Goal: Task Accomplishment & Management: Manage account settings

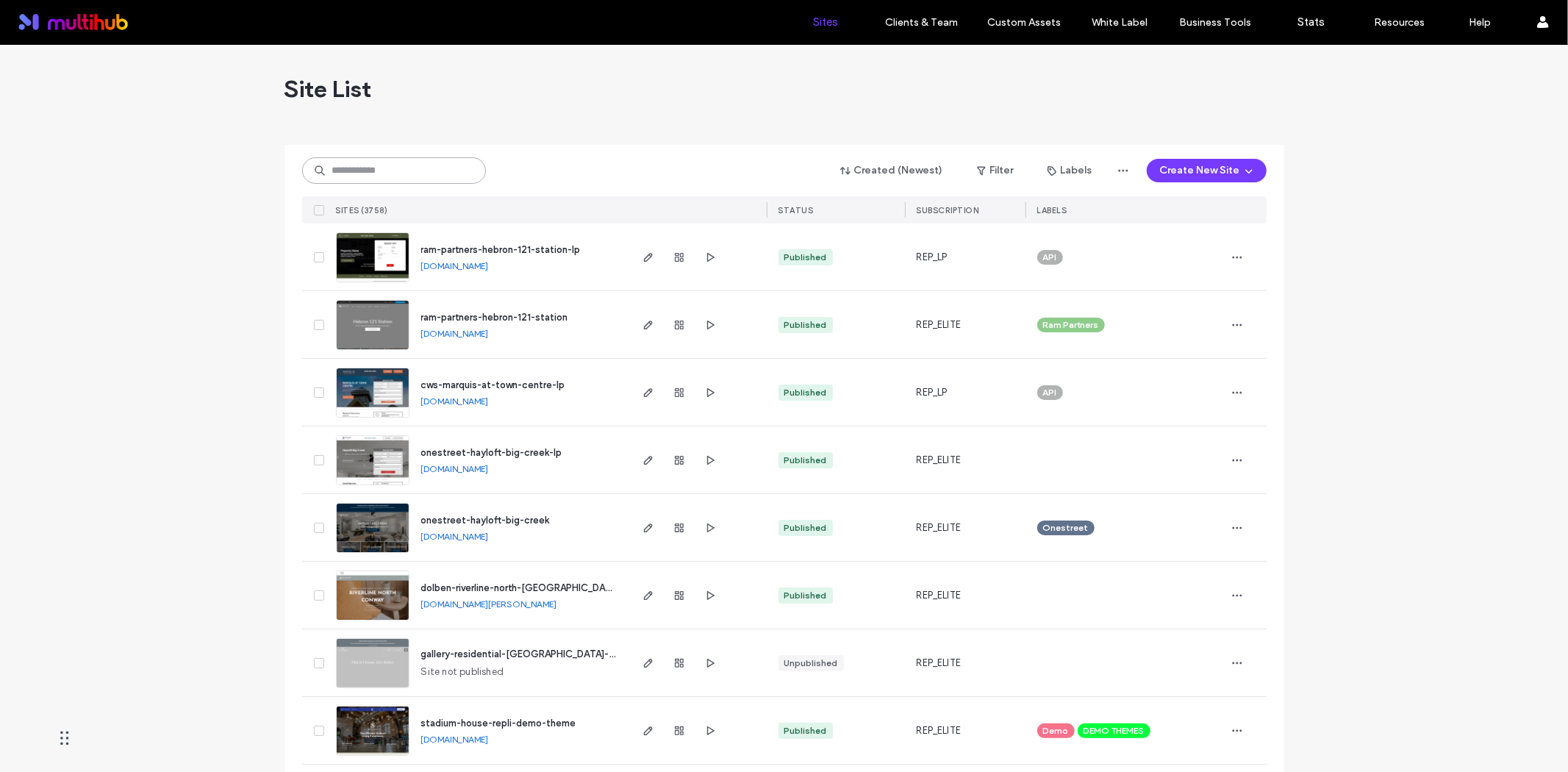
click at [382, 168] on input at bounding box center [394, 171] width 184 height 27
paste input "**********"
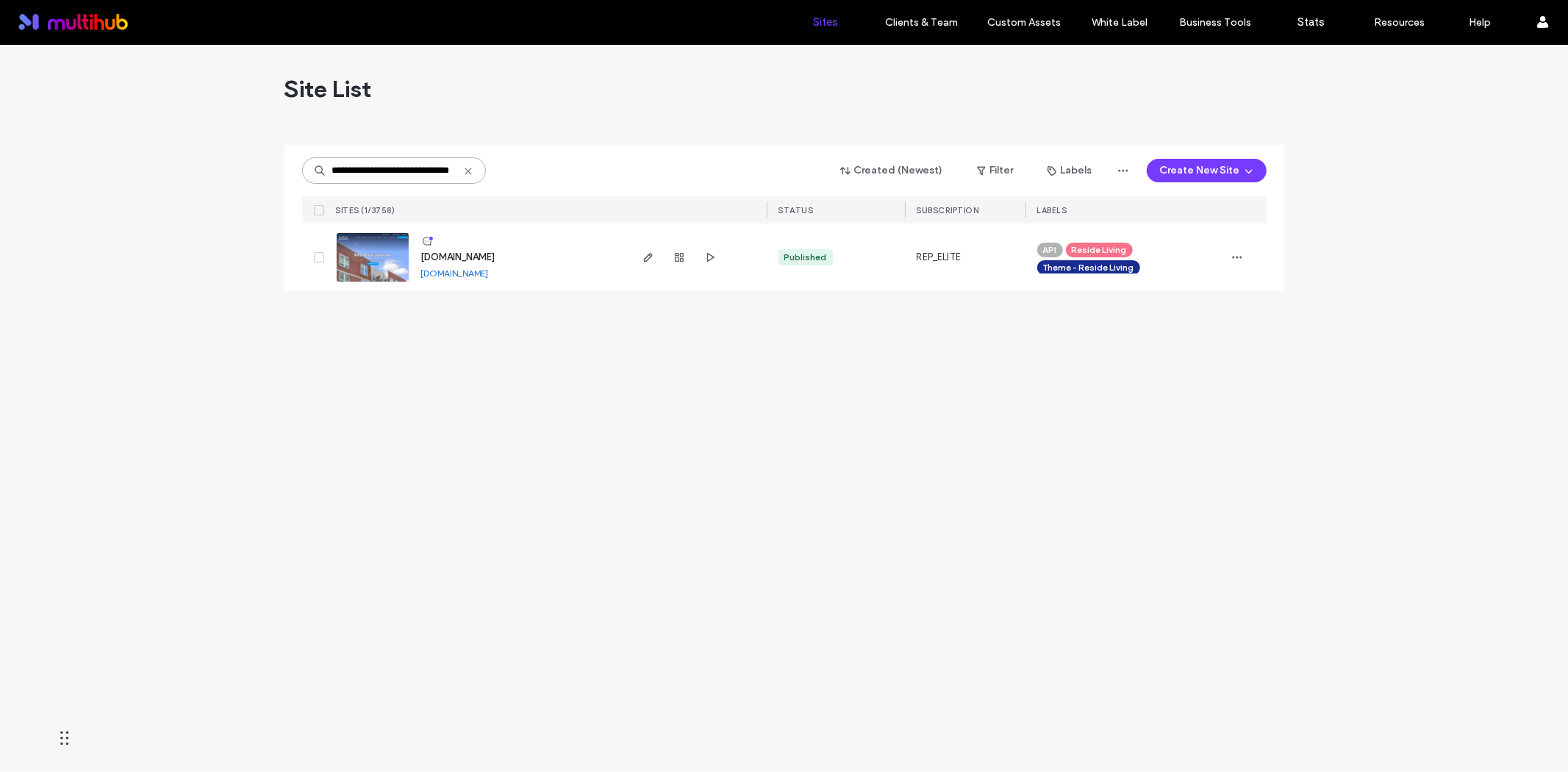
click at [349, 174] on input "**********" at bounding box center [394, 171] width 184 height 27
paste input
click at [407, 170] on input "**********" at bounding box center [394, 171] width 184 height 27
paste input
click at [371, 173] on input "**********" at bounding box center [394, 171] width 184 height 27
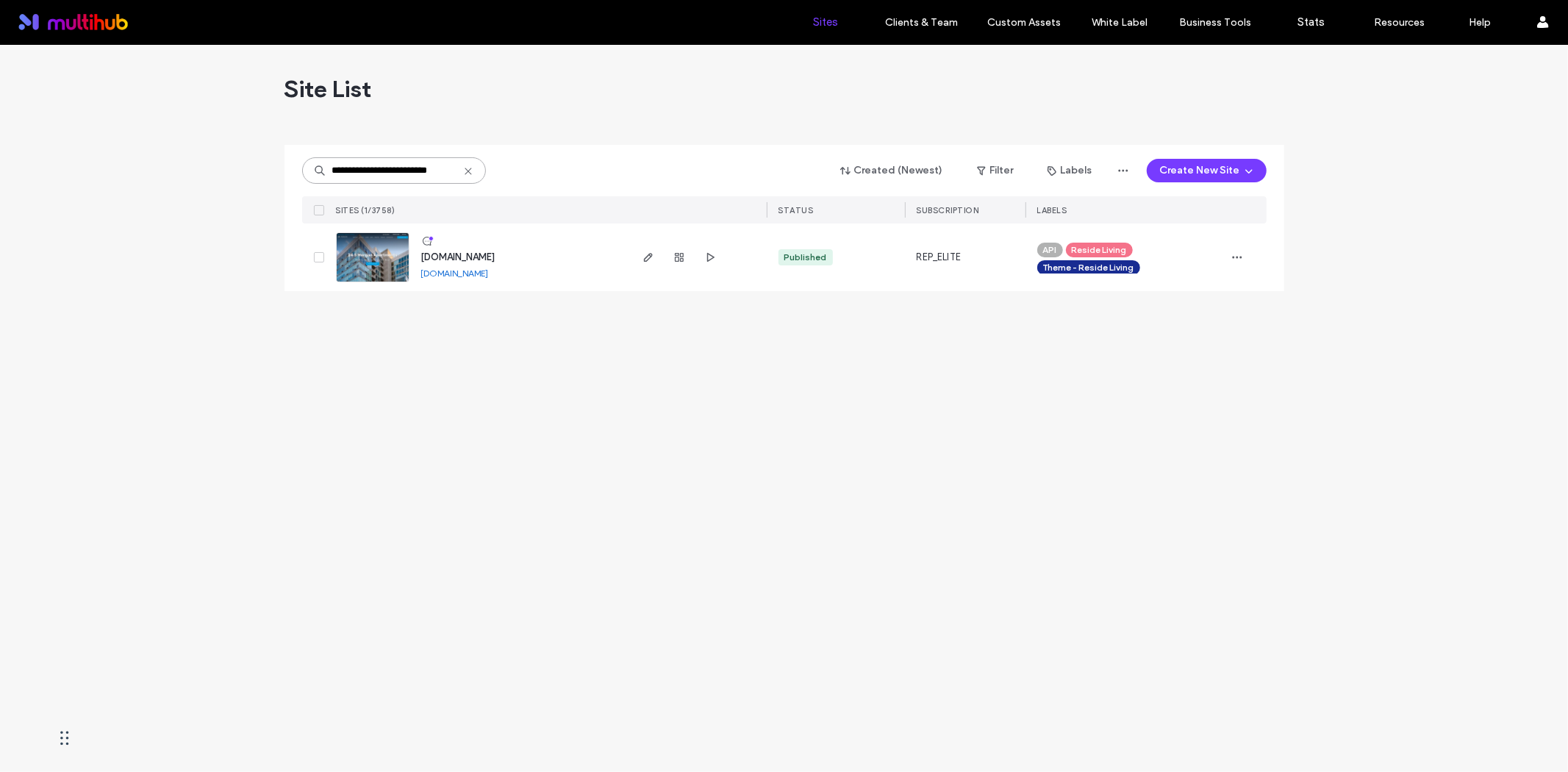
paste input "****"
click at [388, 166] on input "**********" at bounding box center [394, 171] width 184 height 27
paste input
click at [392, 162] on input "**********" at bounding box center [394, 171] width 184 height 27
paste input
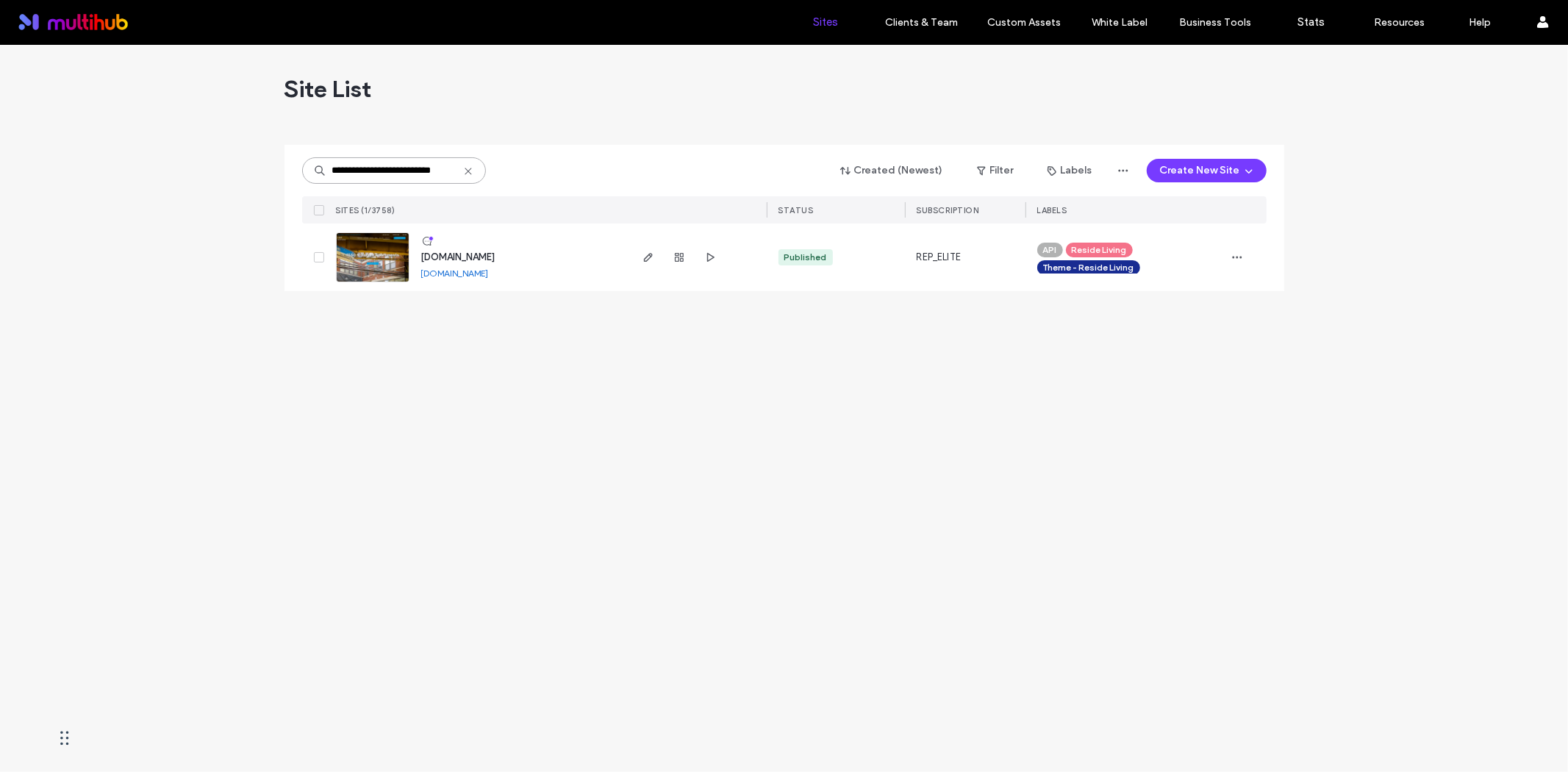
click at [417, 166] on input "**********" at bounding box center [394, 171] width 184 height 27
paste input "*******"
click at [410, 163] on input "**********" at bounding box center [394, 171] width 184 height 27
paste input
click at [392, 166] on input "**********" at bounding box center [394, 171] width 184 height 27
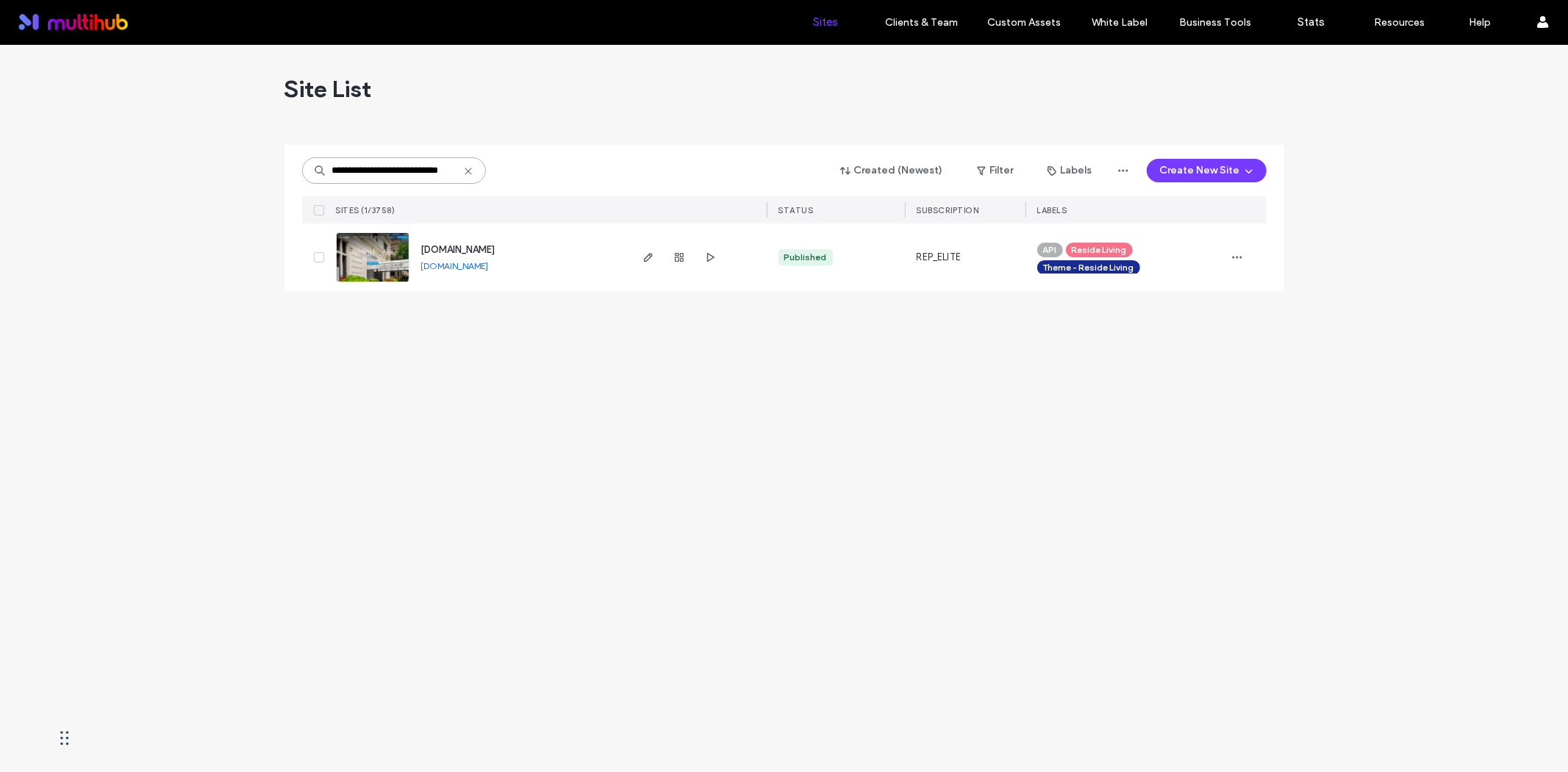
paste input
click at [387, 169] on input "**********" at bounding box center [394, 171] width 184 height 27
paste input "**"
click at [394, 182] on input "**********" at bounding box center [394, 171] width 184 height 27
paste input "*****"
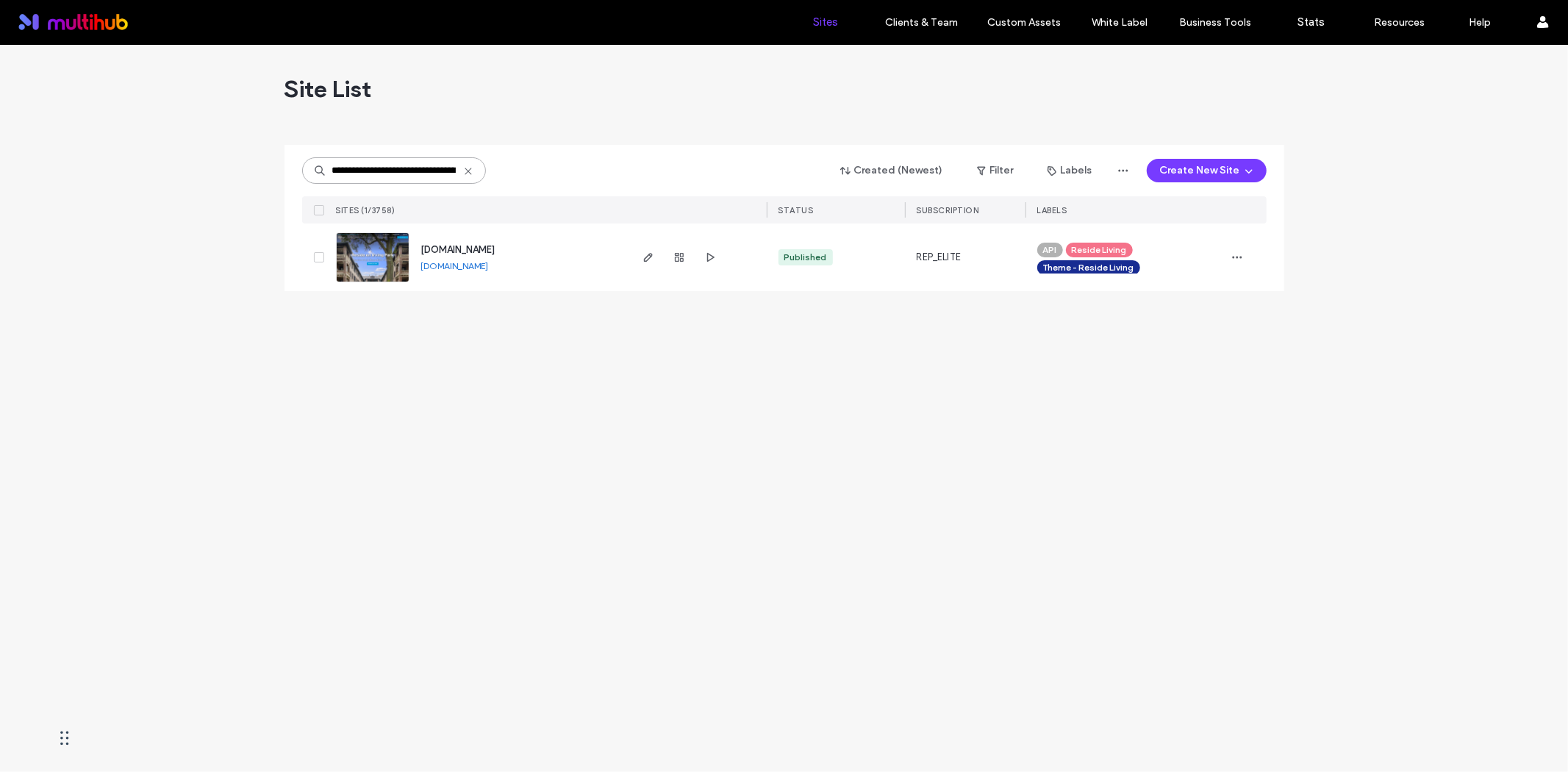
click at [368, 167] on input "**********" at bounding box center [394, 171] width 184 height 27
paste input
click at [438, 166] on input "**********" at bounding box center [394, 171] width 184 height 27
paste input
click at [398, 172] on input "**********" at bounding box center [394, 171] width 184 height 27
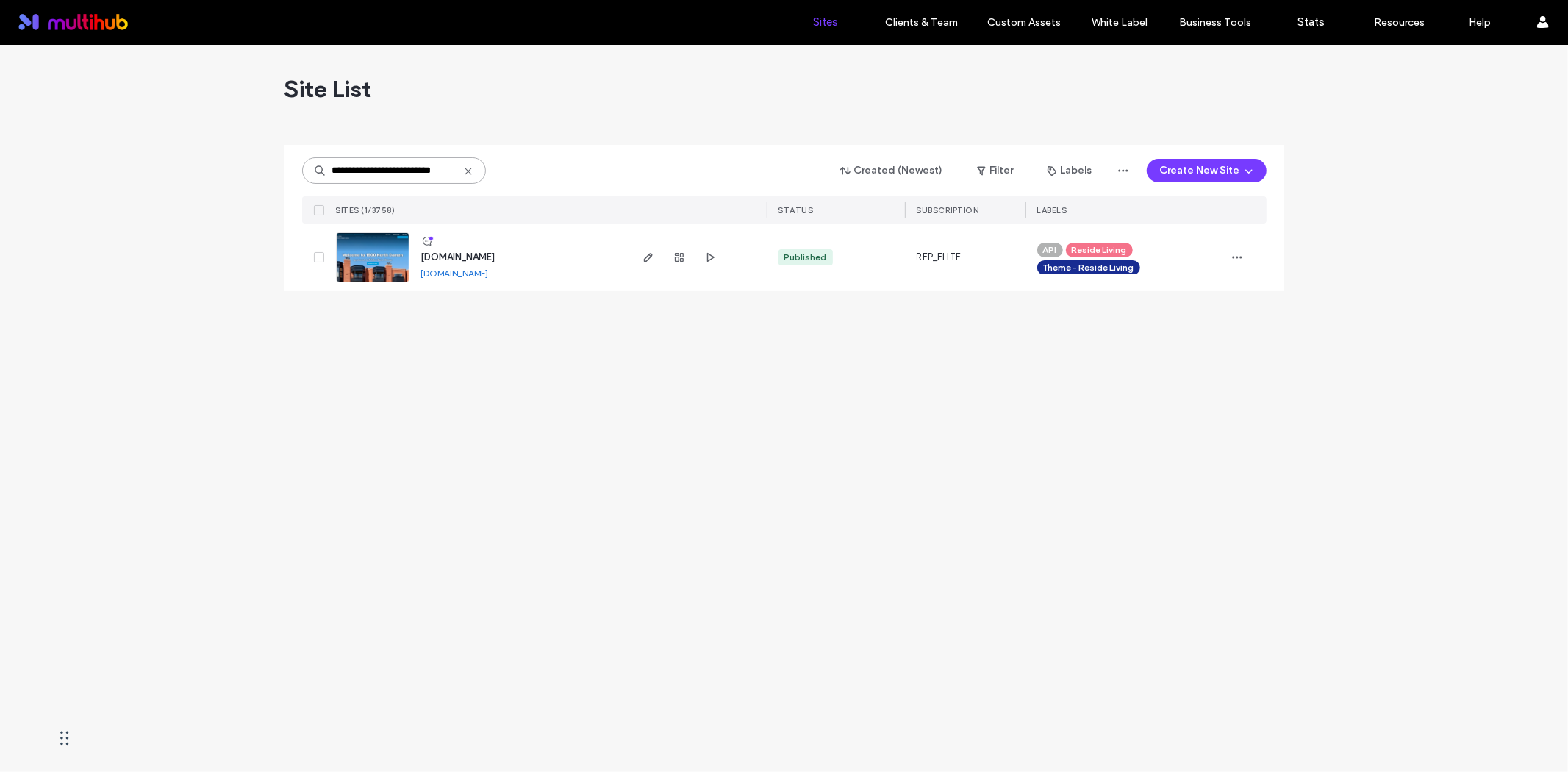
paste input "*******"
click at [384, 166] on input "**********" at bounding box center [394, 171] width 184 height 27
paste input
click at [410, 166] on input "**********" at bounding box center [394, 171] width 184 height 27
paste input "**********"
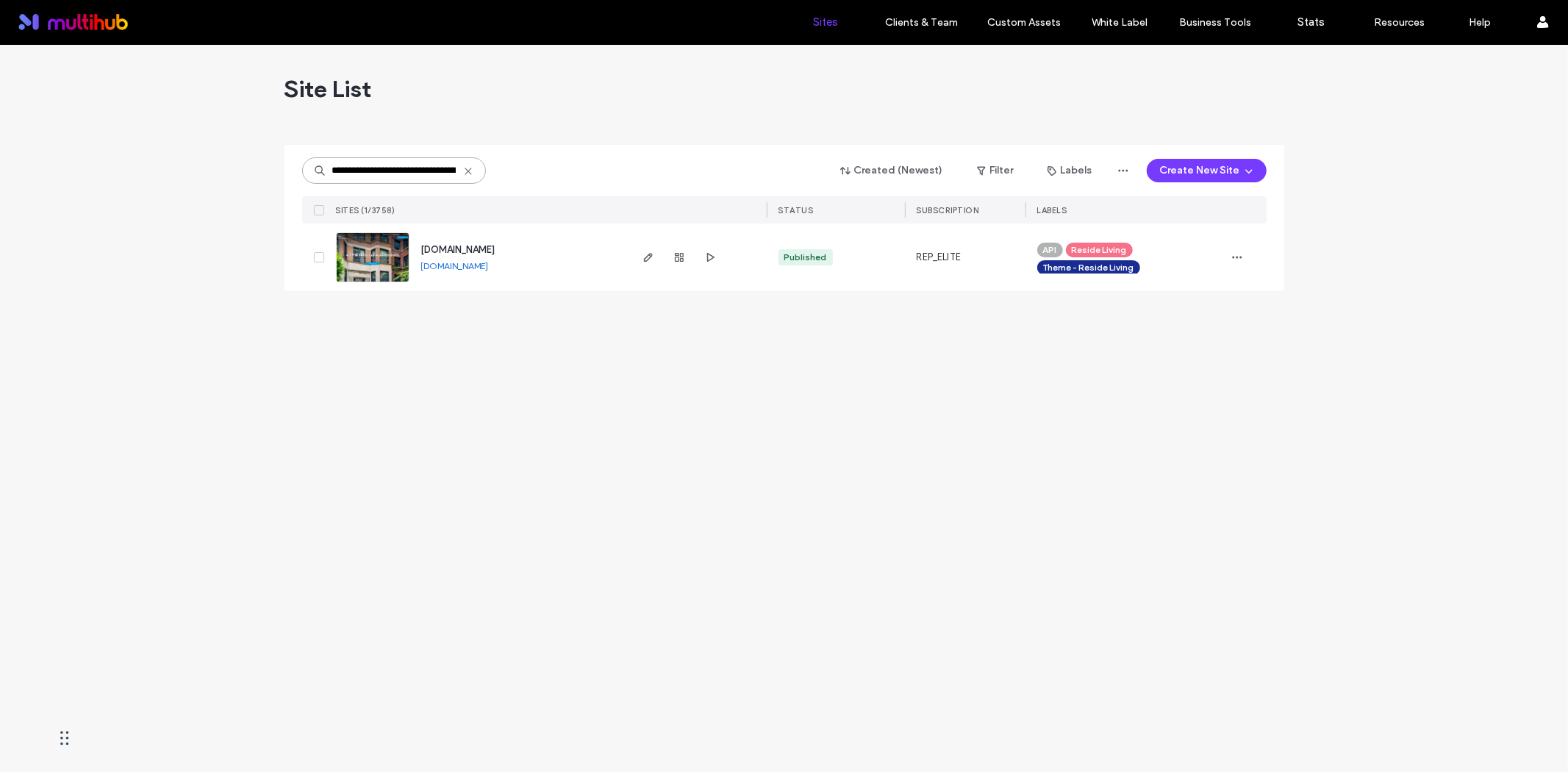
click at [395, 169] on input "**********" at bounding box center [394, 171] width 184 height 27
paste input "*******"
click at [413, 159] on input "**********" at bounding box center [394, 171] width 184 height 27
paste input
click at [360, 176] on input "**********" at bounding box center [394, 171] width 184 height 27
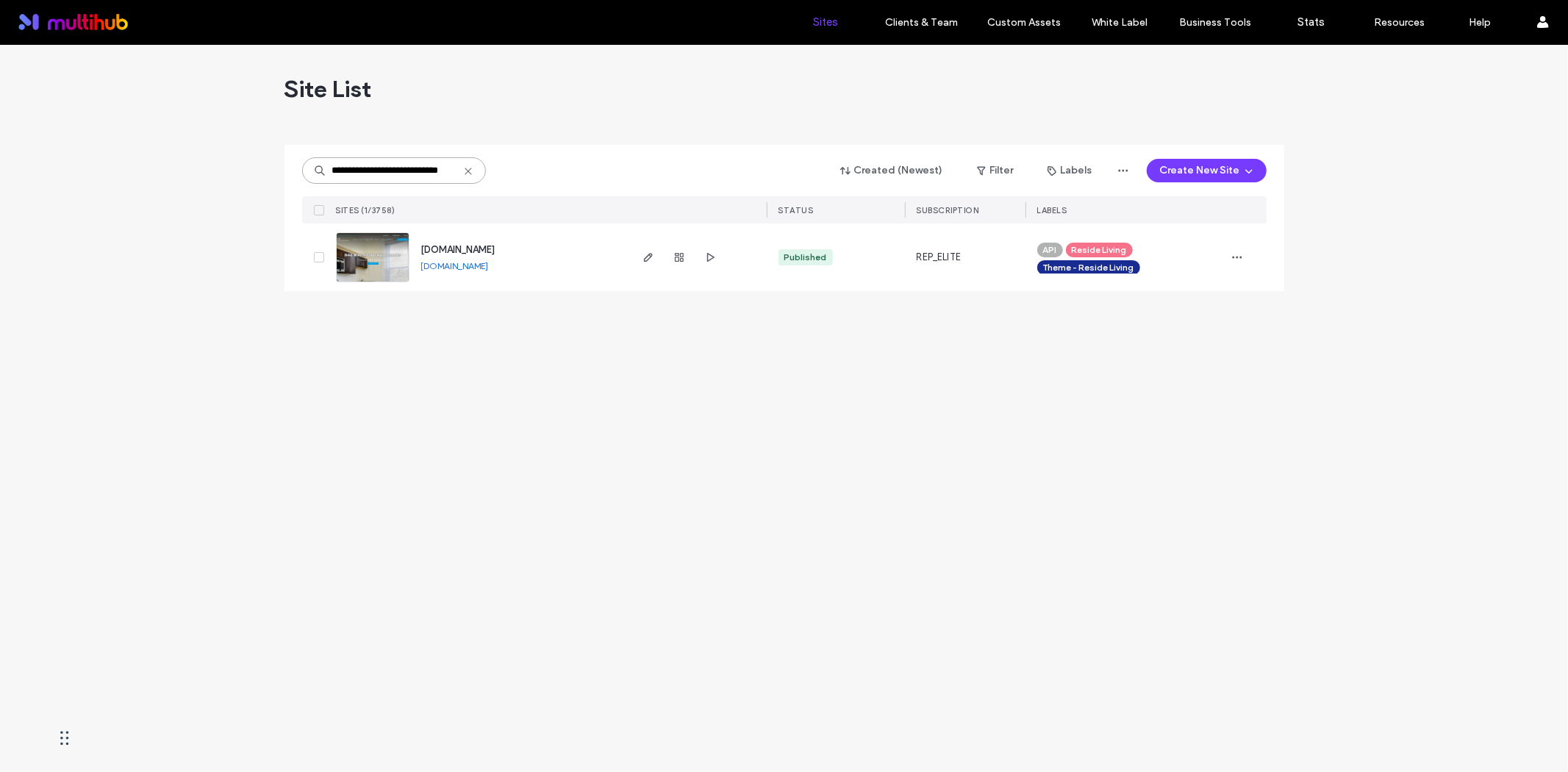
paste input "**********"
click at [402, 169] on input "**********" at bounding box center [394, 171] width 184 height 27
paste input
click at [366, 168] on input "**********" at bounding box center [394, 171] width 184 height 27
paste input
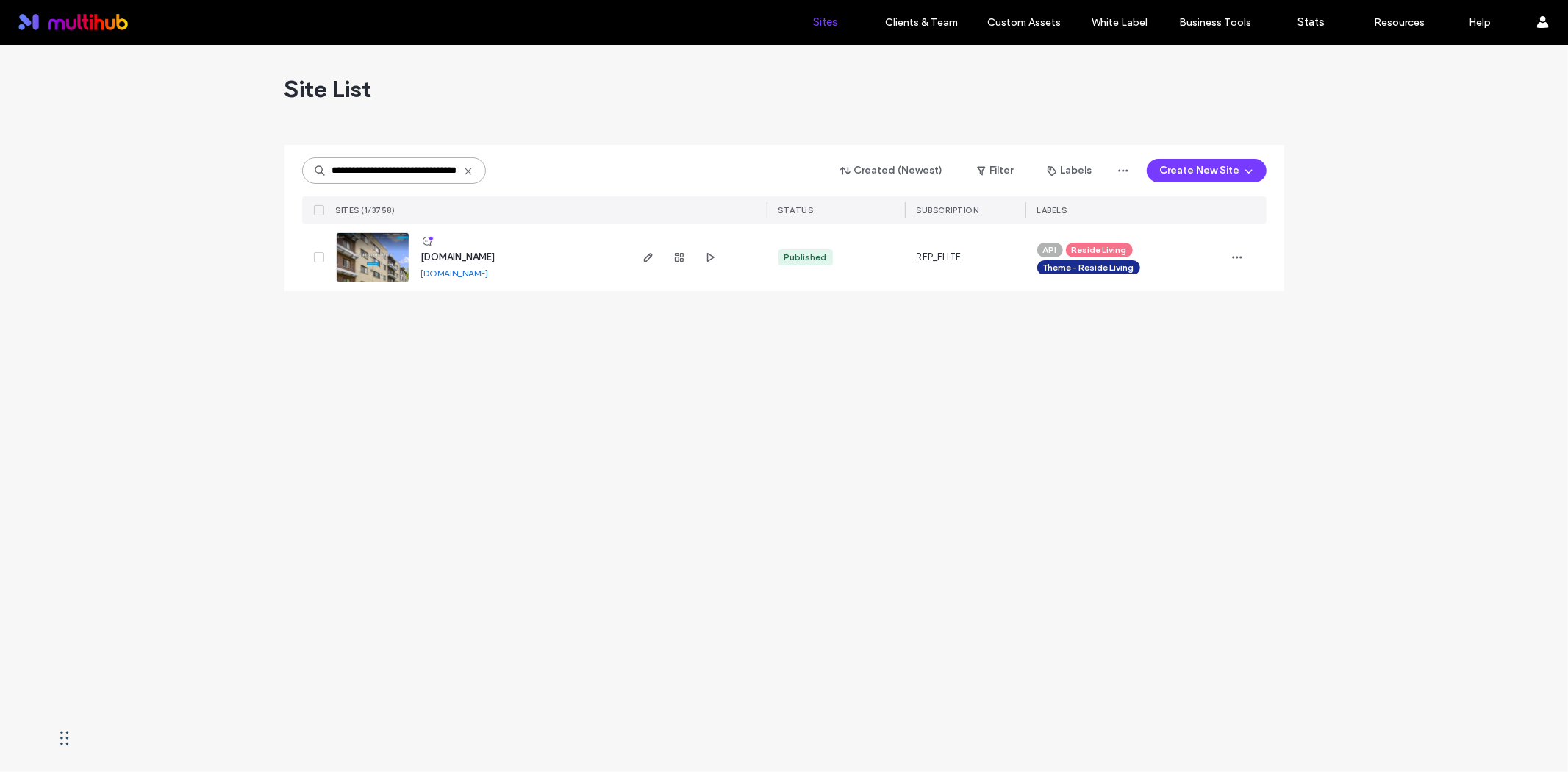
click at [437, 172] on input "**********" at bounding box center [394, 171] width 184 height 27
paste input "**"
click at [384, 164] on input "**********" at bounding box center [394, 171] width 184 height 27
paste input "**"
click at [401, 170] on input "**********" at bounding box center [394, 171] width 184 height 27
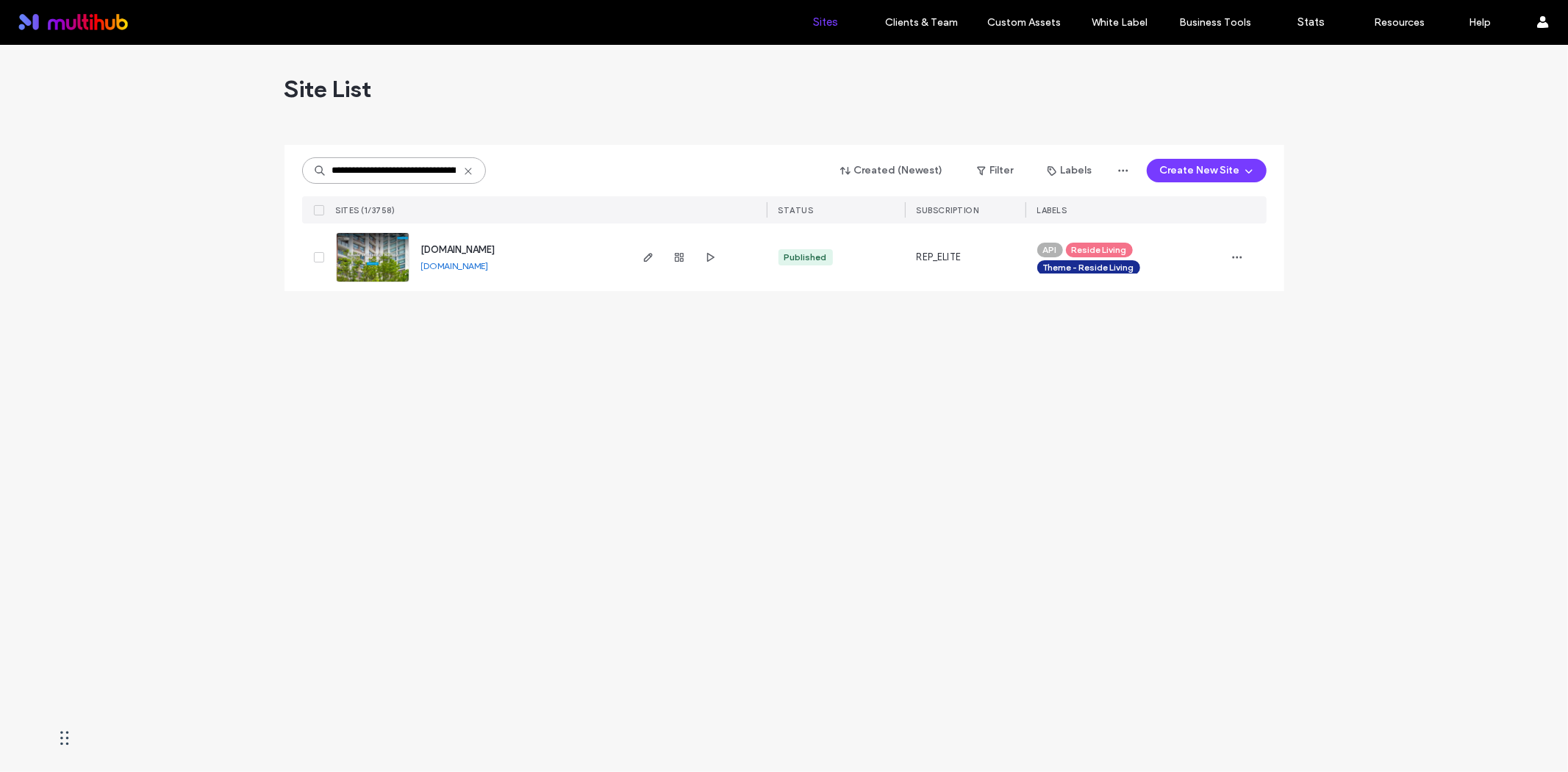
paste input
click at [398, 169] on input "**********" at bounding box center [394, 171] width 184 height 27
paste input
click at [370, 177] on input "**********" at bounding box center [394, 171] width 184 height 27
paste input "*********"
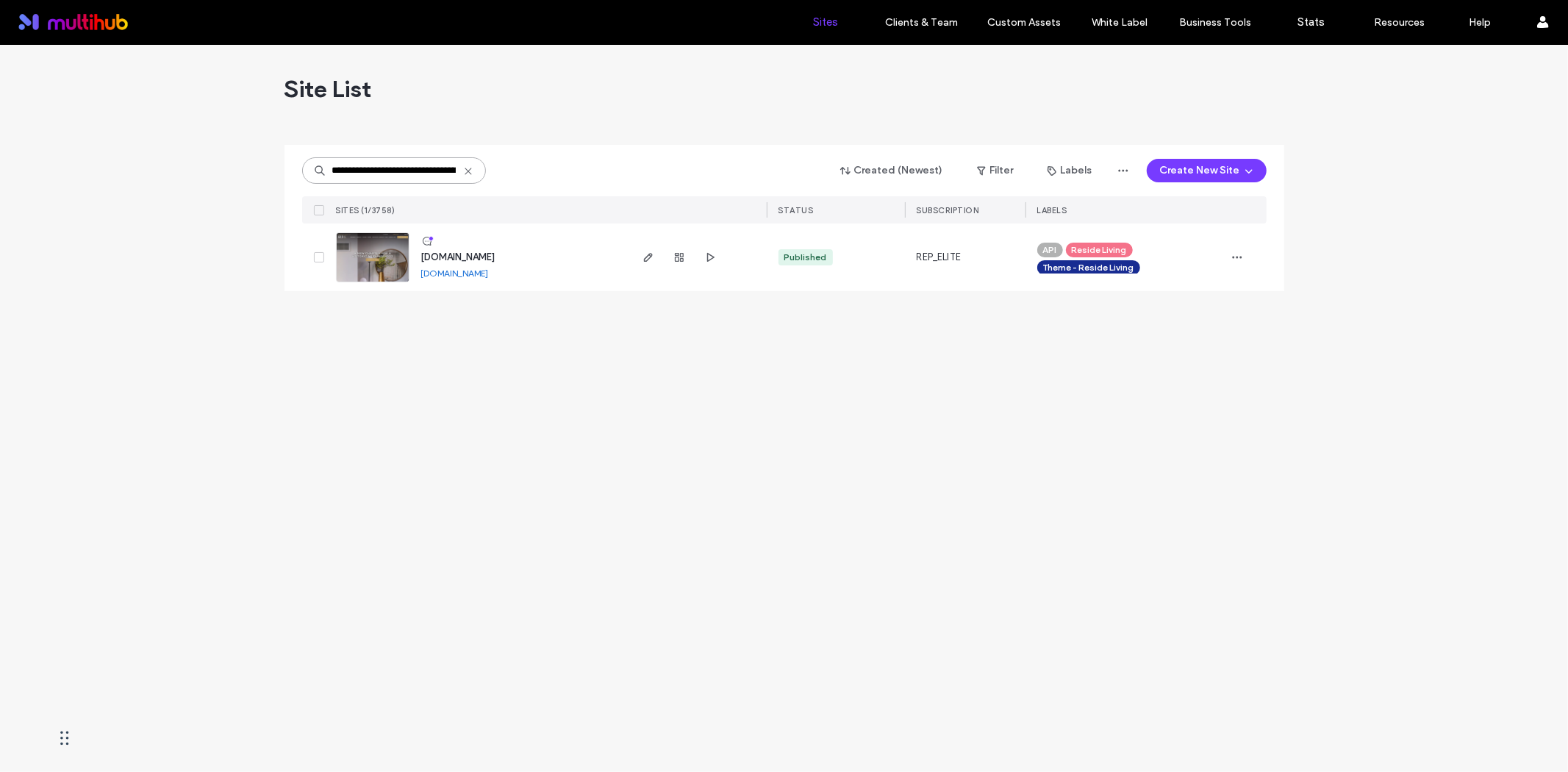
scroll to position [0, 59]
type input "**********"
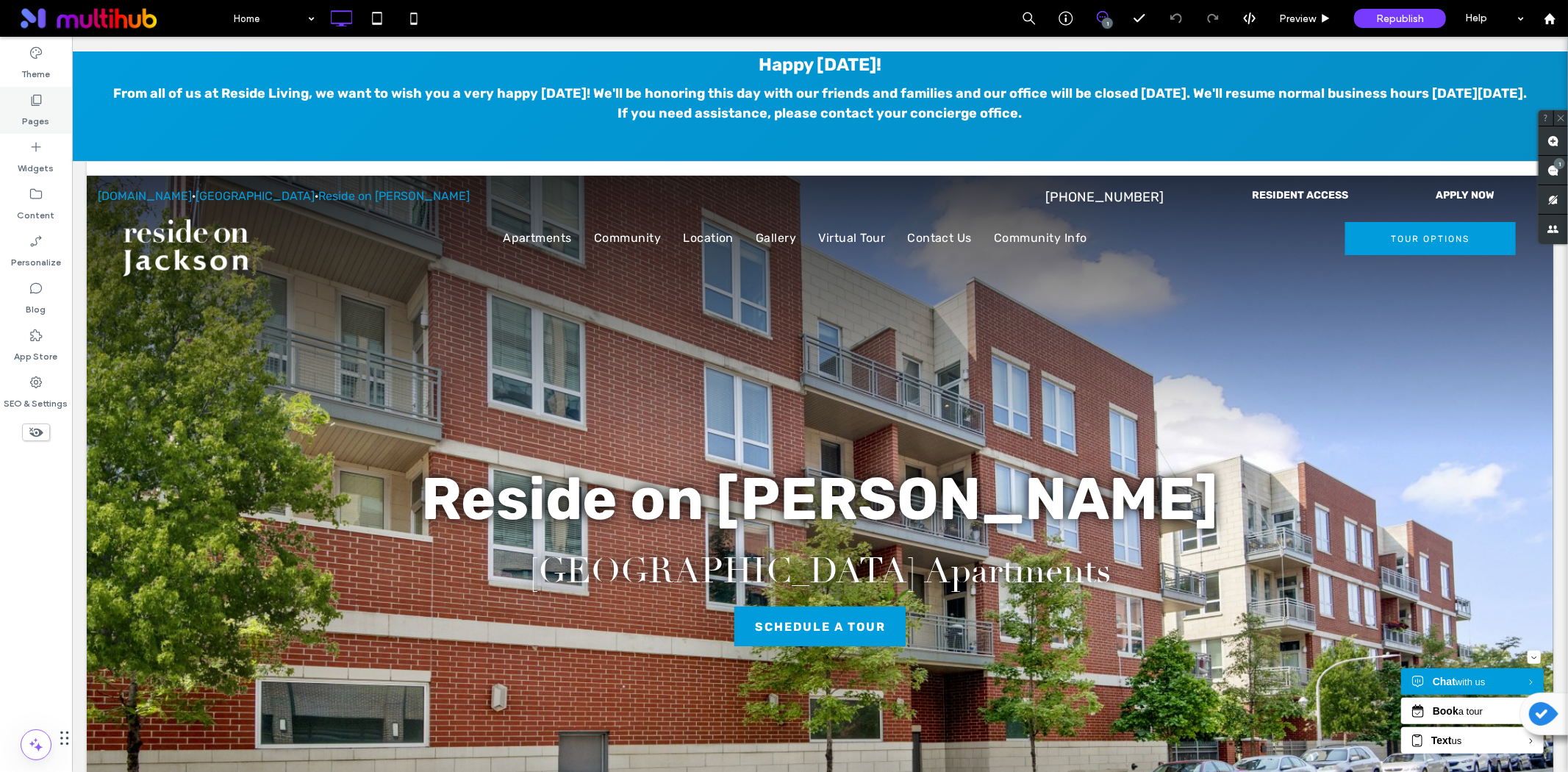
click at [43, 104] on icon at bounding box center [35, 99] width 14 height 14
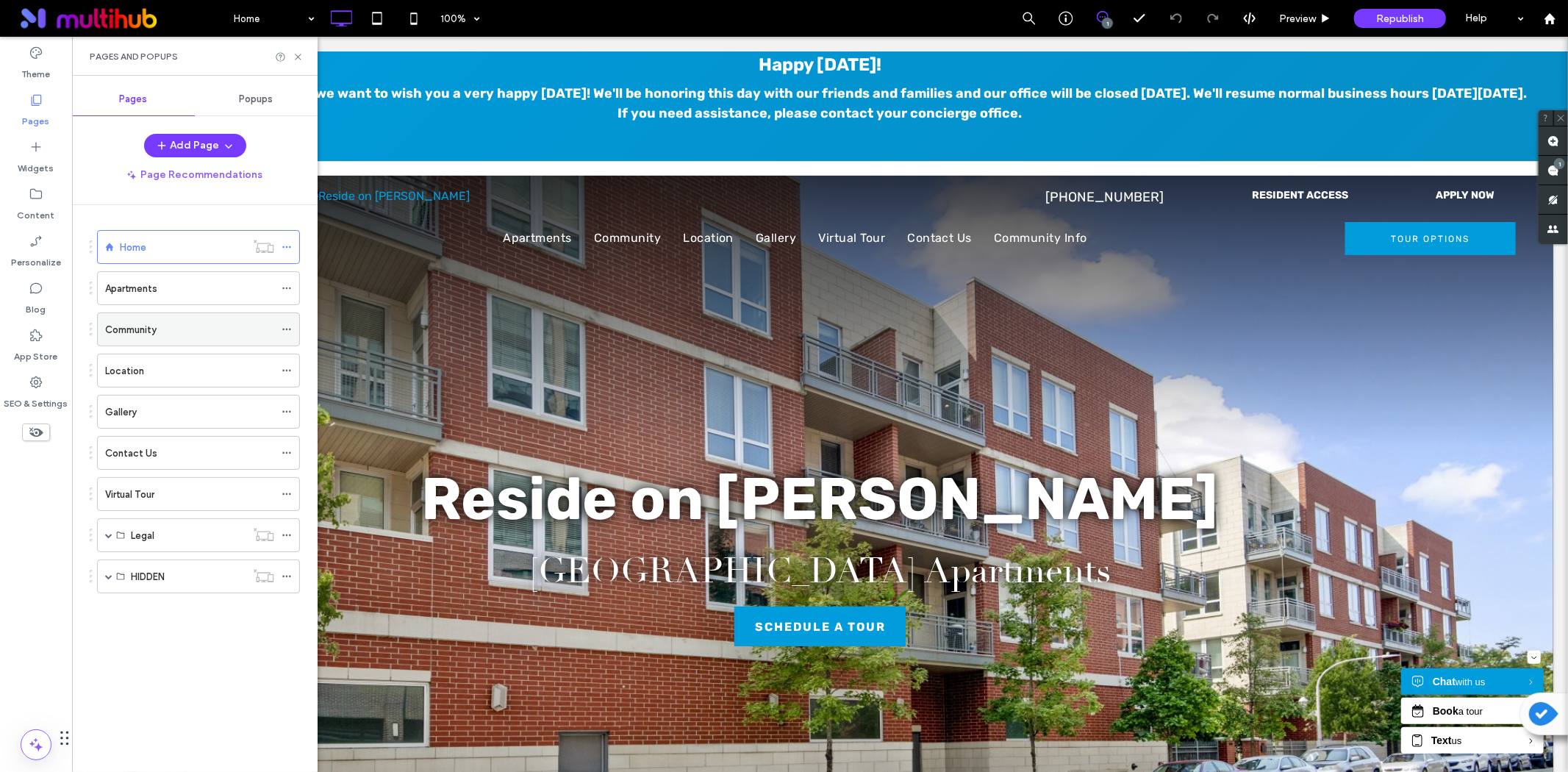
click at [171, 335] on div "Community" at bounding box center [189, 330] width 169 height 15
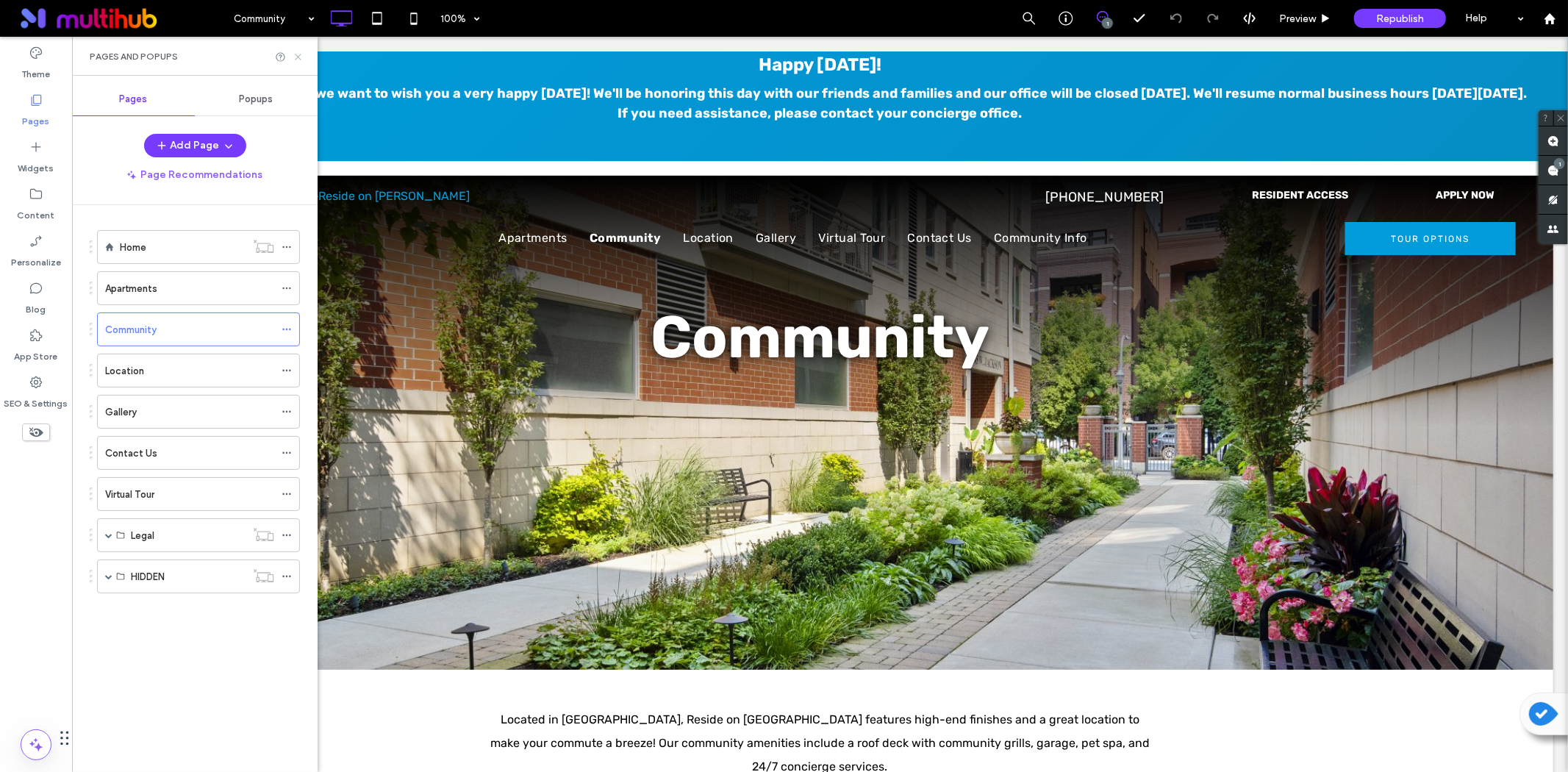
click at [300, 55] on icon at bounding box center [298, 57] width 11 height 11
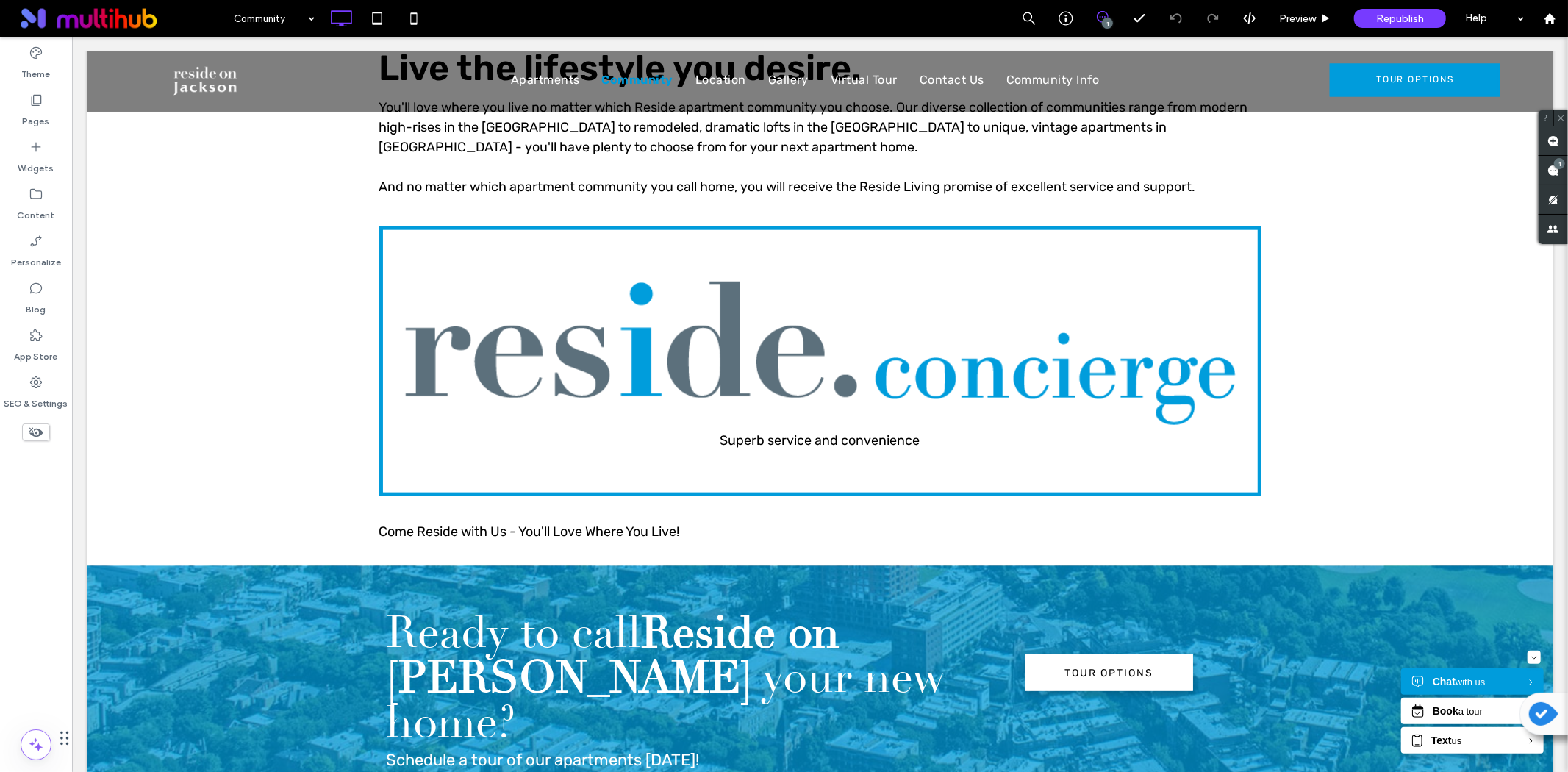
scroll to position [1307, 0]
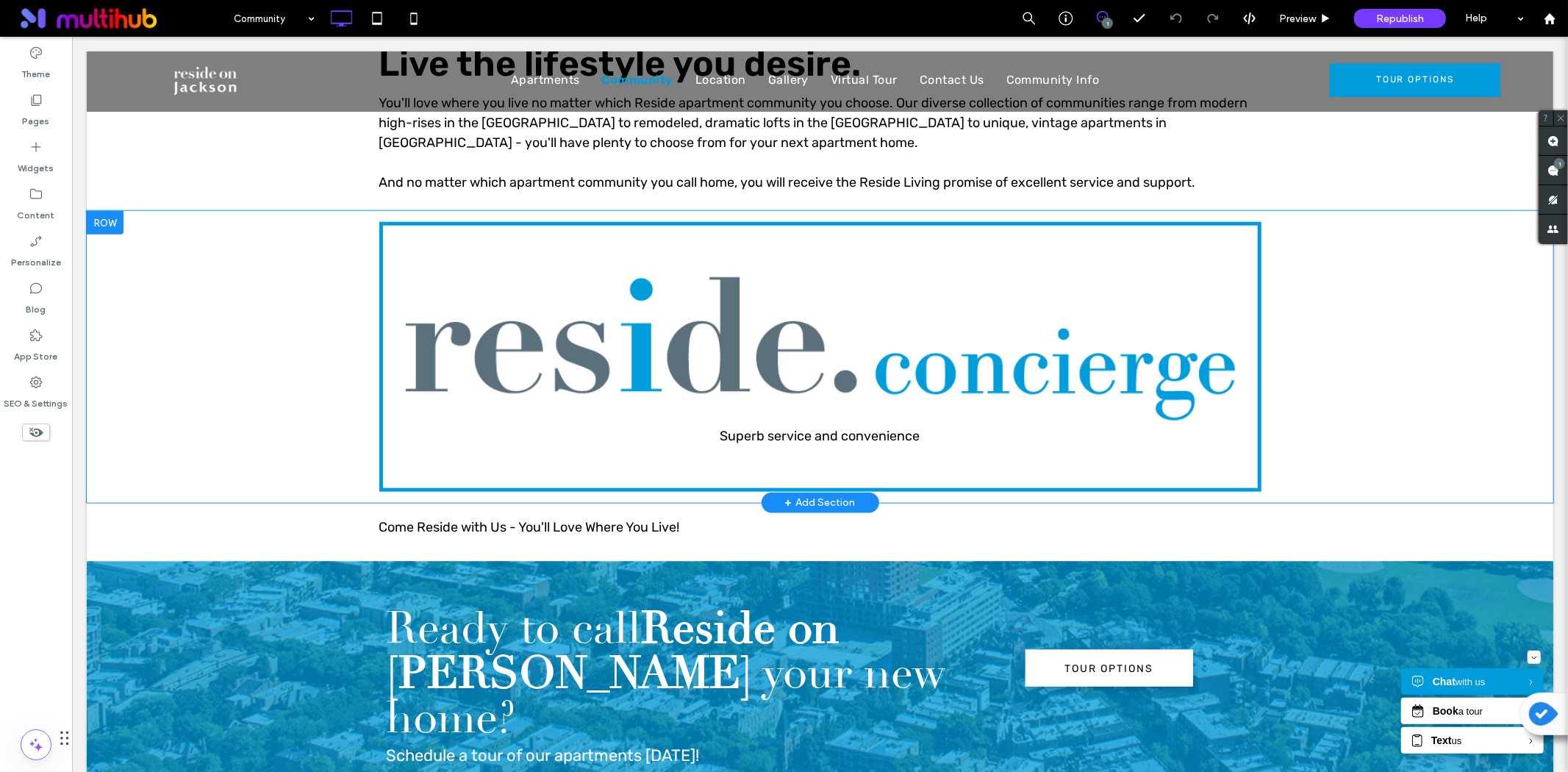
click at [209, 313] on div "Superb service and convenience Click To Paste Row + Add Section" at bounding box center [819, 356] width 1467 height 292
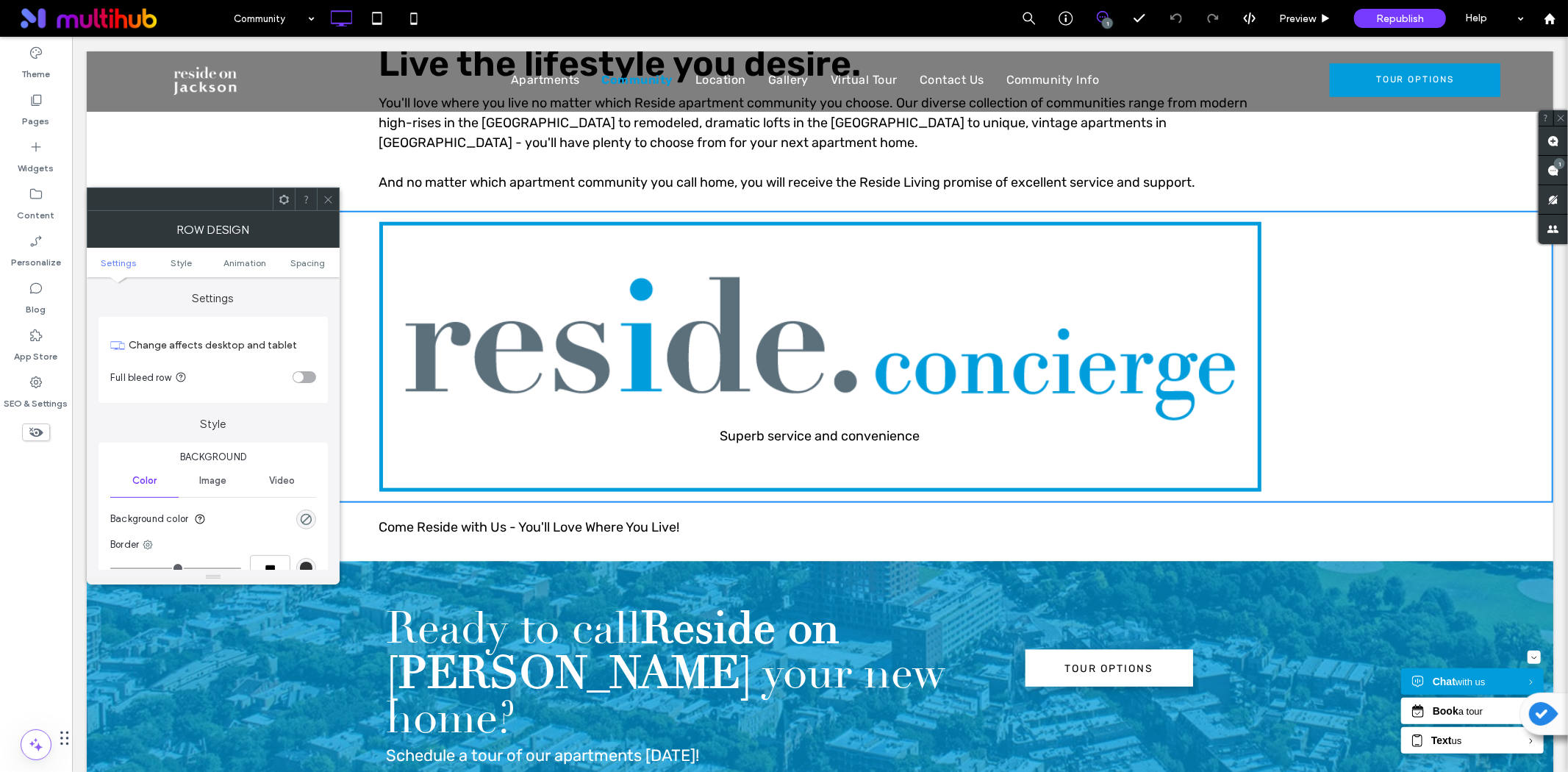
click at [290, 197] on div at bounding box center [283, 198] width 22 height 22
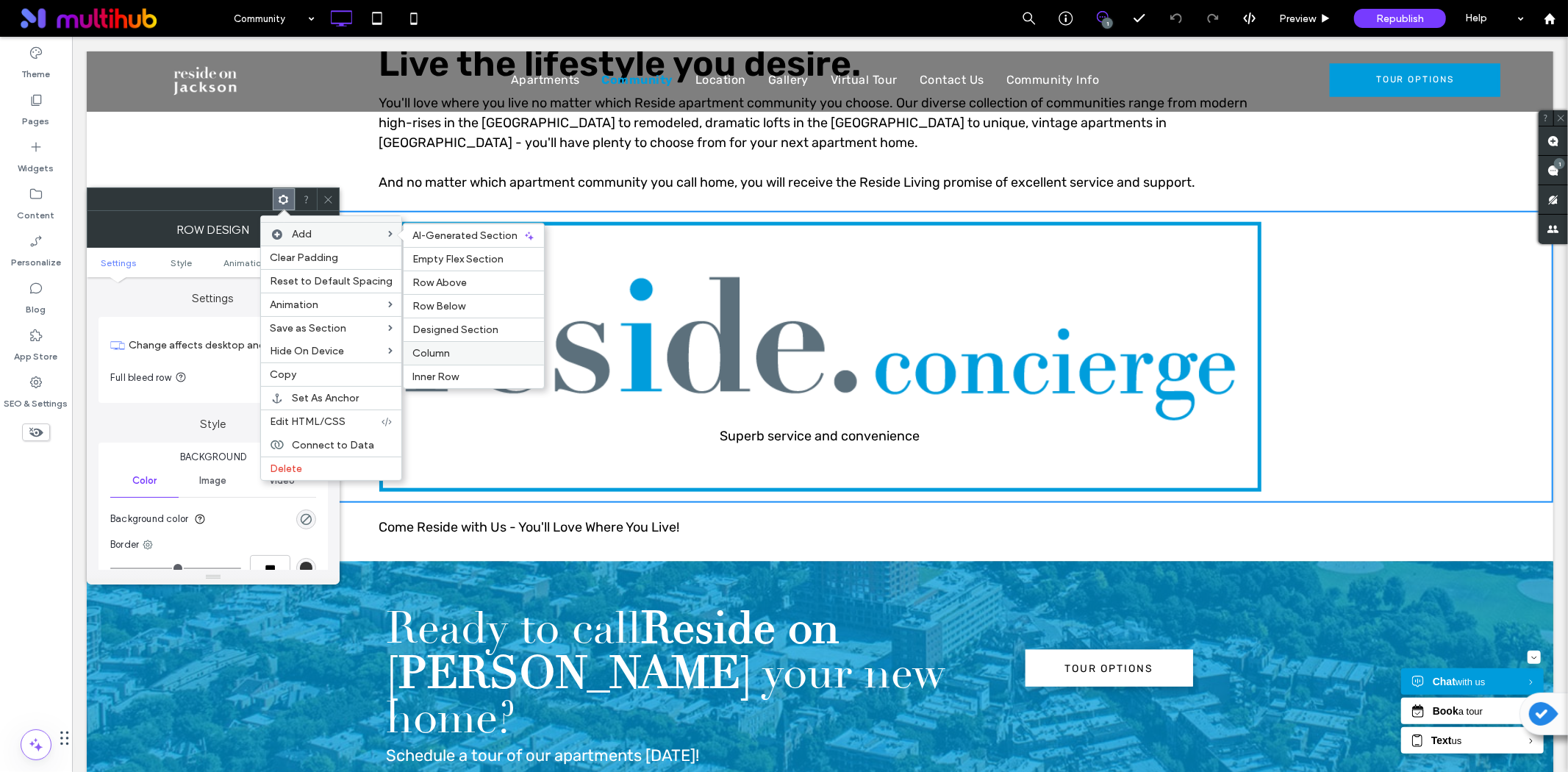
click at [424, 356] on span "Column" at bounding box center [431, 353] width 37 height 12
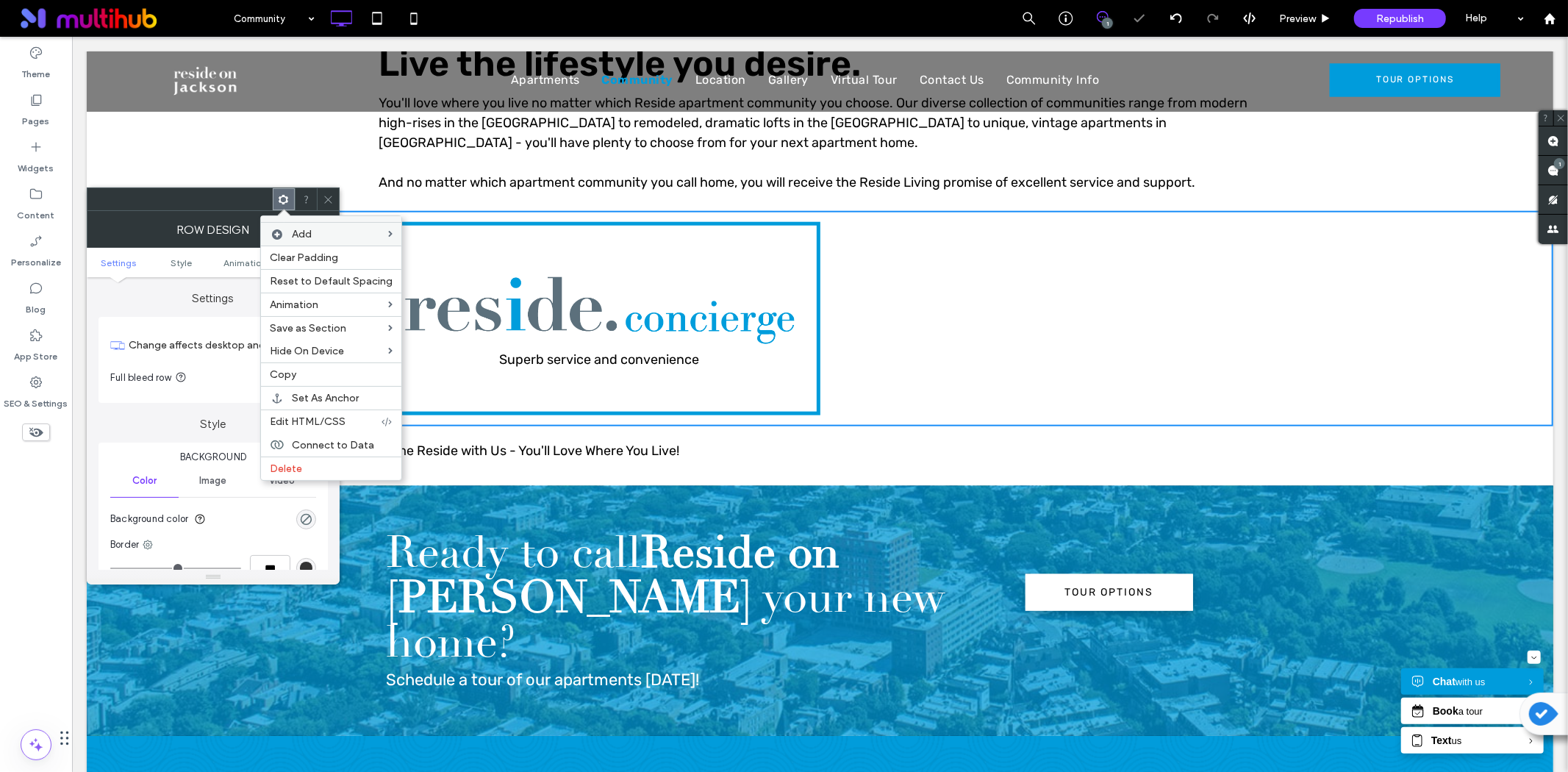
click at [331, 200] on icon at bounding box center [329, 200] width 11 height 11
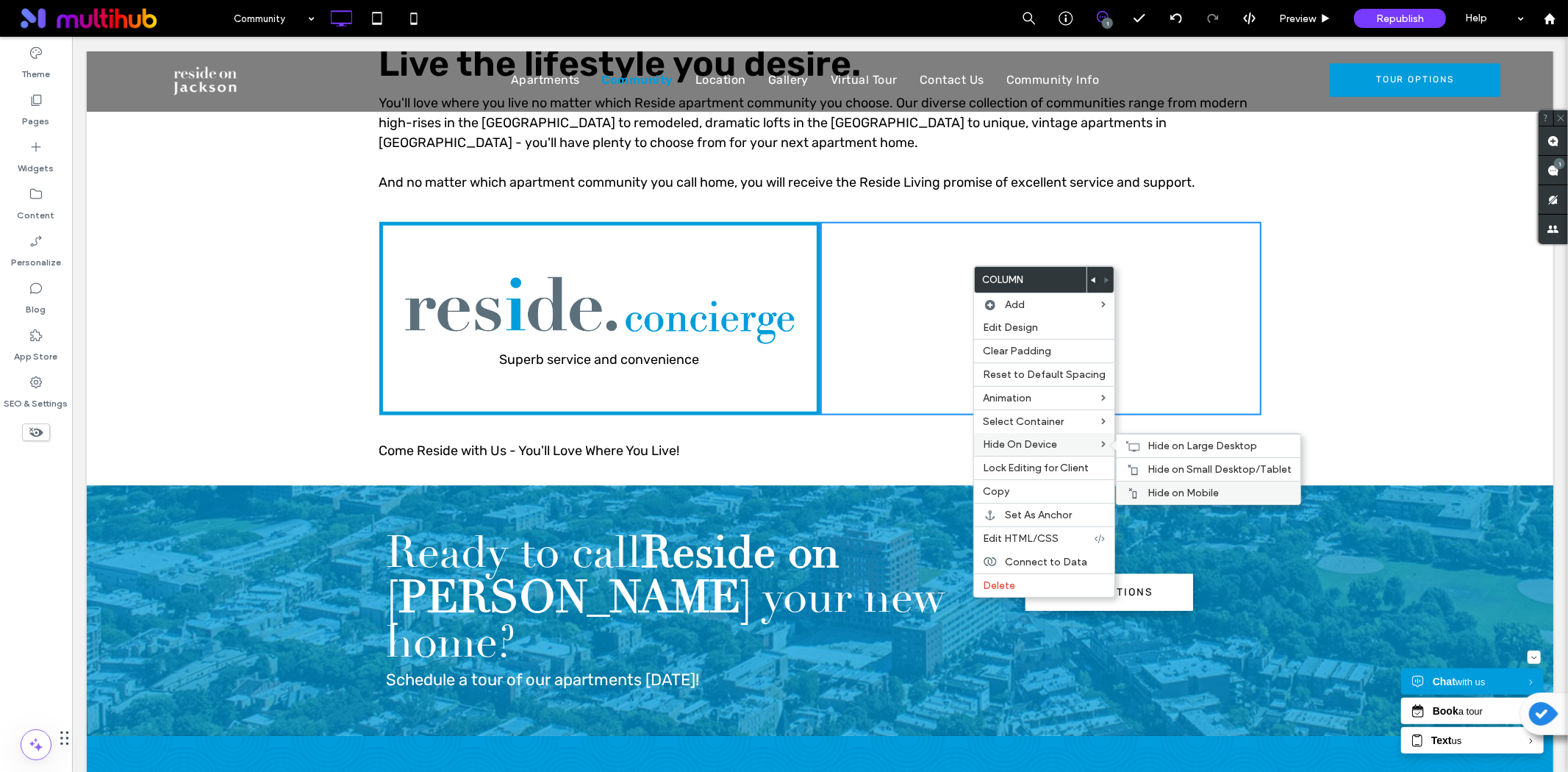
click at [1217, 490] on label "Hide on Mobile" at bounding box center [1219, 493] width 144 height 12
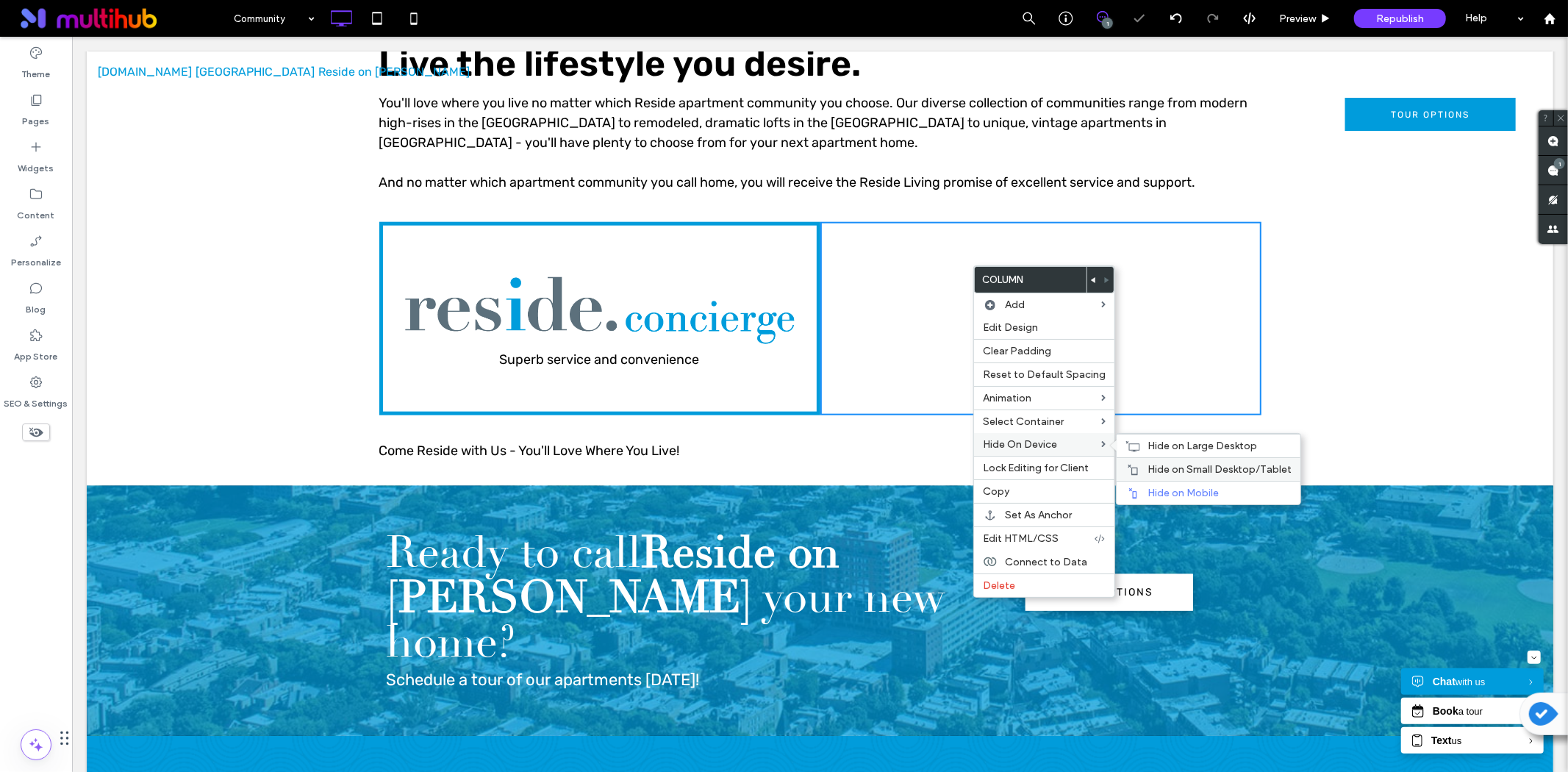
click at [1168, 461] on div "Hide on Small Desktop/Tablet" at bounding box center [1209, 469] width 184 height 24
click at [1160, 445] on span "Hide on Large Desktop" at bounding box center [1202, 445] width 110 height 12
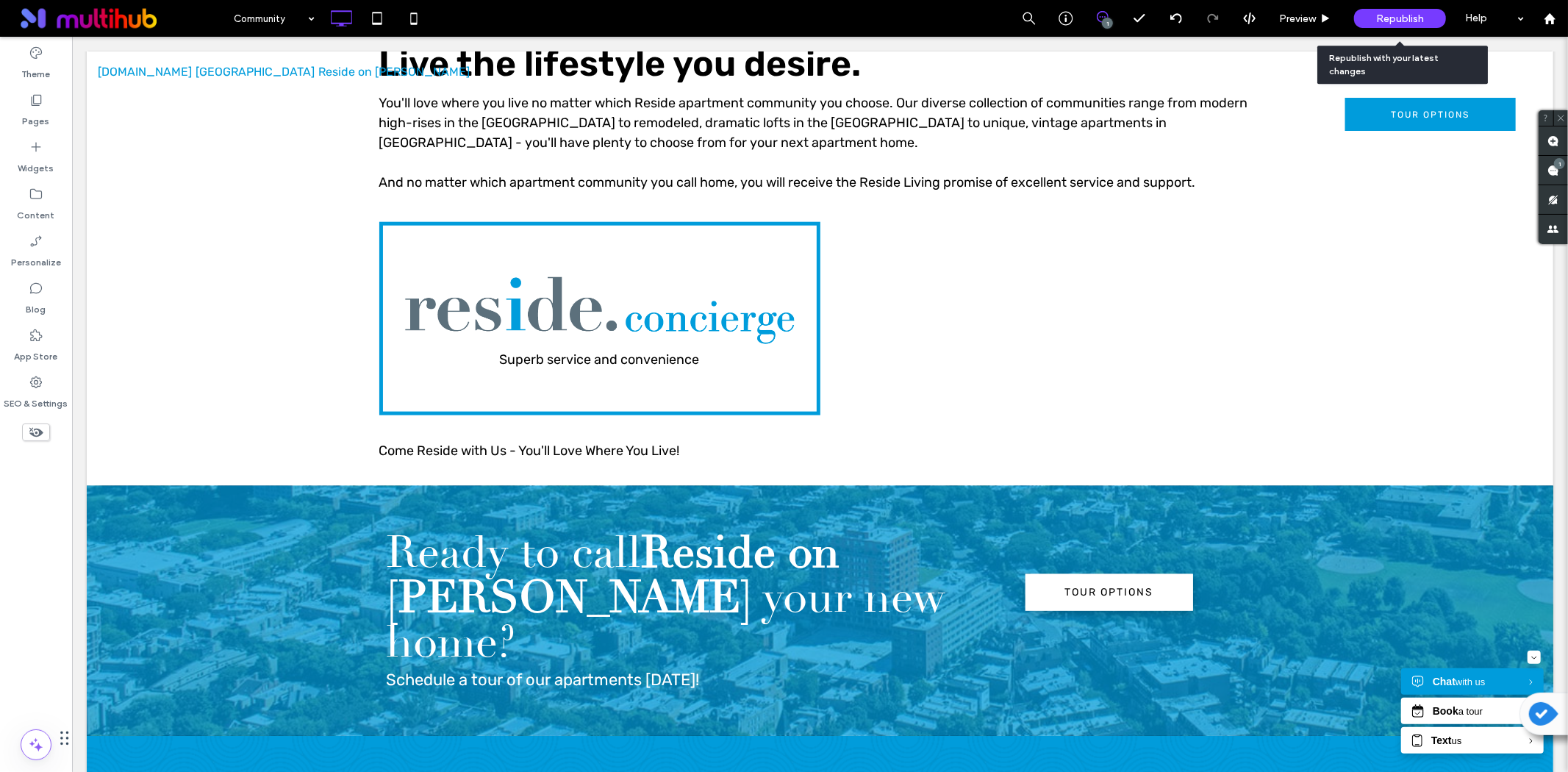
click at [1366, 17] on div "Republish" at bounding box center [1400, 18] width 92 height 19
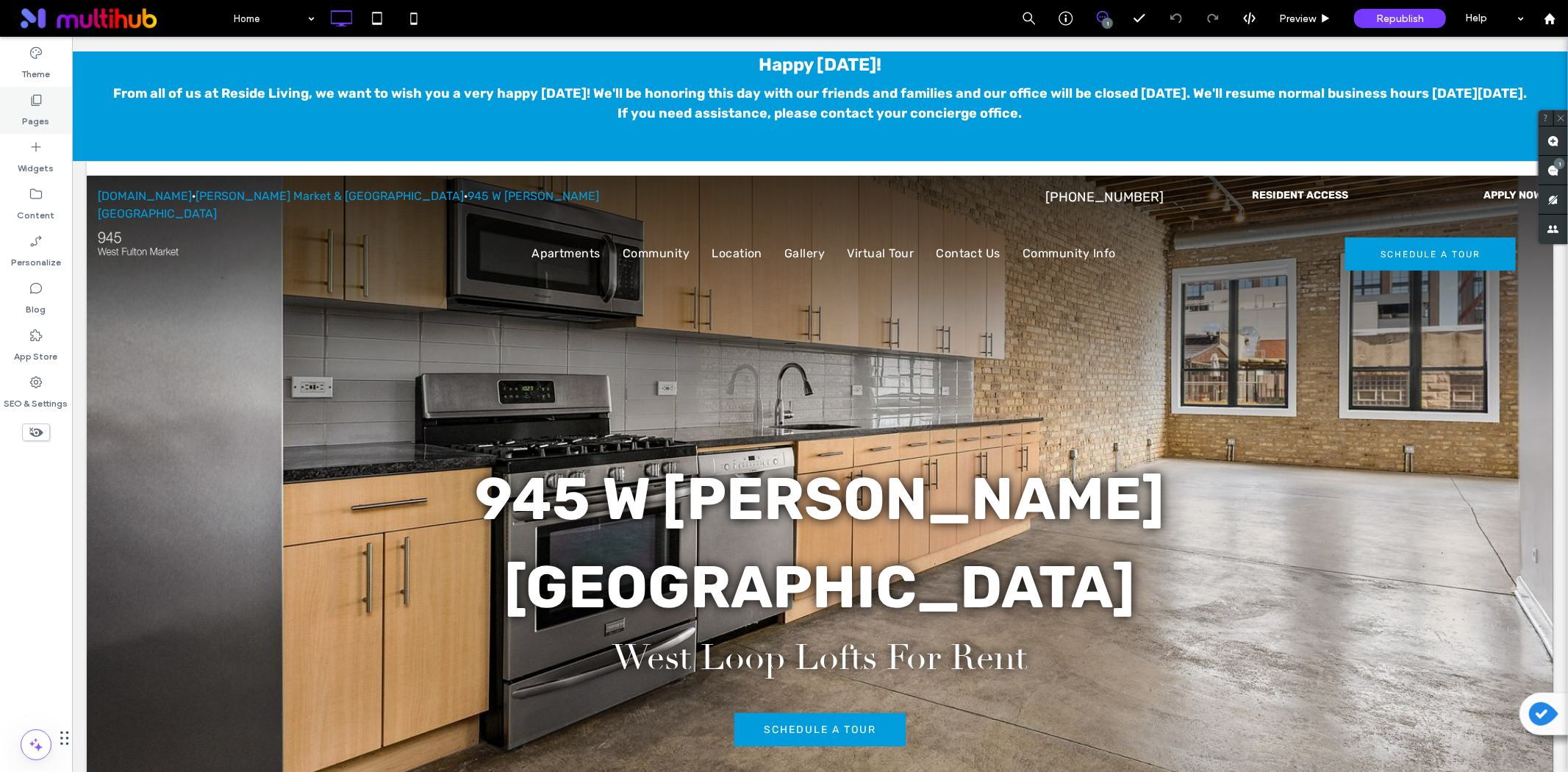
click at [32, 113] on label "Pages" at bounding box center [36, 118] width 28 height 21
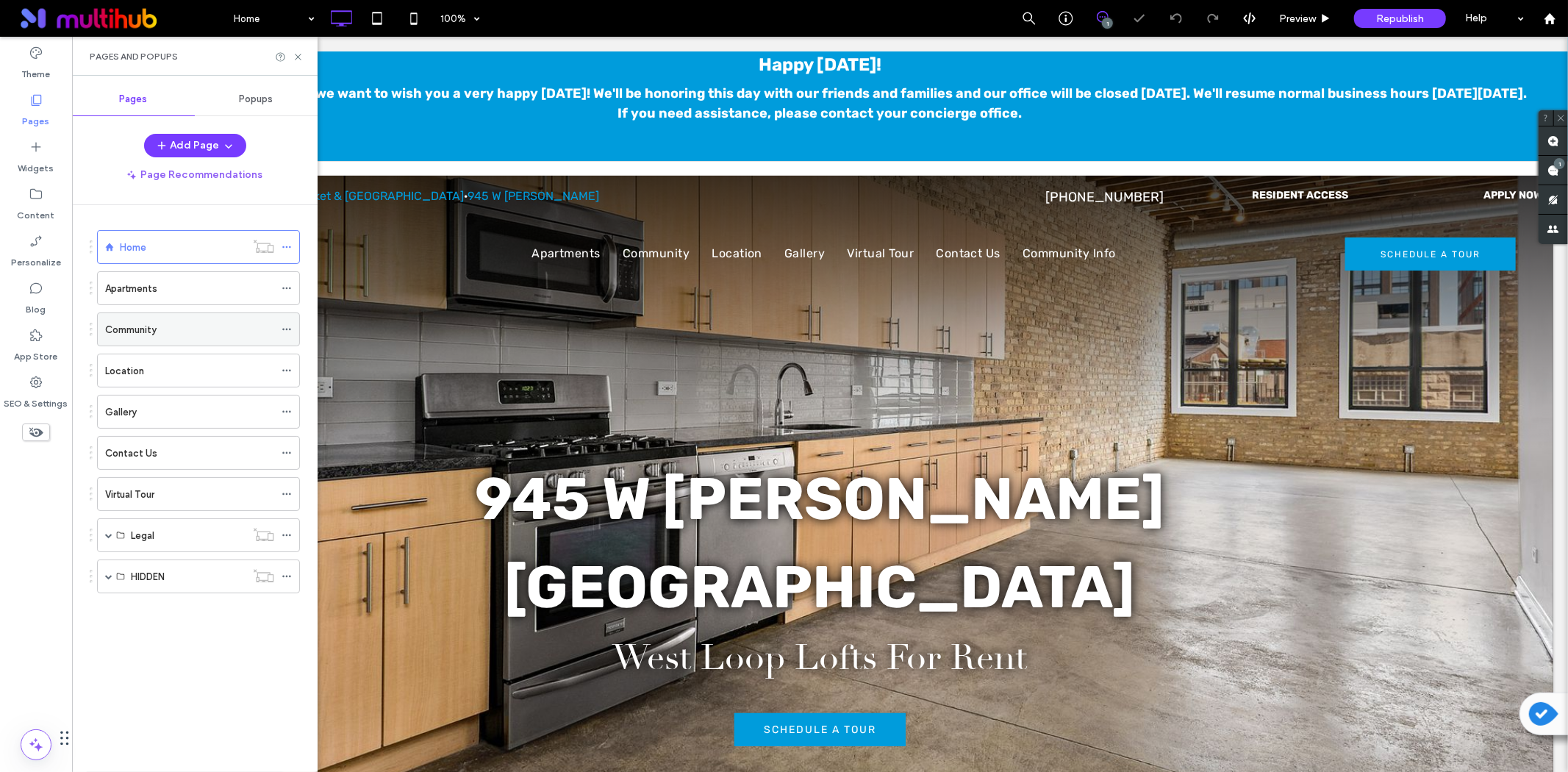
click at [131, 330] on label "Community" at bounding box center [131, 329] width 51 height 26
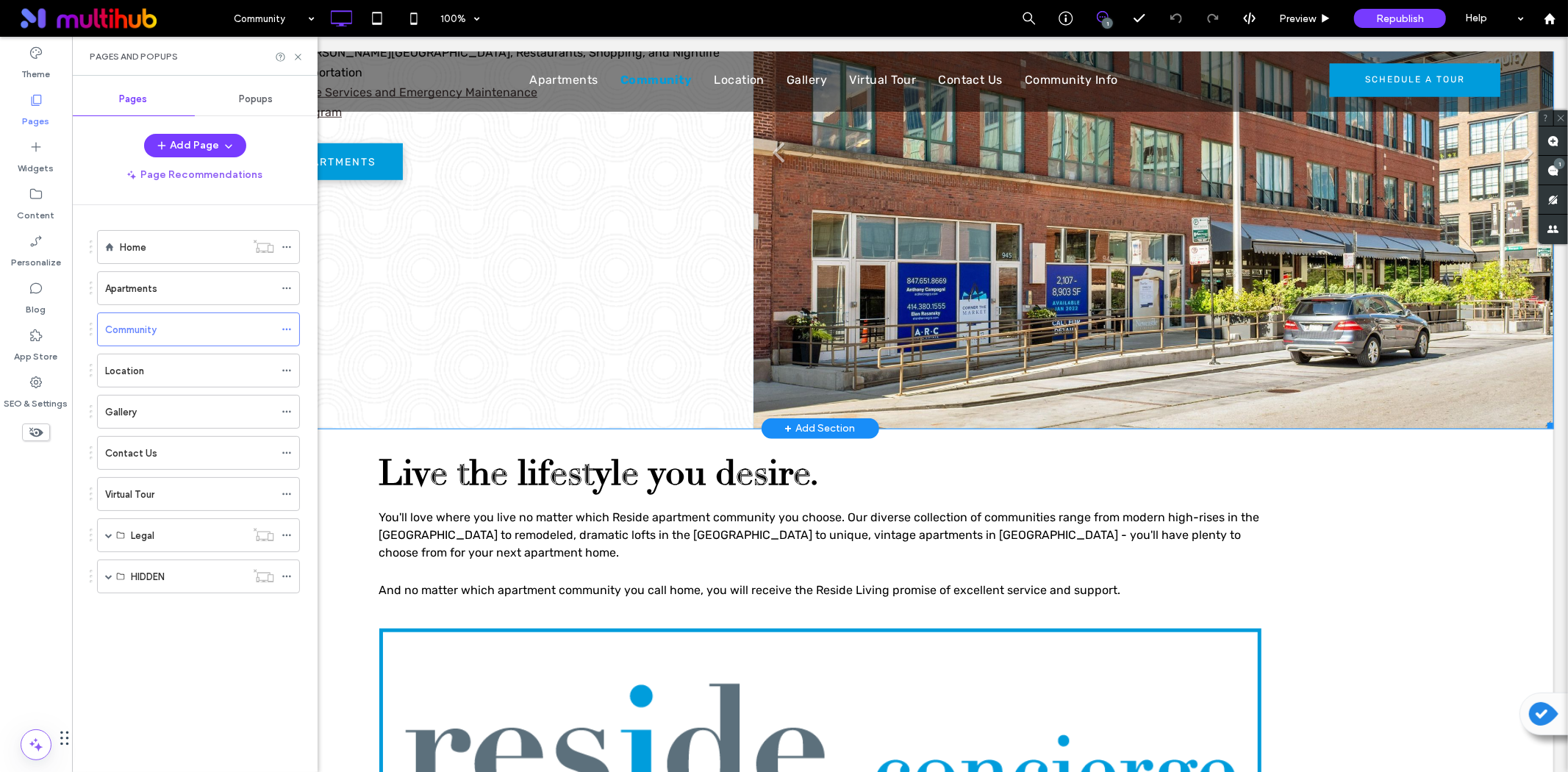
scroll to position [1062, 0]
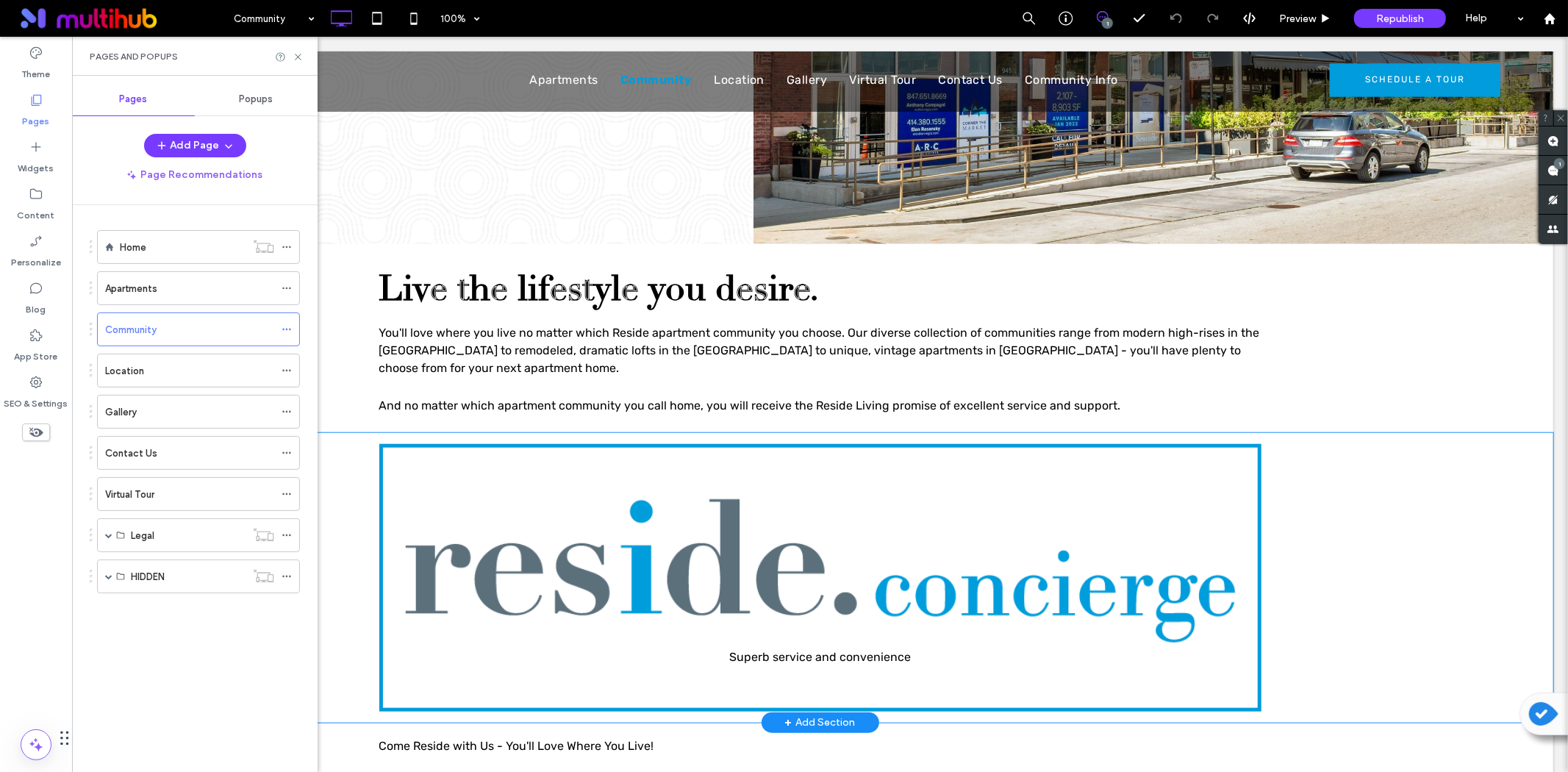
click at [331, 456] on div "Superb service and convenience Click To Paste Row + Add Section" at bounding box center [819, 578] width 1467 height 290
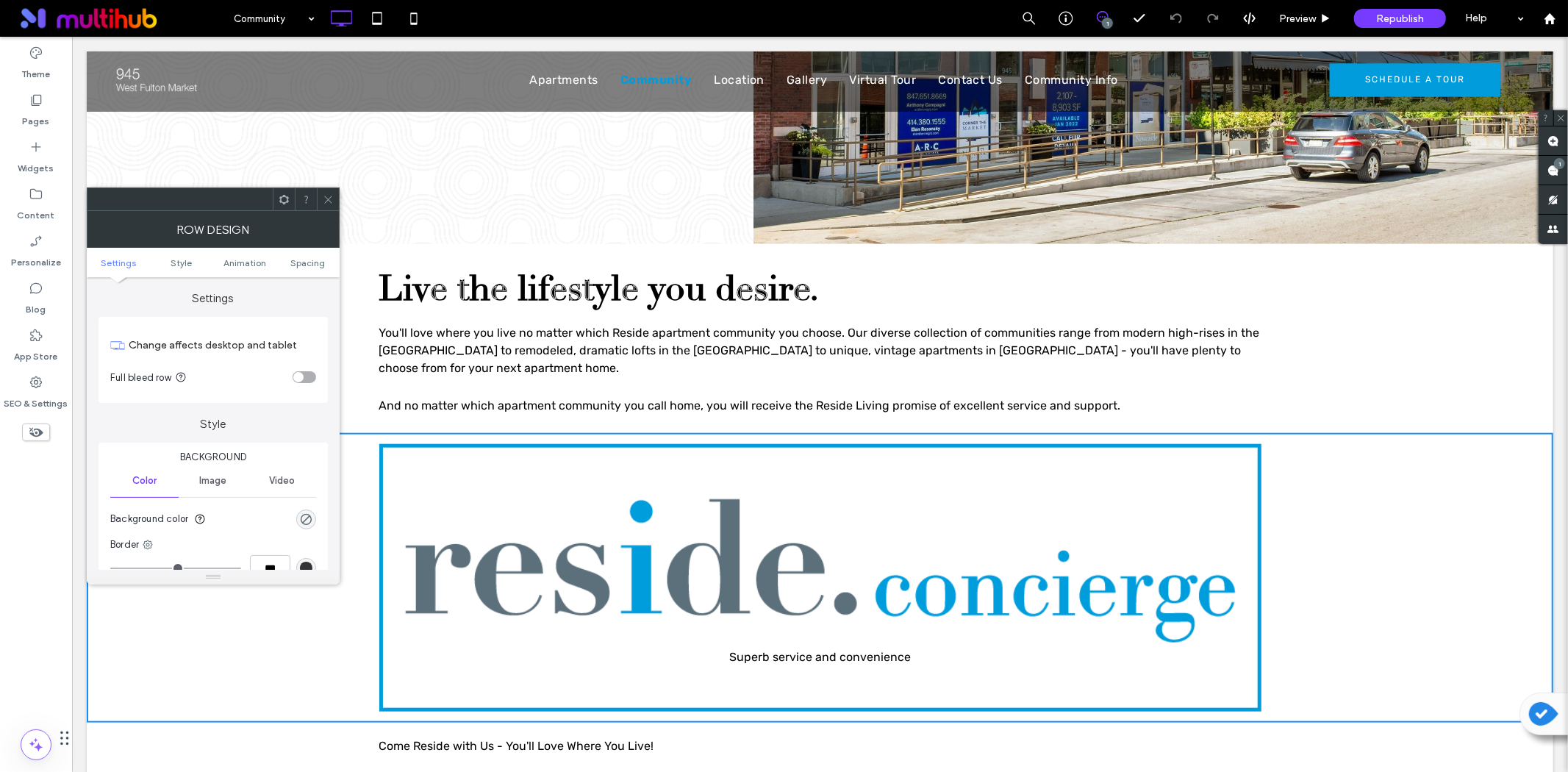
click at [282, 200] on icon at bounding box center [284, 200] width 11 height 11
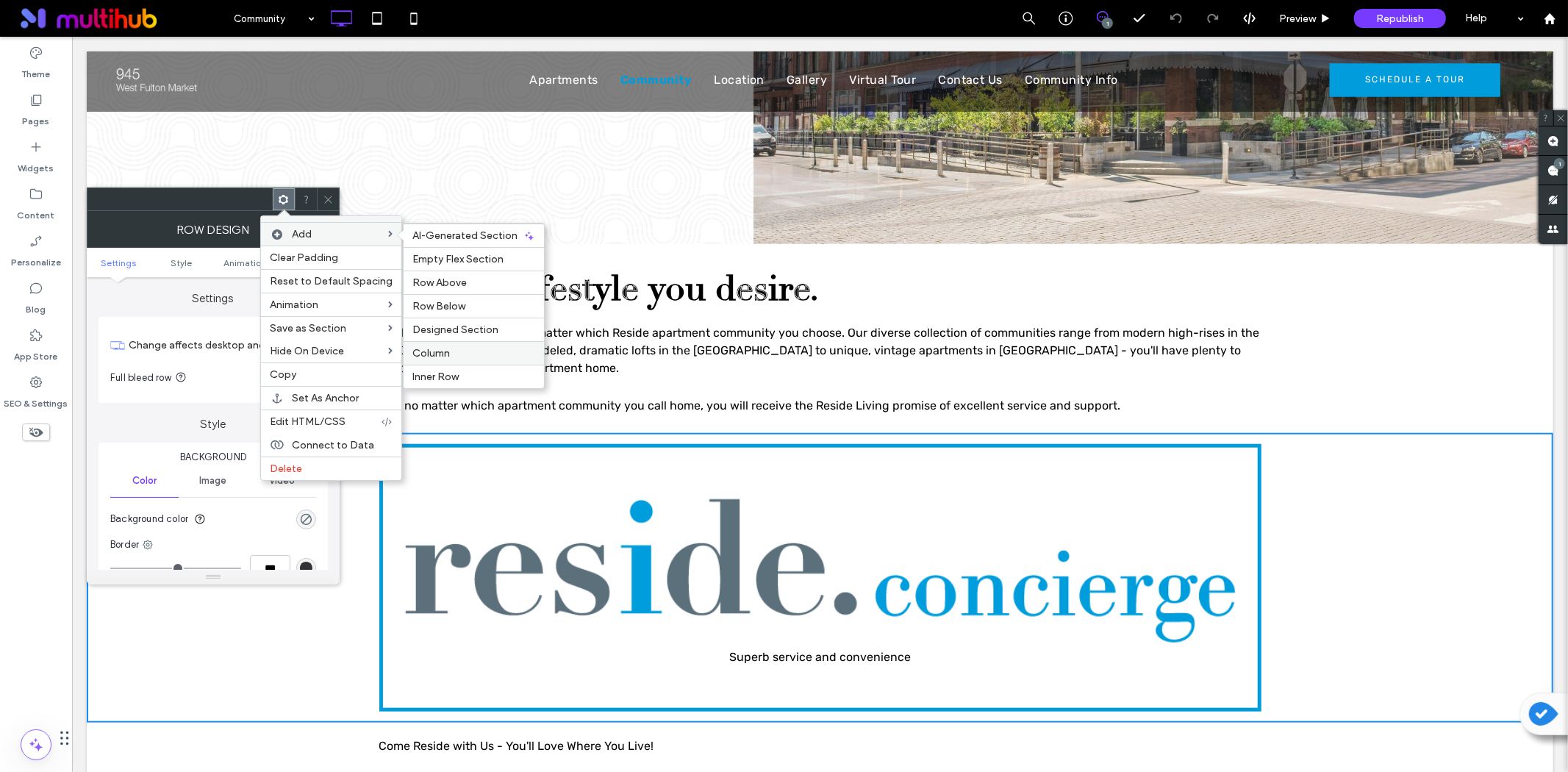
click at [429, 343] on div "Column" at bounding box center [473, 353] width 140 height 24
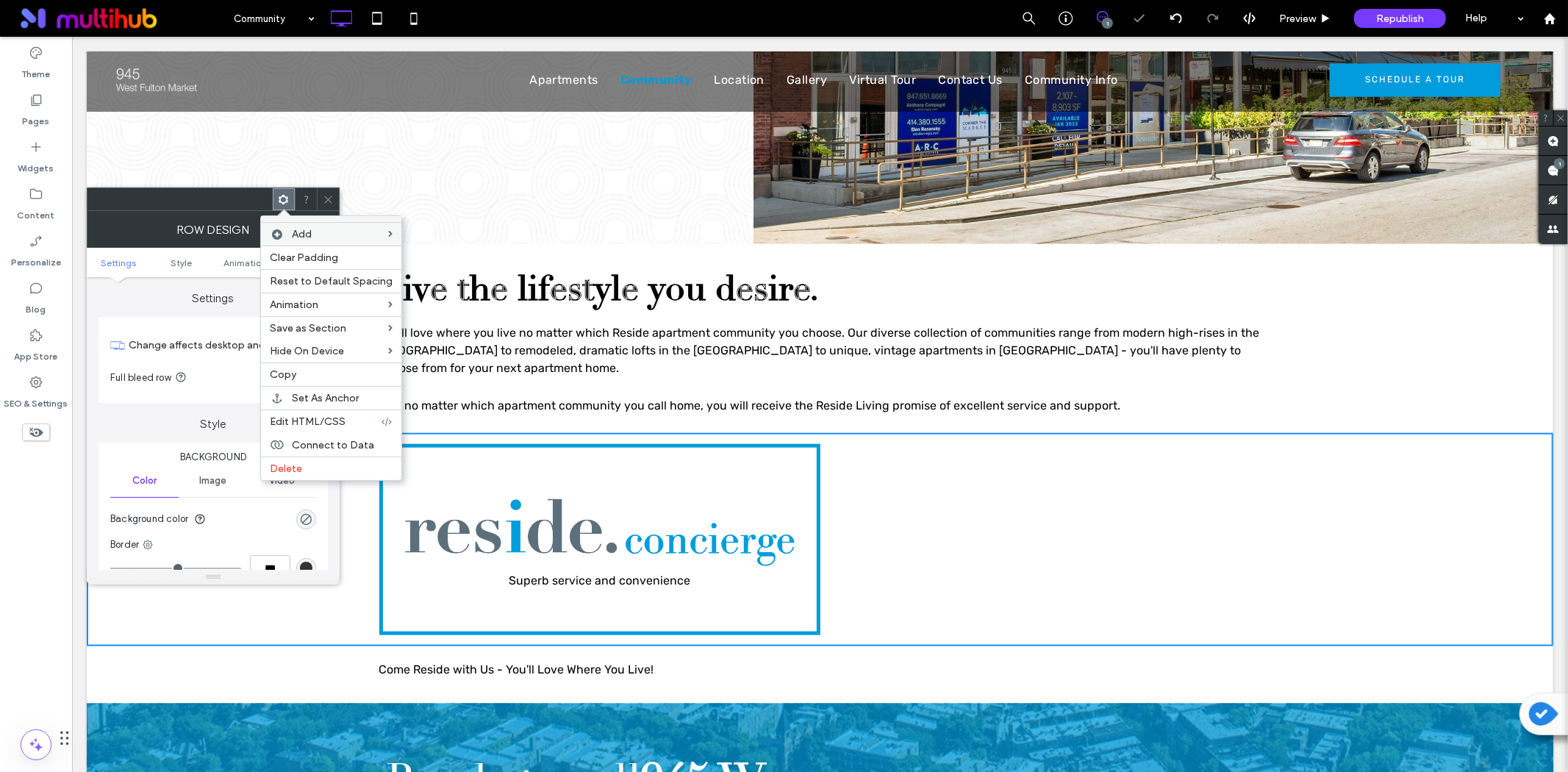
click at [994, 512] on div "Click To Paste Click To Paste" at bounding box center [1040, 538] width 441 height 192
click at [326, 194] on icon at bounding box center [329, 200] width 11 height 11
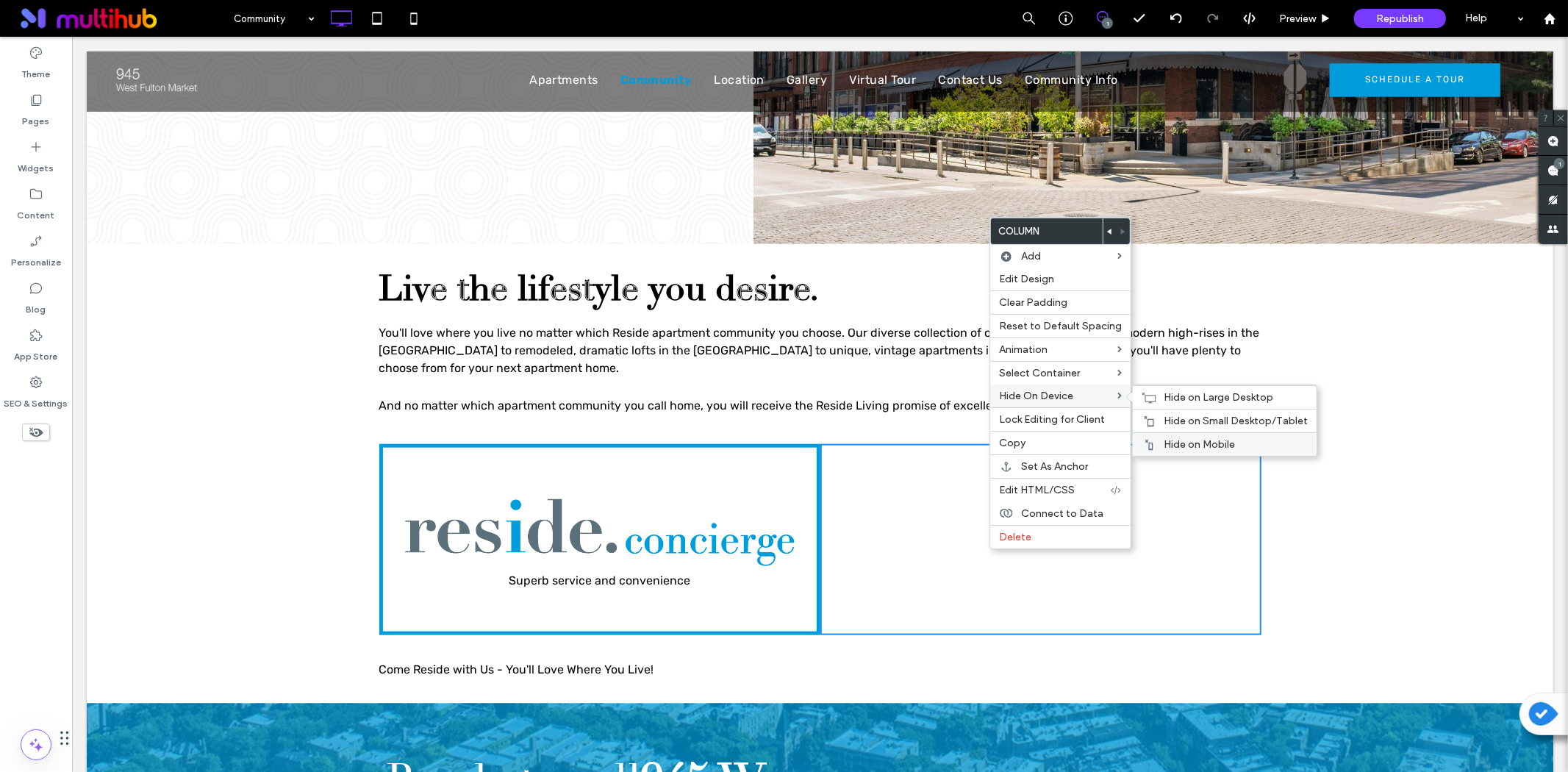
click at [1179, 441] on span "Hide on Mobile" at bounding box center [1199, 444] width 71 height 12
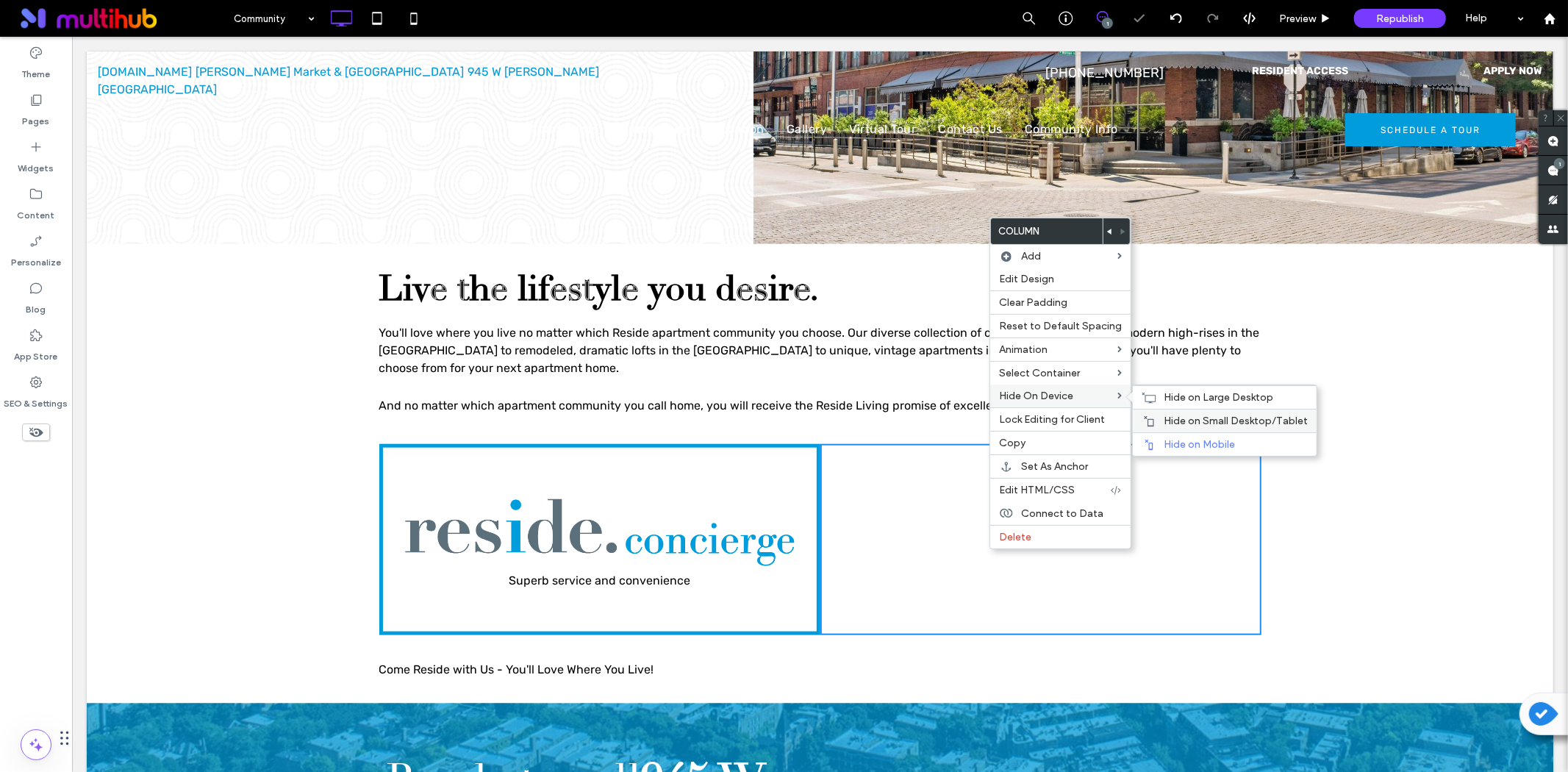
click at [1197, 422] on span "Hide on Small Desktop/Tablet" at bounding box center [1235, 420] width 144 height 12
click at [1181, 394] on span "Hide on Large Desktop" at bounding box center [1218, 396] width 110 height 12
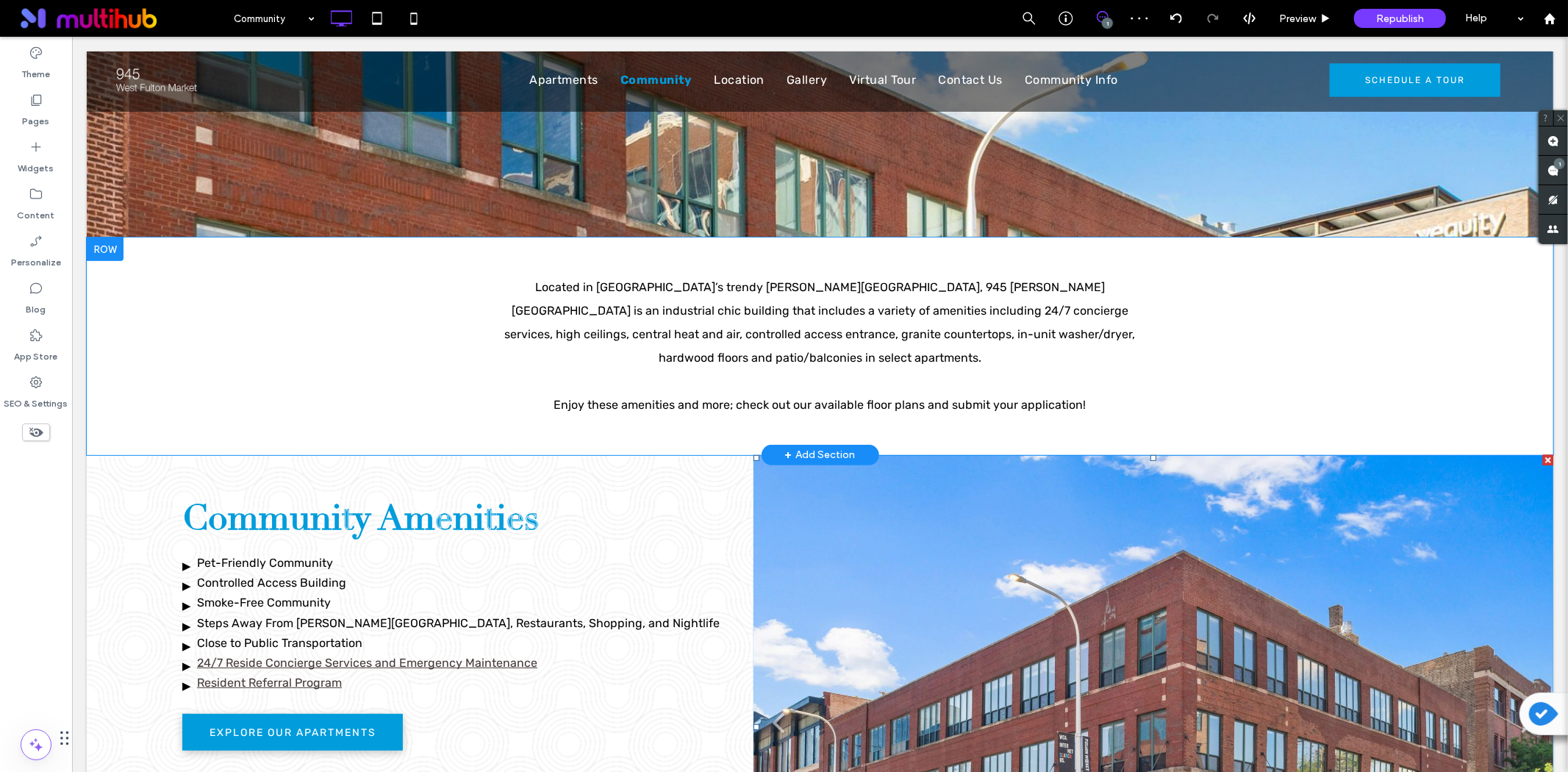
scroll to position [245, 0]
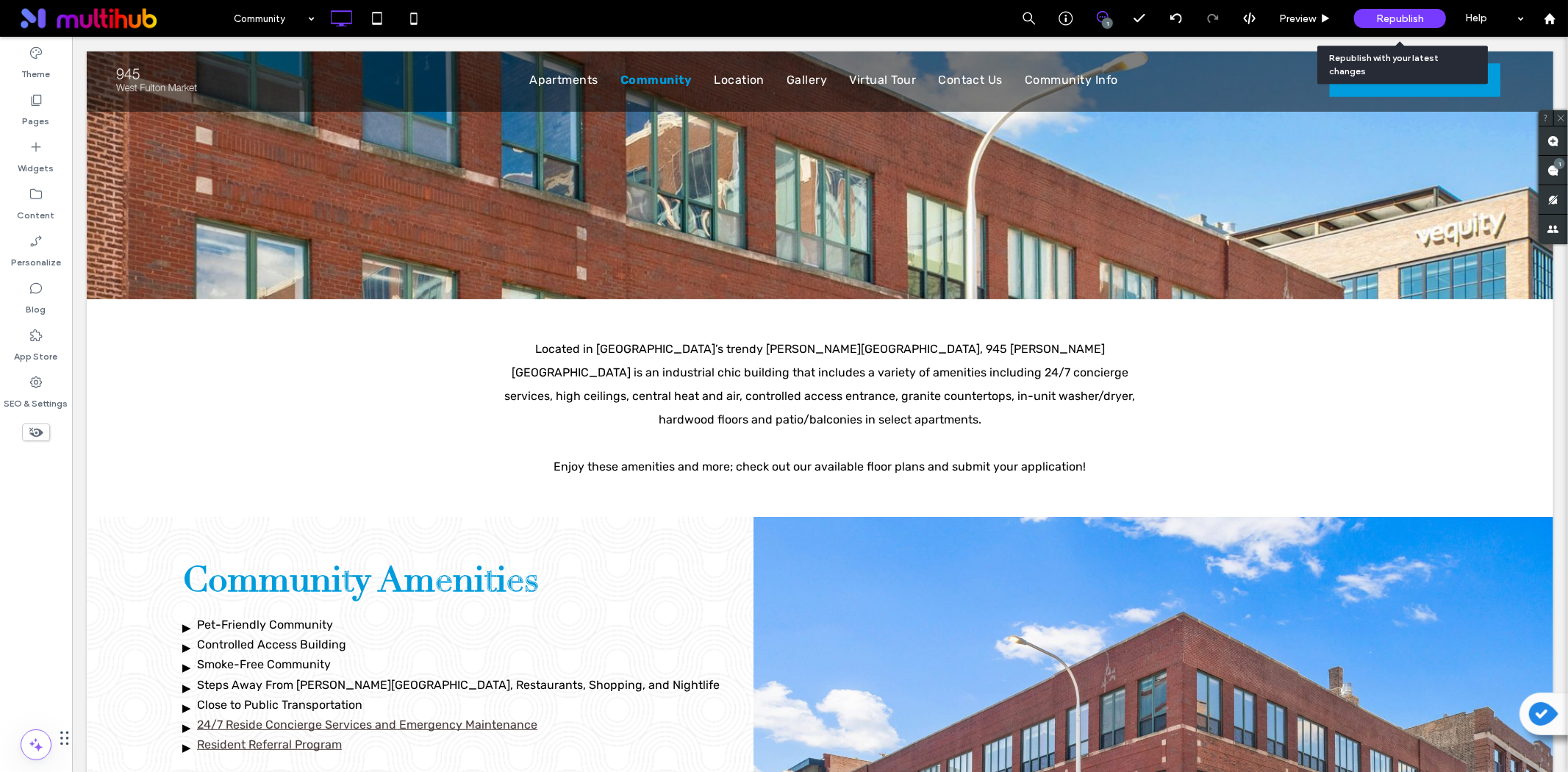
click at [1424, 16] on div "Republish" at bounding box center [1400, 18] width 92 height 19
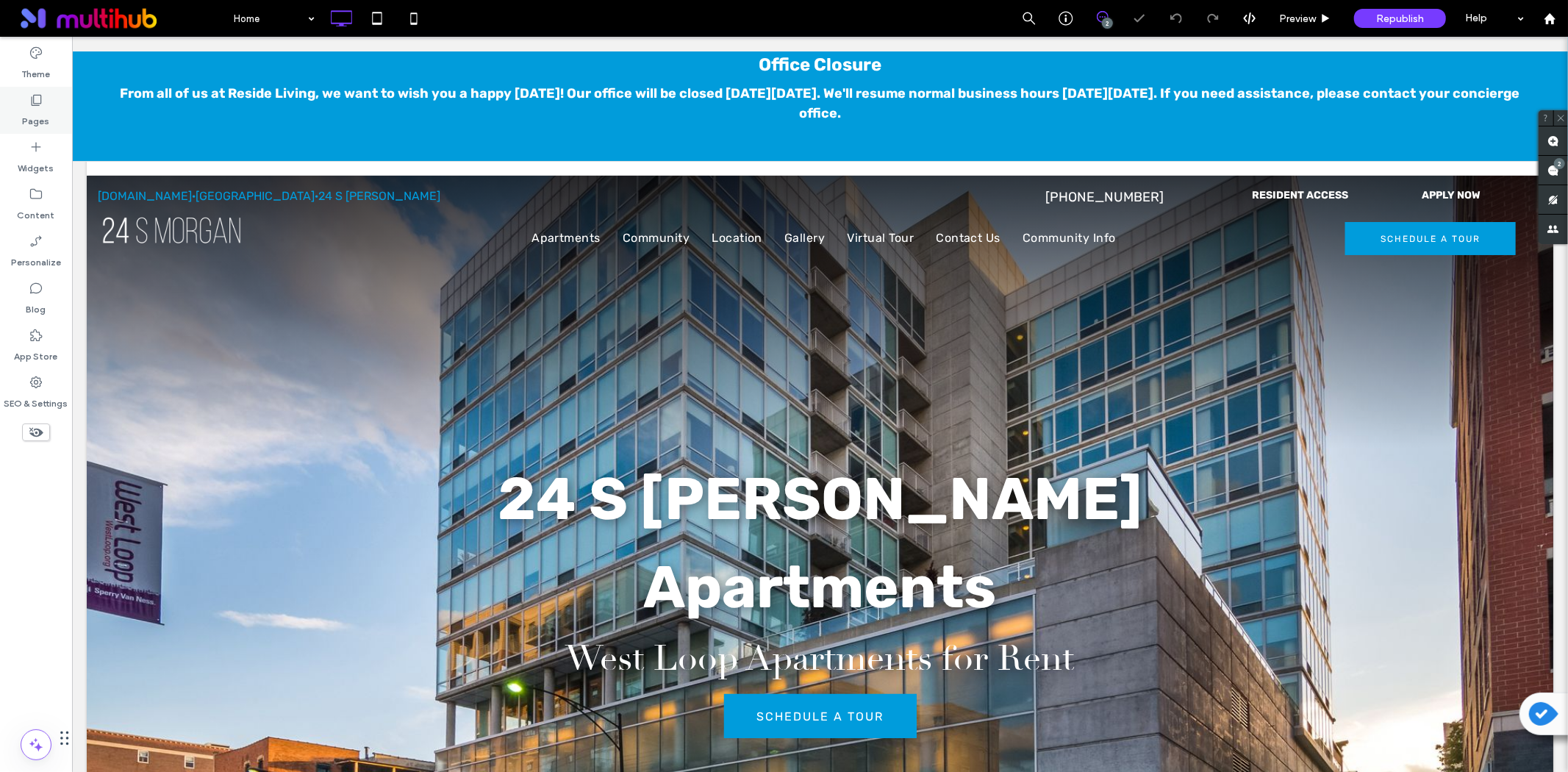
click at [33, 106] on icon at bounding box center [35, 99] width 14 height 14
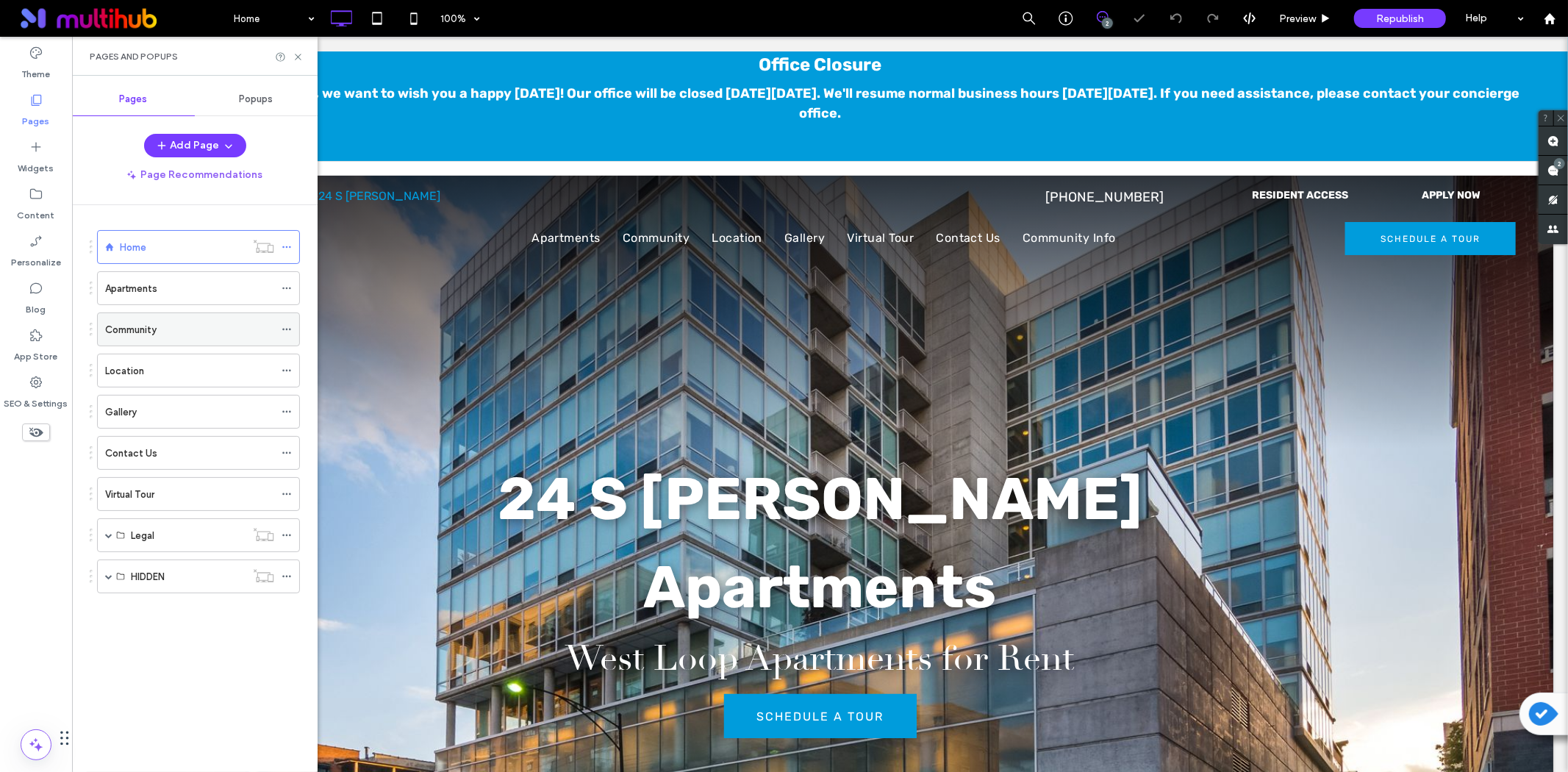
click at [163, 333] on div "Community" at bounding box center [189, 330] width 169 height 15
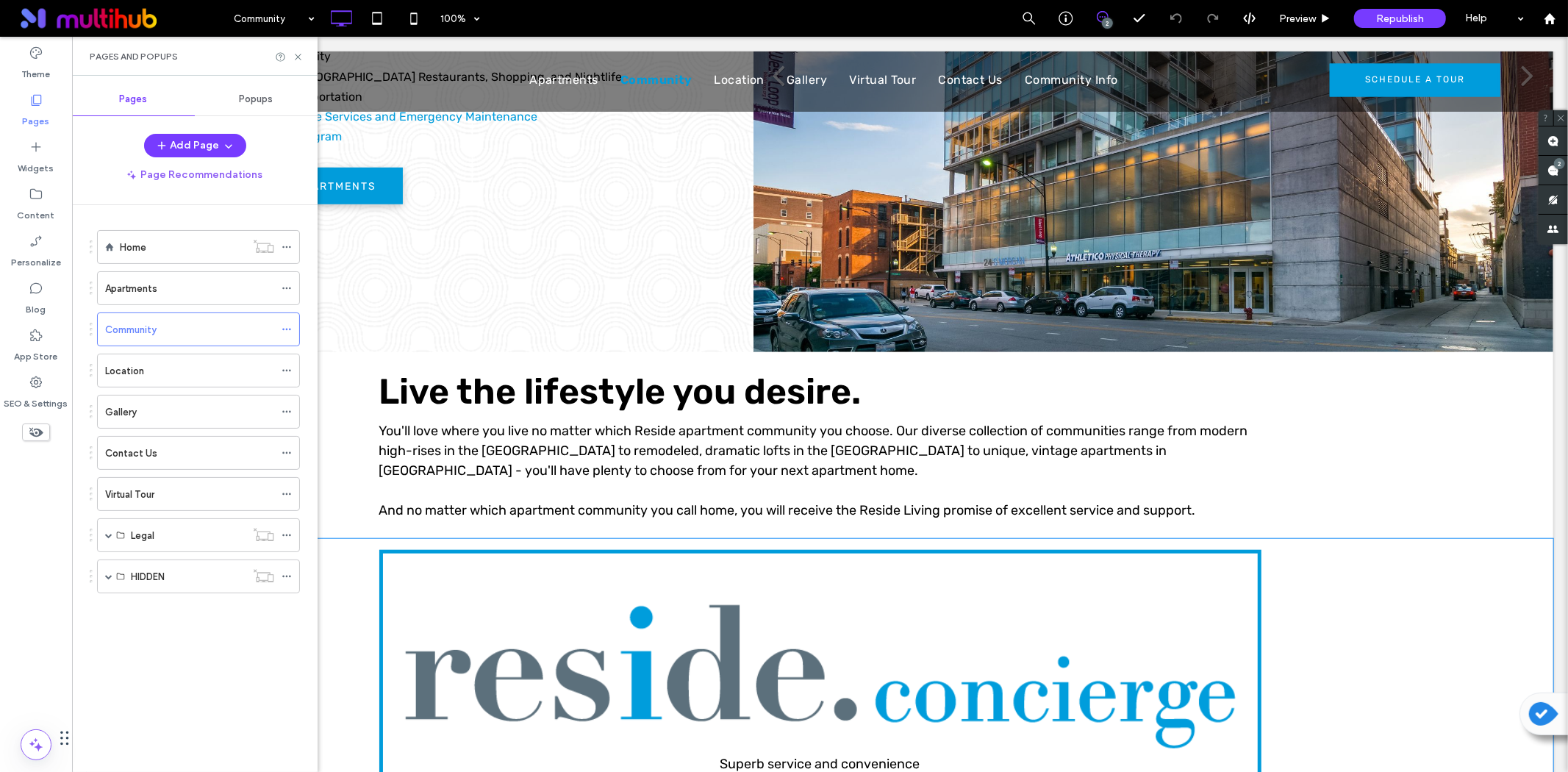
scroll to position [980, 0]
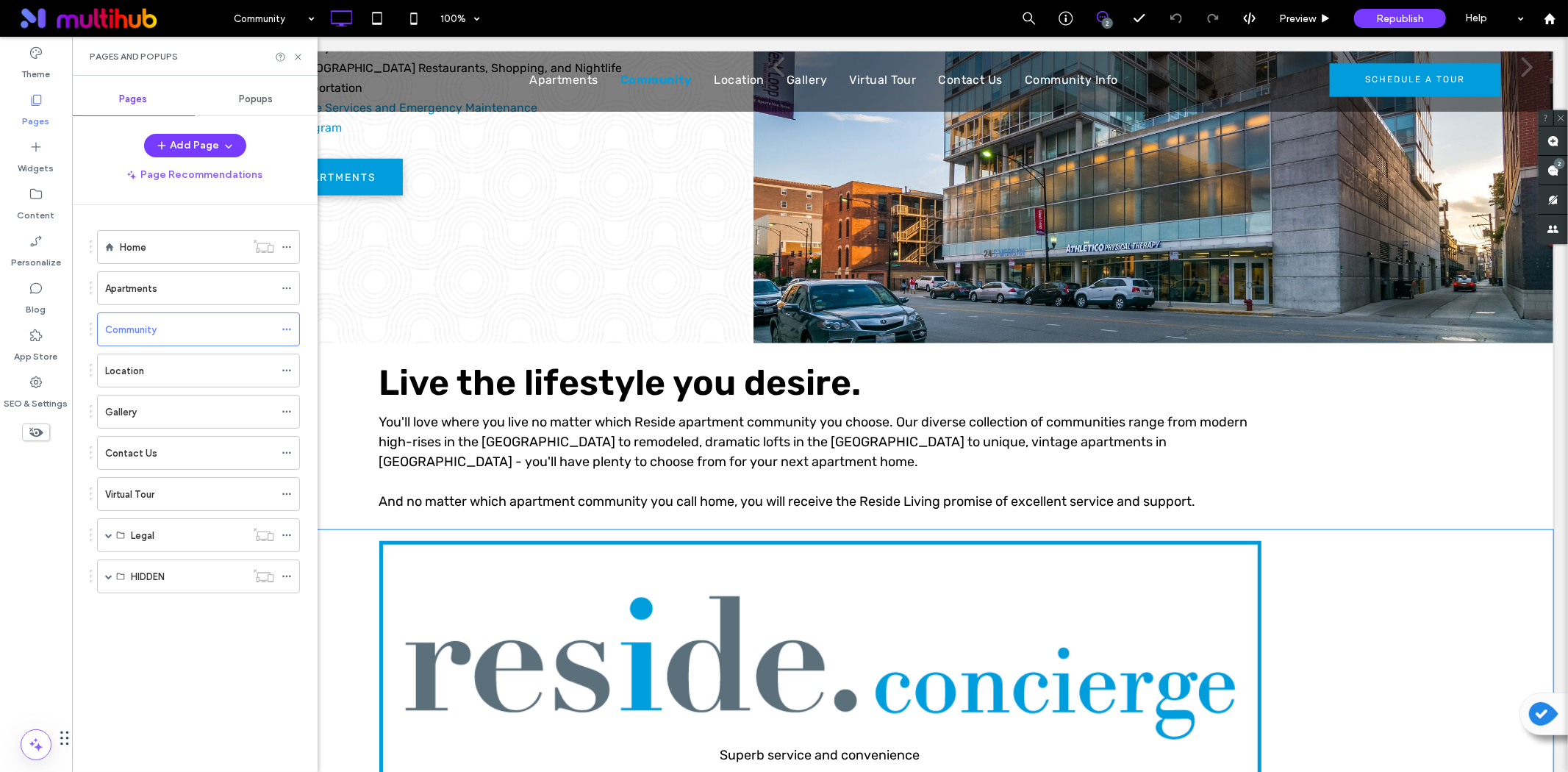
click at [343, 554] on div "Superb service and convenience Click To Paste Row + Add Section" at bounding box center [819, 675] width 1467 height 292
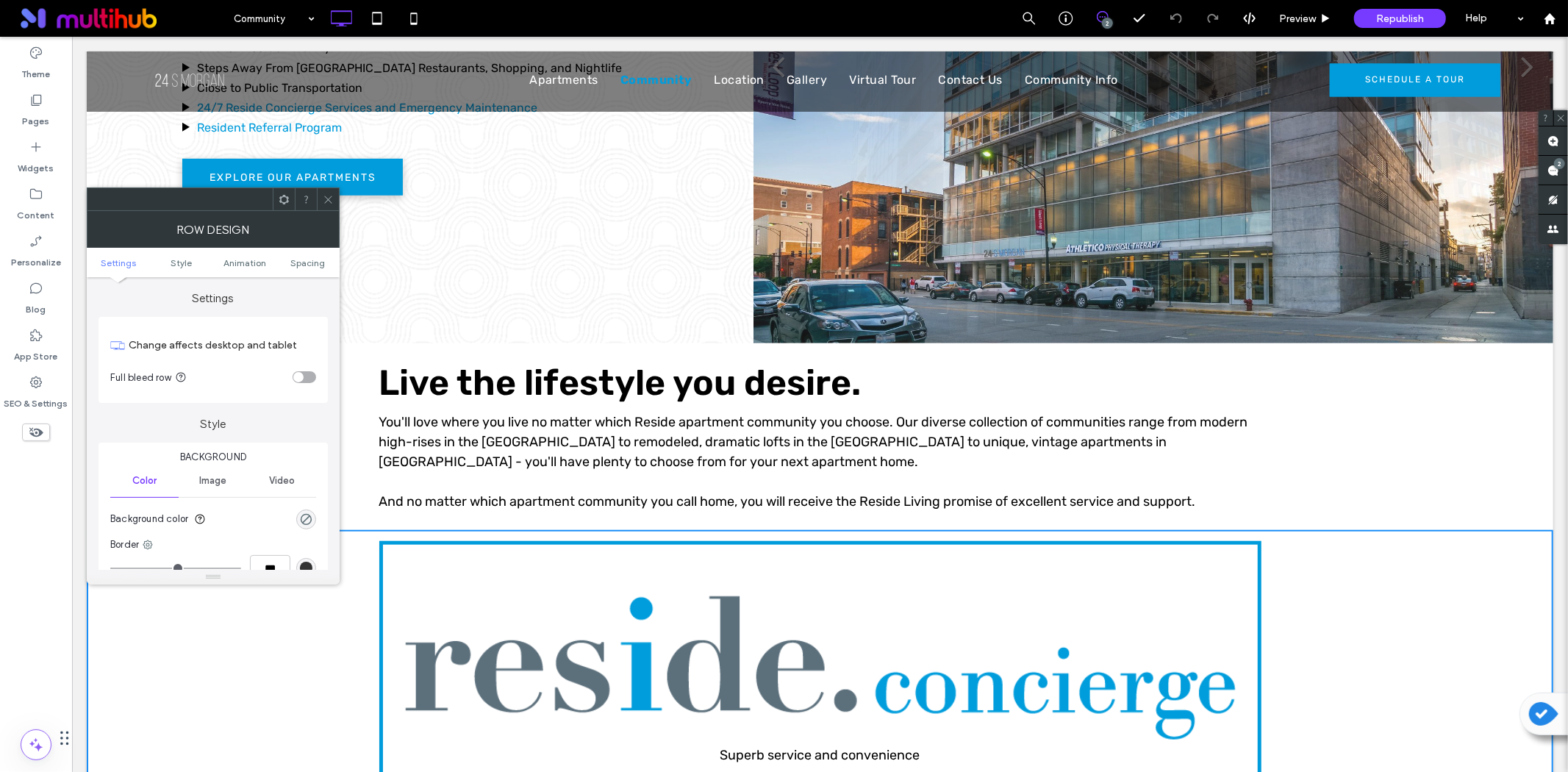
click at [284, 201] on icon at bounding box center [284, 200] width 11 height 11
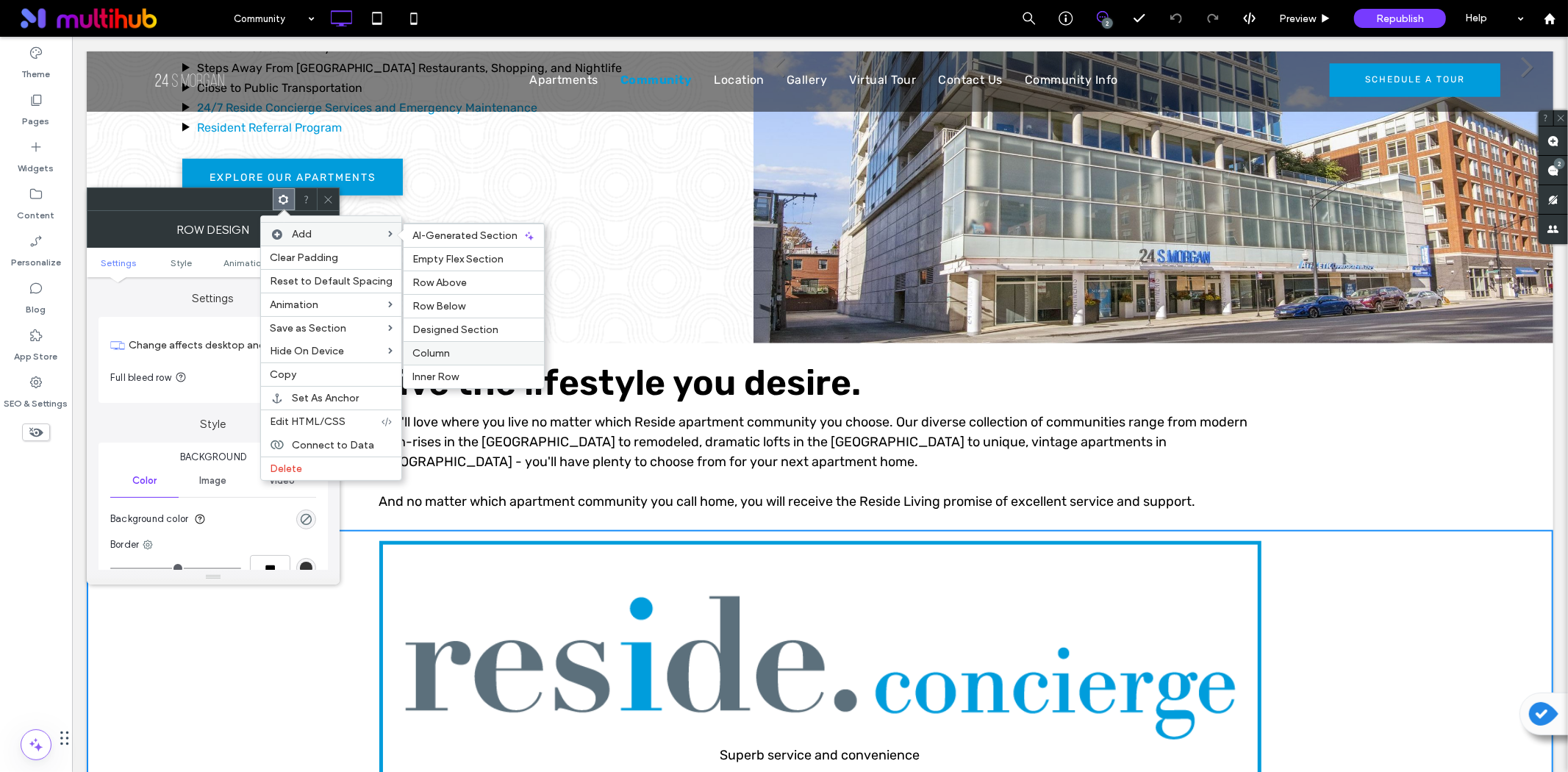
click at [439, 352] on span "Column" at bounding box center [431, 353] width 37 height 12
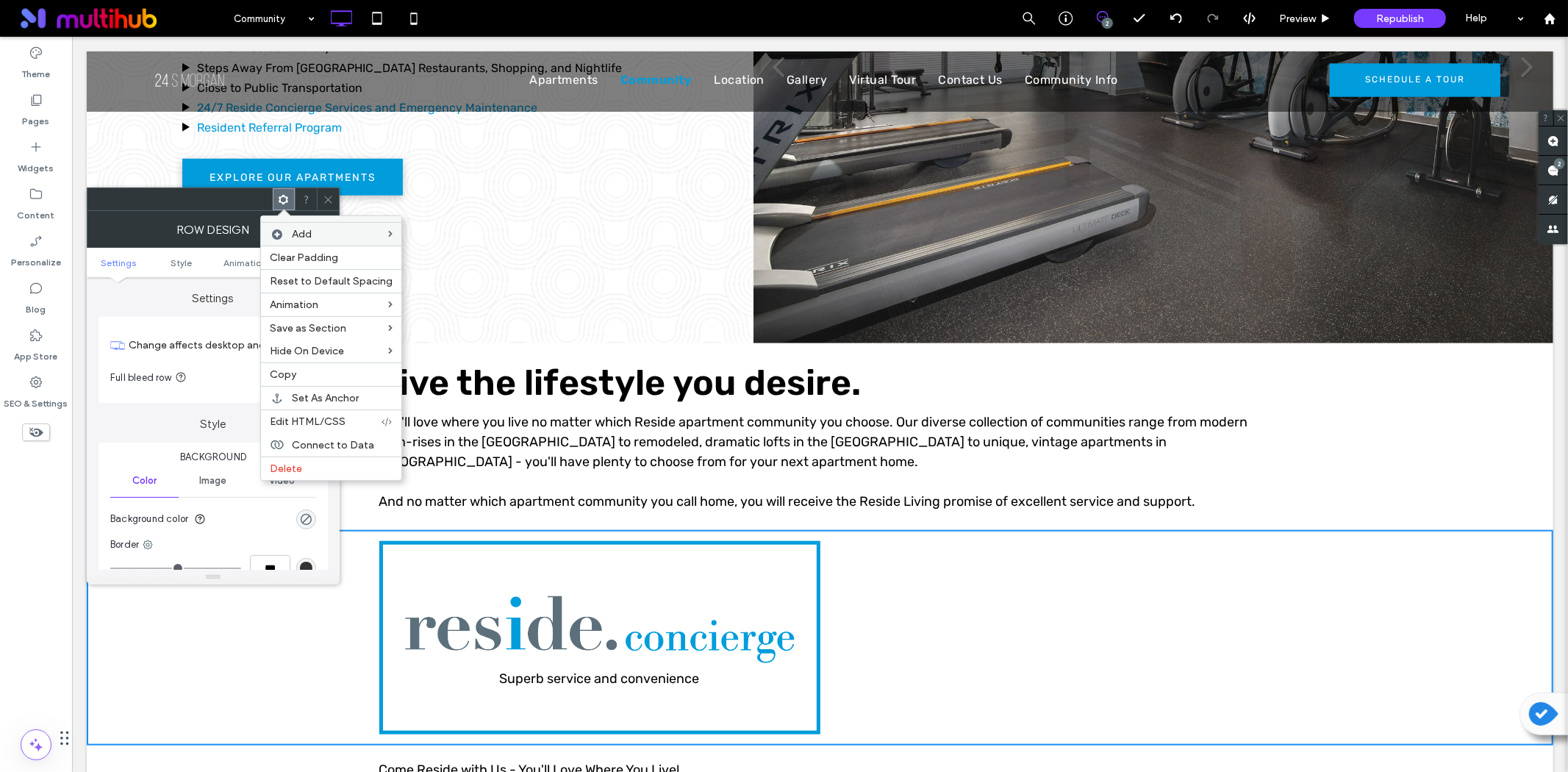
click at [977, 633] on div "Click To Paste Click To Paste" at bounding box center [1040, 637] width 441 height 193
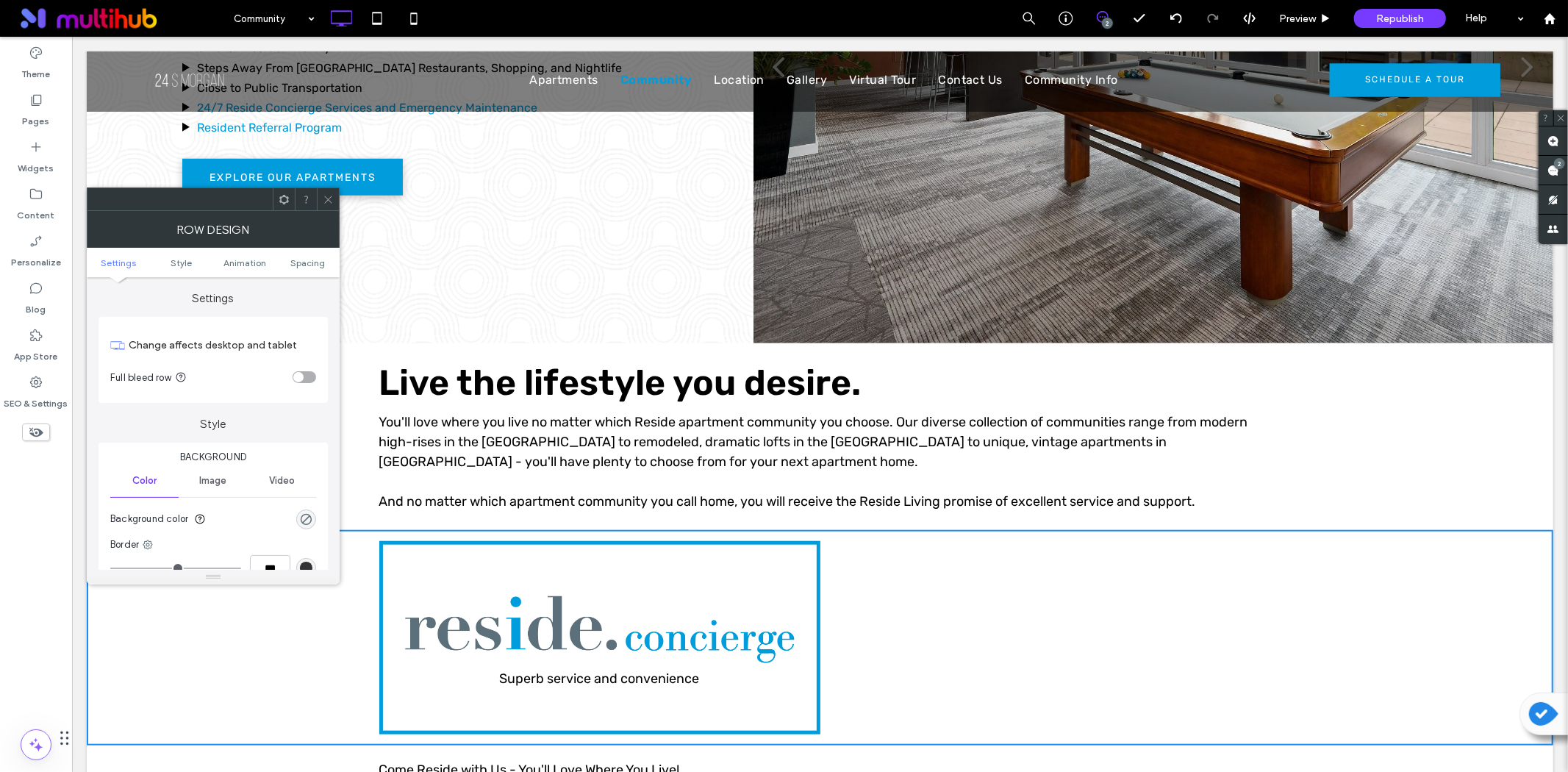
click at [326, 197] on icon at bounding box center [329, 200] width 11 height 11
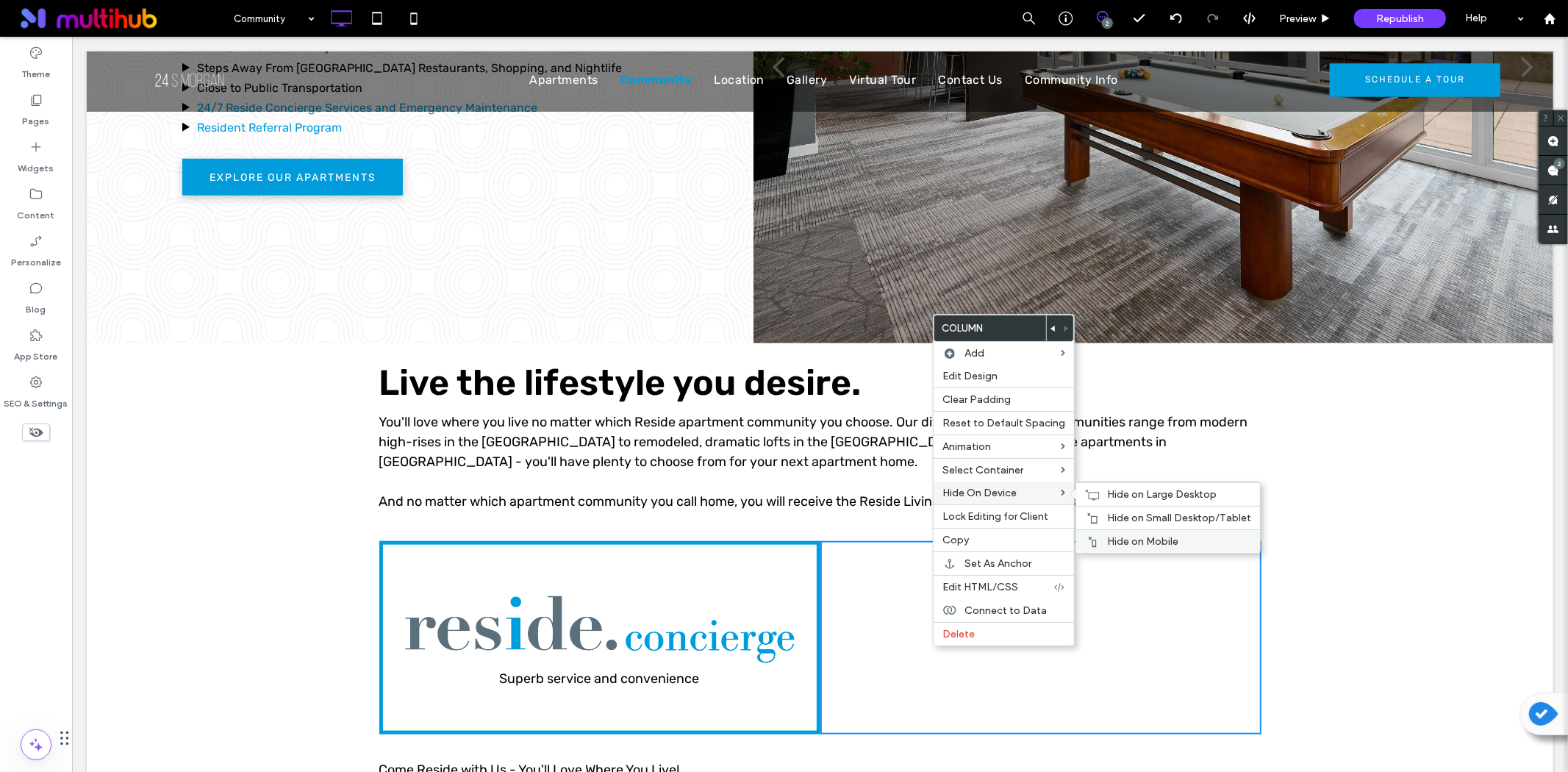
click at [1113, 545] on span "Hide on Mobile" at bounding box center [1143, 541] width 71 height 12
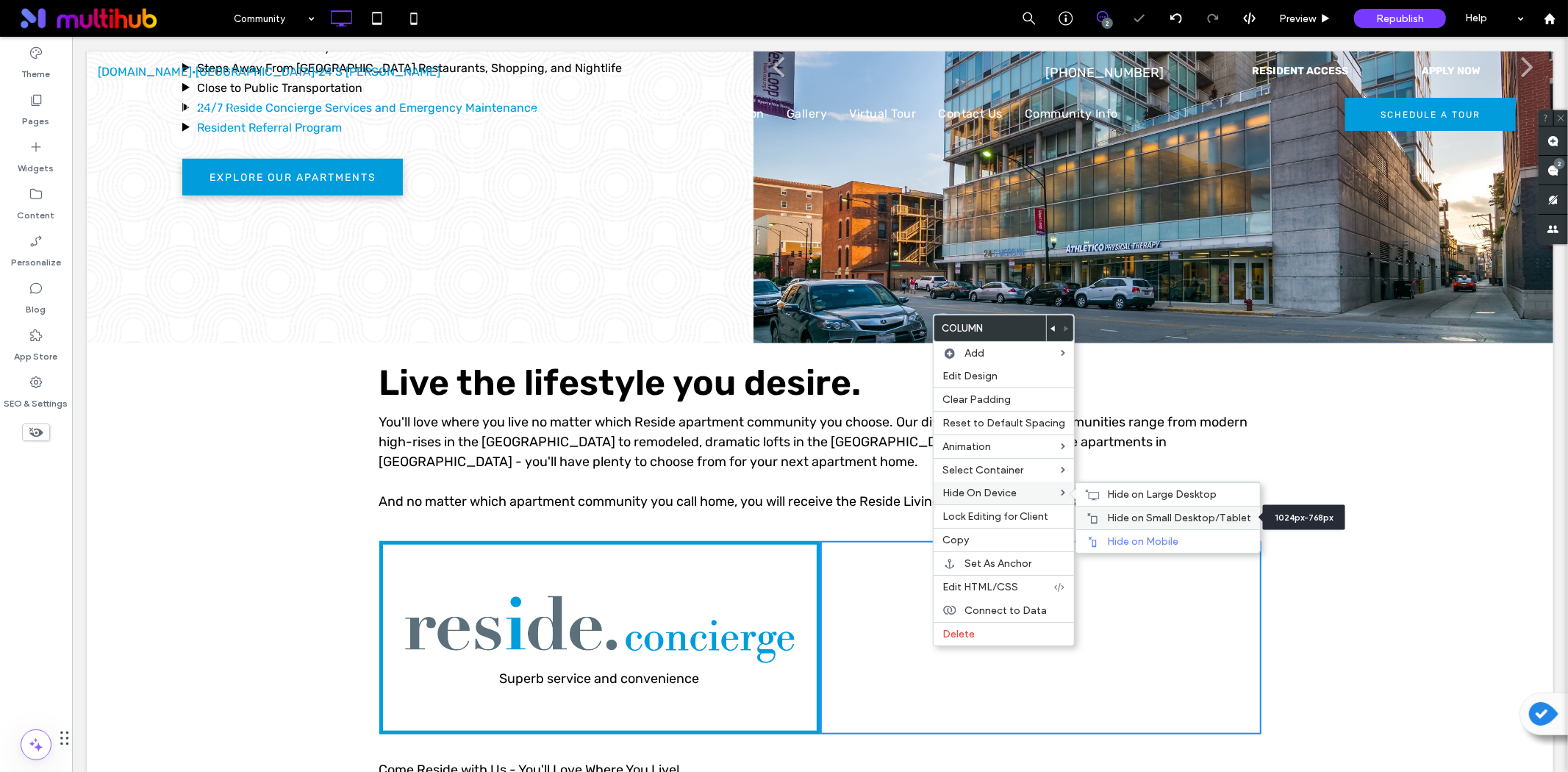
click at [1201, 516] on span "Hide on Small Desktop/Tablet" at bounding box center [1179, 518] width 144 height 12
click at [1108, 487] on div "Hide on Large Desktop" at bounding box center [1168, 494] width 184 height 24
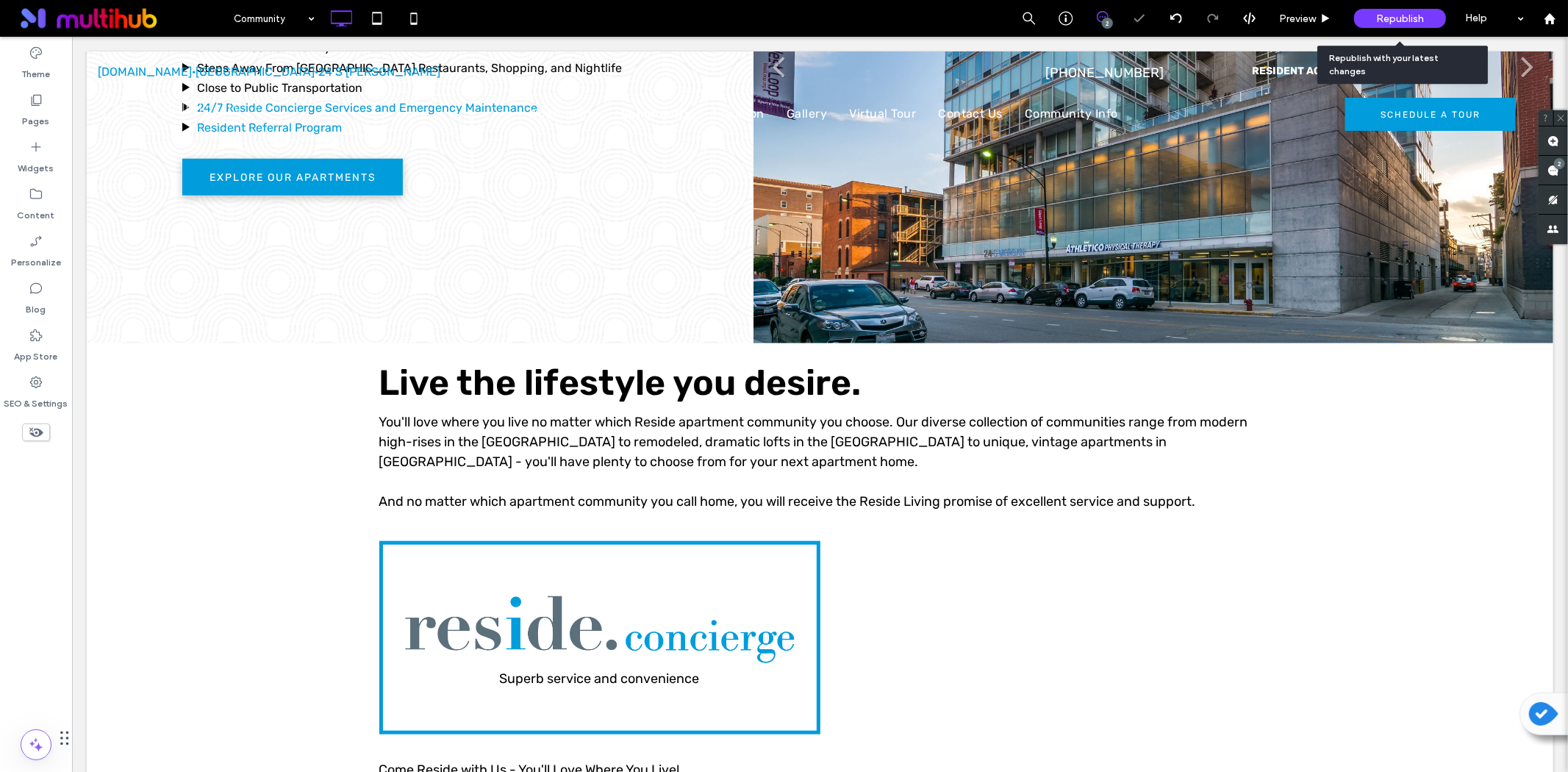
click at [1395, 16] on span "Republish" at bounding box center [1400, 18] width 48 height 12
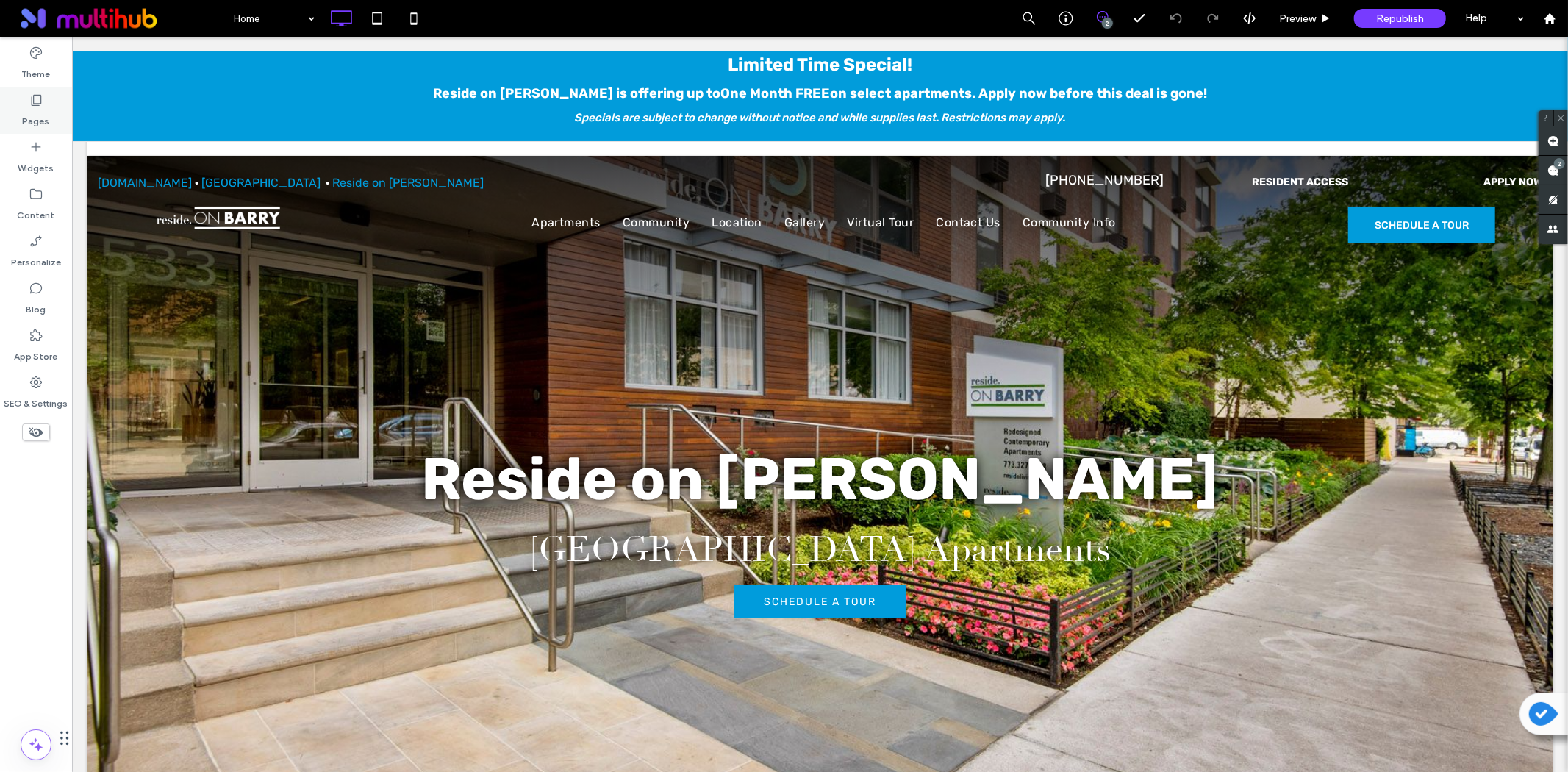
drag, startPoint x: 35, startPoint y: 98, endPoint x: 37, endPoint y: 132, distance: 34.1
click at [35, 98] on icon at bounding box center [35, 99] width 14 height 14
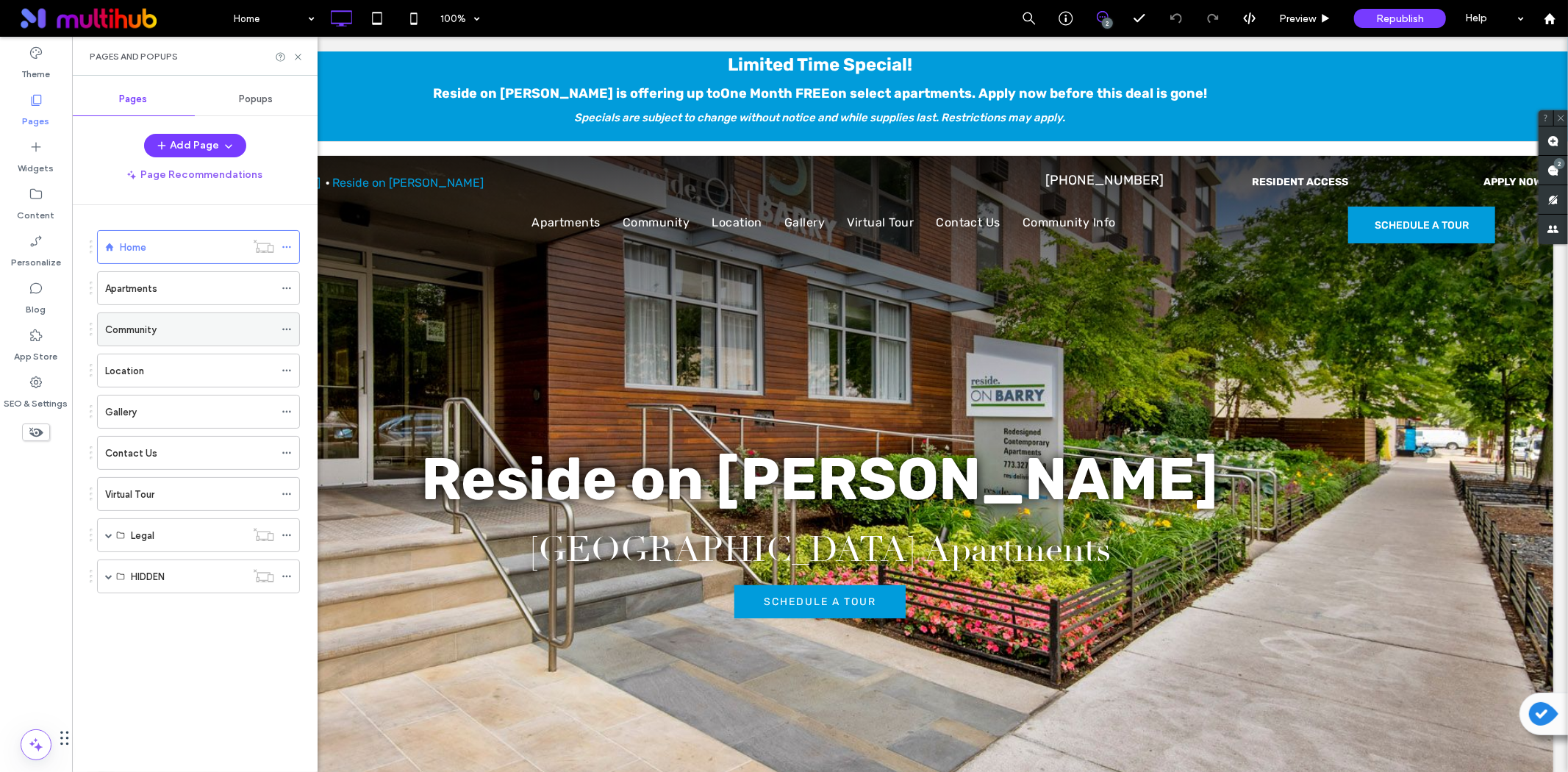
click at [153, 331] on label "Community" at bounding box center [131, 329] width 51 height 26
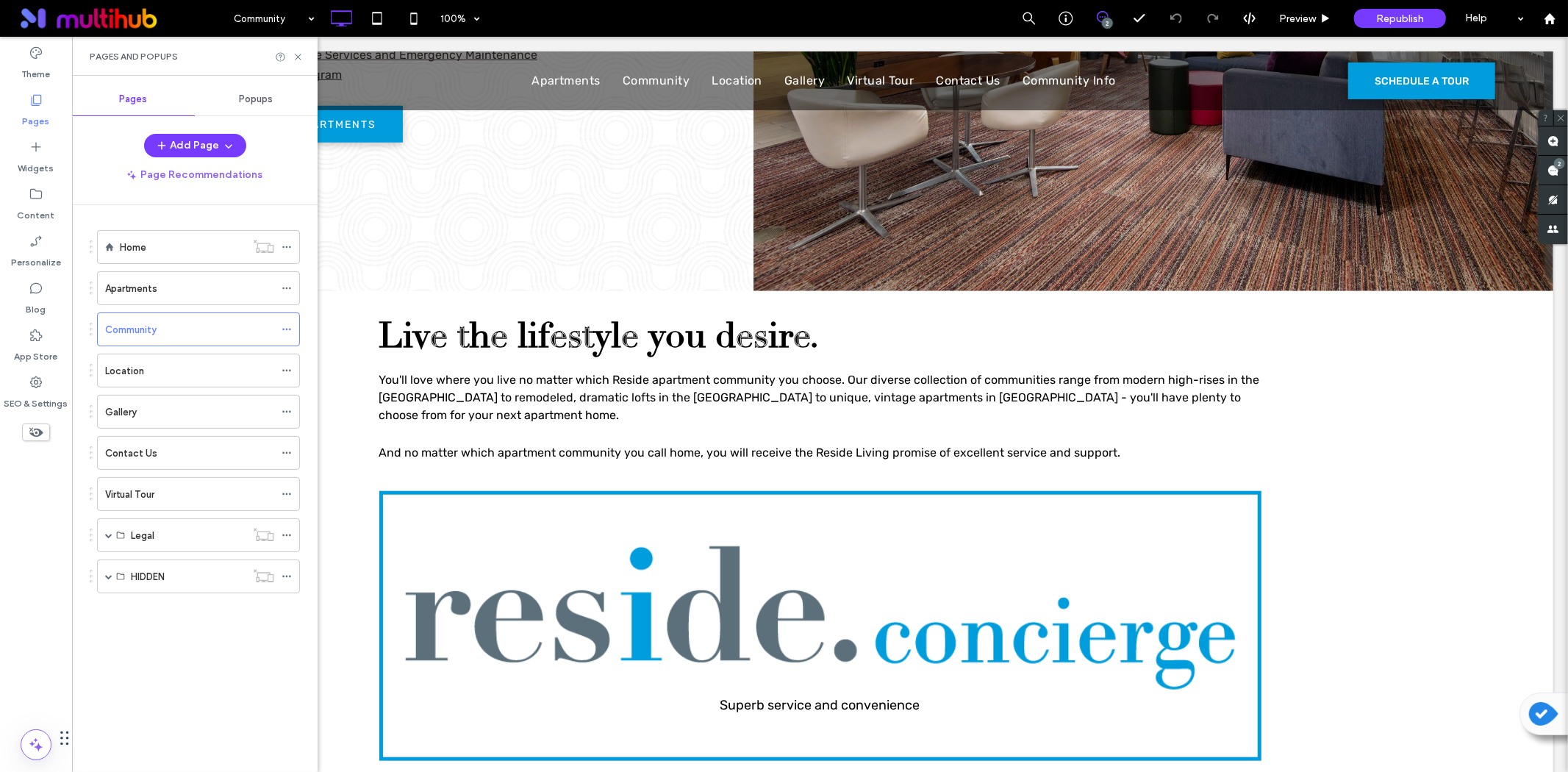
scroll to position [1225, 0]
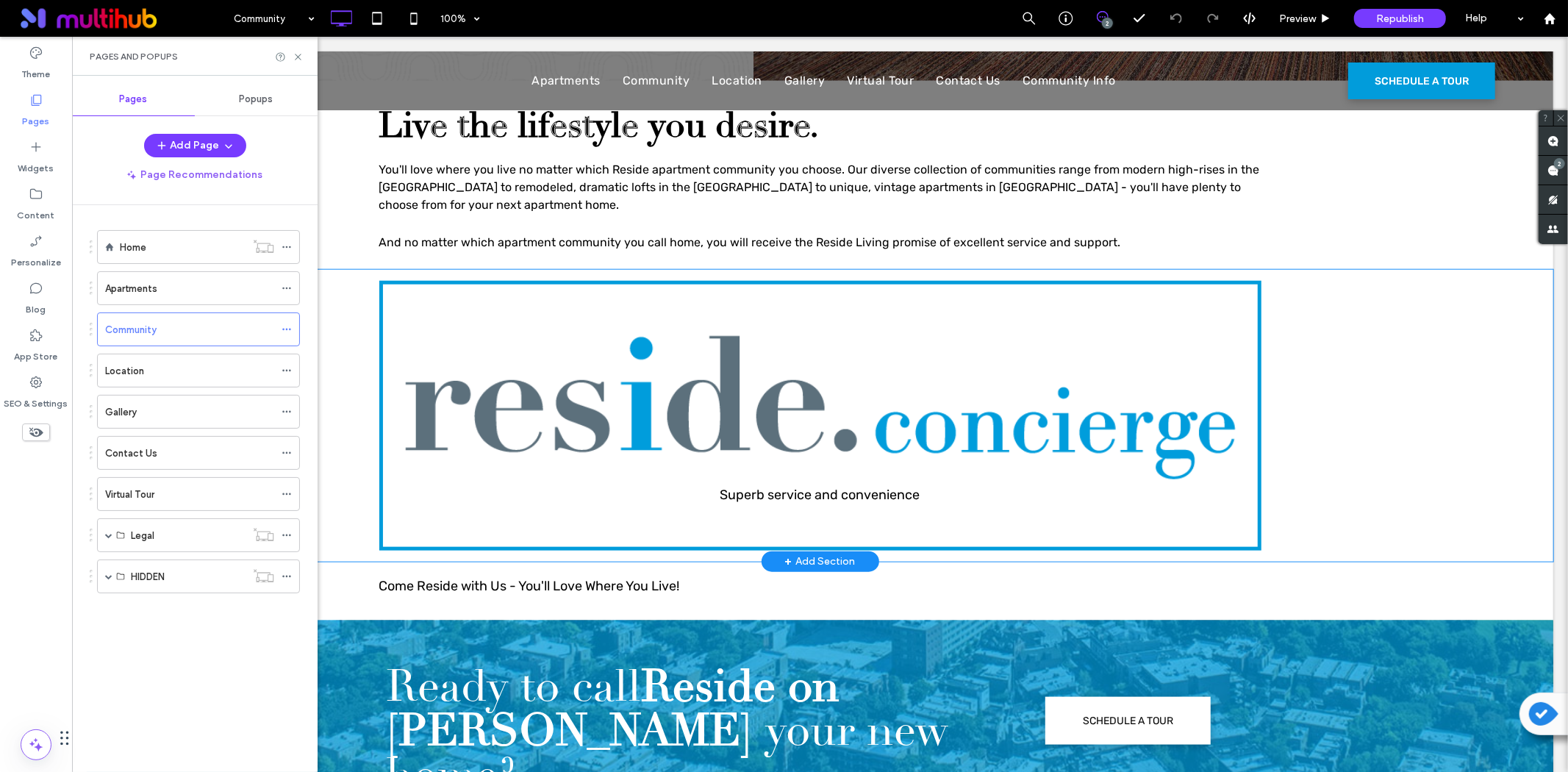
click at [1349, 410] on div "Superb service and convenience Click To Paste Row + Add Section" at bounding box center [819, 415] width 1467 height 292
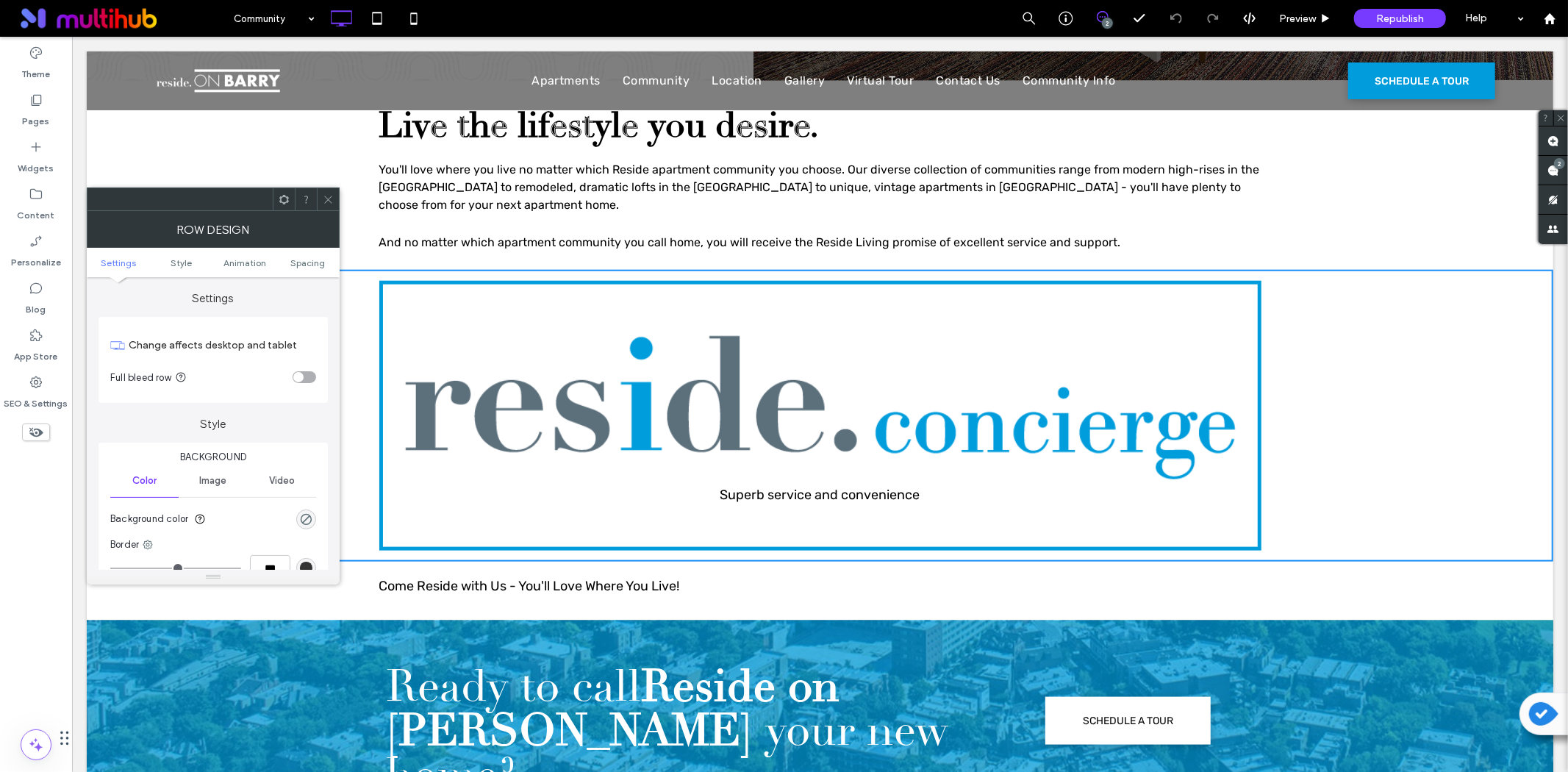
click at [281, 202] on icon at bounding box center [284, 200] width 11 height 11
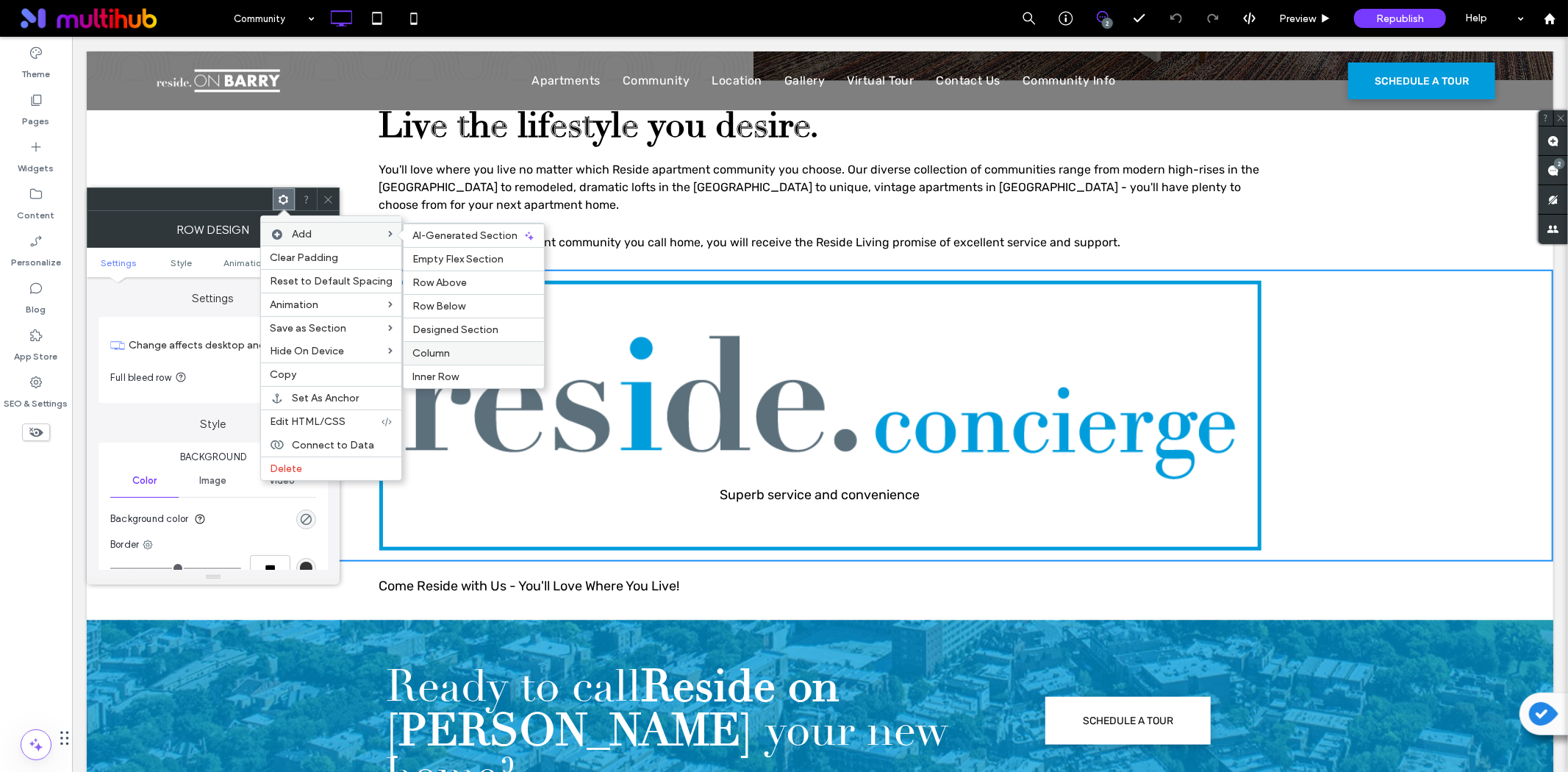
click at [436, 344] on div "Column" at bounding box center [473, 353] width 140 height 24
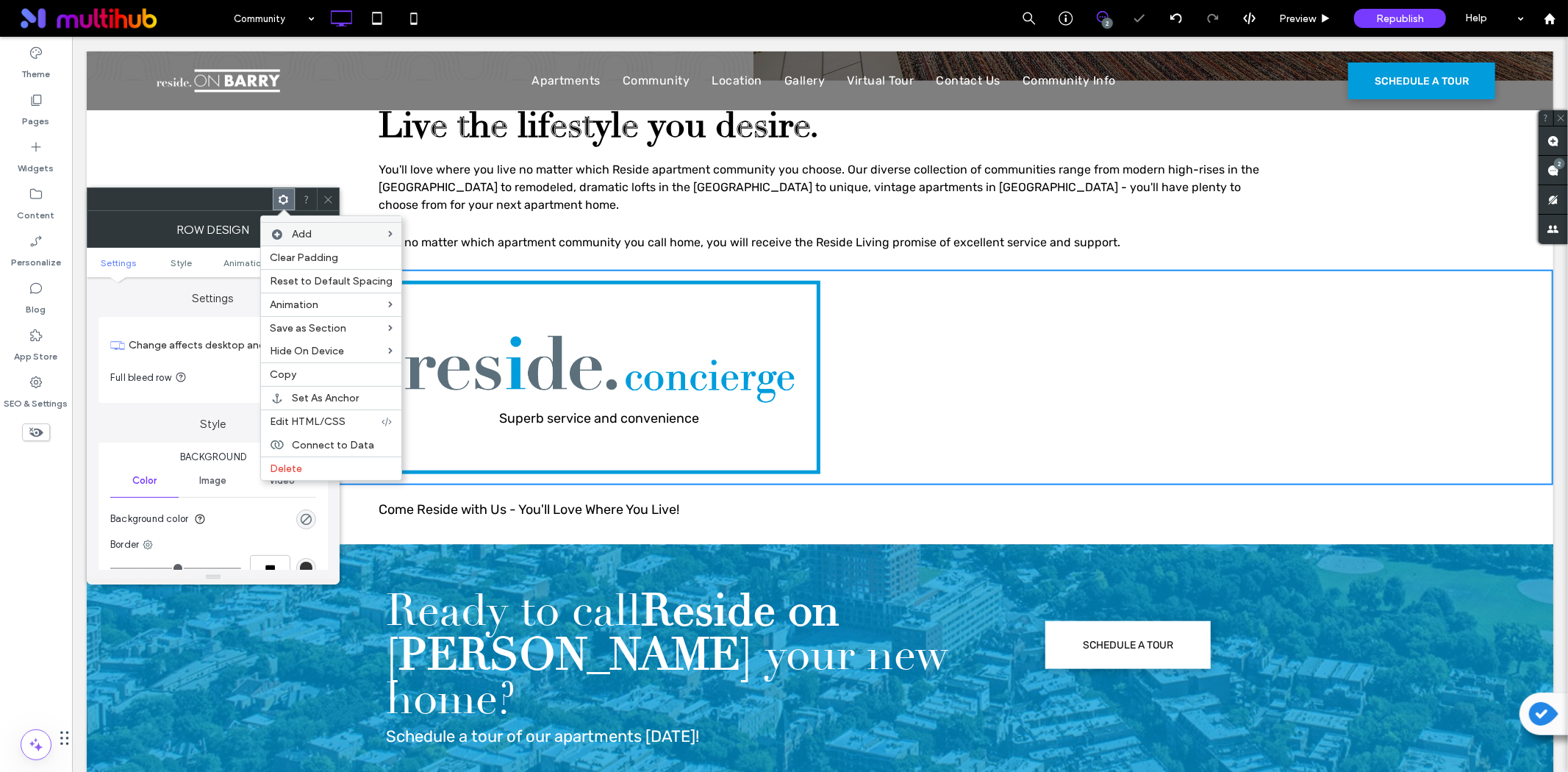
click at [330, 194] on icon at bounding box center [329, 200] width 11 height 11
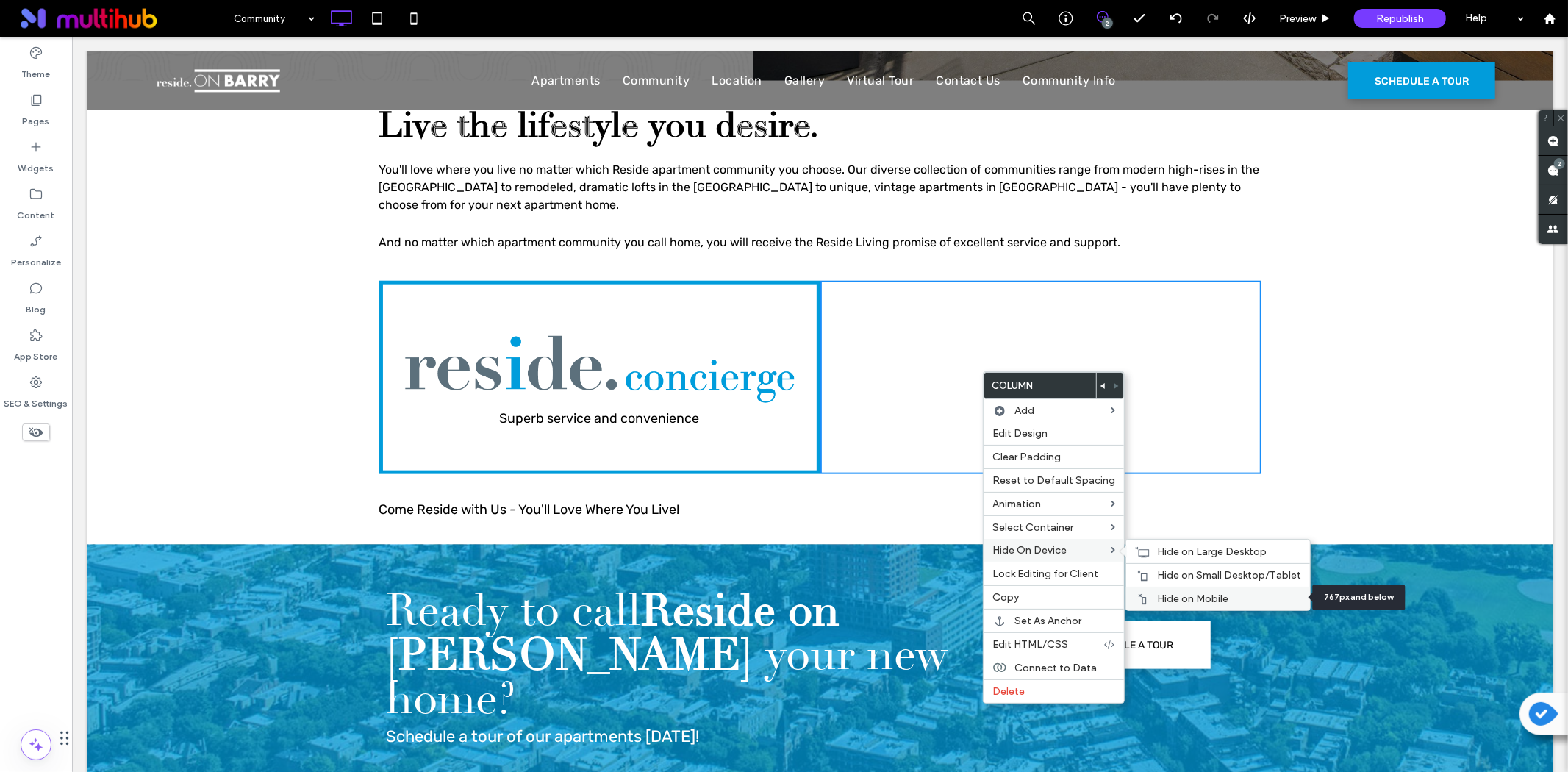
click at [1190, 598] on span "Hide on Mobile" at bounding box center [1192, 599] width 71 height 12
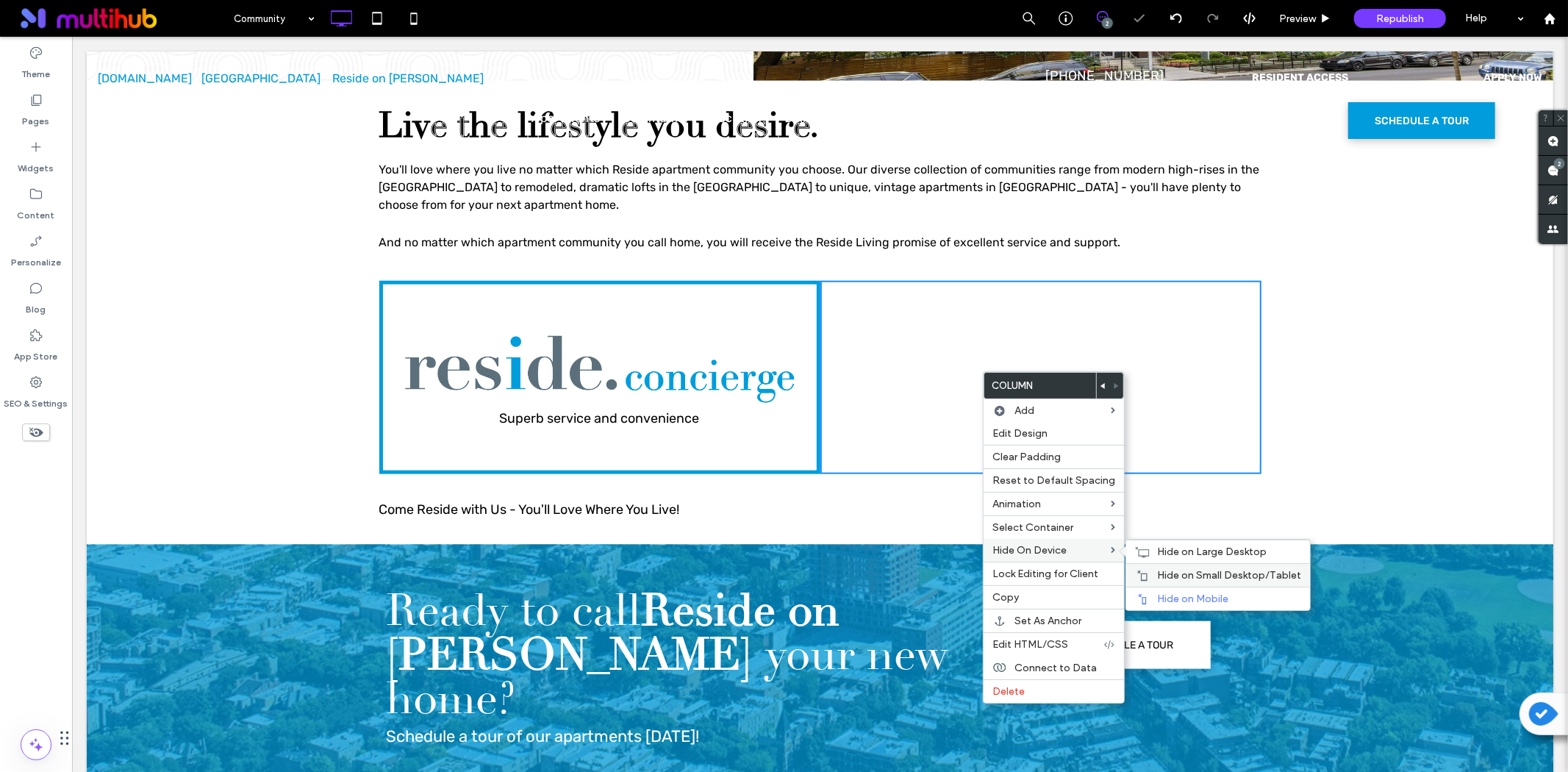
click at [1187, 566] on div "Hide on Small Desktop/Tablet" at bounding box center [1218, 575] width 184 height 24
click at [1178, 545] on span "Hide on Large Desktop" at bounding box center [1212, 551] width 110 height 12
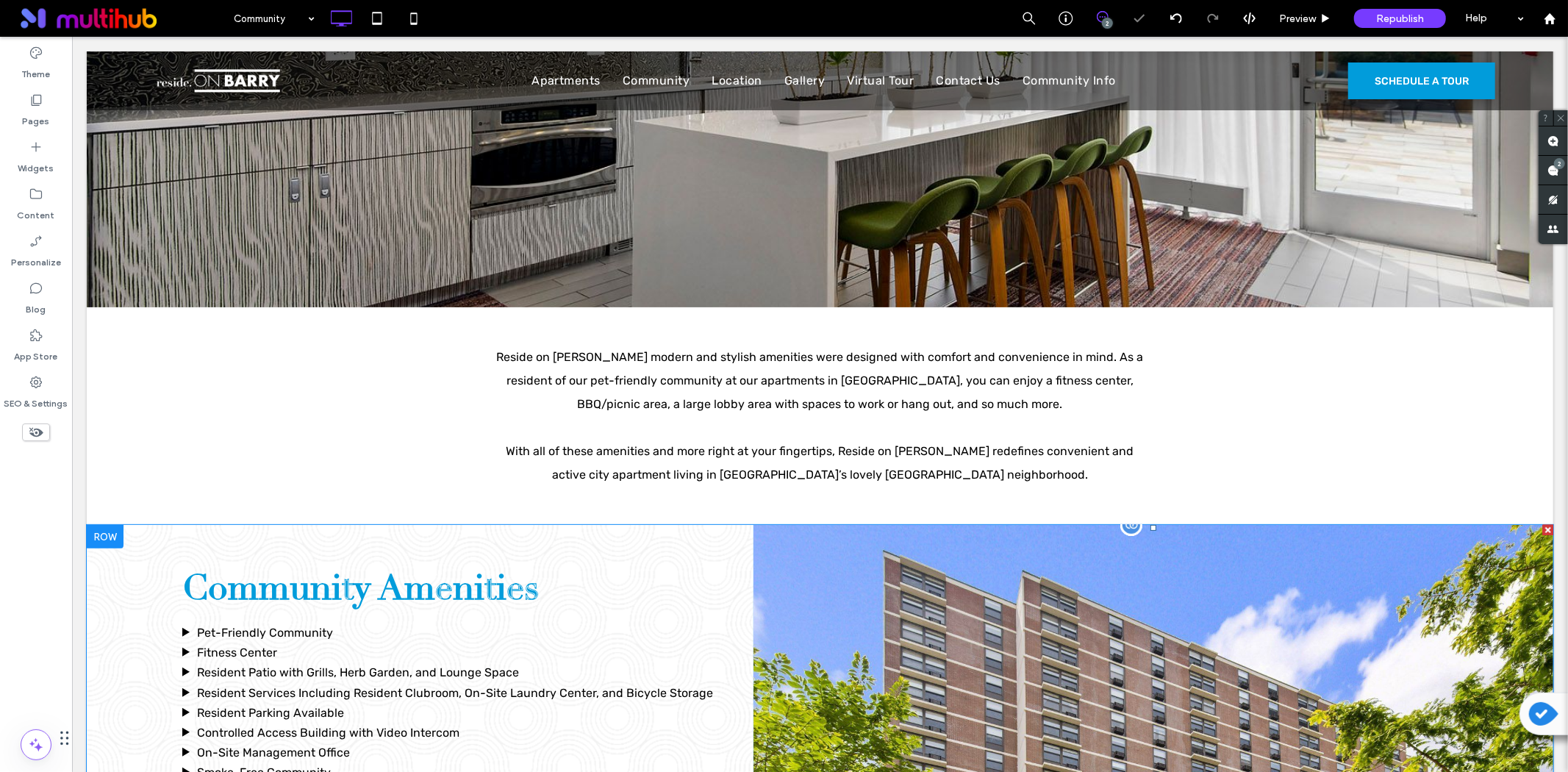
scroll to position [163, 0]
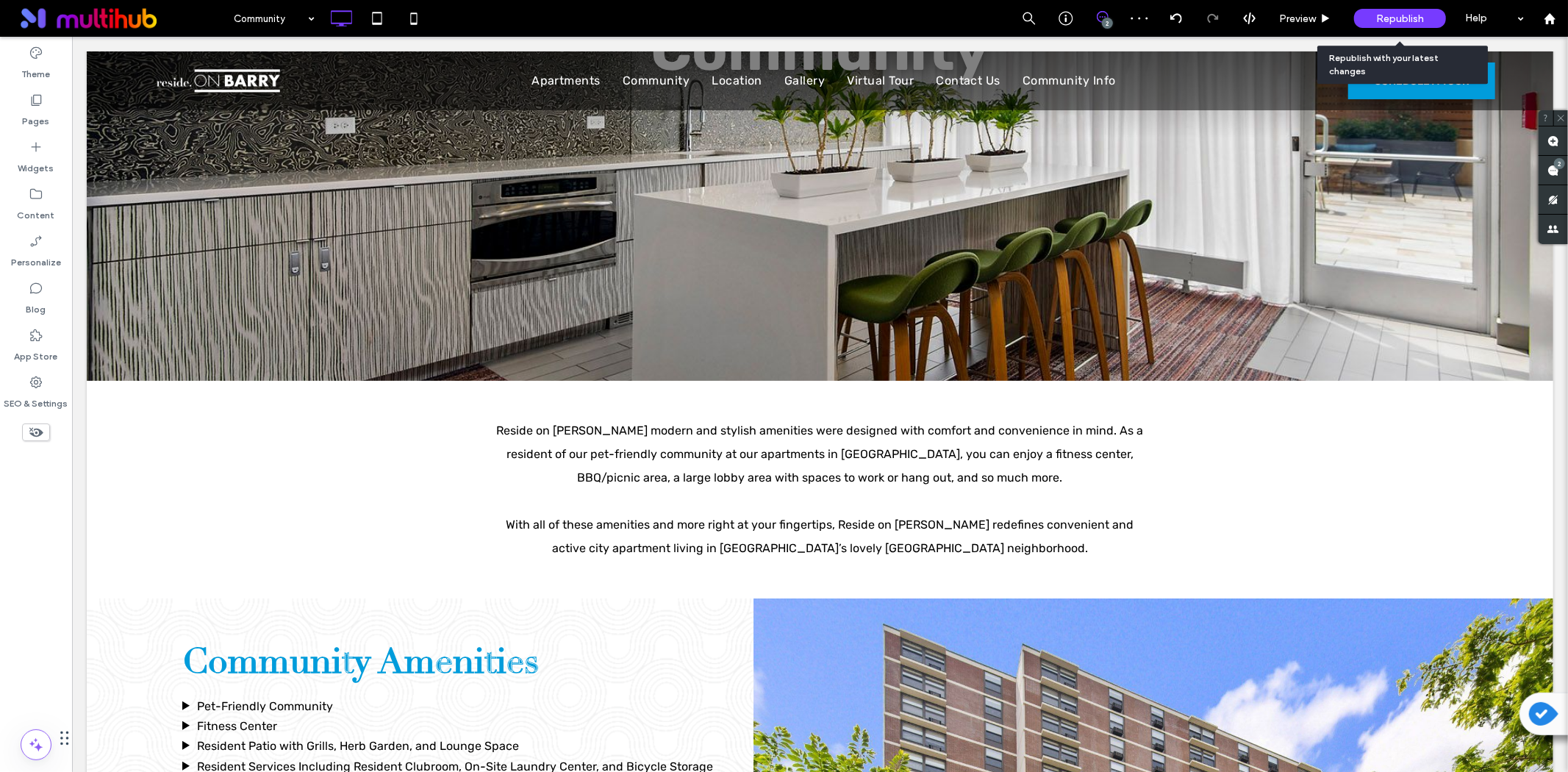
click at [1390, 16] on span "Republish" at bounding box center [1400, 18] width 48 height 12
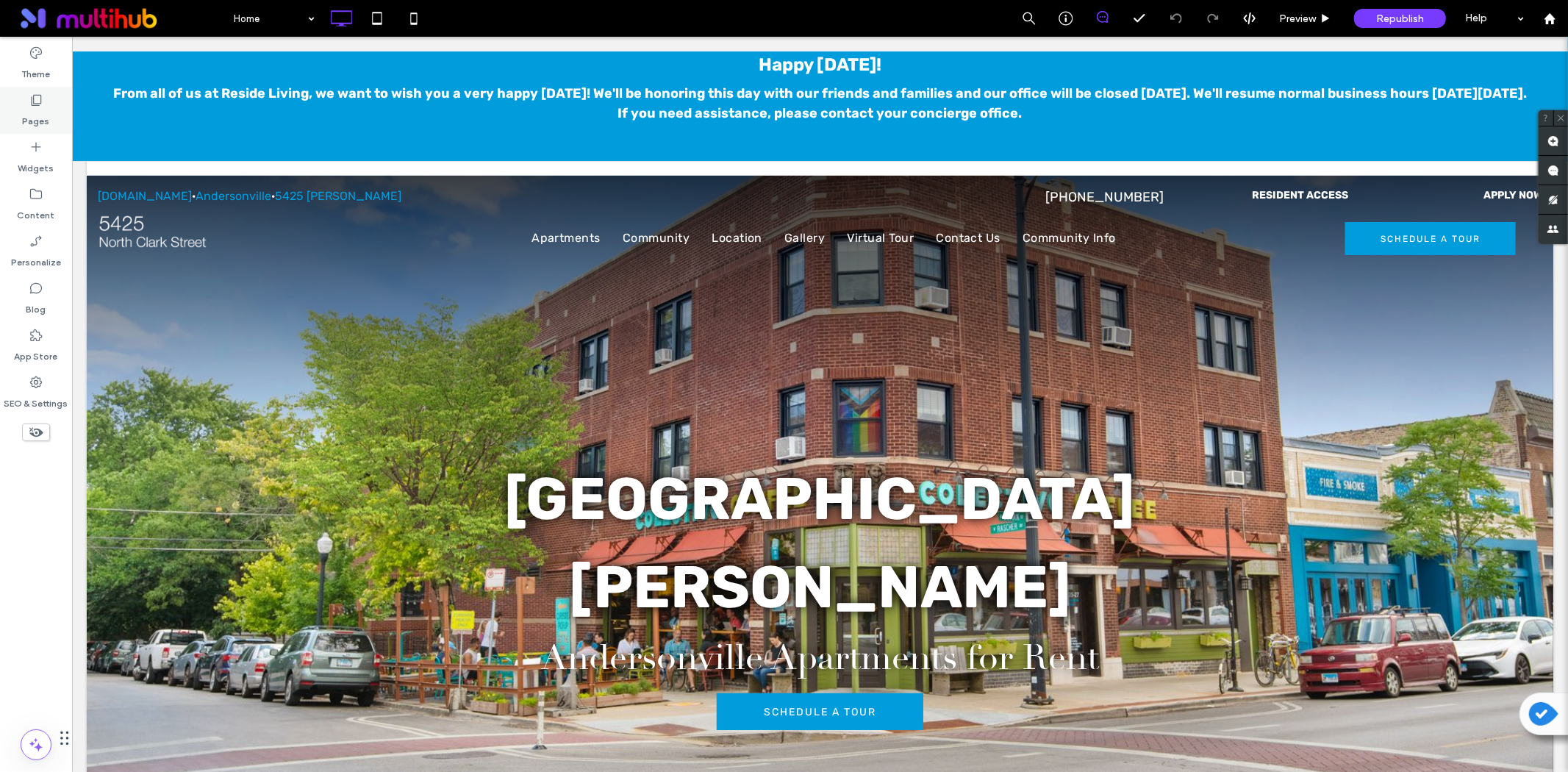
click at [31, 105] on icon at bounding box center [35, 99] width 14 height 14
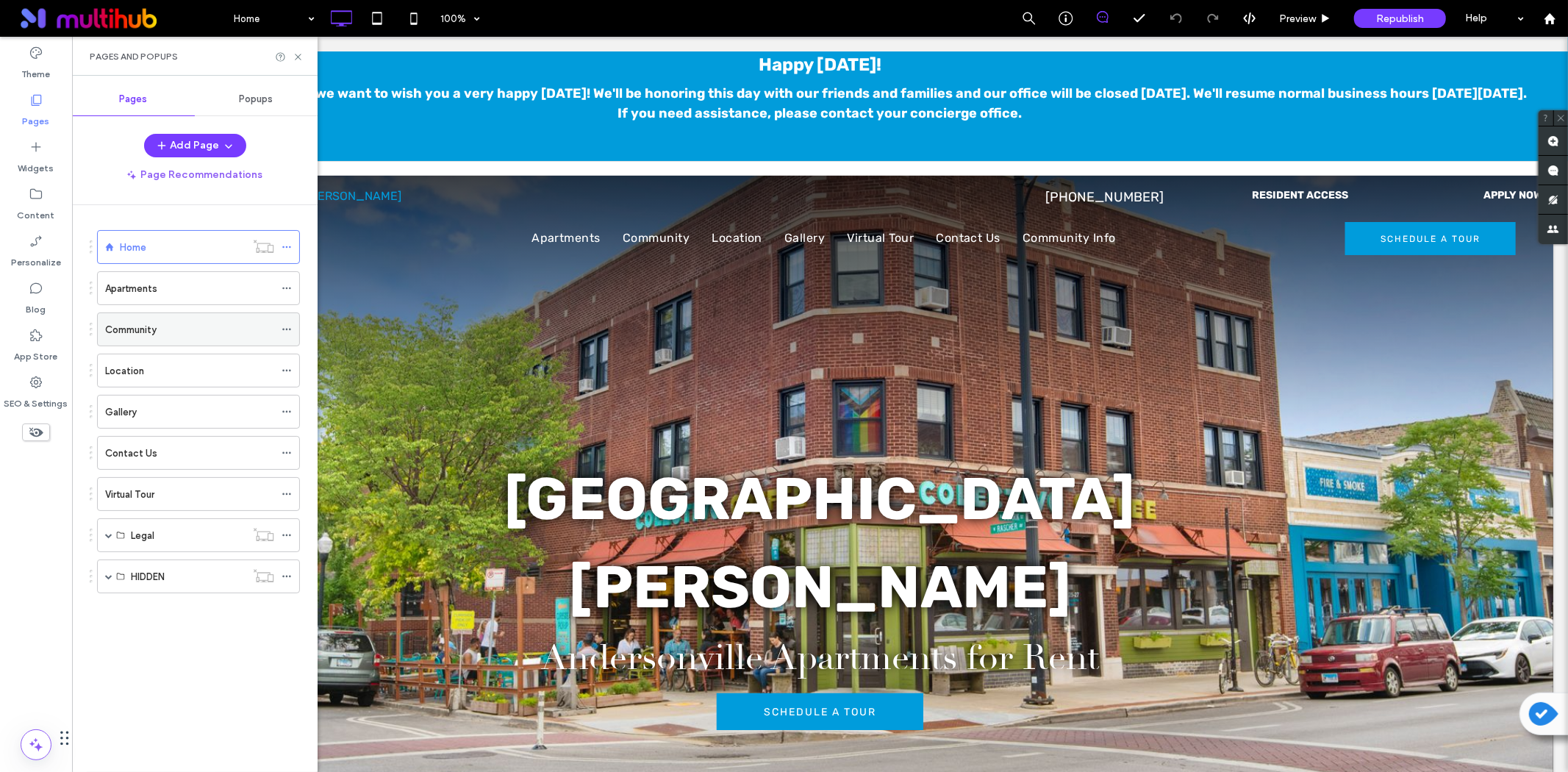
click at [200, 315] on div "Community" at bounding box center [189, 330] width 169 height 32
click at [295, 56] on icon at bounding box center [298, 57] width 11 height 11
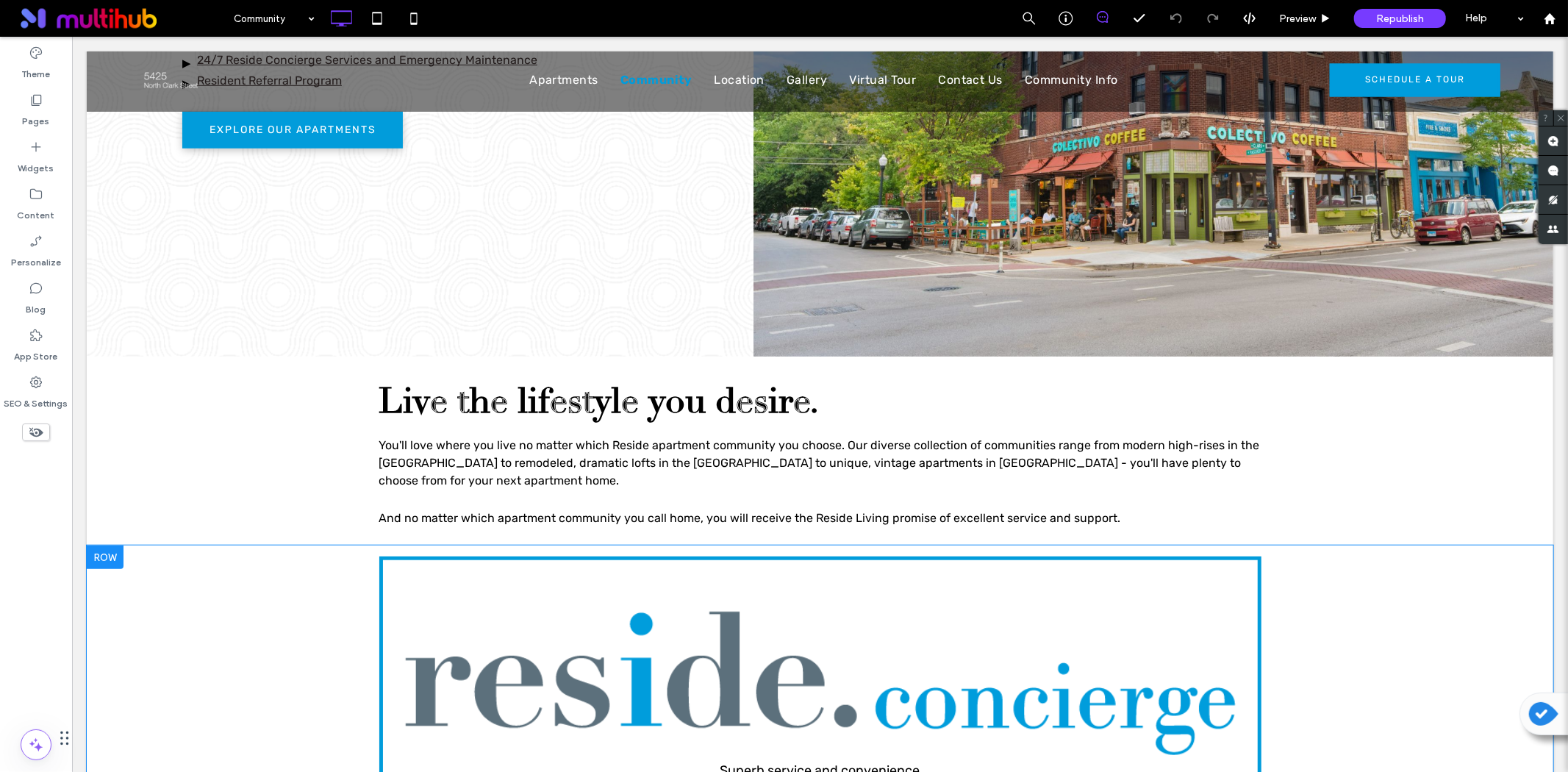
scroll to position [980, 0]
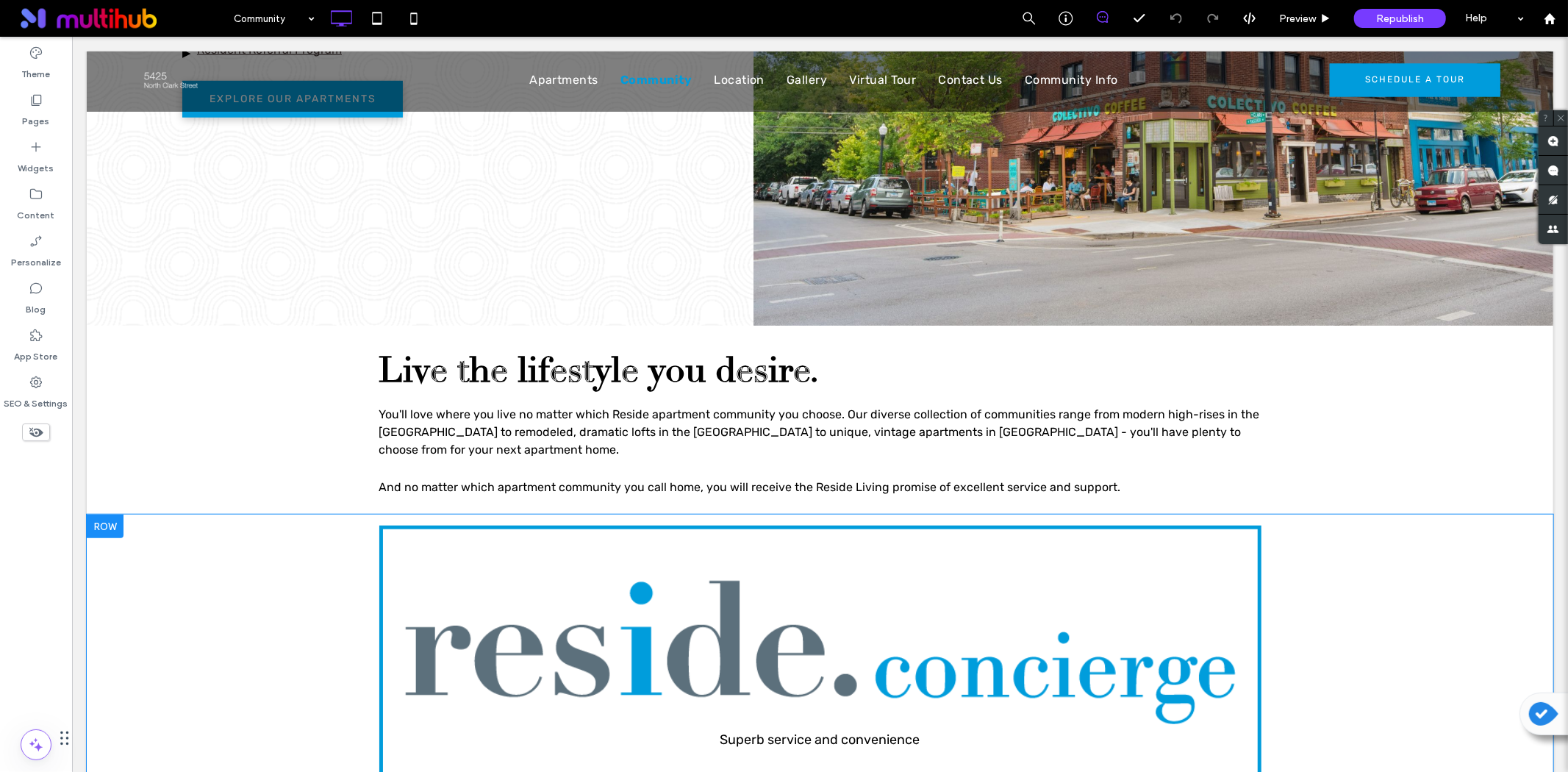
click at [183, 567] on div "Superb service and convenience Click To Paste Row + Add Section" at bounding box center [819, 660] width 1467 height 292
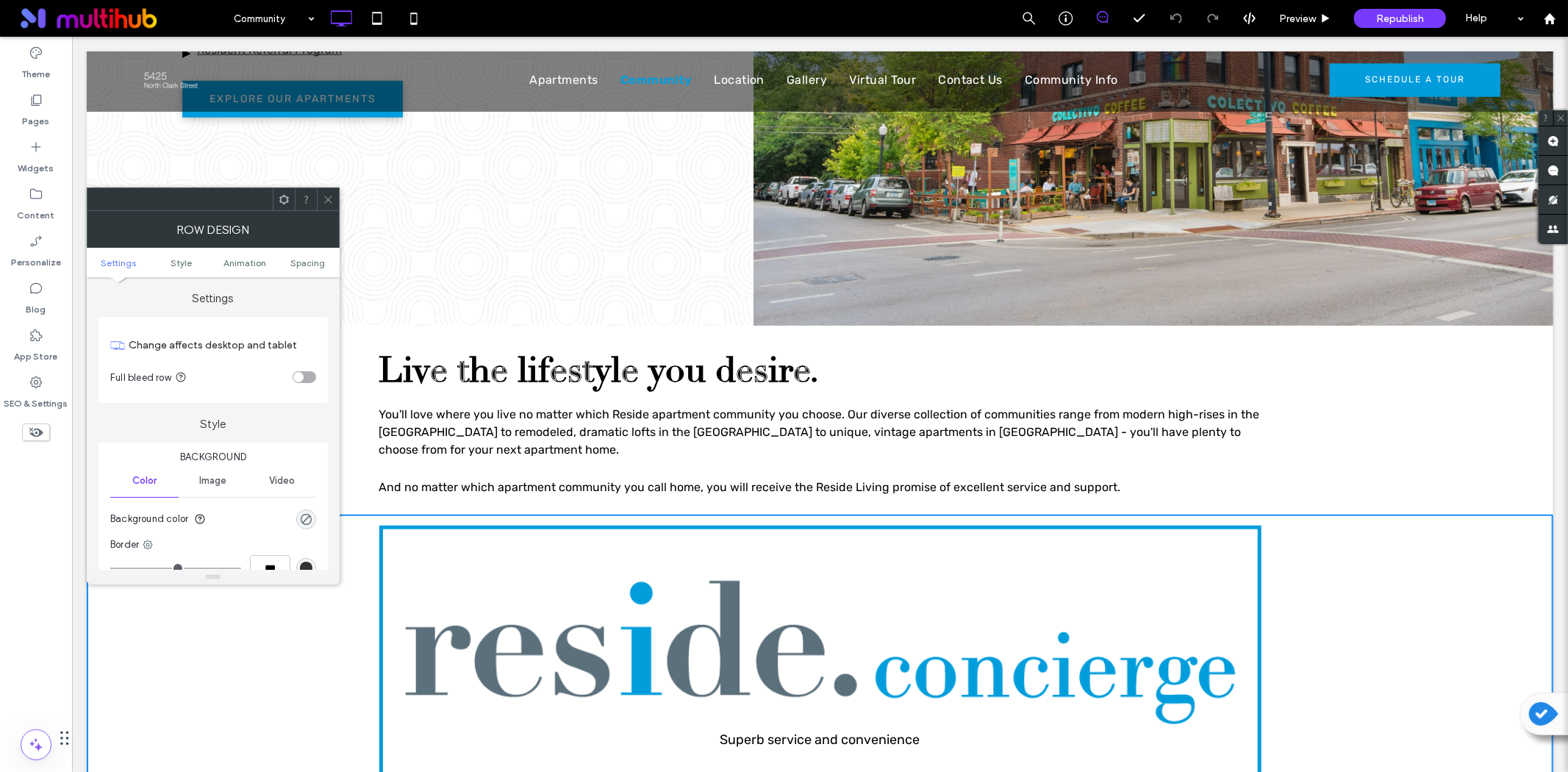
click at [284, 197] on icon at bounding box center [284, 200] width 11 height 11
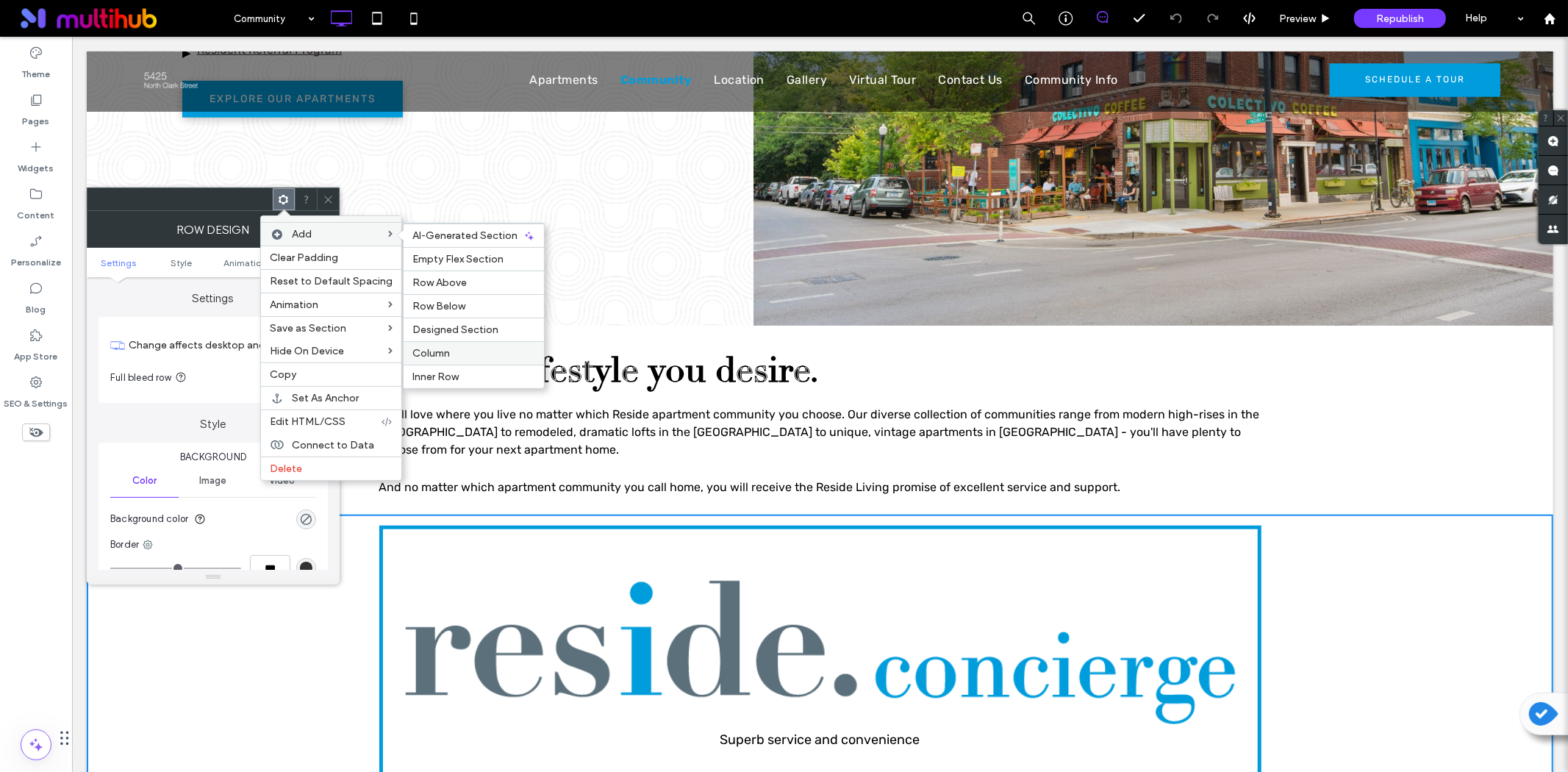
drag, startPoint x: 429, startPoint y: 344, endPoint x: 356, endPoint y: 307, distance: 81.8
click at [429, 344] on div "Column" at bounding box center [473, 353] width 140 height 24
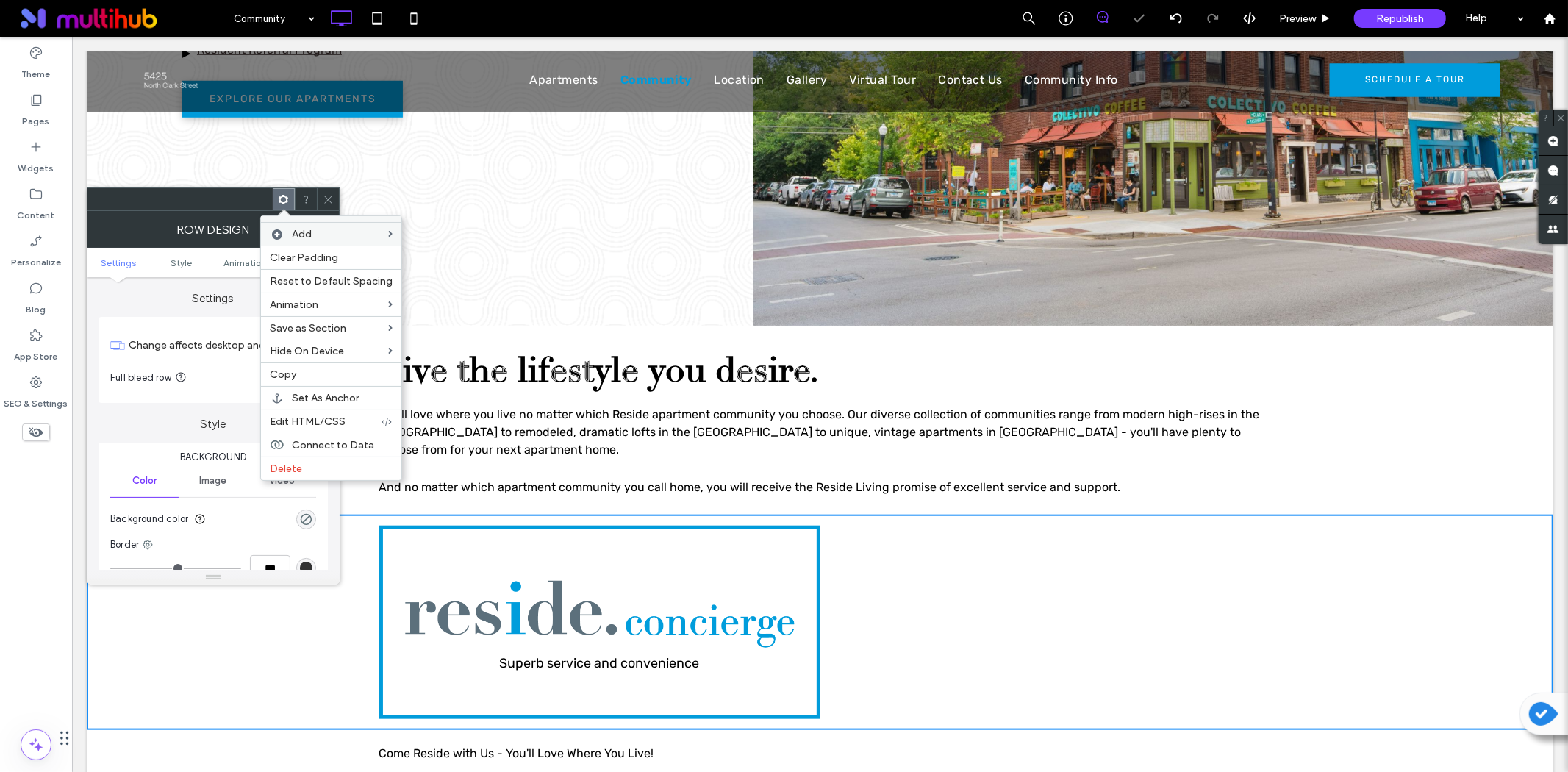
click at [328, 201] on icon at bounding box center [329, 200] width 11 height 11
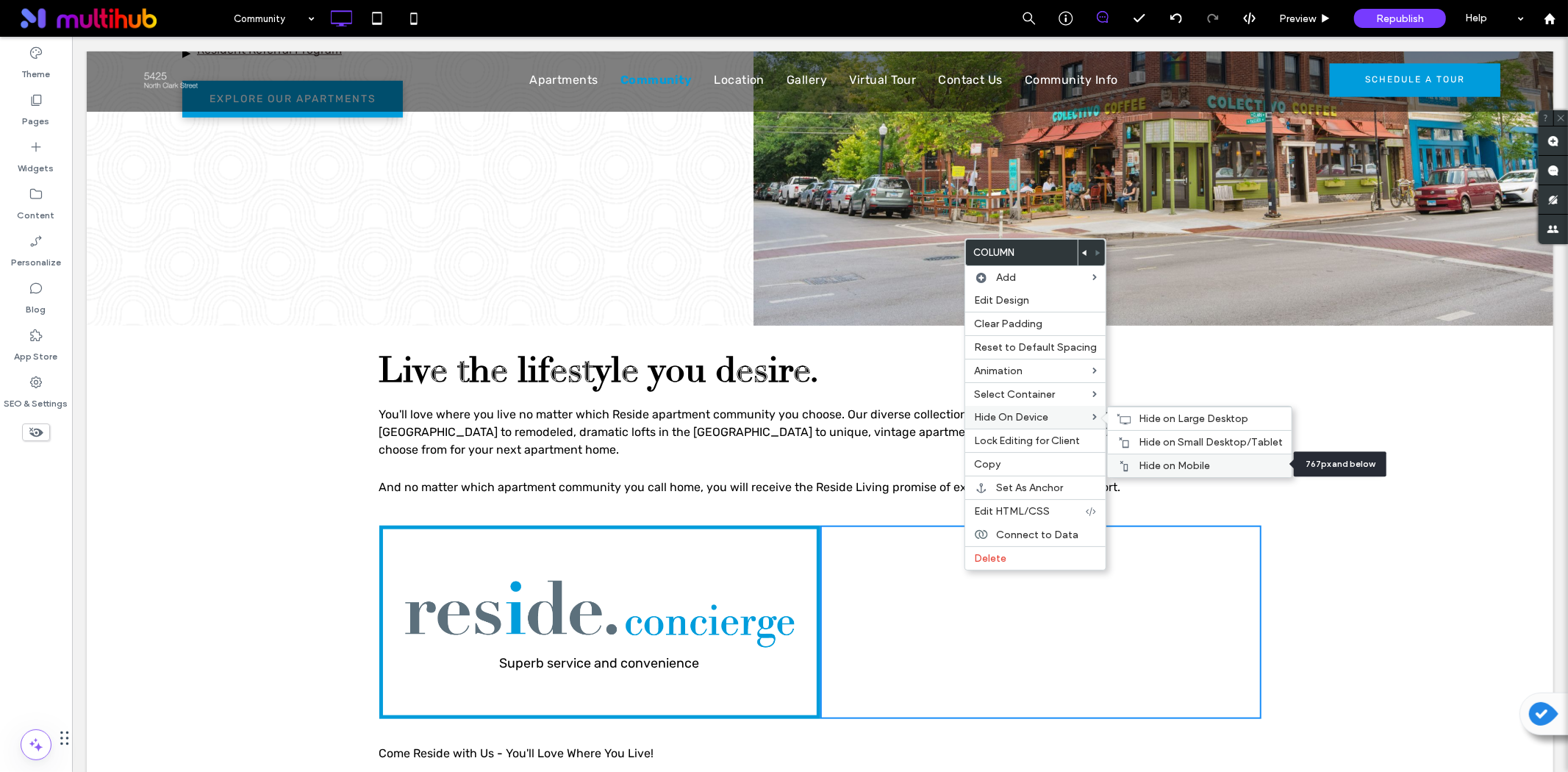
click at [1146, 471] on div "Hide on Mobile" at bounding box center [1199, 465] width 184 height 24
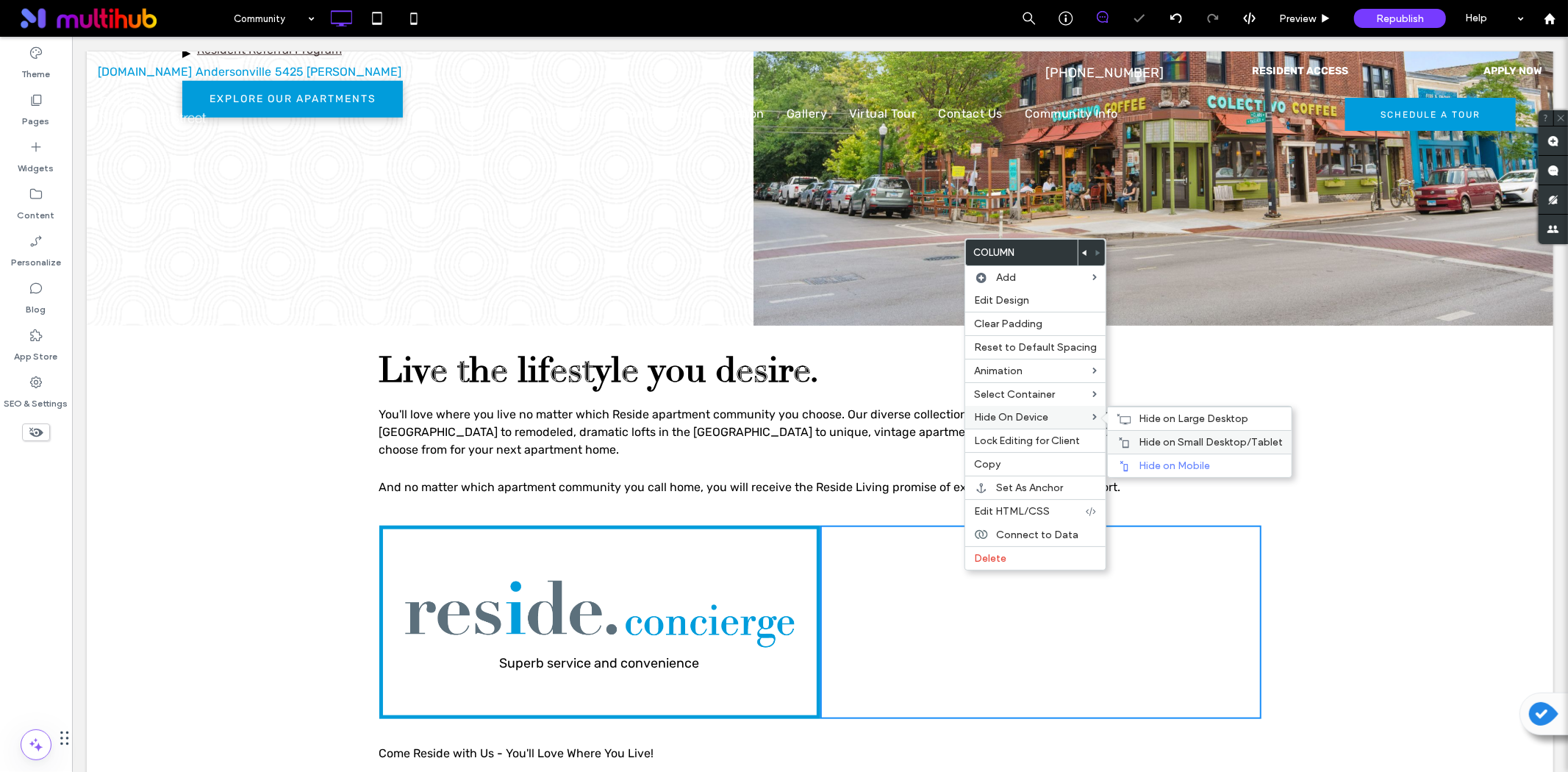
click at [1169, 439] on span "Hide on Small Desktop/Tablet" at bounding box center [1211, 441] width 144 height 12
click at [1170, 414] on span "Hide on Large Desktop" at bounding box center [1193, 418] width 110 height 12
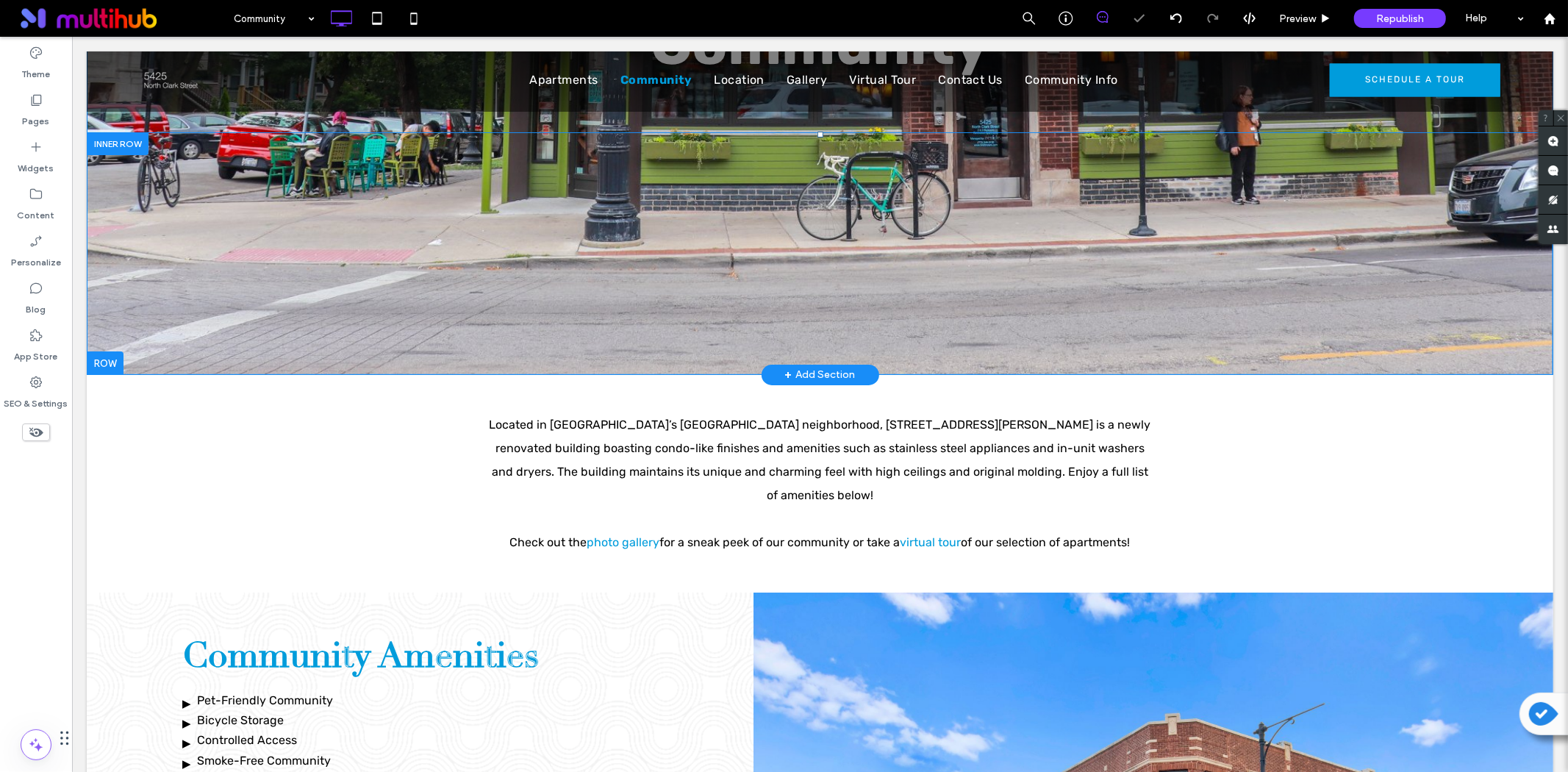
scroll to position [163, 0]
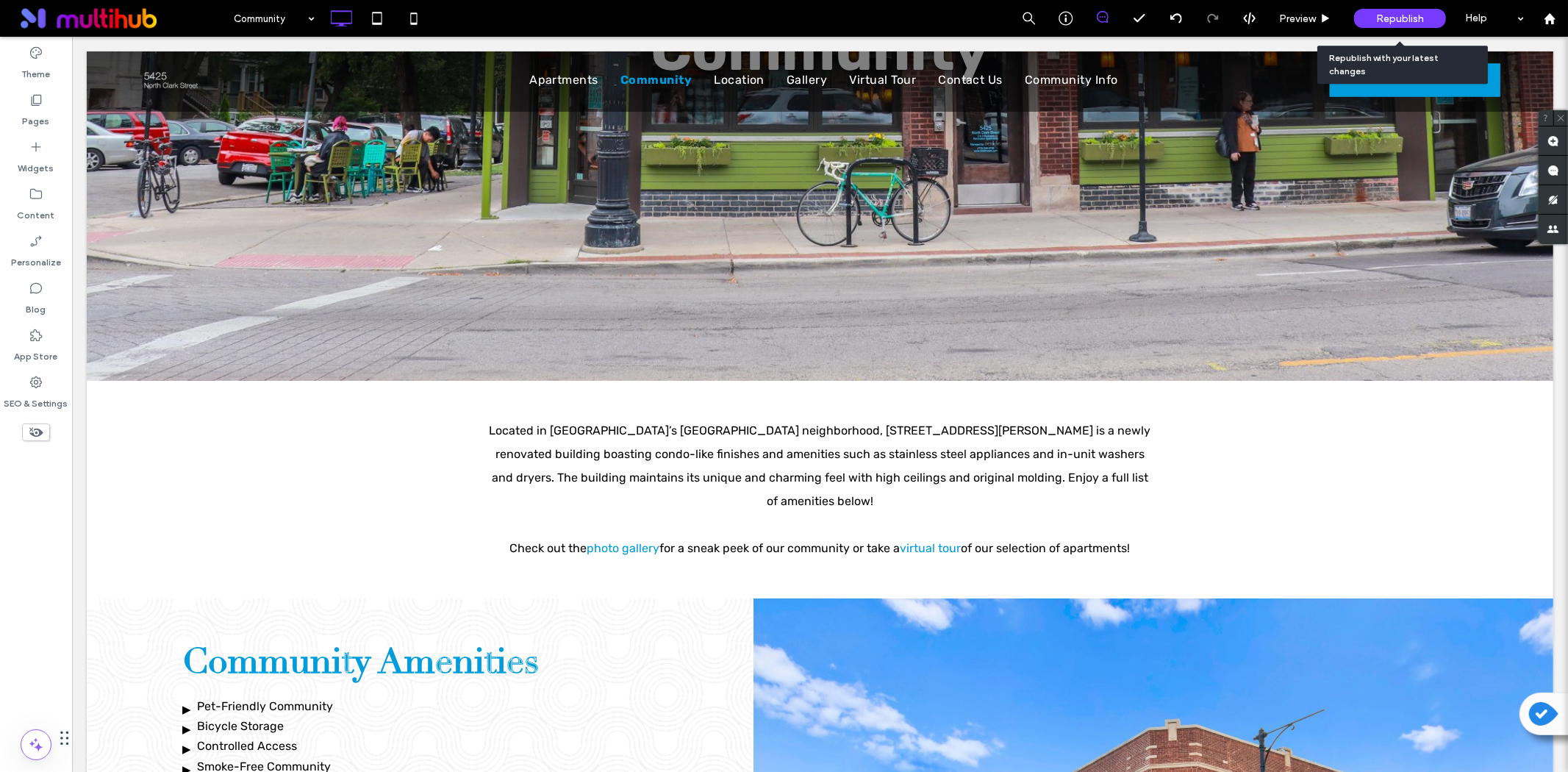
click at [1395, 20] on span "Republish" at bounding box center [1400, 18] width 48 height 12
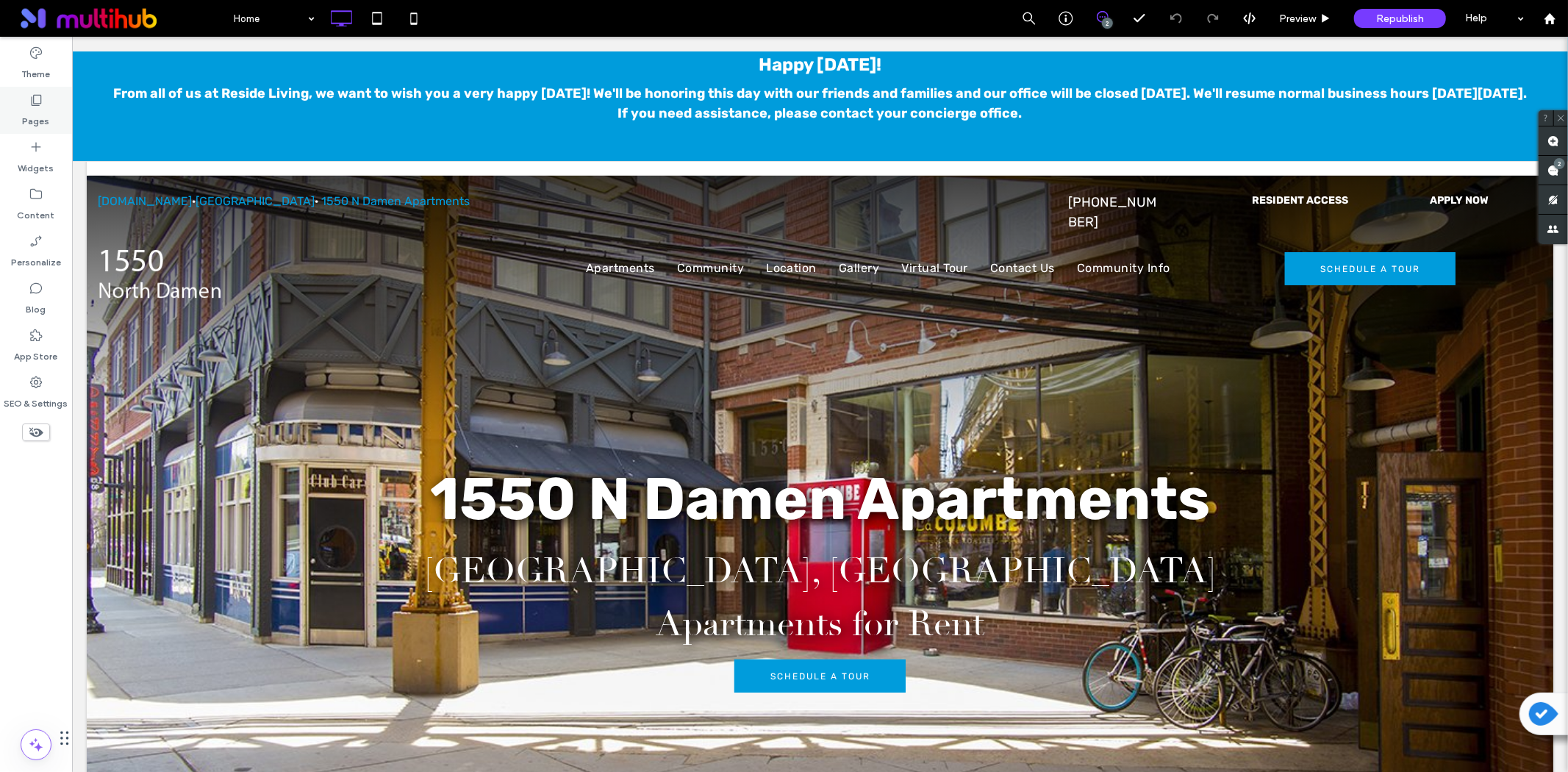
click at [45, 98] on div "Pages" at bounding box center [36, 110] width 72 height 47
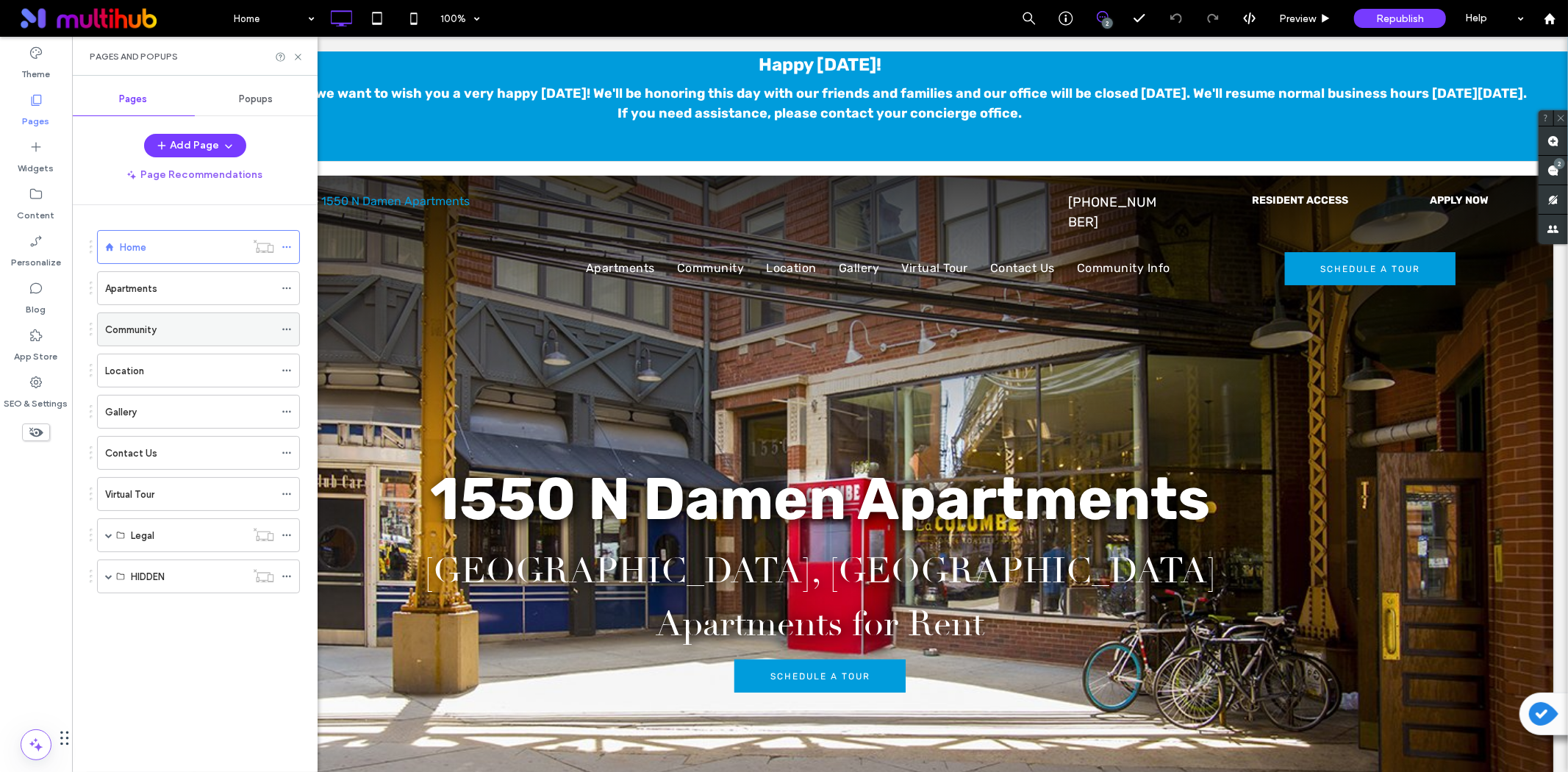
click at [173, 316] on div "Community" at bounding box center [189, 330] width 169 height 32
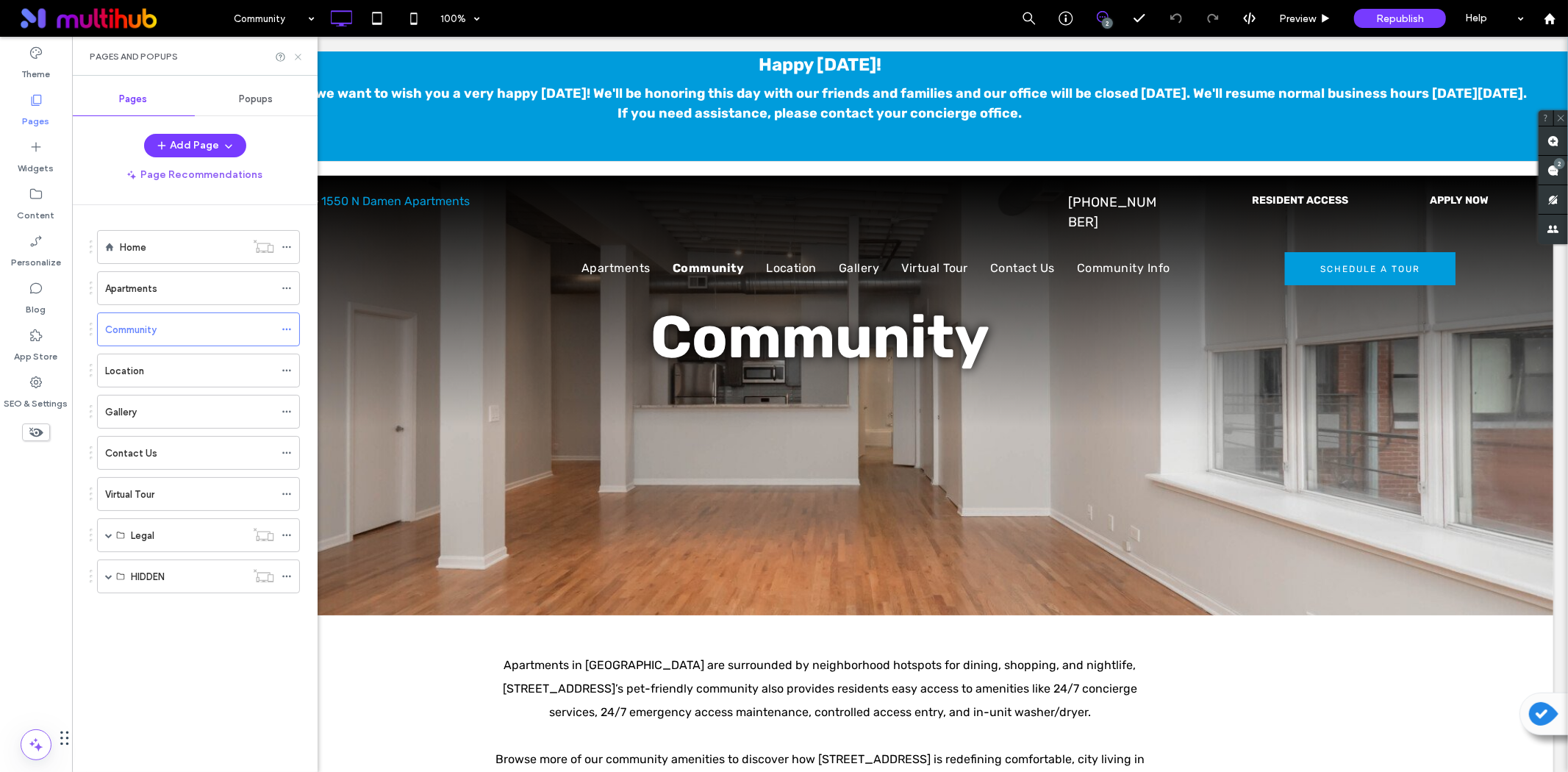
drag, startPoint x: 298, startPoint y: 55, endPoint x: 225, endPoint y: 127, distance: 102.5
click at [298, 55] on use at bounding box center [297, 56] width 6 height 6
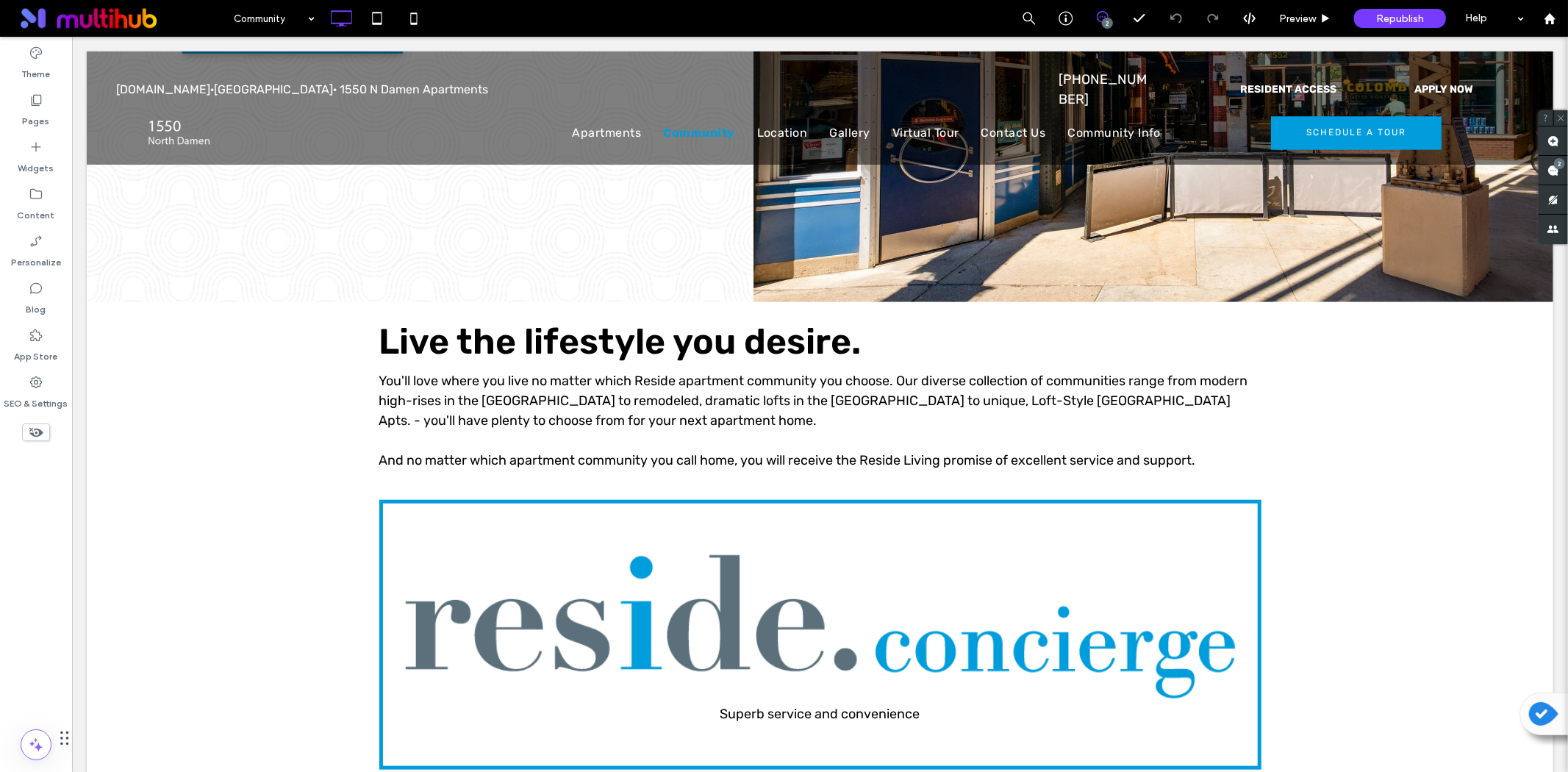
scroll to position [980, 0]
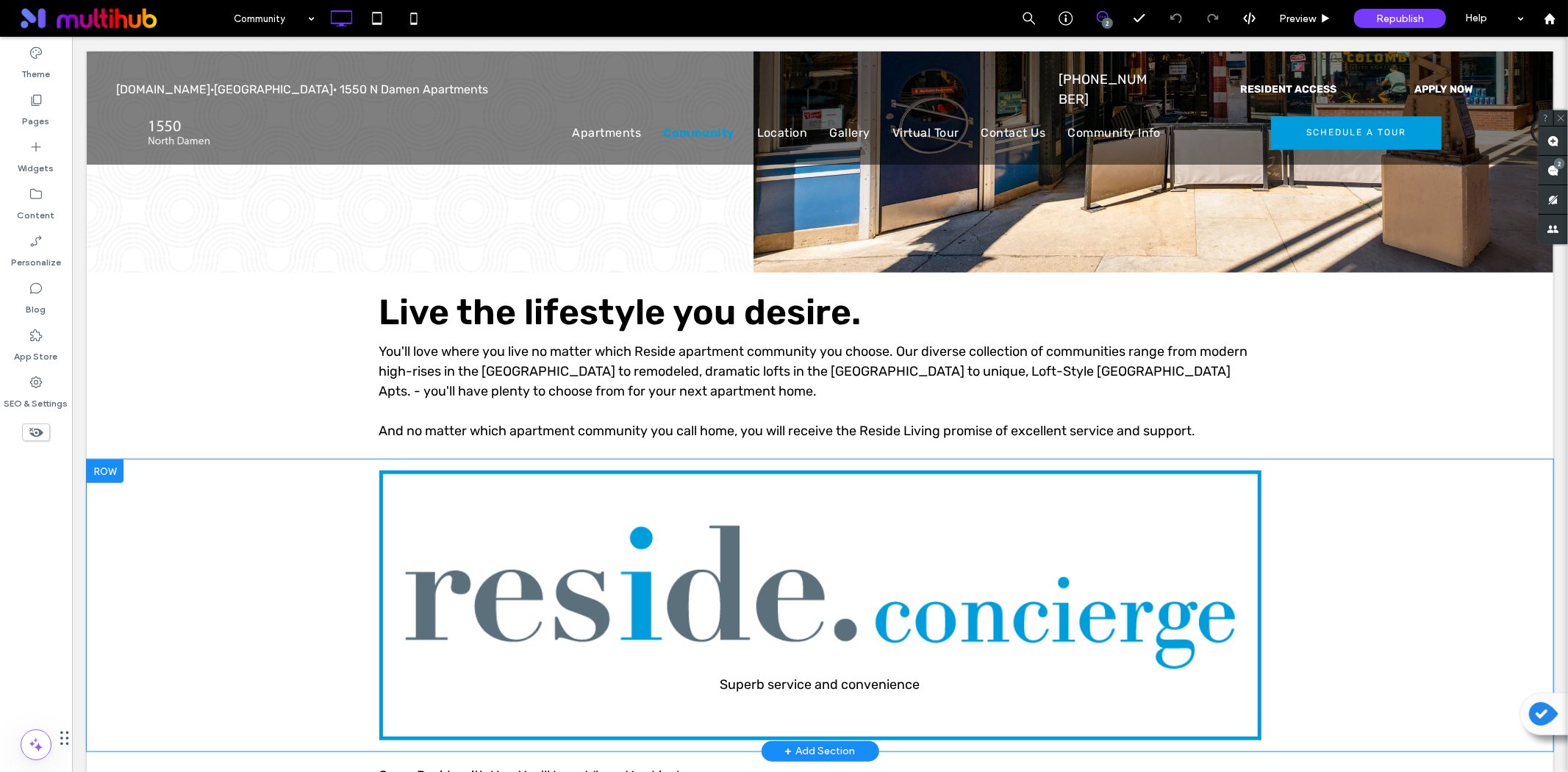
click at [250, 480] on div "Superb service and convenience Click To Paste Row + Add Section" at bounding box center [819, 604] width 1467 height 292
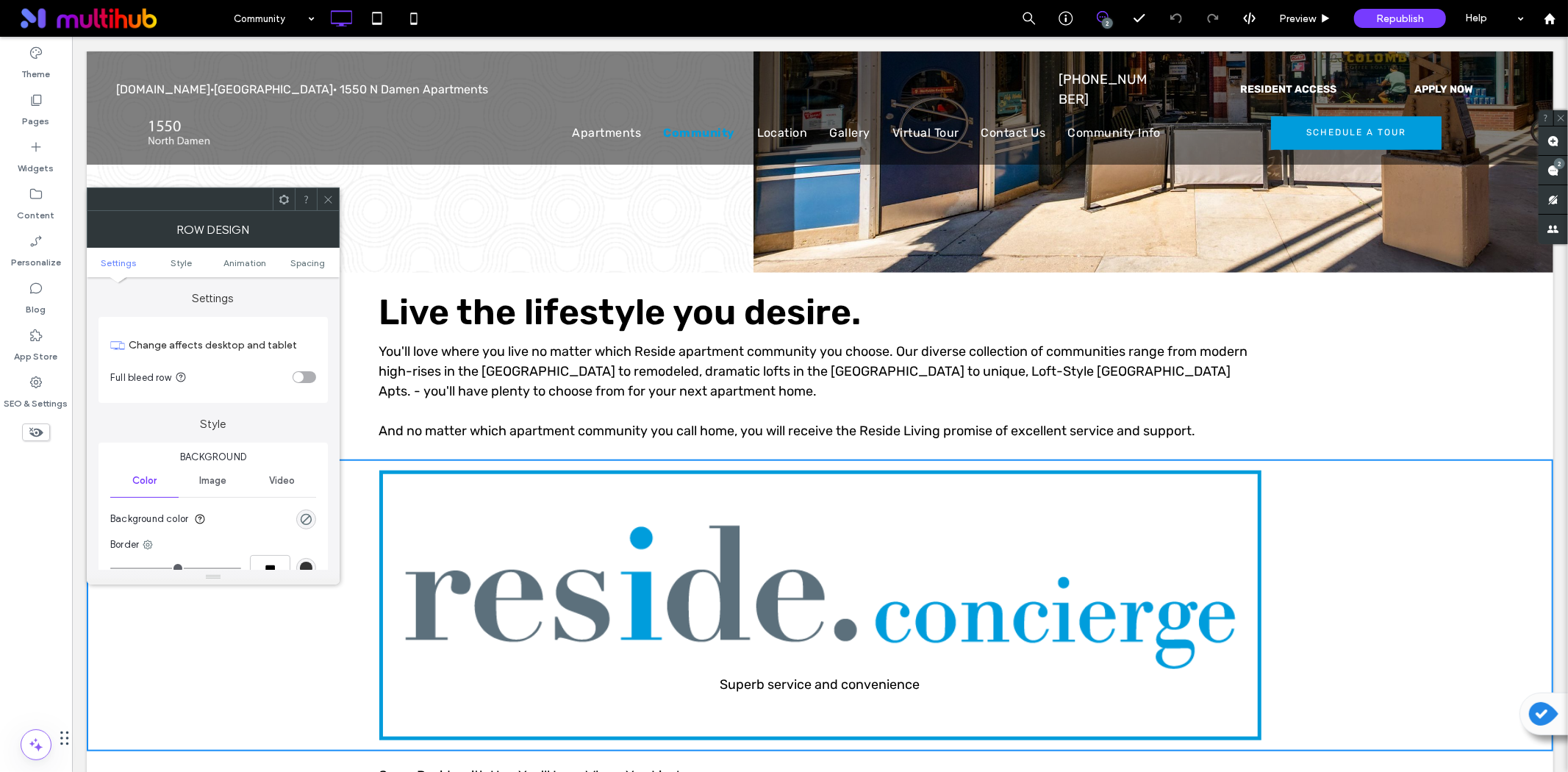
click at [281, 196] on use at bounding box center [284, 199] width 10 height 10
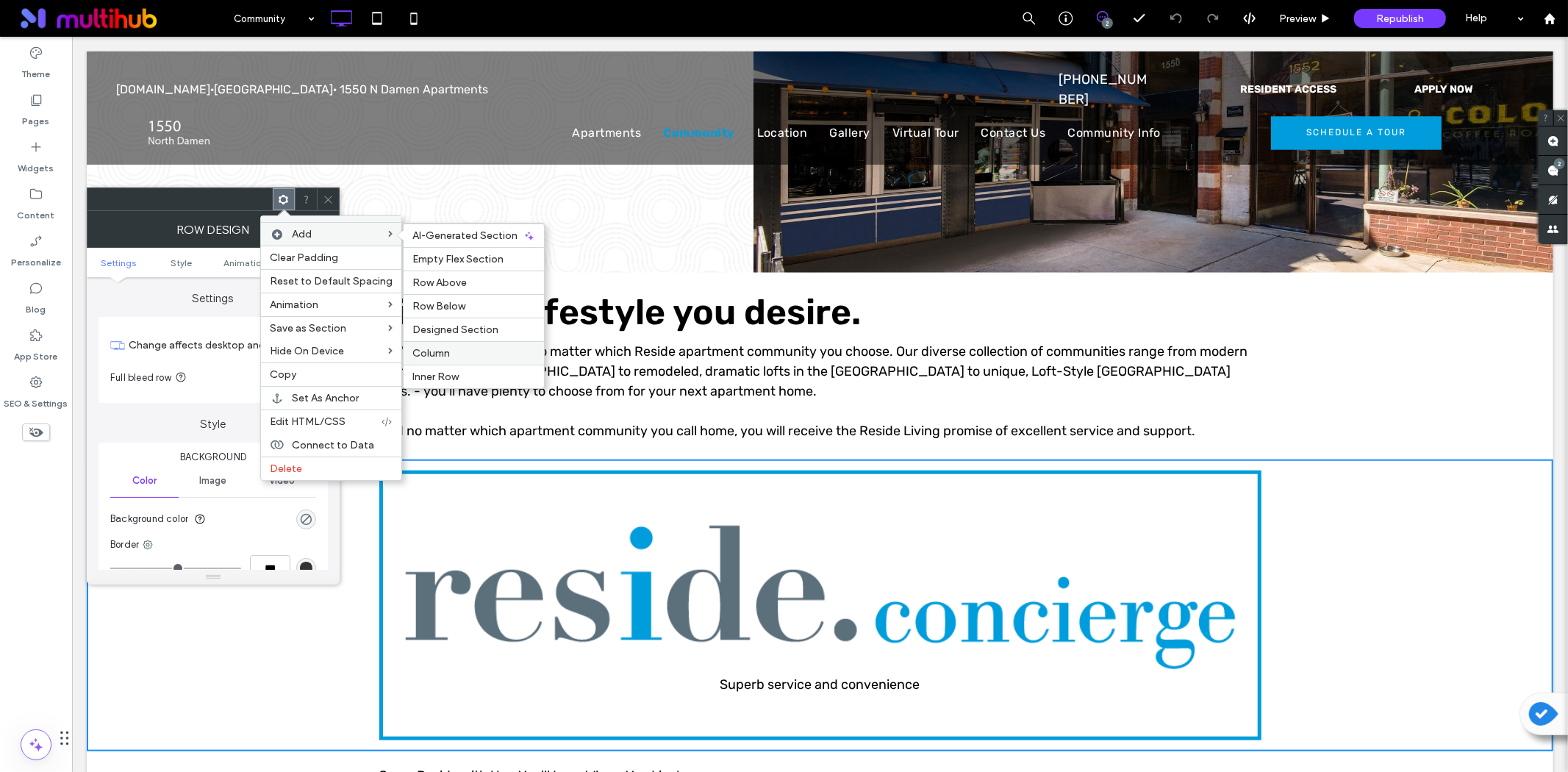
click at [438, 342] on div "Column" at bounding box center [473, 353] width 140 height 24
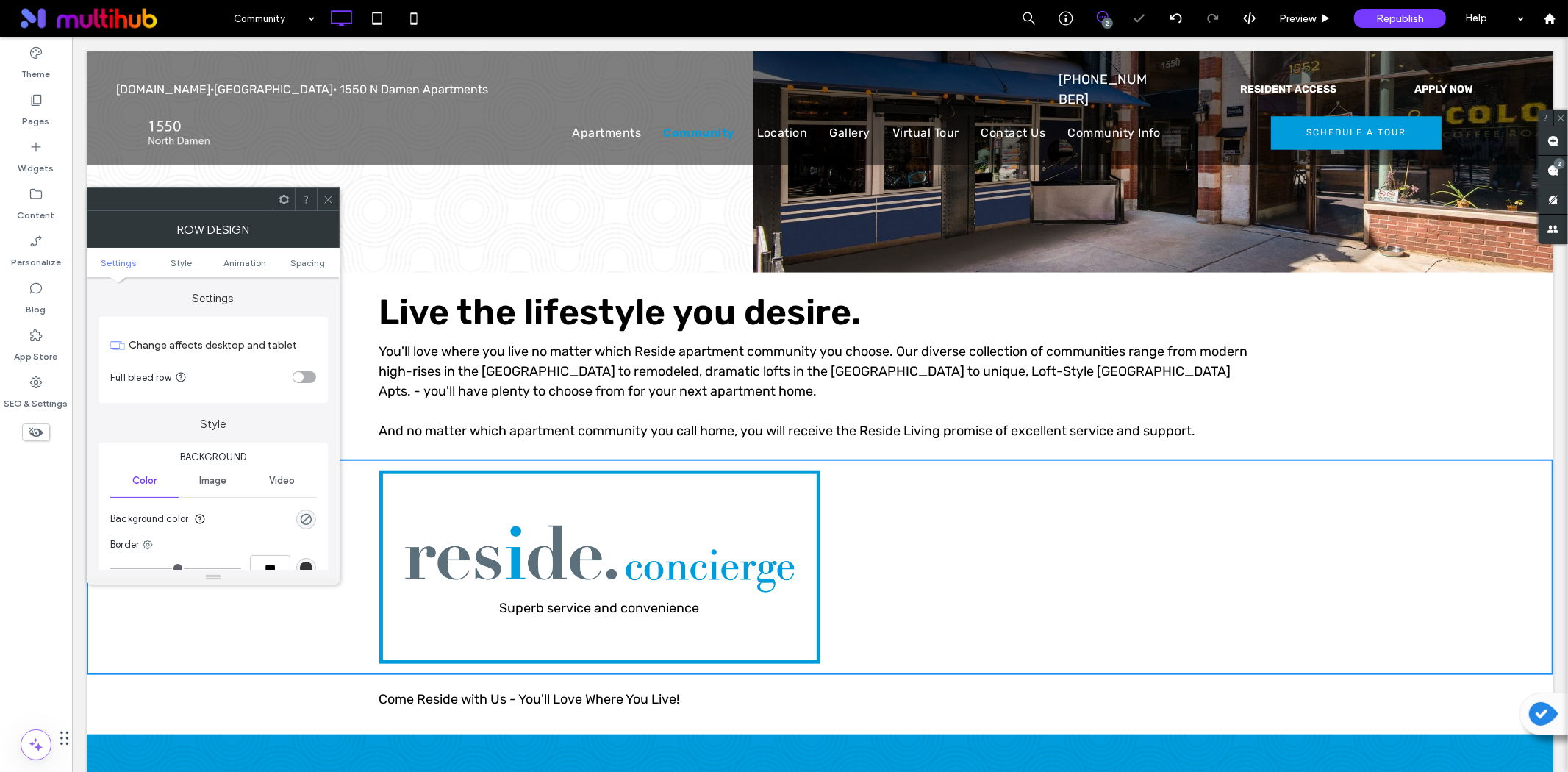
click at [335, 195] on div at bounding box center [327, 198] width 22 height 22
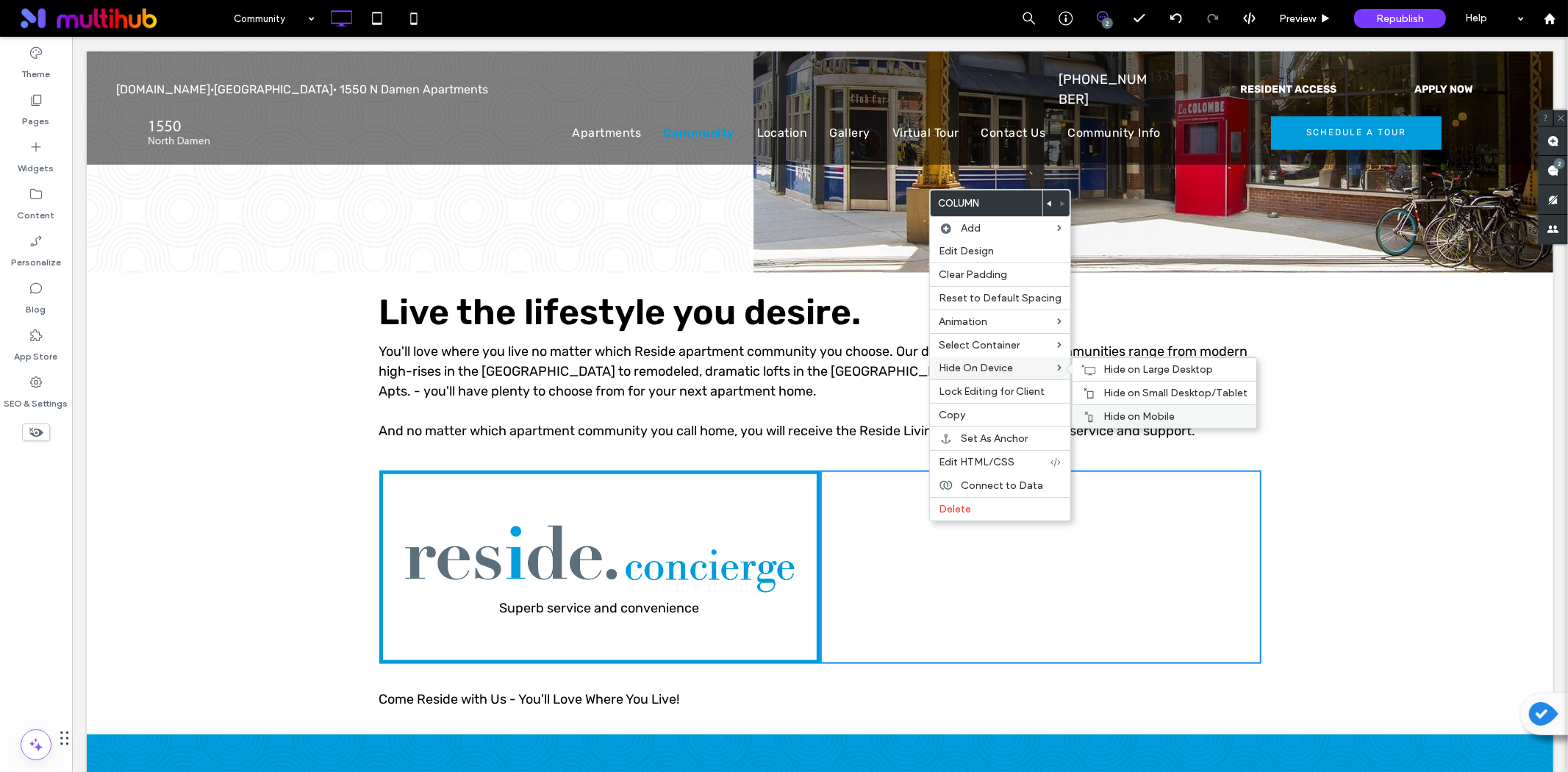
click at [1115, 416] on span "Hide on Mobile" at bounding box center [1139, 416] width 71 height 12
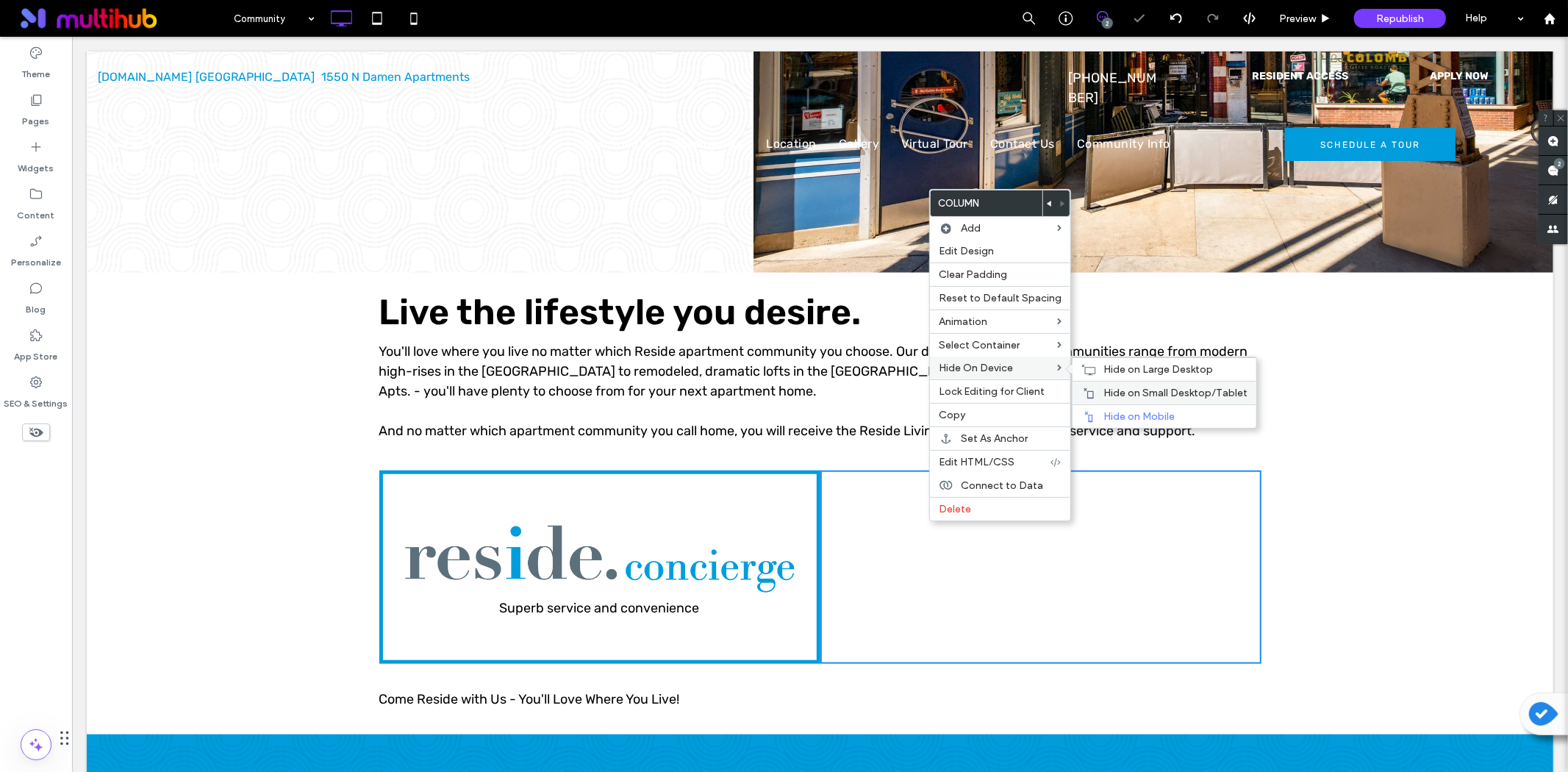
click at [1132, 392] on span "Hide on Small Desktop/Tablet" at bounding box center [1175, 393] width 144 height 12
click at [1108, 368] on span "Hide on Large Desktop" at bounding box center [1158, 369] width 110 height 12
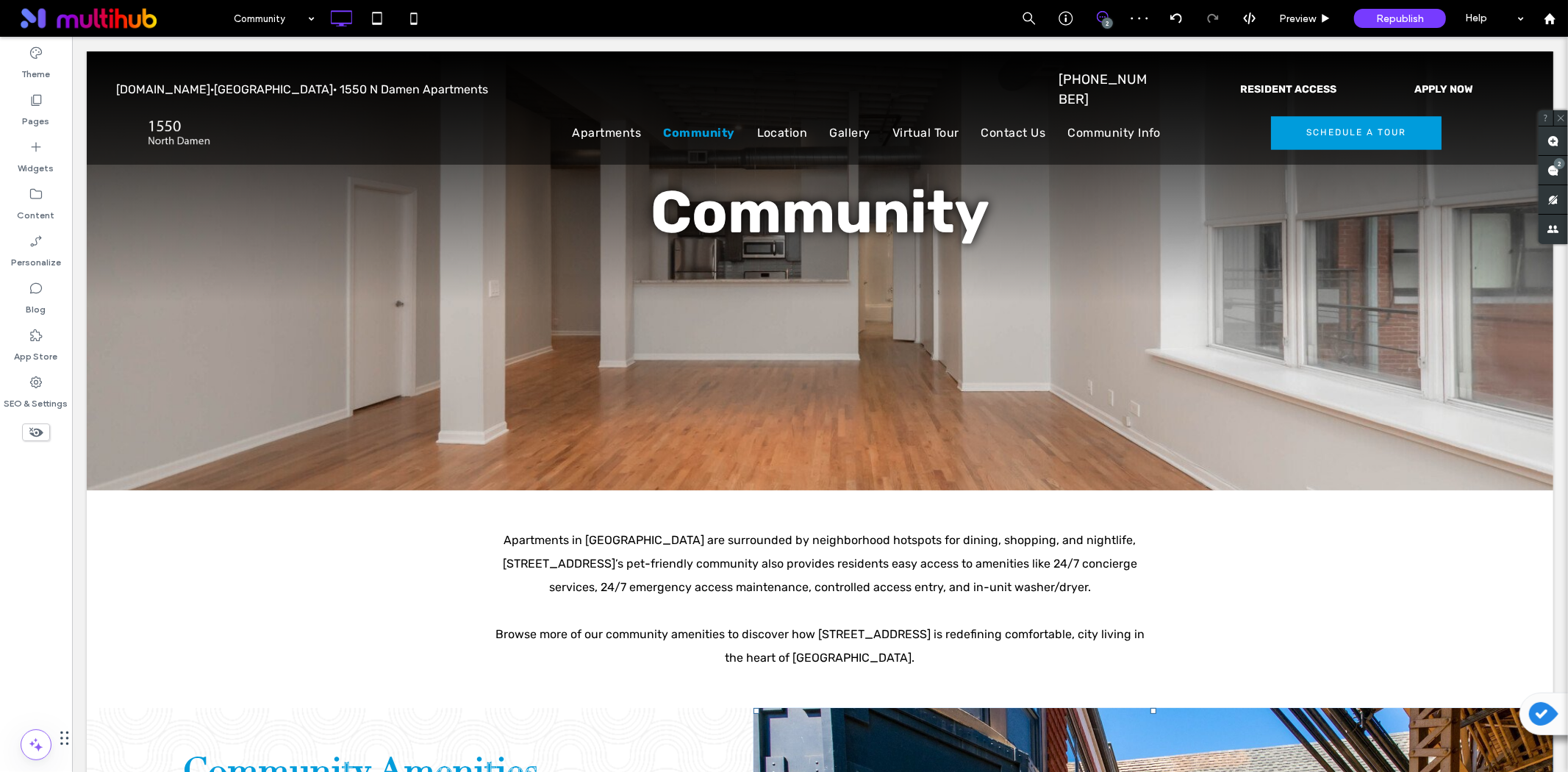
scroll to position [0, 0]
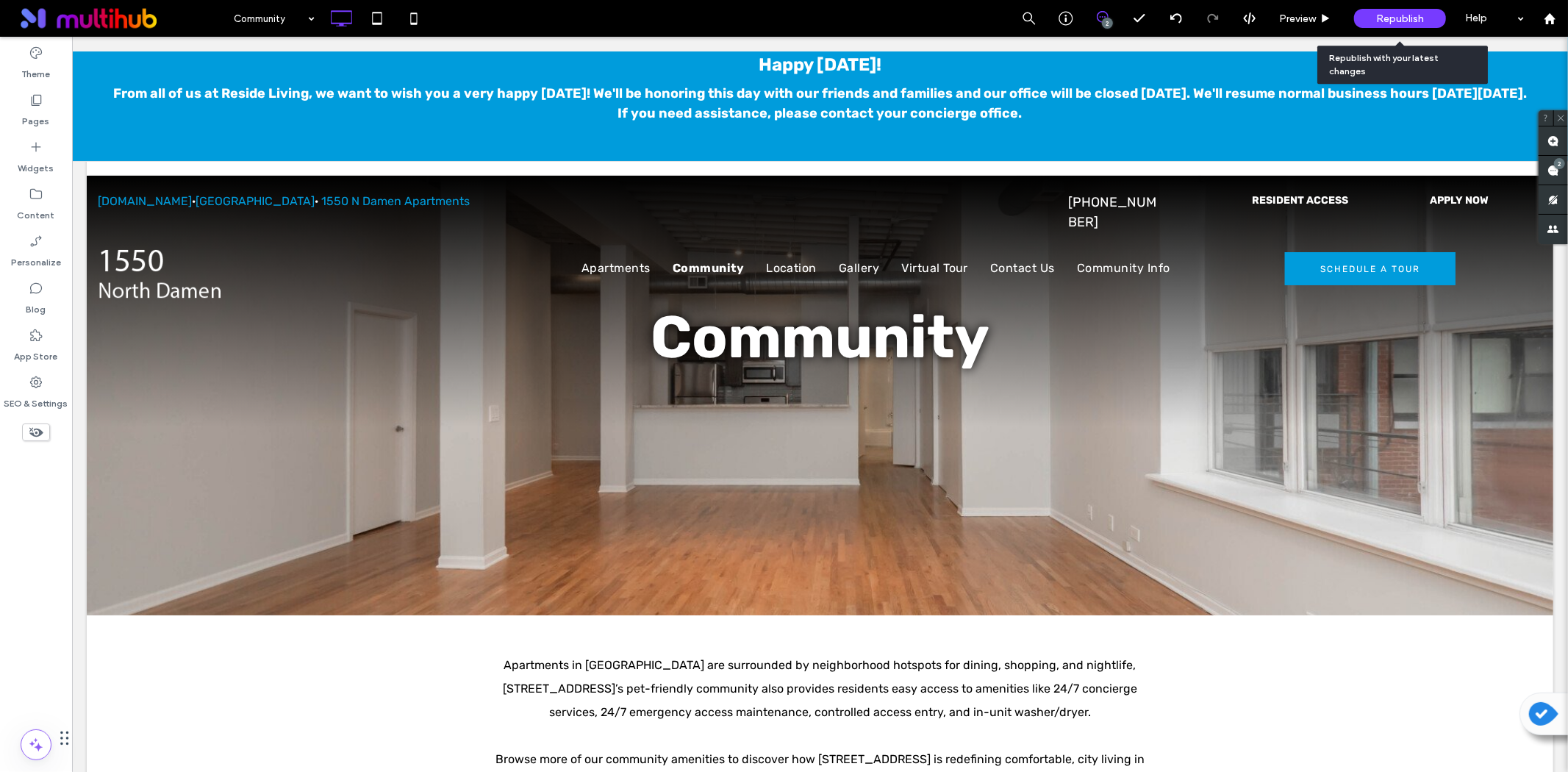
click at [1370, 30] on div "Republish" at bounding box center [1400, 18] width 92 height 37
click at [1383, 18] on span "Republish" at bounding box center [1400, 18] width 48 height 12
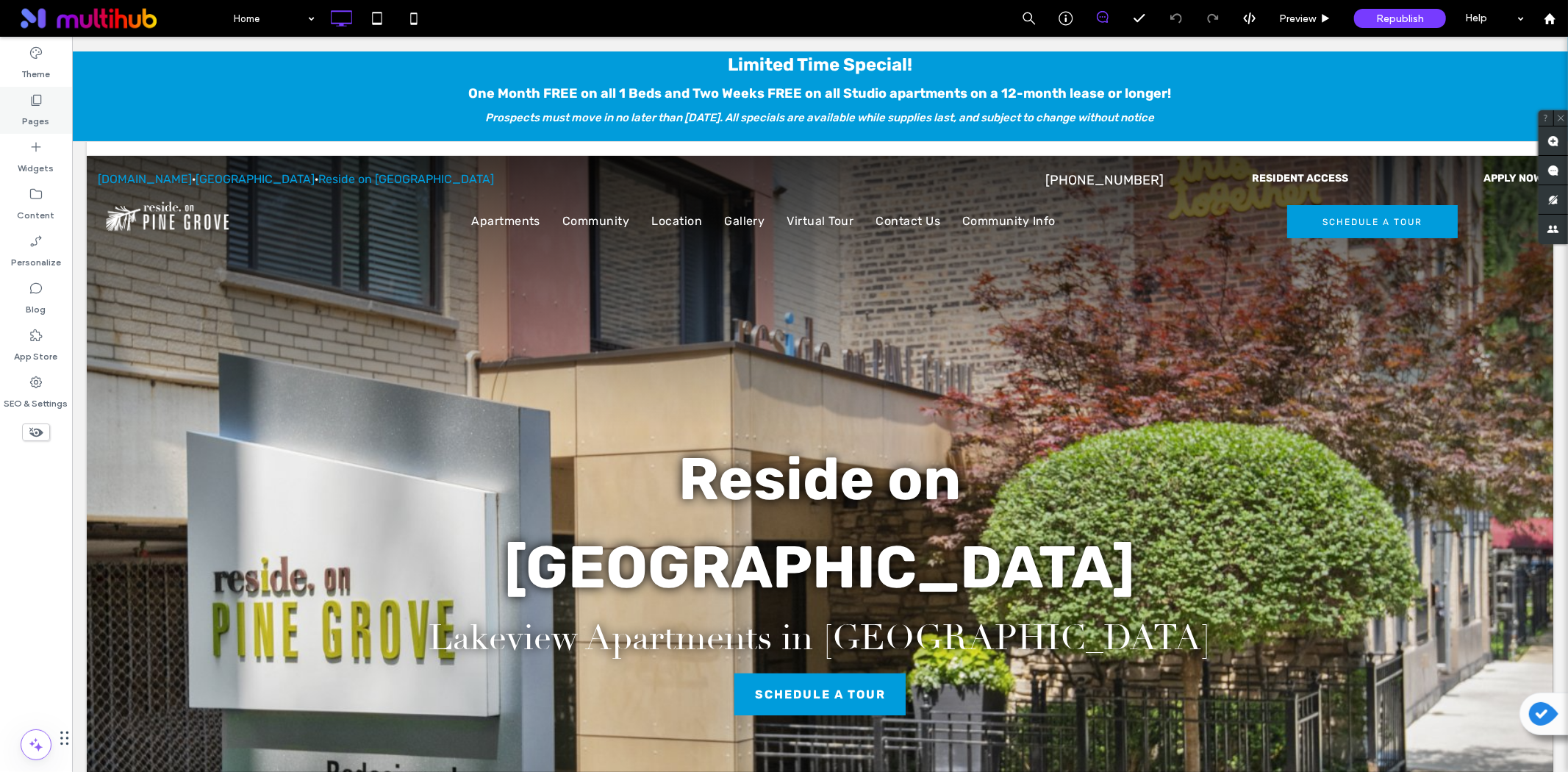
click at [37, 105] on icon at bounding box center [35, 99] width 14 height 14
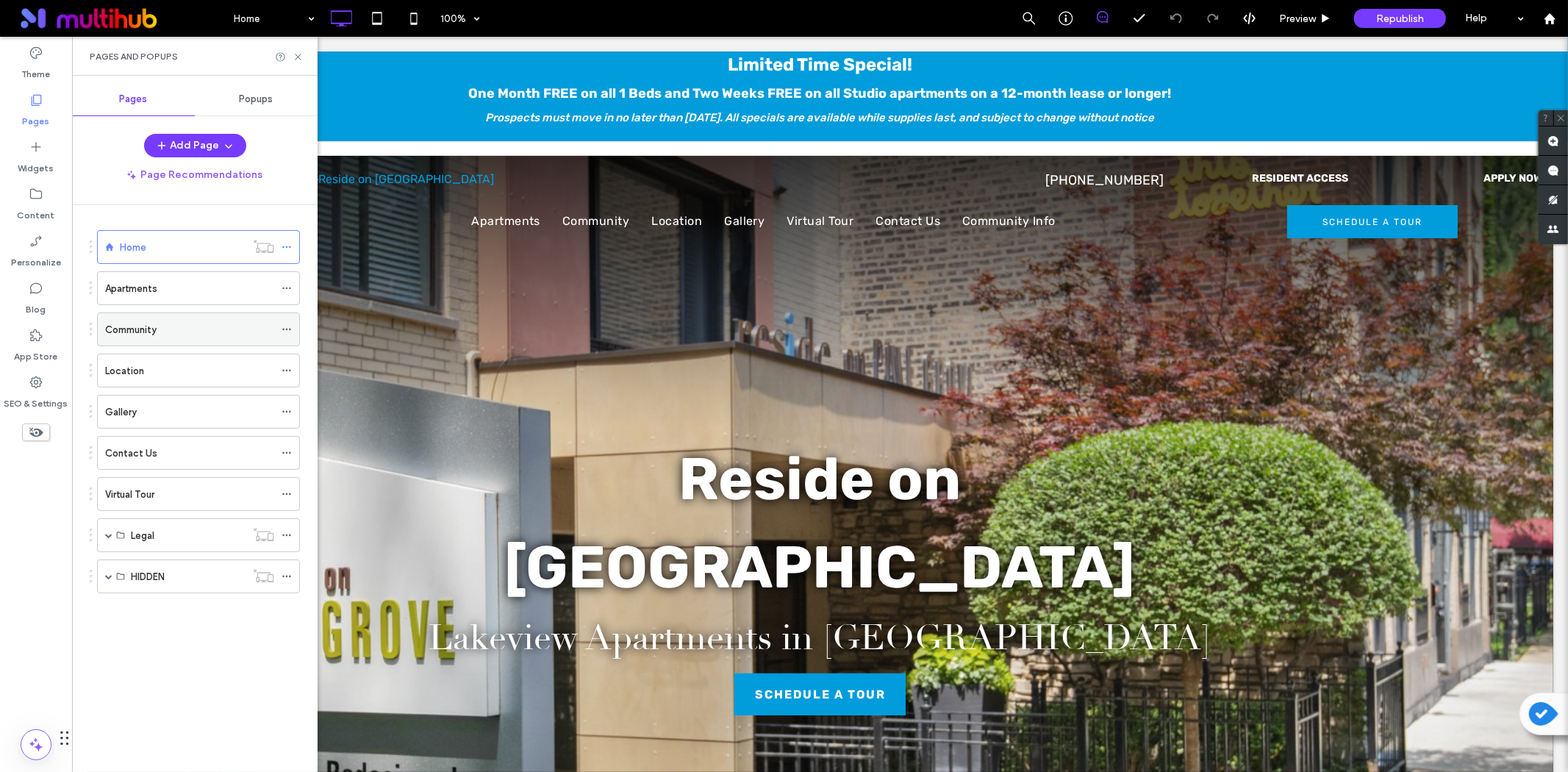
click at [138, 339] on div "Community" at bounding box center [189, 330] width 169 height 32
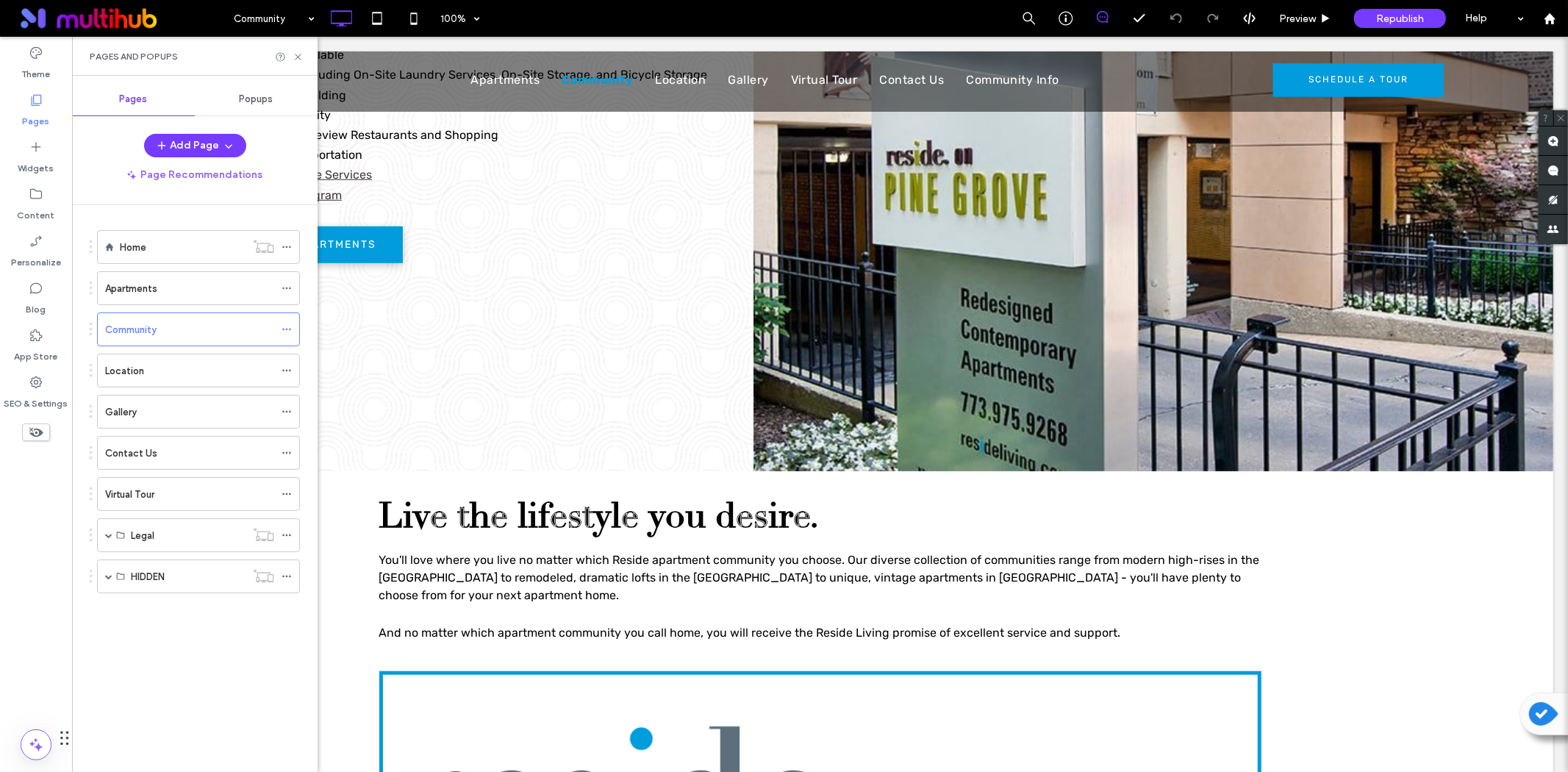
scroll to position [899, 0]
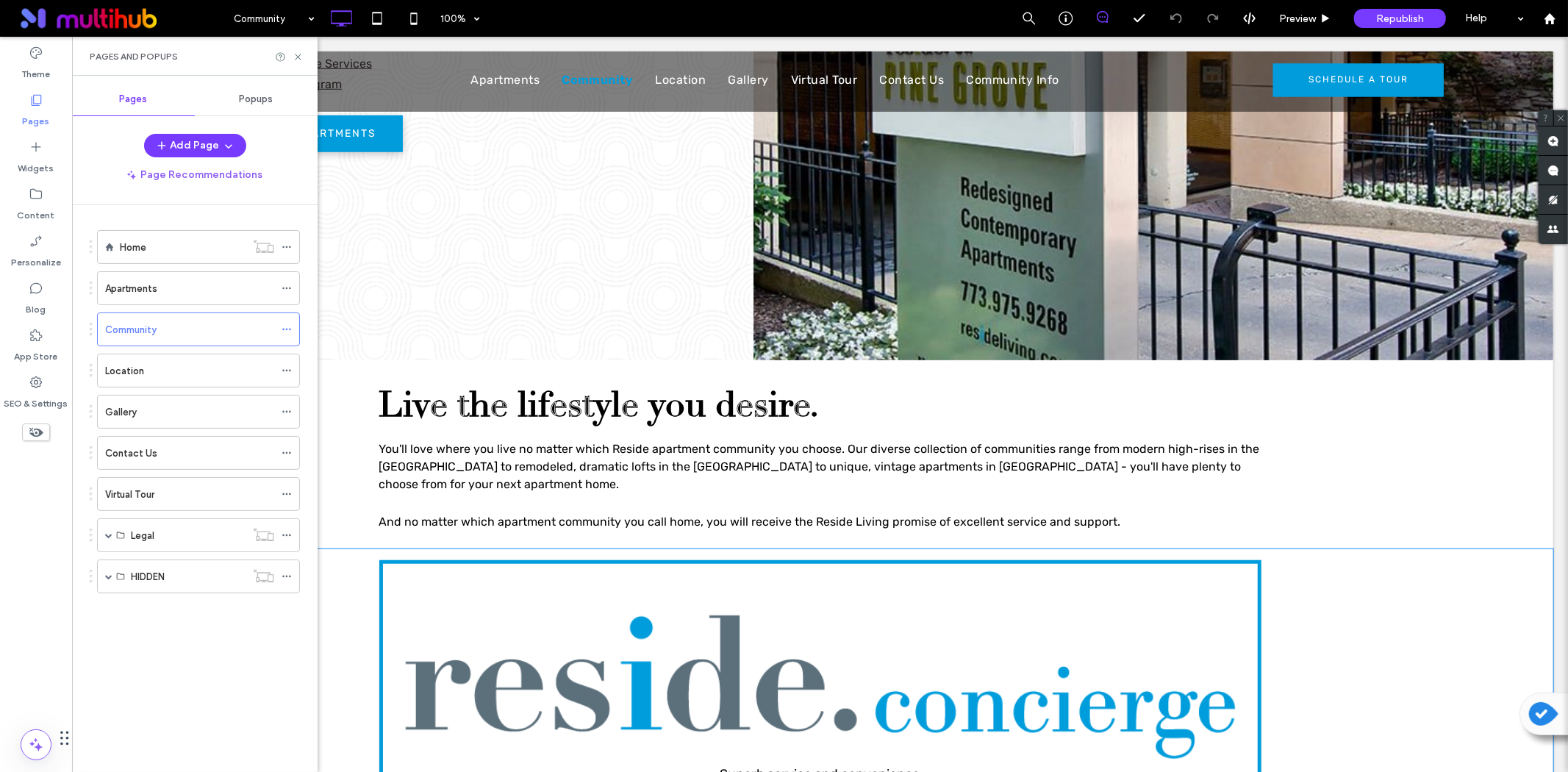
click at [356, 606] on div "Superb service and convenience Click To Paste Row + Add Section" at bounding box center [819, 694] width 1467 height 292
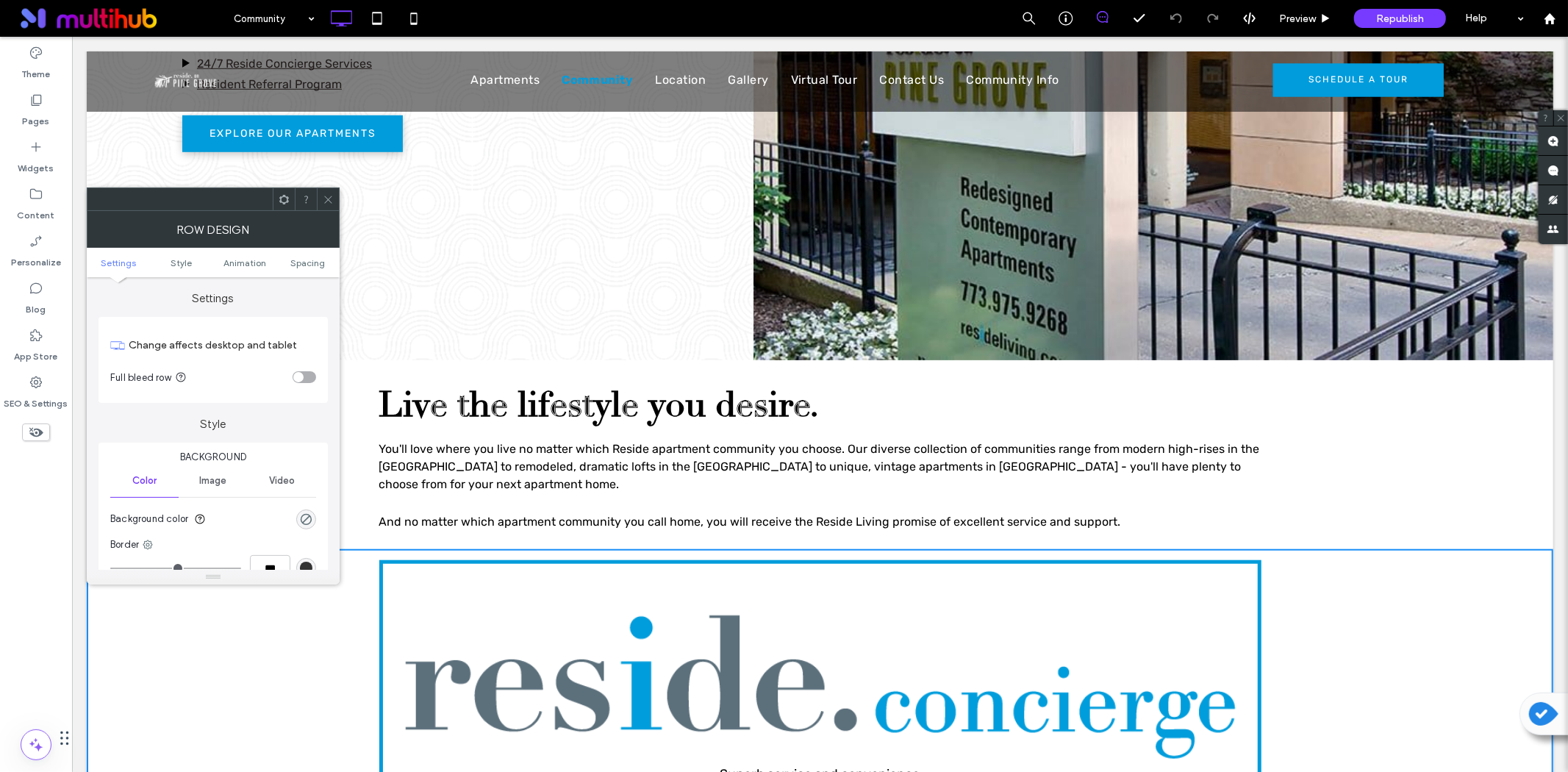
click at [280, 194] on icon at bounding box center [284, 200] width 11 height 11
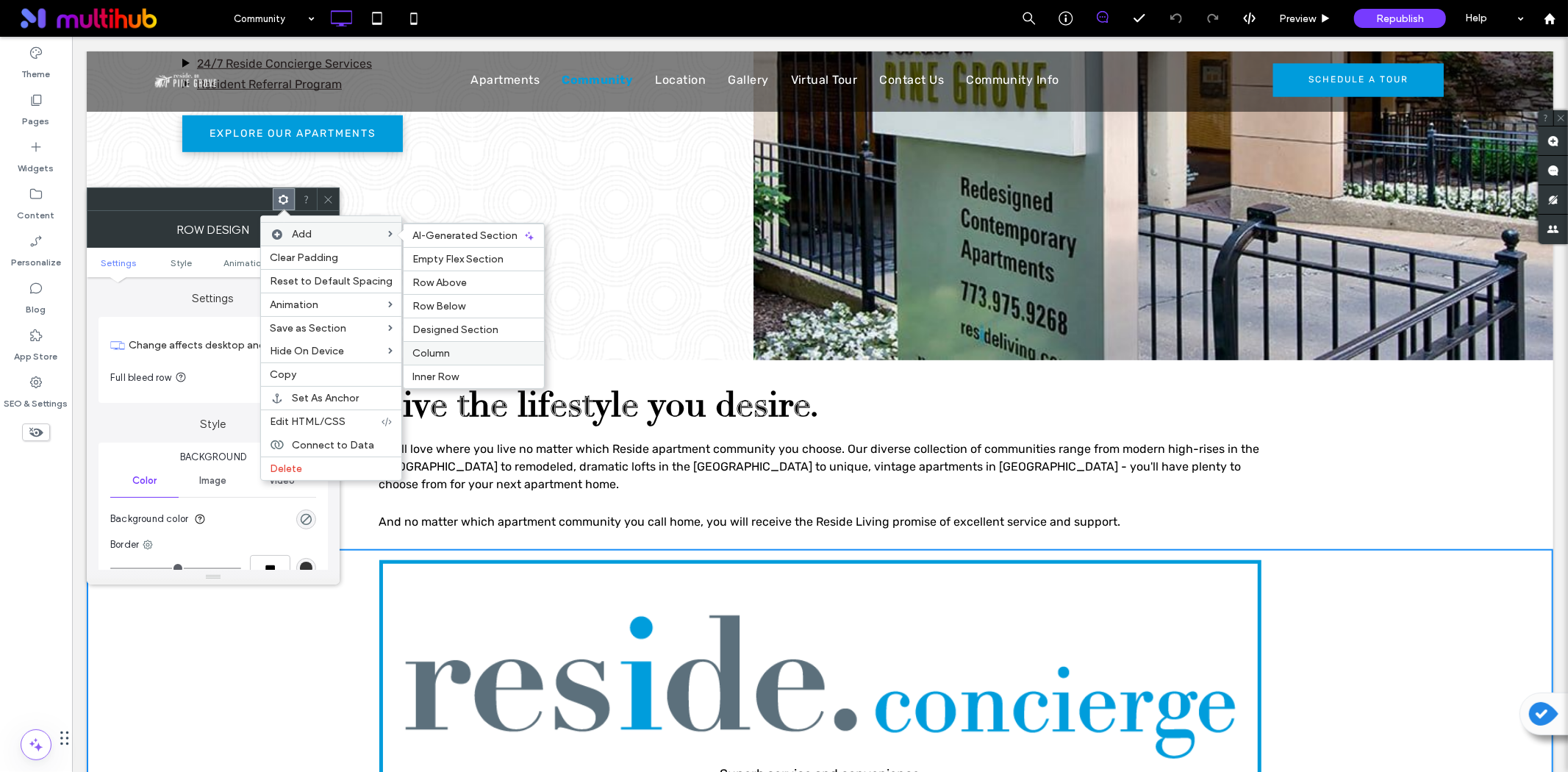
click at [429, 349] on span "Column" at bounding box center [431, 353] width 37 height 12
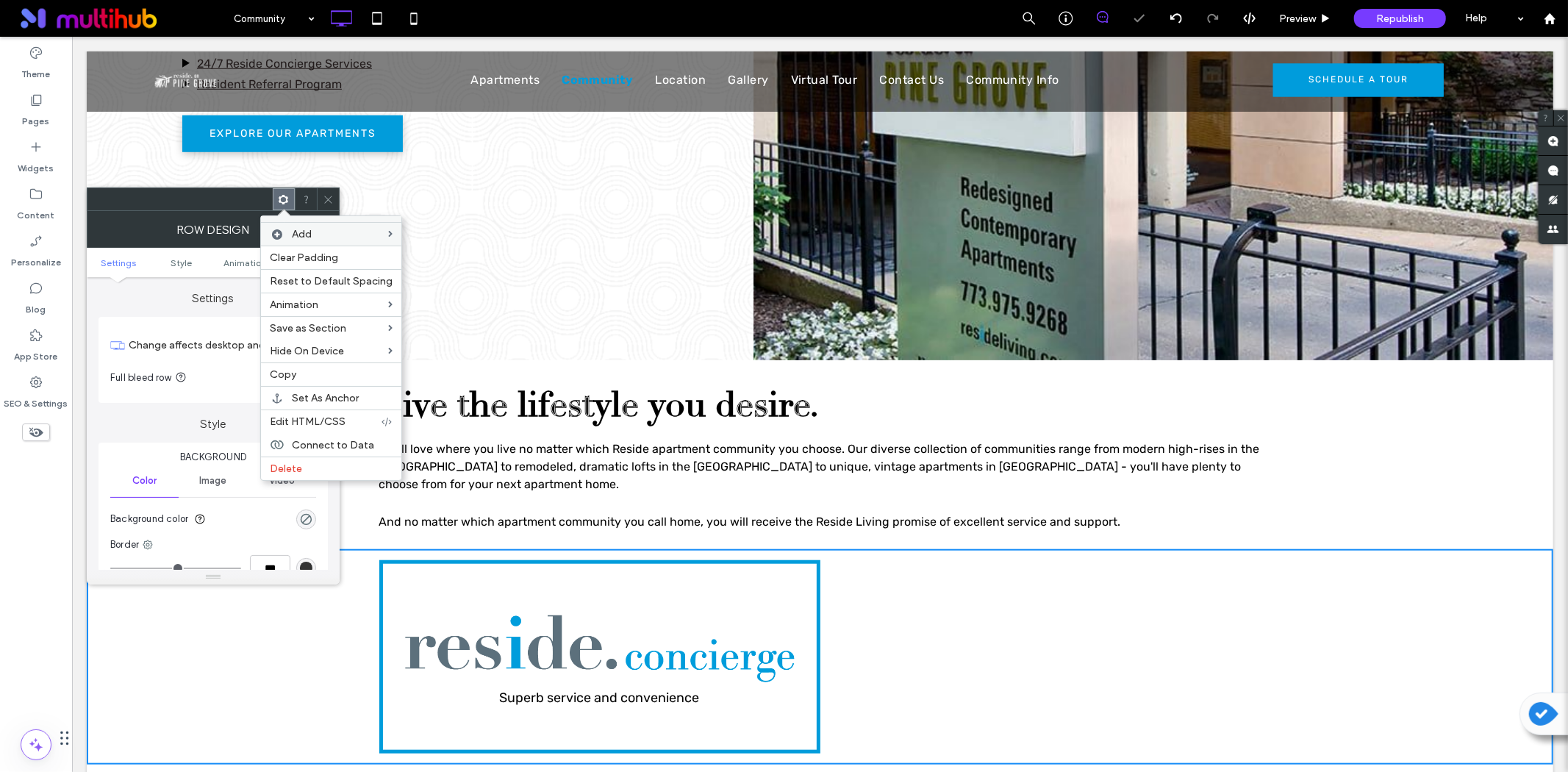
click at [944, 659] on div "Click To Paste Click To Paste" at bounding box center [1040, 656] width 441 height 193
click at [947, 649] on div "Click To Paste Click To Paste" at bounding box center [1040, 656] width 441 height 193
click at [331, 200] on icon at bounding box center [329, 200] width 11 height 11
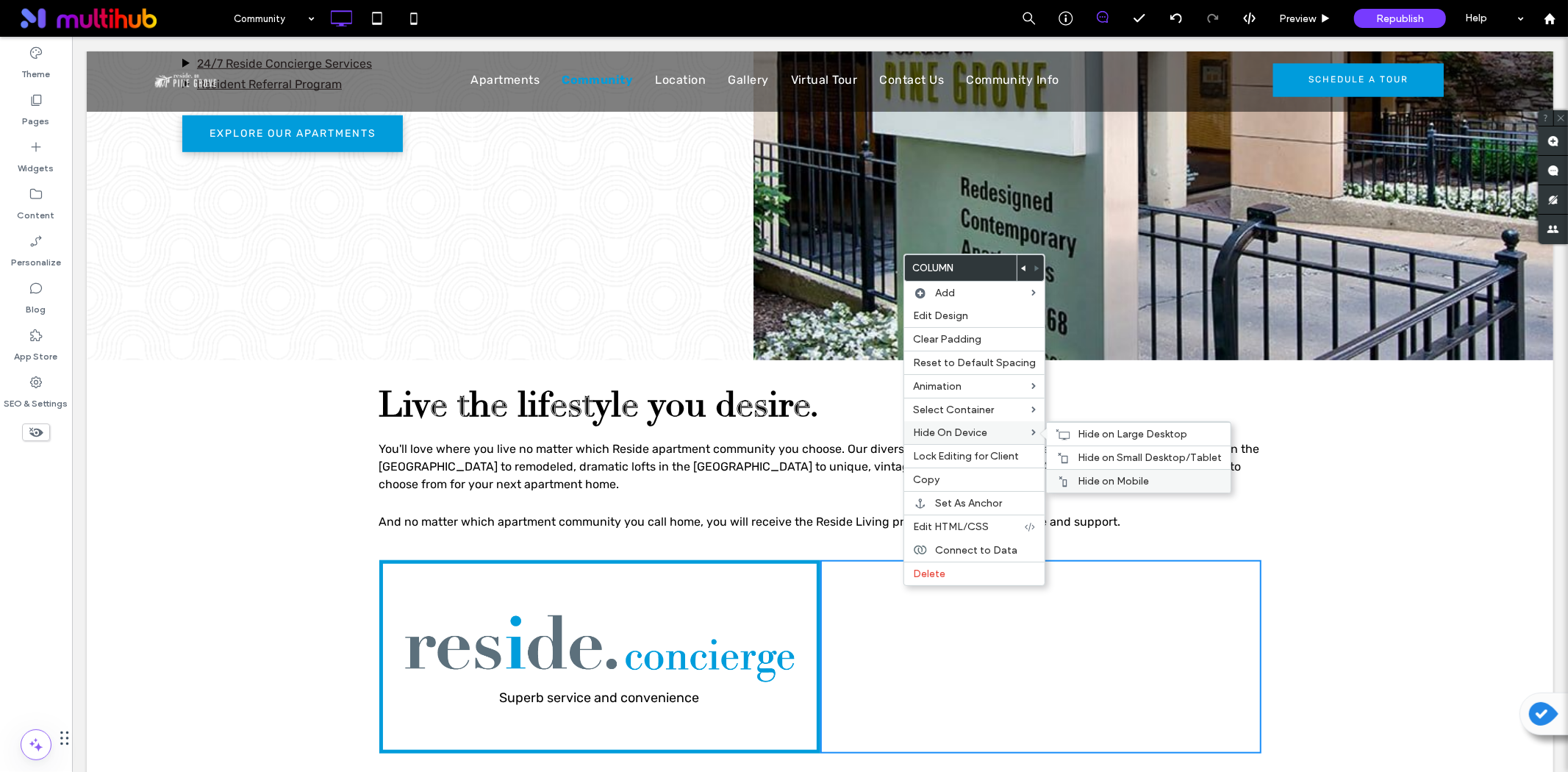
click at [1089, 476] on span "Hide on Mobile" at bounding box center [1113, 480] width 71 height 12
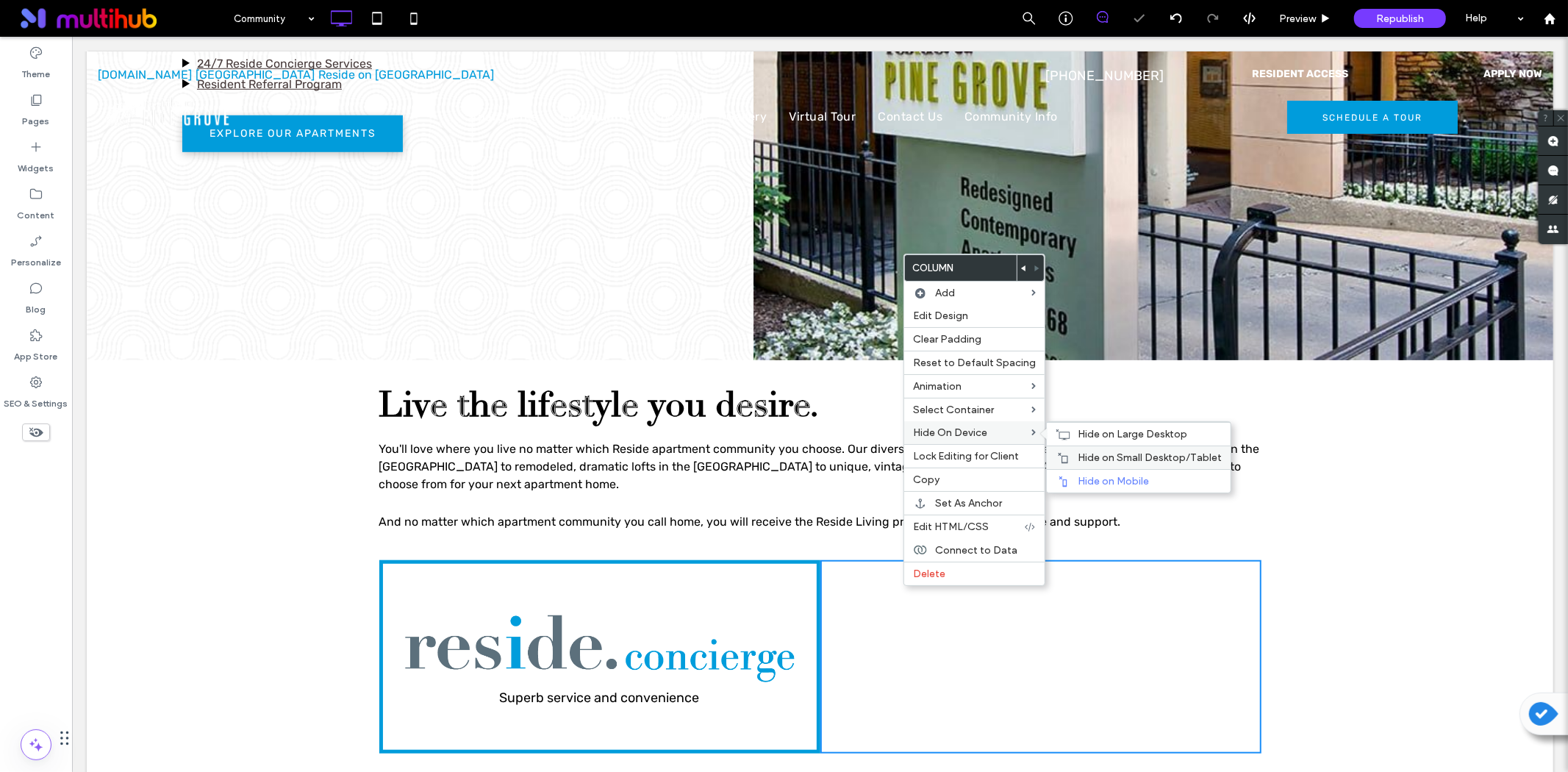
click at [1083, 452] on span "Hide on Small Desktop/Tablet" at bounding box center [1150, 457] width 144 height 12
click at [1123, 424] on div "Hide on Large Desktop" at bounding box center [1138, 434] width 184 height 24
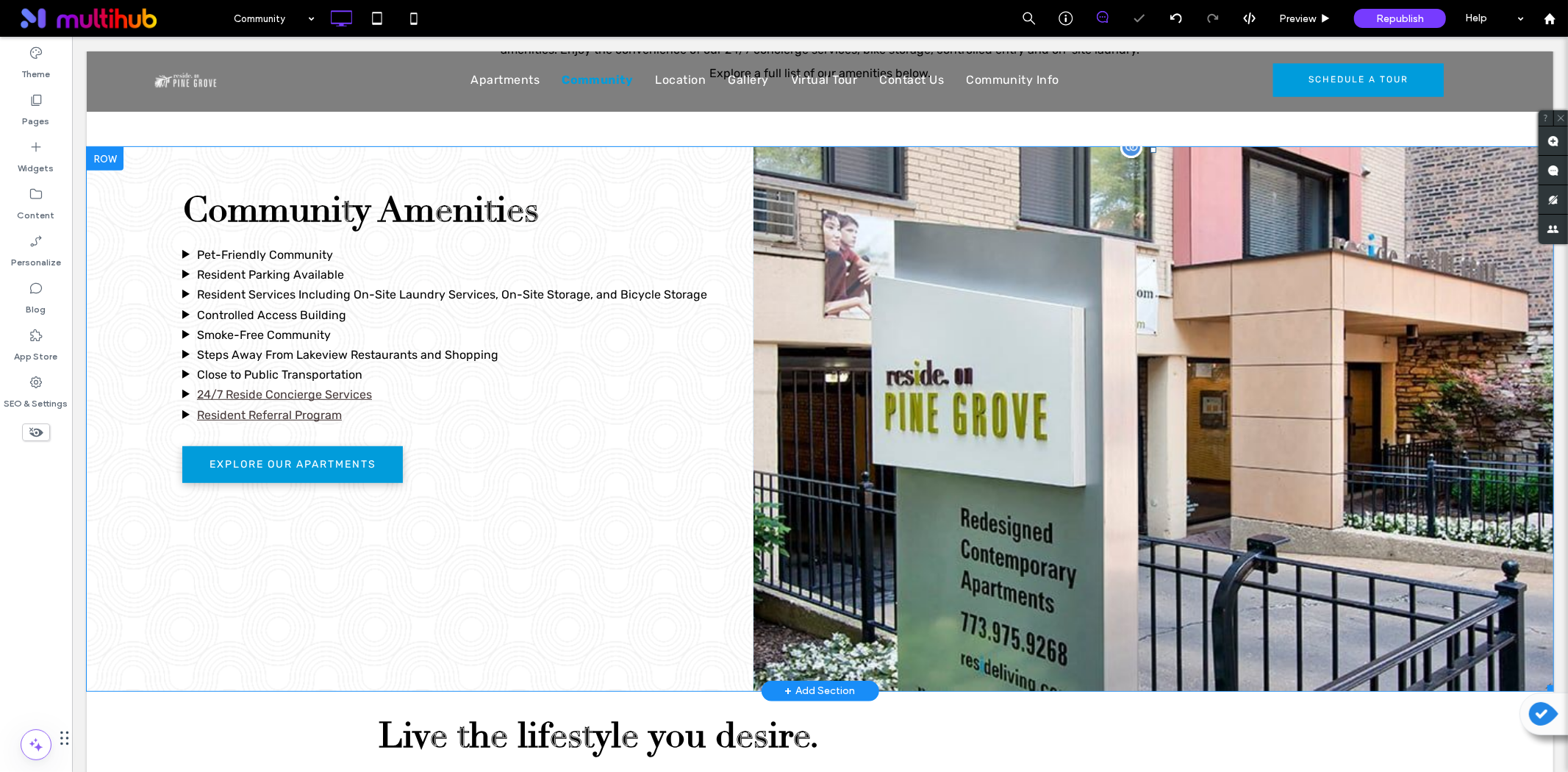
scroll to position [408, 0]
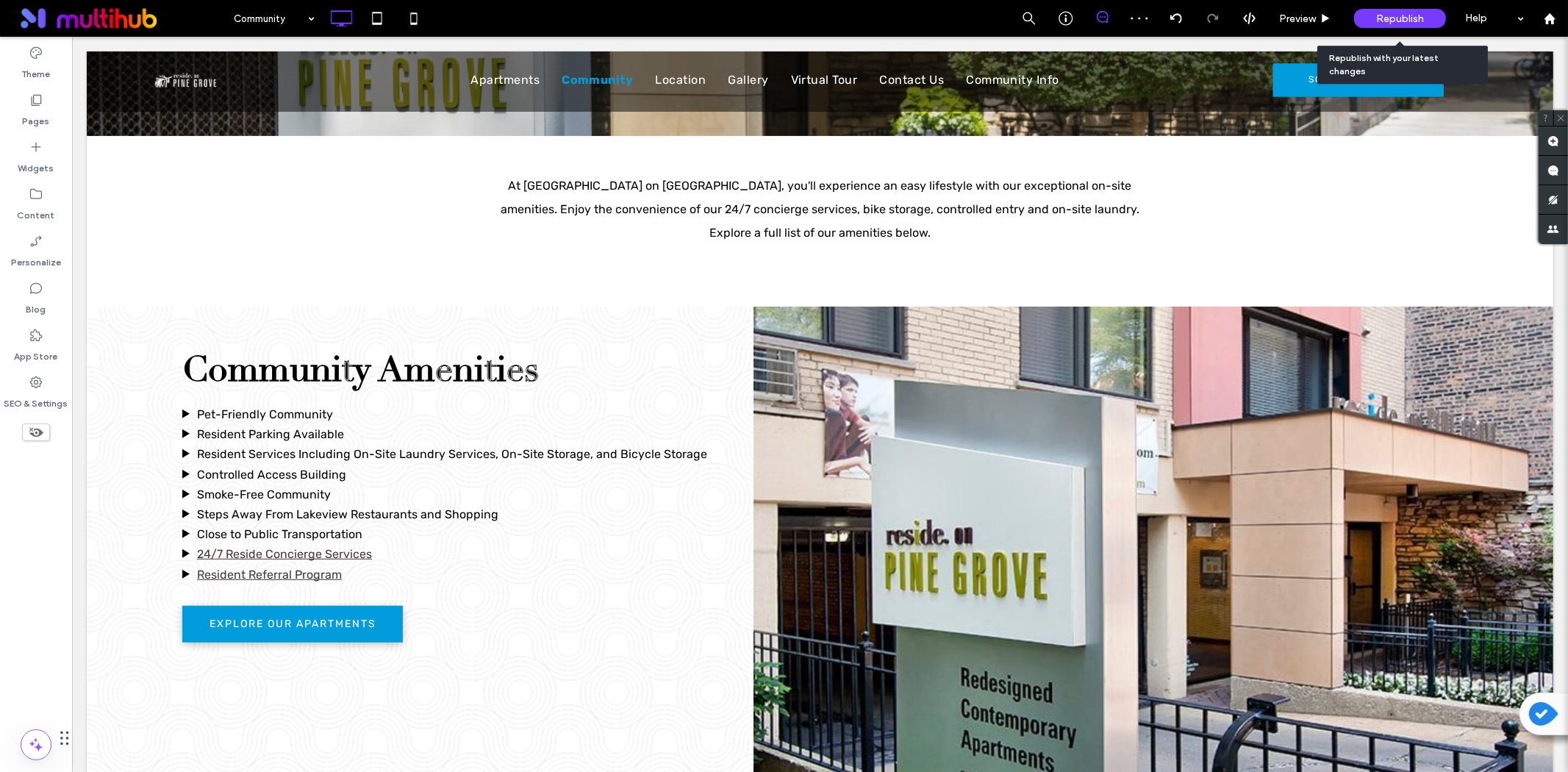
click at [1408, 10] on div "Republish" at bounding box center [1400, 18] width 92 height 19
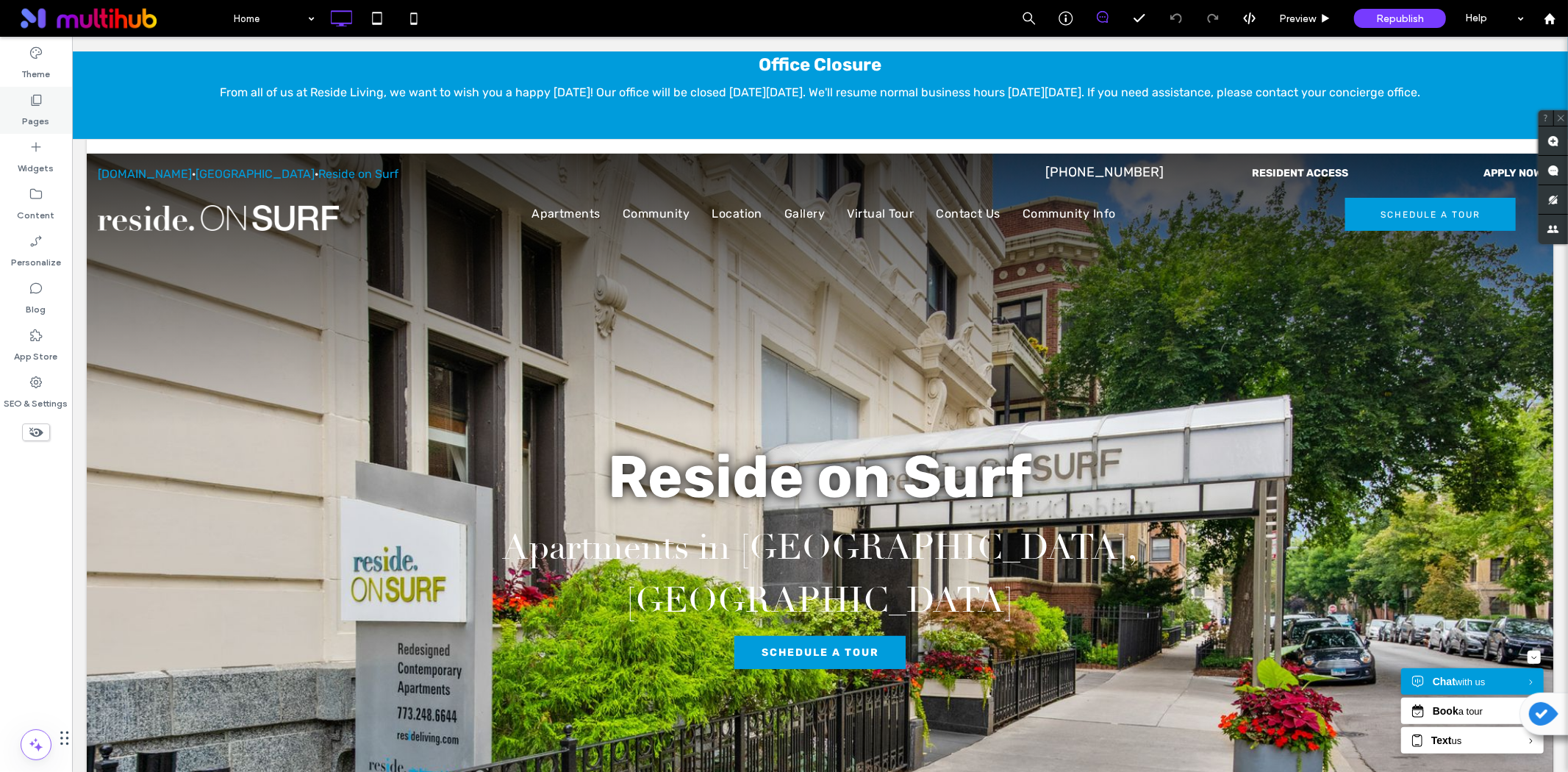
click at [32, 112] on label "Pages" at bounding box center [36, 118] width 28 height 21
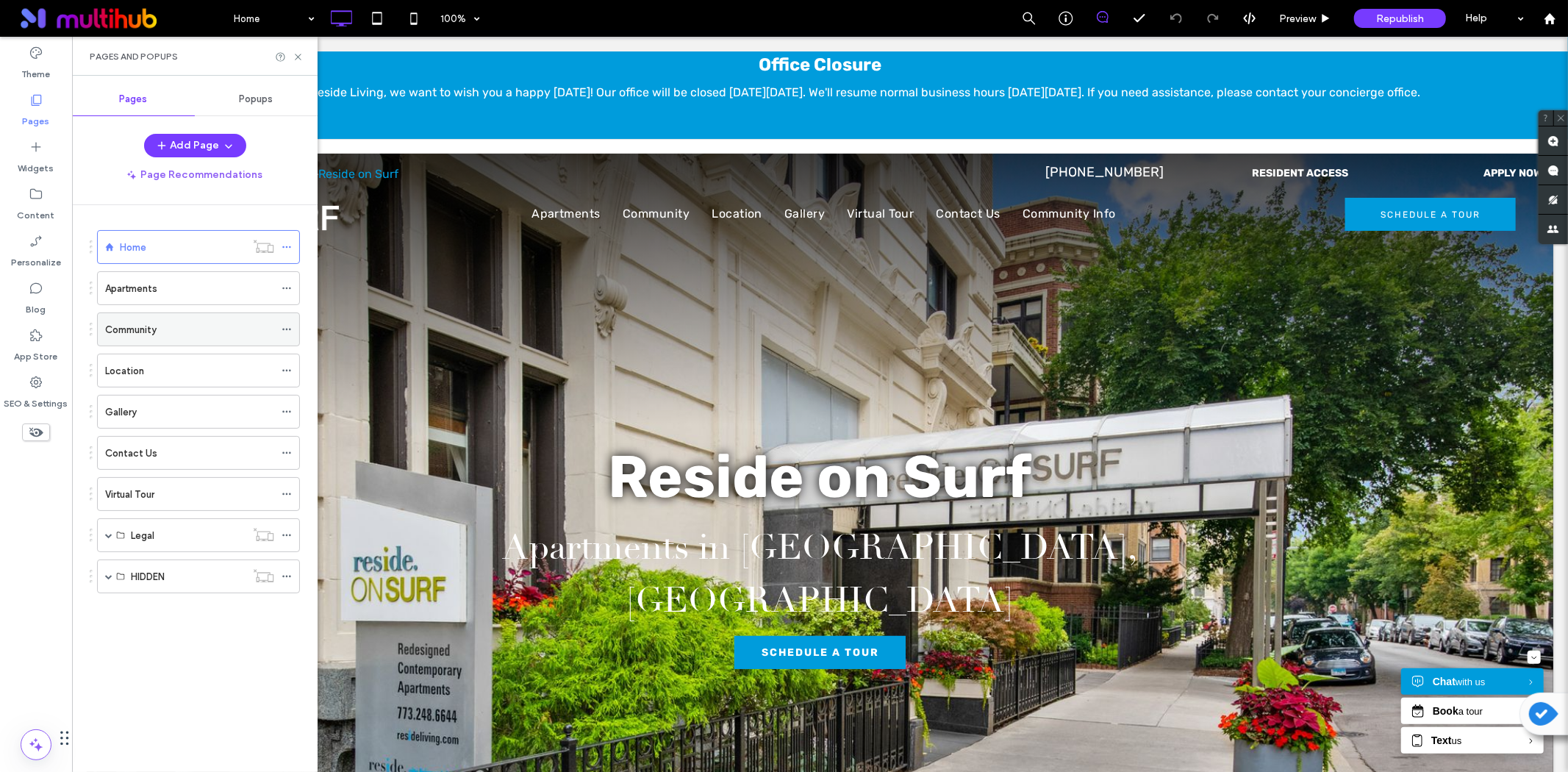
click at [177, 340] on div "Community" at bounding box center [189, 330] width 169 height 32
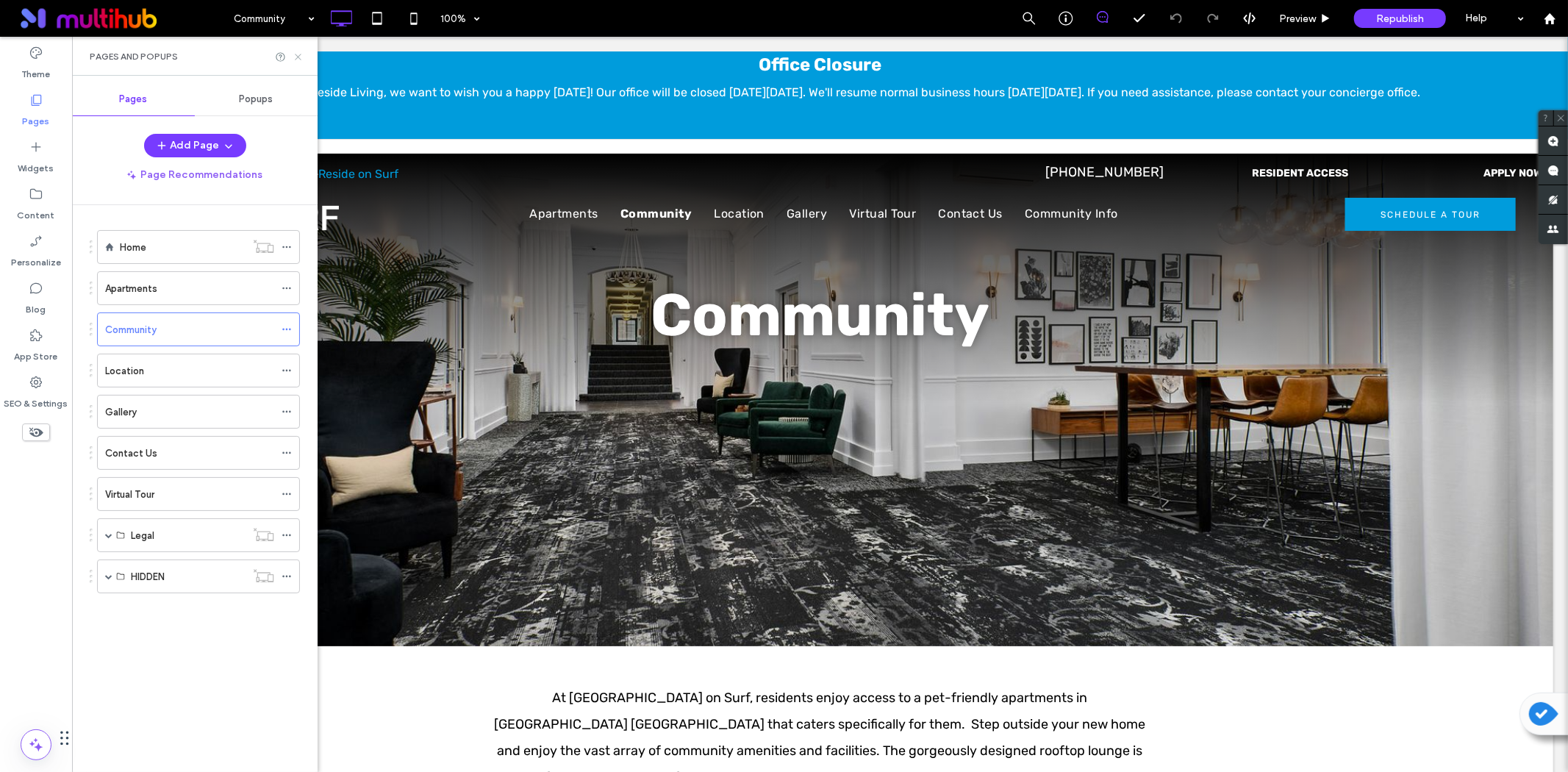
click at [304, 55] on div "Pages and Popups" at bounding box center [195, 56] width 246 height 39
click at [302, 55] on icon at bounding box center [298, 57] width 11 height 11
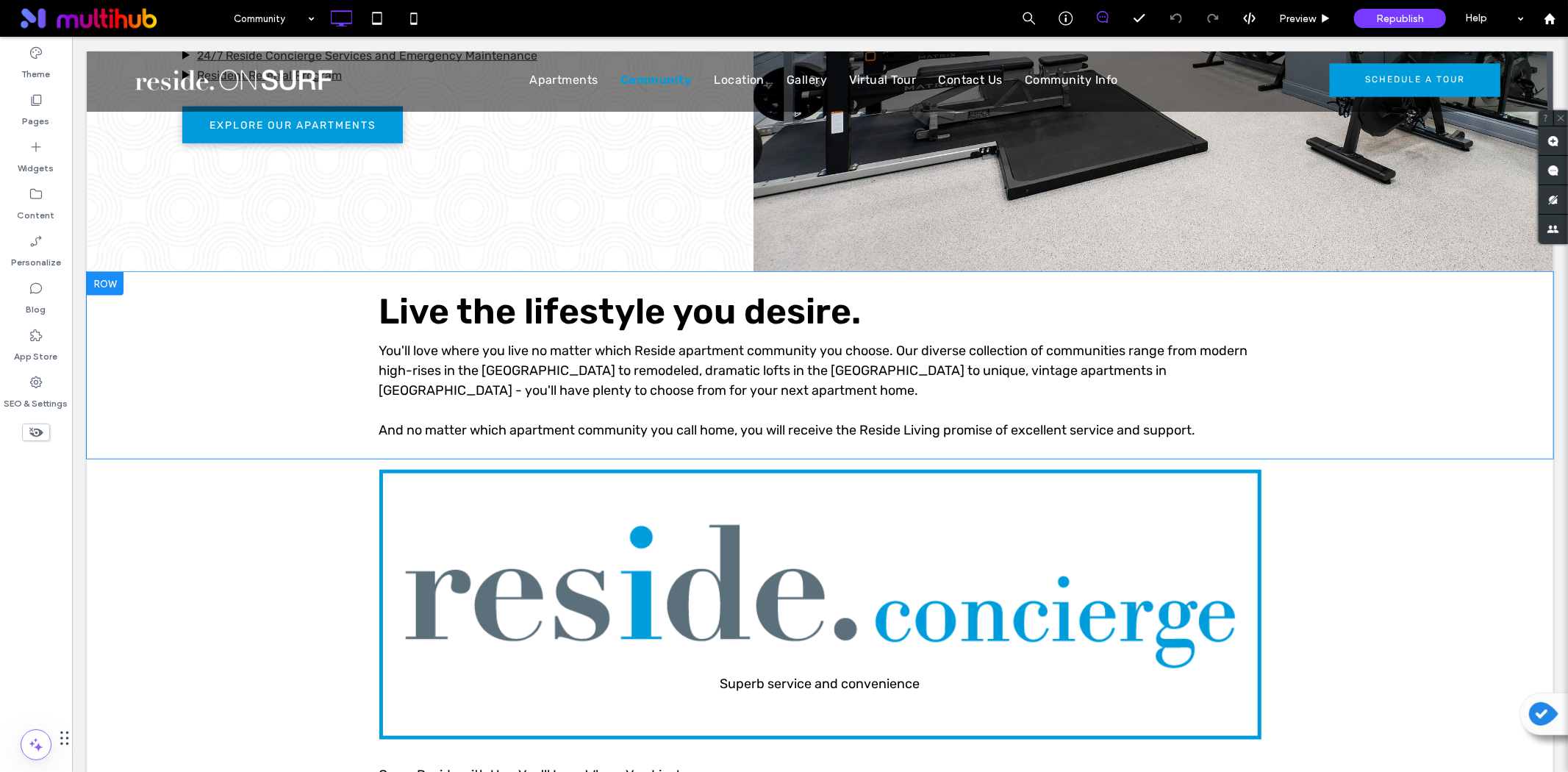
scroll to position [1062, 0]
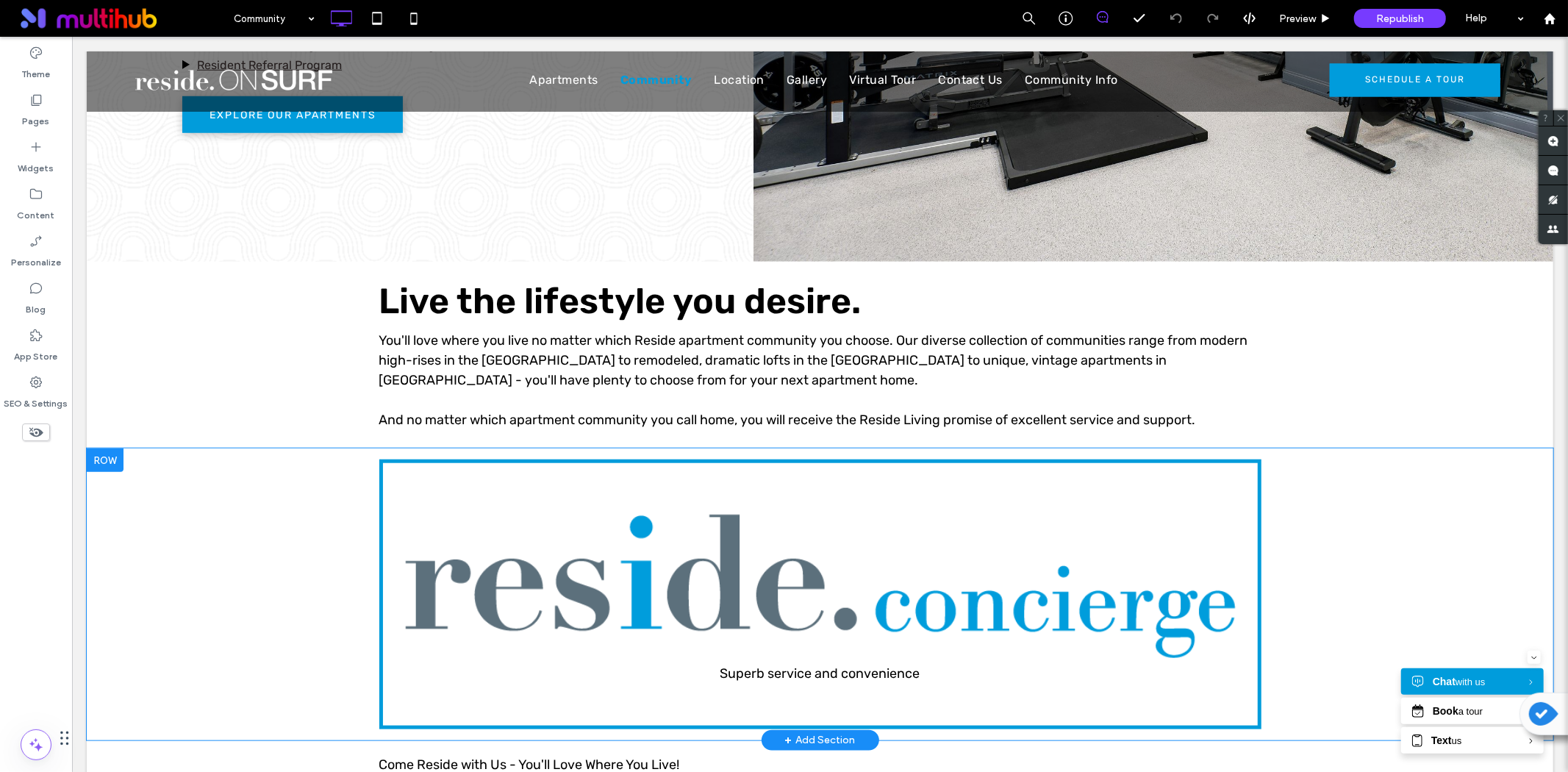
click at [234, 471] on div "Superb service and convenience Click To Paste Row + Add Section" at bounding box center [819, 594] width 1467 height 292
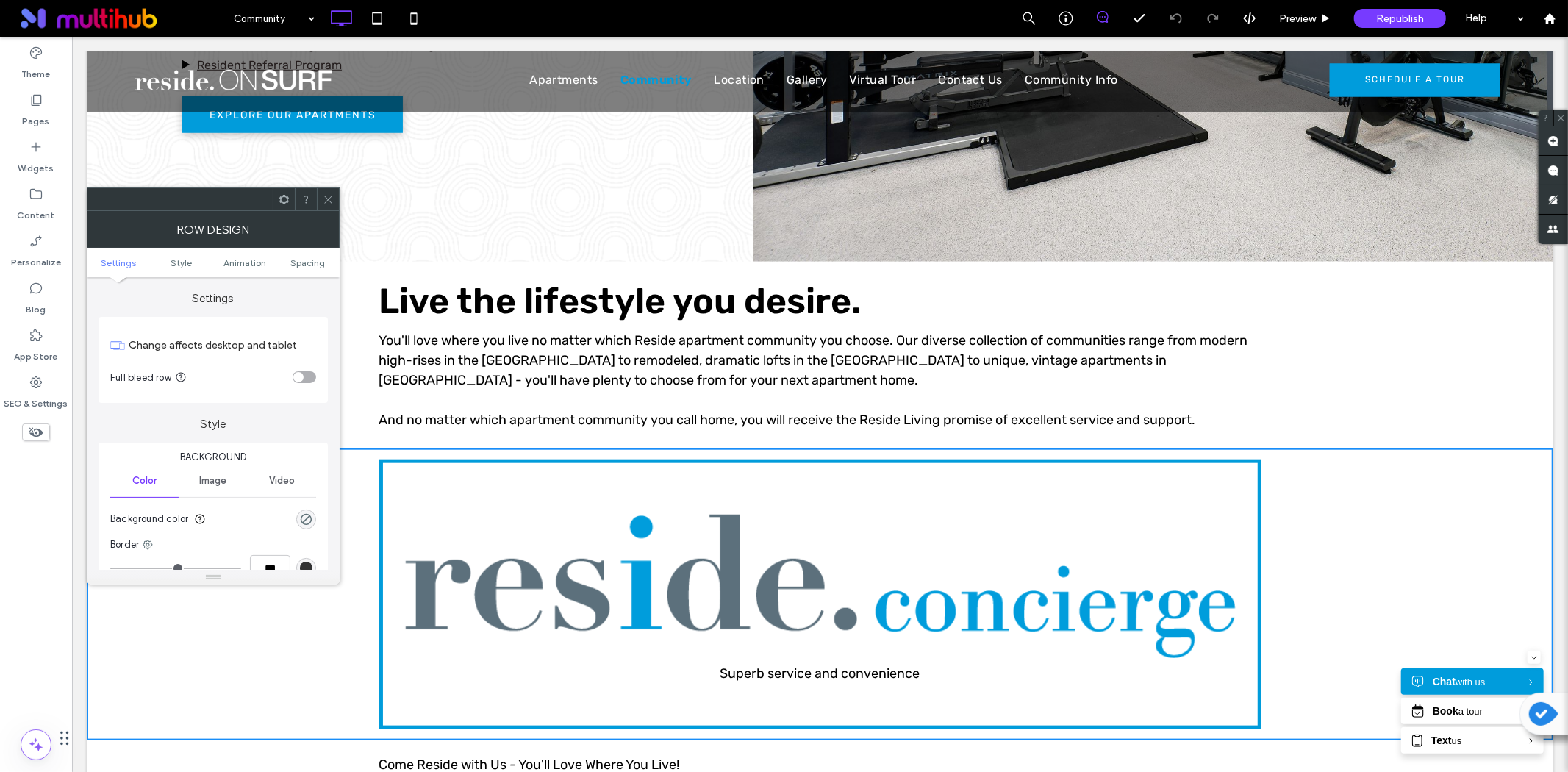
click at [281, 202] on icon at bounding box center [284, 200] width 11 height 11
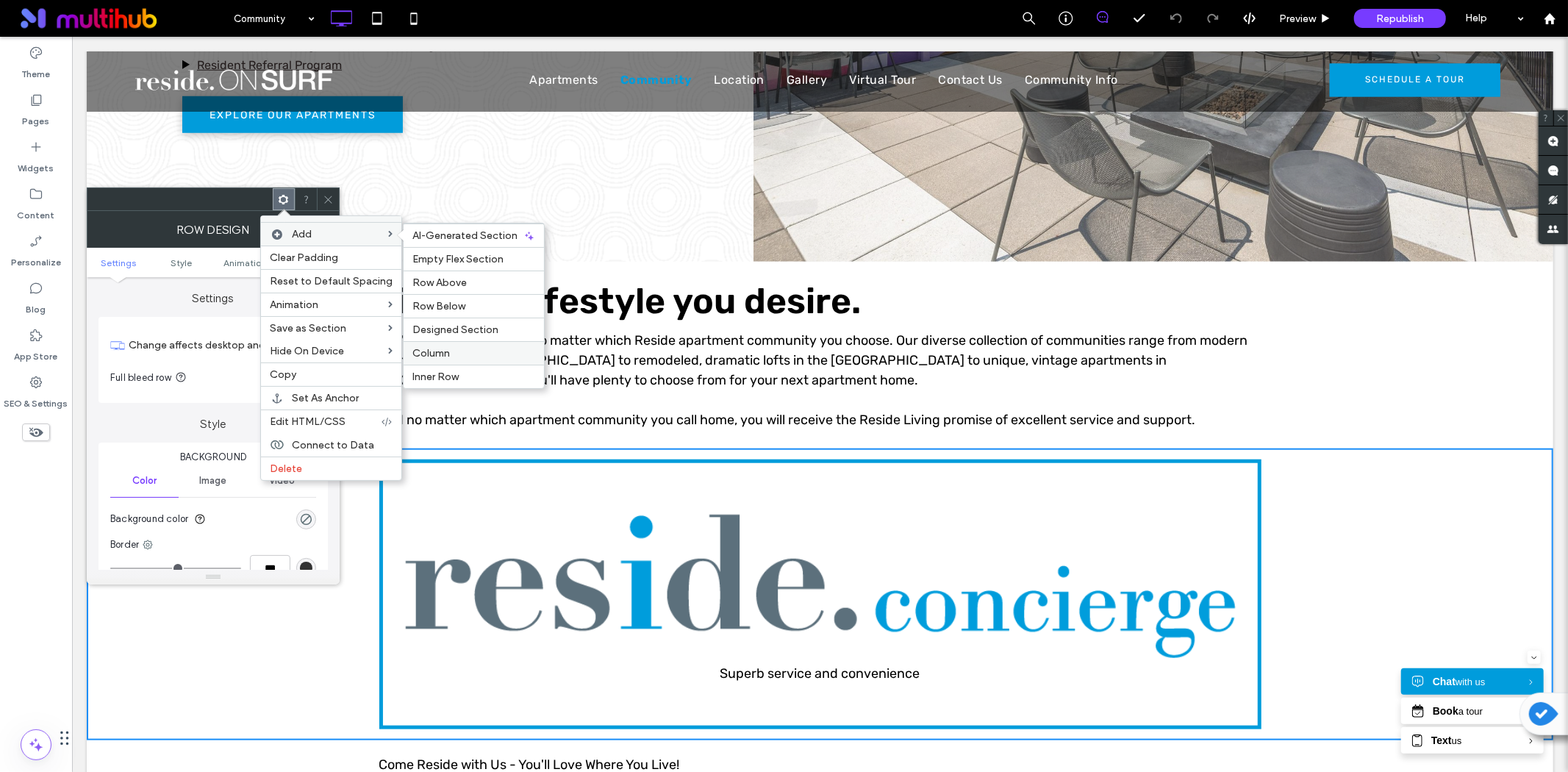
click at [436, 349] on span "Column" at bounding box center [431, 353] width 37 height 12
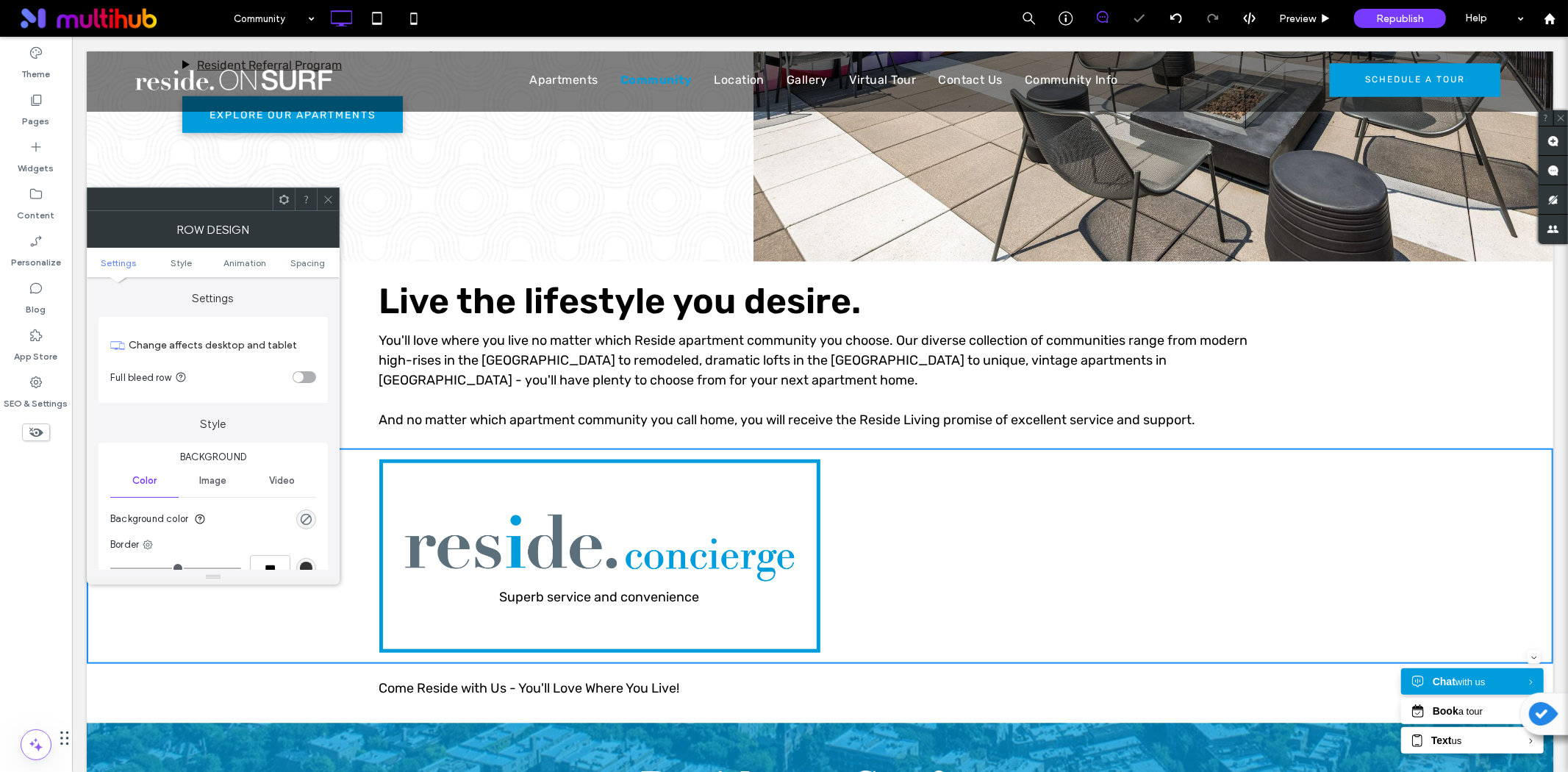
drag, startPoint x: 333, startPoint y: 199, endPoint x: 291, endPoint y: 189, distance: 43.2
click at [333, 199] on icon at bounding box center [329, 200] width 11 height 11
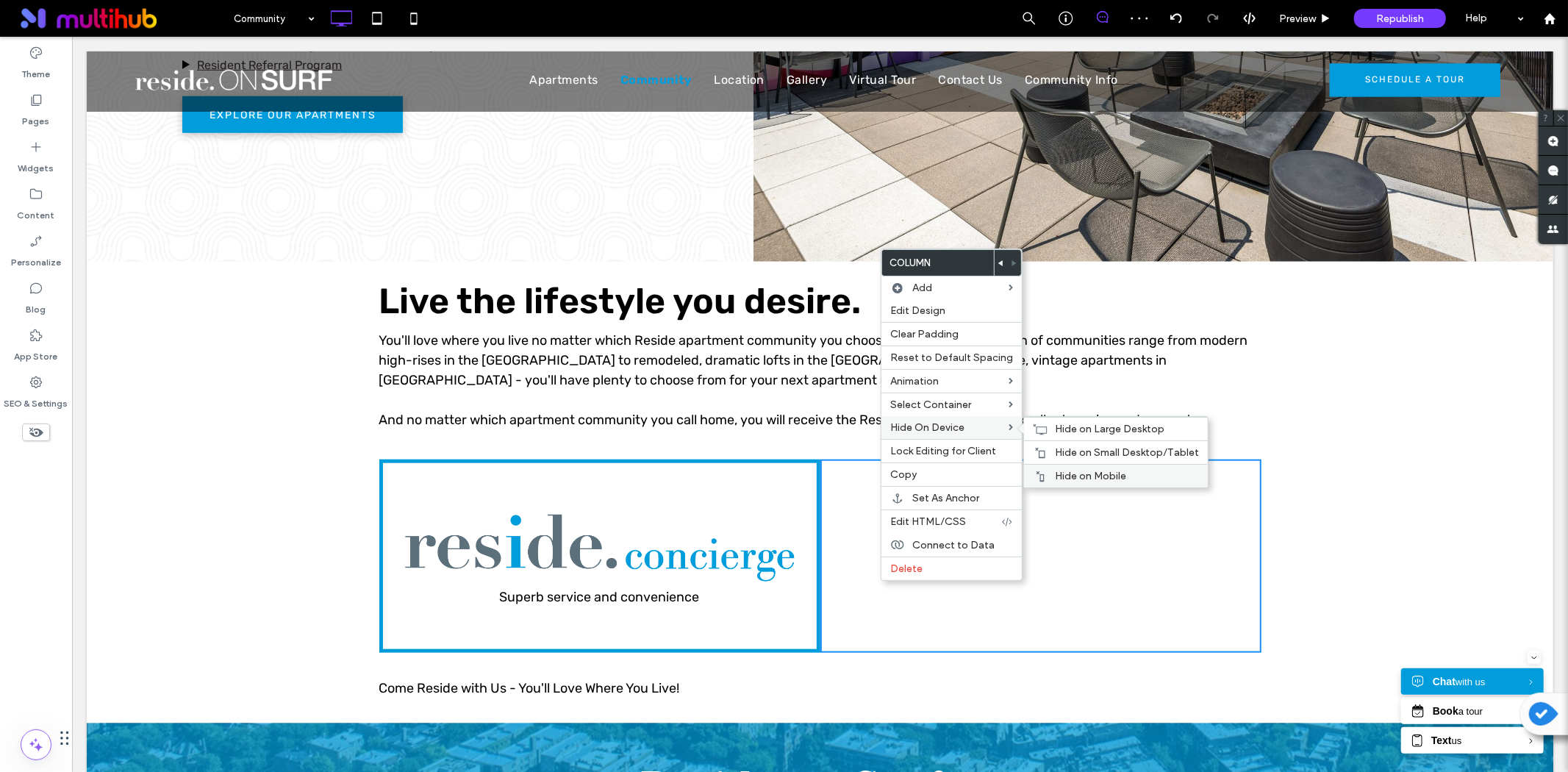
click at [1067, 474] on span "Hide on Mobile" at bounding box center [1090, 476] width 71 height 12
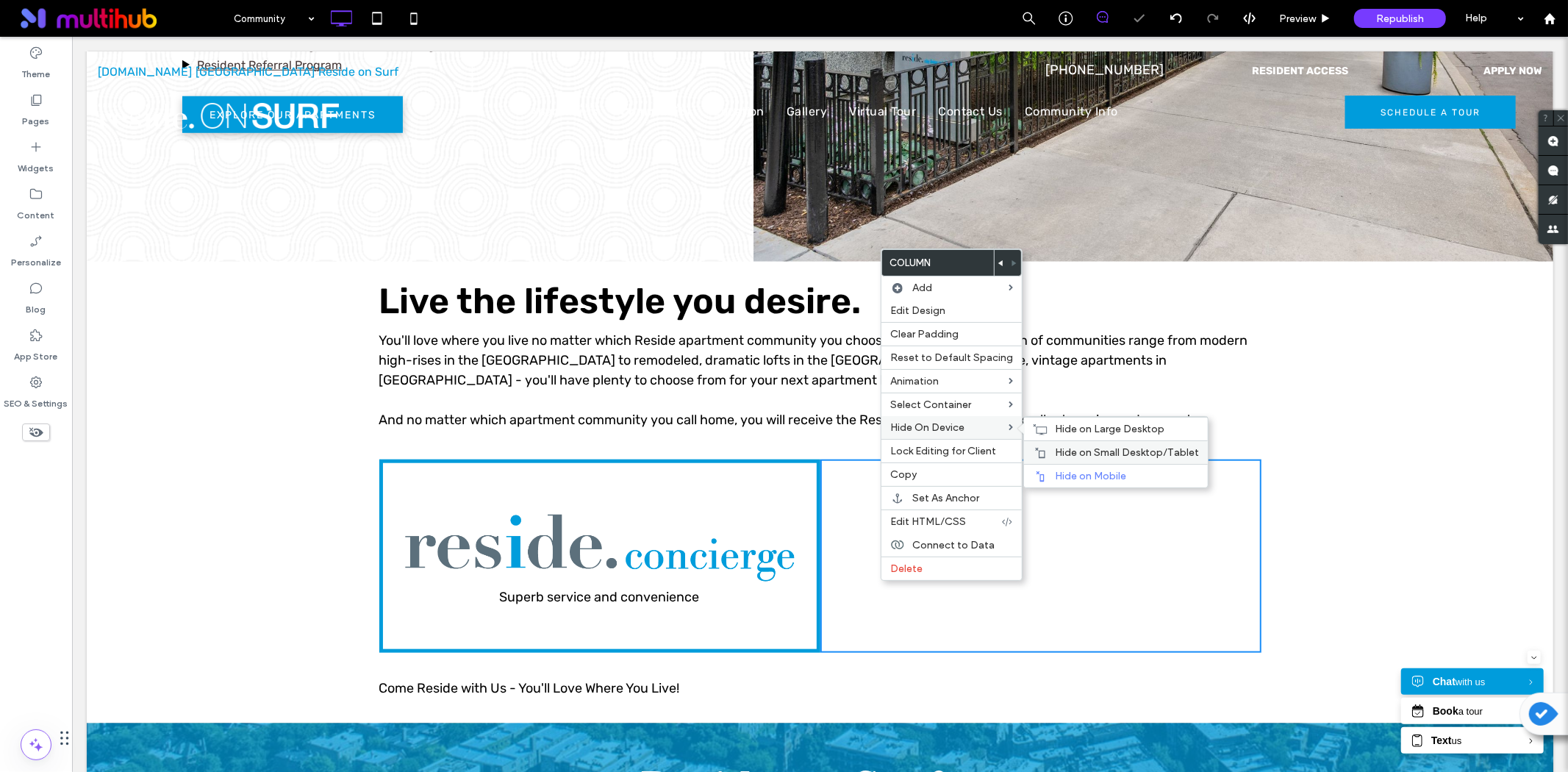
click at [1075, 452] on span "Hide on Small Desktop/Tablet" at bounding box center [1127, 452] width 144 height 12
click at [1084, 427] on span "Hide on Large Desktop" at bounding box center [1110, 429] width 110 height 12
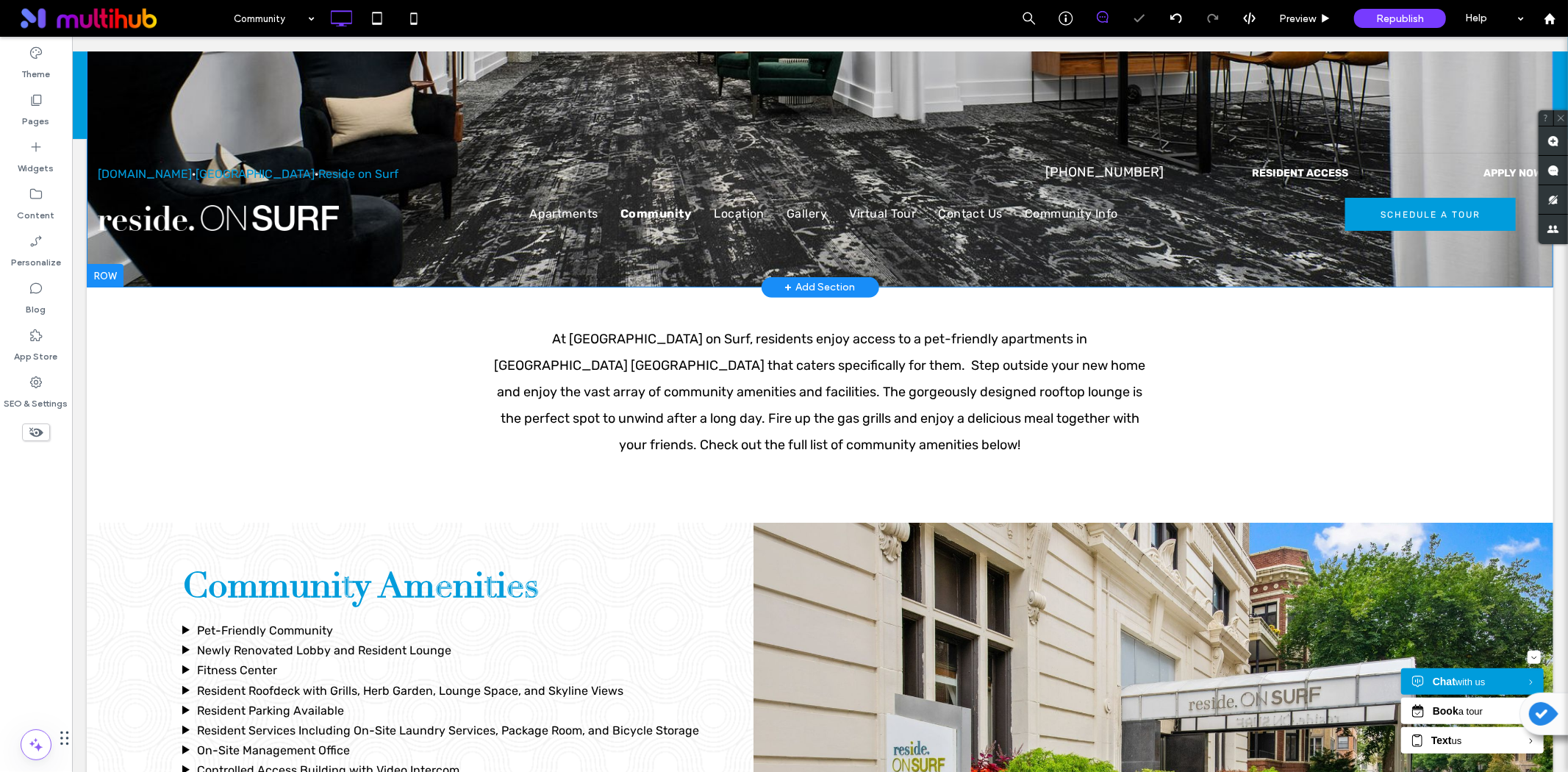
scroll to position [0, 0]
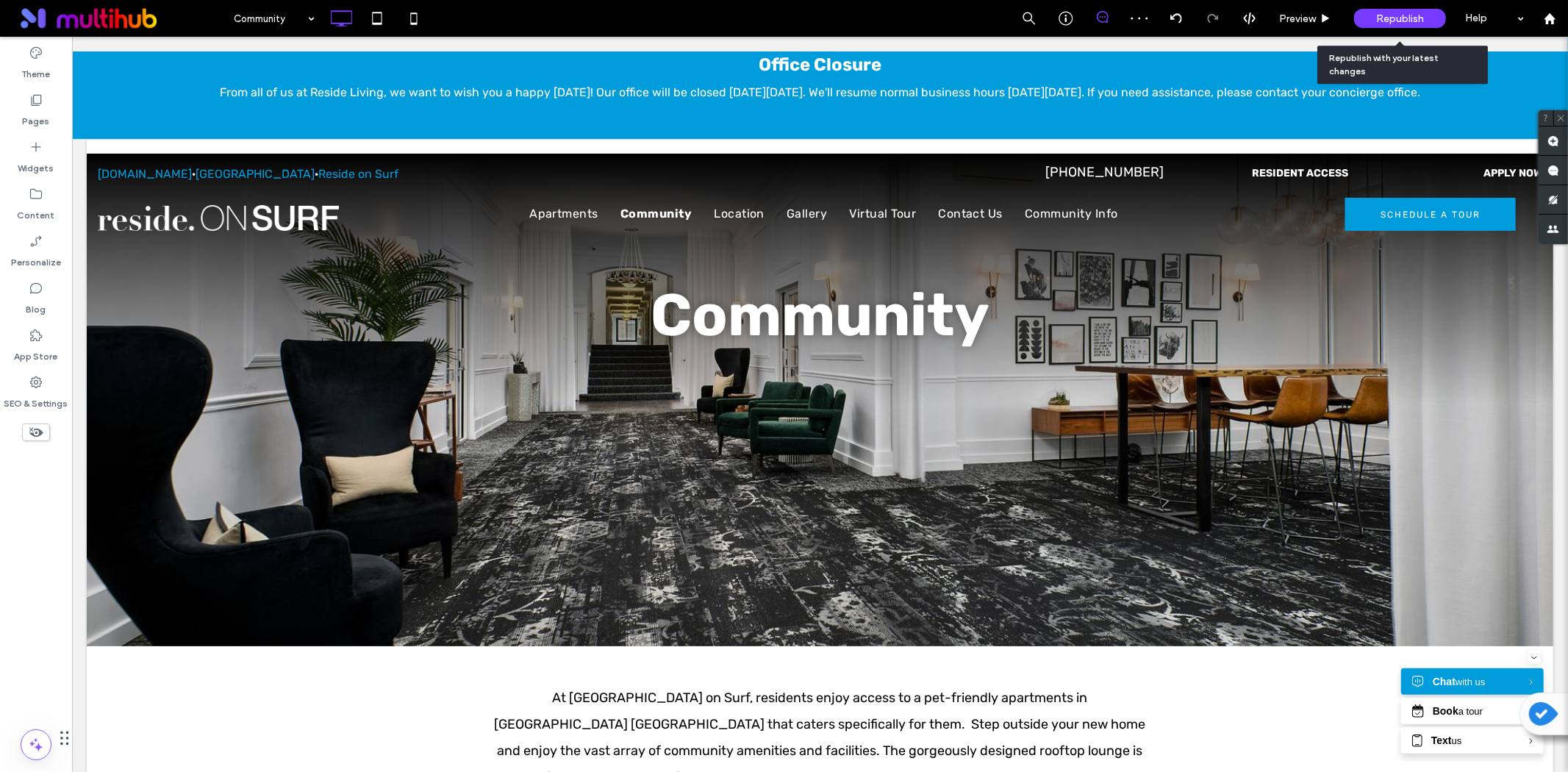
click at [1384, 22] on span "Republish" at bounding box center [1400, 18] width 48 height 12
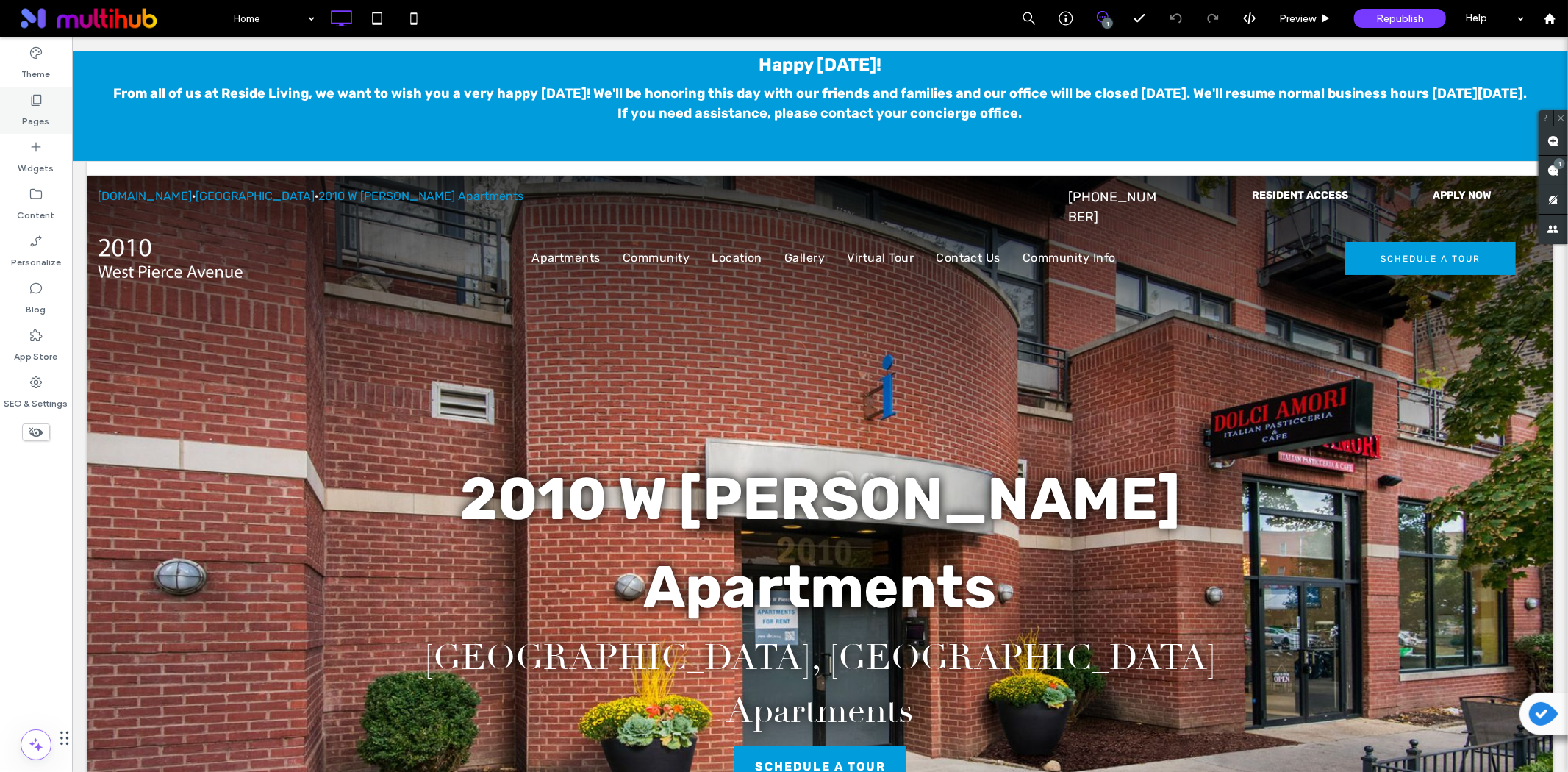
click at [39, 106] on icon at bounding box center [35, 99] width 14 height 14
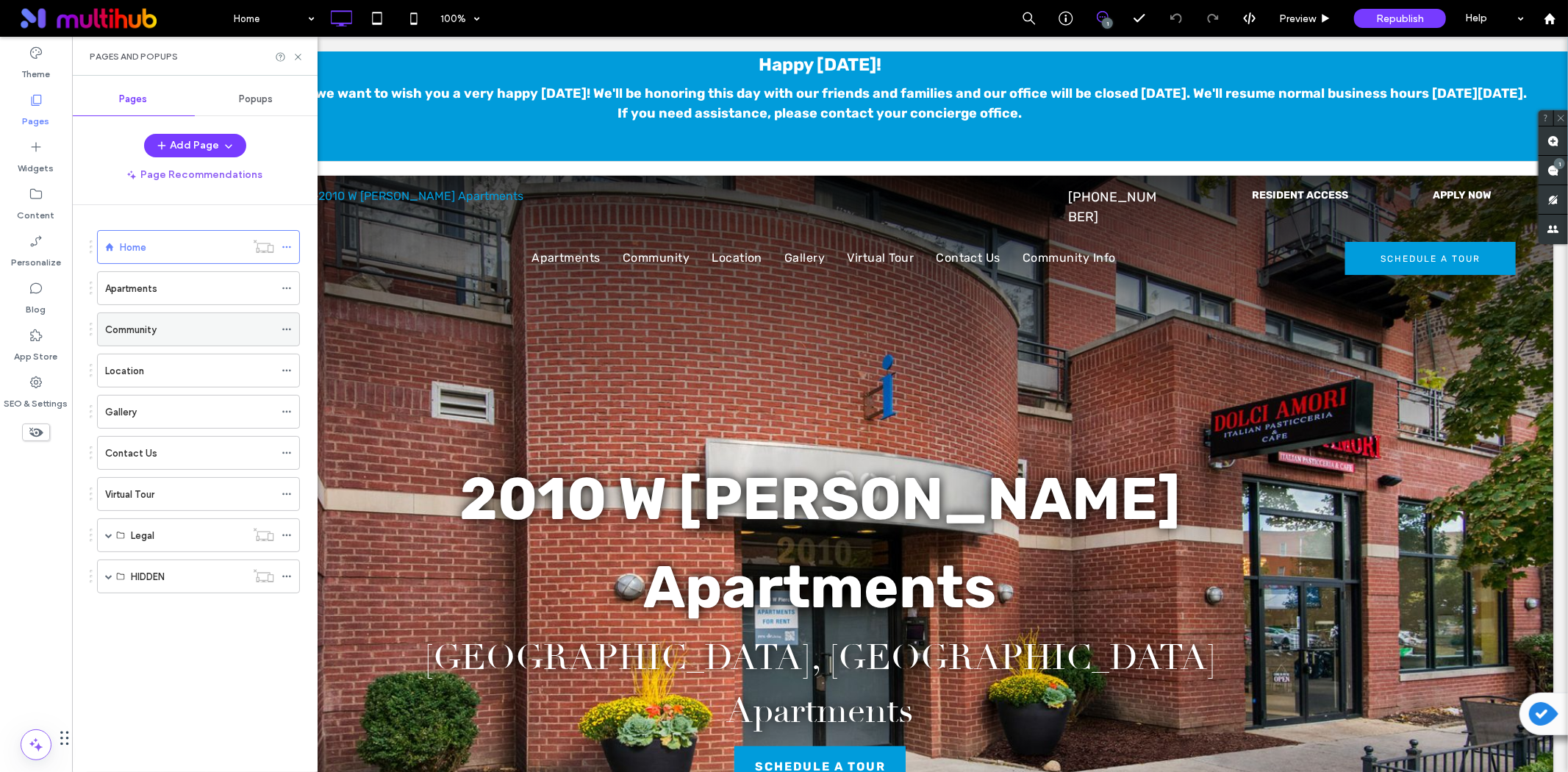
click at [132, 335] on label "Community" at bounding box center [131, 329] width 51 height 26
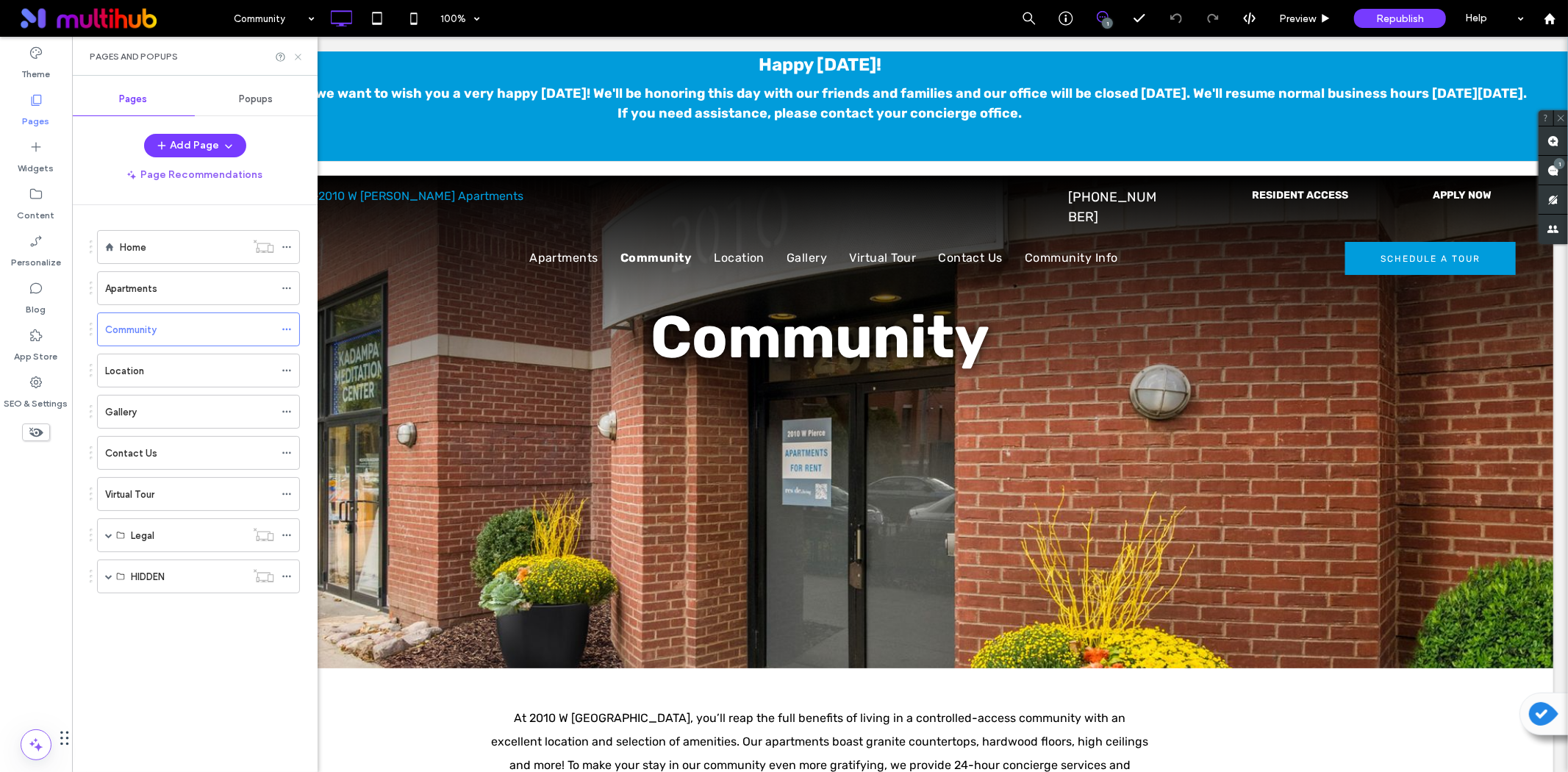
click at [298, 60] on icon at bounding box center [298, 57] width 11 height 11
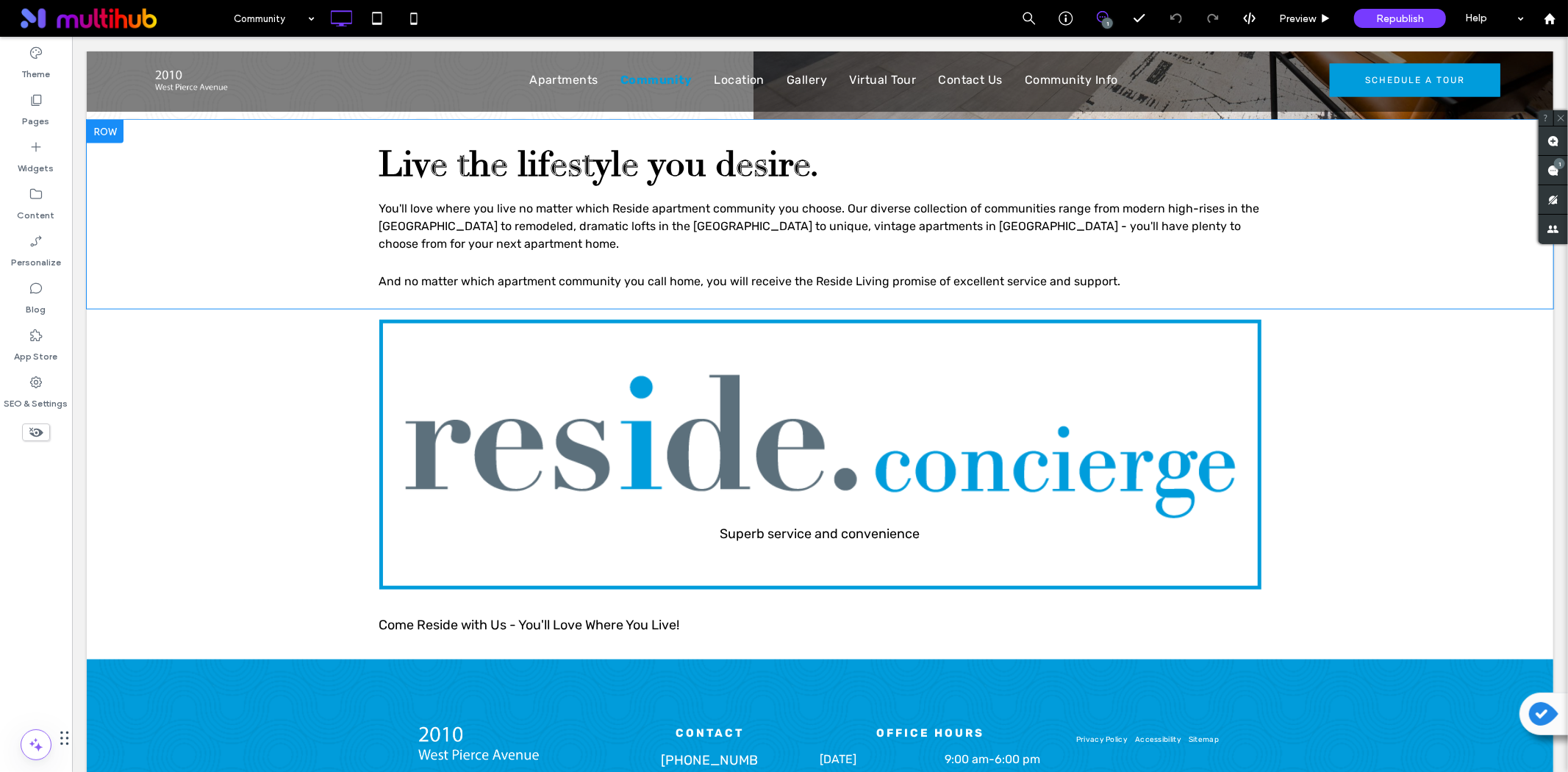
scroll to position [1225, 0]
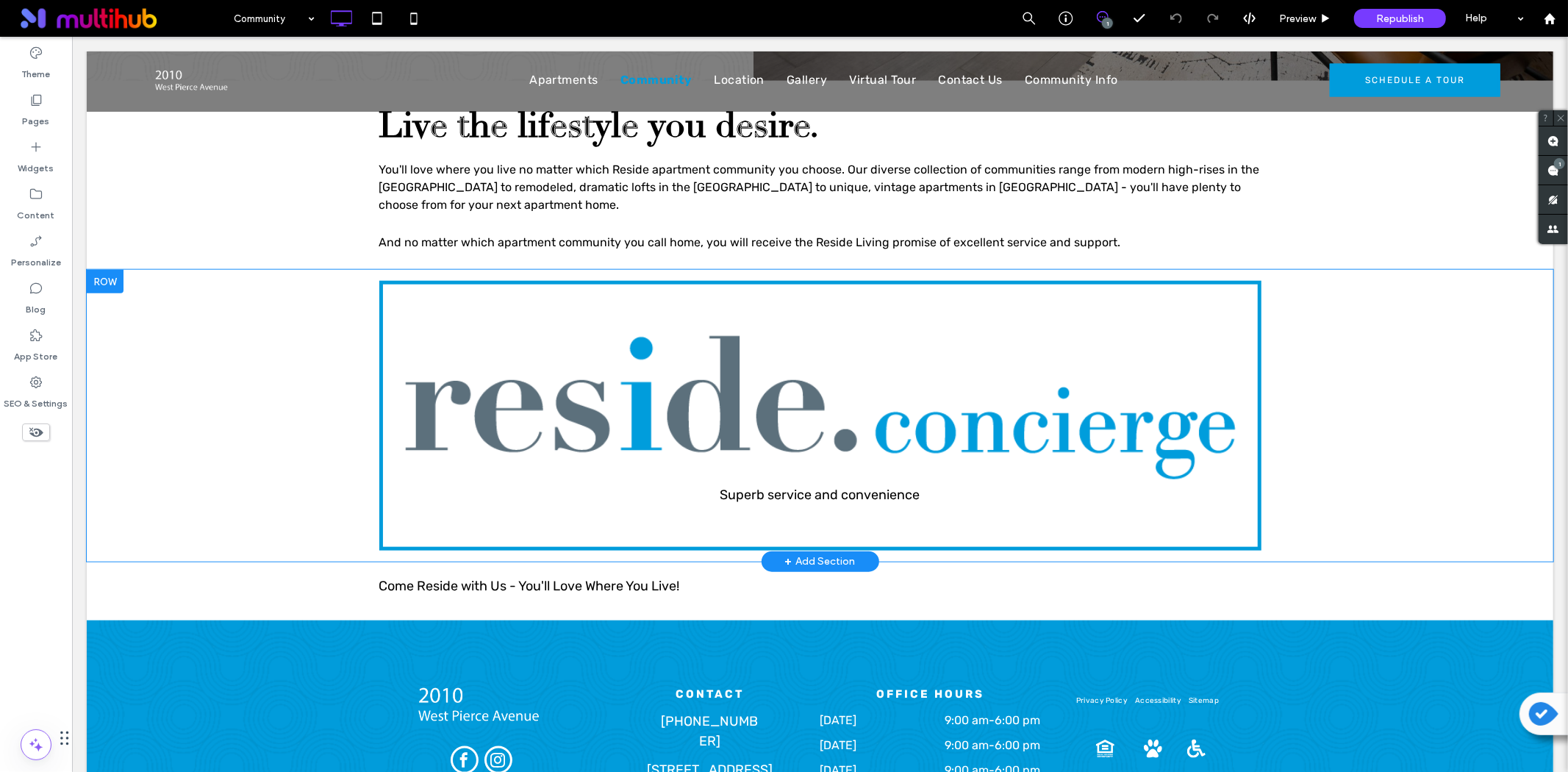
click at [214, 346] on div "Superb service and convenience Click To Paste Row + Add Section" at bounding box center [819, 415] width 1467 height 292
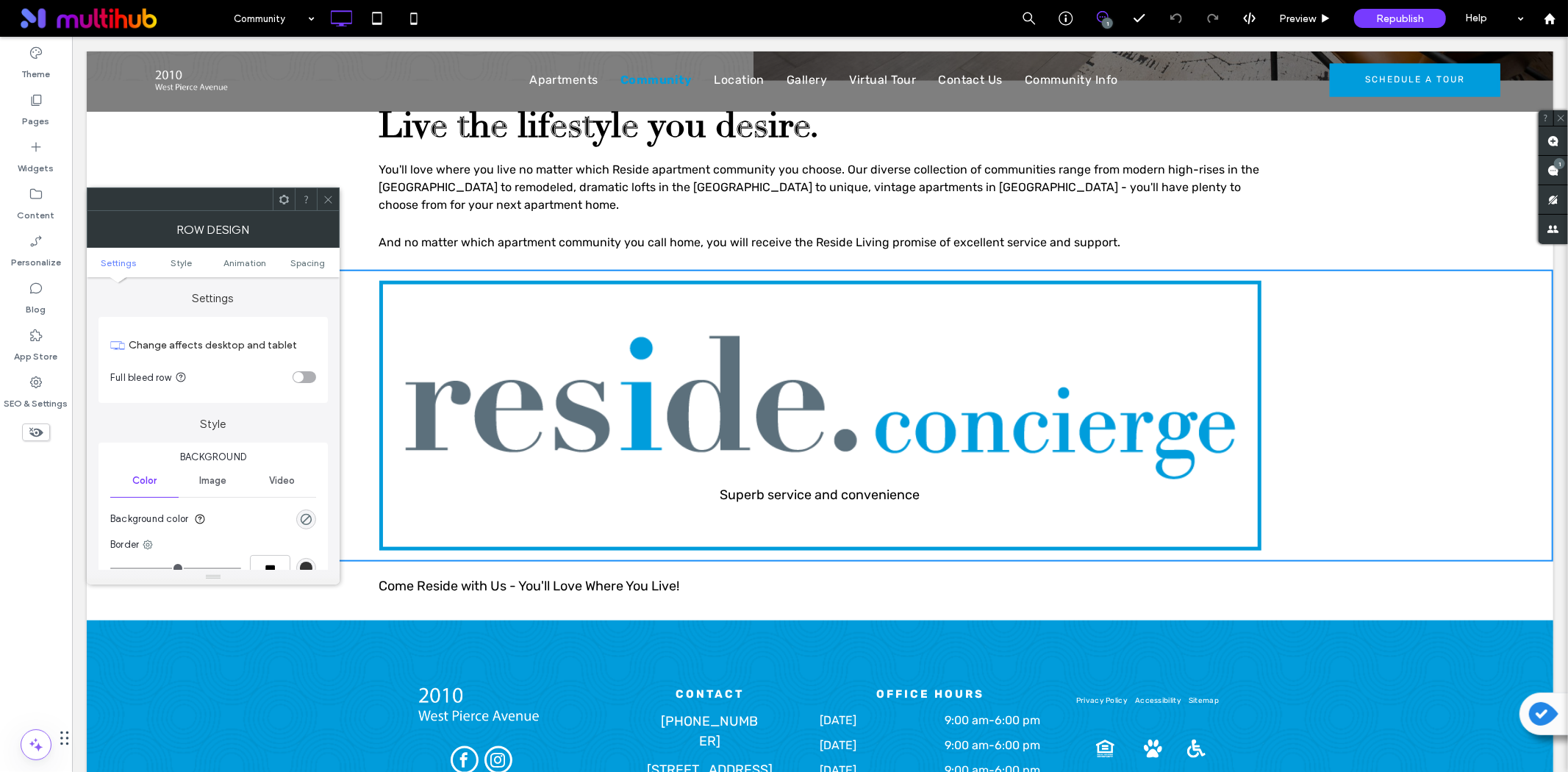
click at [283, 206] on span at bounding box center [284, 198] width 11 height 22
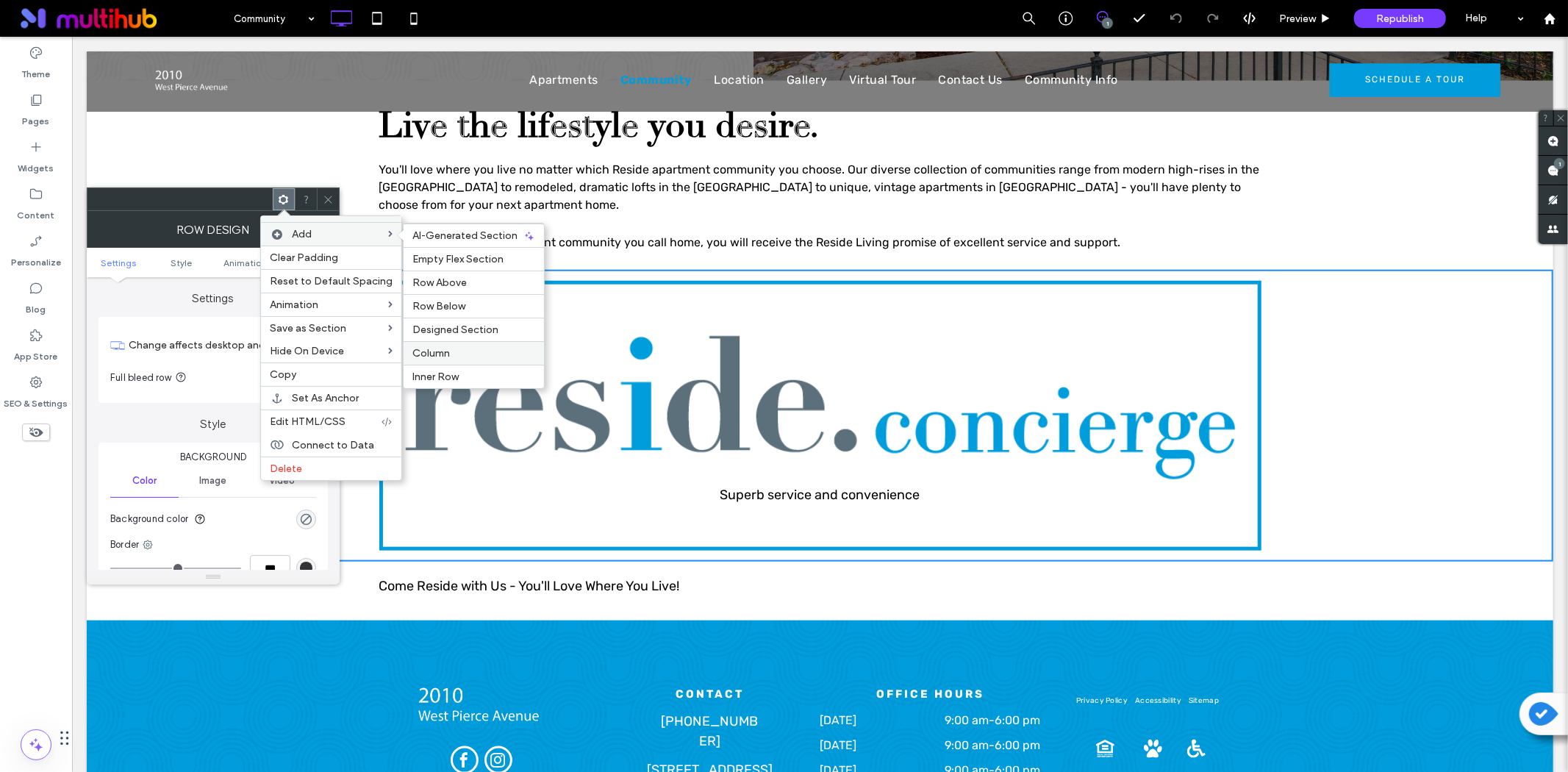
click at [429, 353] on span "Column" at bounding box center [431, 353] width 37 height 12
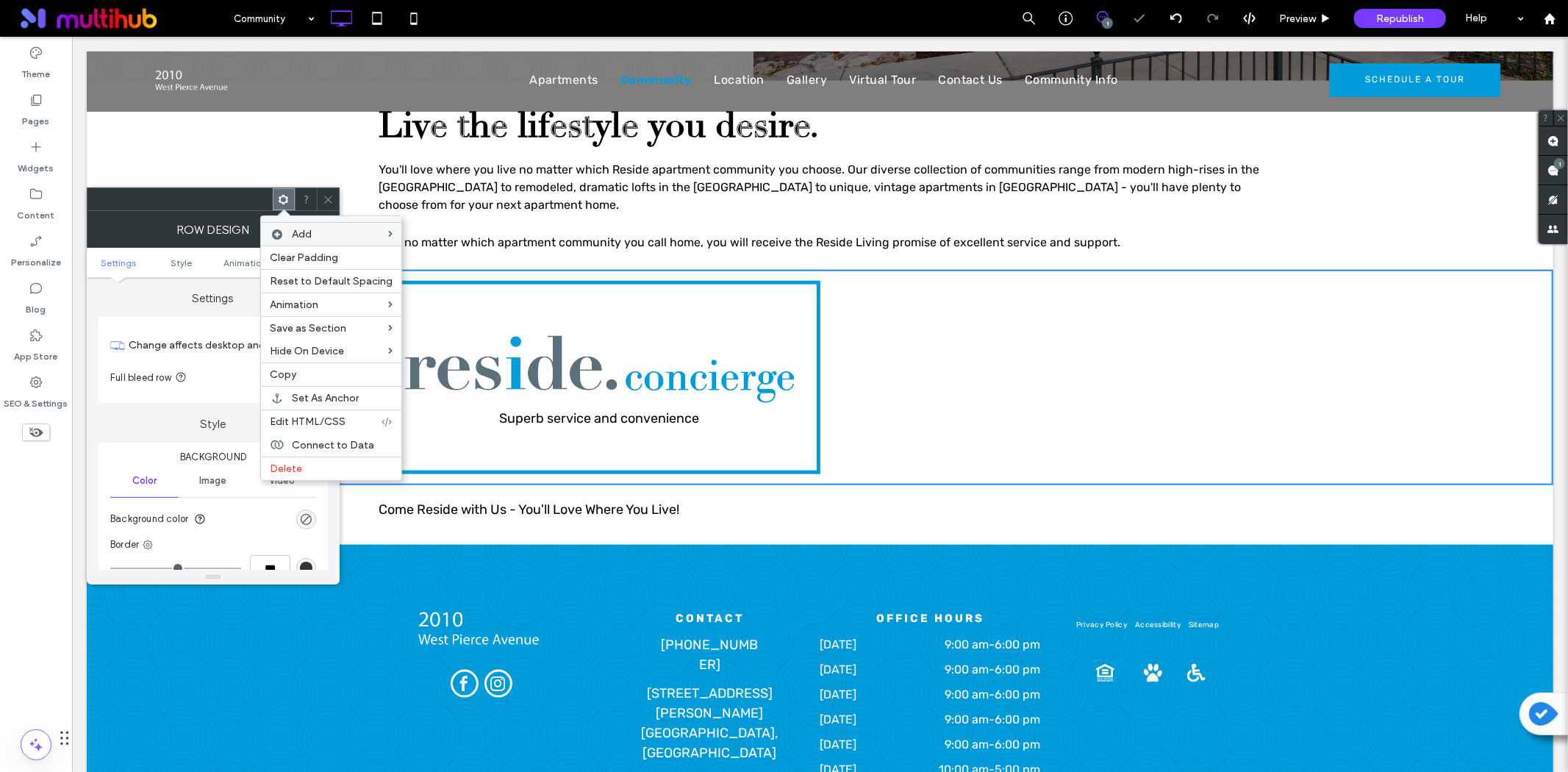
click at [326, 194] on icon at bounding box center [329, 200] width 11 height 11
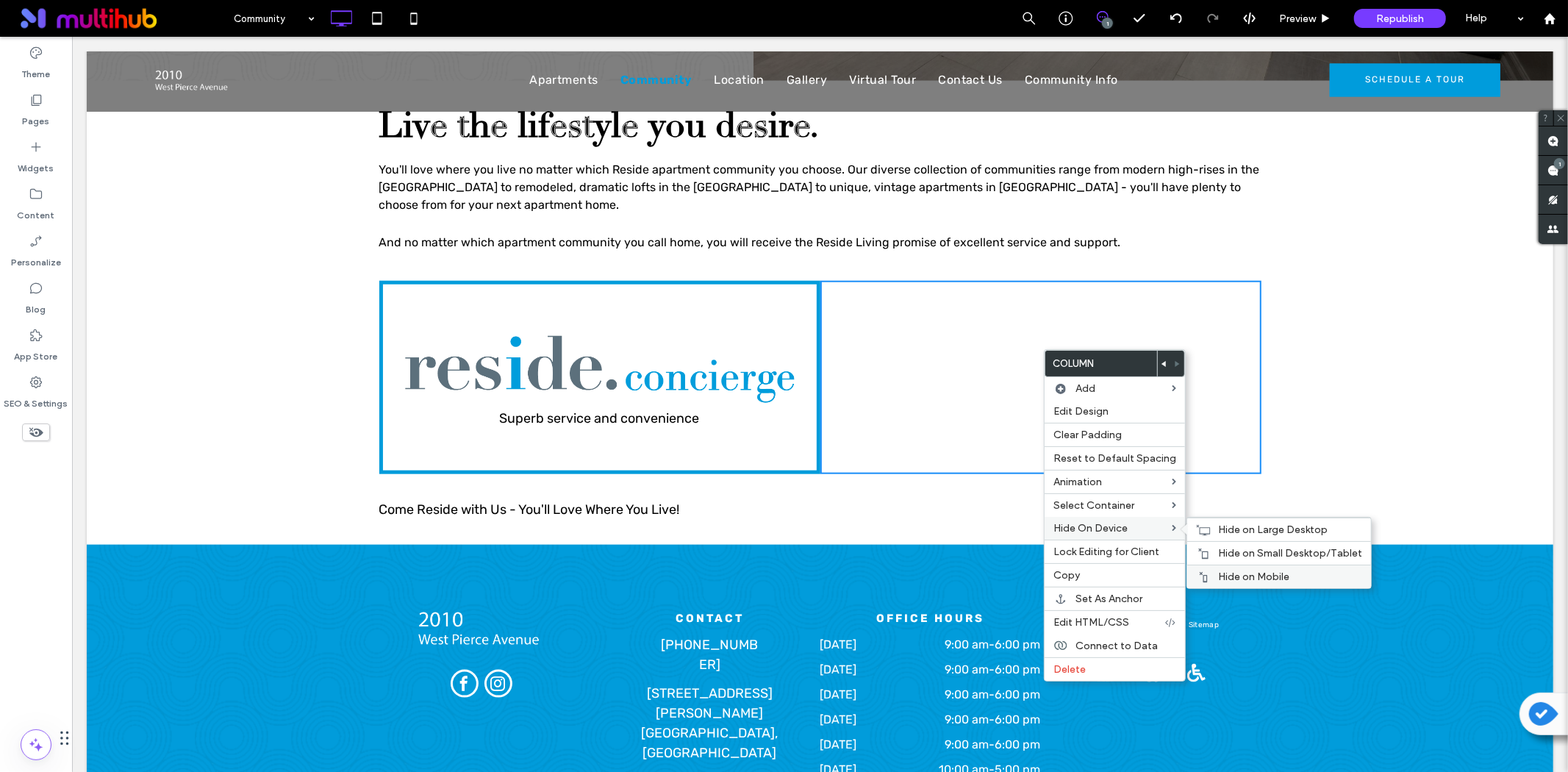
click at [1240, 579] on span "Hide on Mobile" at bounding box center [1253, 577] width 71 height 12
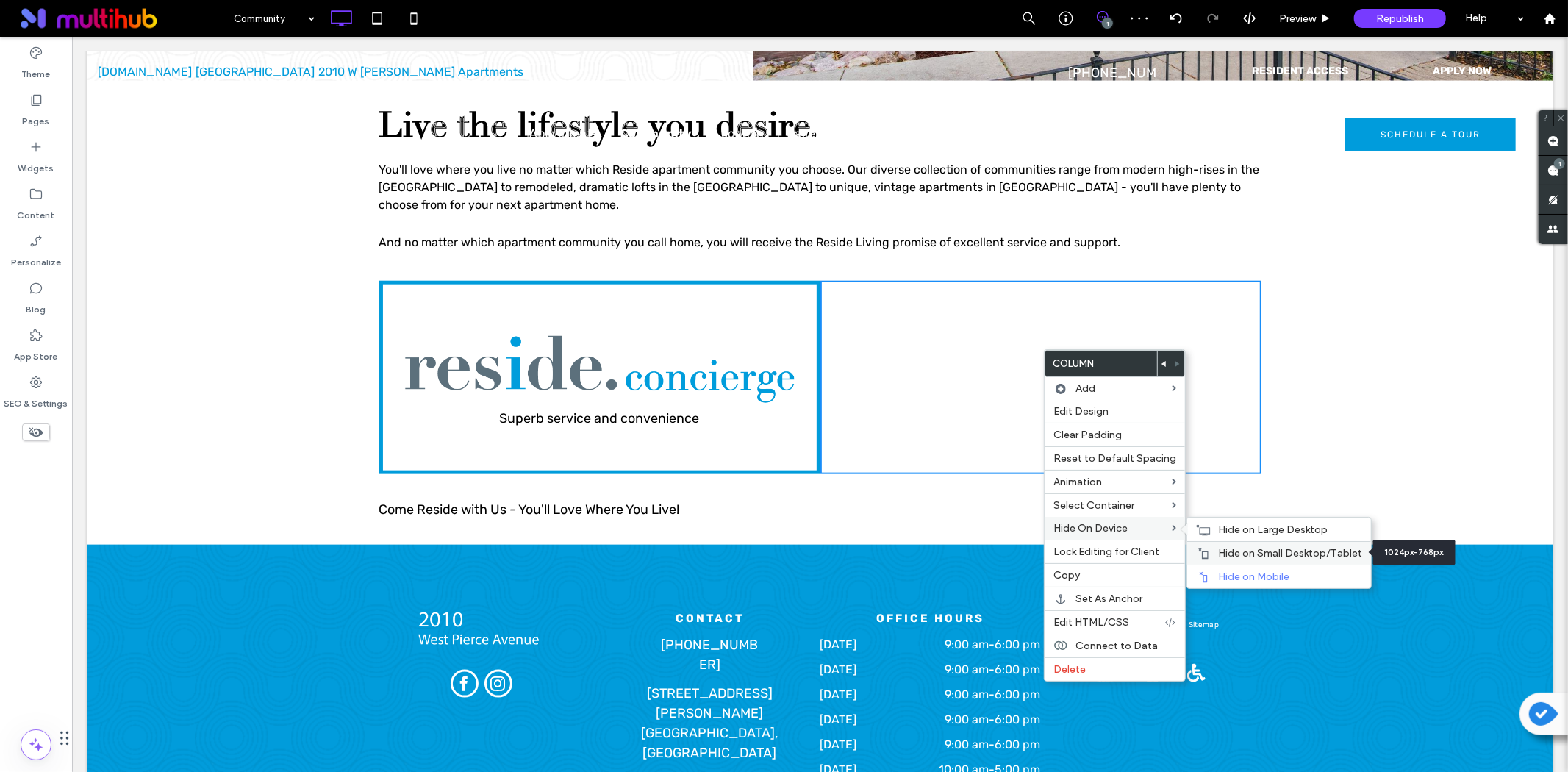
click at [1230, 558] on span "Hide on Small Desktop/Tablet" at bounding box center [1290, 553] width 144 height 12
click at [1230, 529] on span "Hide on Large Desktop" at bounding box center [1273, 529] width 110 height 12
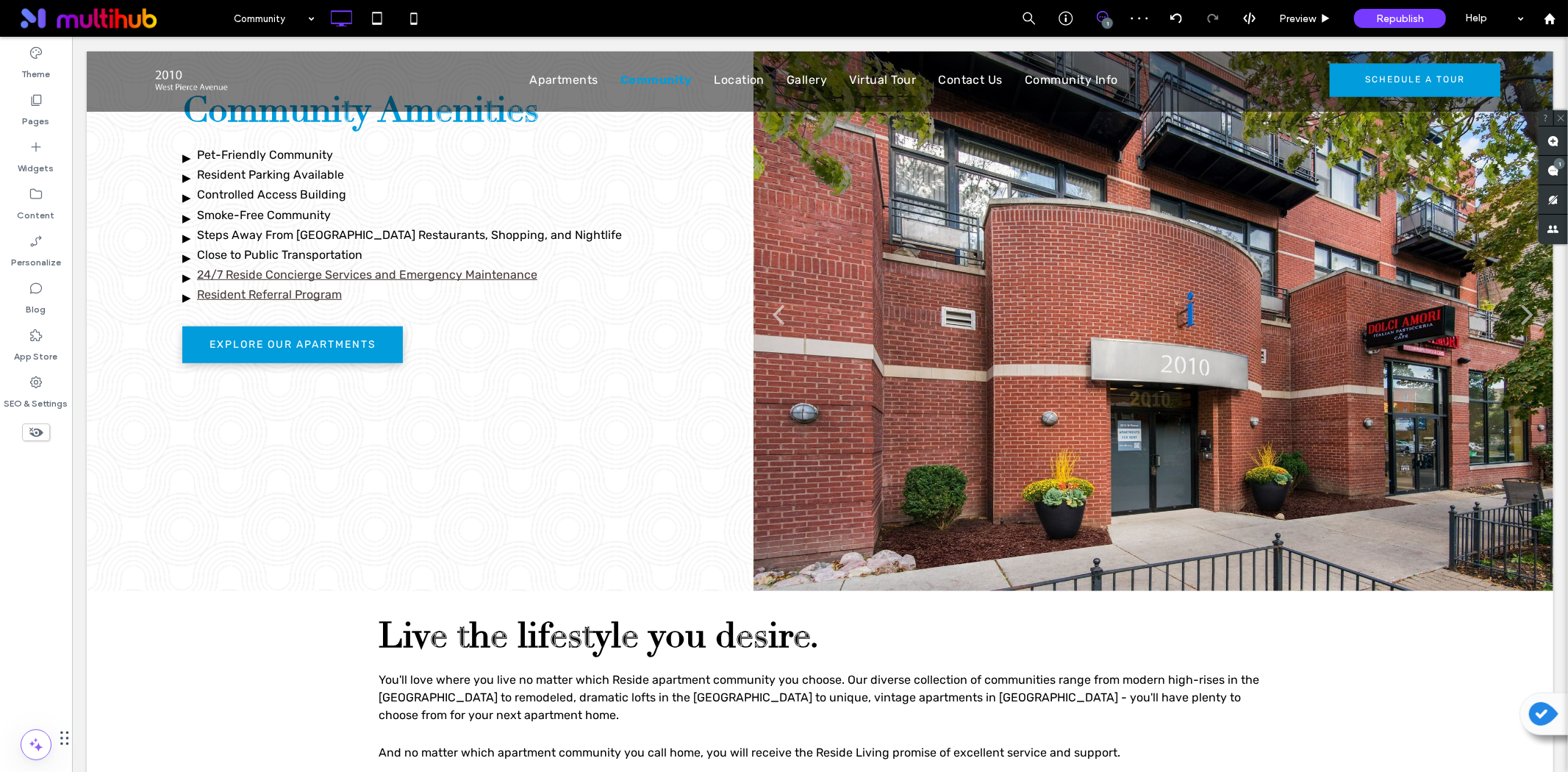
scroll to position [653, 0]
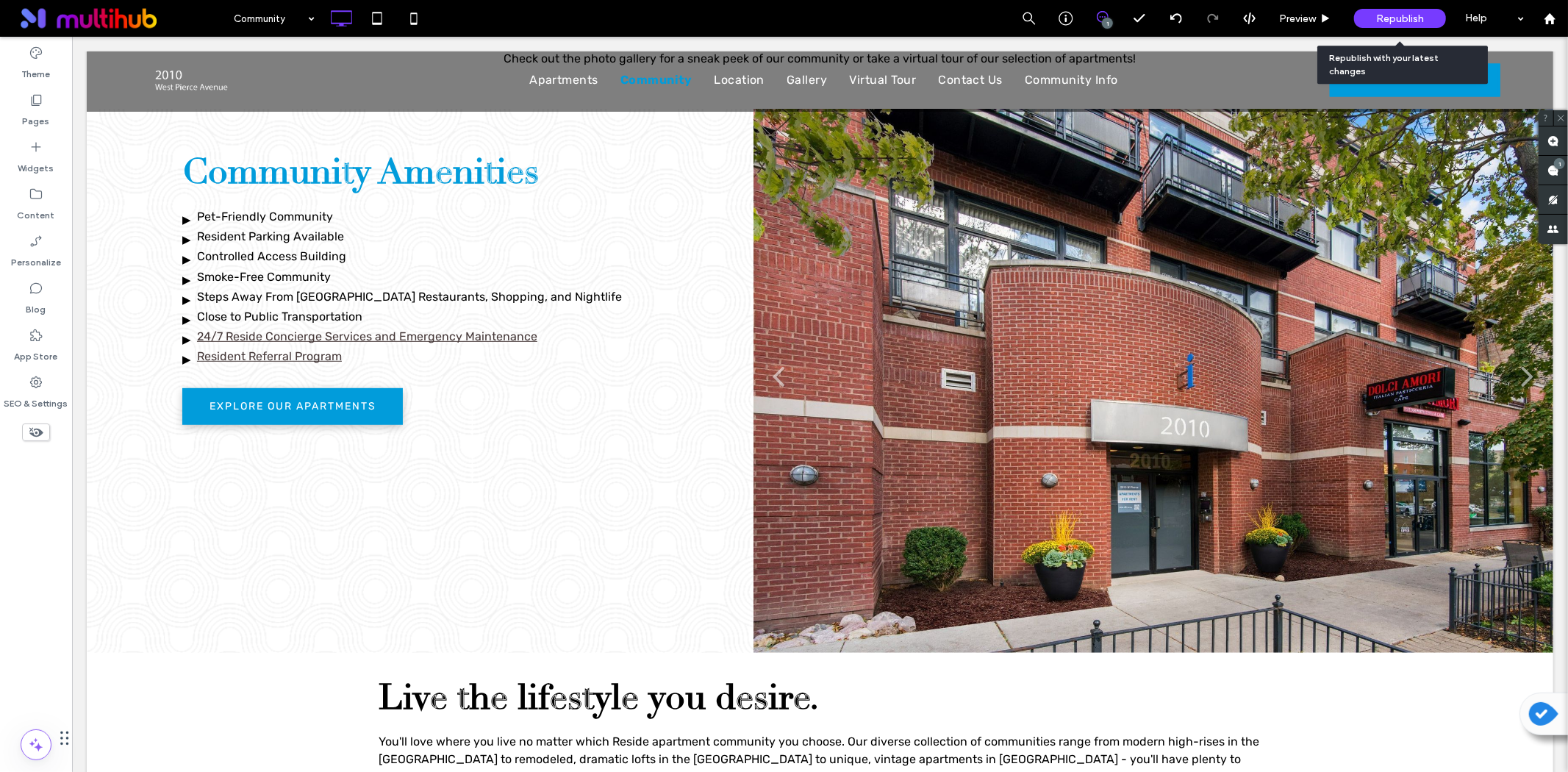
click at [1413, 14] on span "Republish" at bounding box center [1400, 18] width 48 height 12
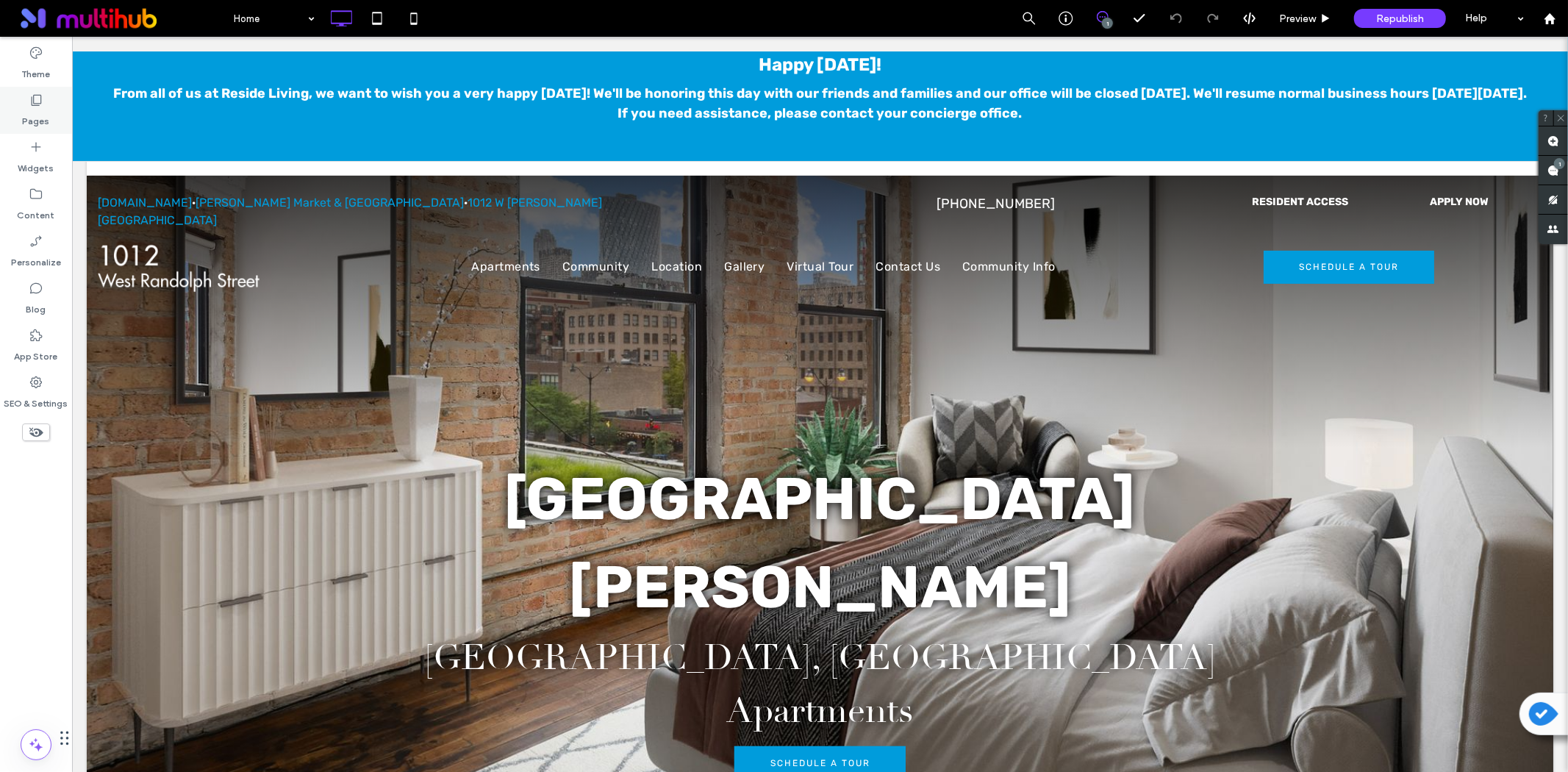
click at [51, 94] on div "Pages" at bounding box center [36, 110] width 72 height 47
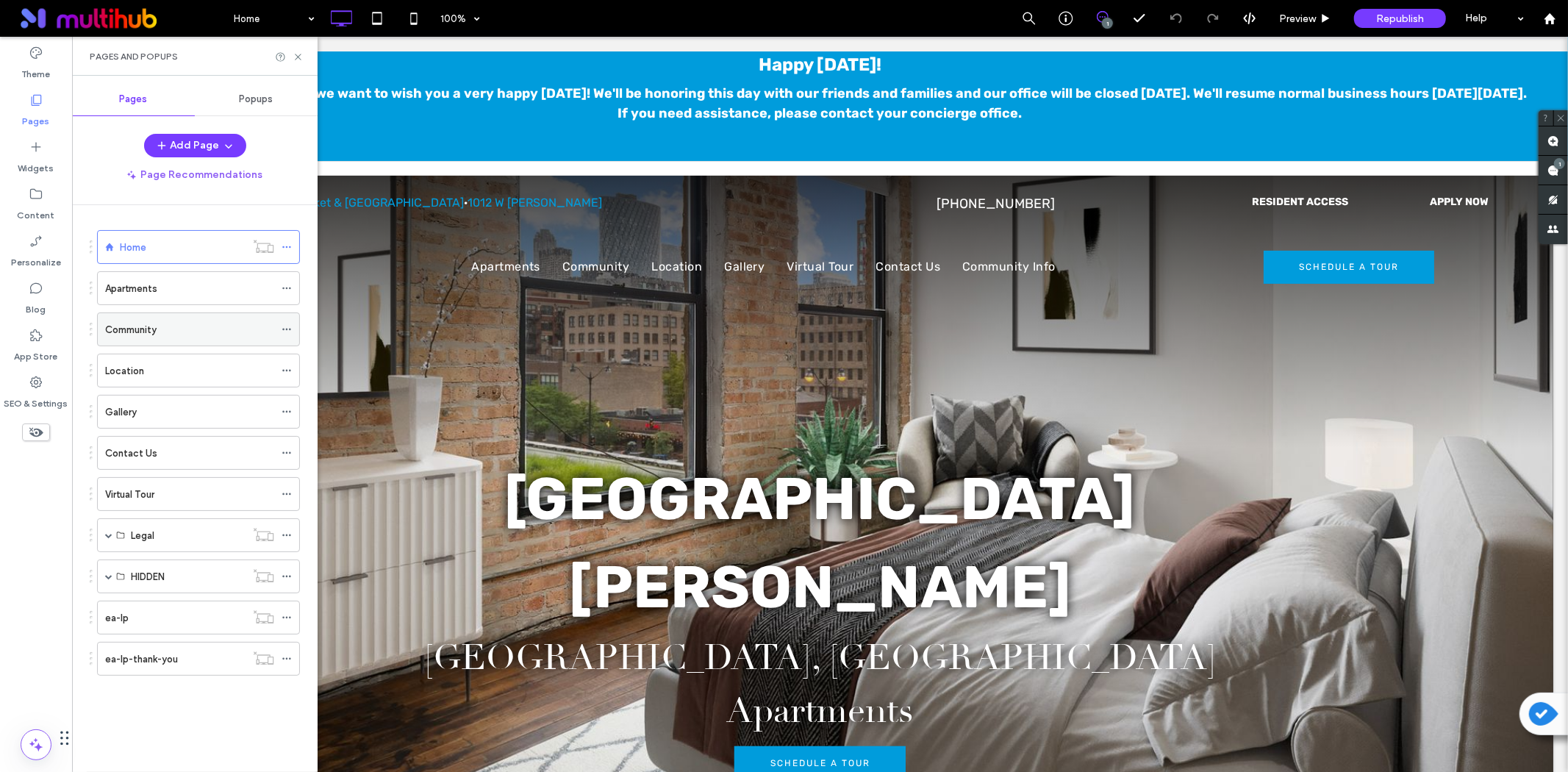
click at [208, 338] on div "Community" at bounding box center [189, 330] width 169 height 32
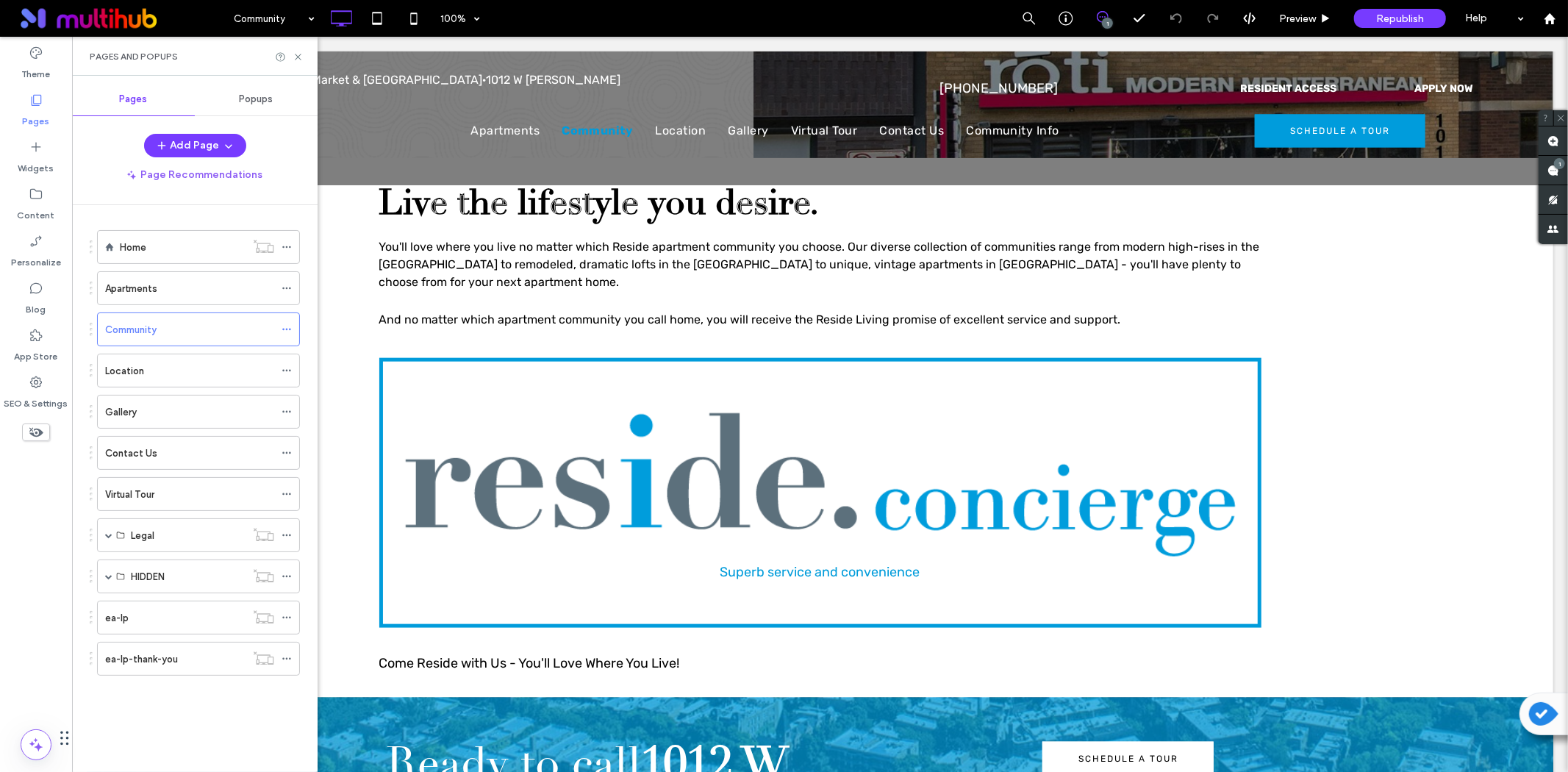
scroll to position [1307, 0]
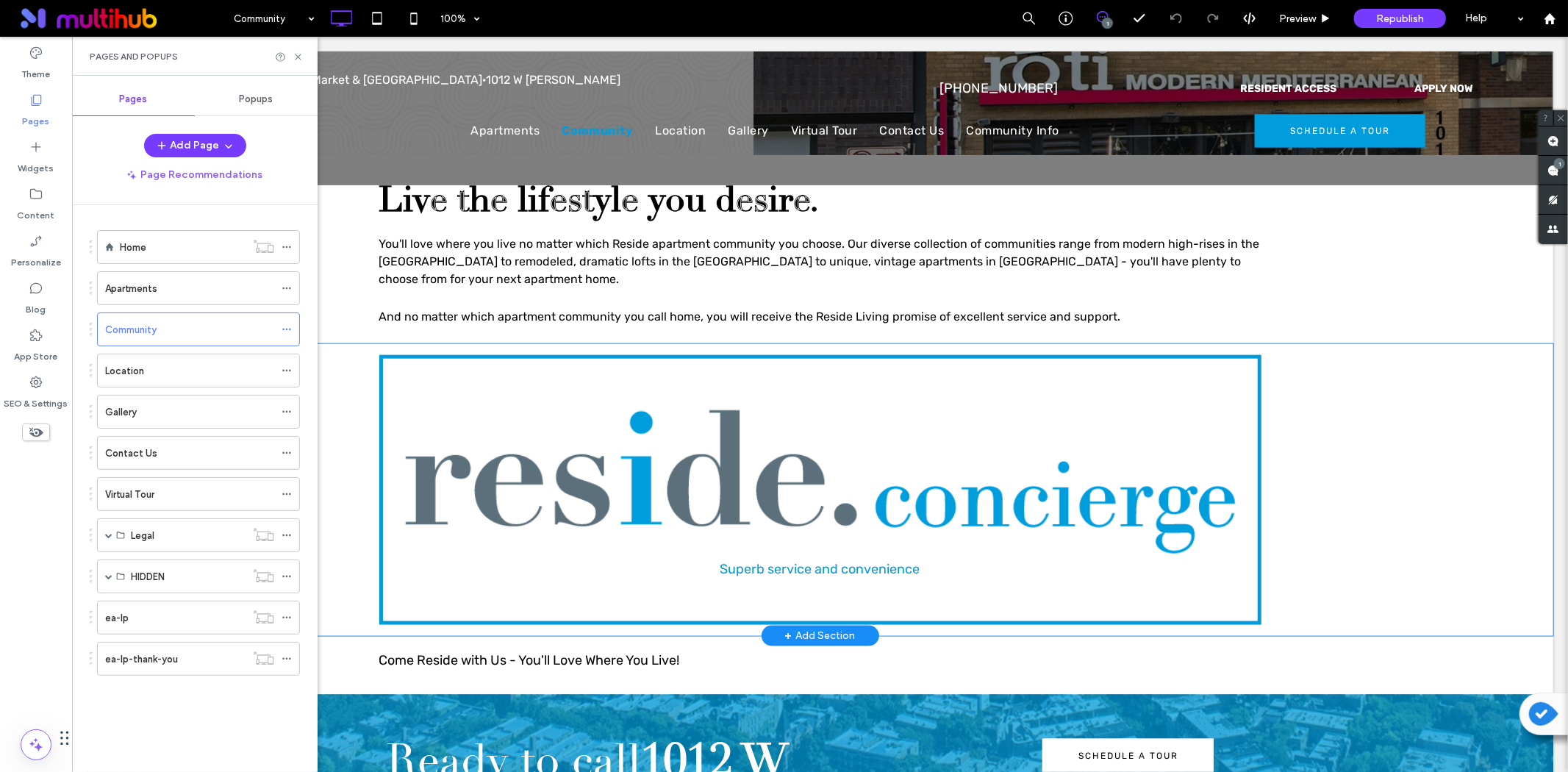
click at [326, 345] on div "Superb service and convenience Click To Paste Row + Add Section" at bounding box center [819, 489] width 1467 height 292
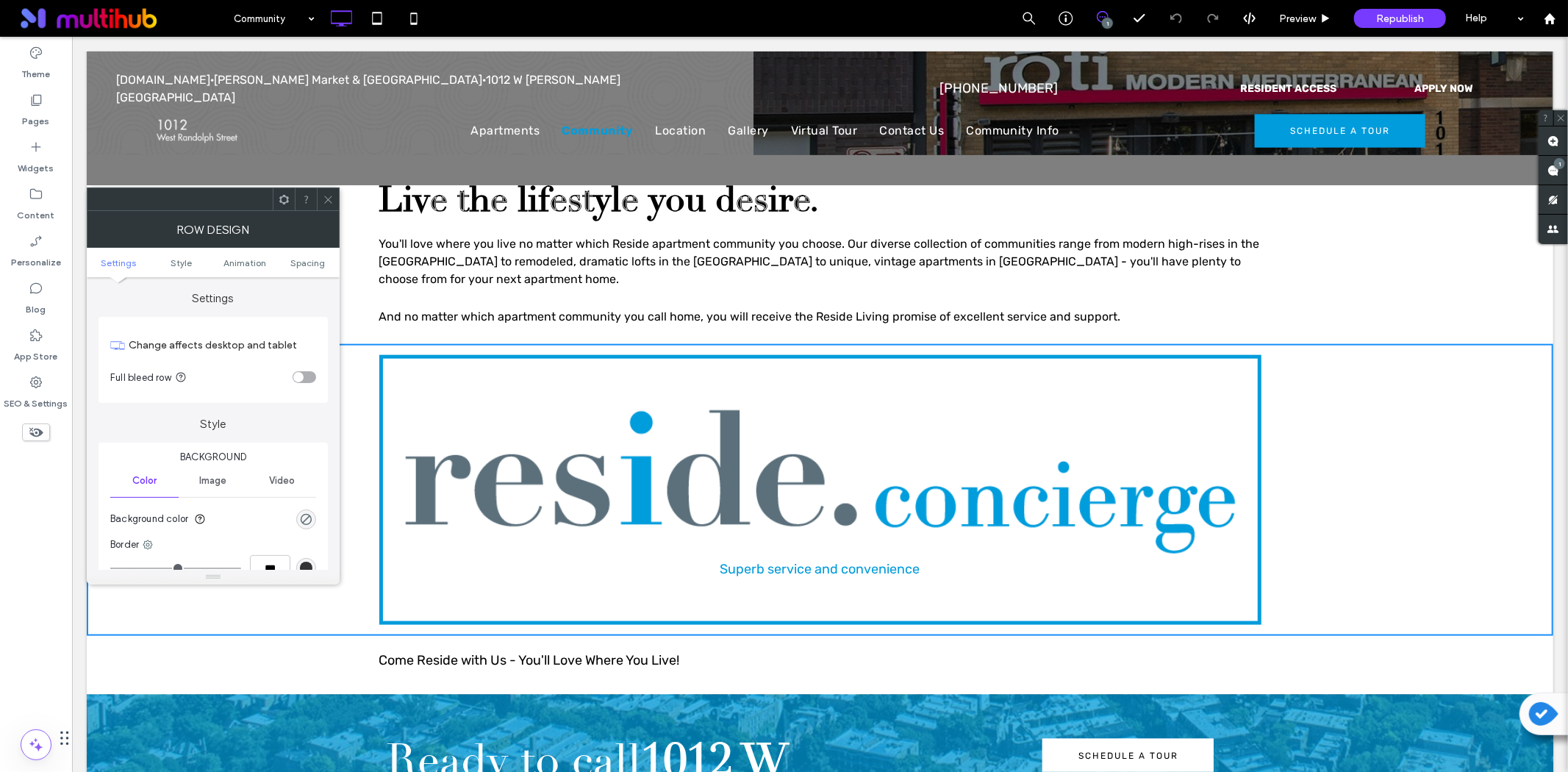
click at [283, 194] on icon at bounding box center [284, 200] width 11 height 11
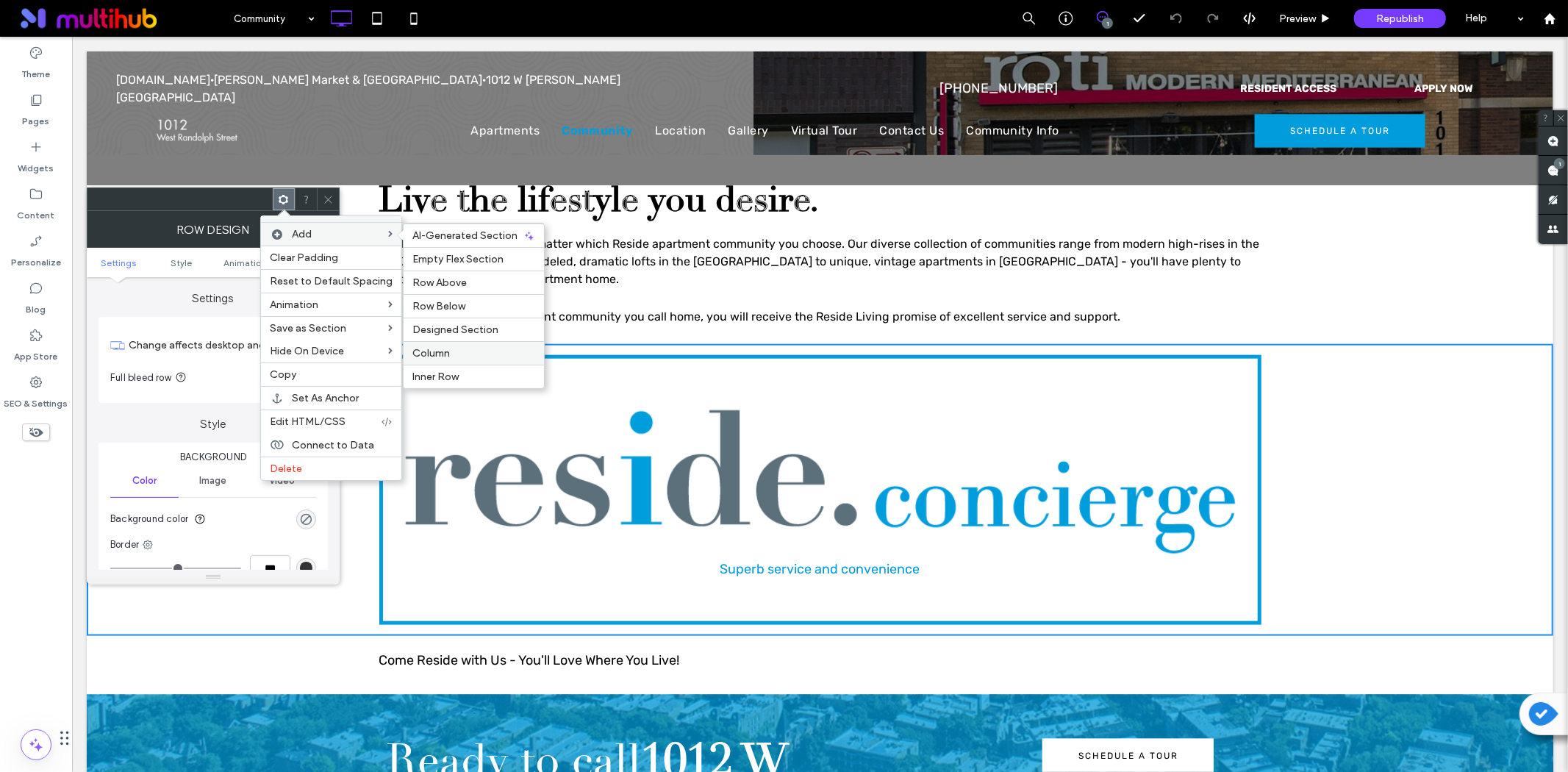
click at [445, 346] on div "Column" at bounding box center [473, 353] width 140 height 24
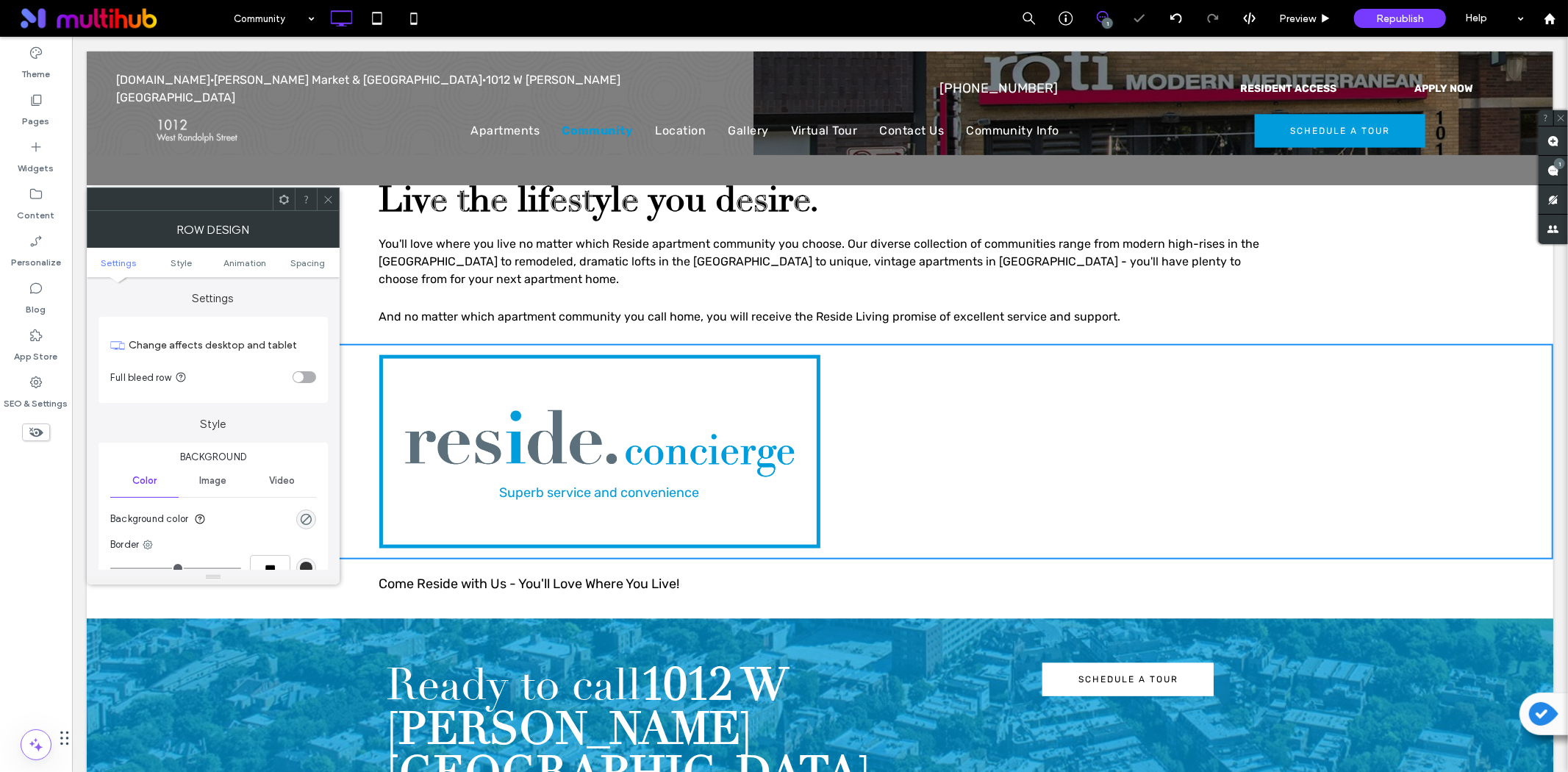
drag, startPoint x: 333, startPoint y: 201, endPoint x: 296, endPoint y: 162, distance: 53.8
click at [333, 201] on icon at bounding box center [329, 200] width 11 height 11
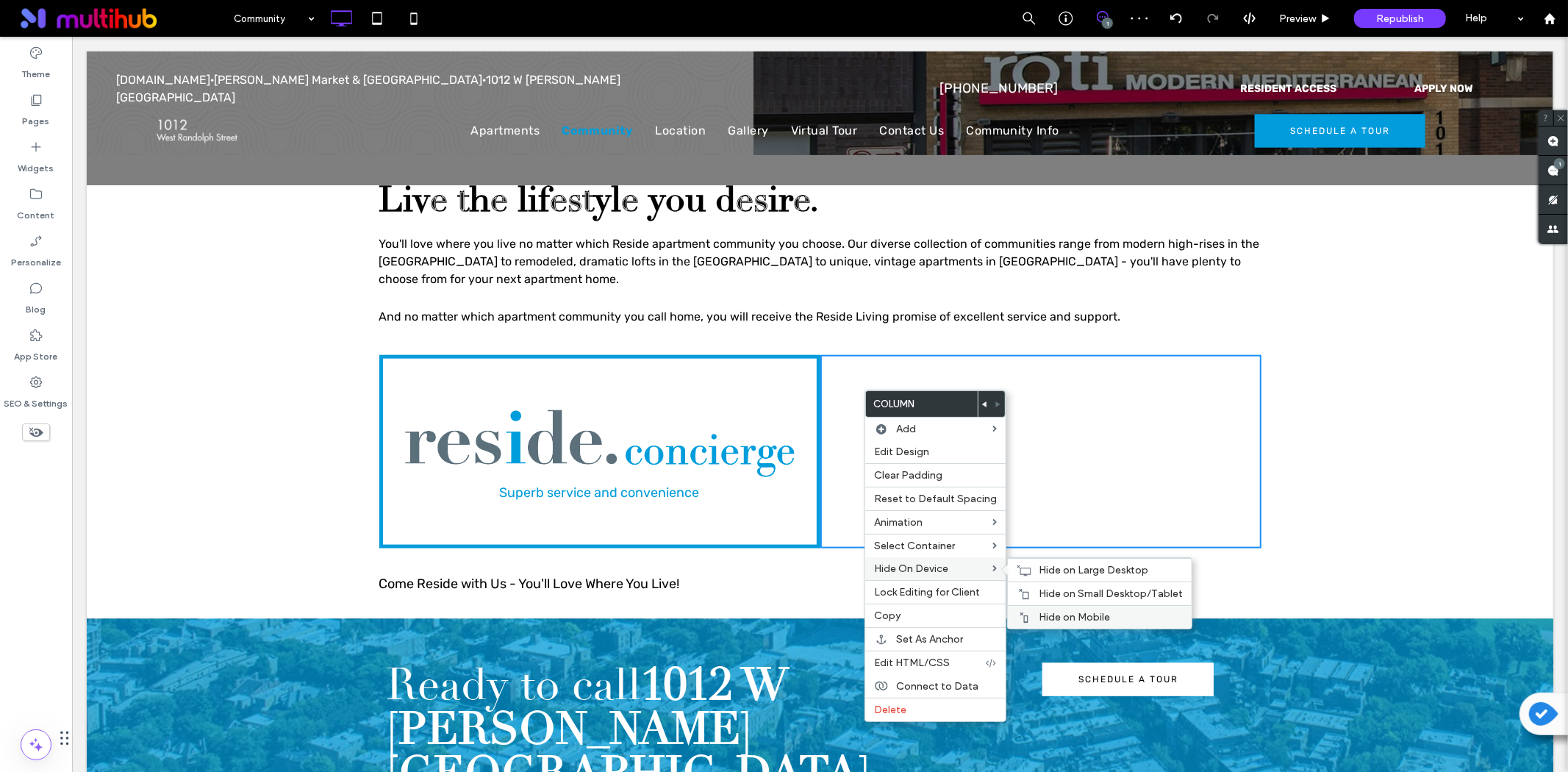
click at [1091, 612] on span "Hide on Mobile" at bounding box center [1074, 617] width 71 height 12
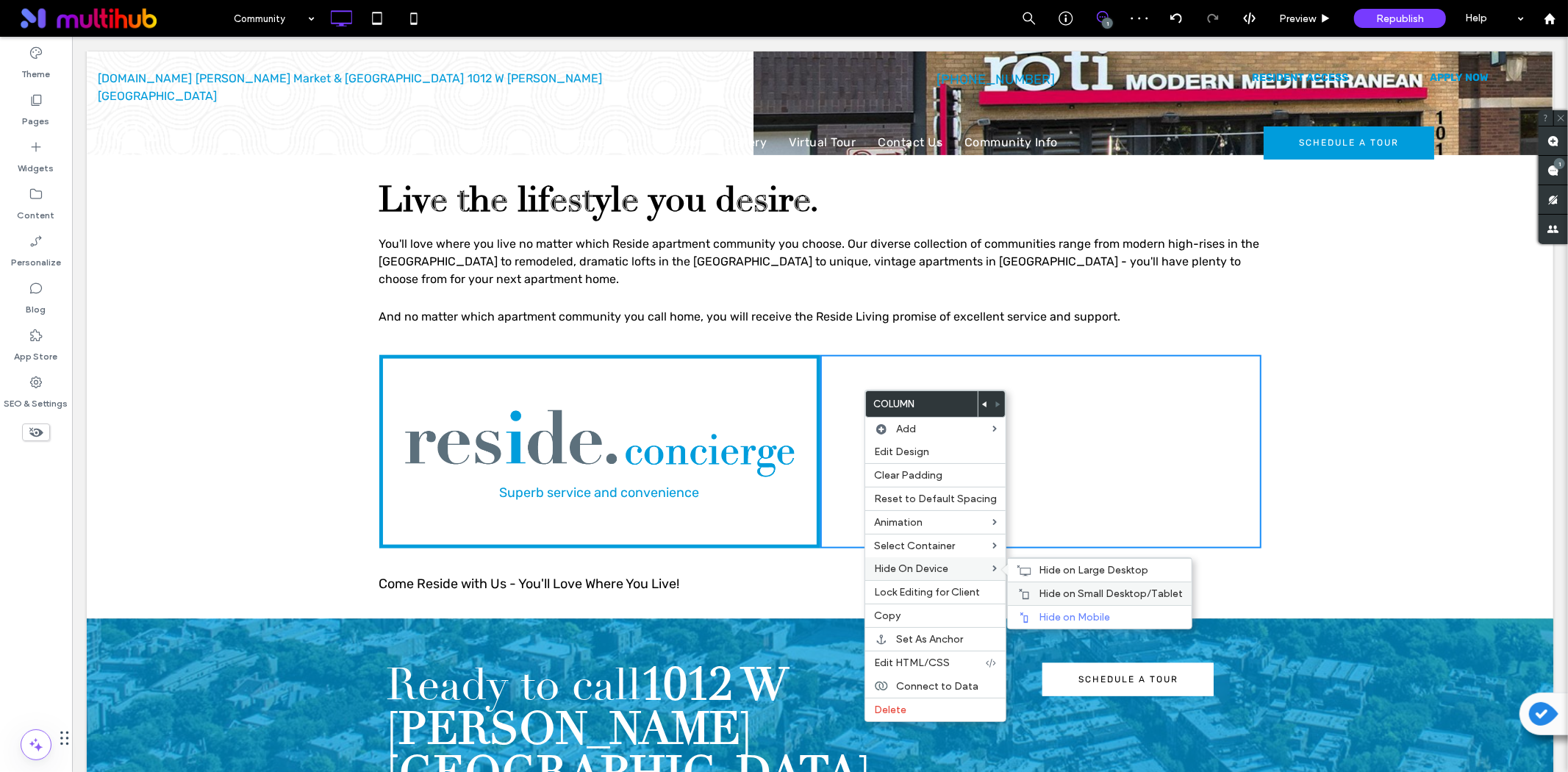
click at [1051, 585] on div "Hide on Small Desktop/Tablet" at bounding box center [1099, 593] width 184 height 24
click at [1039, 571] on span "Hide on Large Desktop" at bounding box center [1093, 570] width 110 height 12
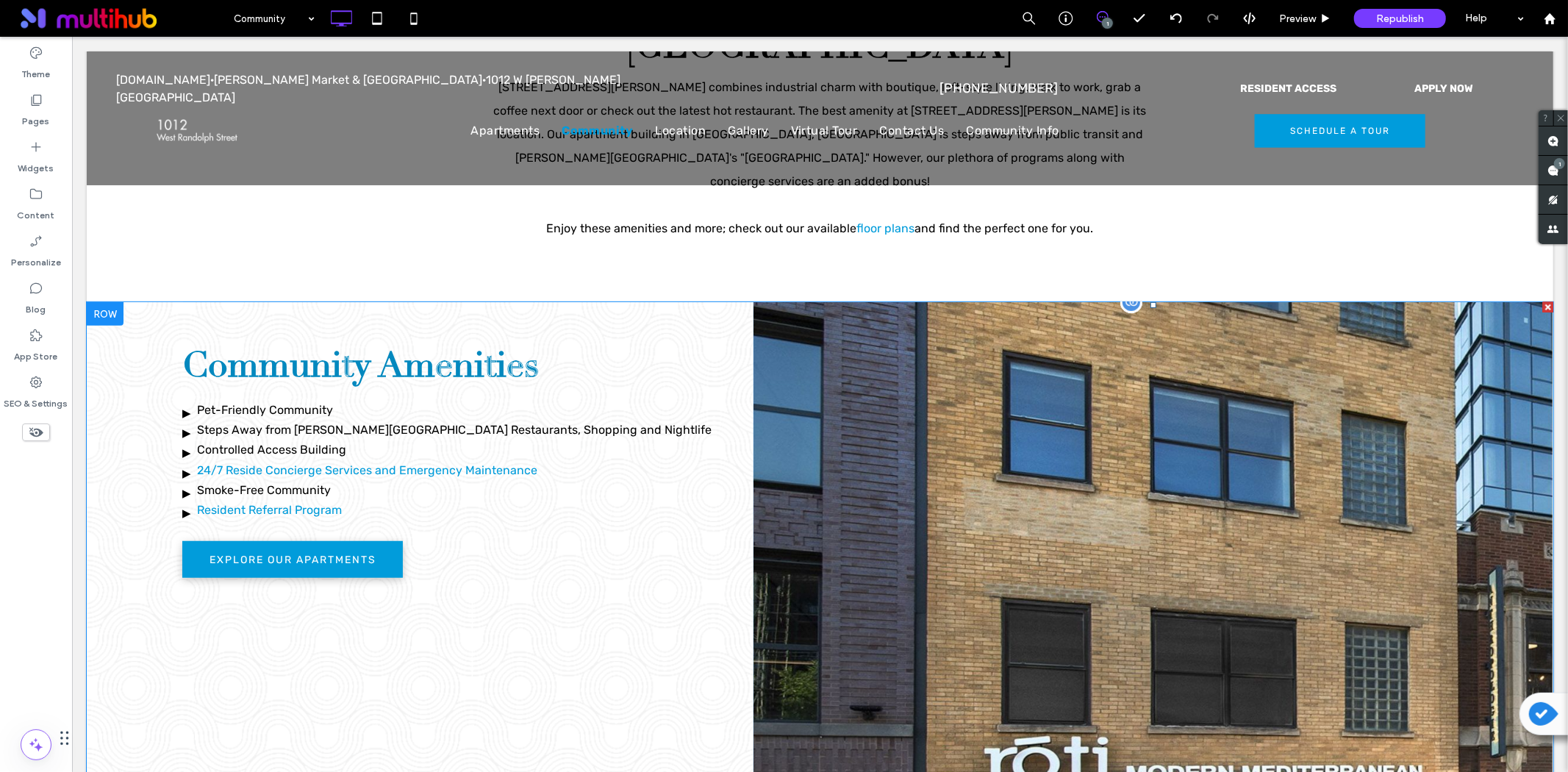
scroll to position [490, 0]
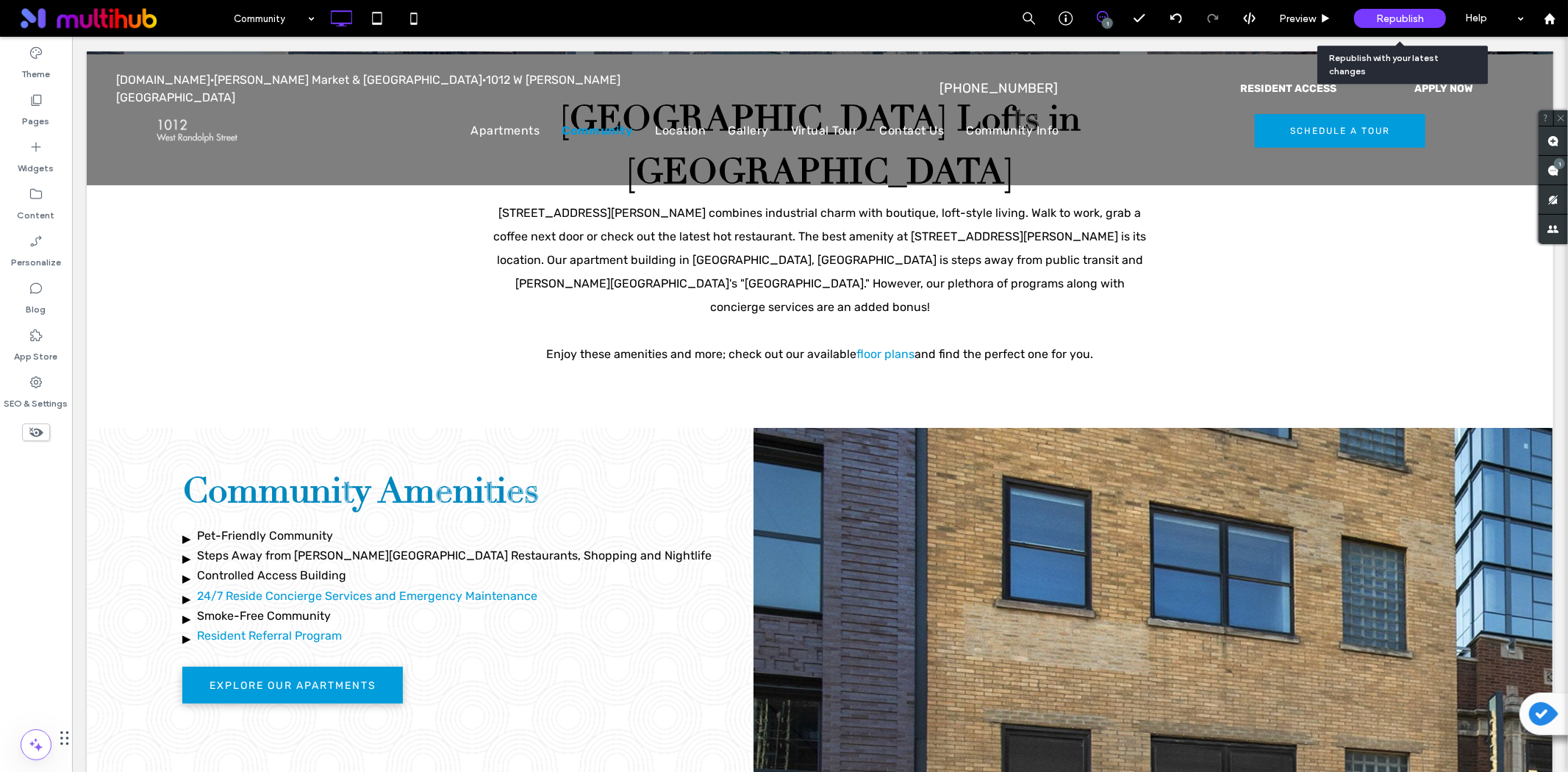
click at [1380, 18] on span "Republish" at bounding box center [1400, 18] width 48 height 12
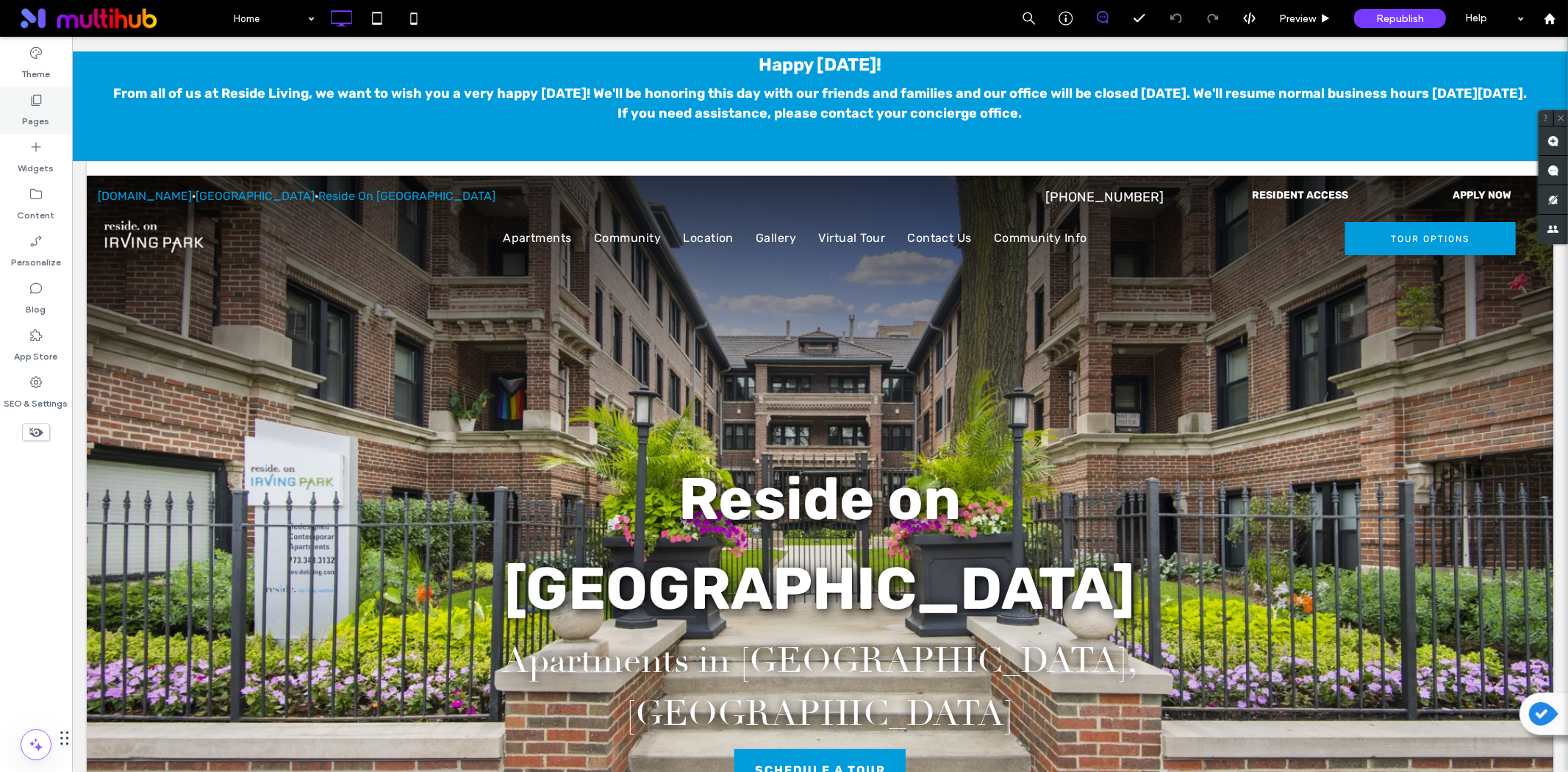
click at [41, 111] on label "Pages" at bounding box center [36, 118] width 28 height 21
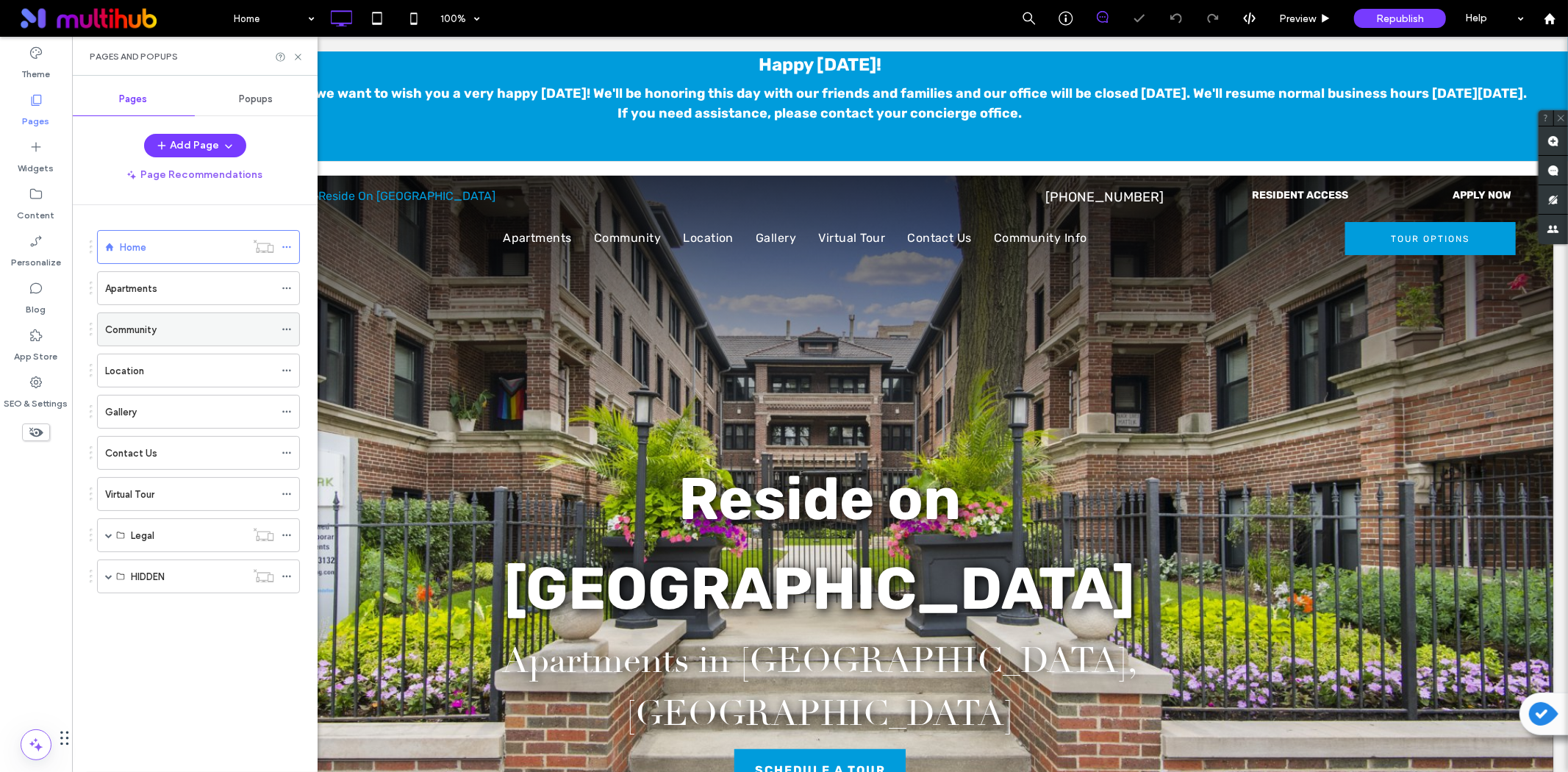
click at [174, 335] on div "Community" at bounding box center [189, 330] width 169 height 15
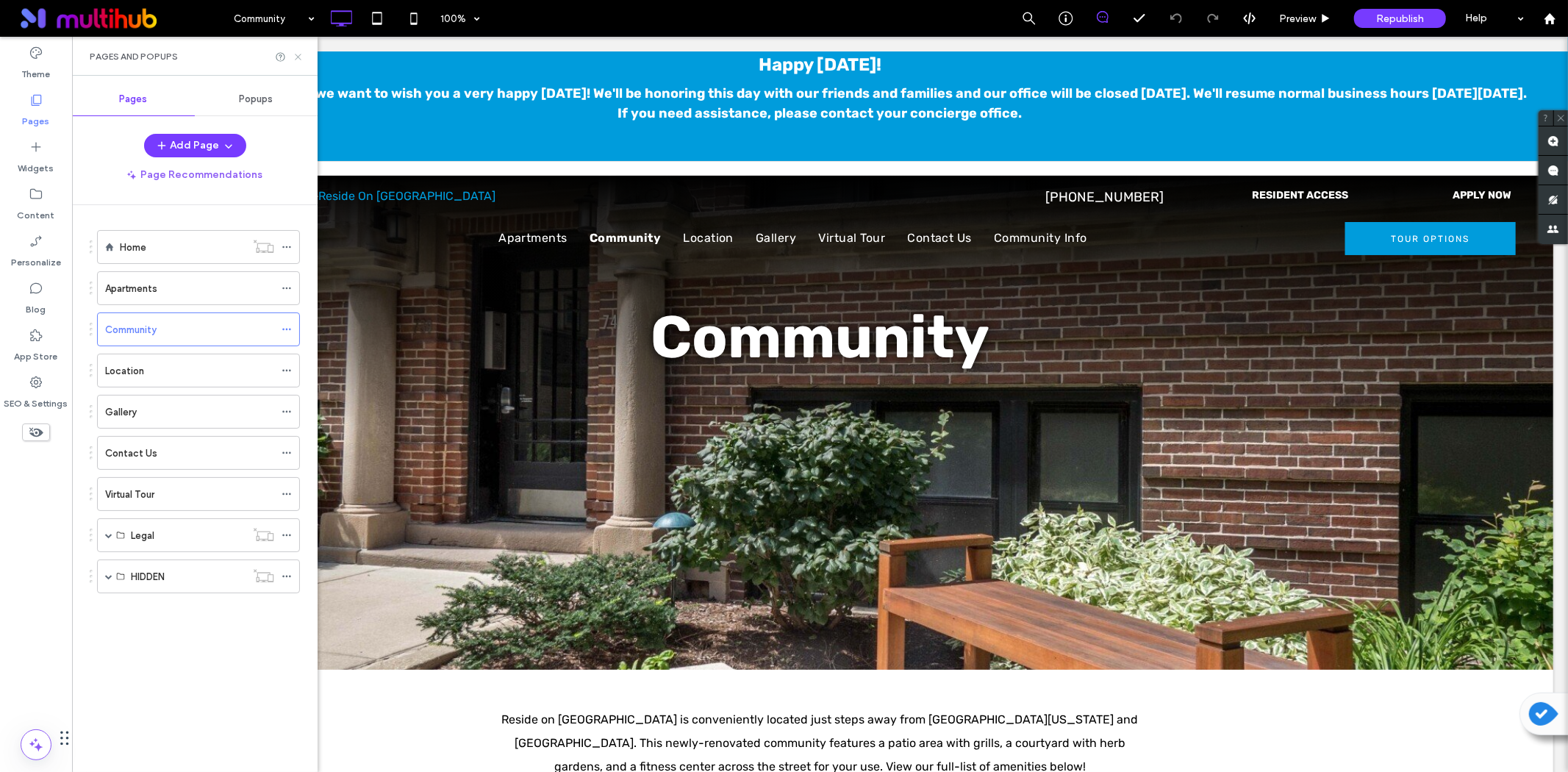
click at [295, 60] on icon at bounding box center [298, 57] width 11 height 11
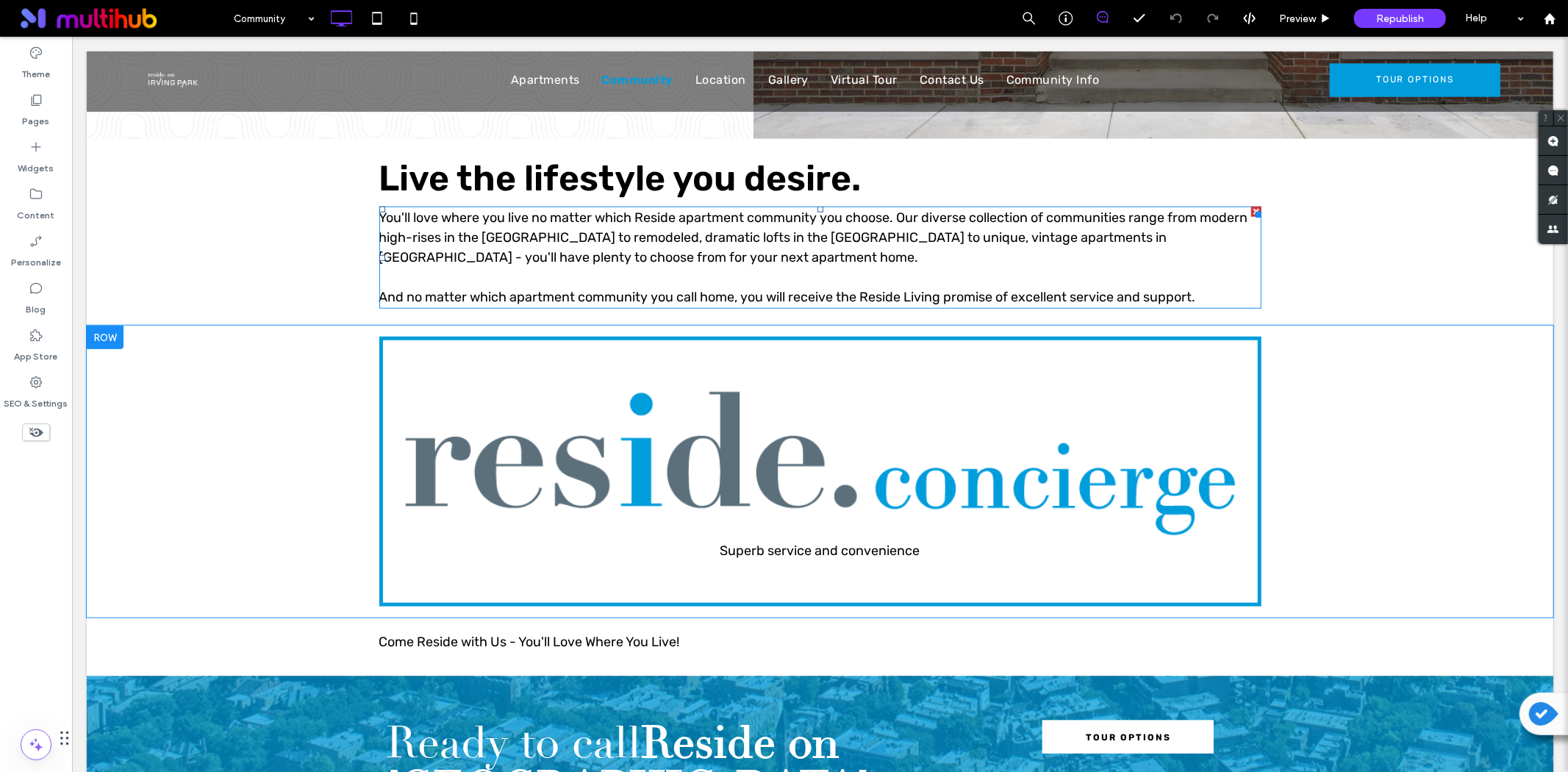
scroll to position [1307, 0]
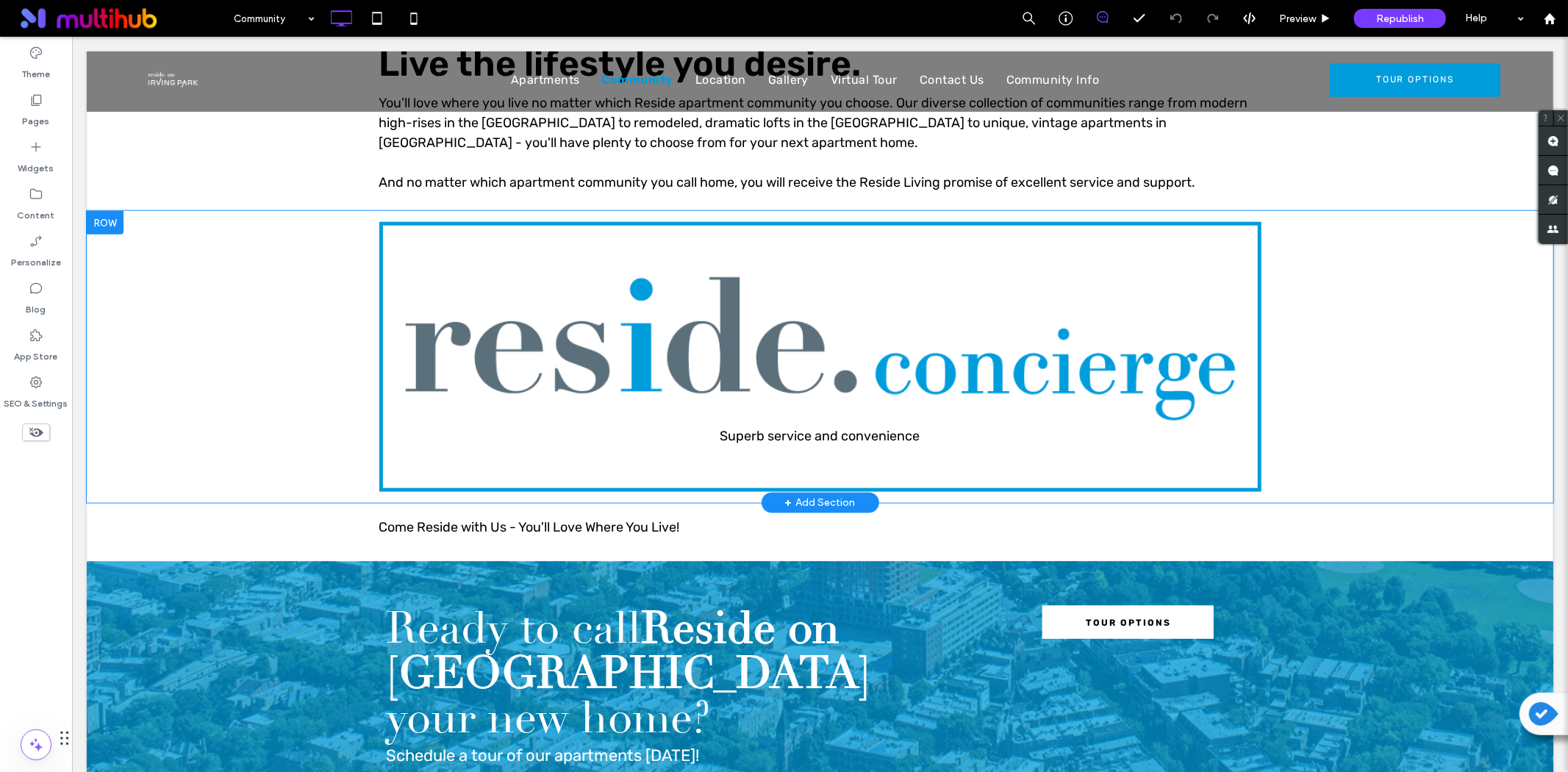
click at [223, 431] on div "Superb service and convenience Click To Paste Row + Add Section" at bounding box center [819, 356] width 1467 height 292
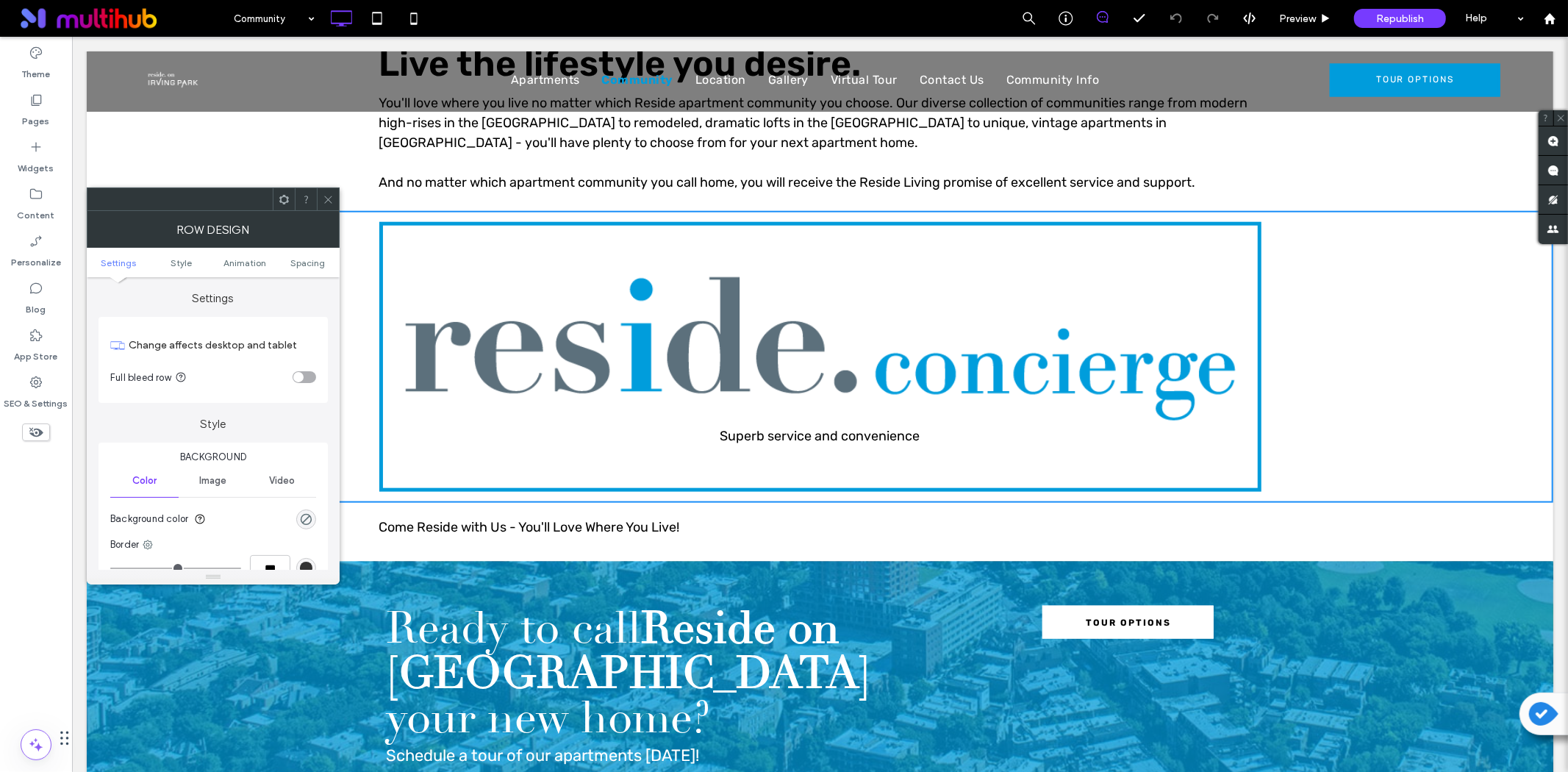
click at [282, 206] on span at bounding box center [284, 198] width 11 height 22
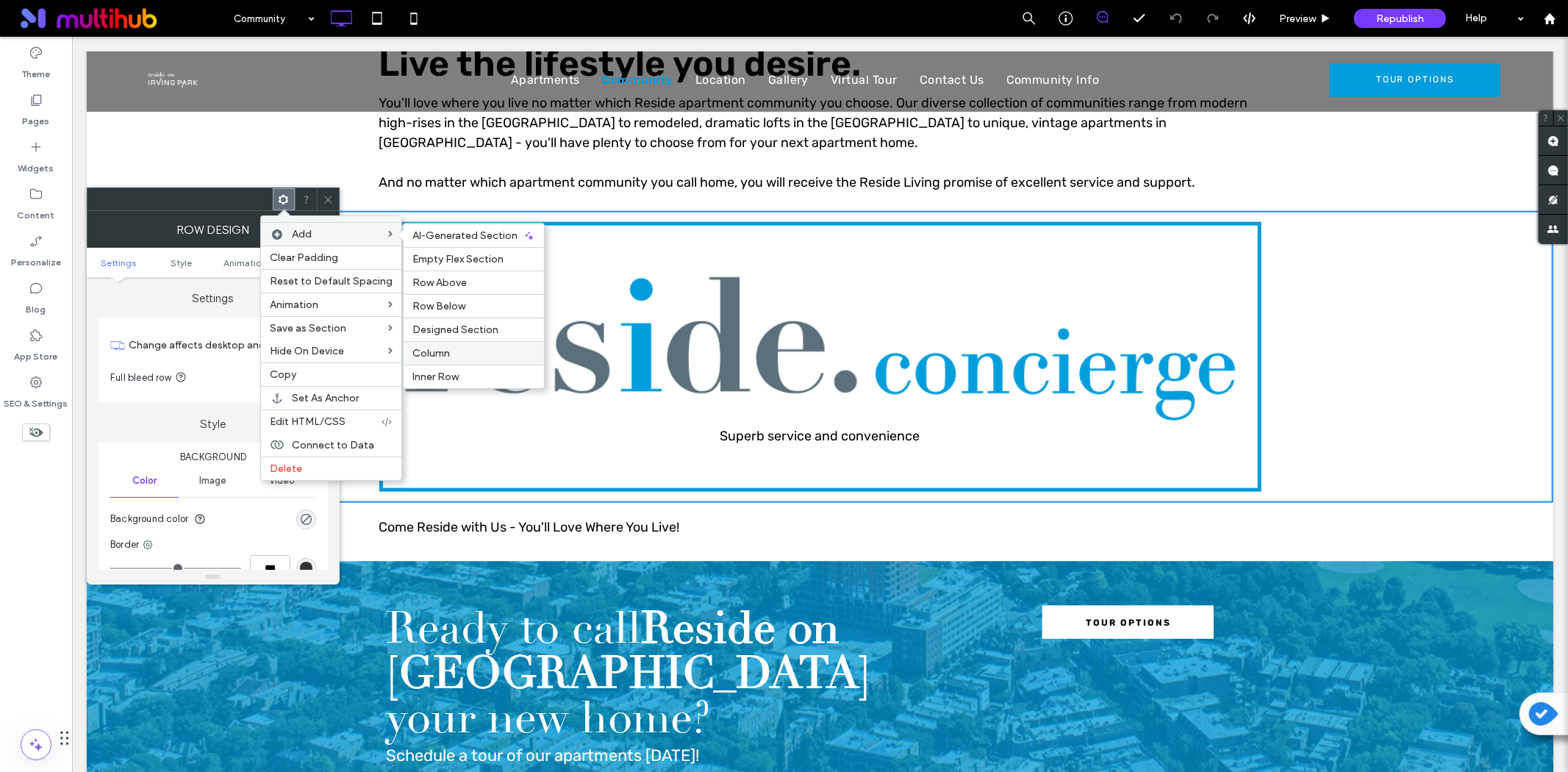
click at [445, 349] on label "Column" at bounding box center [474, 353] width 123 height 12
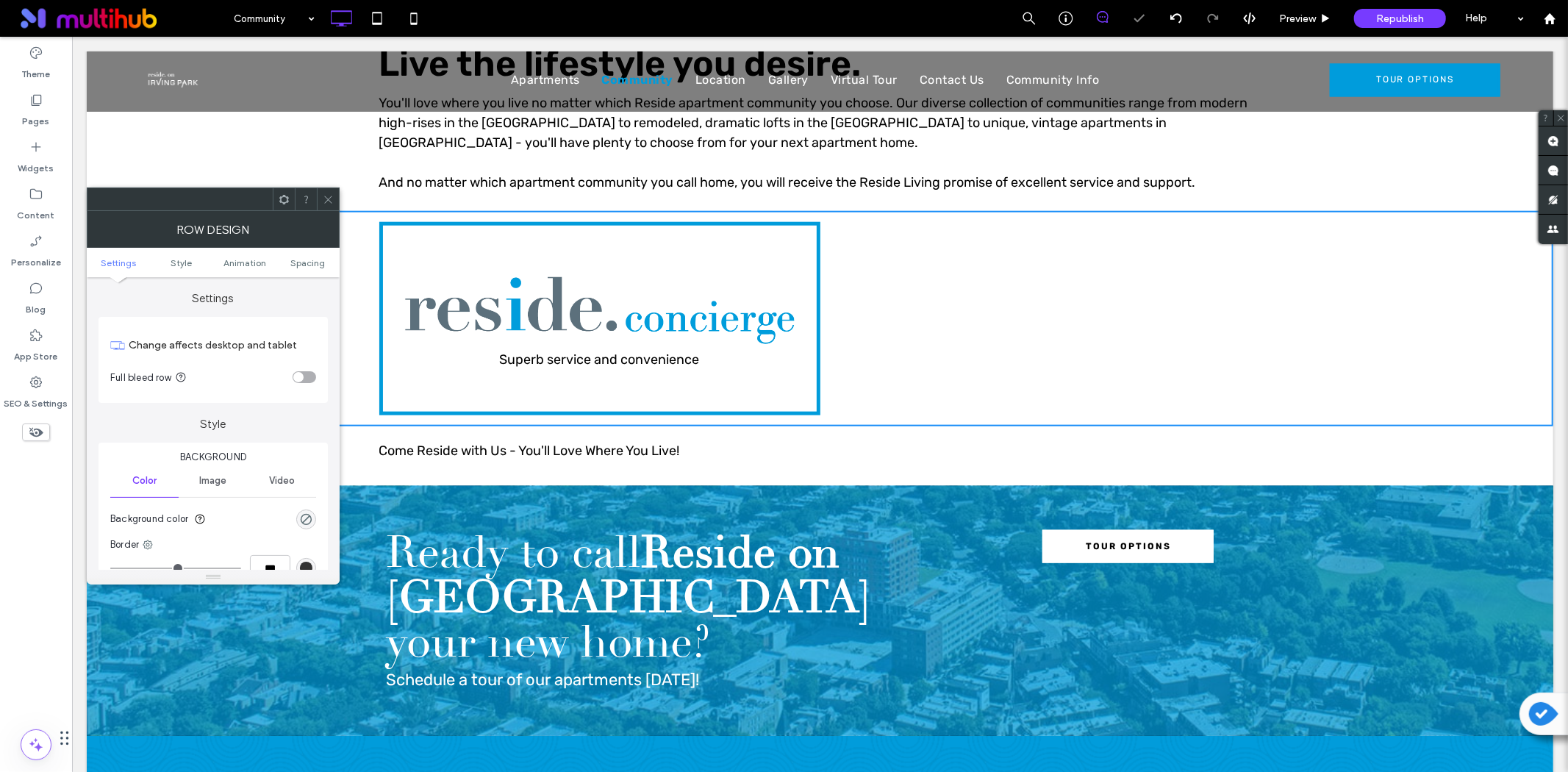
drag, startPoint x: 332, startPoint y: 192, endPoint x: 395, endPoint y: 171, distance: 66.4
click at [332, 192] on span at bounding box center [329, 198] width 11 height 22
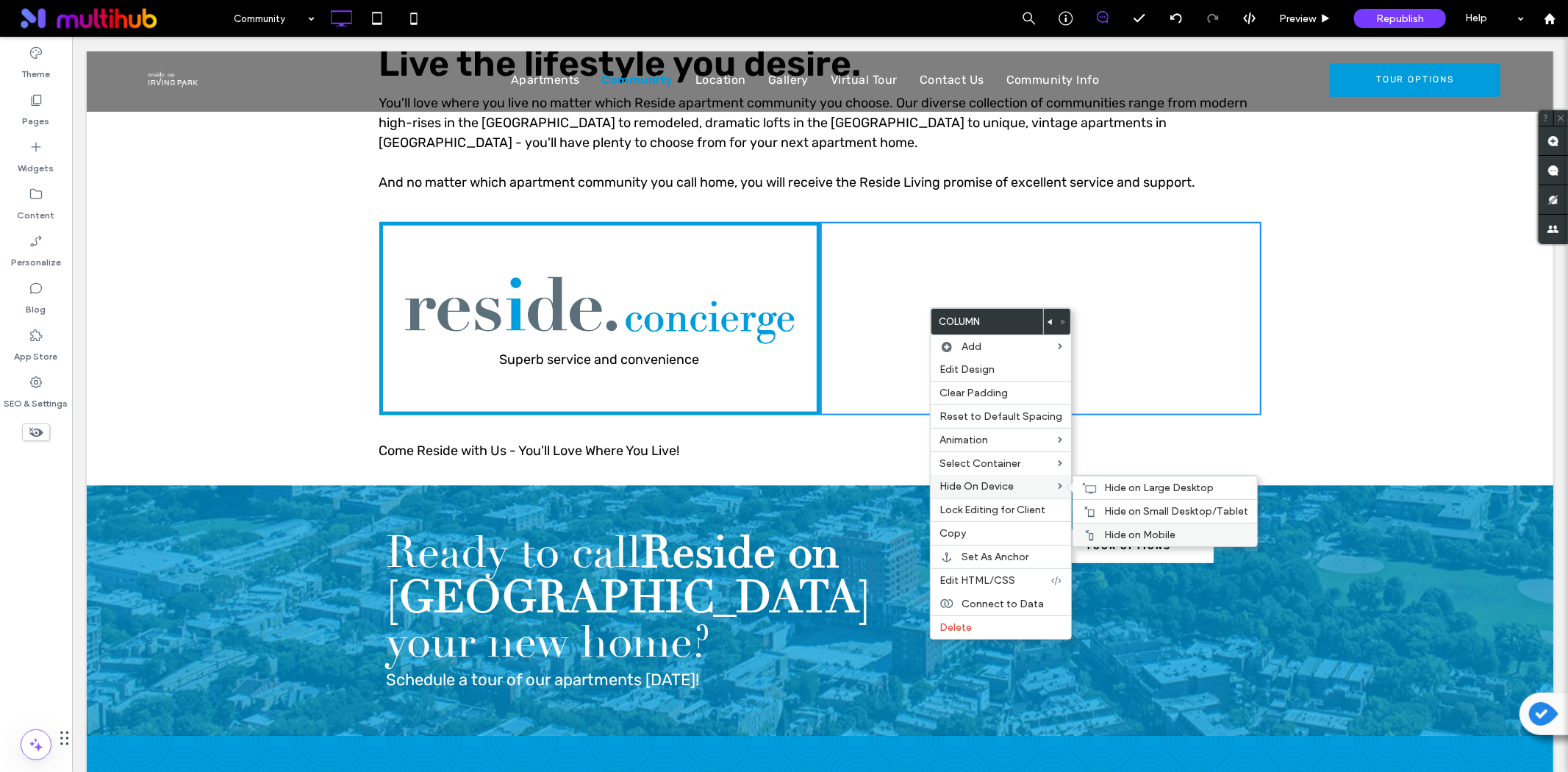
click at [1124, 532] on span "Hide on Mobile" at bounding box center [1140, 535] width 71 height 12
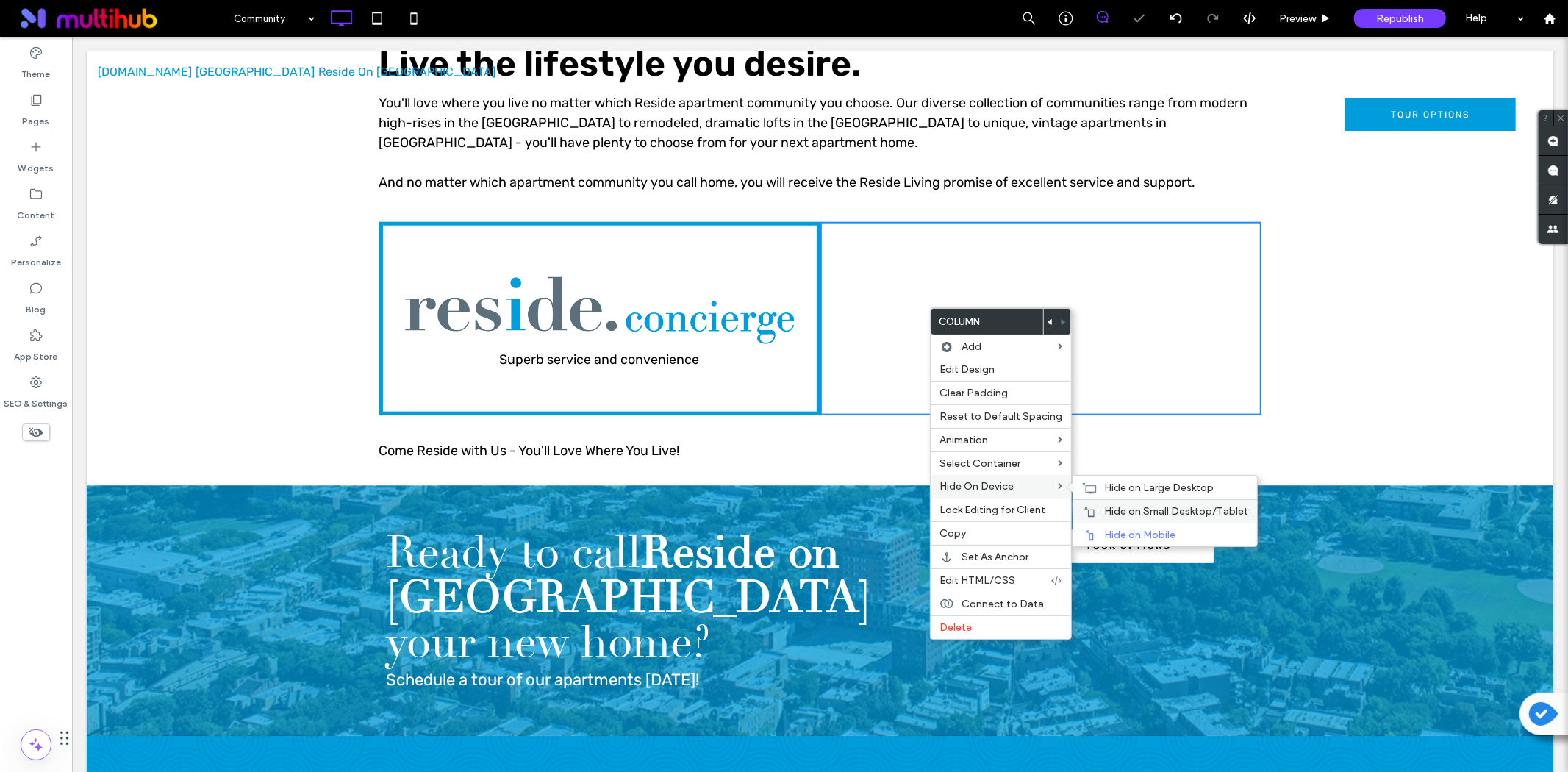
click at [1151, 518] on div "Hide on Small Desktop/Tablet" at bounding box center [1165, 511] width 184 height 24
click at [1117, 484] on span "Hide on Large Desktop" at bounding box center [1159, 487] width 110 height 12
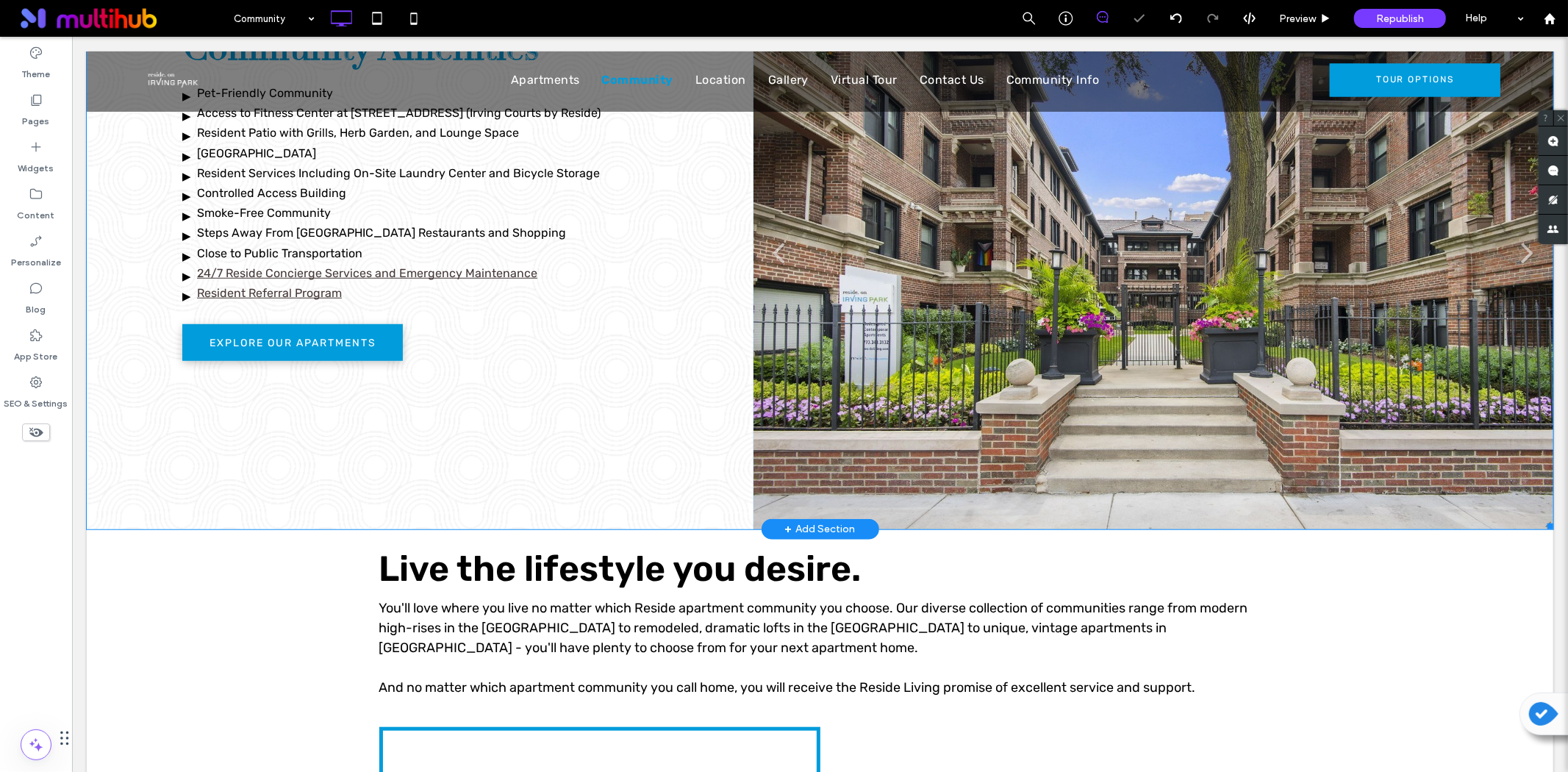
scroll to position [408, 0]
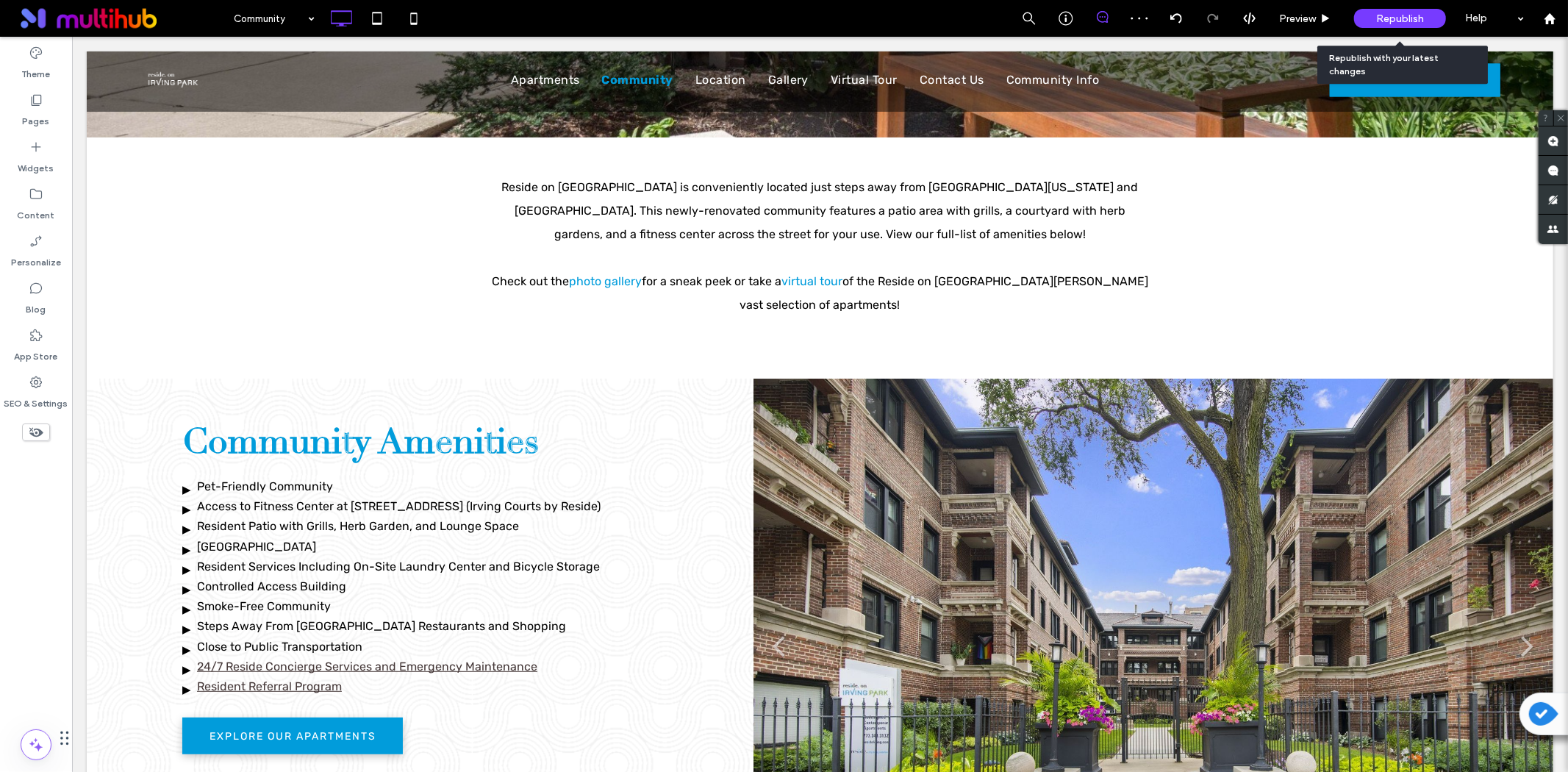
click at [1368, 24] on div "Republish" at bounding box center [1400, 18] width 92 height 19
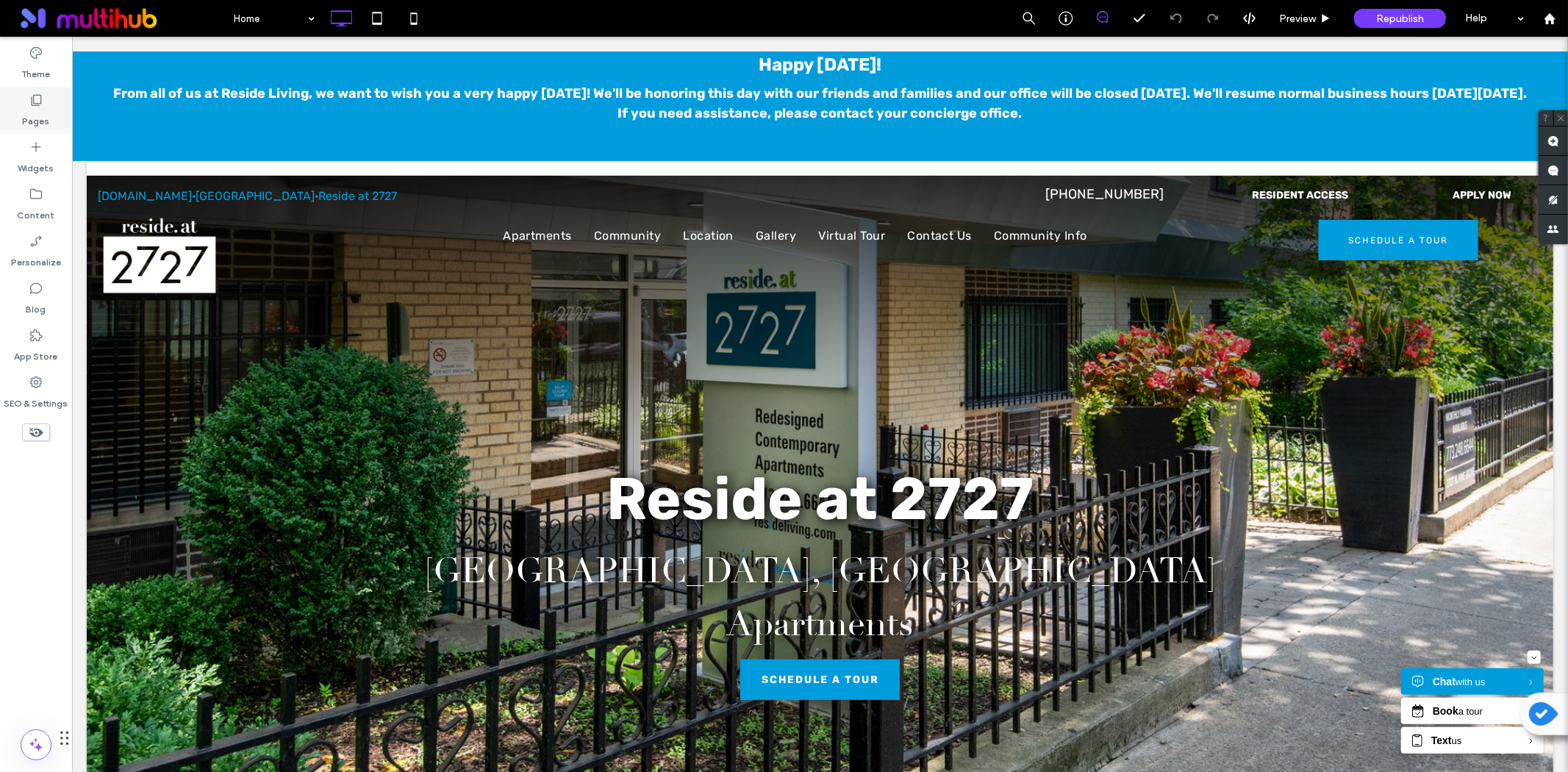
click at [50, 106] on div "Pages" at bounding box center [36, 110] width 72 height 47
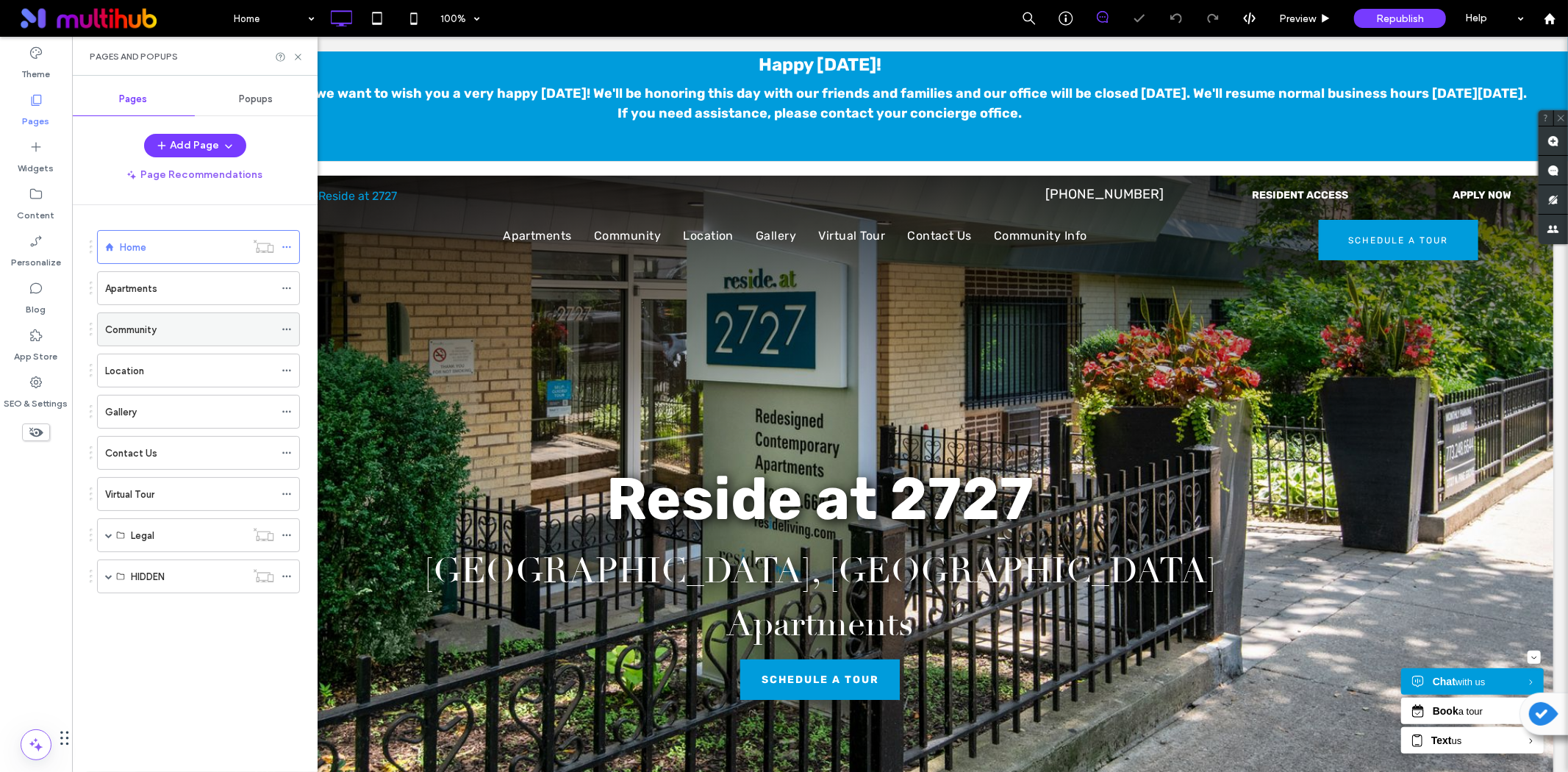
click at [138, 320] on div "Community" at bounding box center [189, 330] width 169 height 32
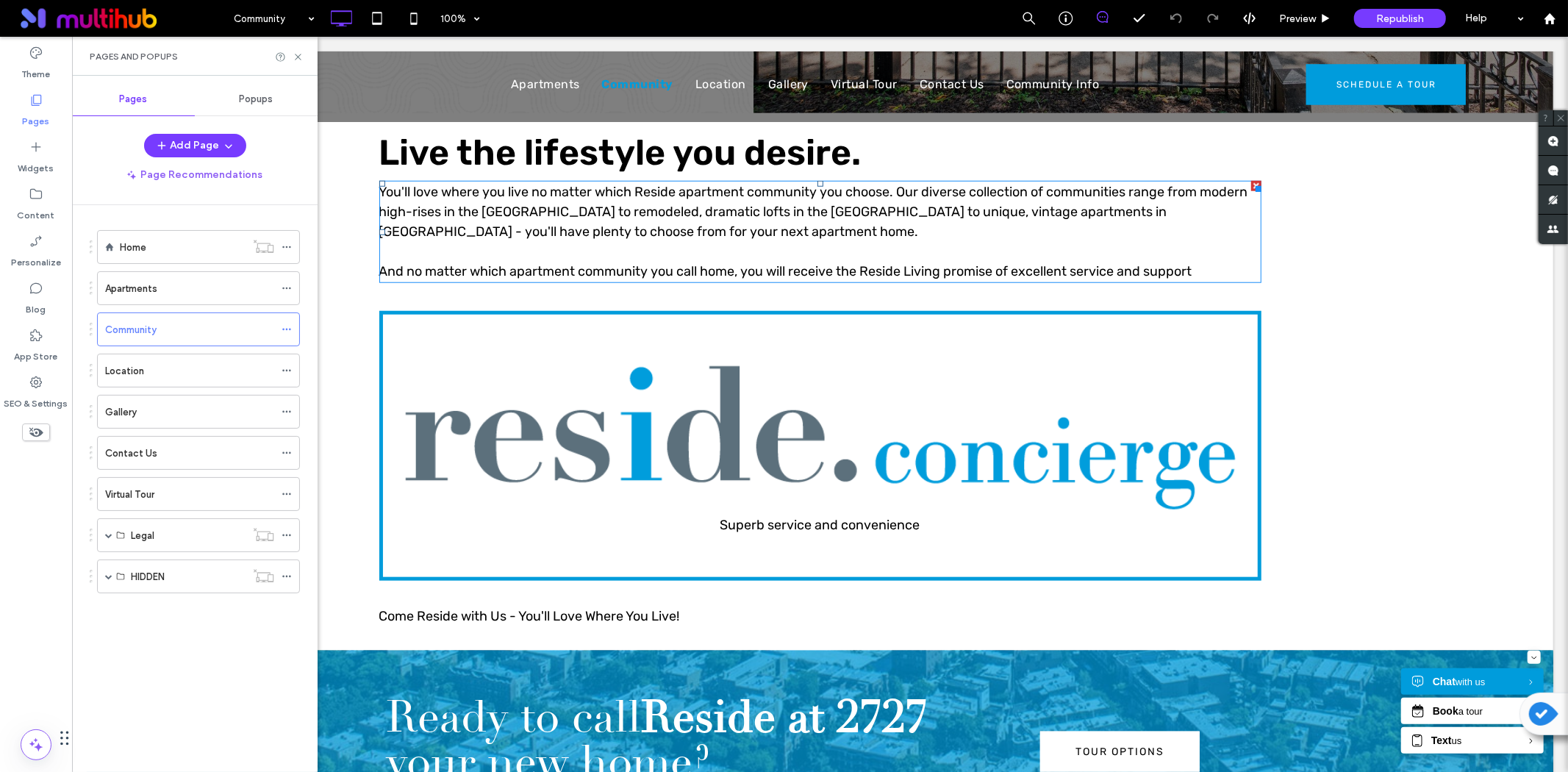
scroll to position [1143, 0]
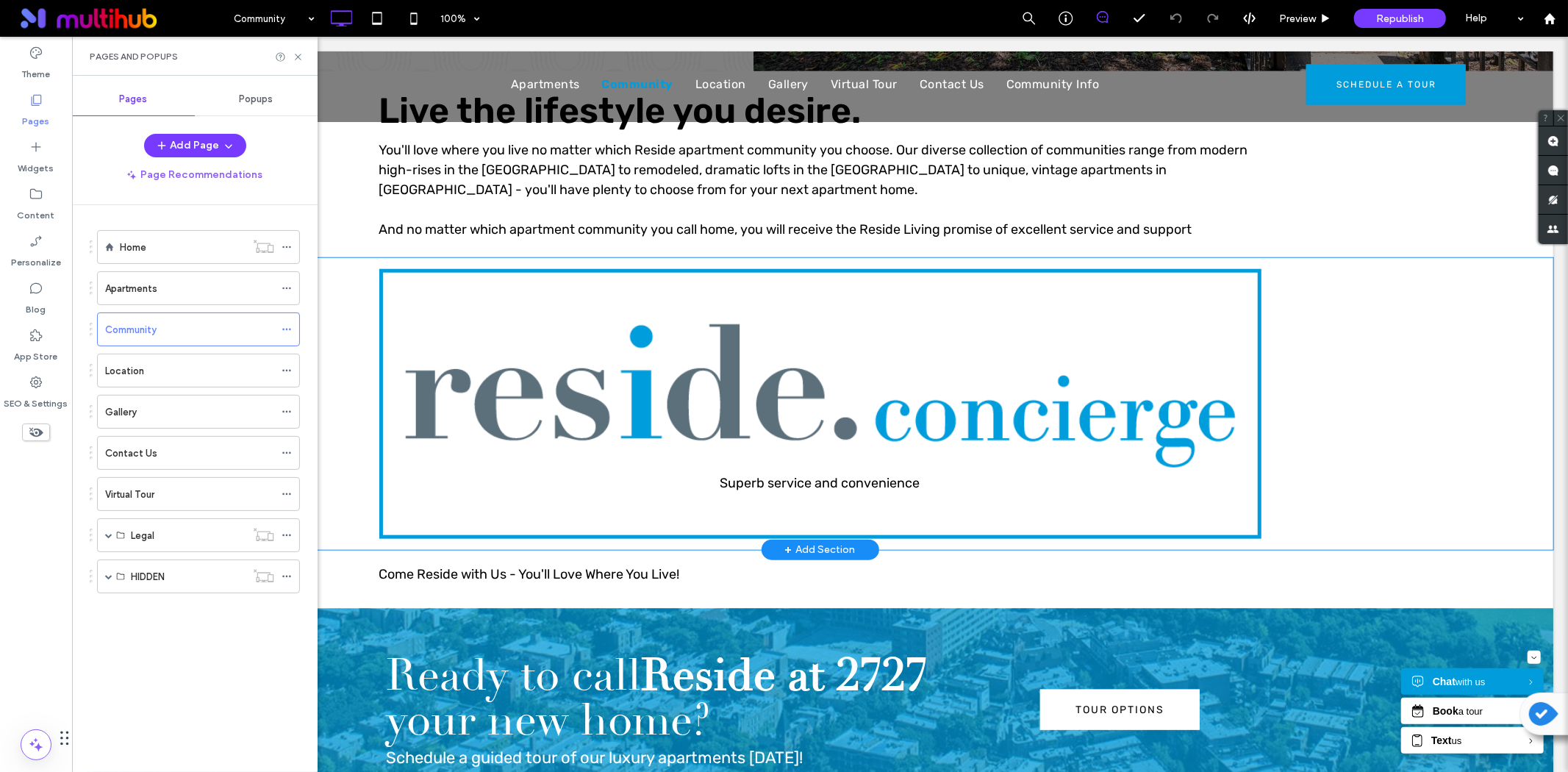
click at [323, 348] on div "Superb service and convenience Click To Paste Row + Add Section" at bounding box center [819, 403] width 1467 height 292
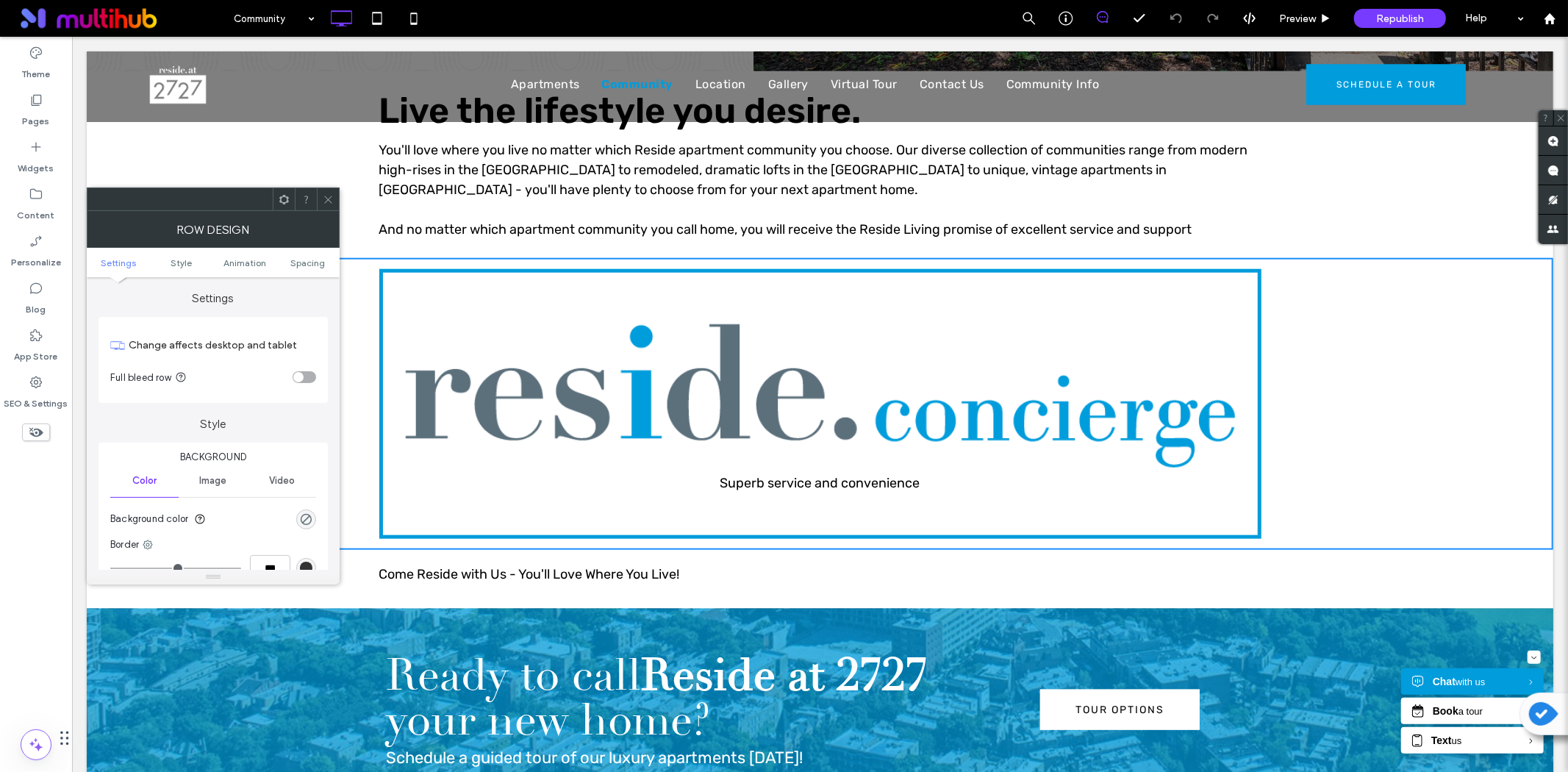
click at [284, 204] on span at bounding box center [284, 198] width 11 height 22
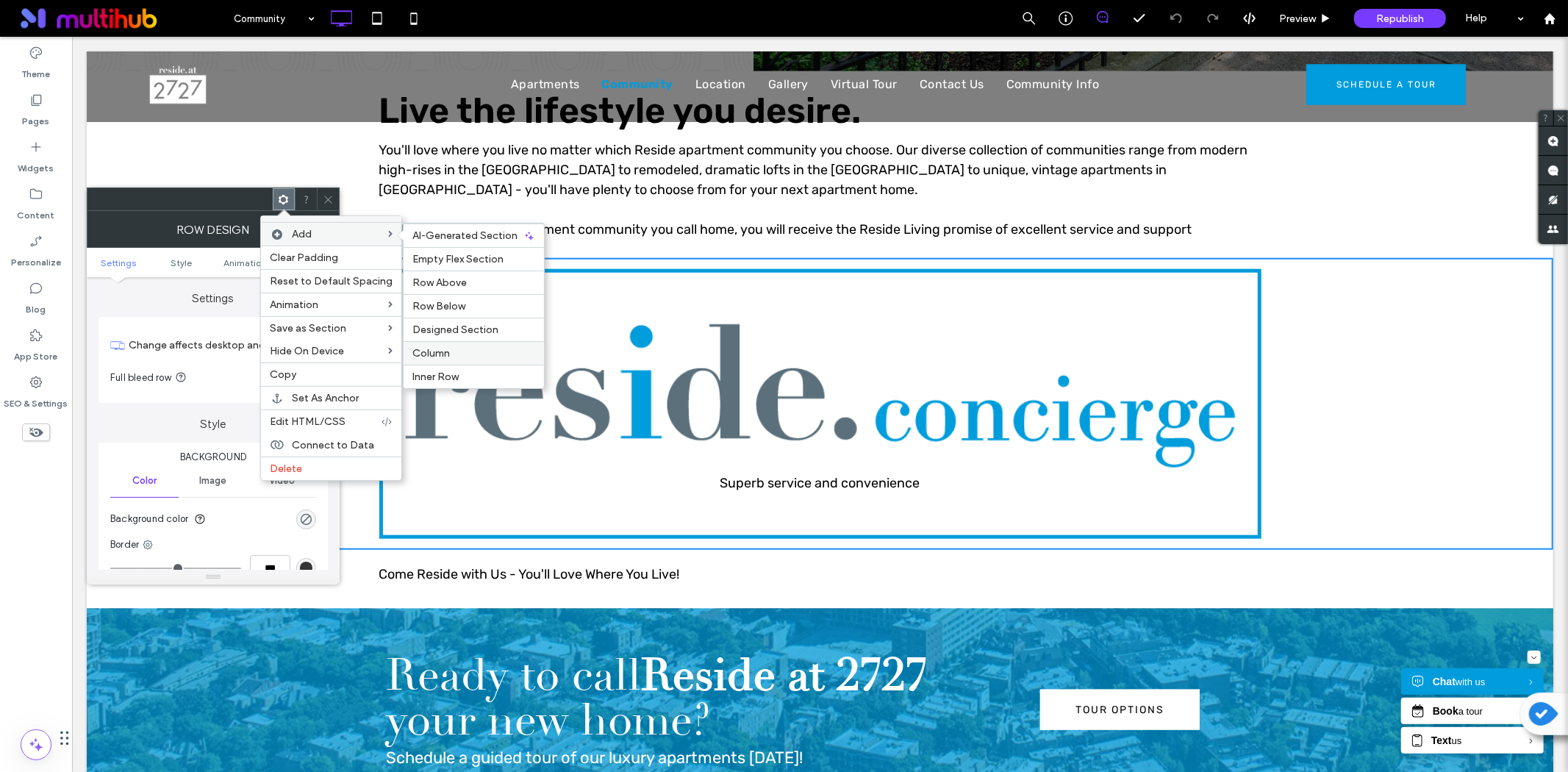
click at [466, 344] on div "Column" at bounding box center [473, 353] width 140 height 24
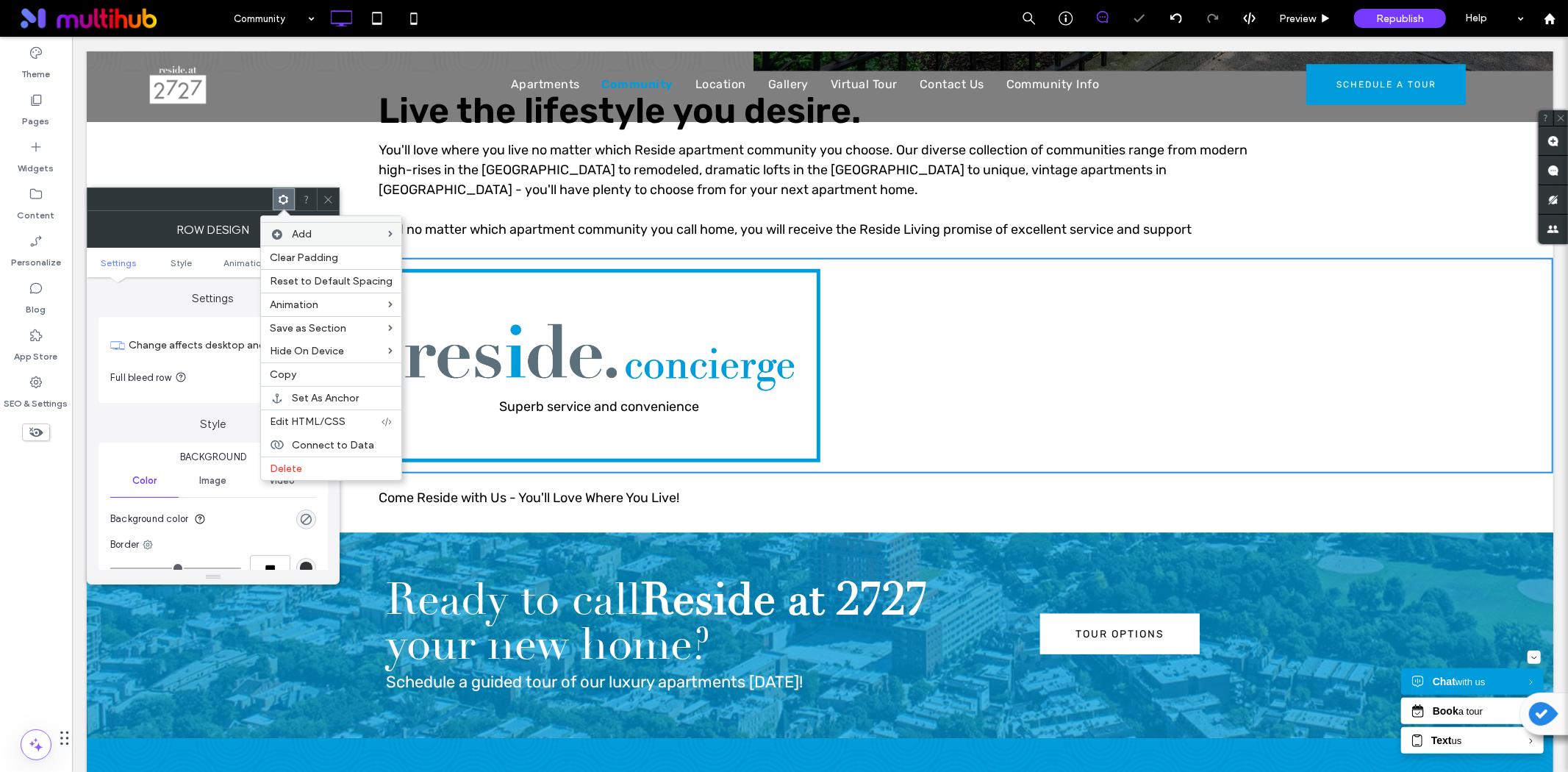
click at [330, 194] on icon at bounding box center [329, 200] width 11 height 11
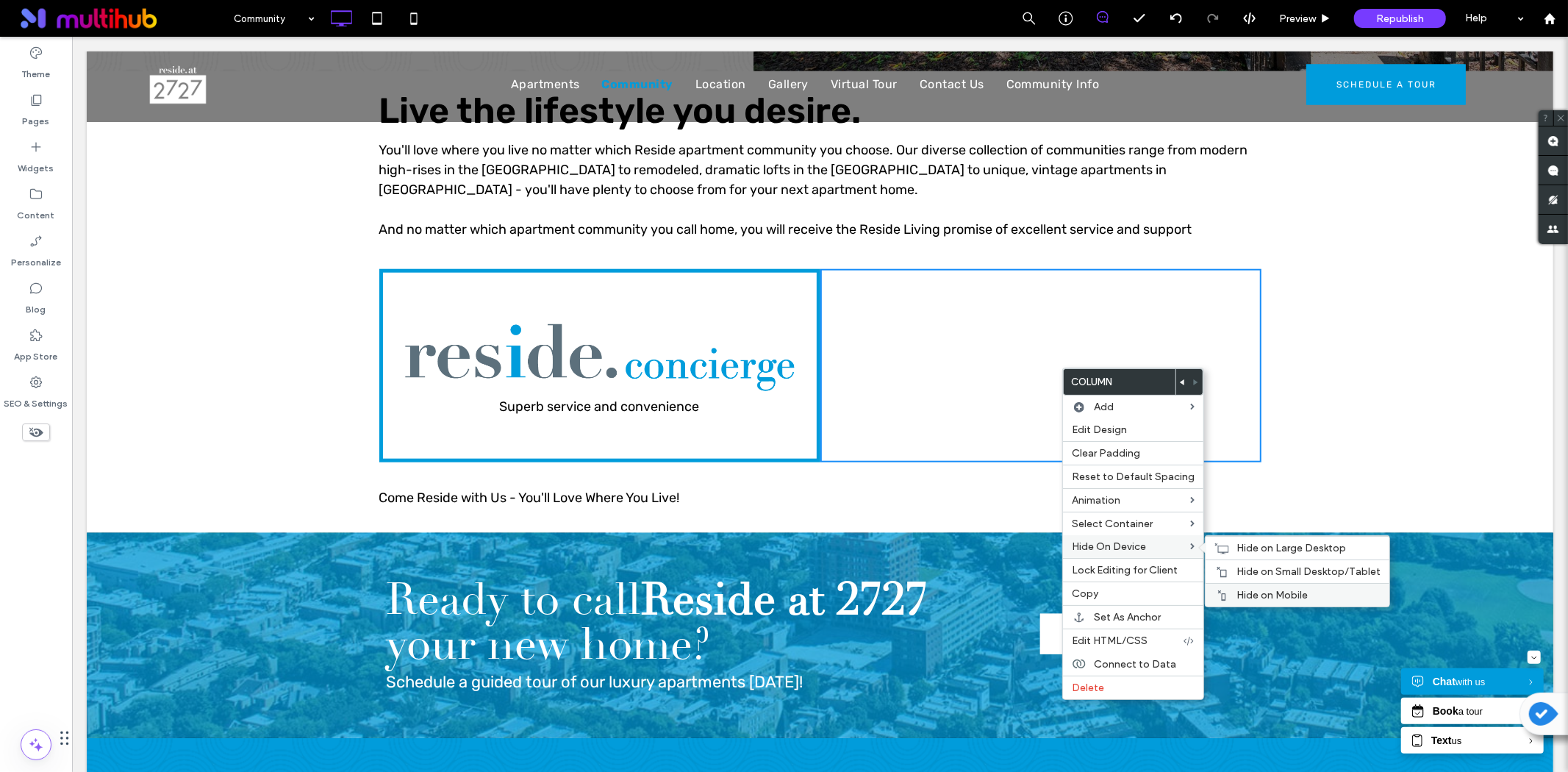
click at [1327, 591] on label "Hide on Mobile" at bounding box center [1308, 595] width 144 height 12
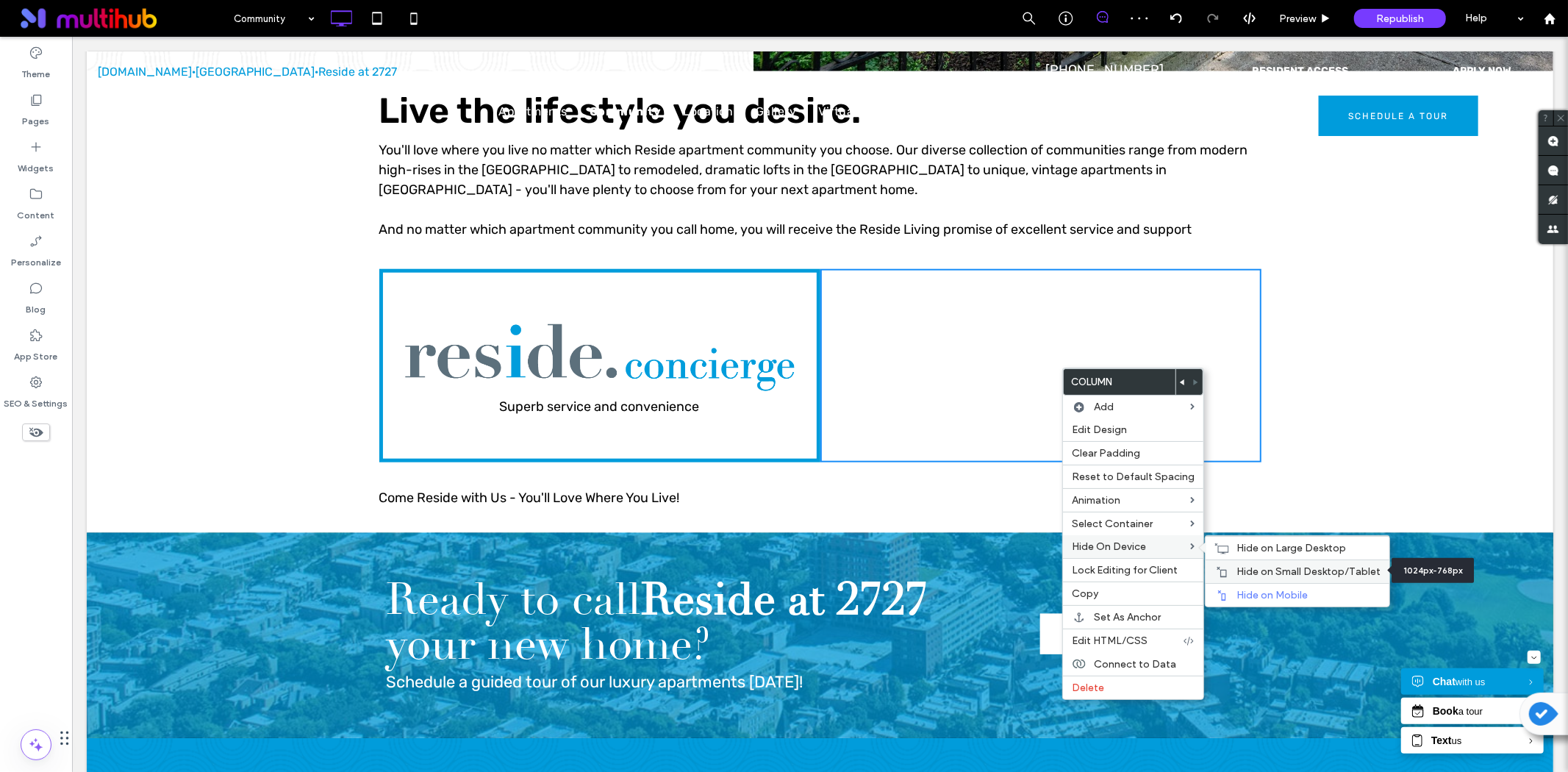
click at [1313, 572] on span "Hide on Small Desktop/Tablet" at bounding box center [1308, 571] width 144 height 12
click at [1236, 547] on span "Hide on Large Desktop" at bounding box center [1291, 547] width 110 height 12
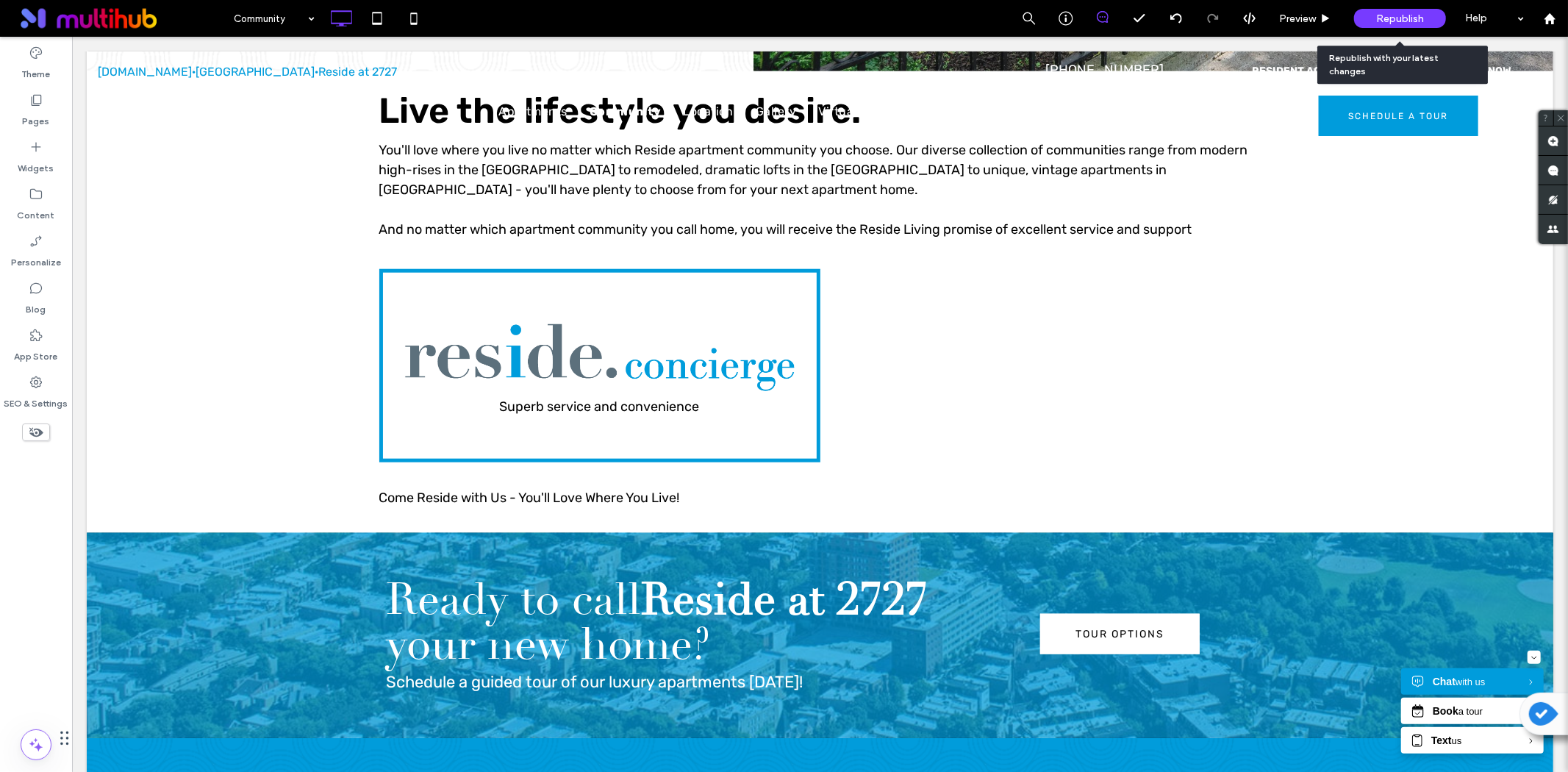
click at [1431, 15] on div "Republish" at bounding box center [1400, 18] width 92 height 19
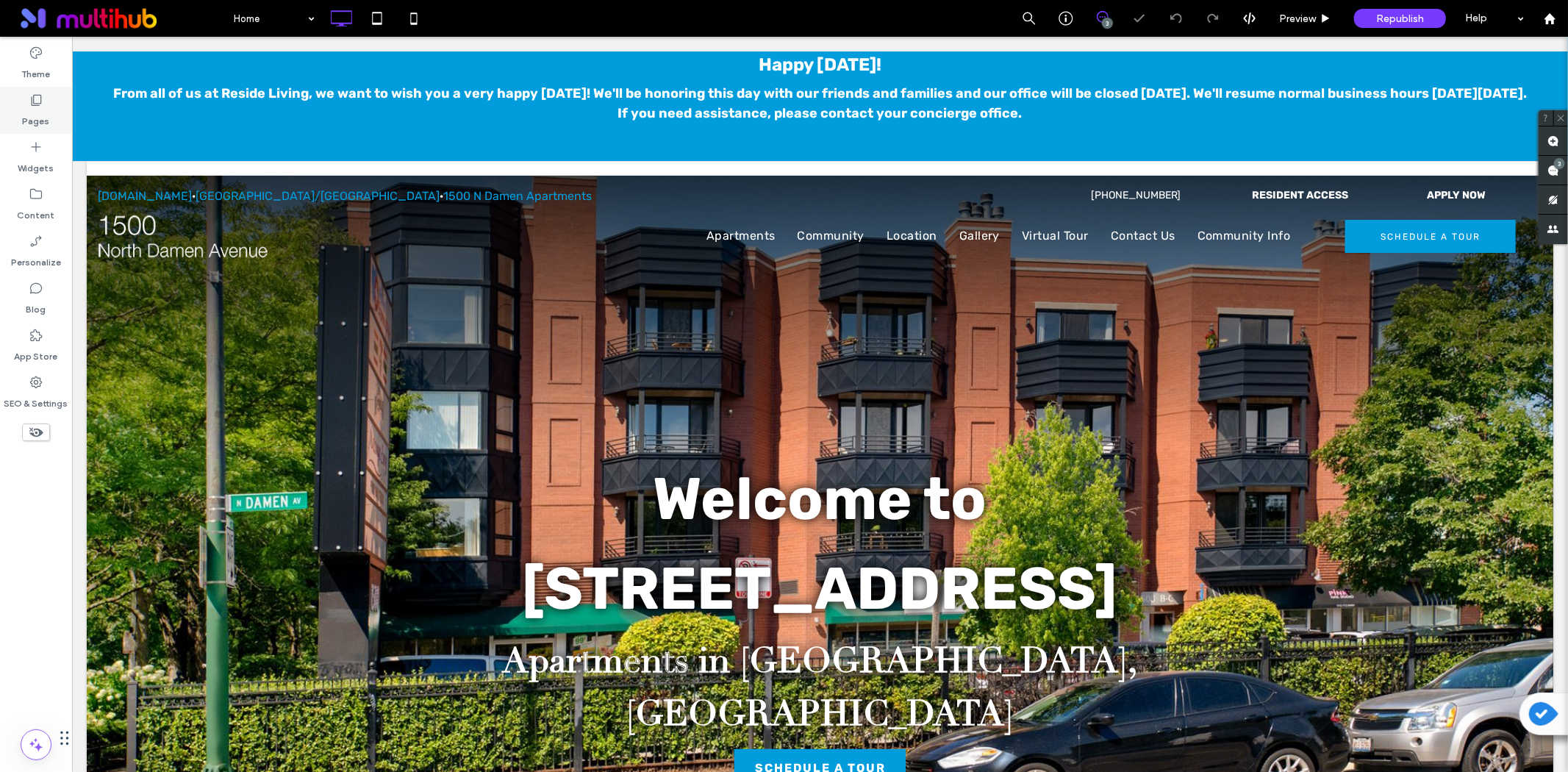
click at [45, 120] on label "Pages" at bounding box center [36, 118] width 28 height 21
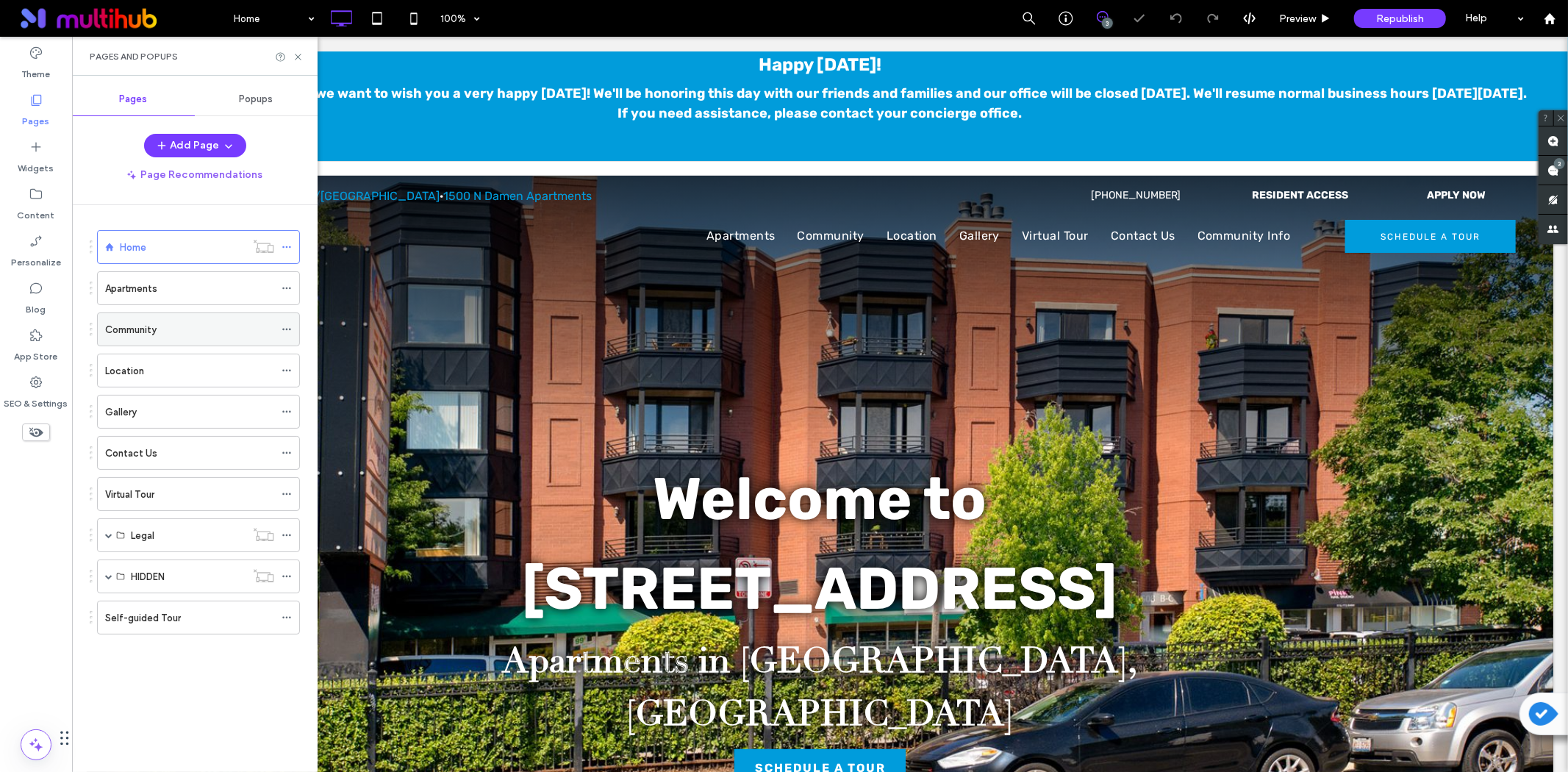
click at [115, 342] on div "Community" at bounding box center [189, 330] width 169 height 32
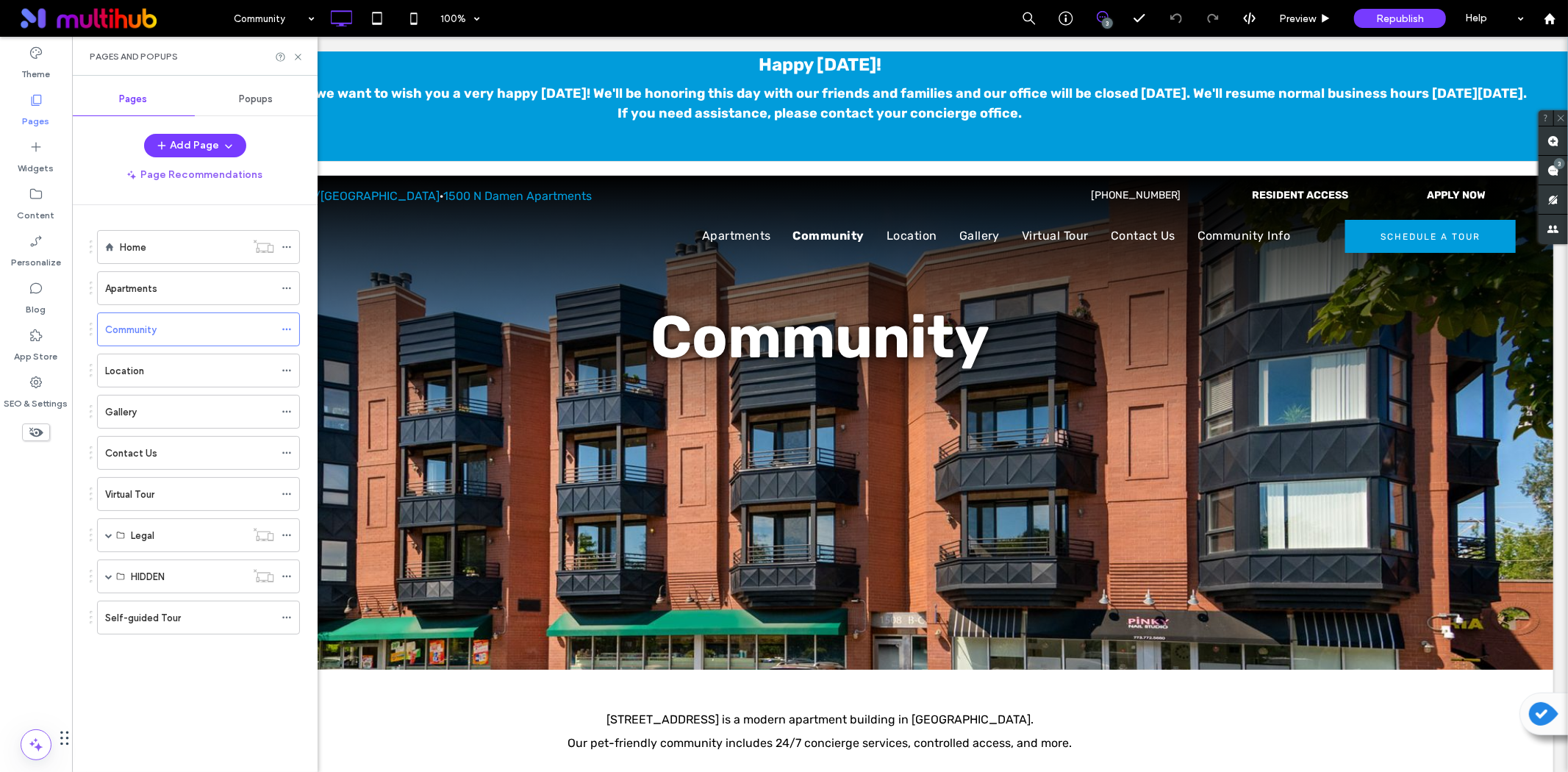
click at [291, 56] on div "Pages and Popups" at bounding box center [194, 56] width 211 height 11
click at [295, 56] on icon at bounding box center [298, 57] width 11 height 11
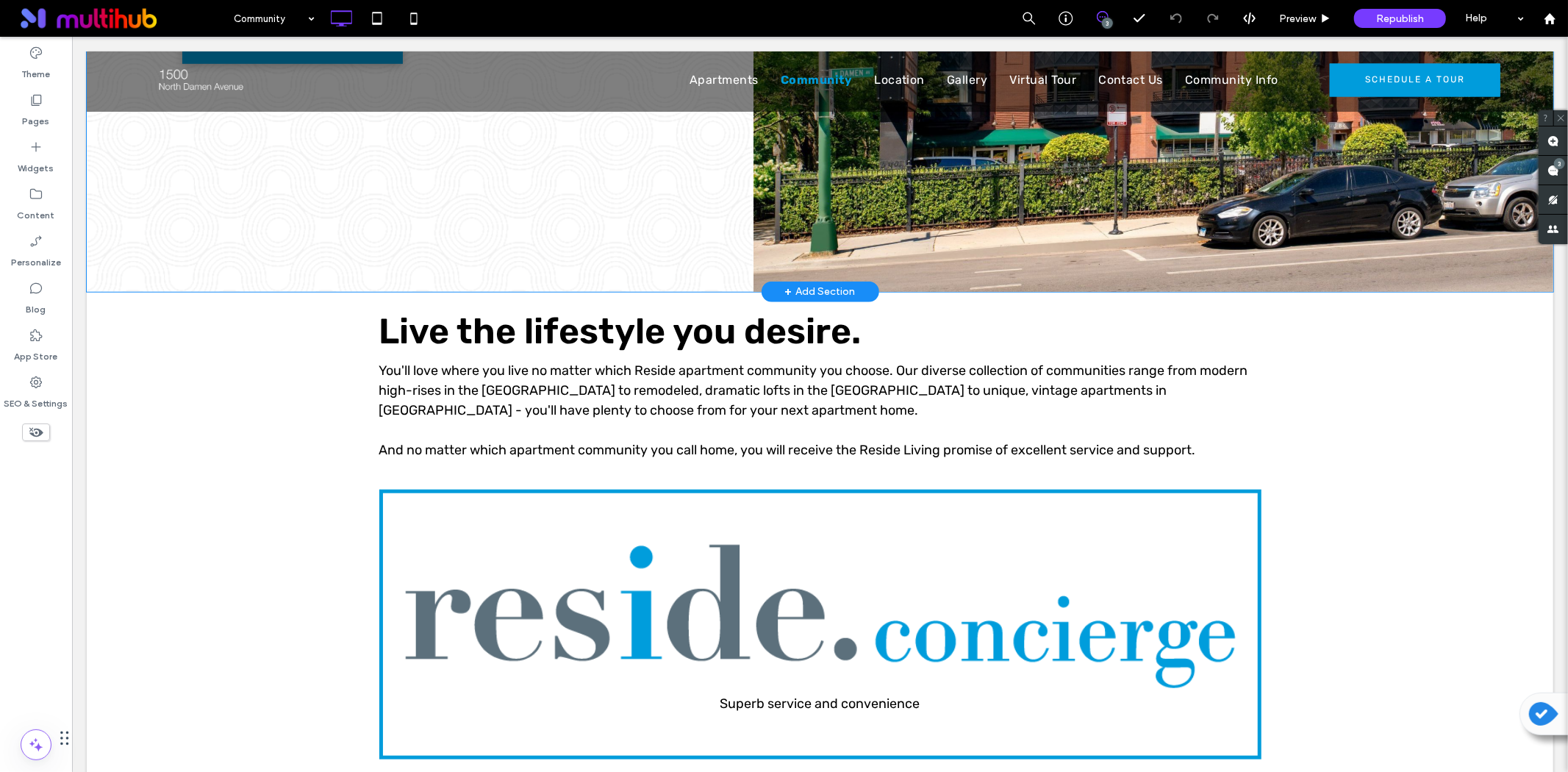
scroll to position [980, 0]
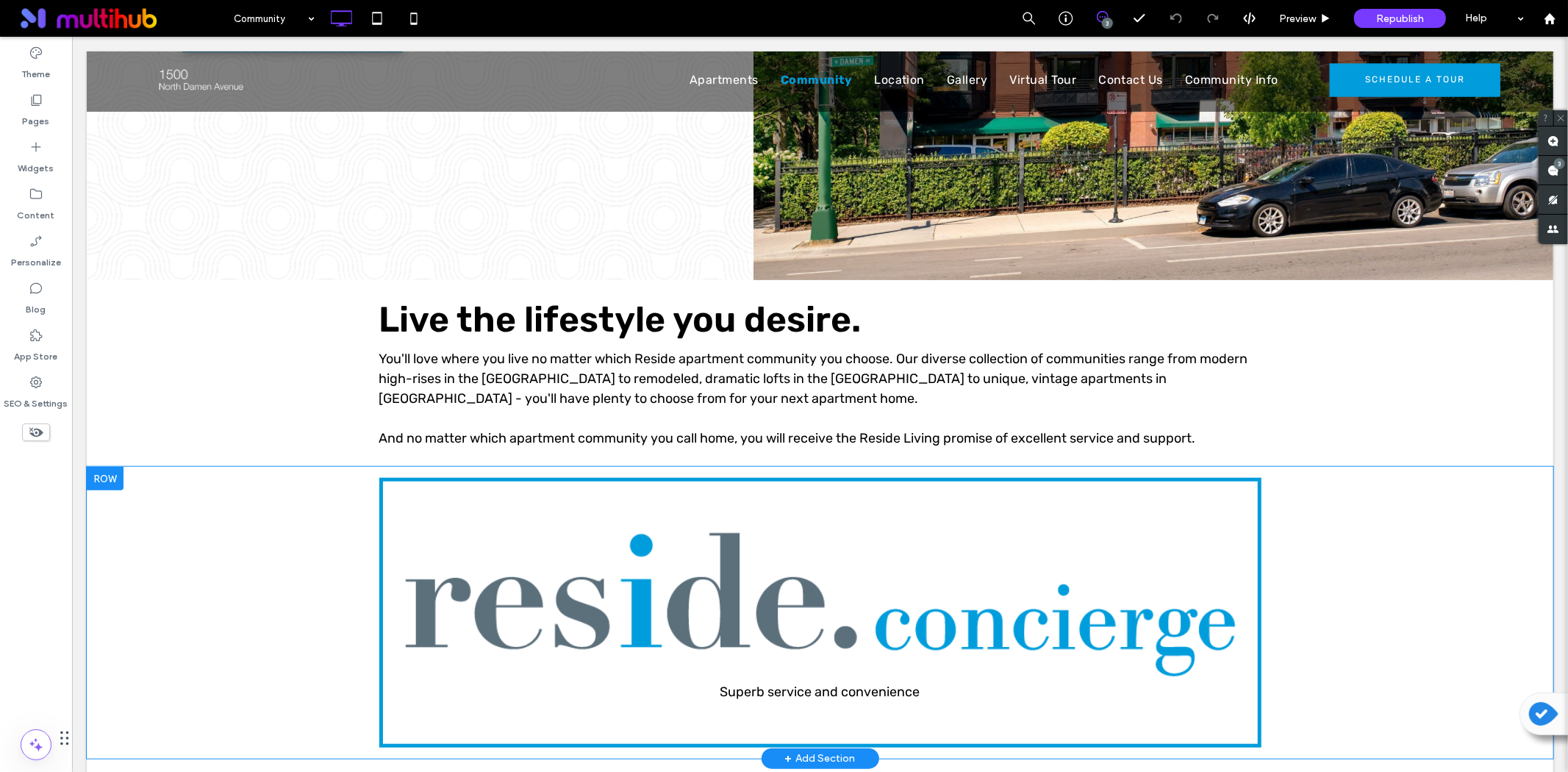
click at [310, 503] on div "Superb service and convenience Click To Paste Row + Add Section" at bounding box center [819, 612] width 1467 height 292
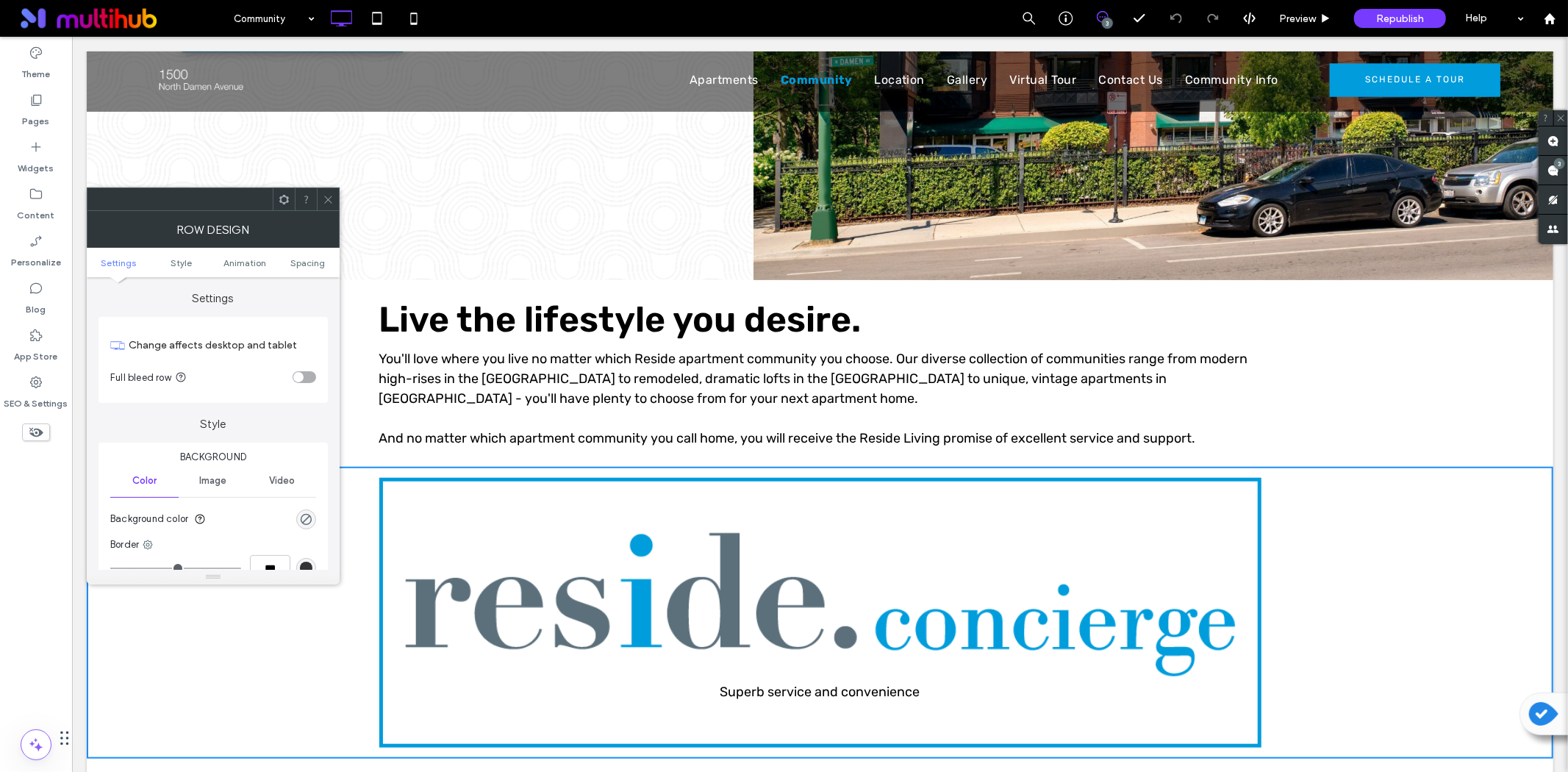
click at [279, 195] on icon at bounding box center [284, 200] width 11 height 11
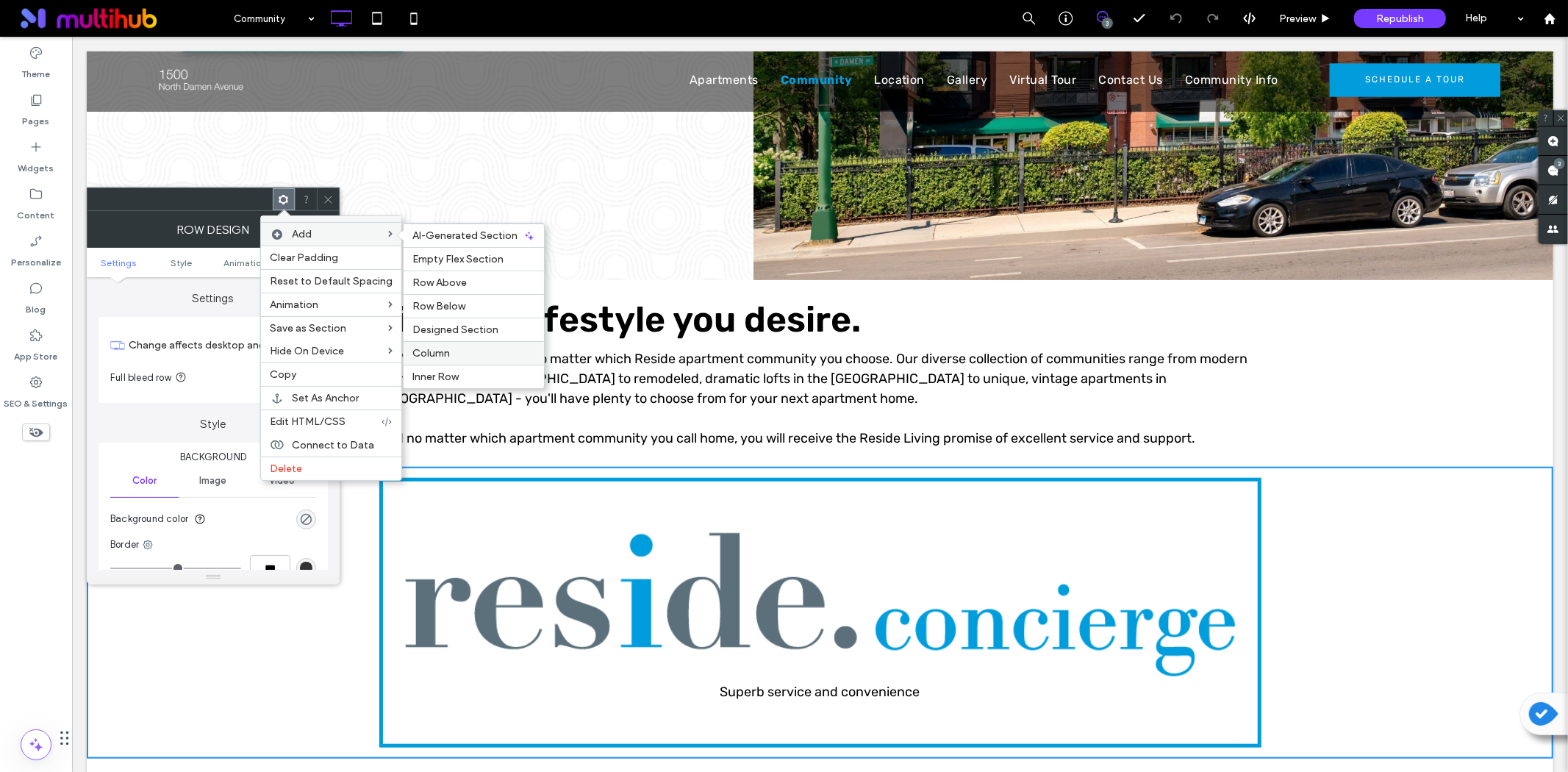
click at [441, 347] on span "Column" at bounding box center [431, 353] width 37 height 12
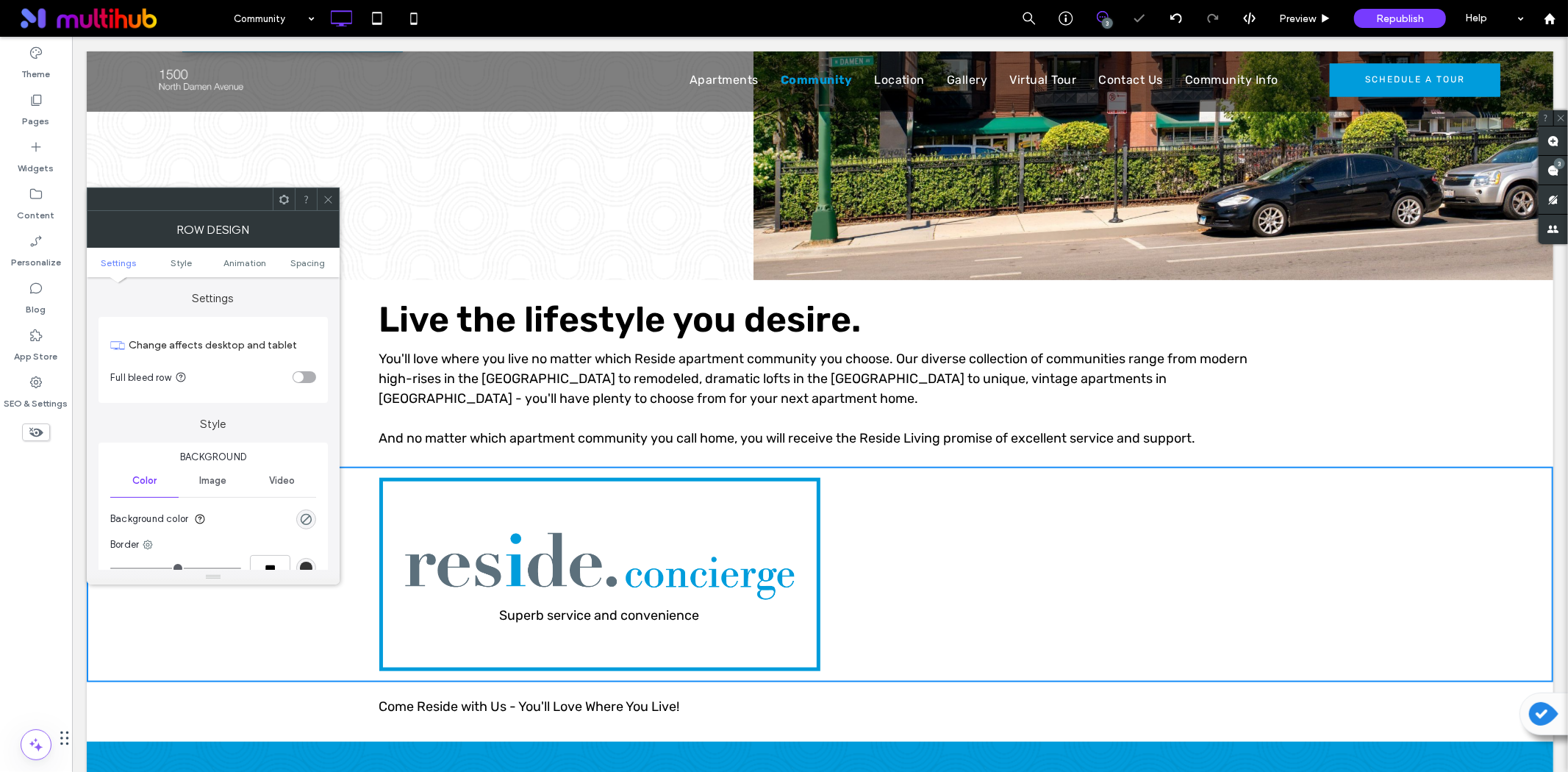
click at [333, 199] on icon at bounding box center [329, 200] width 11 height 11
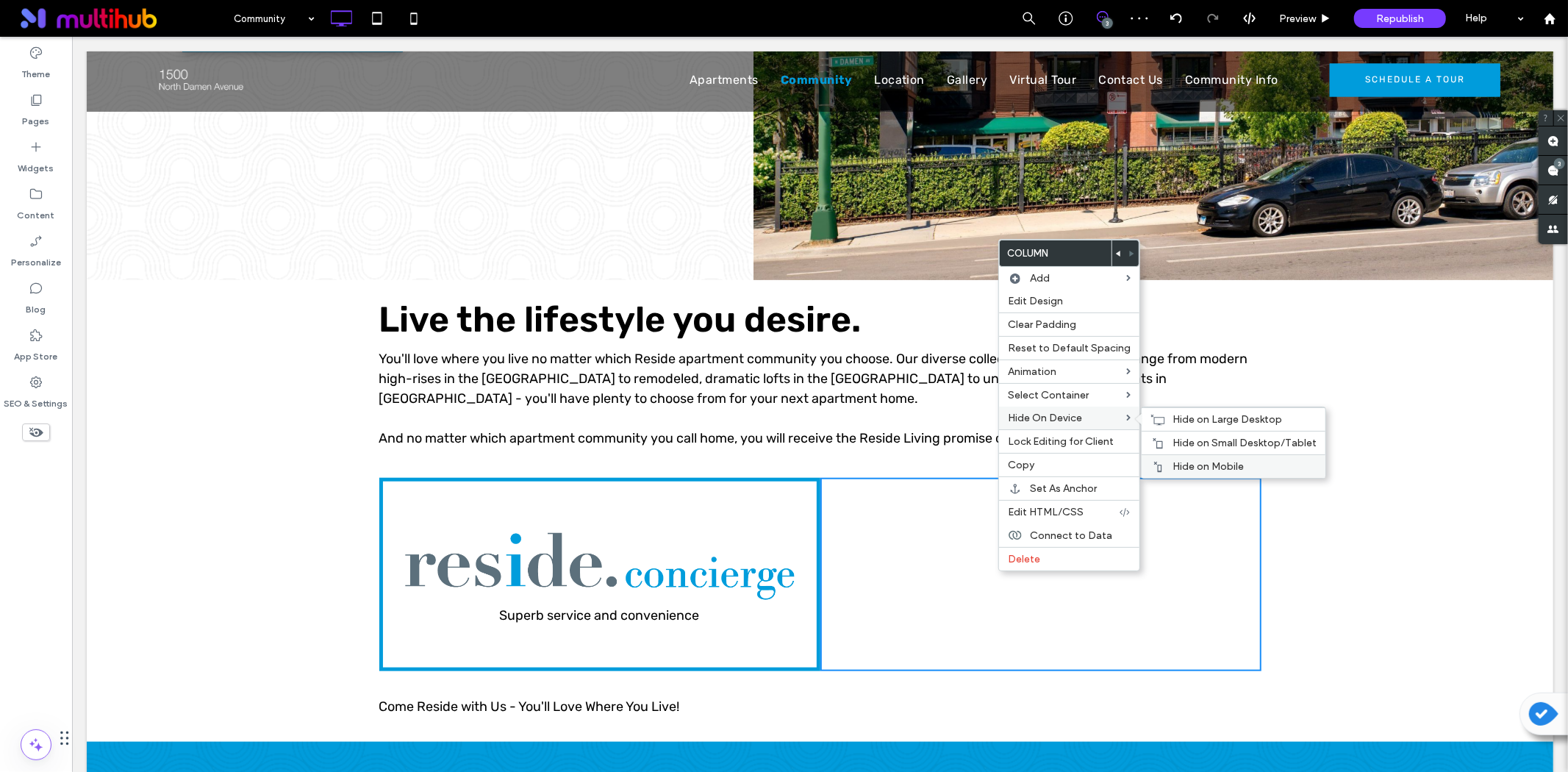
click at [1198, 457] on div "Hide on Mobile" at bounding box center [1233, 466] width 184 height 24
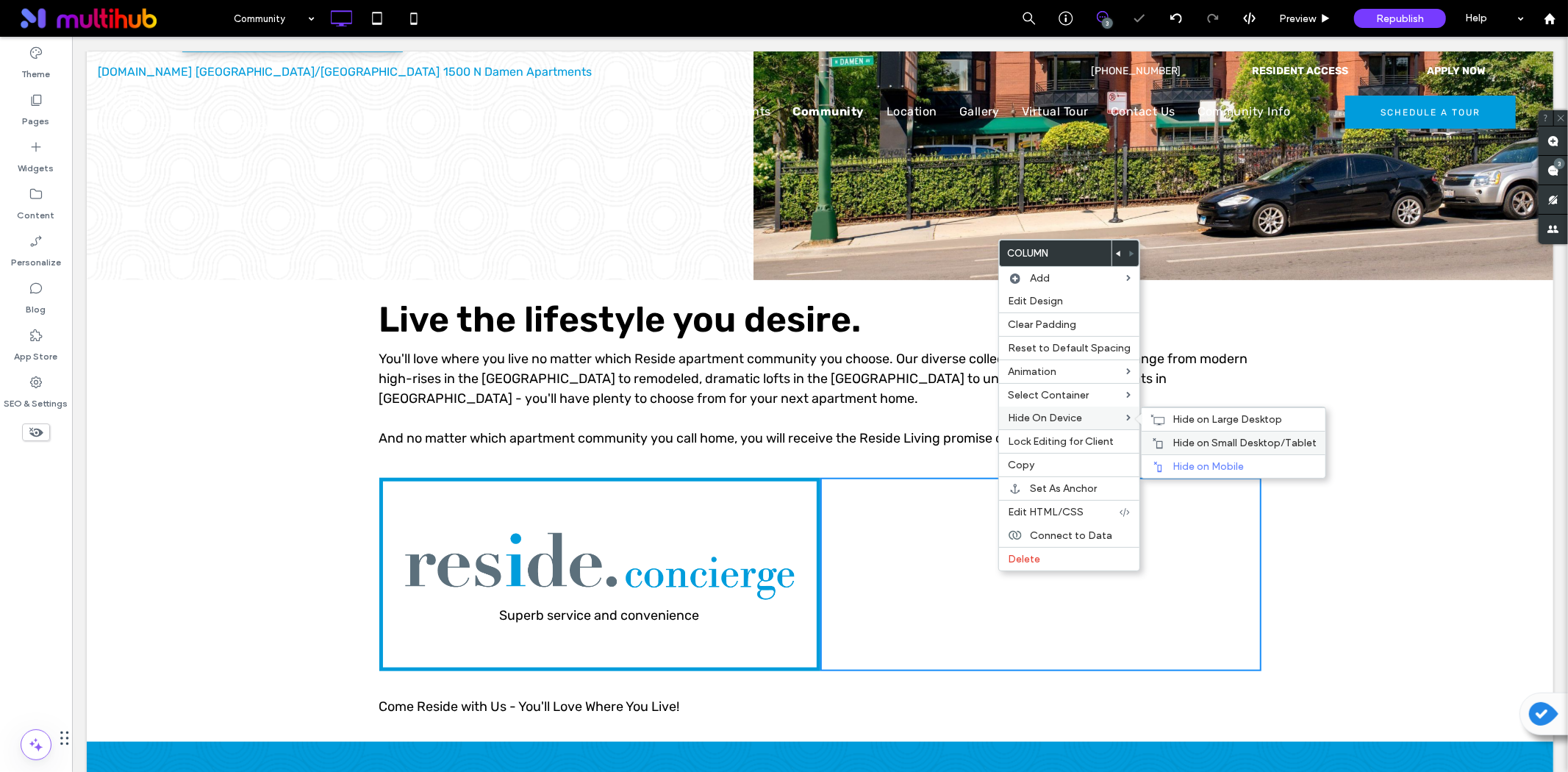
click at [1177, 438] on span "Hide on Small Desktop/Tablet" at bounding box center [1244, 442] width 144 height 12
click at [1173, 413] on span "Hide on Large Desktop" at bounding box center [1227, 418] width 110 height 12
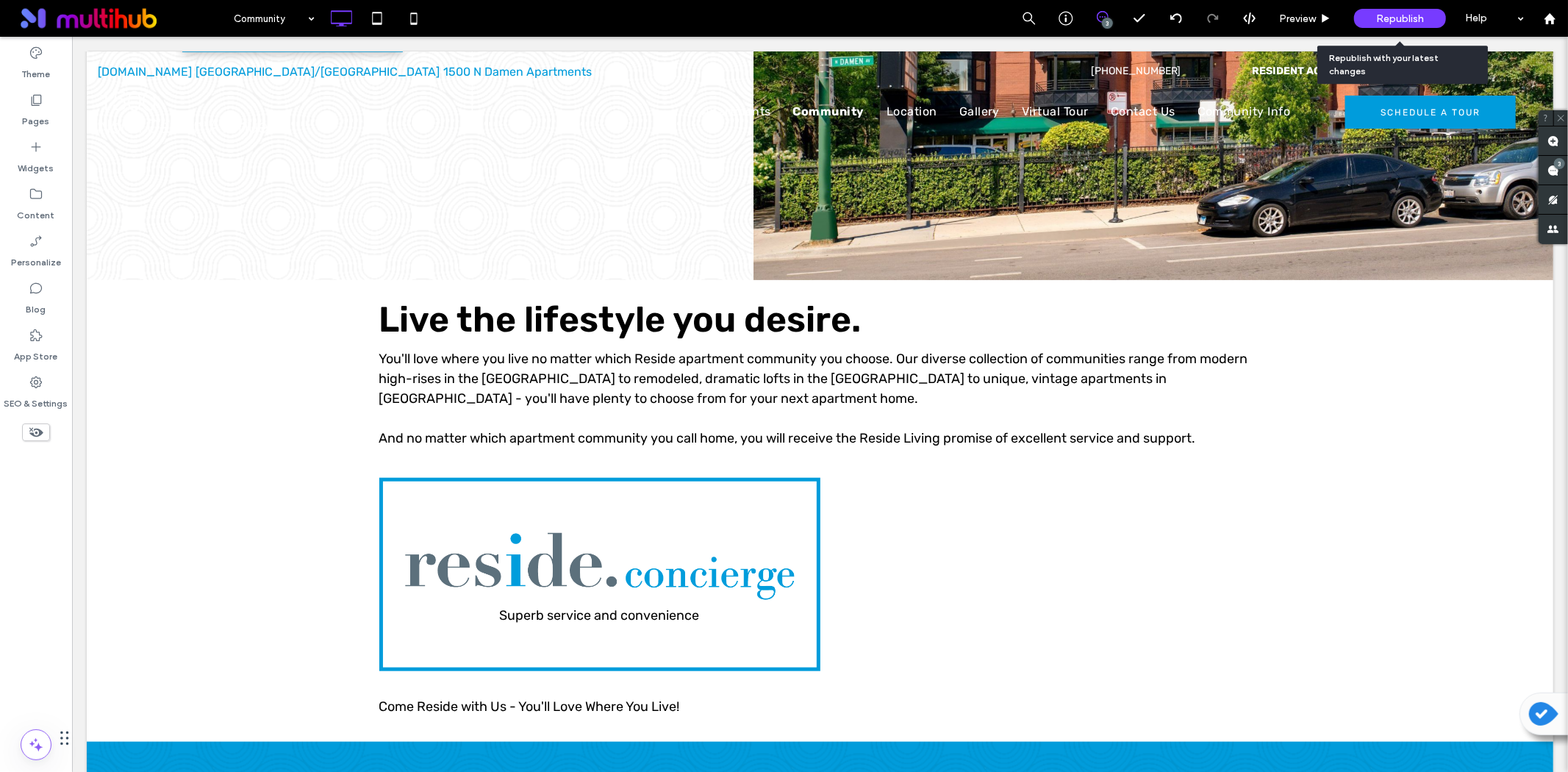
click at [1416, 18] on span "Republish" at bounding box center [1400, 18] width 48 height 12
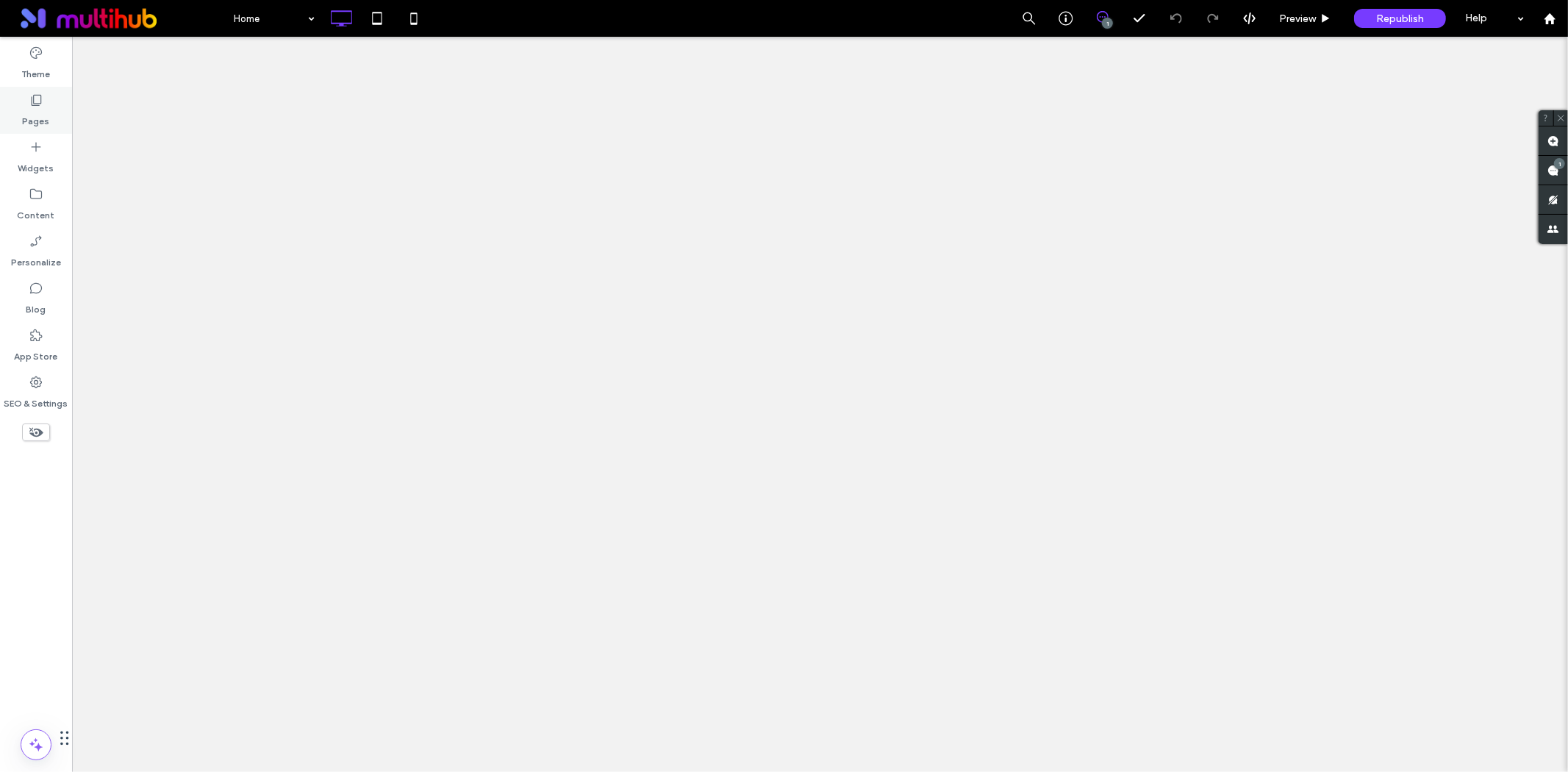
click at [37, 105] on use at bounding box center [36, 100] width 10 height 11
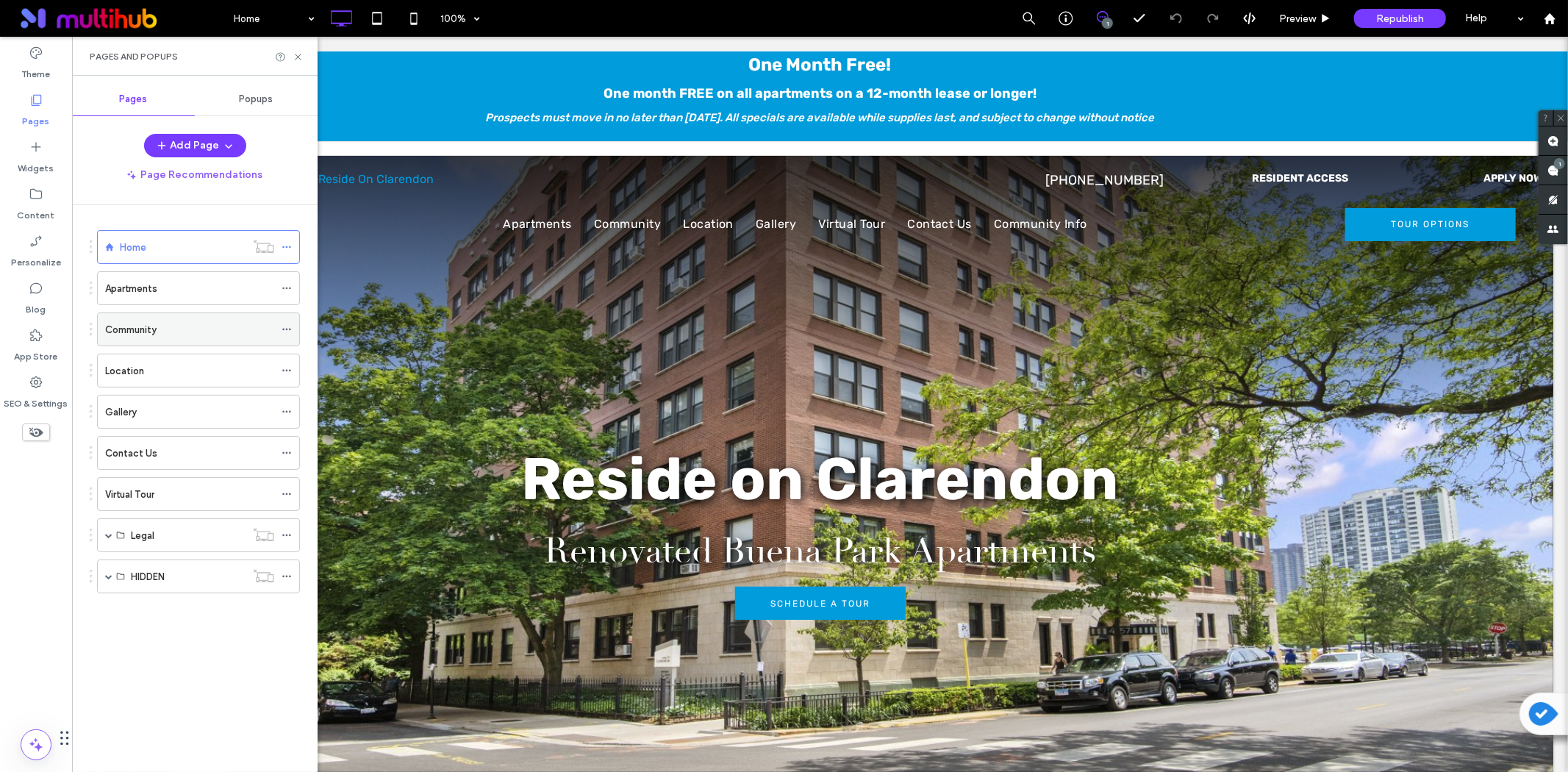
click at [122, 335] on label "Community" at bounding box center [131, 329] width 51 height 26
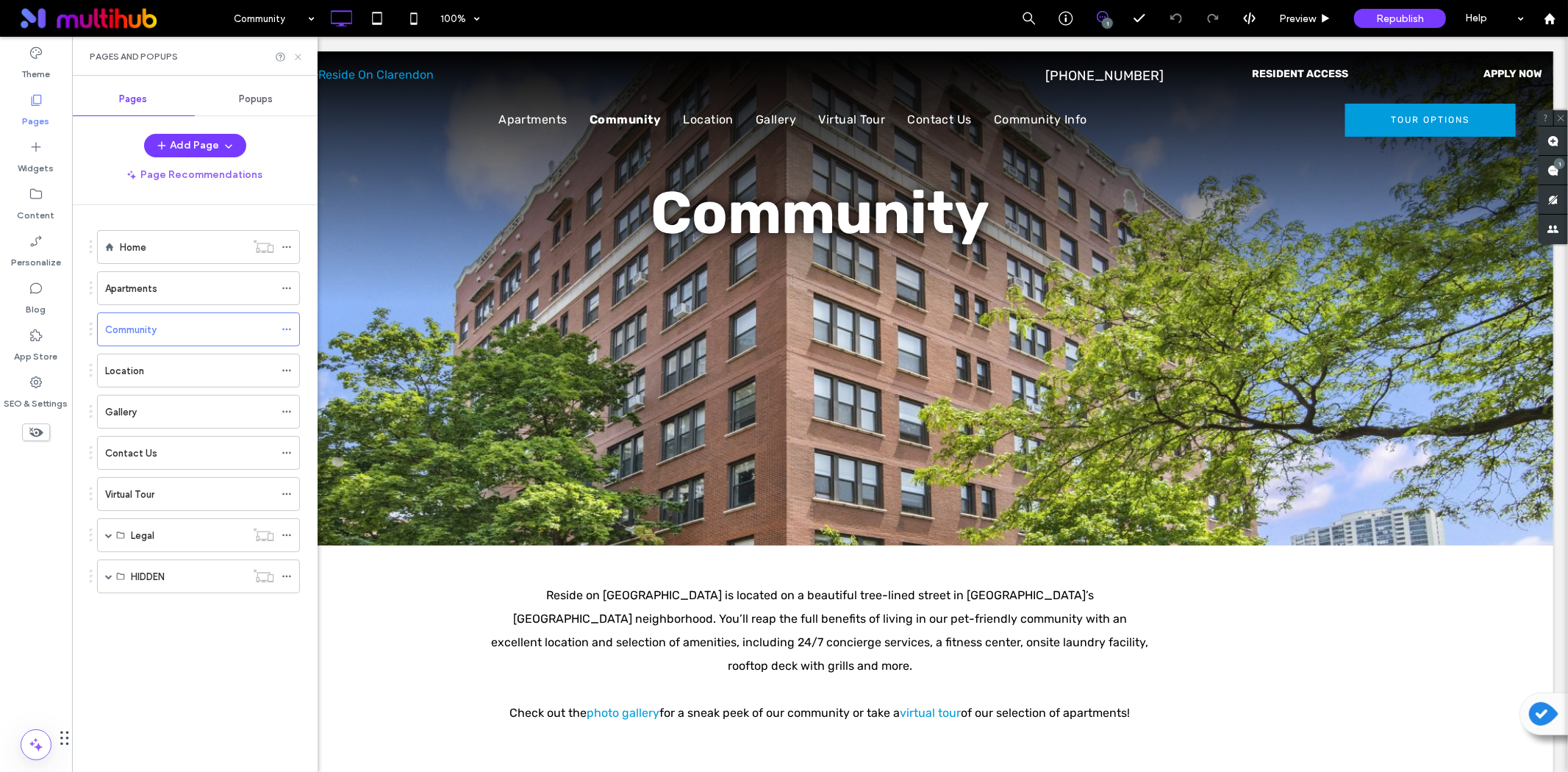
click at [295, 56] on icon at bounding box center [298, 57] width 11 height 11
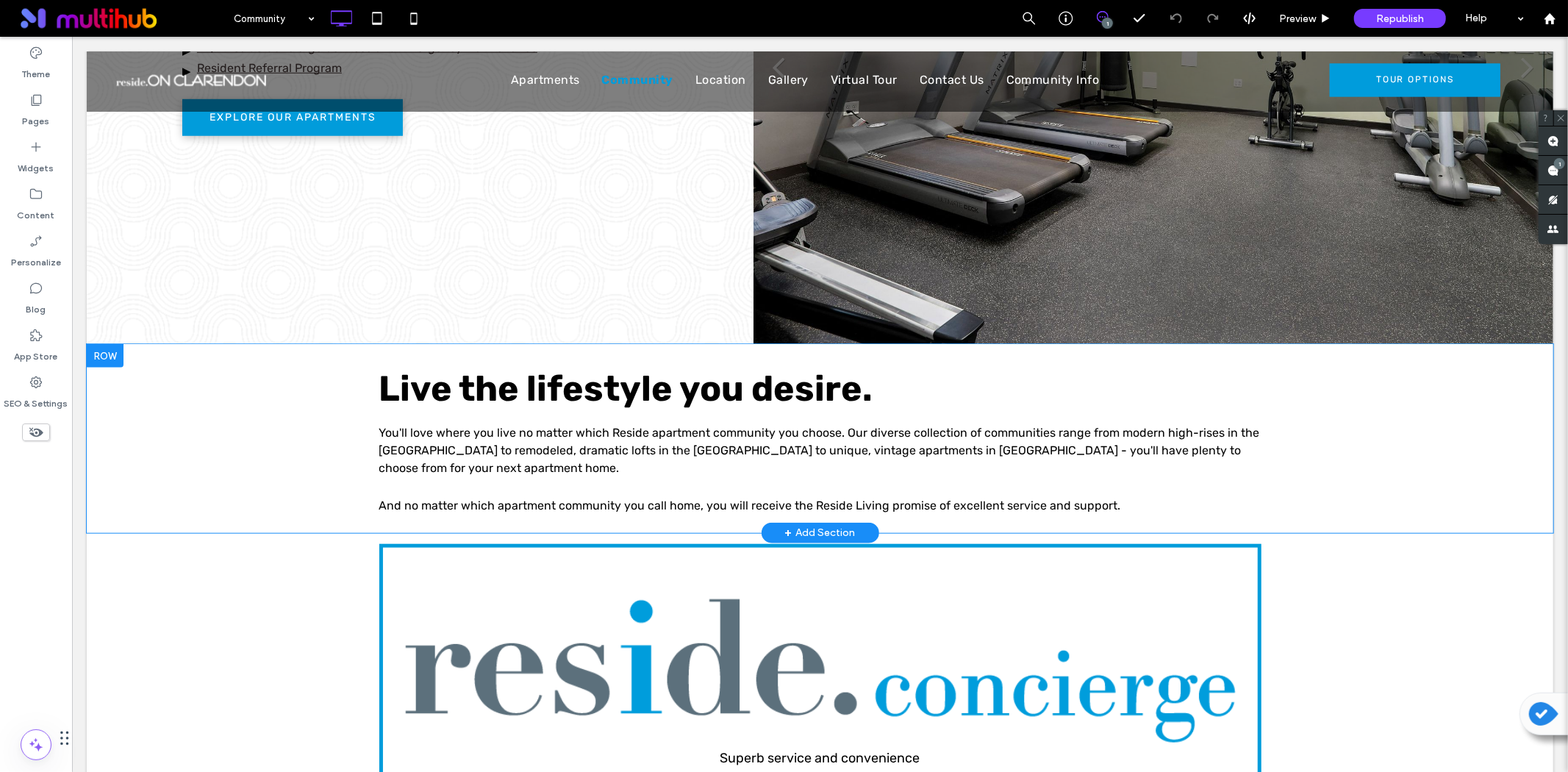
scroll to position [1062, 0]
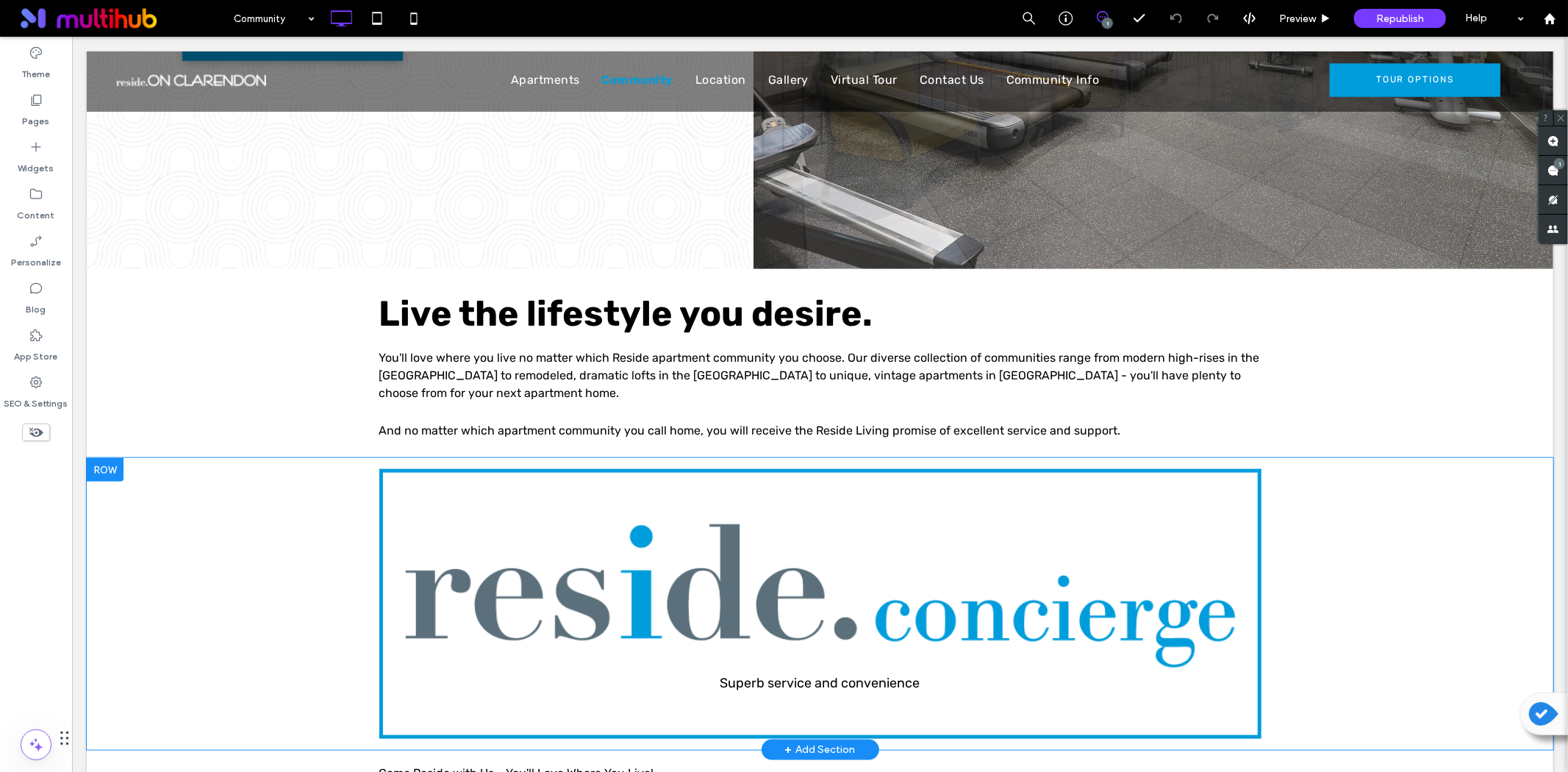
click at [233, 548] on div "Superb service and convenience Click To Paste Row + Add Section" at bounding box center [819, 603] width 1467 height 292
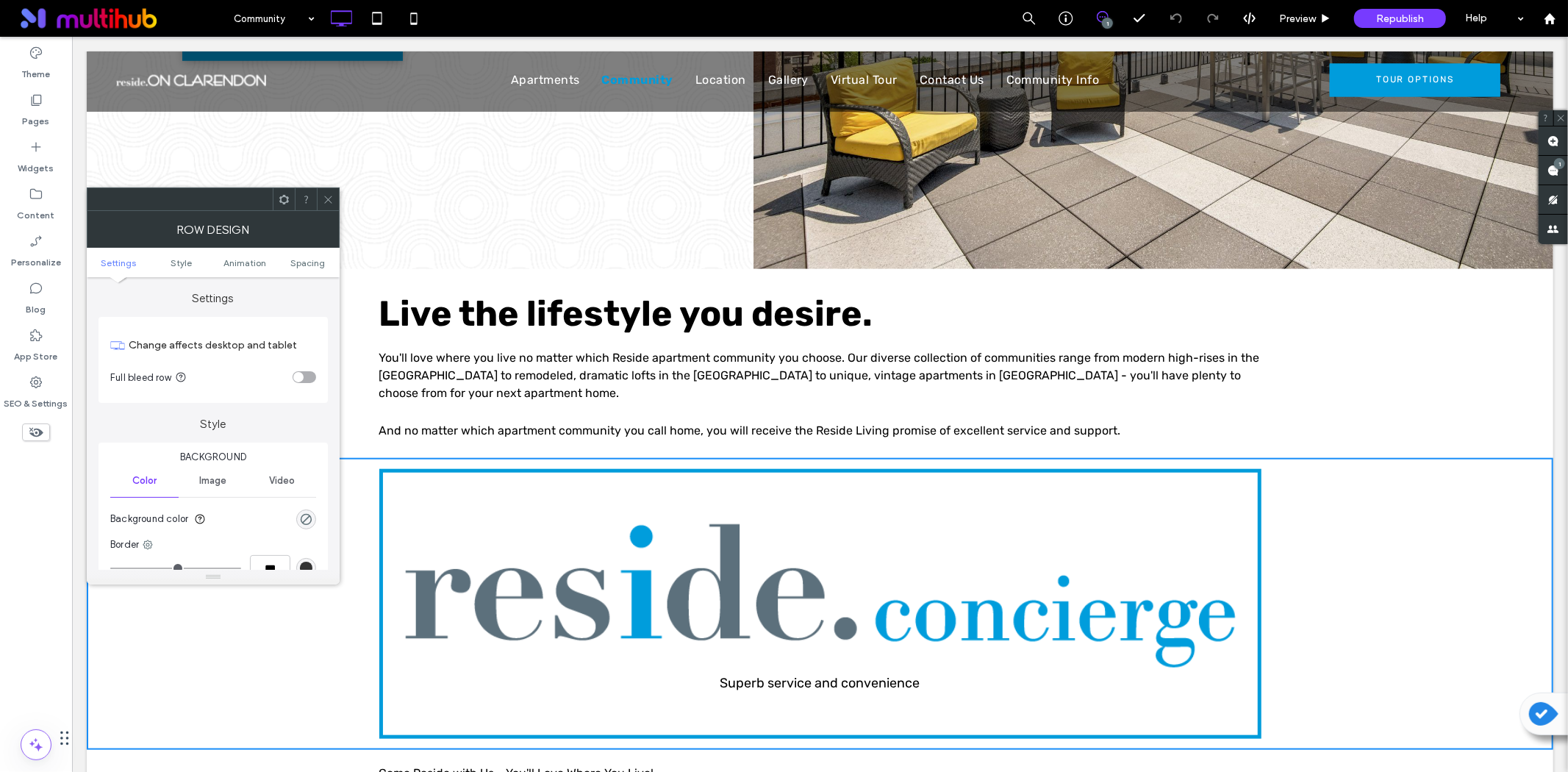
click at [282, 196] on use at bounding box center [284, 199] width 10 height 10
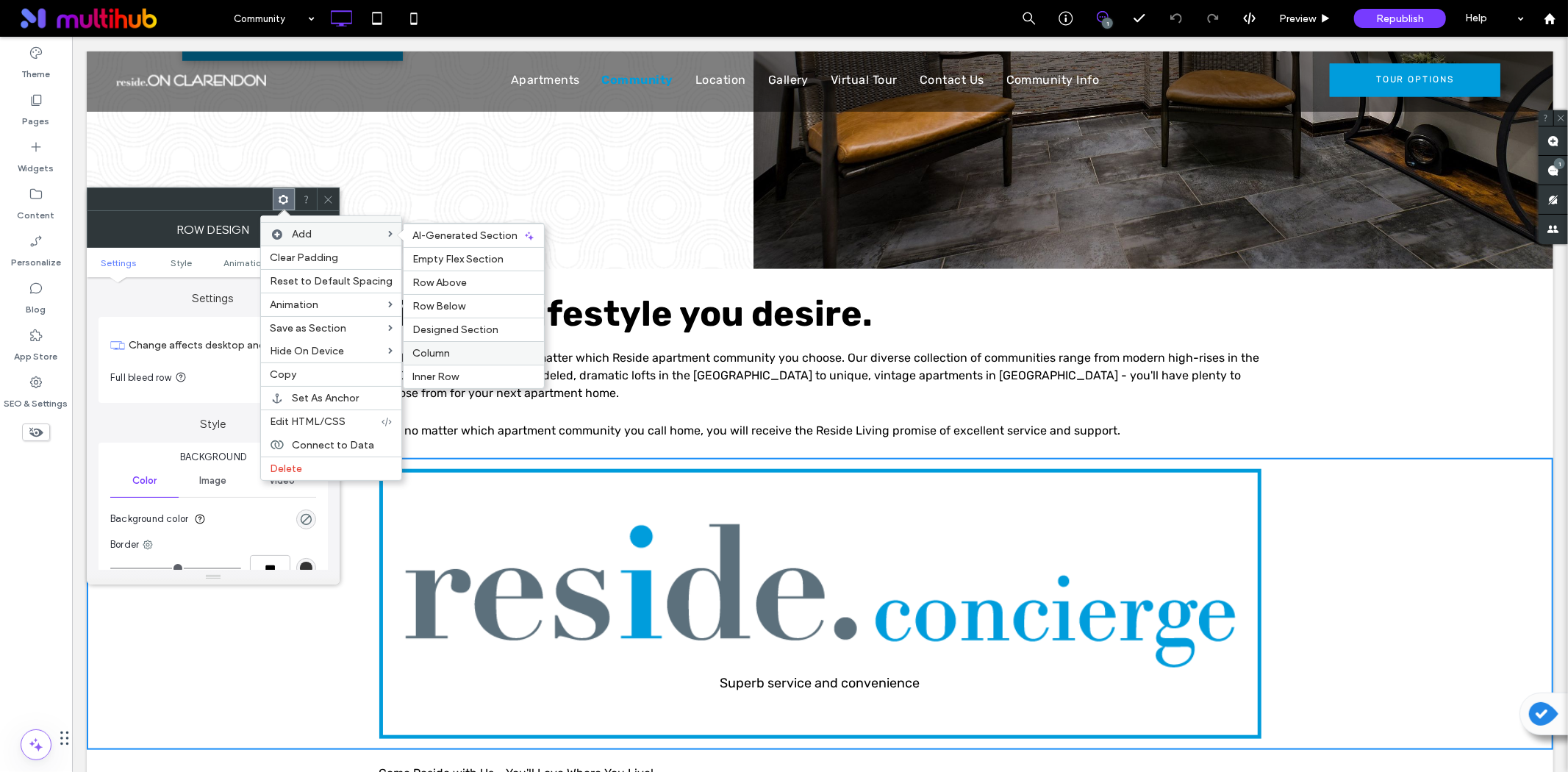
click at [434, 346] on div "Column" at bounding box center [473, 353] width 140 height 24
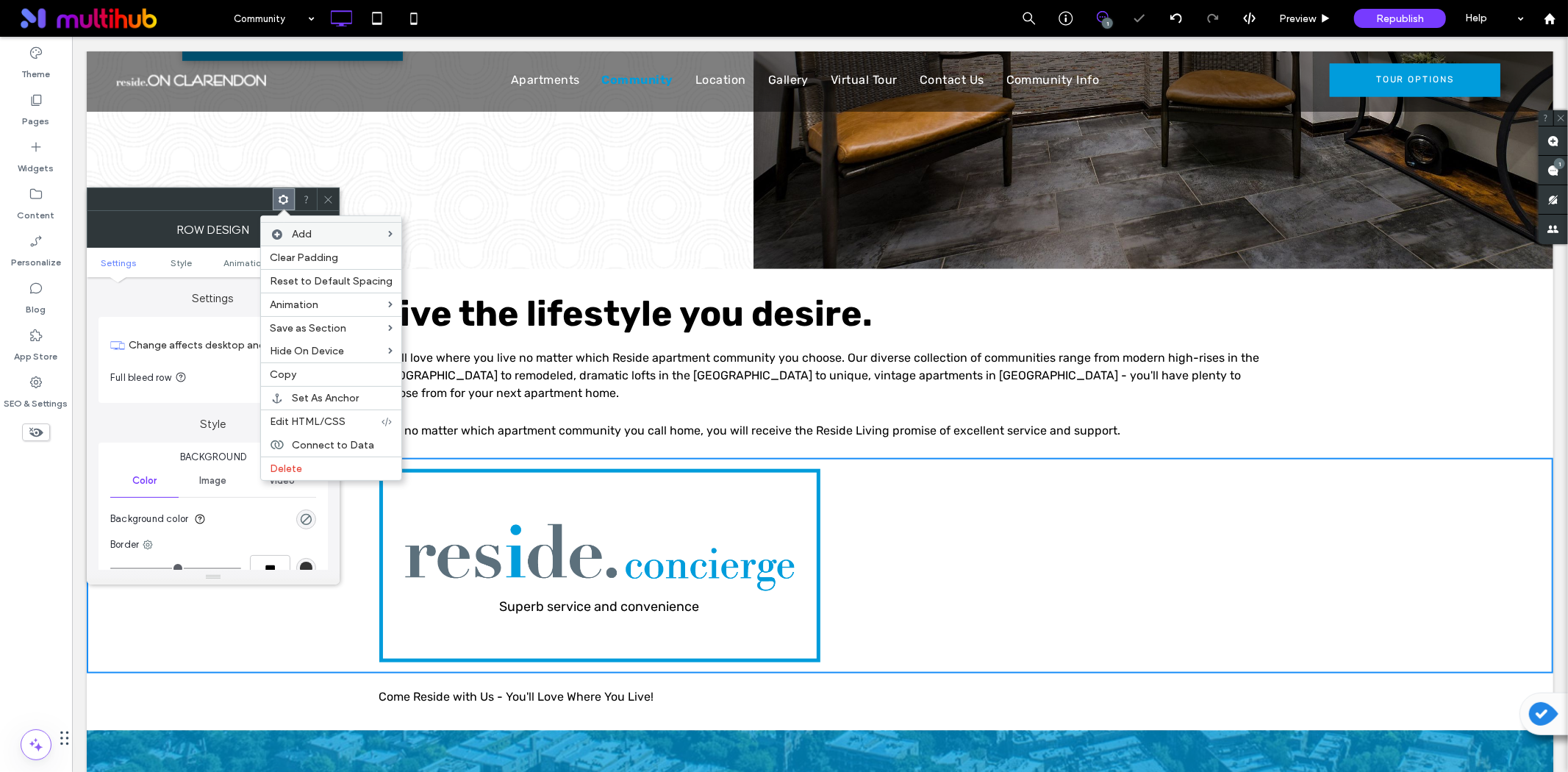
click at [327, 194] on icon at bounding box center [329, 200] width 11 height 11
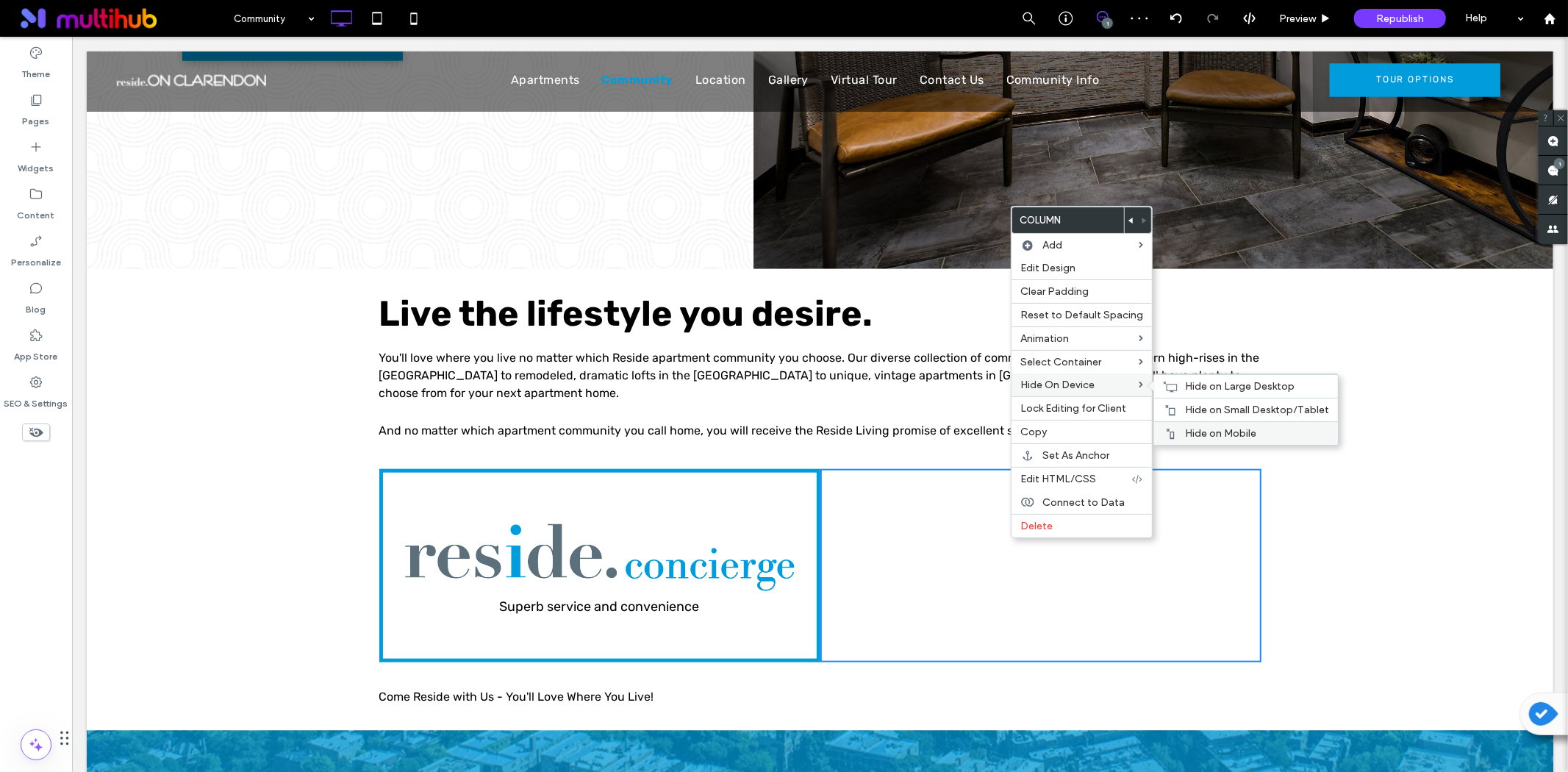
click at [1230, 437] on span "Hide on Mobile" at bounding box center [1220, 433] width 71 height 12
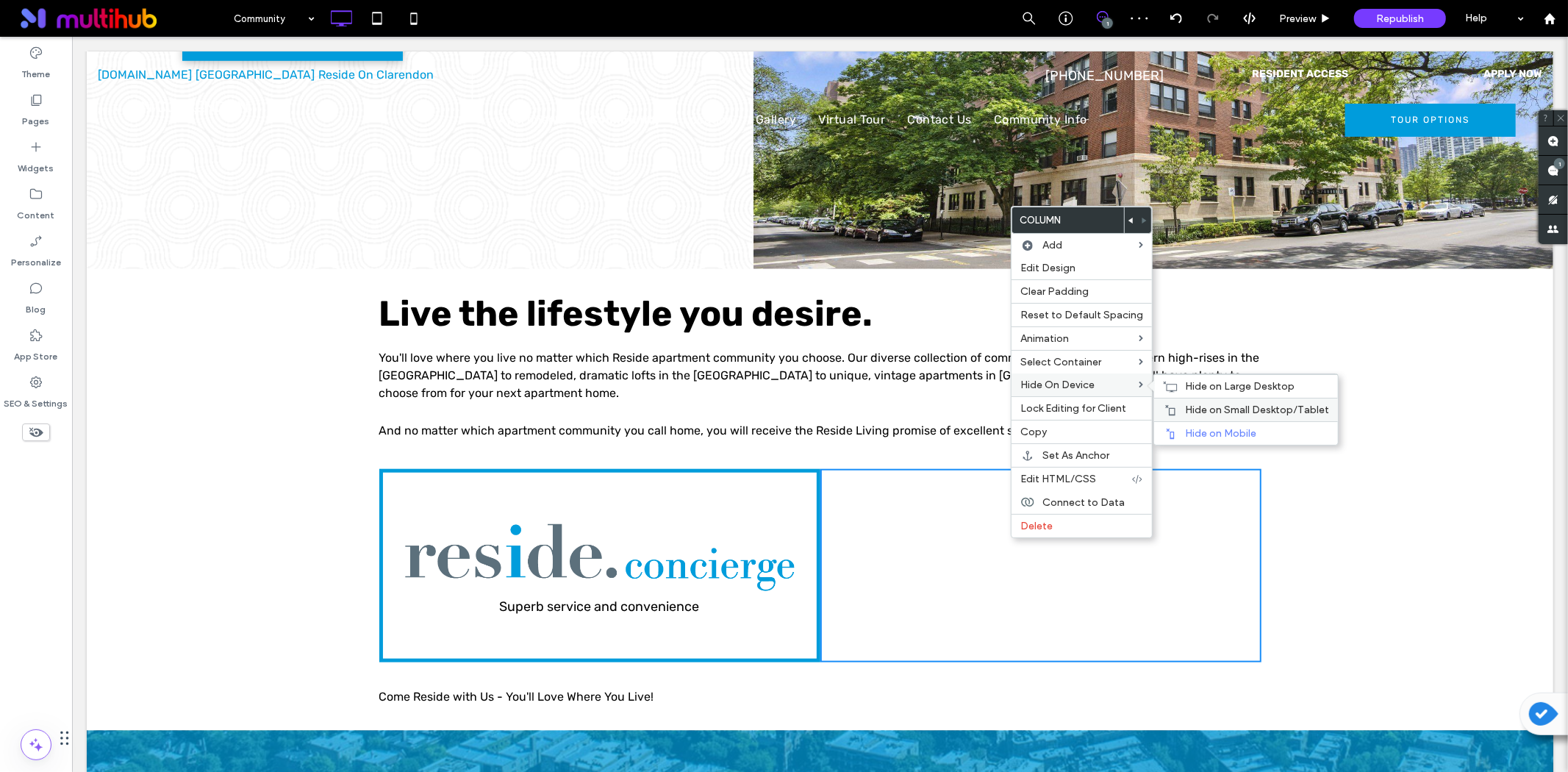
click at [1201, 410] on span "Hide on Small Desktop/Tablet" at bounding box center [1256, 409] width 144 height 12
click at [1185, 383] on span "Hide on Large Desktop" at bounding box center [1239, 386] width 110 height 12
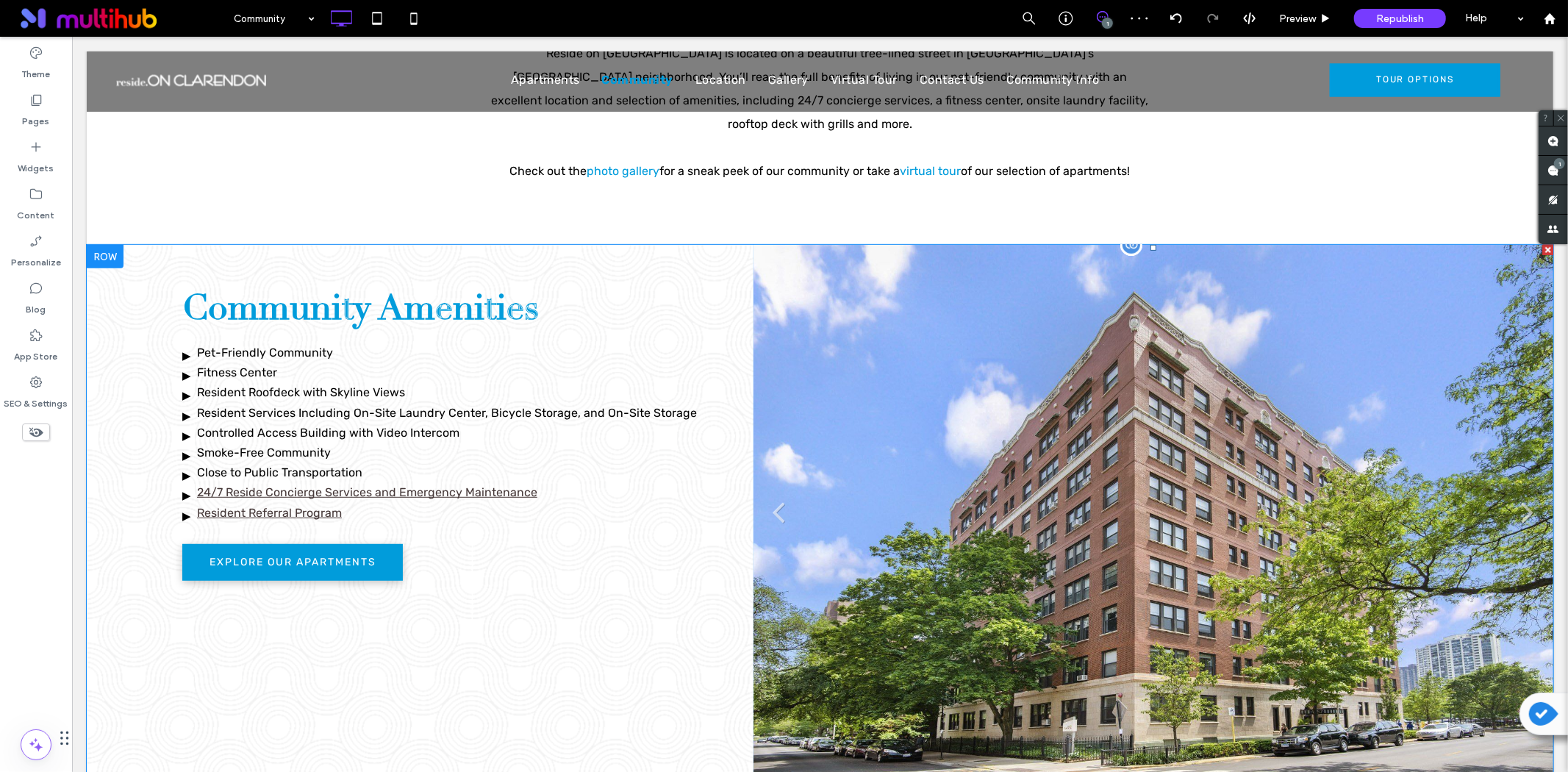
scroll to position [490, 0]
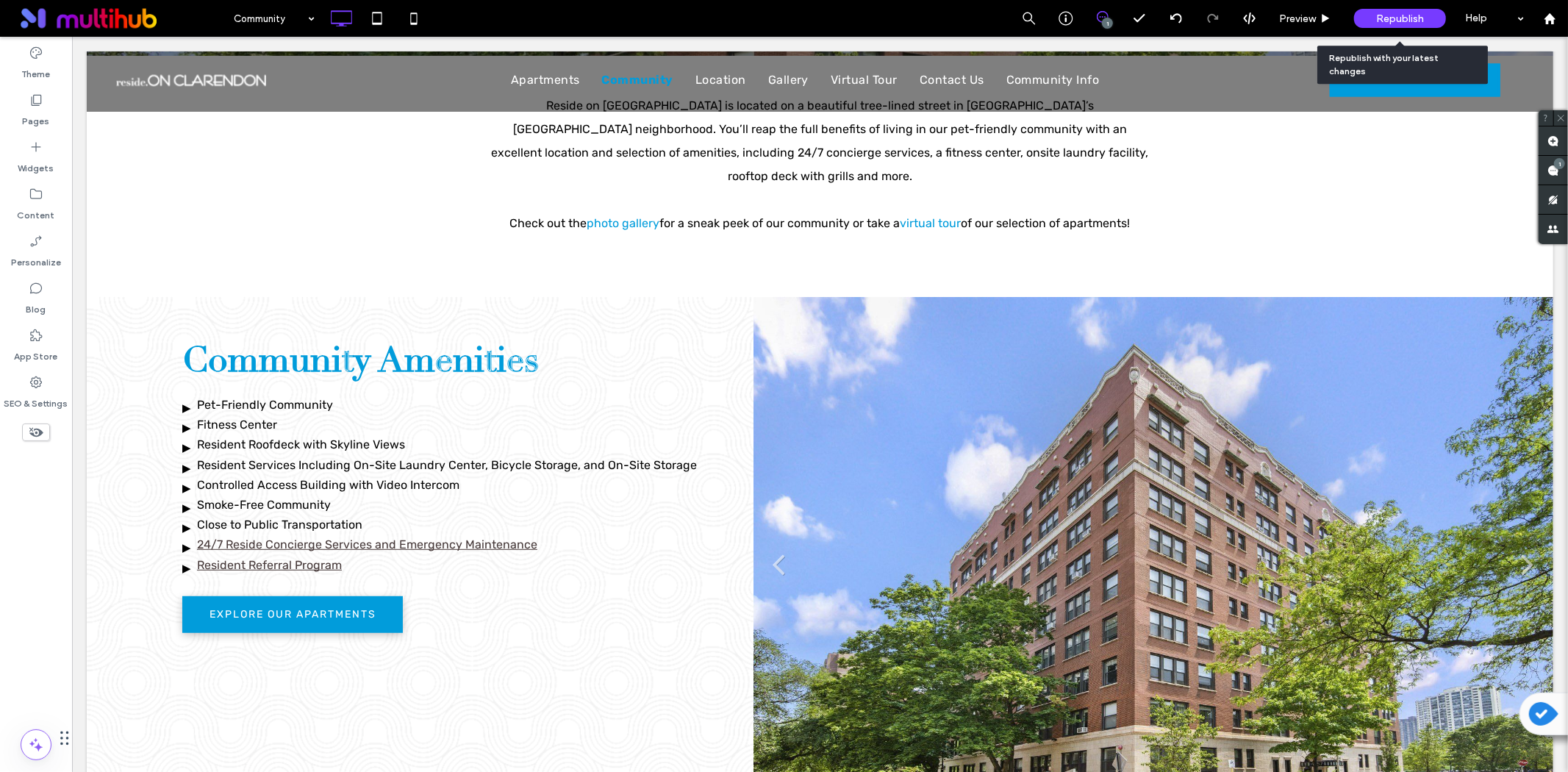
click at [1378, 17] on span "Republish" at bounding box center [1400, 18] width 48 height 12
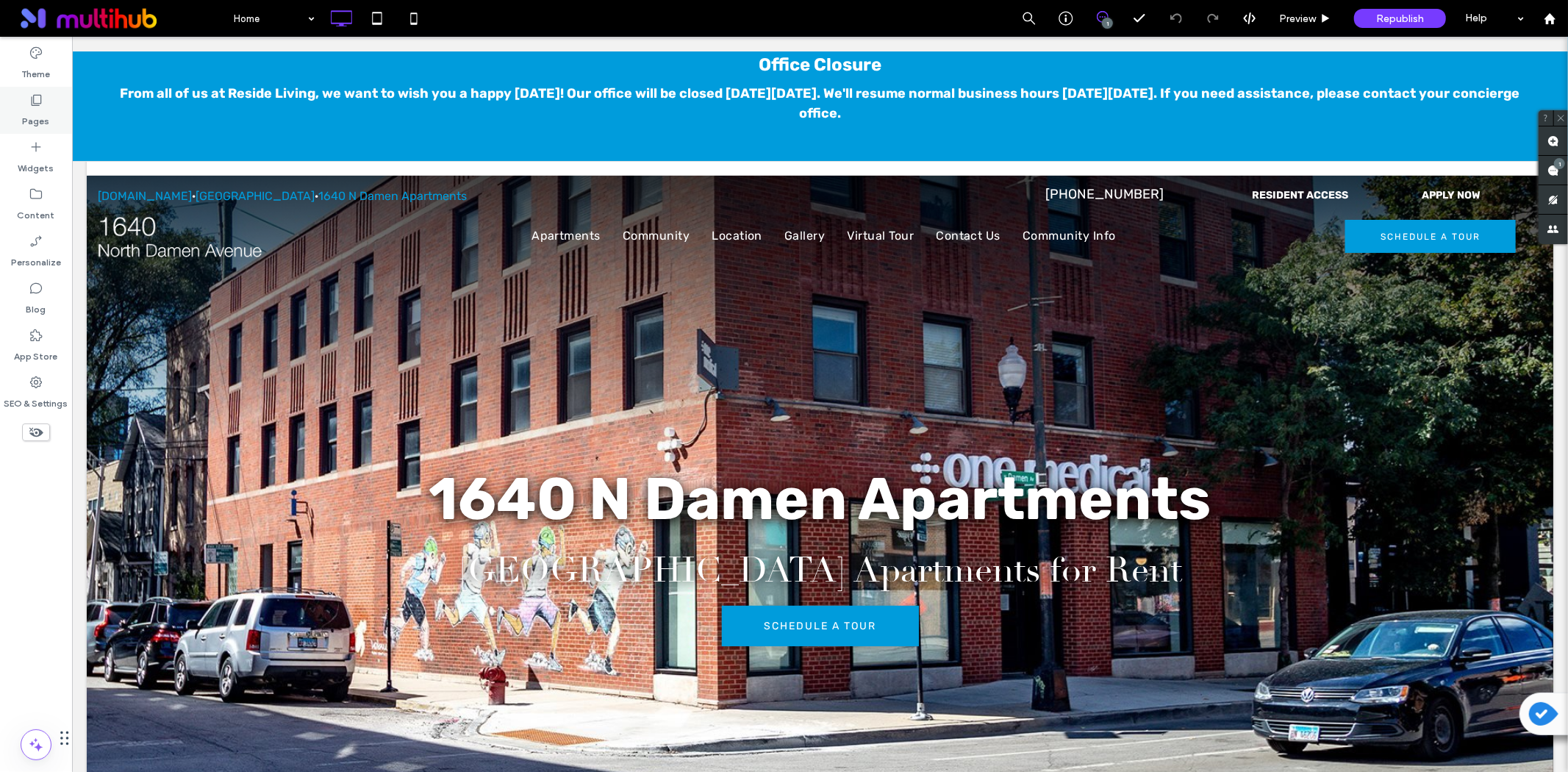
click at [38, 114] on label "Pages" at bounding box center [36, 118] width 28 height 21
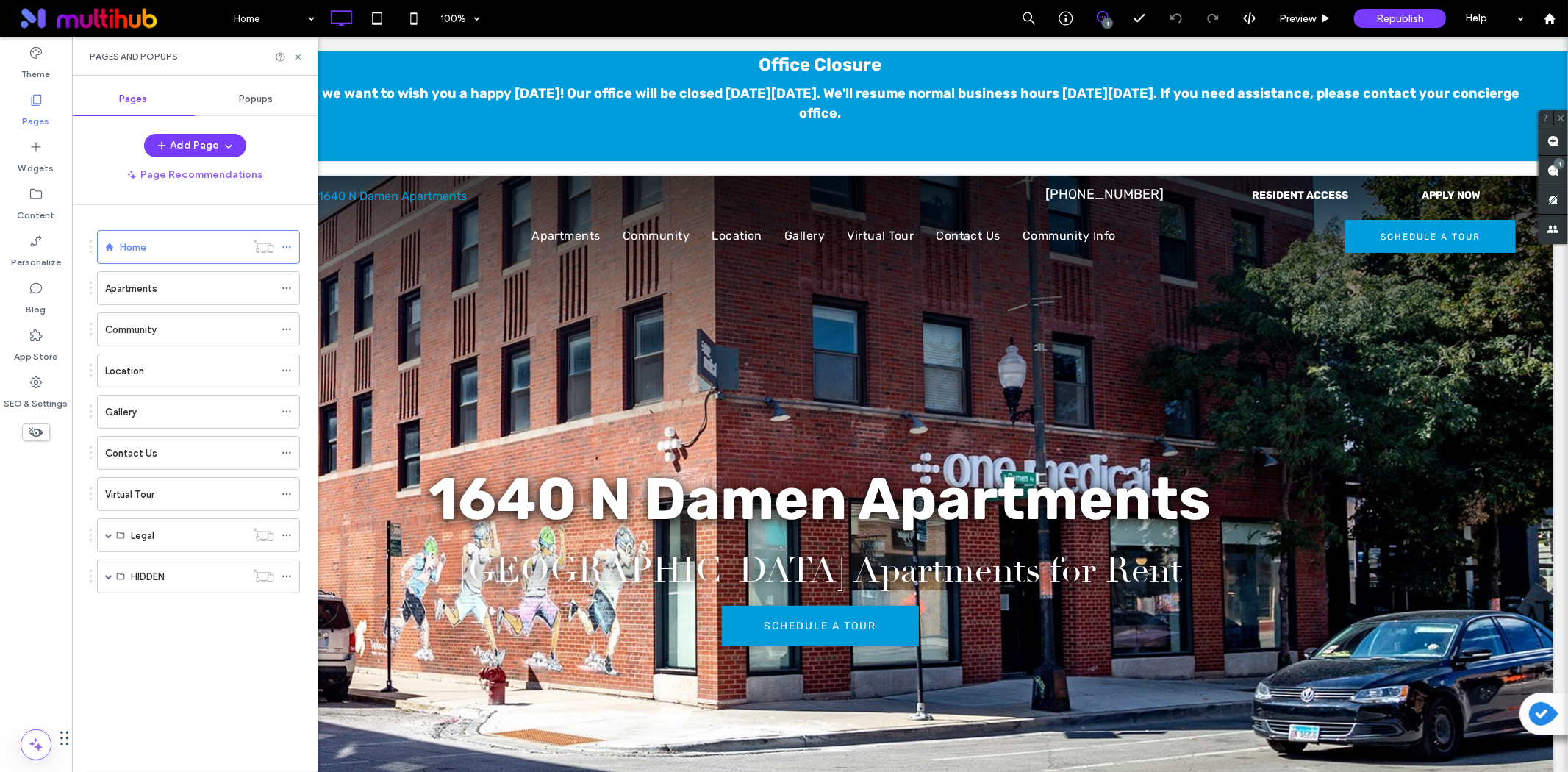
click at [41, 103] on icon at bounding box center [35, 99] width 14 height 14
click at [150, 326] on label "Community" at bounding box center [131, 329] width 51 height 26
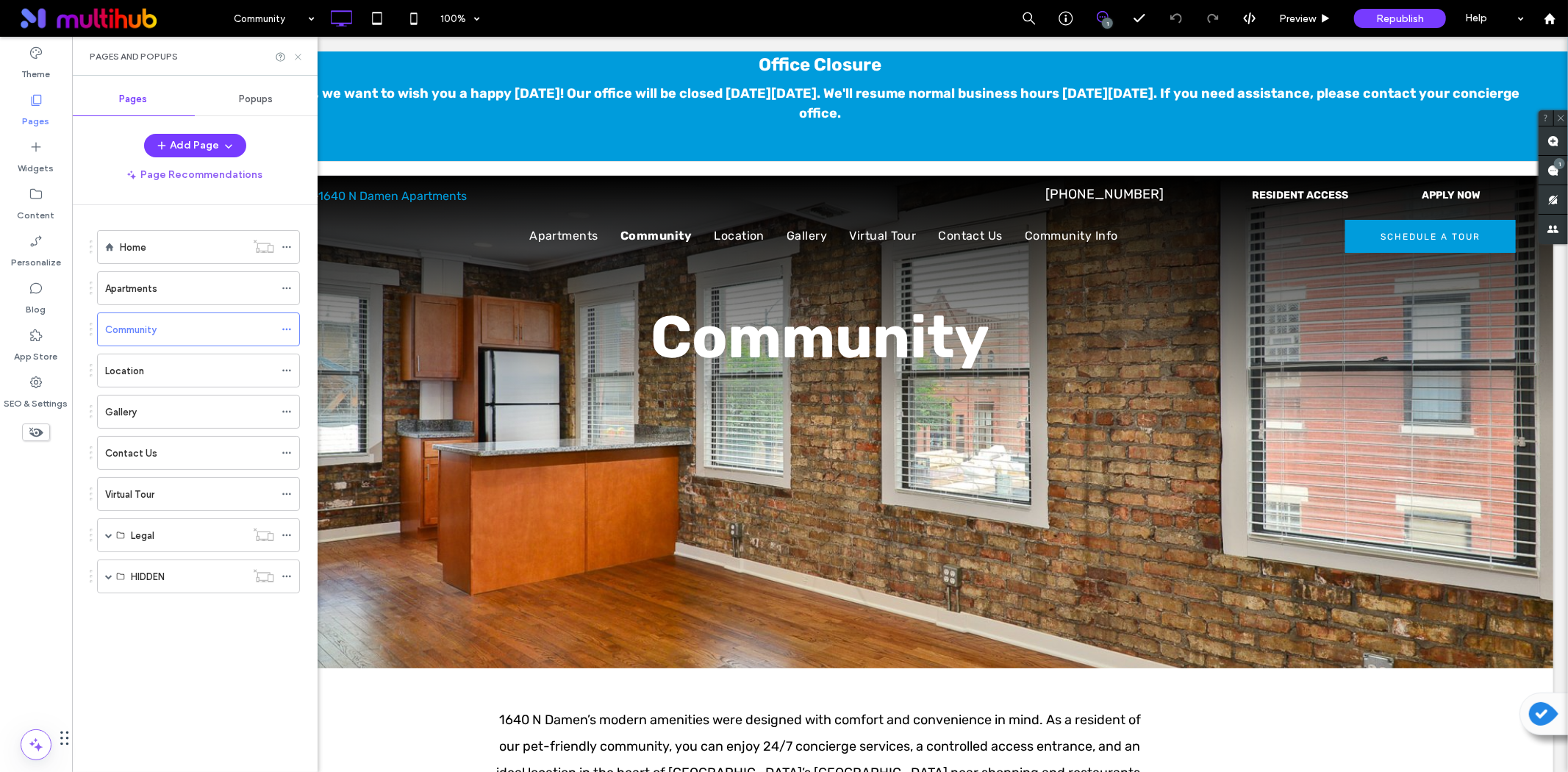
click at [295, 54] on icon at bounding box center [298, 57] width 11 height 11
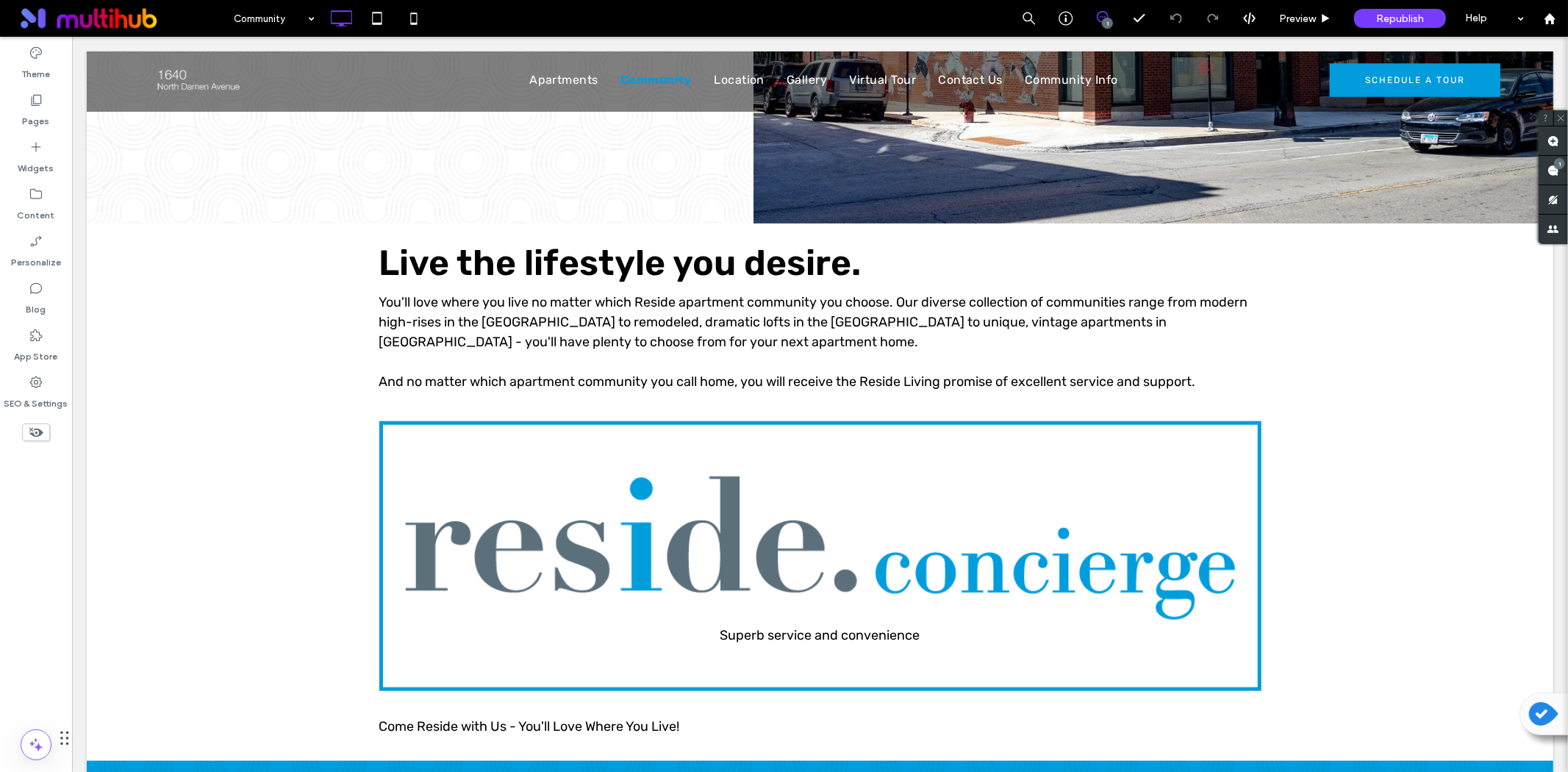
scroll to position [1307, 0]
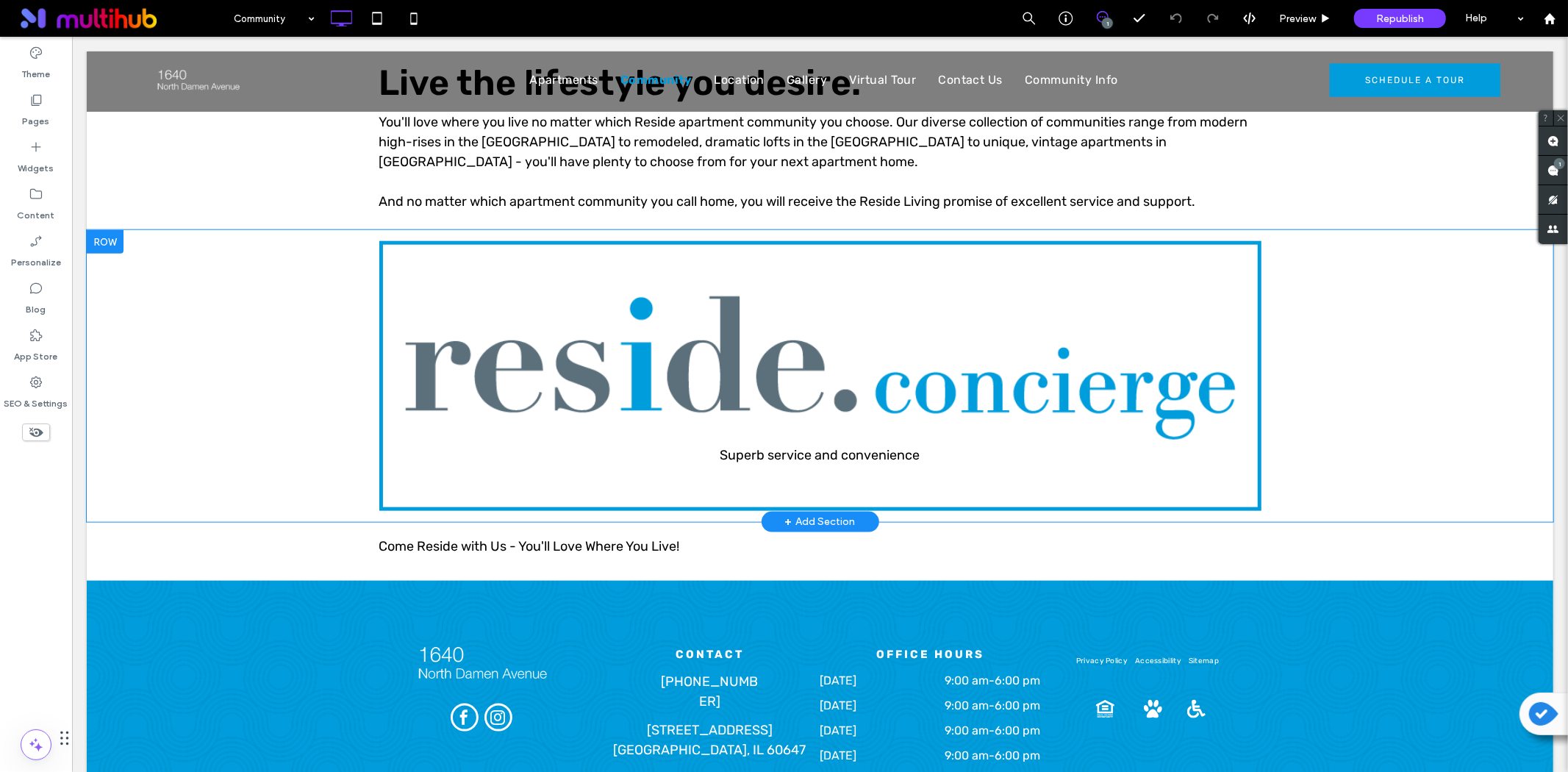
click at [243, 347] on div "Superb service and convenience Click To Paste Row + Add Section" at bounding box center [819, 376] width 1467 height 292
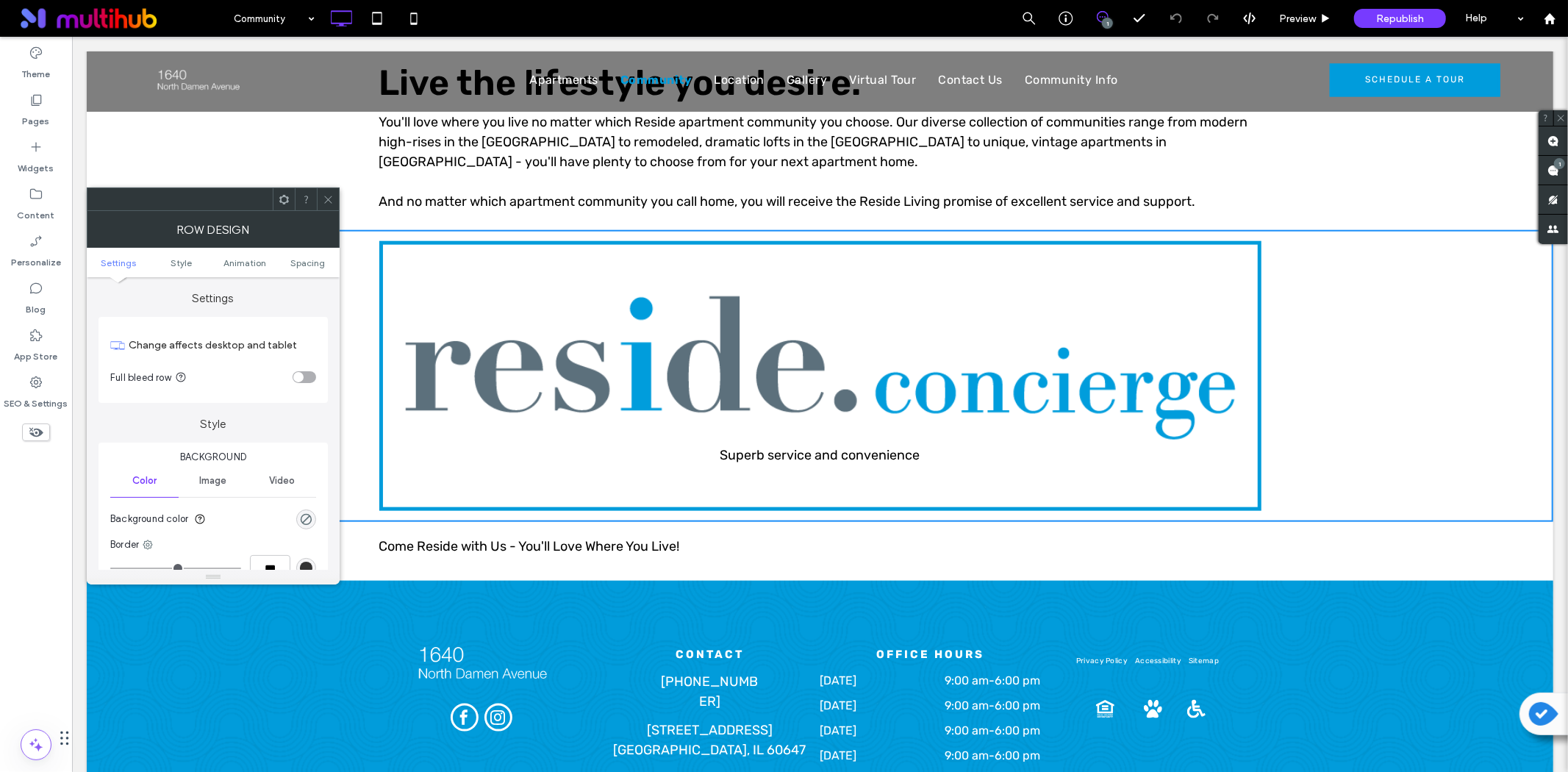
click at [276, 192] on div at bounding box center [283, 198] width 22 height 22
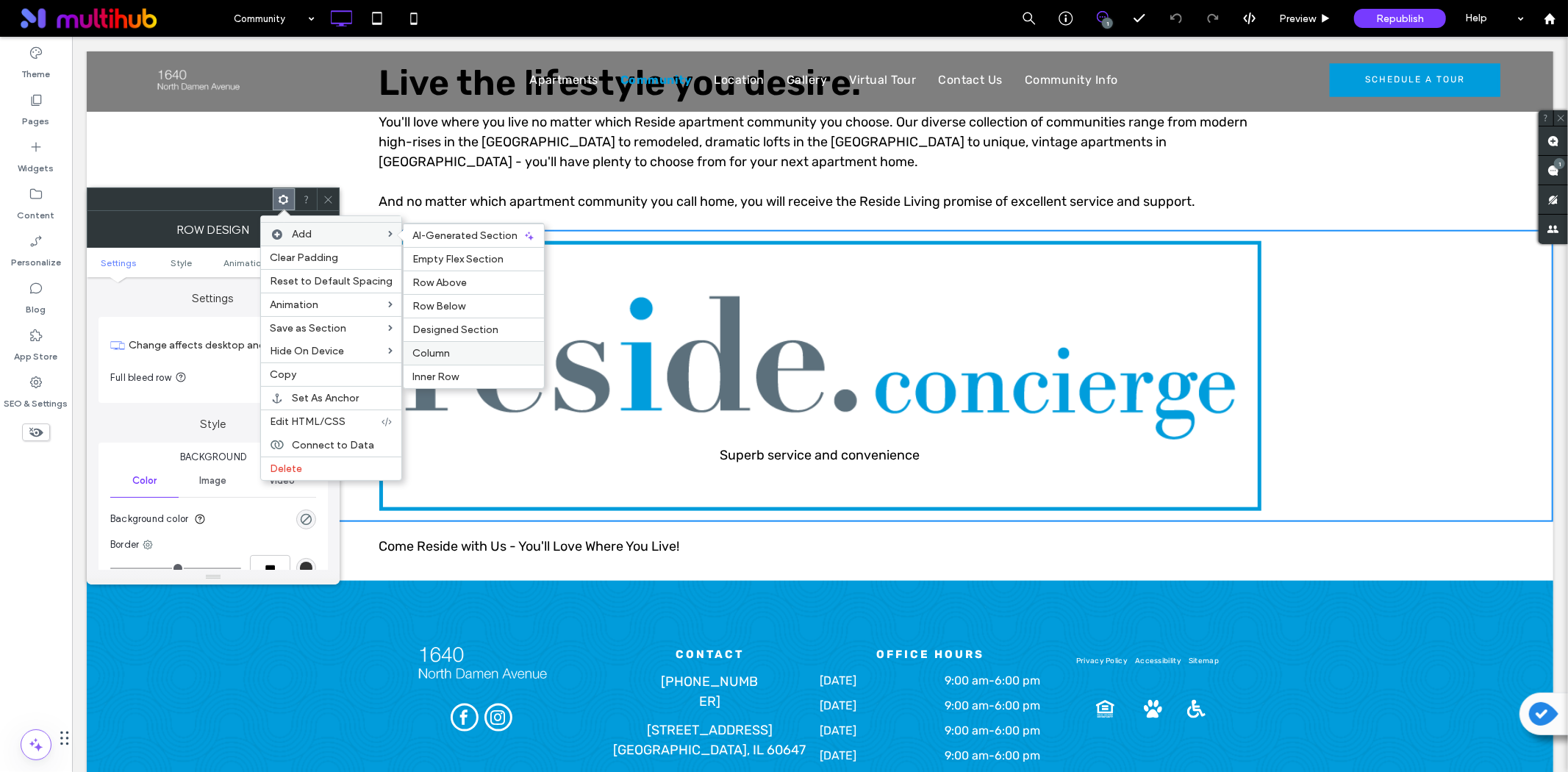
click at [461, 344] on div "Column" at bounding box center [473, 353] width 140 height 24
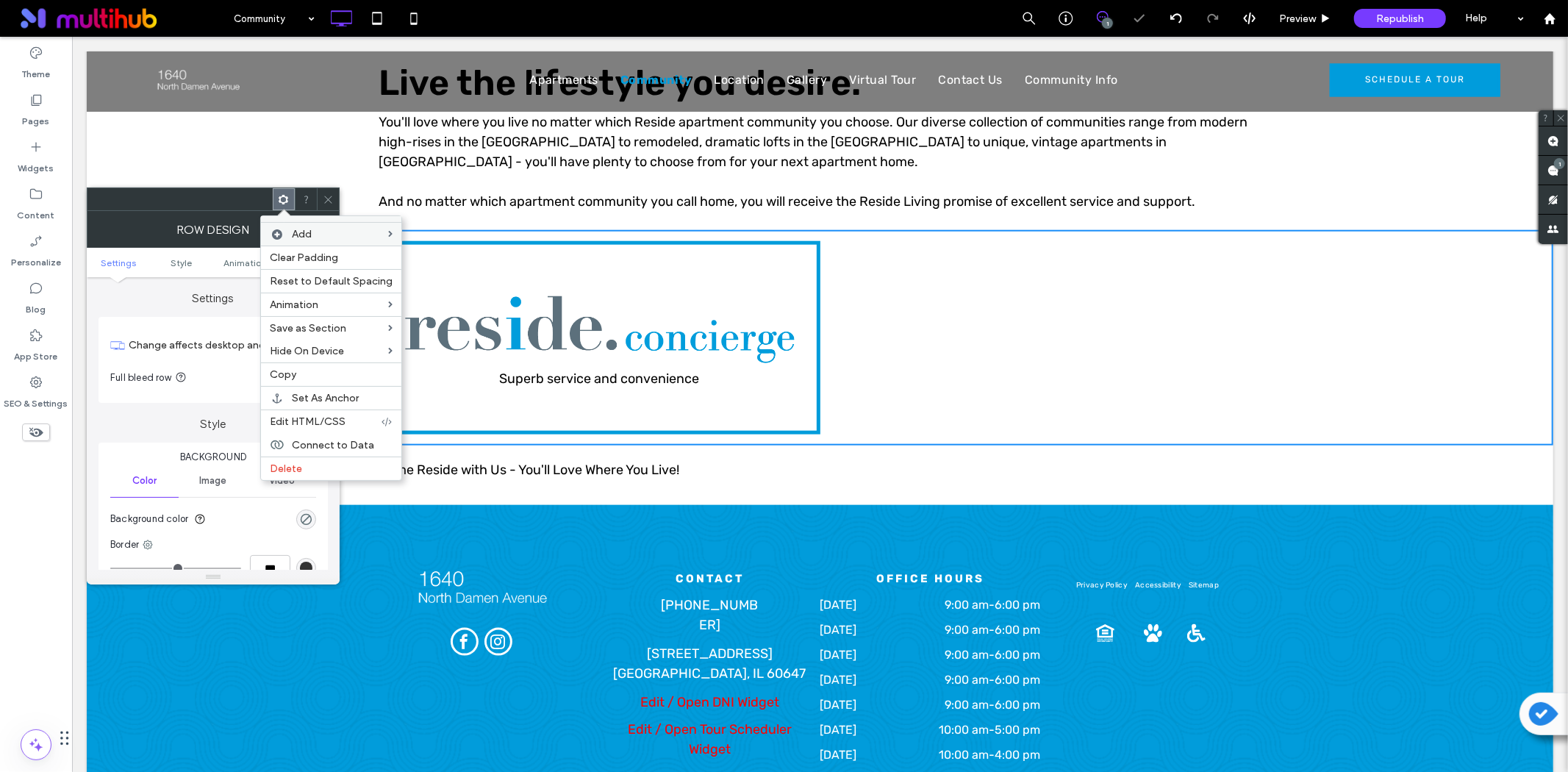
click at [960, 306] on div "Click To Paste Click To Paste" at bounding box center [1040, 336] width 441 height 193
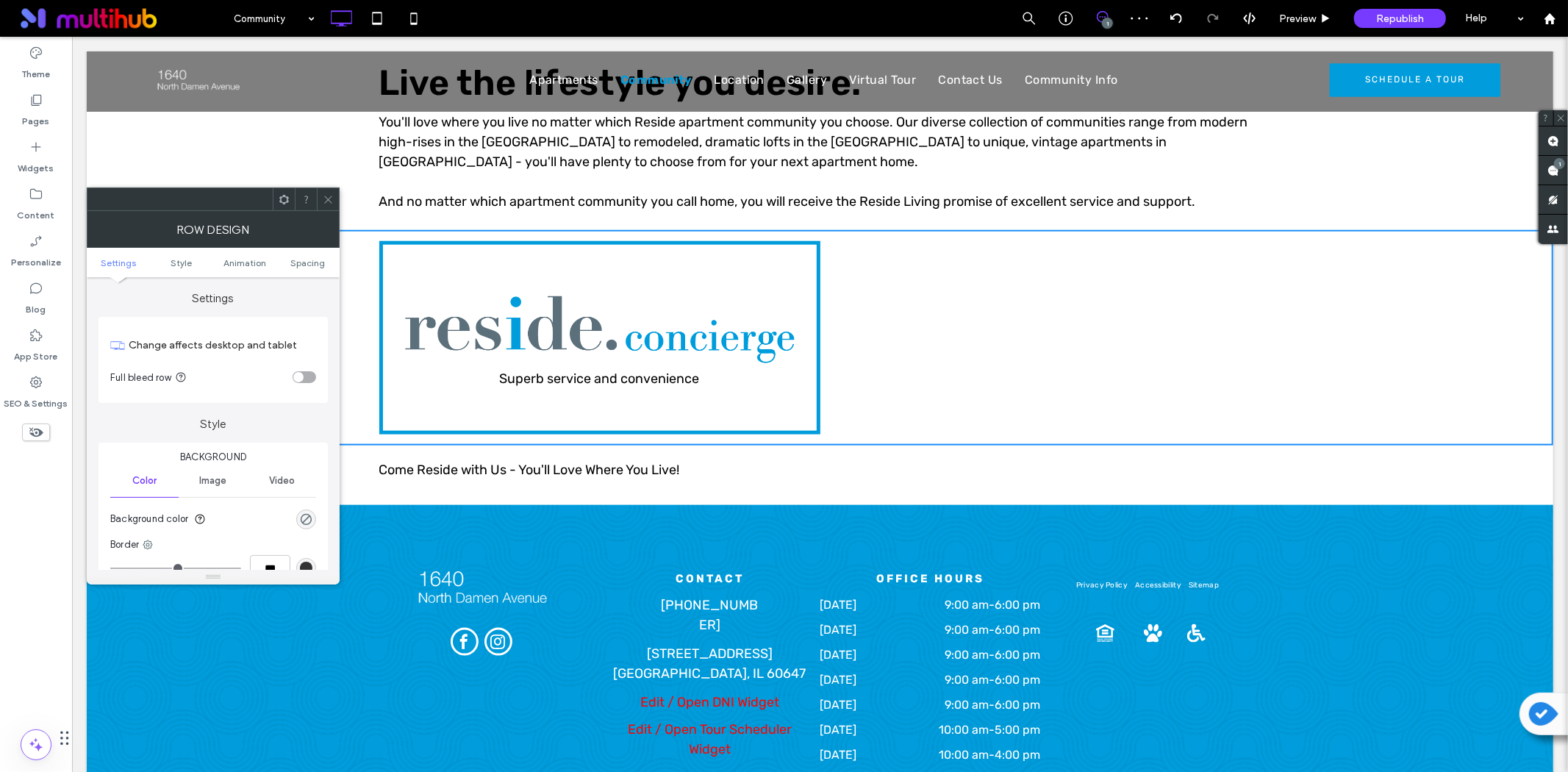
click at [326, 194] on icon at bounding box center [329, 200] width 11 height 11
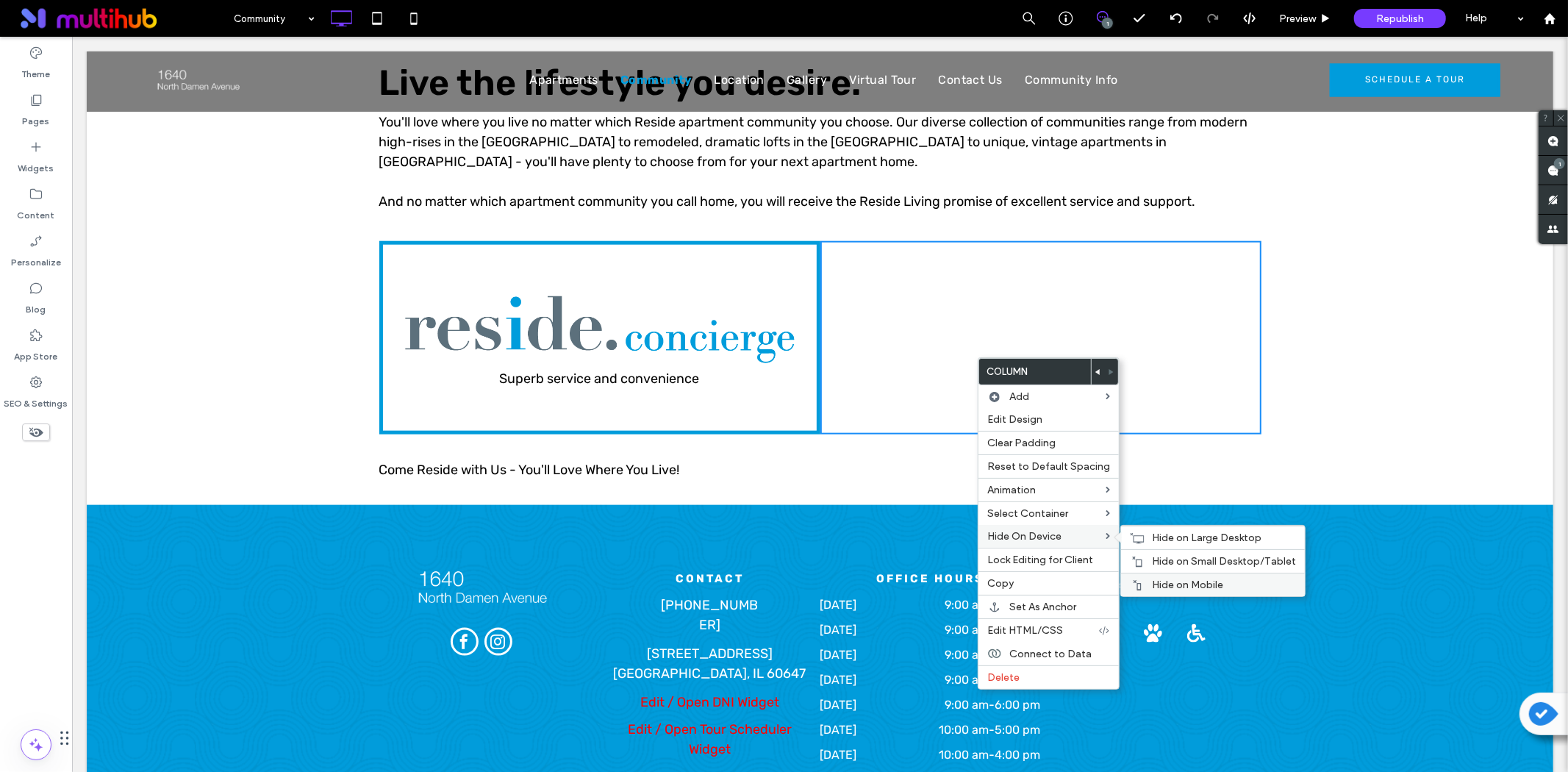
click at [1201, 579] on span "Hide on Mobile" at bounding box center [1188, 584] width 71 height 12
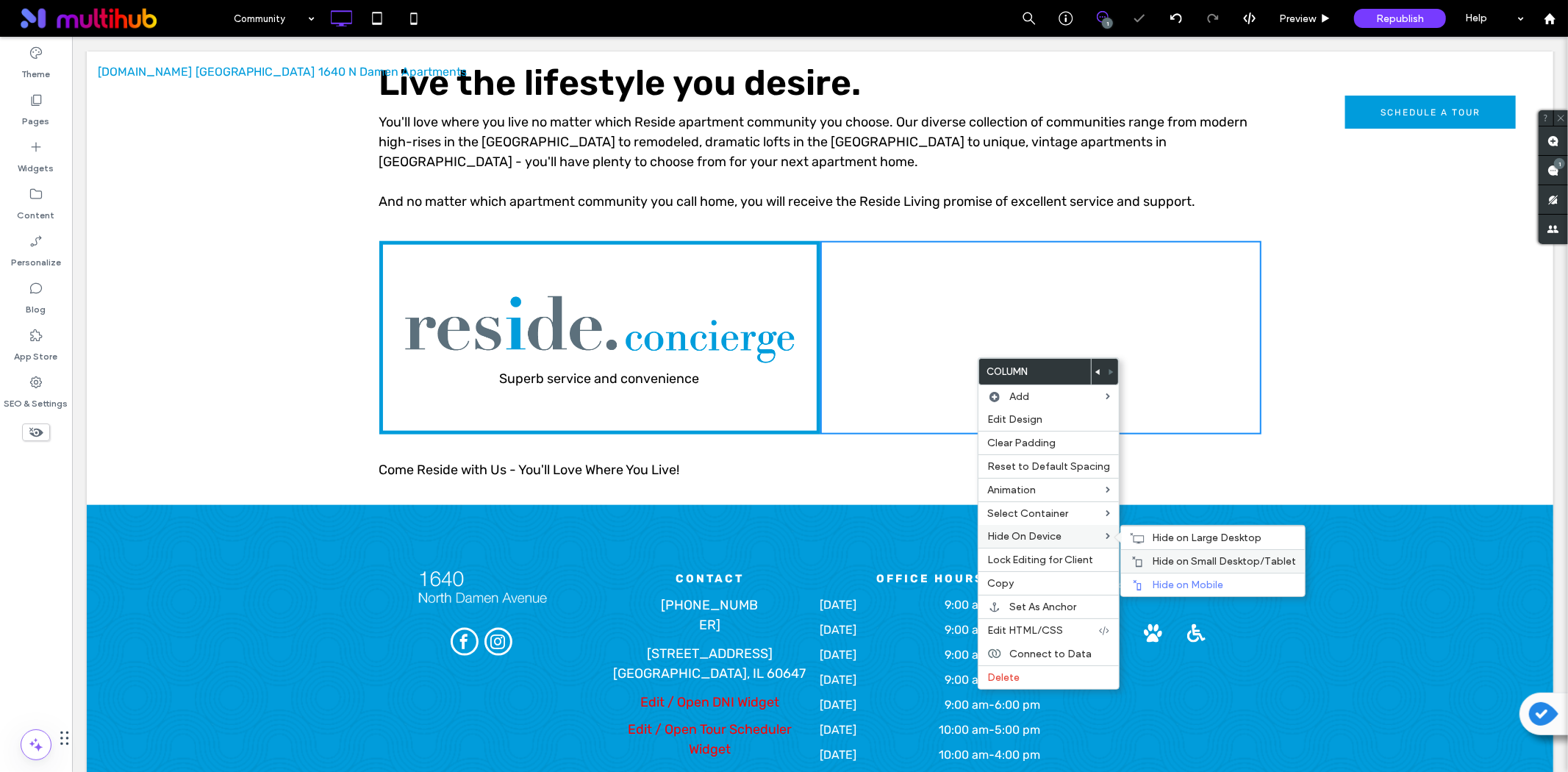
click at [1193, 557] on span "Hide on Small Desktop/Tablet" at bounding box center [1224, 560] width 144 height 12
click at [1159, 536] on span "Hide on Large Desktop" at bounding box center [1207, 538] width 110 height 12
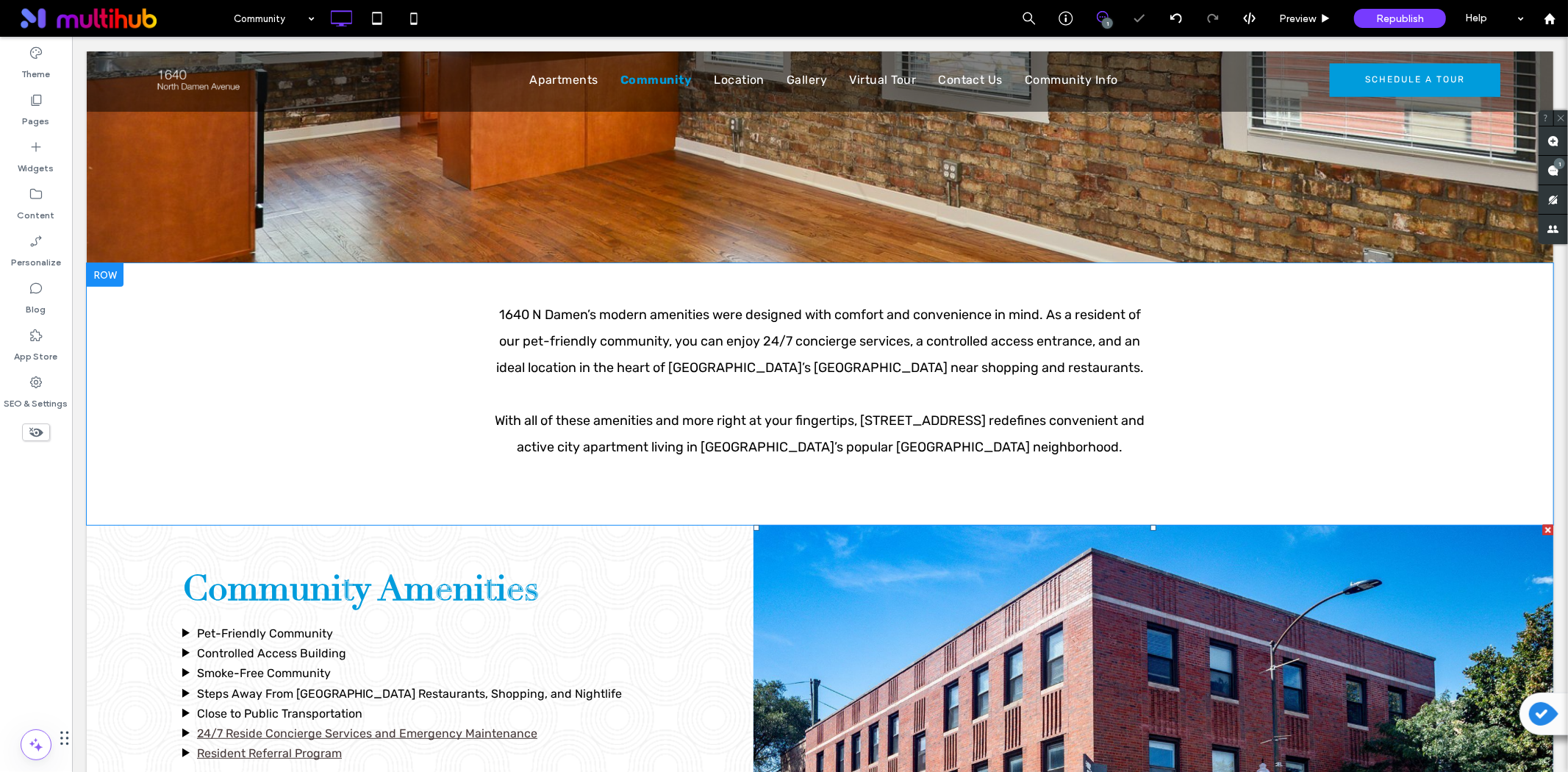
scroll to position [245, 0]
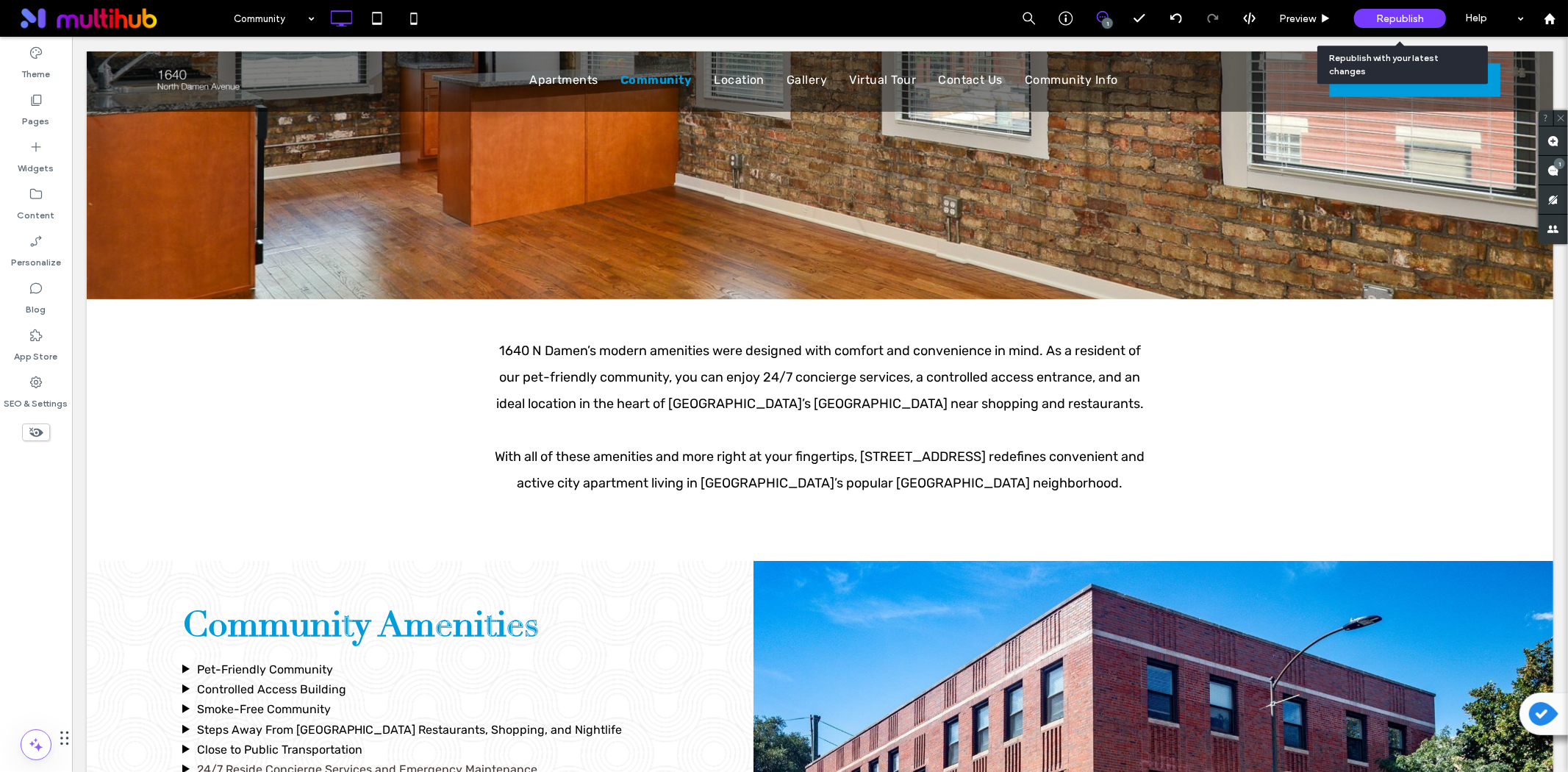
click at [1394, 20] on span "Republish" at bounding box center [1400, 18] width 48 height 12
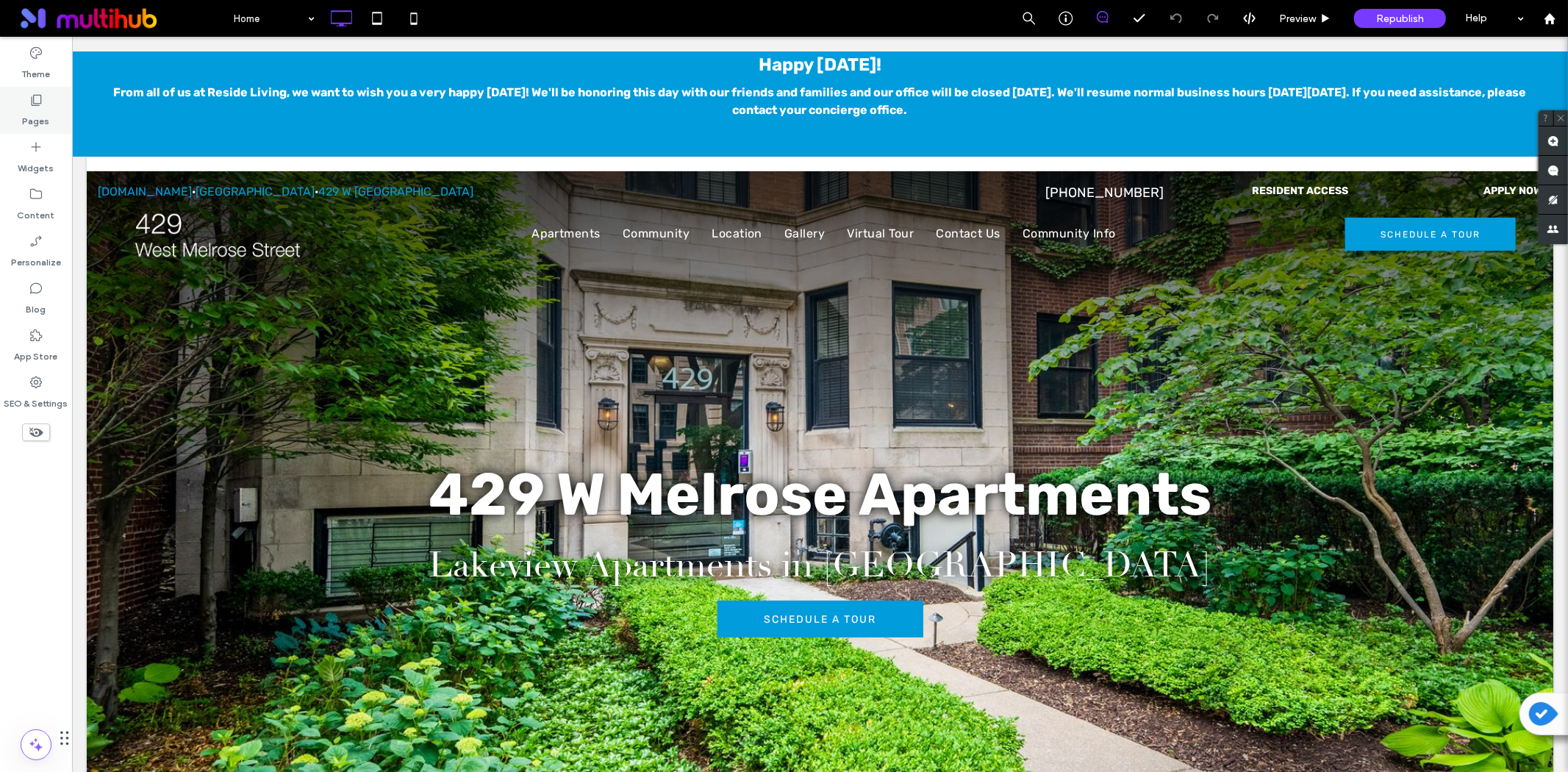
click at [42, 117] on label "Pages" at bounding box center [36, 118] width 28 height 21
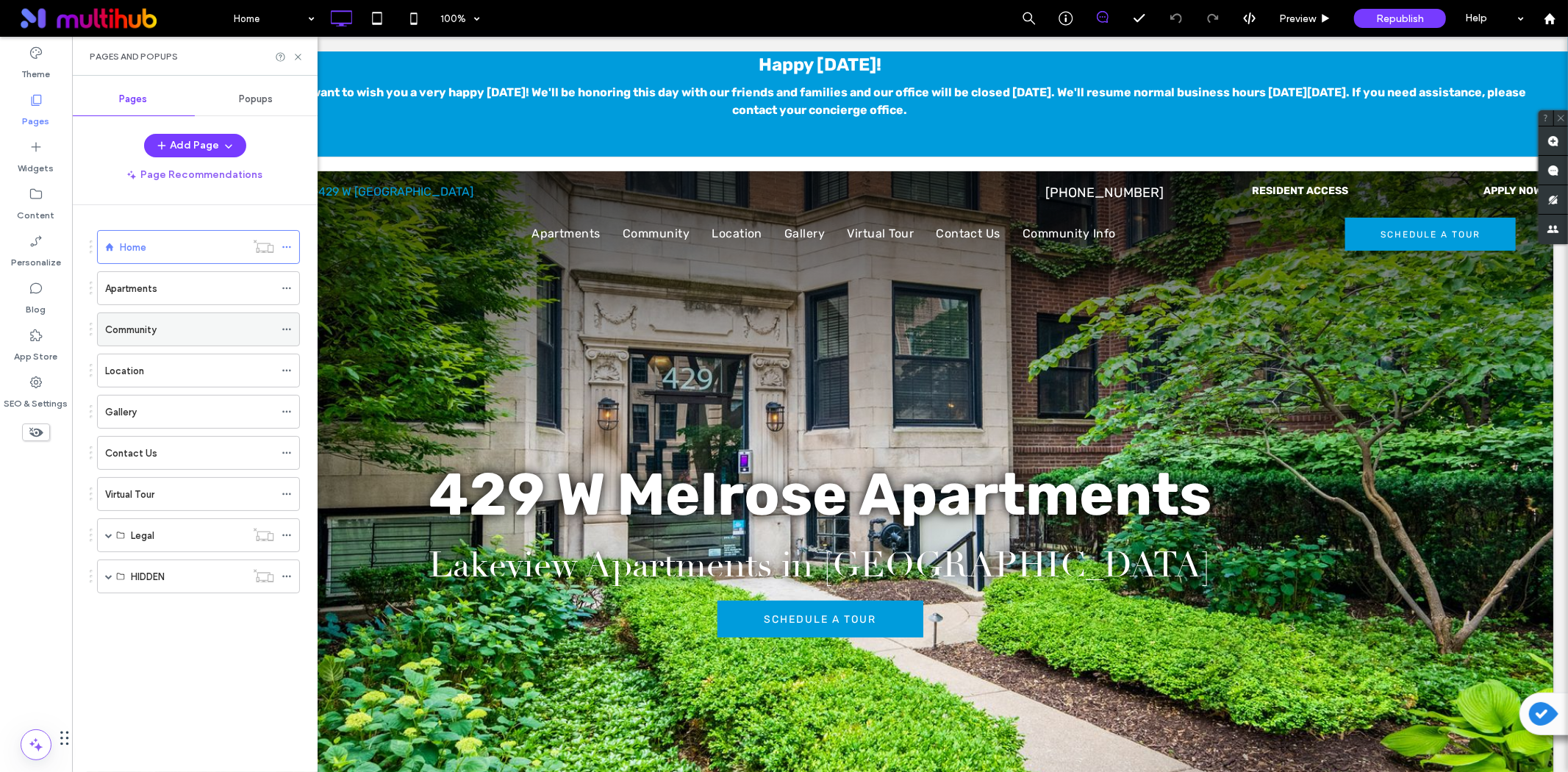
click at [147, 335] on label "Community" at bounding box center [131, 329] width 51 height 26
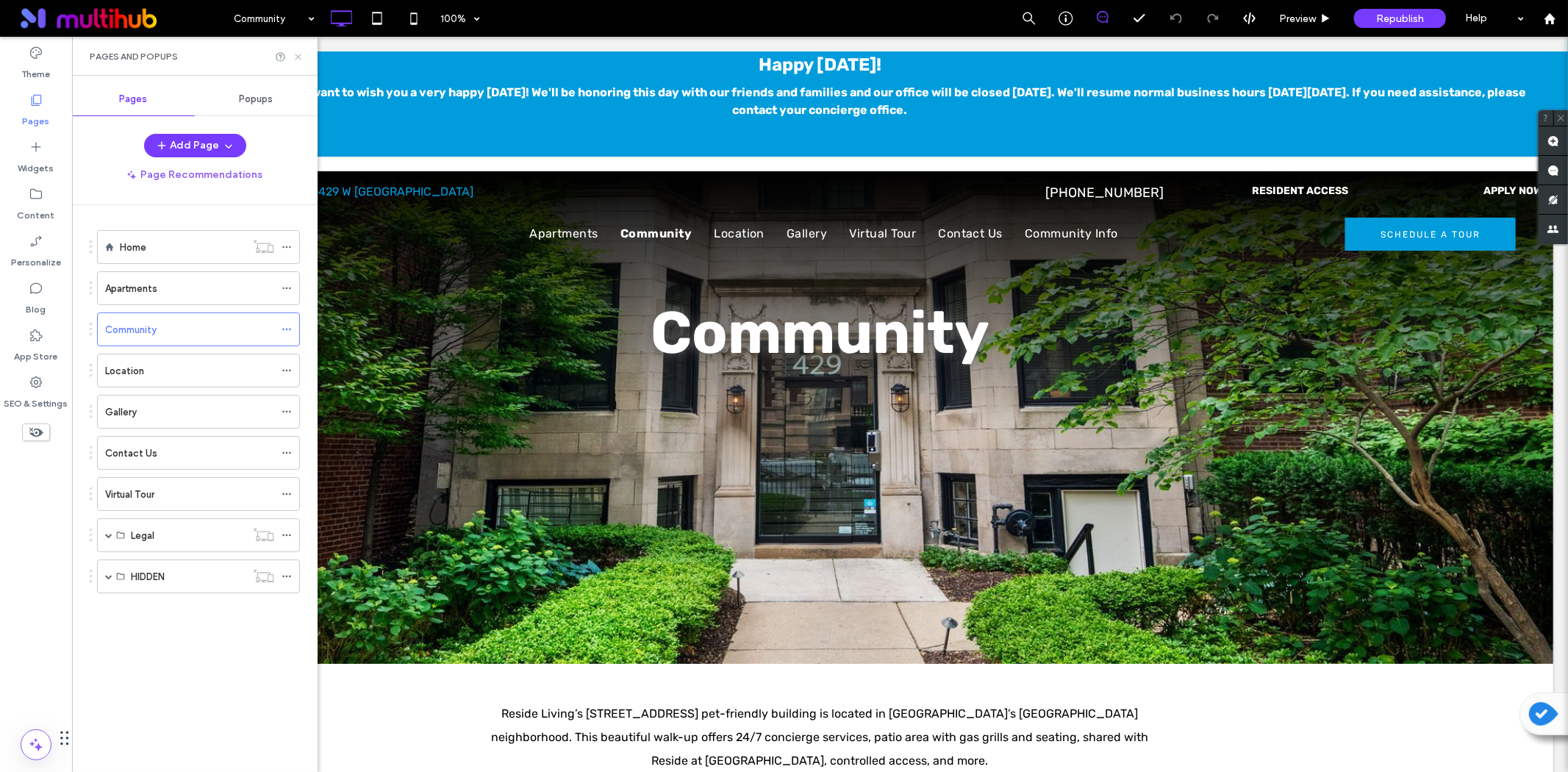
click at [296, 53] on icon at bounding box center [298, 57] width 11 height 11
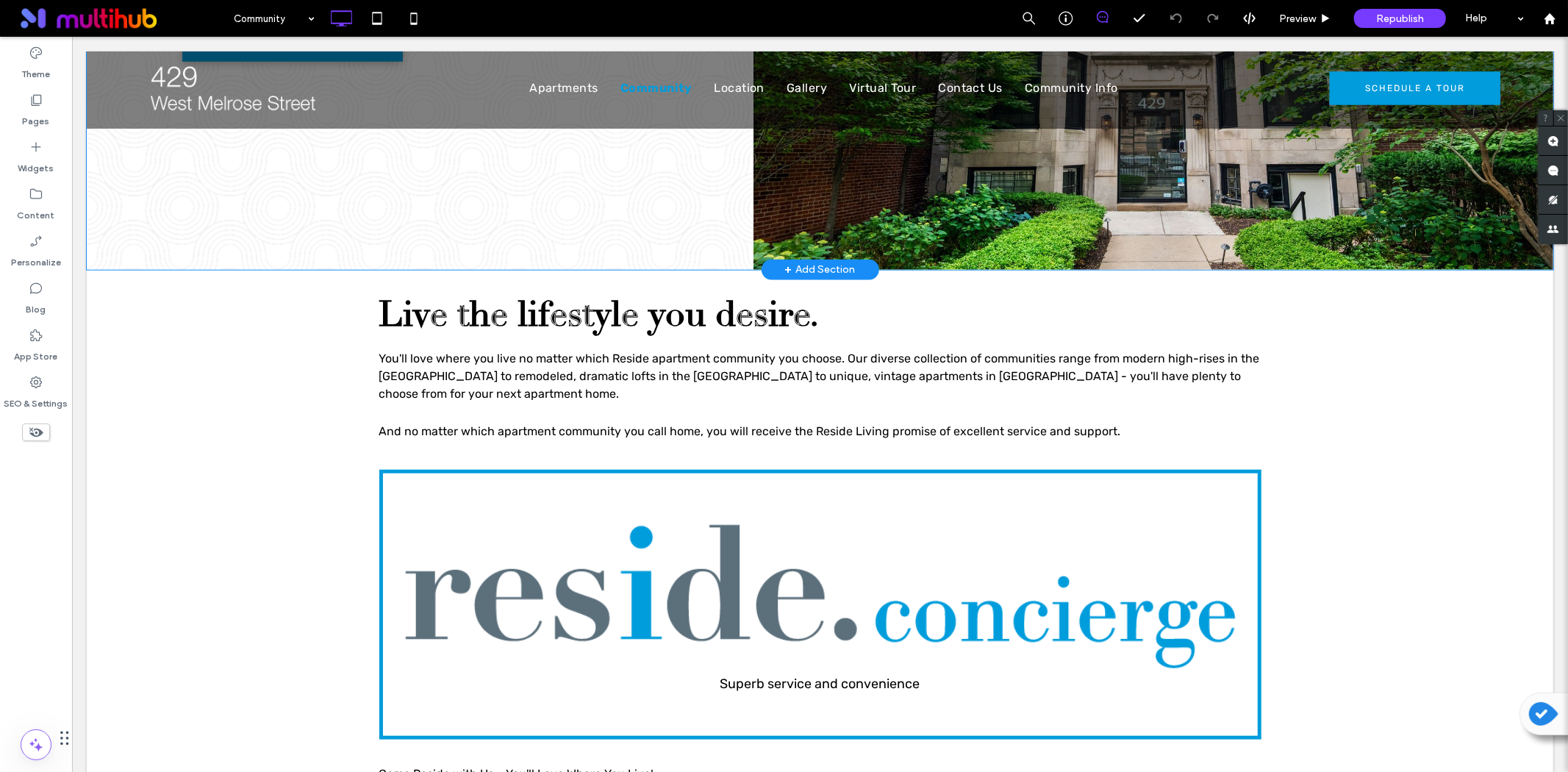
scroll to position [1062, 0]
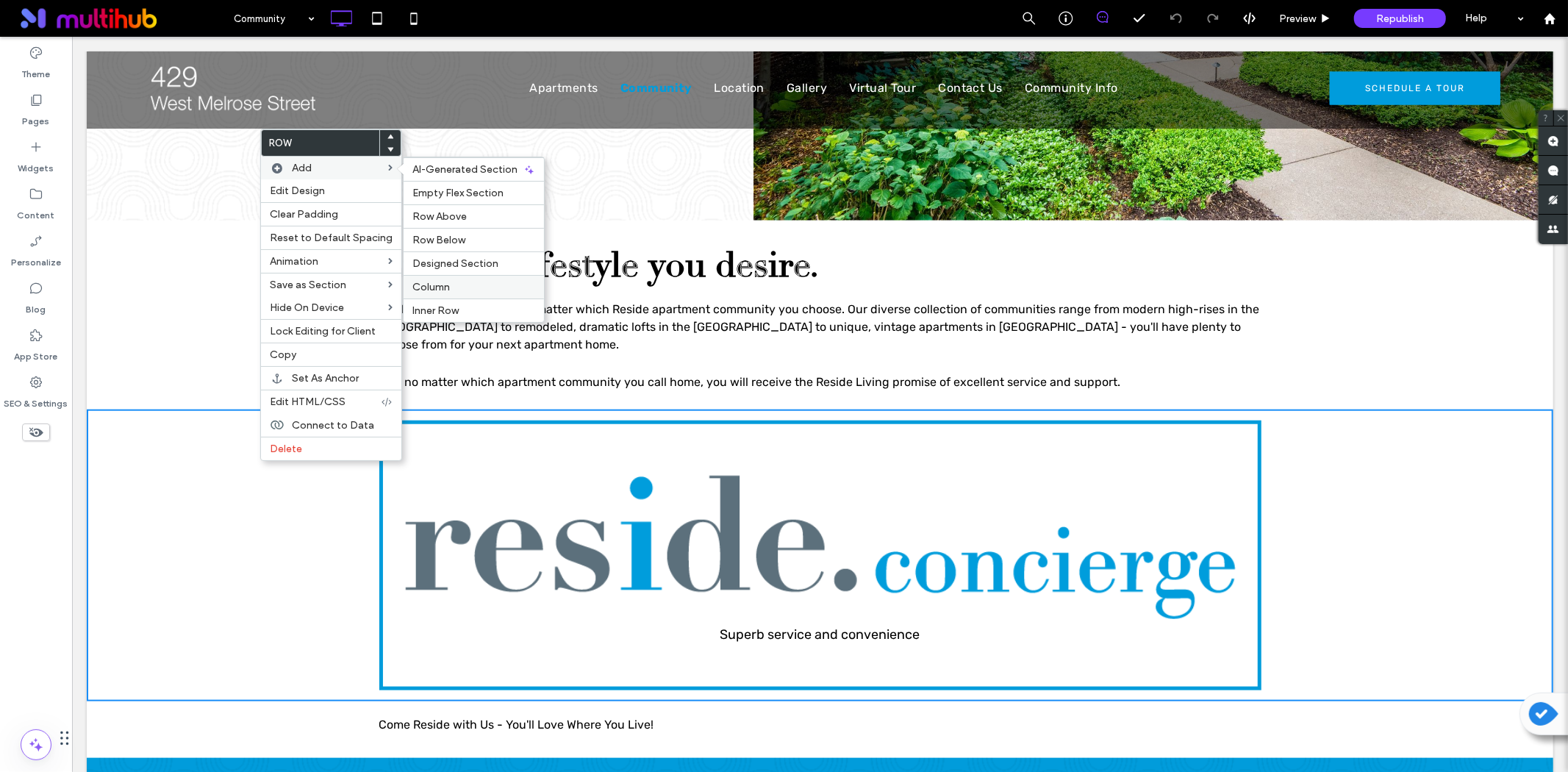
click at [430, 287] on span "Column" at bounding box center [431, 287] width 37 height 12
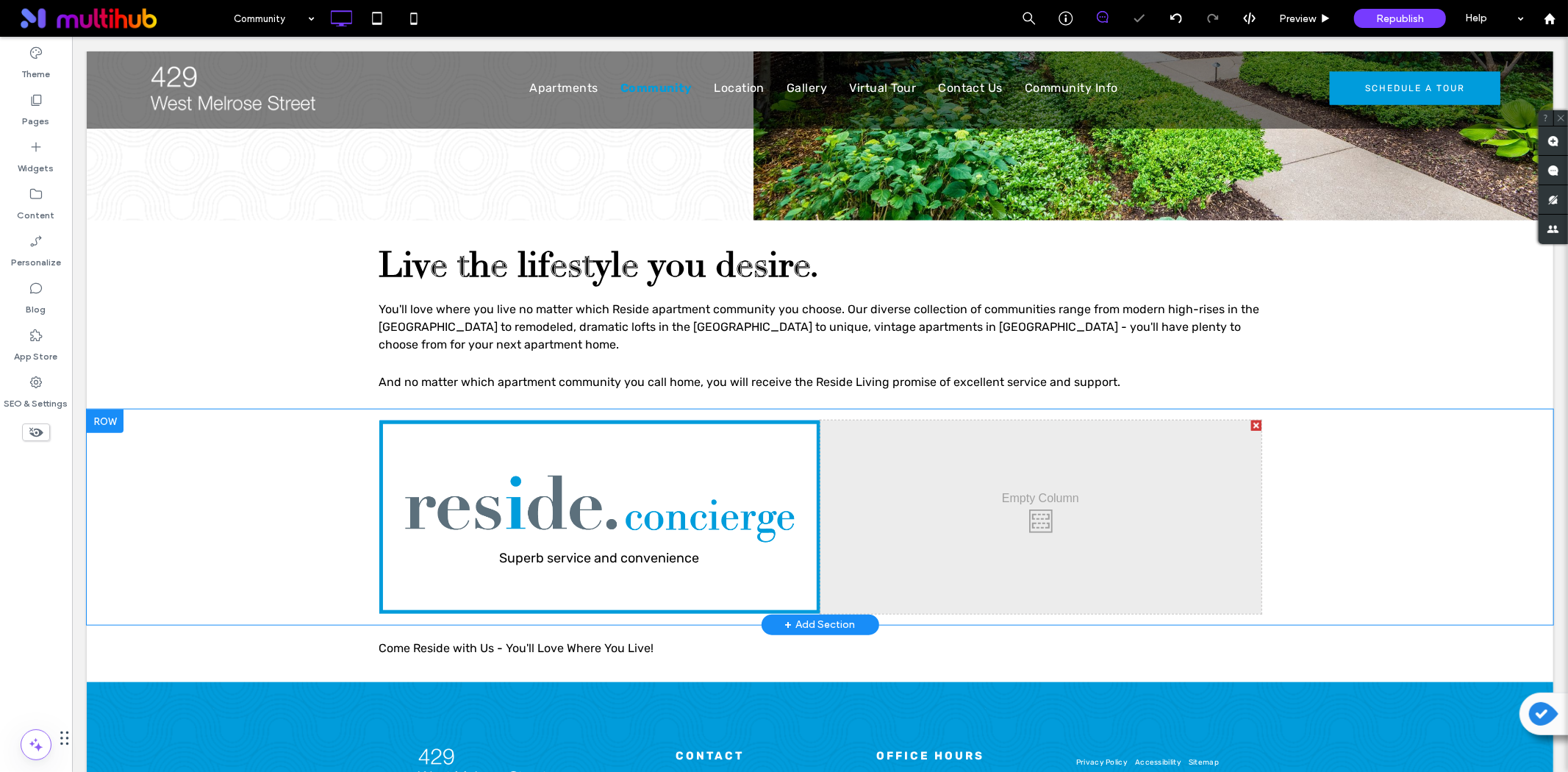
click at [1017, 471] on div "Click To Paste Click To Paste" at bounding box center [1040, 516] width 441 height 193
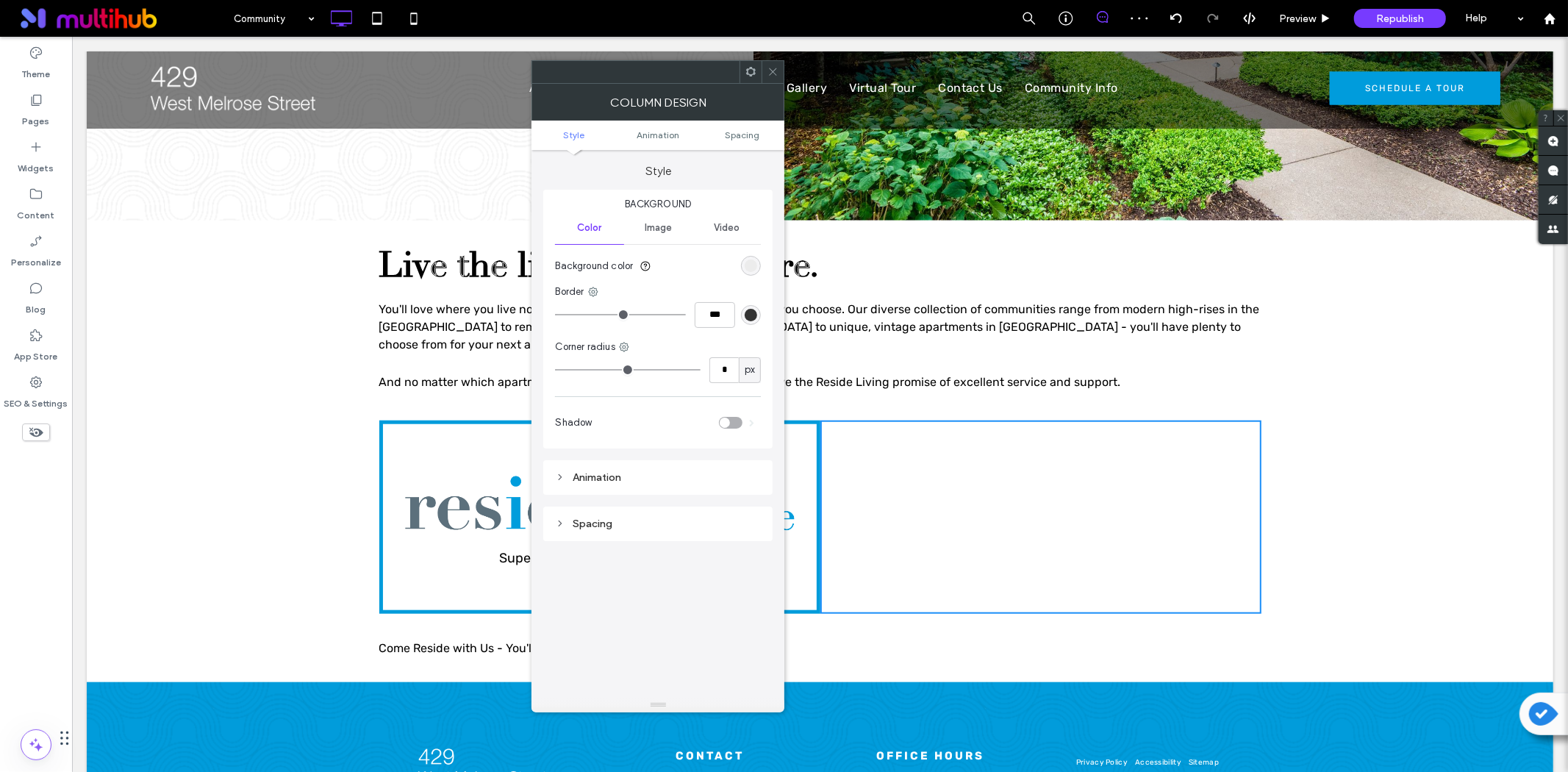
click at [772, 76] on icon at bounding box center [773, 71] width 11 height 11
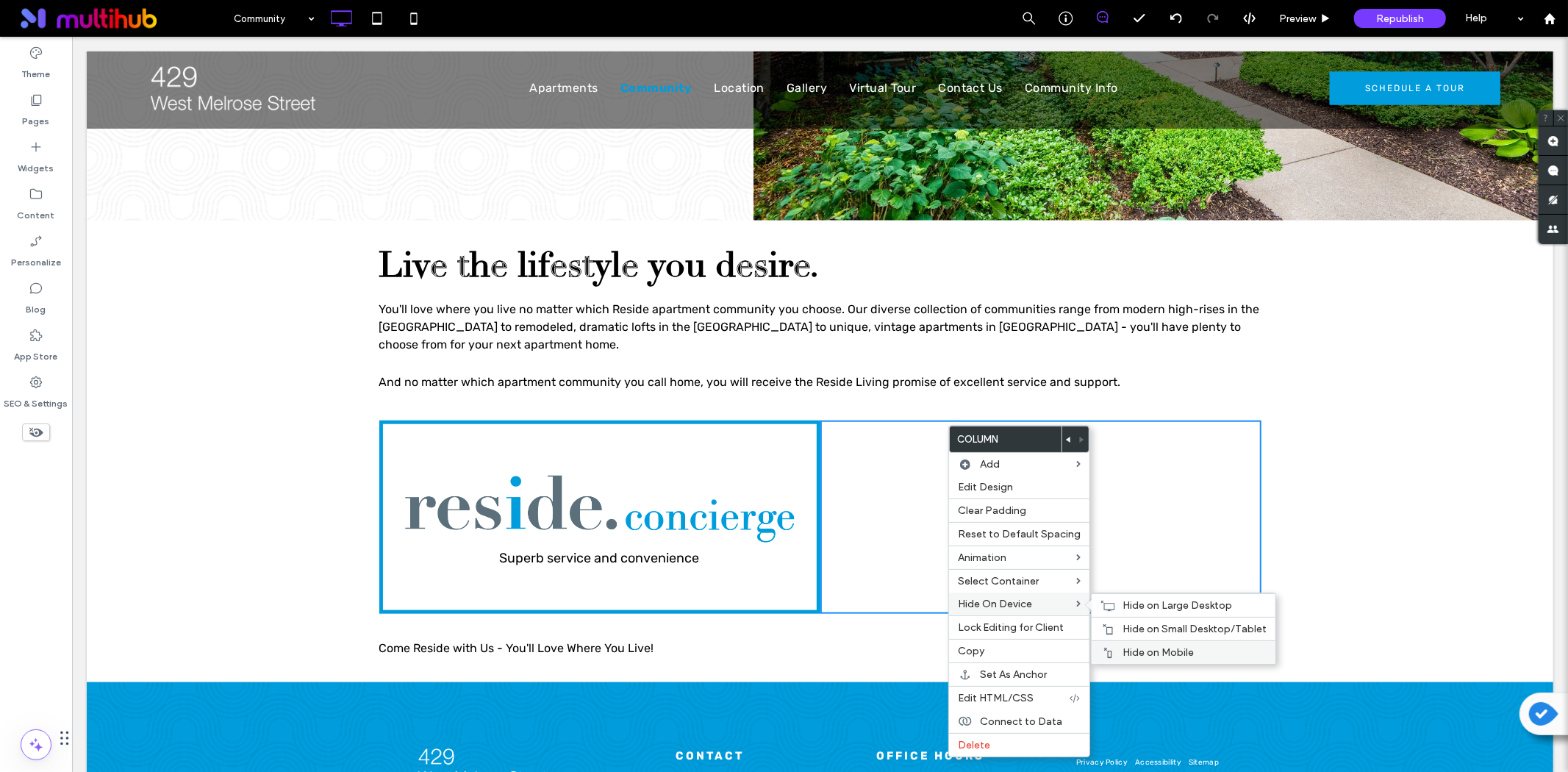
click at [1166, 646] on span "Hide on Mobile" at bounding box center [1158, 652] width 71 height 12
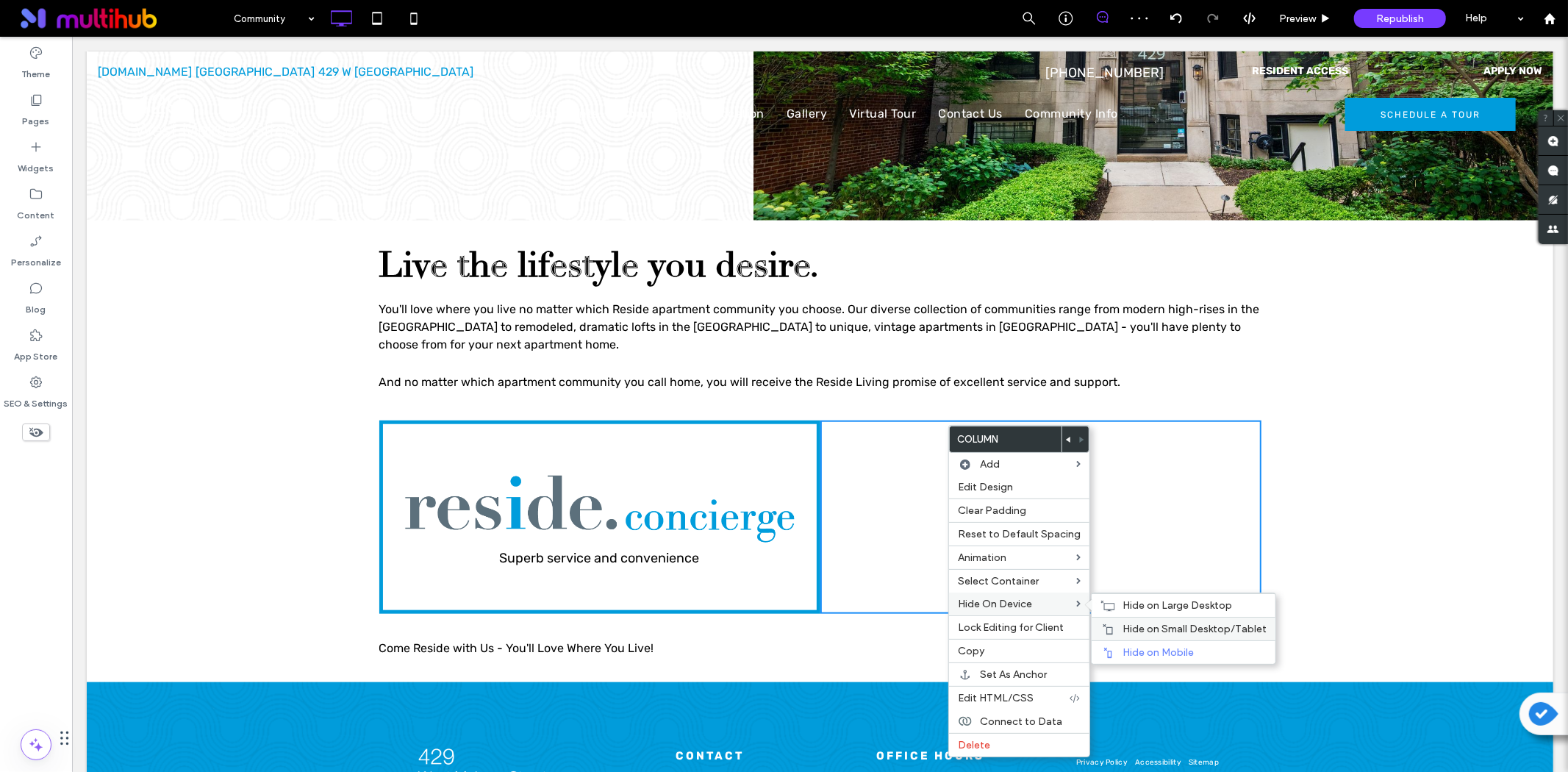
click at [1142, 631] on span "Hide on Small Desktop/Tablet" at bounding box center [1194, 628] width 144 height 12
click at [1116, 601] on div "Hide on Large Desktop" at bounding box center [1183, 604] width 184 height 24
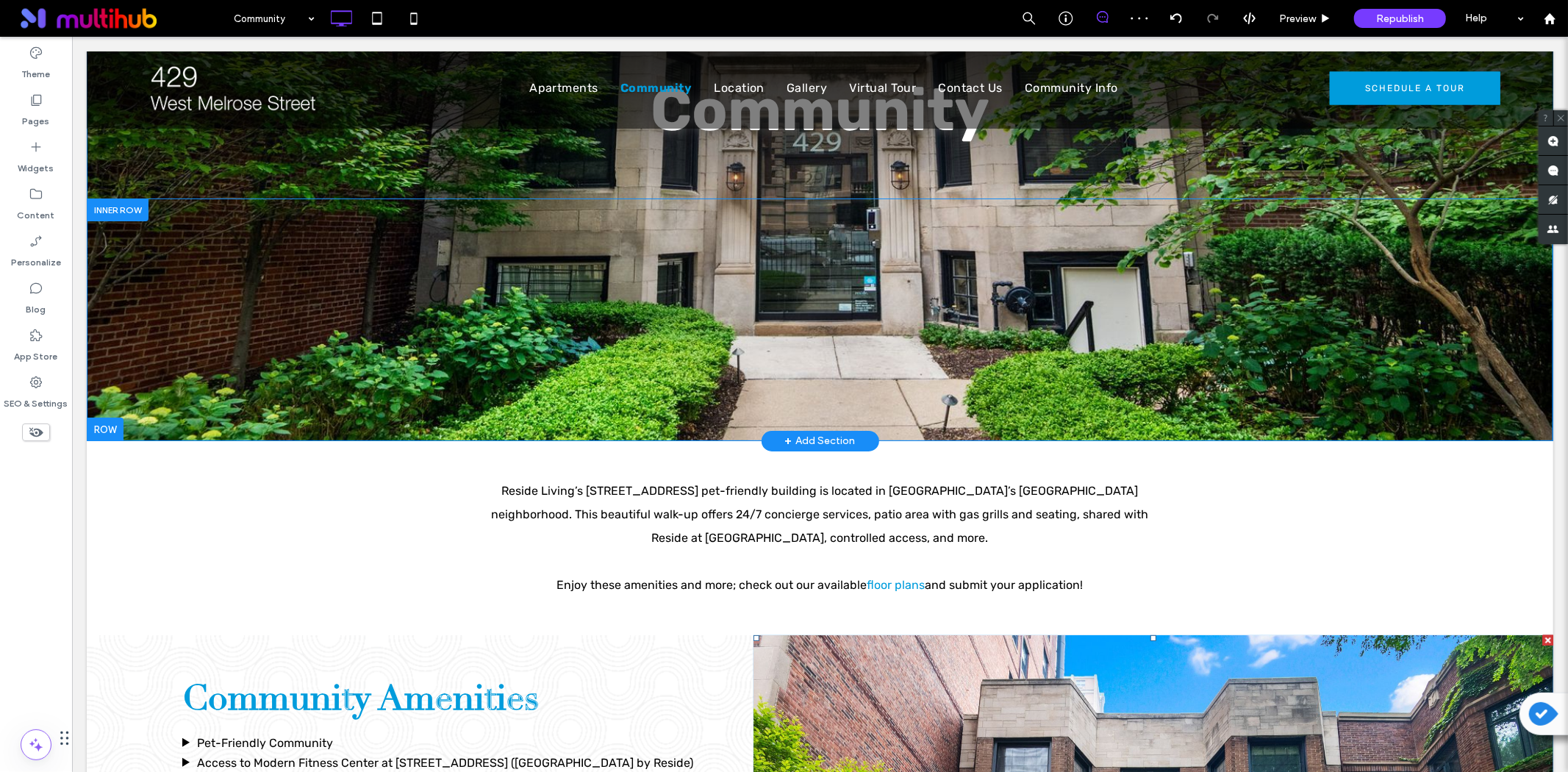
scroll to position [82, 0]
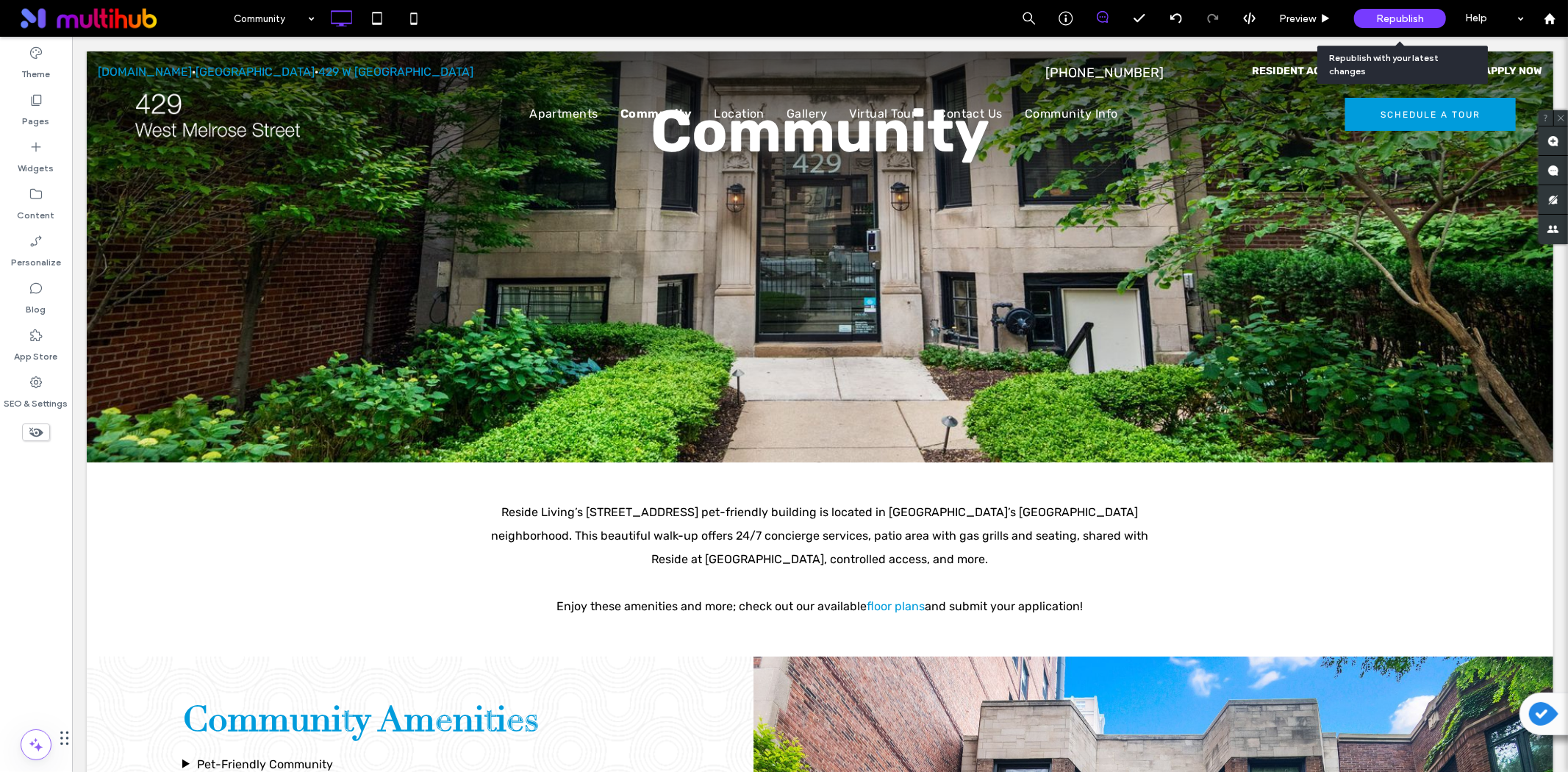
click at [1413, 19] on span "Republish" at bounding box center [1400, 18] width 48 height 12
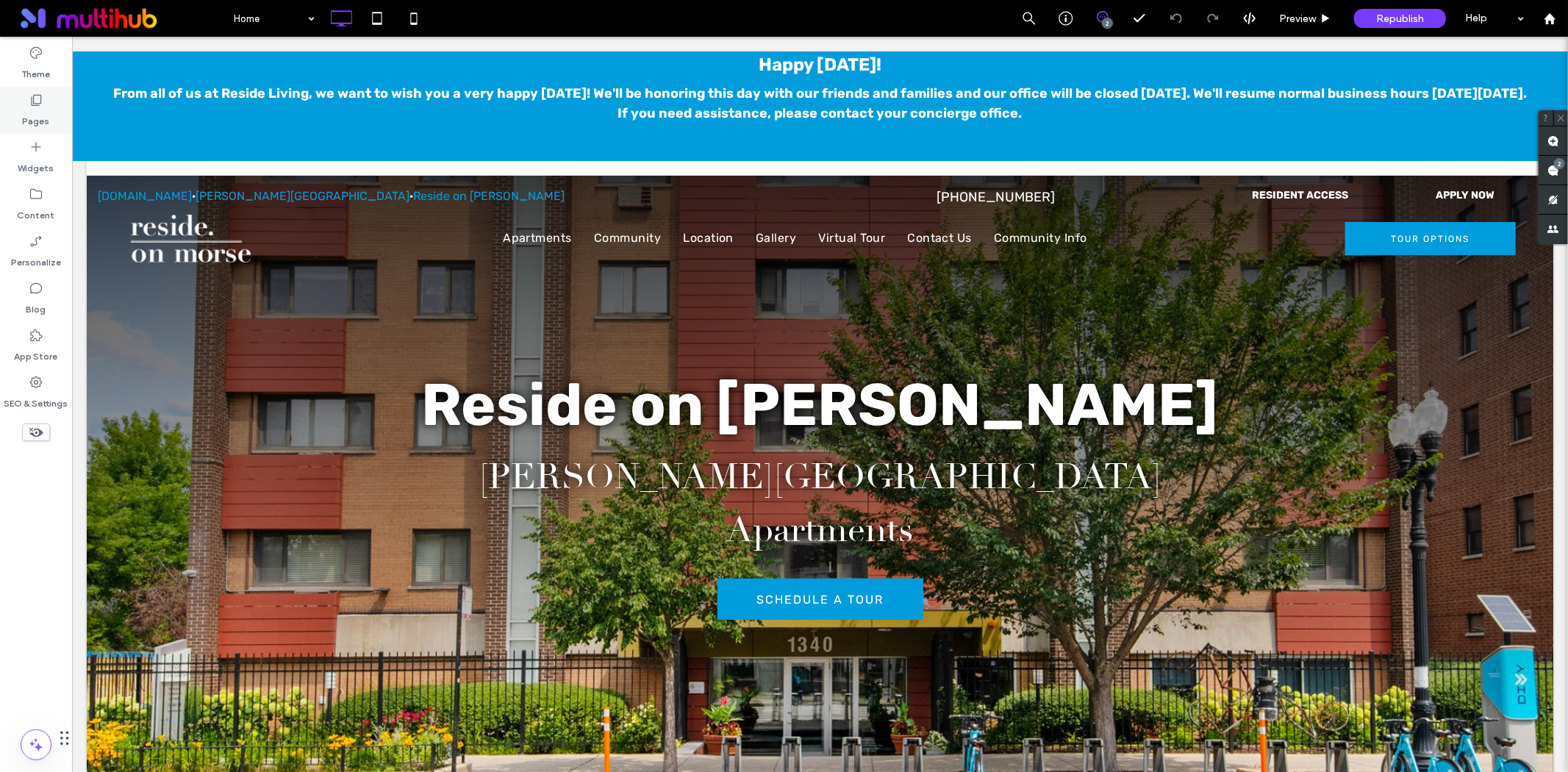
click at [28, 113] on label "Pages" at bounding box center [36, 118] width 28 height 21
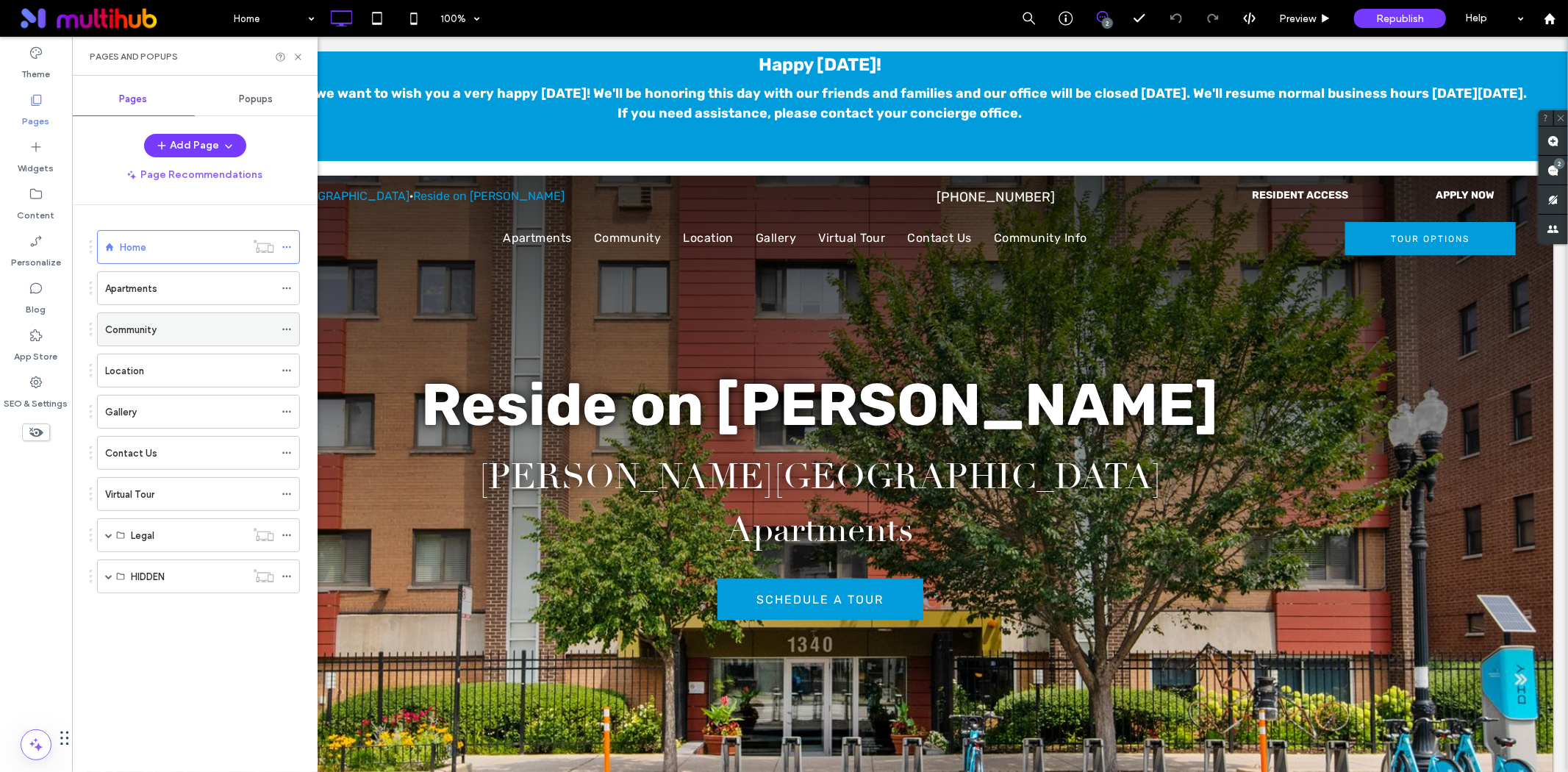
click at [143, 326] on label "Community" at bounding box center [131, 329] width 51 height 26
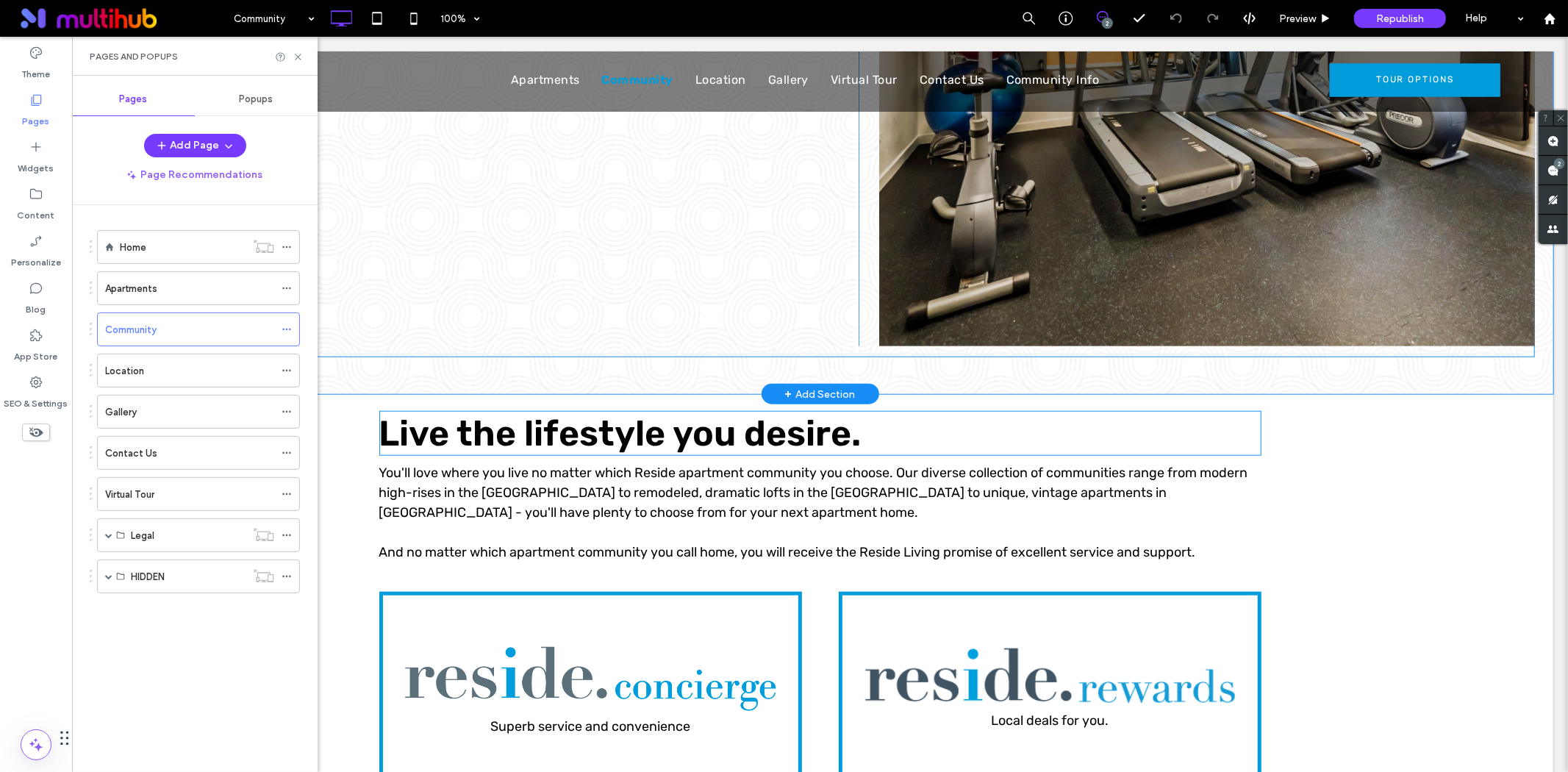
scroll to position [1307, 0]
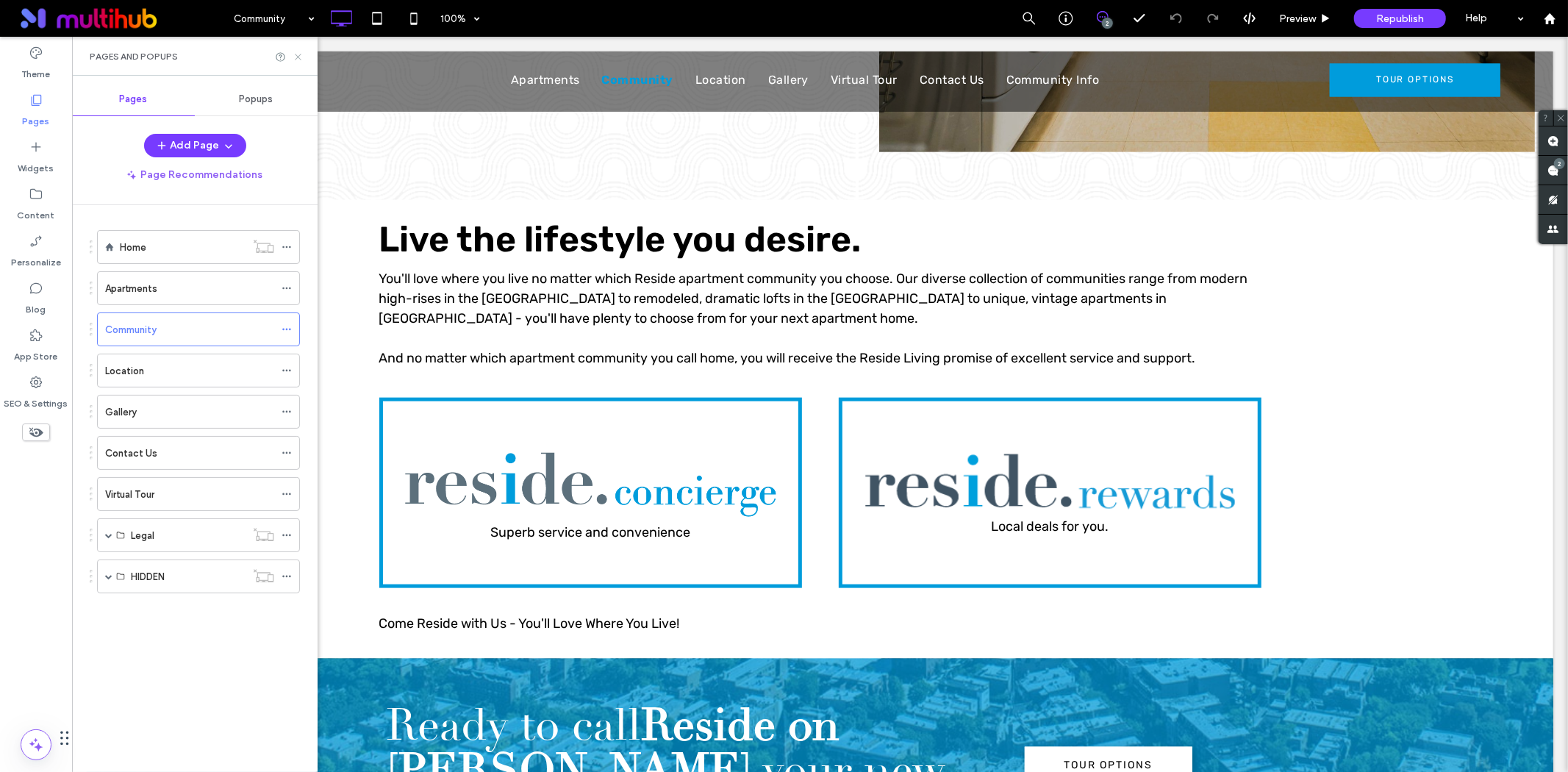
click at [297, 55] on use at bounding box center [297, 56] width 6 height 6
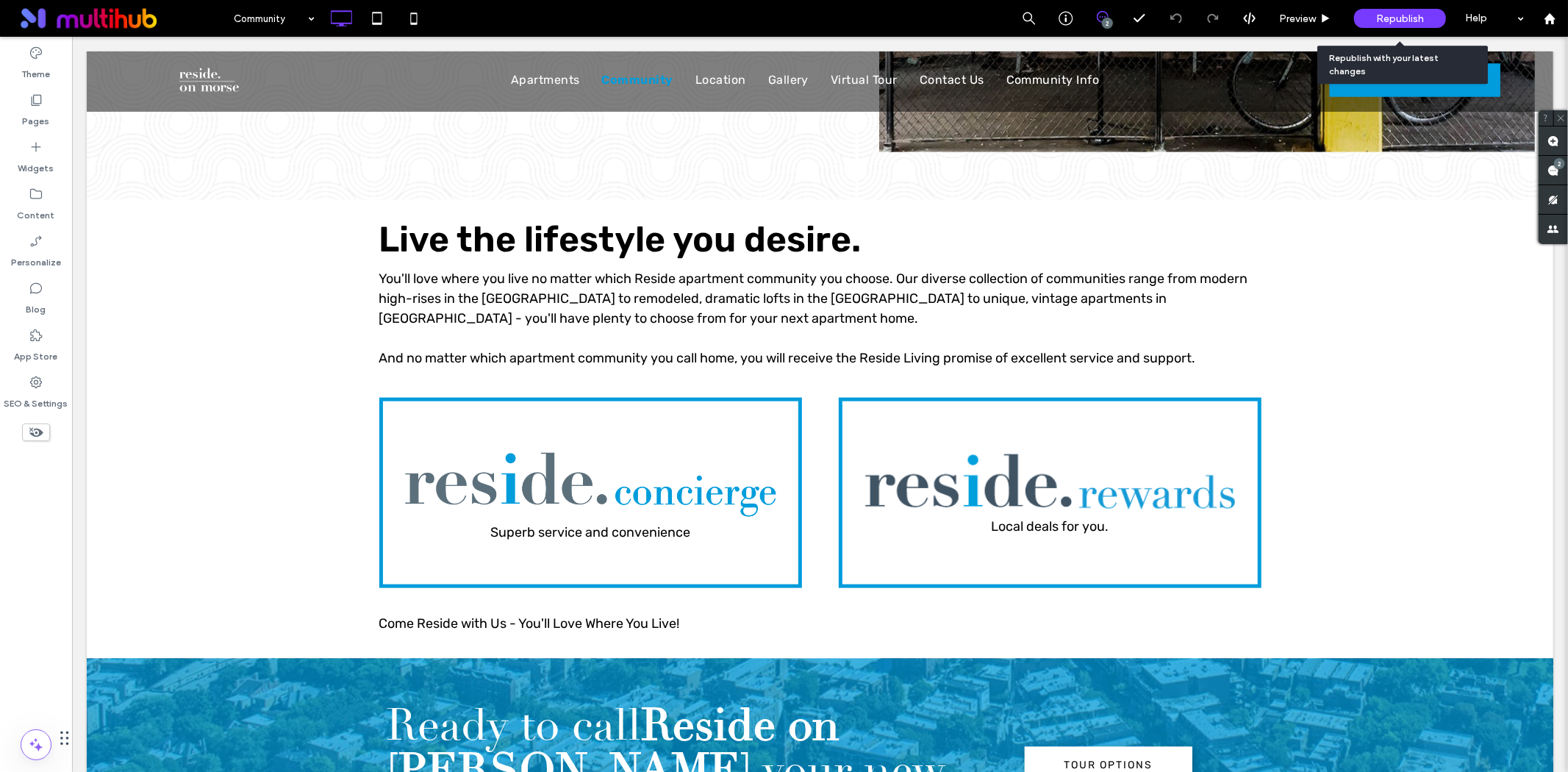
click at [1381, 16] on span "Republish" at bounding box center [1400, 18] width 48 height 12
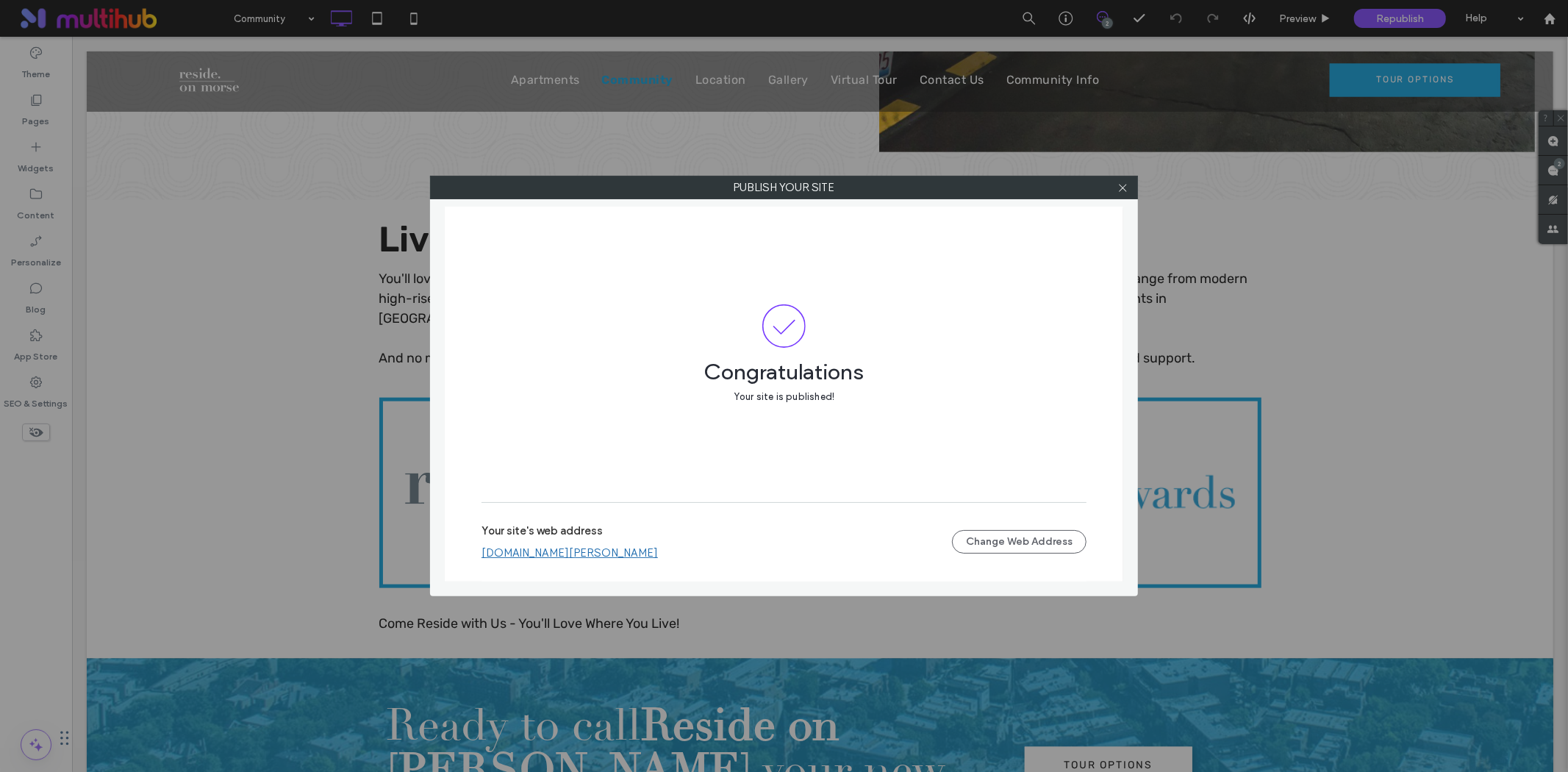
click at [695, 255] on div "Congratulations Your site is published!" at bounding box center [784, 355] width 605 height 295
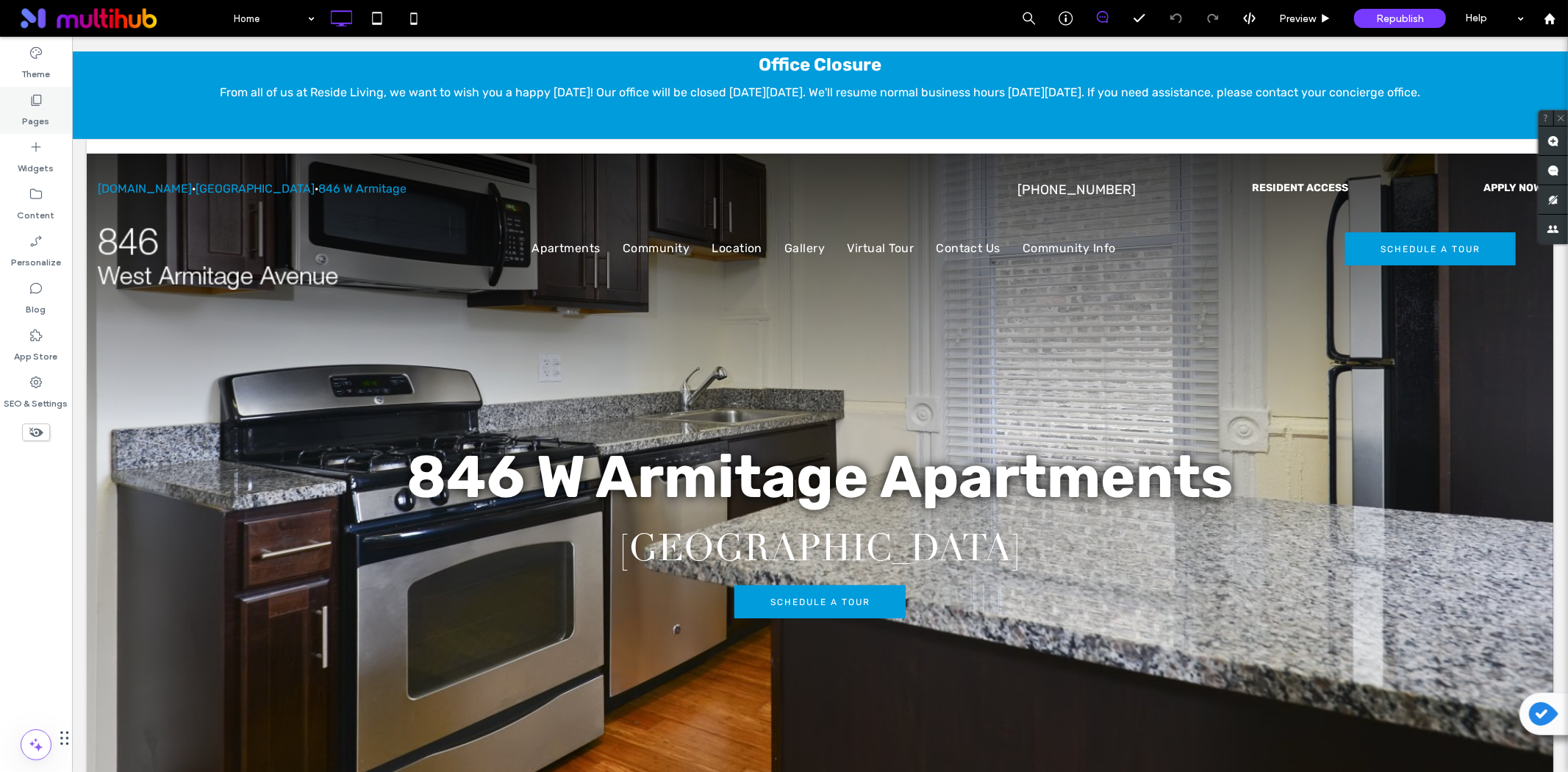
click at [33, 123] on label "Pages" at bounding box center [36, 118] width 28 height 21
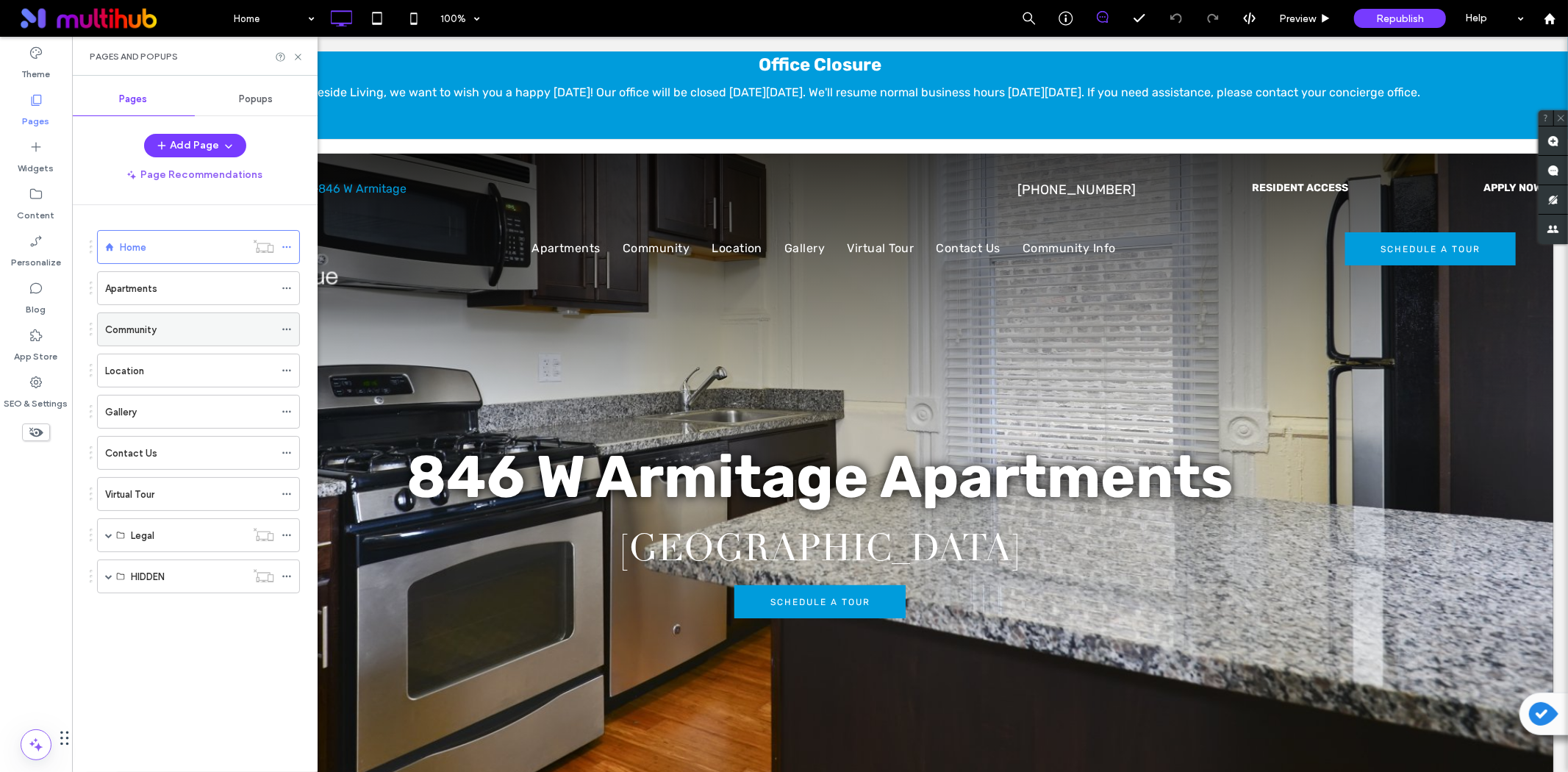
click at [126, 336] on label "Community" at bounding box center [131, 329] width 51 height 26
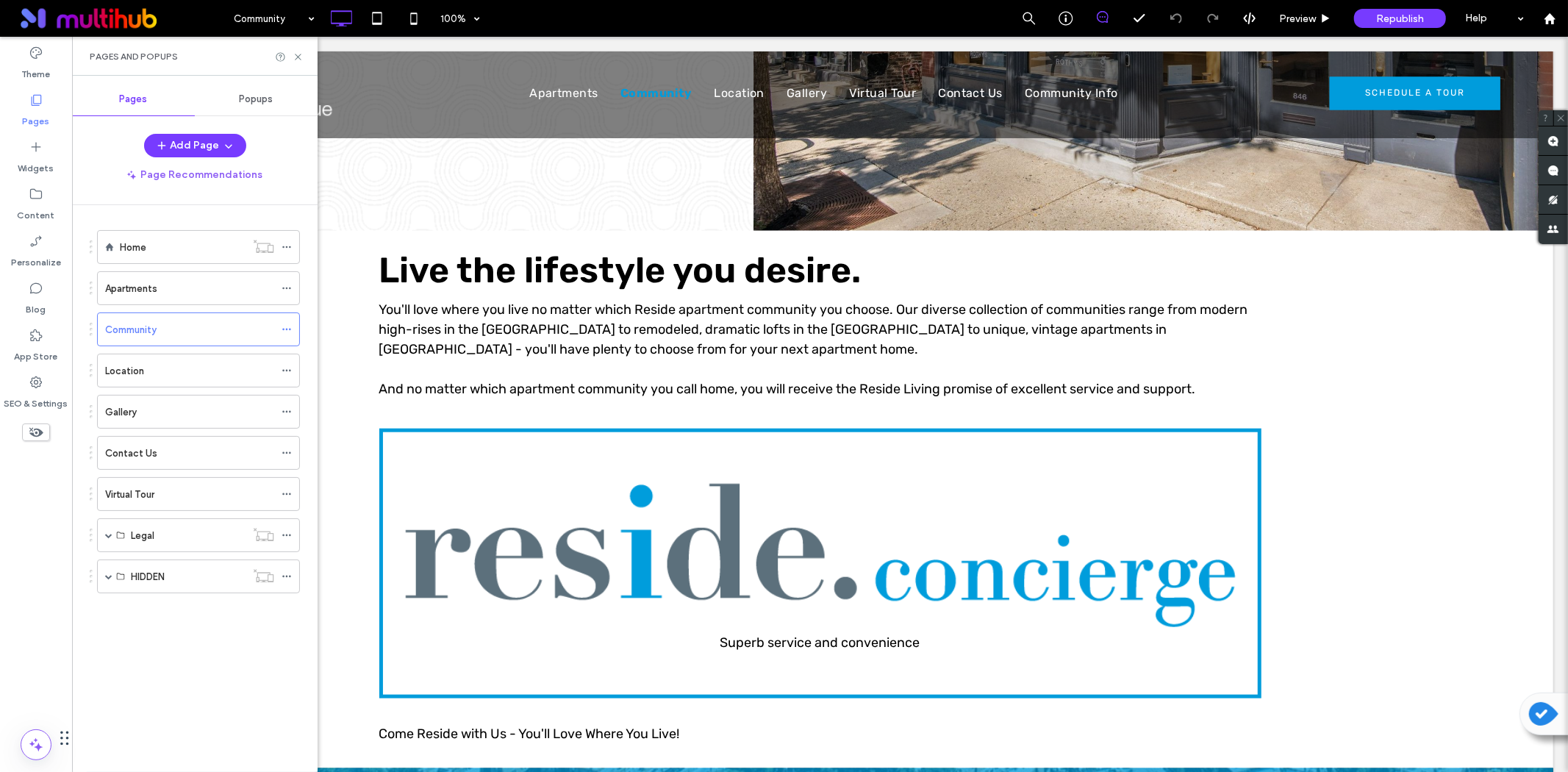
scroll to position [1143, 0]
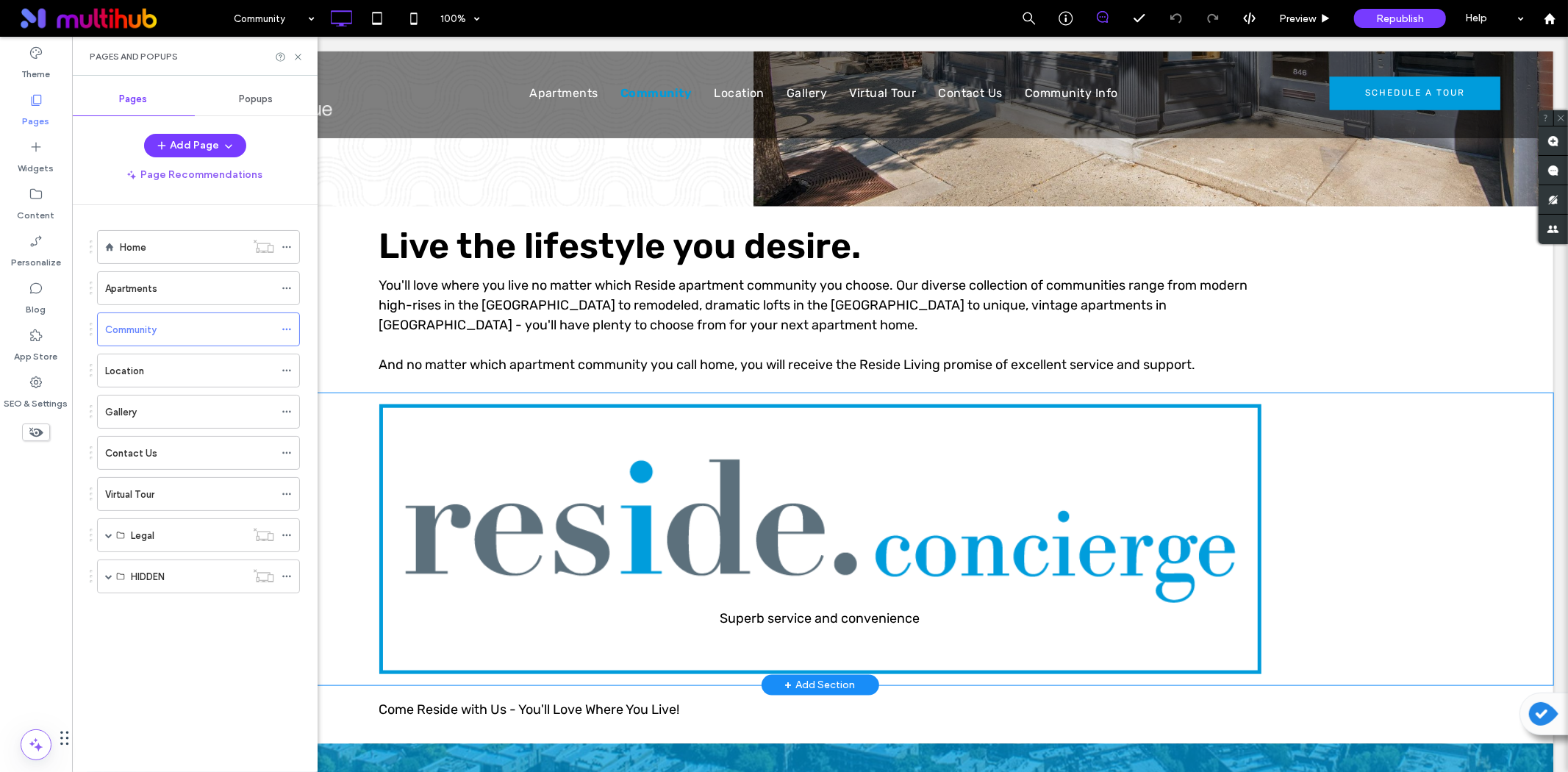
click at [339, 442] on div "Superb service and convenience Click To Paste Row + Add Section" at bounding box center [819, 538] width 1467 height 292
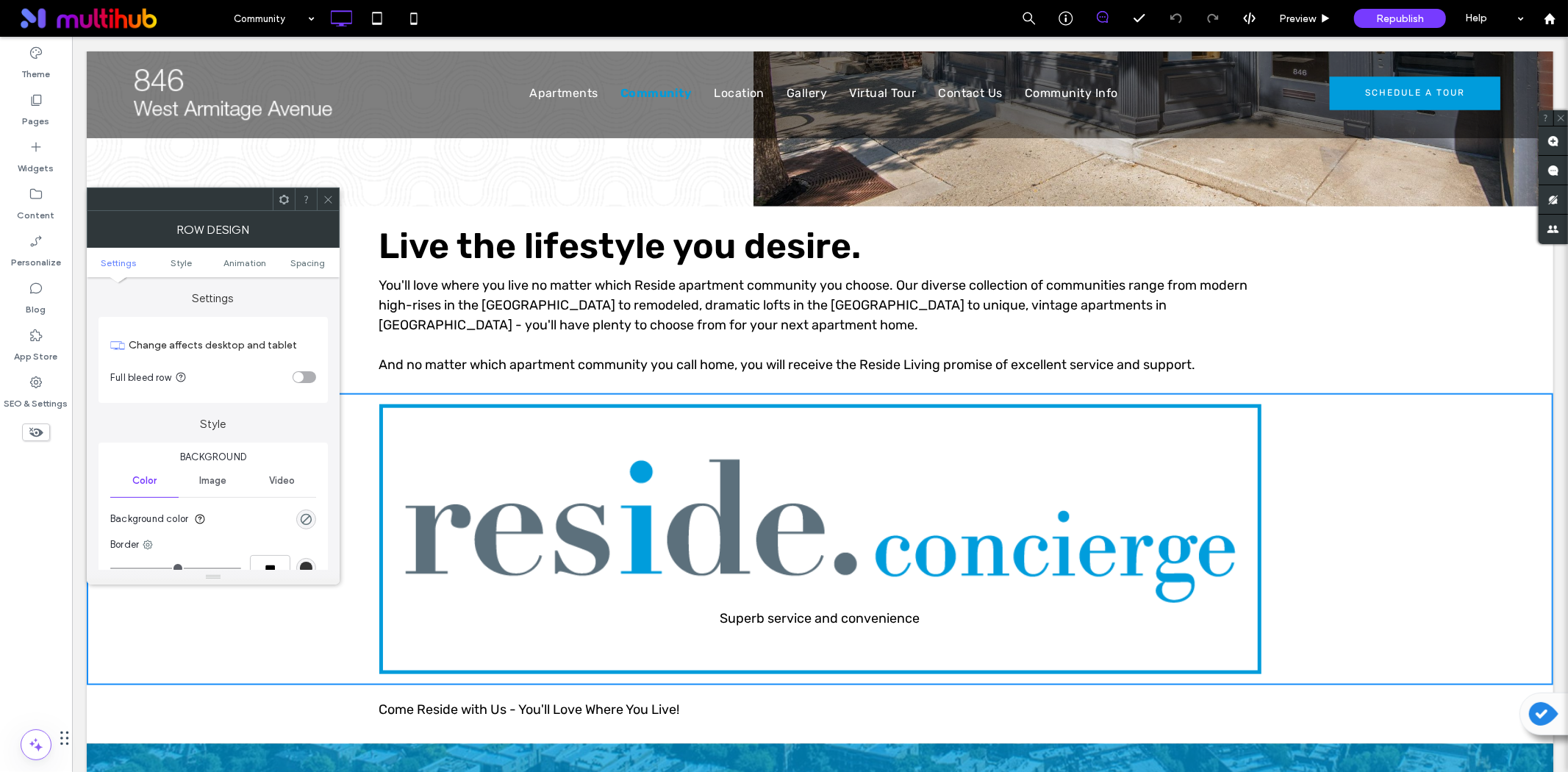
click at [284, 196] on use at bounding box center [284, 199] width 10 height 10
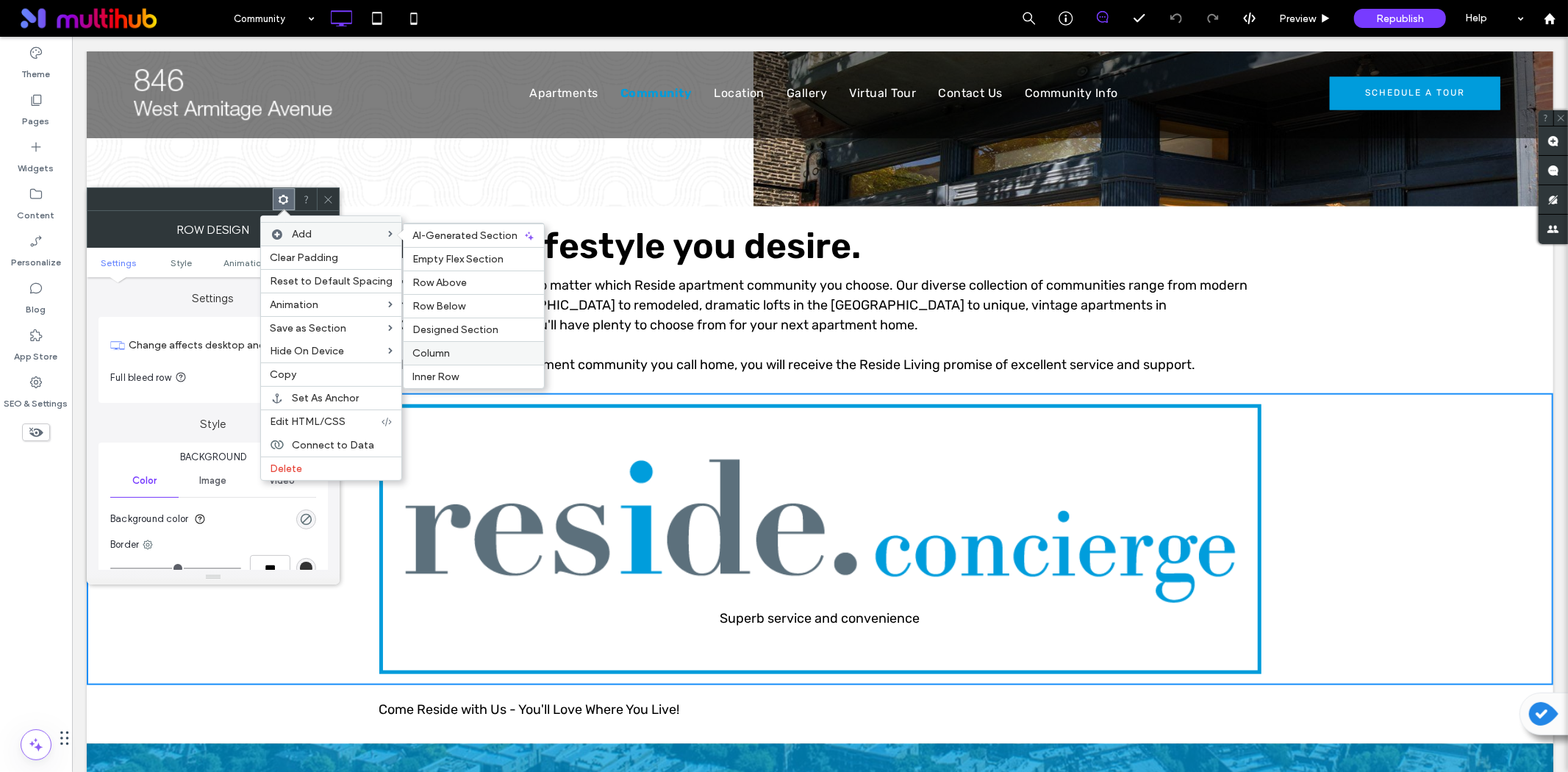
click at [464, 349] on label "Column" at bounding box center [474, 353] width 123 height 12
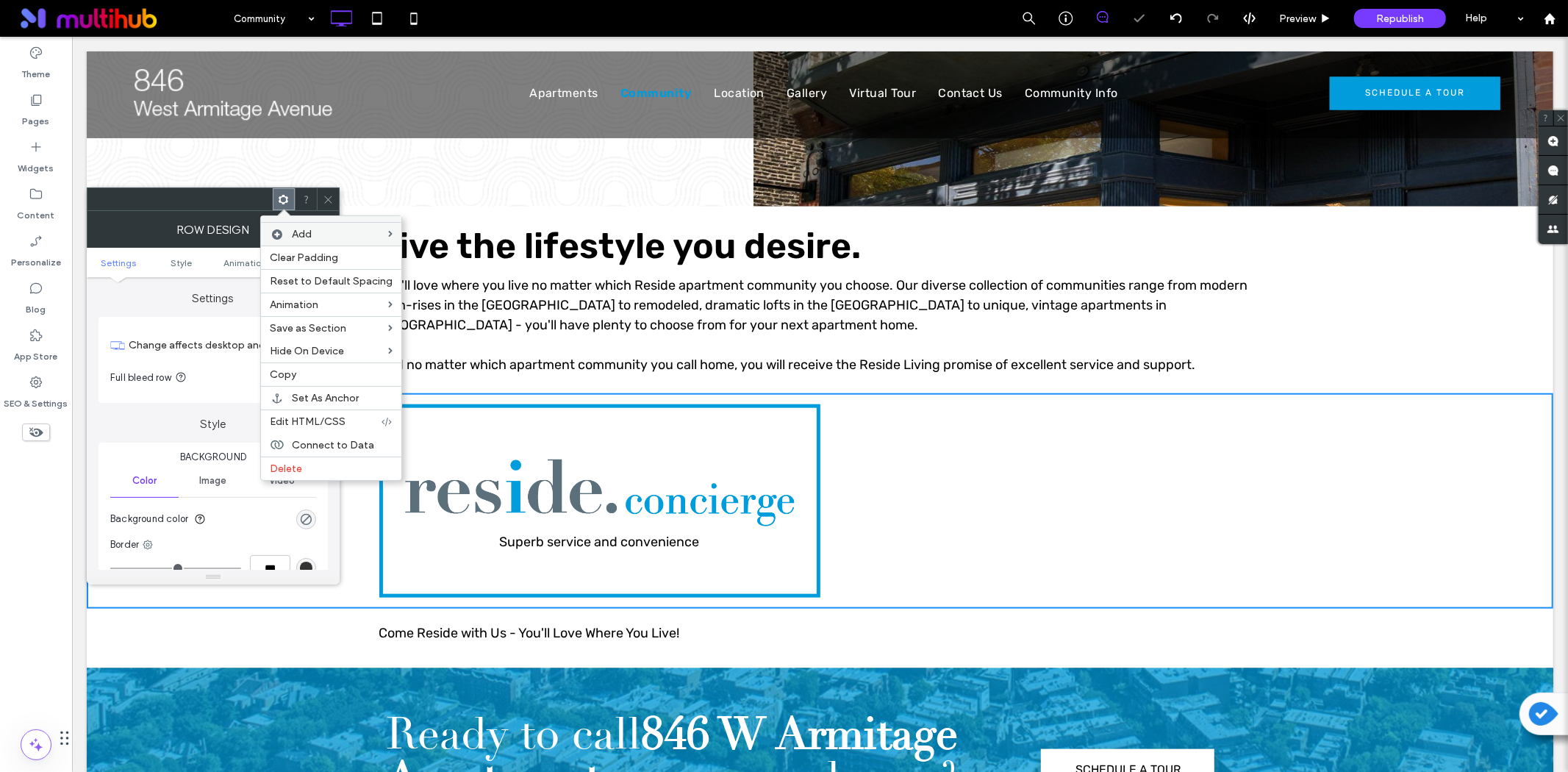
click at [330, 197] on use at bounding box center [328, 199] width 8 height 8
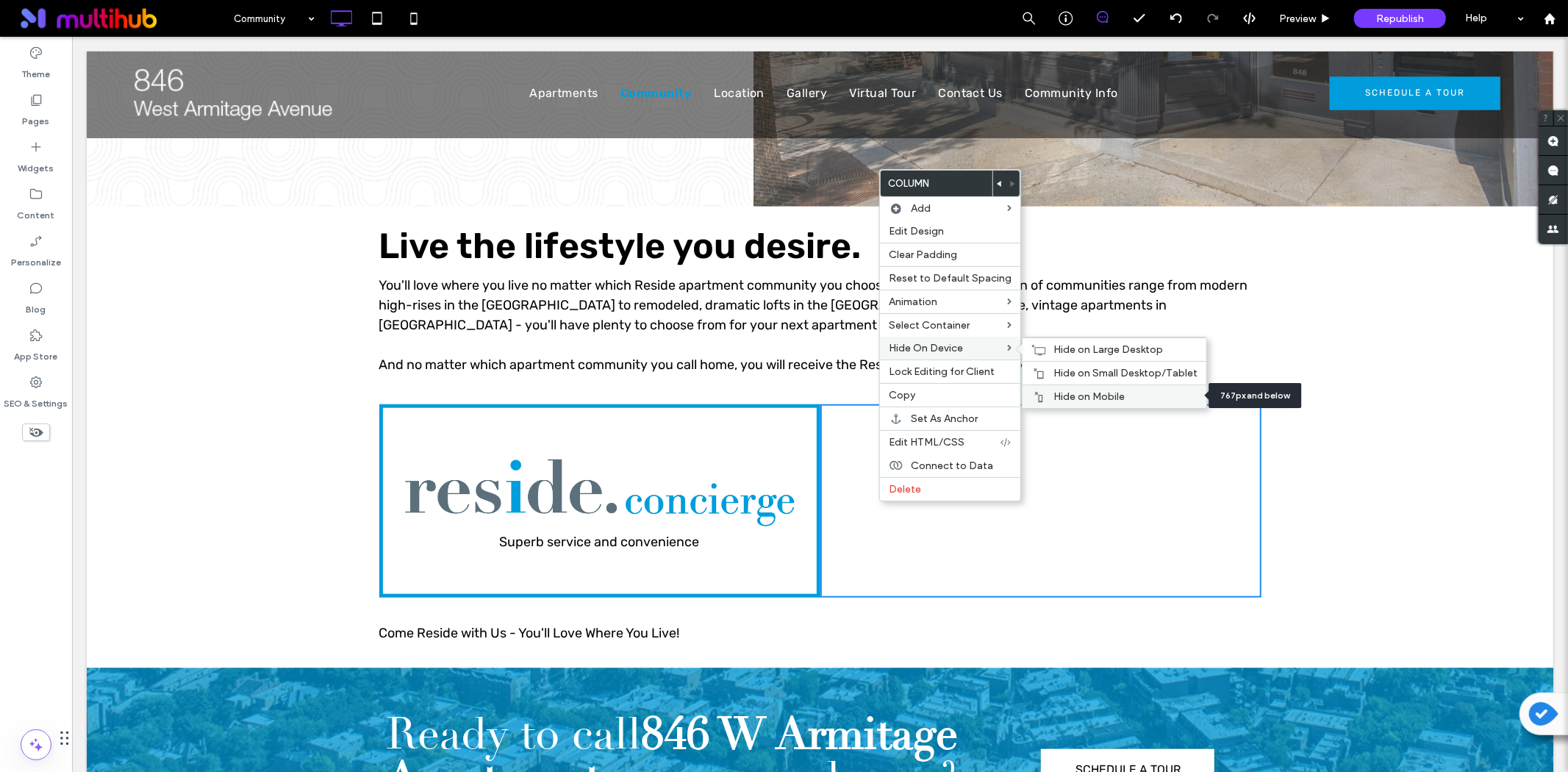
click at [1037, 387] on div "Hide on Mobile" at bounding box center [1114, 396] width 184 height 24
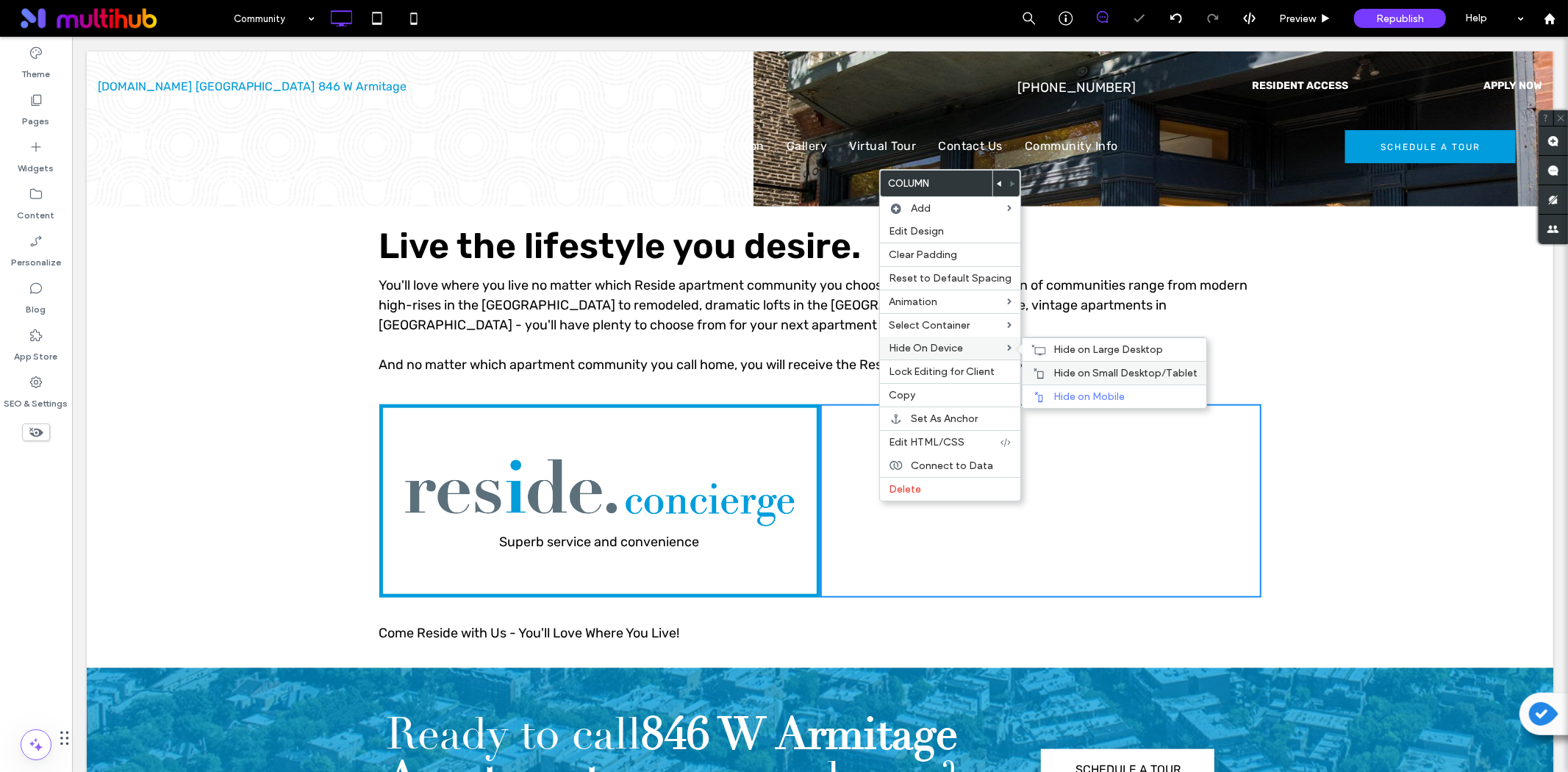
click at [1065, 369] on span "Hide on Small Desktop/Tablet" at bounding box center [1125, 373] width 144 height 12
click at [1066, 348] on span "Hide on Large Desktop" at bounding box center [1108, 349] width 110 height 12
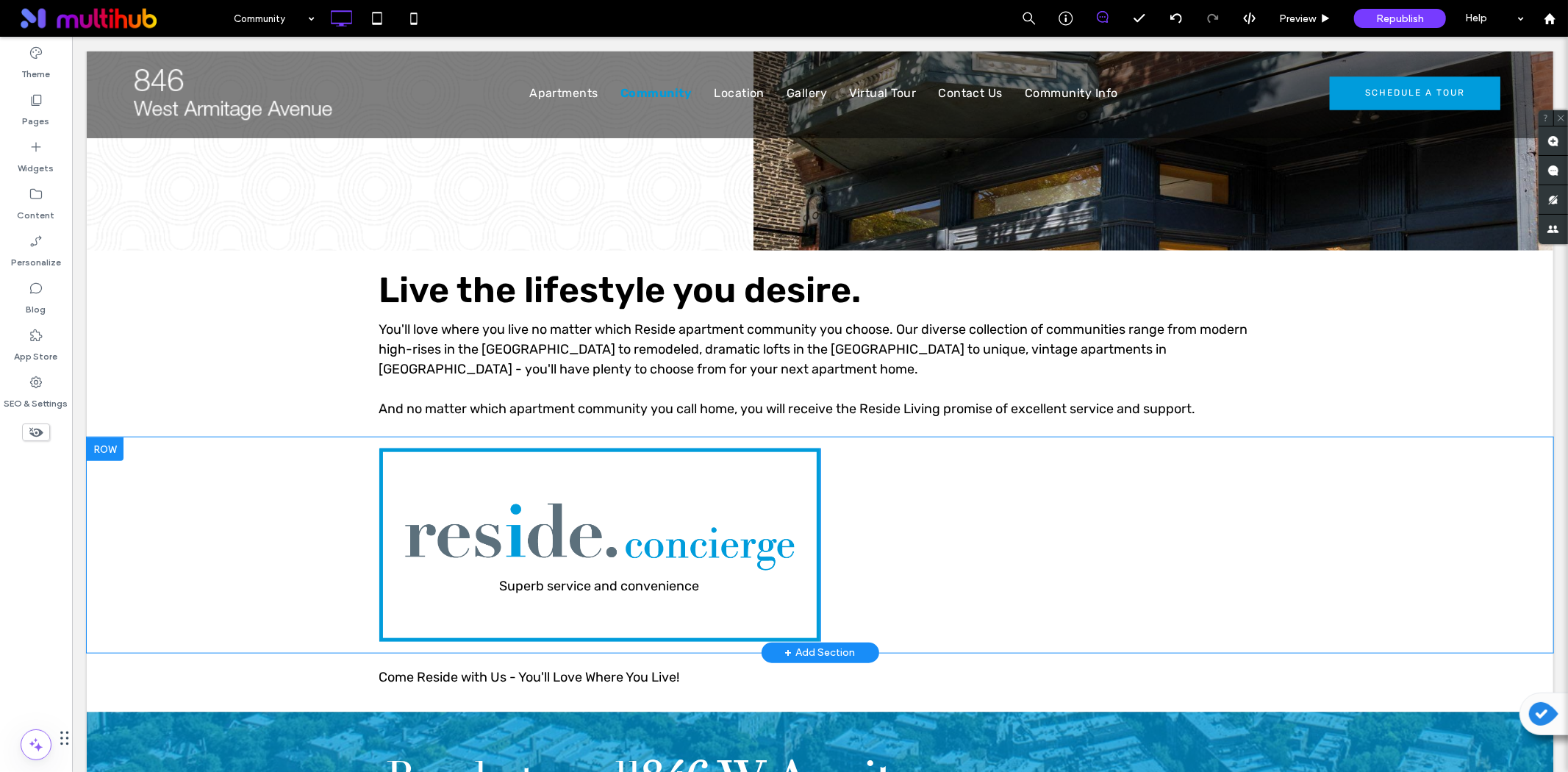
scroll to position [653, 0]
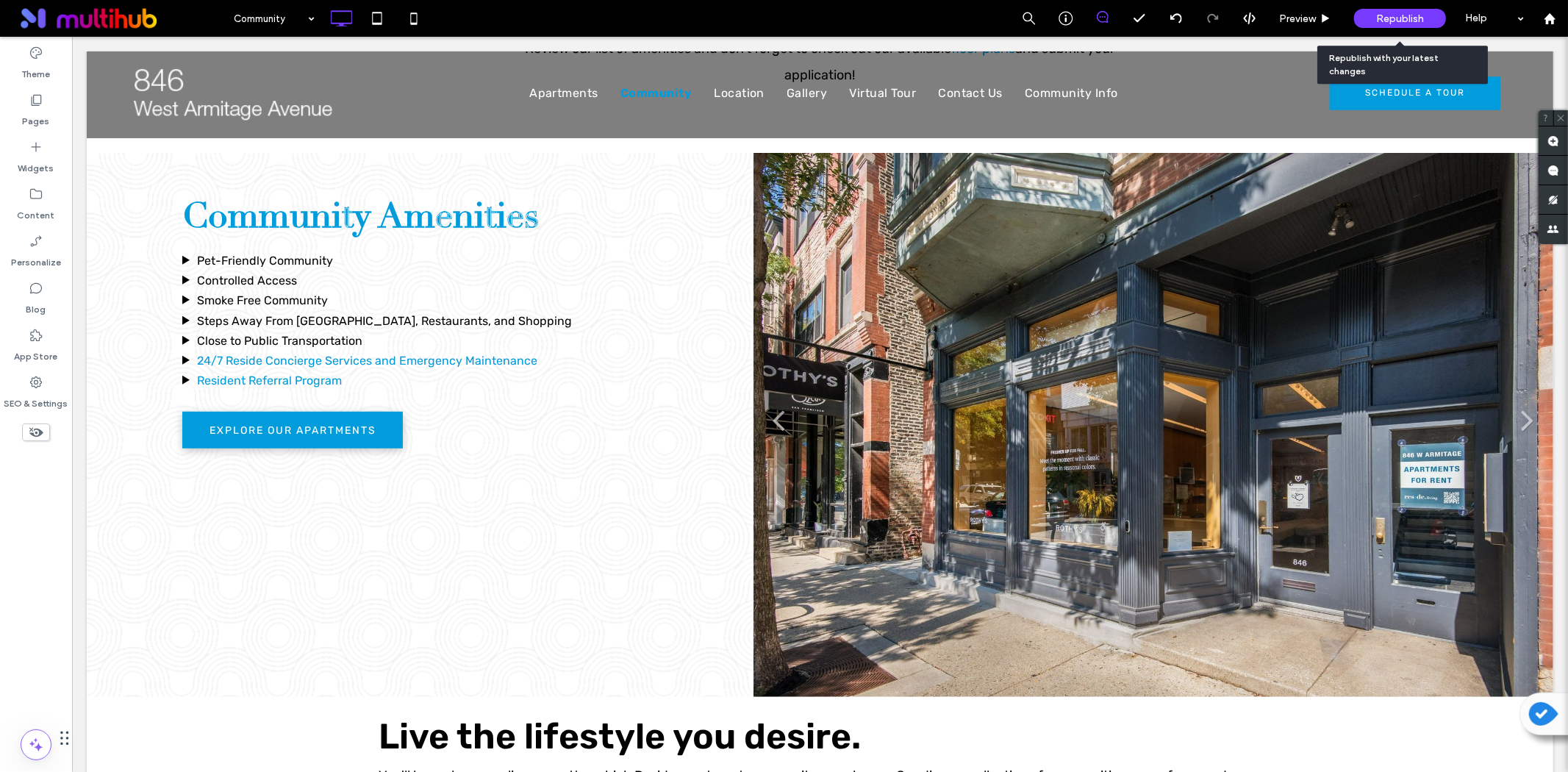
click at [1410, 16] on span "Republish" at bounding box center [1400, 18] width 48 height 12
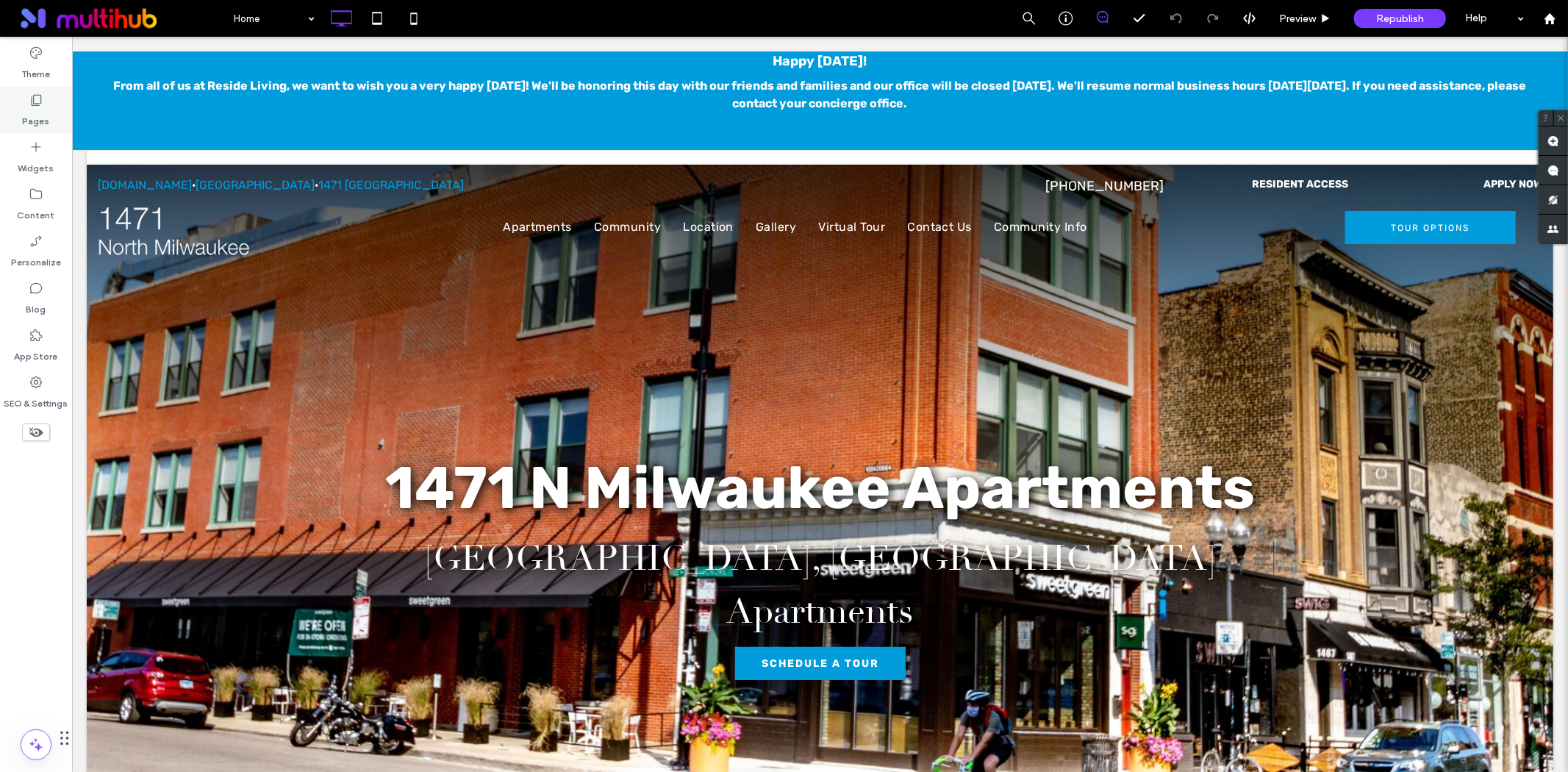
click at [50, 101] on div "Pages" at bounding box center [36, 110] width 72 height 47
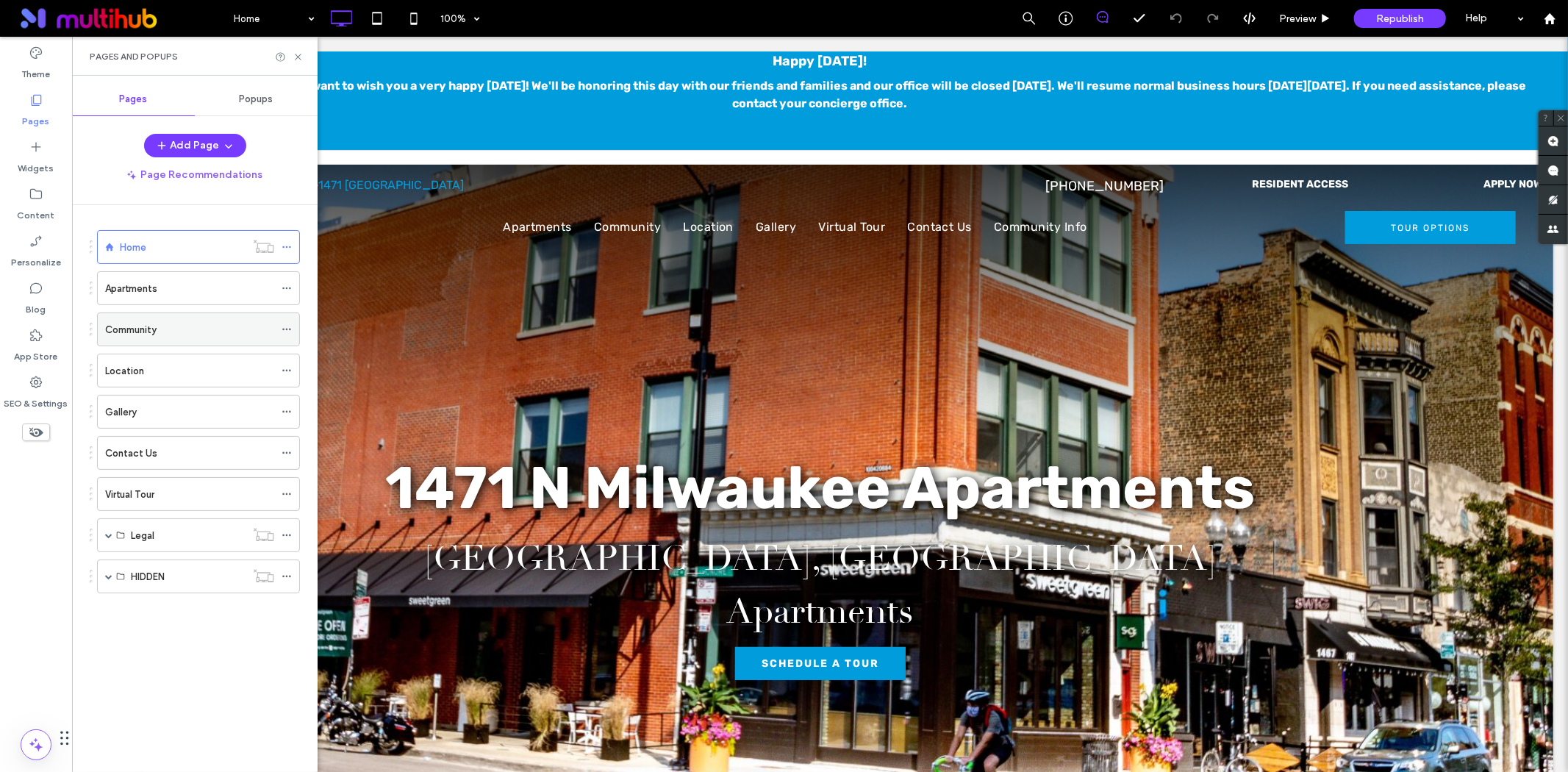
click at [162, 330] on div "Community" at bounding box center [189, 330] width 169 height 15
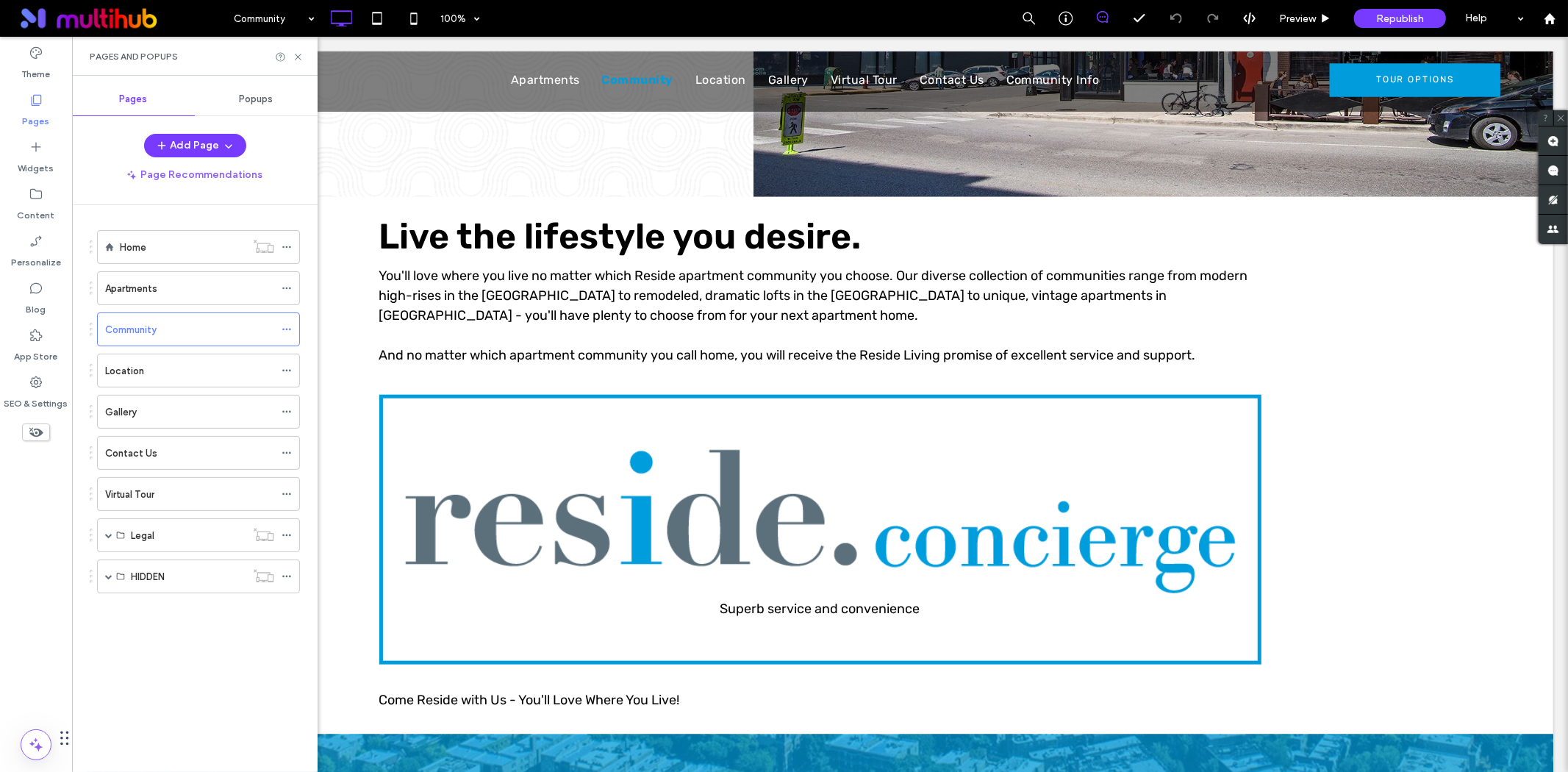
scroll to position [1143, 0]
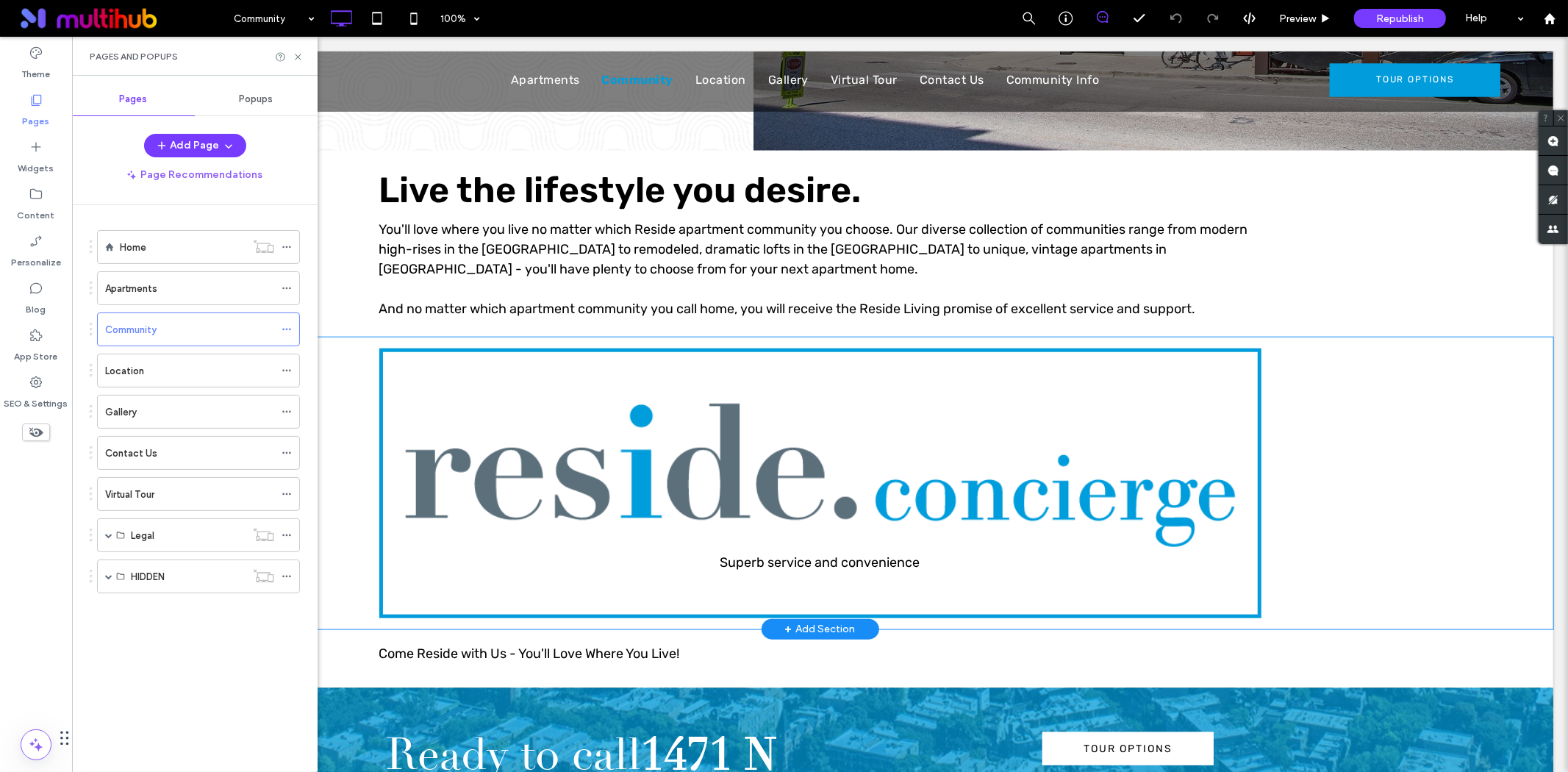
click at [352, 421] on div "Superb service and convenience Click To Paste Row + Add Section" at bounding box center [819, 482] width 1467 height 292
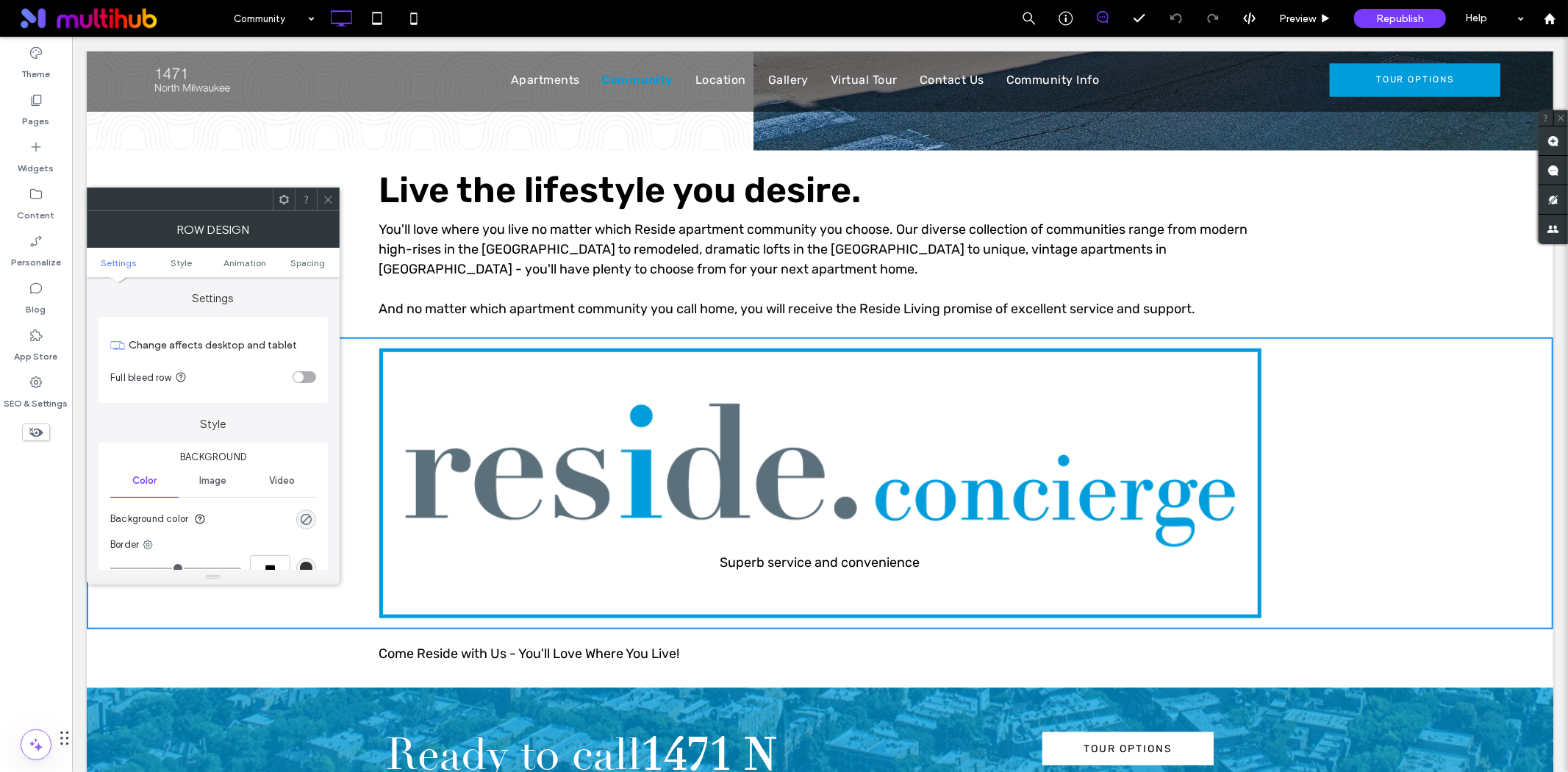
click at [284, 201] on use at bounding box center [284, 199] width 10 height 10
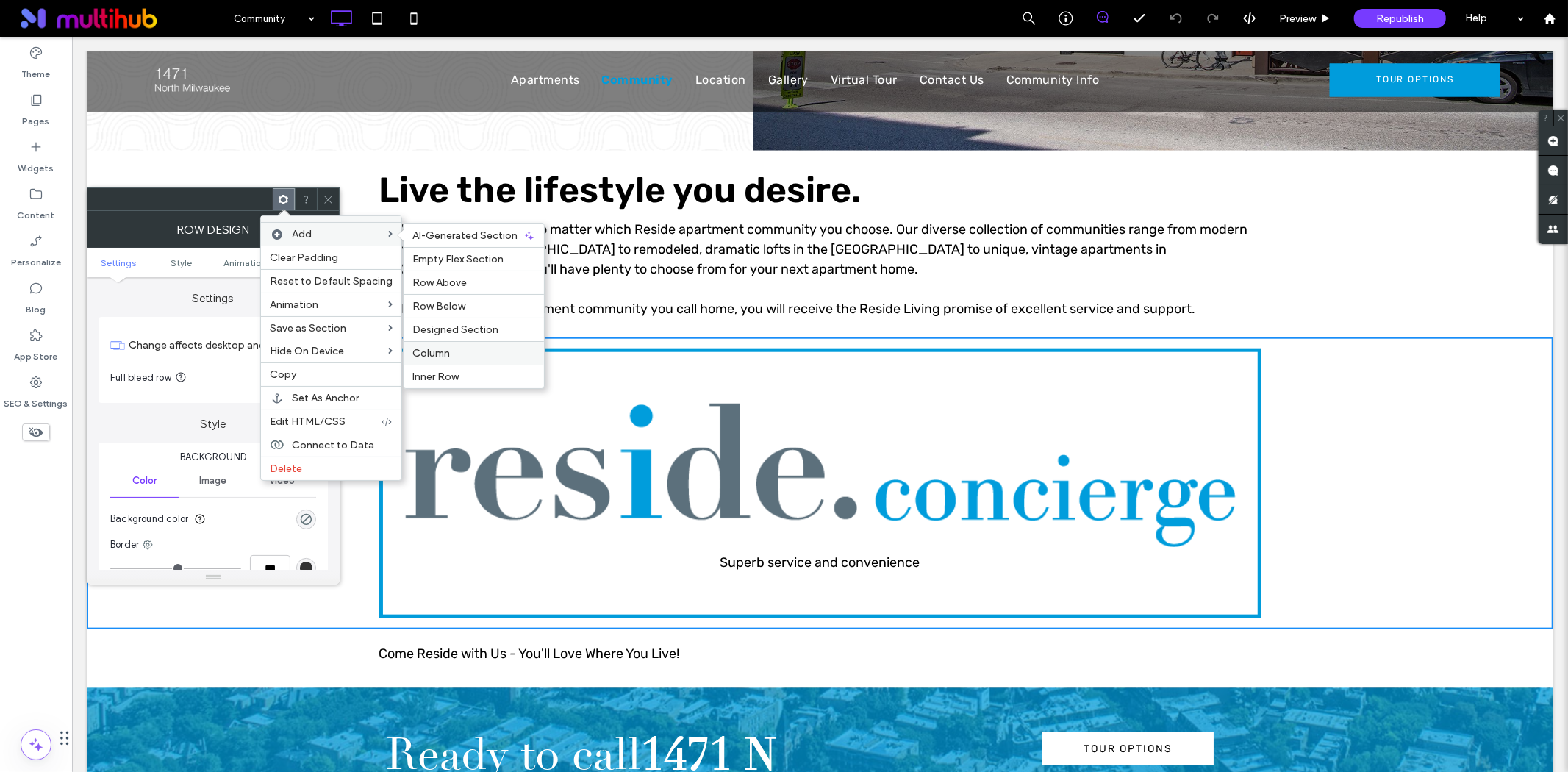
click at [434, 350] on span "Column" at bounding box center [431, 353] width 37 height 12
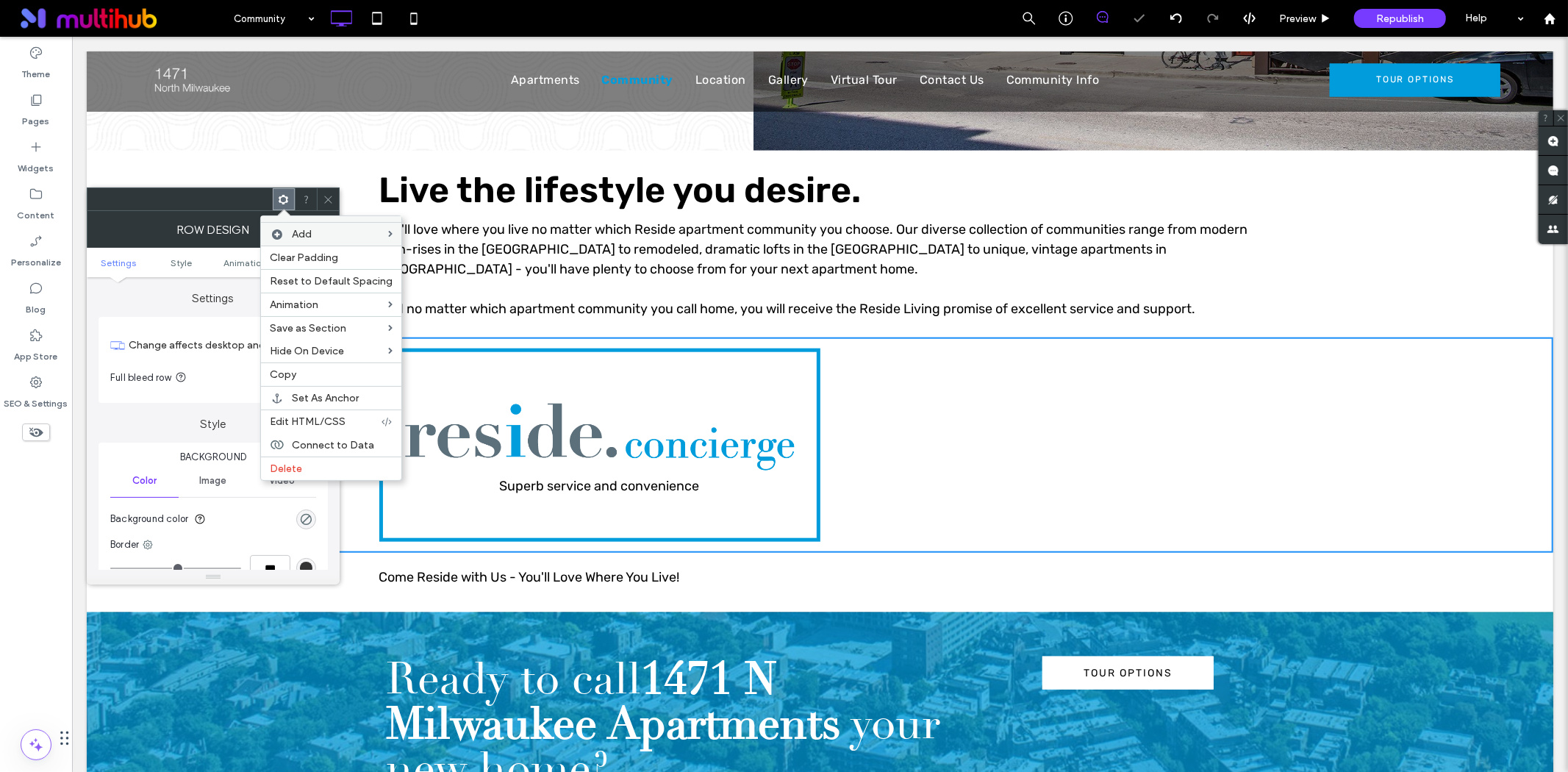
click at [329, 188] on span at bounding box center [329, 198] width 11 height 22
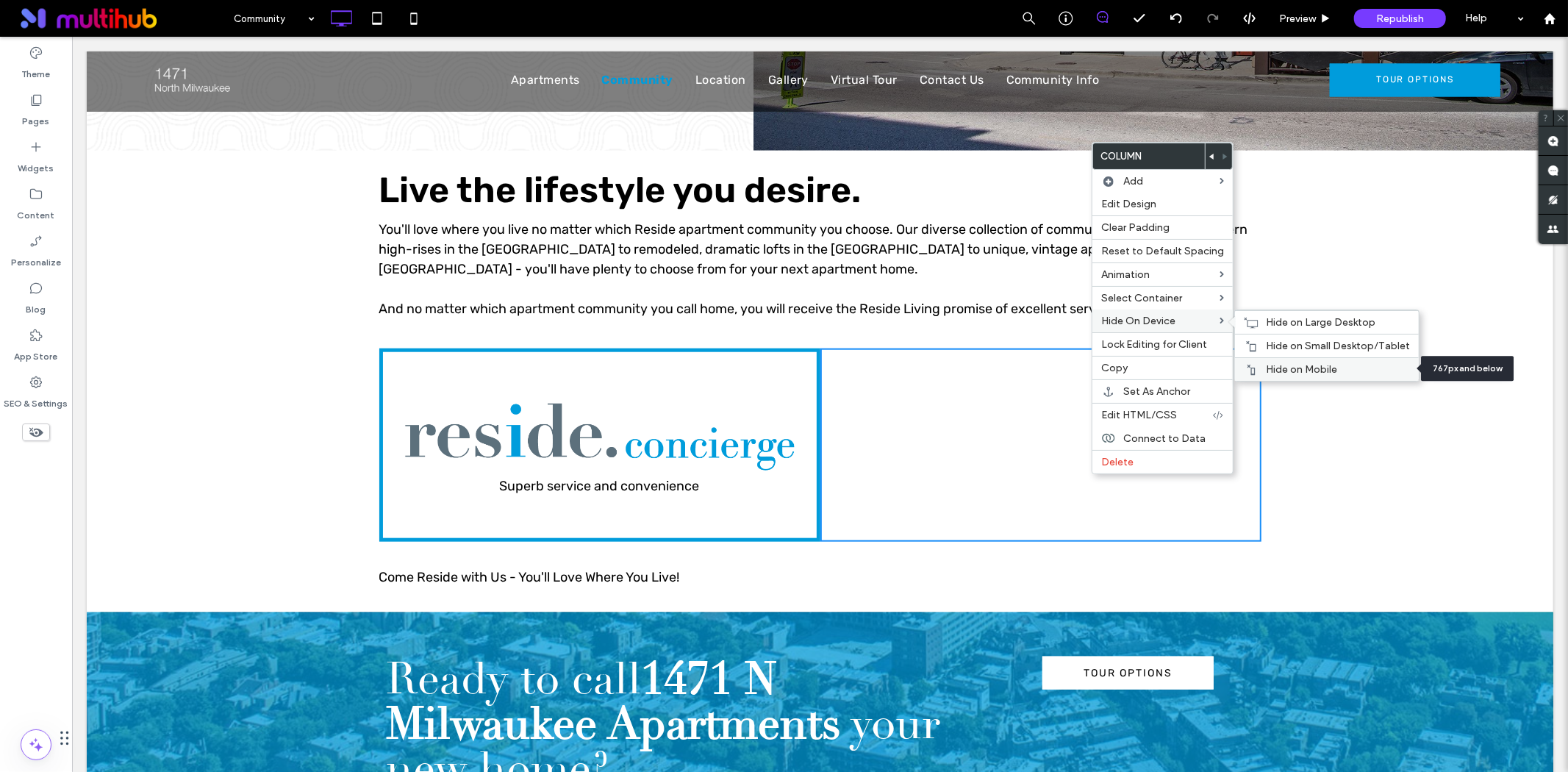
click at [1281, 357] on div "Hide on Mobile" at bounding box center [1327, 369] width 184 height 24
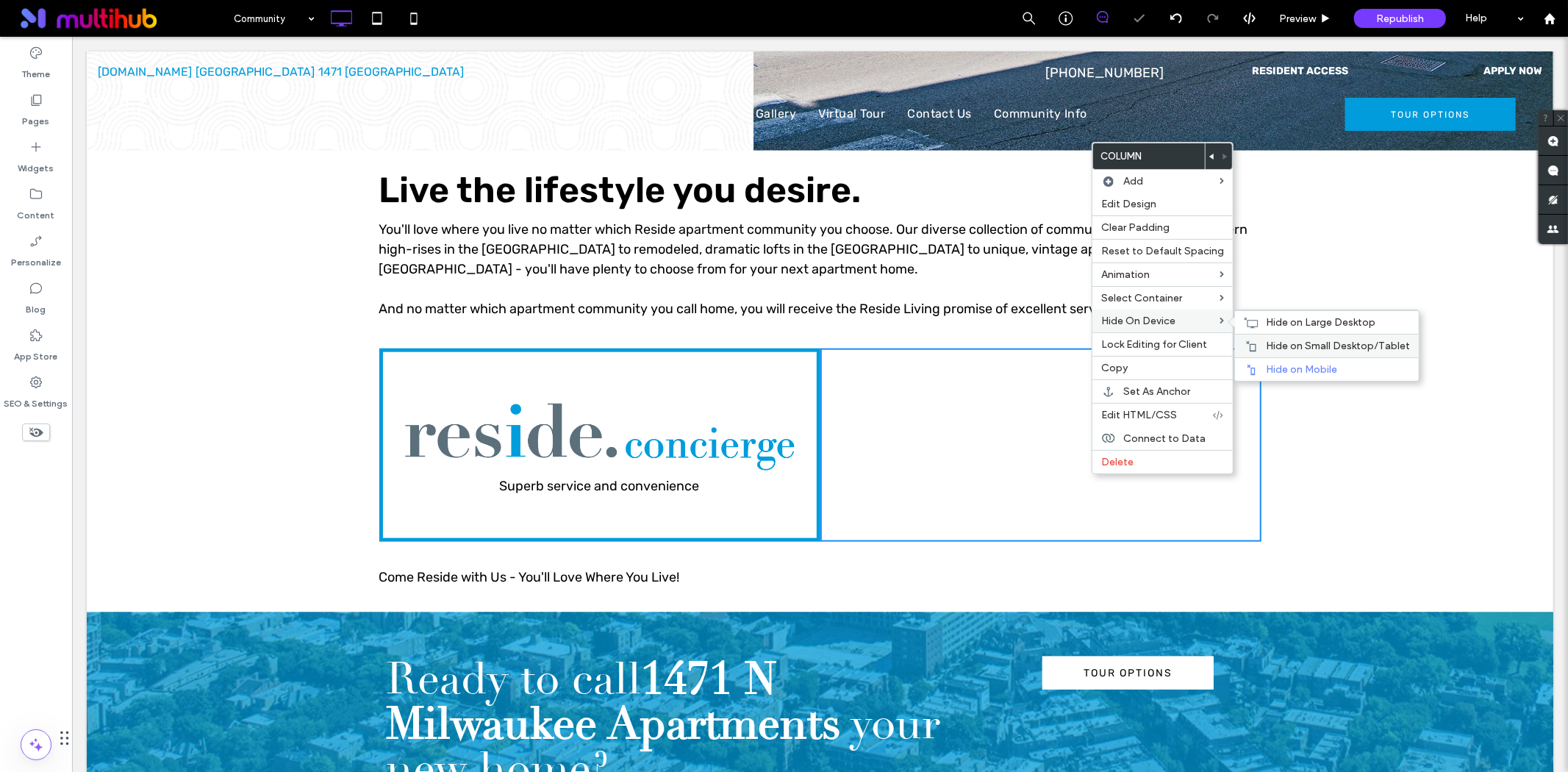
click at [1281, 344] on span "Hide on Small Desktop/Tablet" at bounding box center [1337, 345] width 144 height 12
click at [1260, 320] on div "Hide on Large Desktop" at bounding box center [1327, 321] width 184 height 24
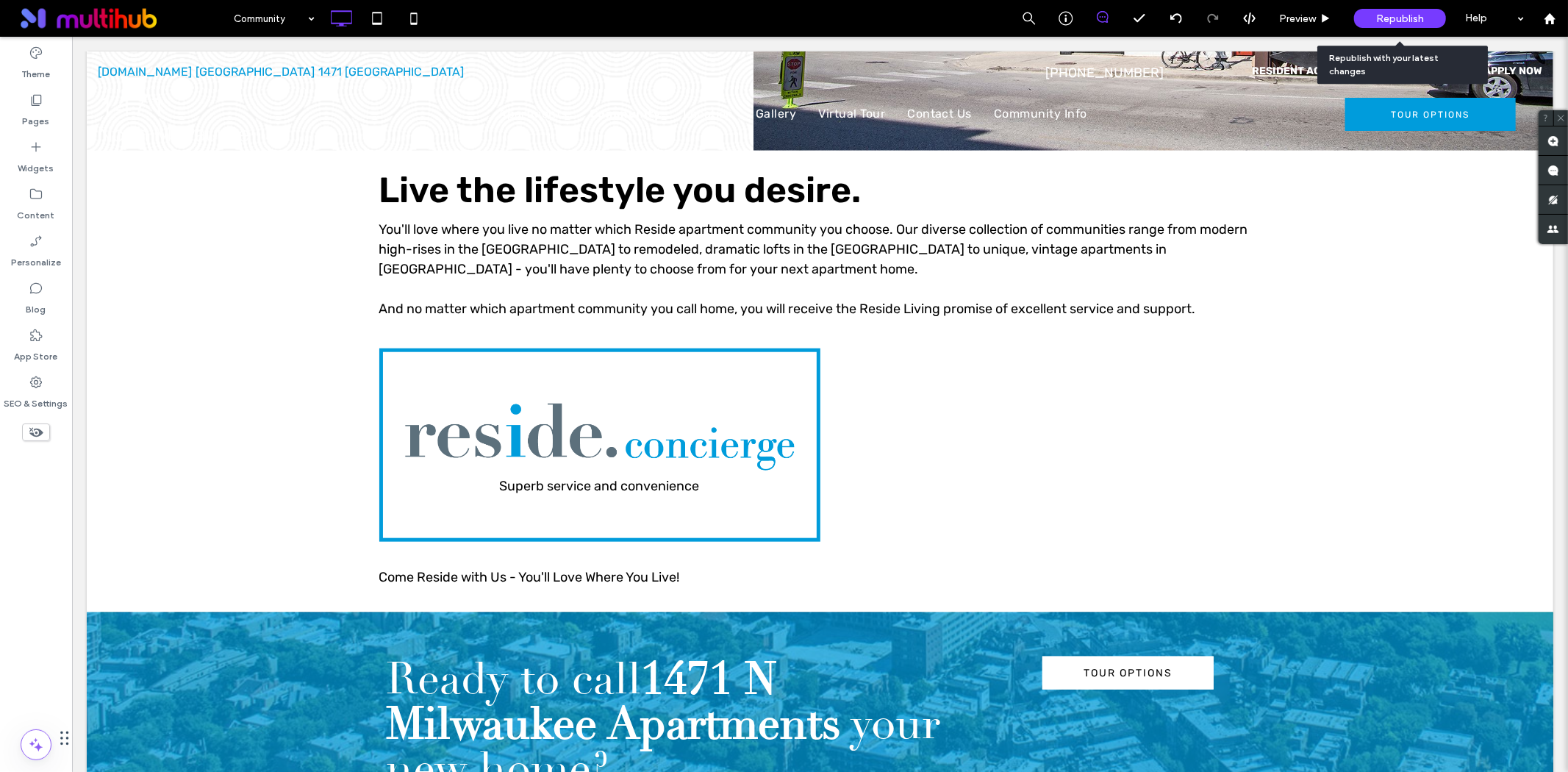
click at [1407, 18] on span "Republish" at bounding box center [1400, 18] width 48 height 12
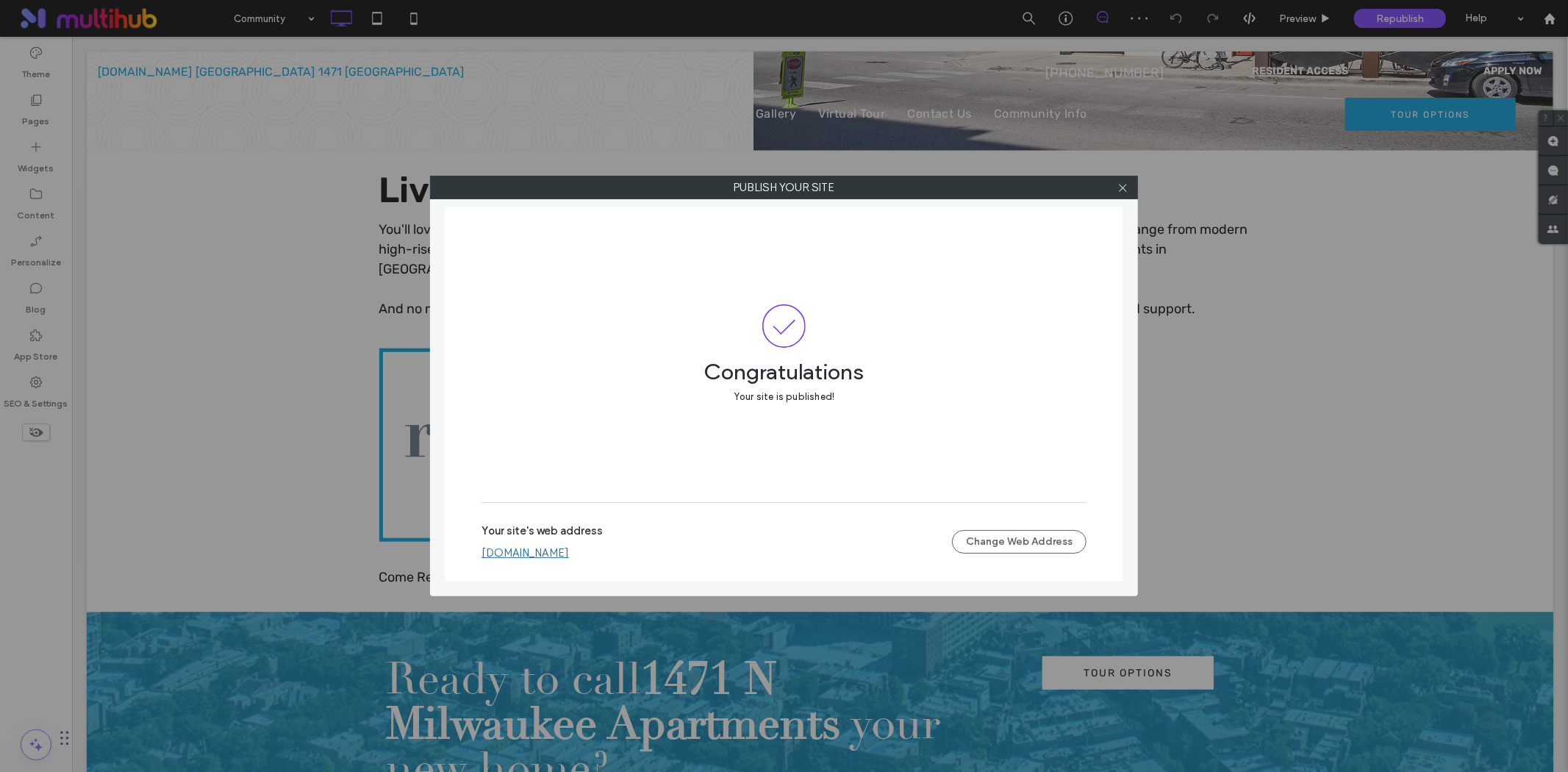
click at [558, 250] on div "Congratulations Your site is published!" at bounding box center [784, 355] width 605 height 295
click at [554, 189] on label "Publish your site" at bounding box center [784, 187] width 706 height 22
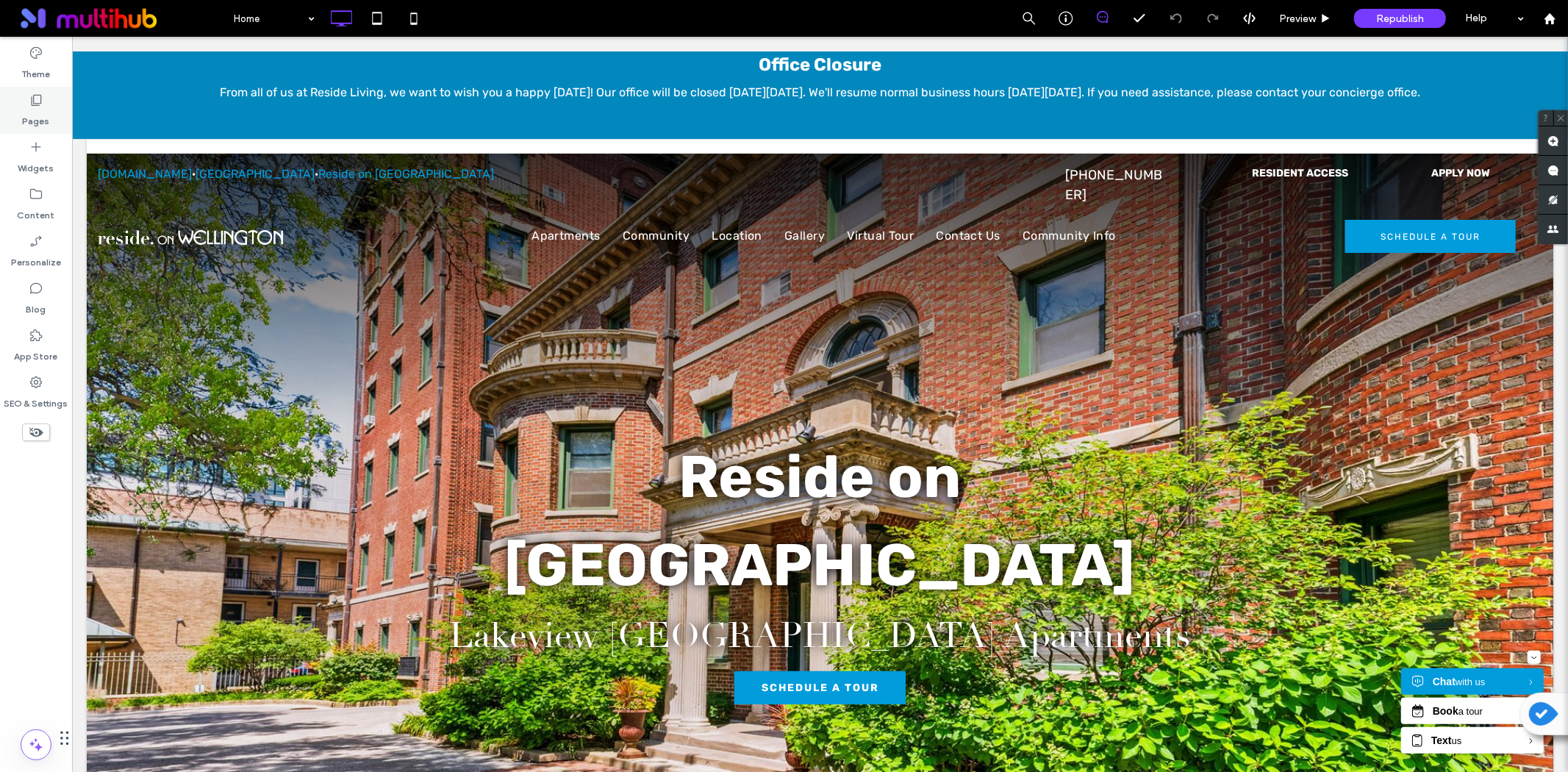
click at [42, 113] on label "Pages" at bounding box center [36, 118] width 28 height 21
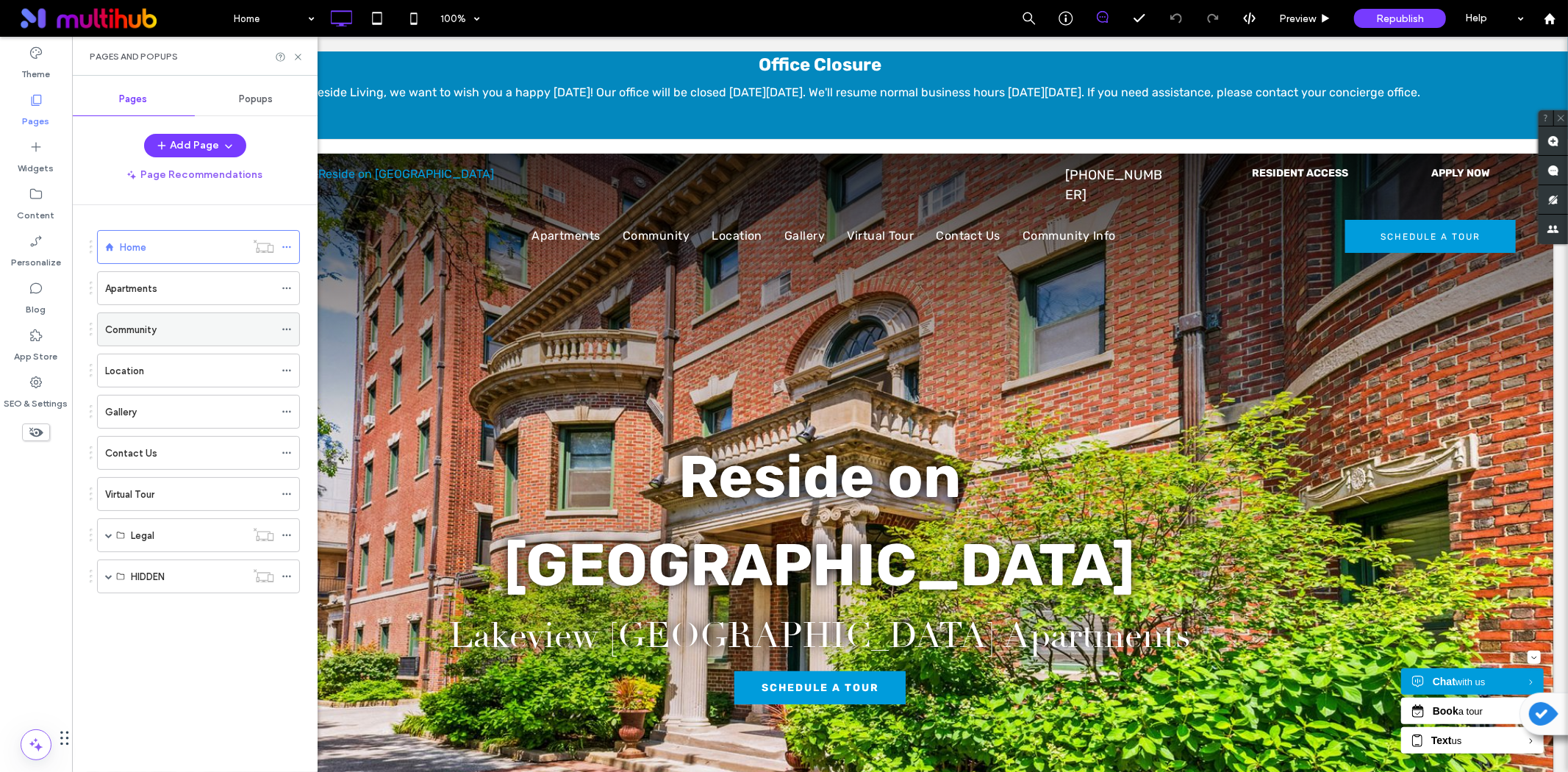
click at [163, 338] on div "Community" at bounding box center [189, 330] width 169 height 32
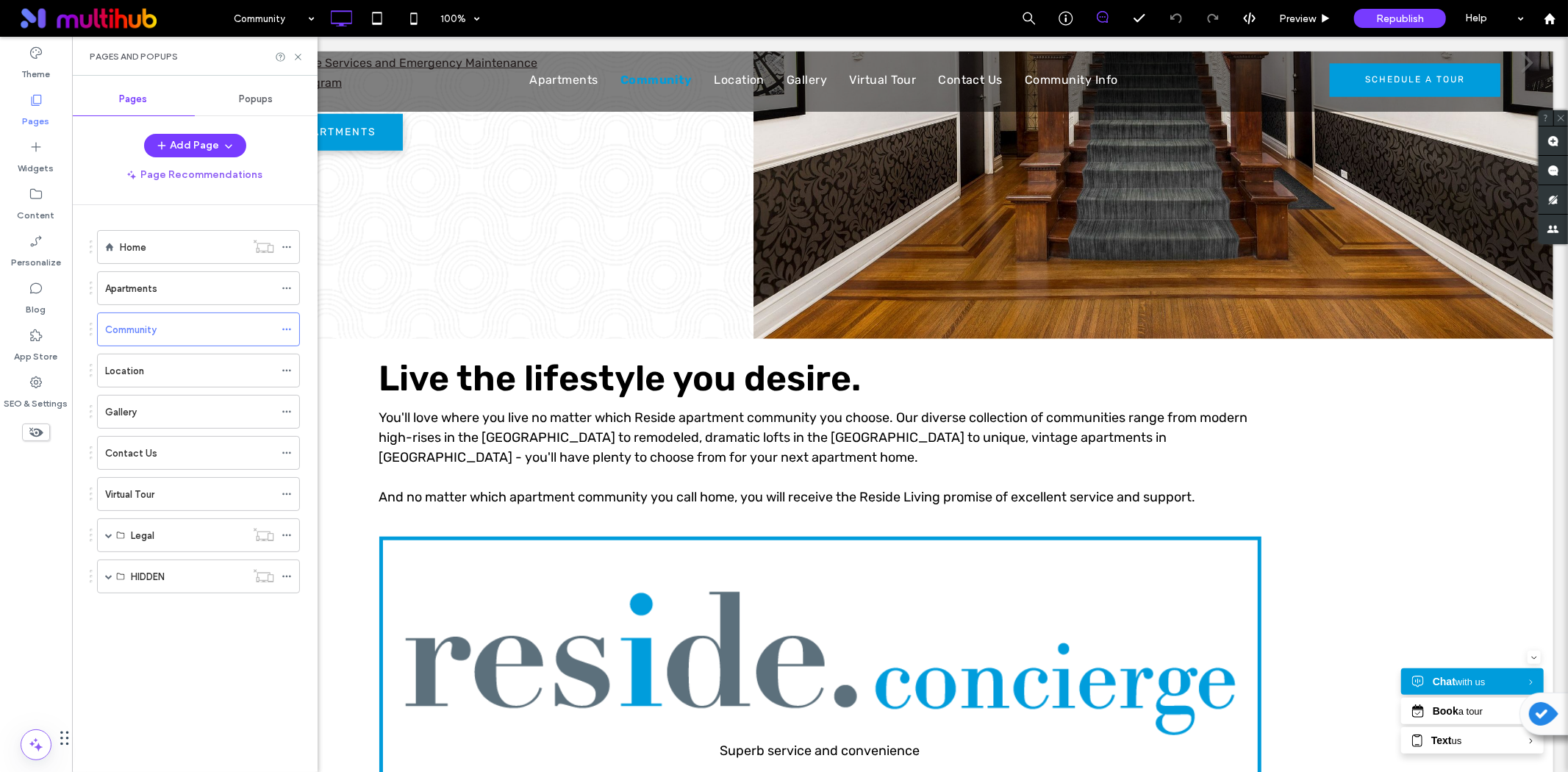
scroll to position [980, 0]
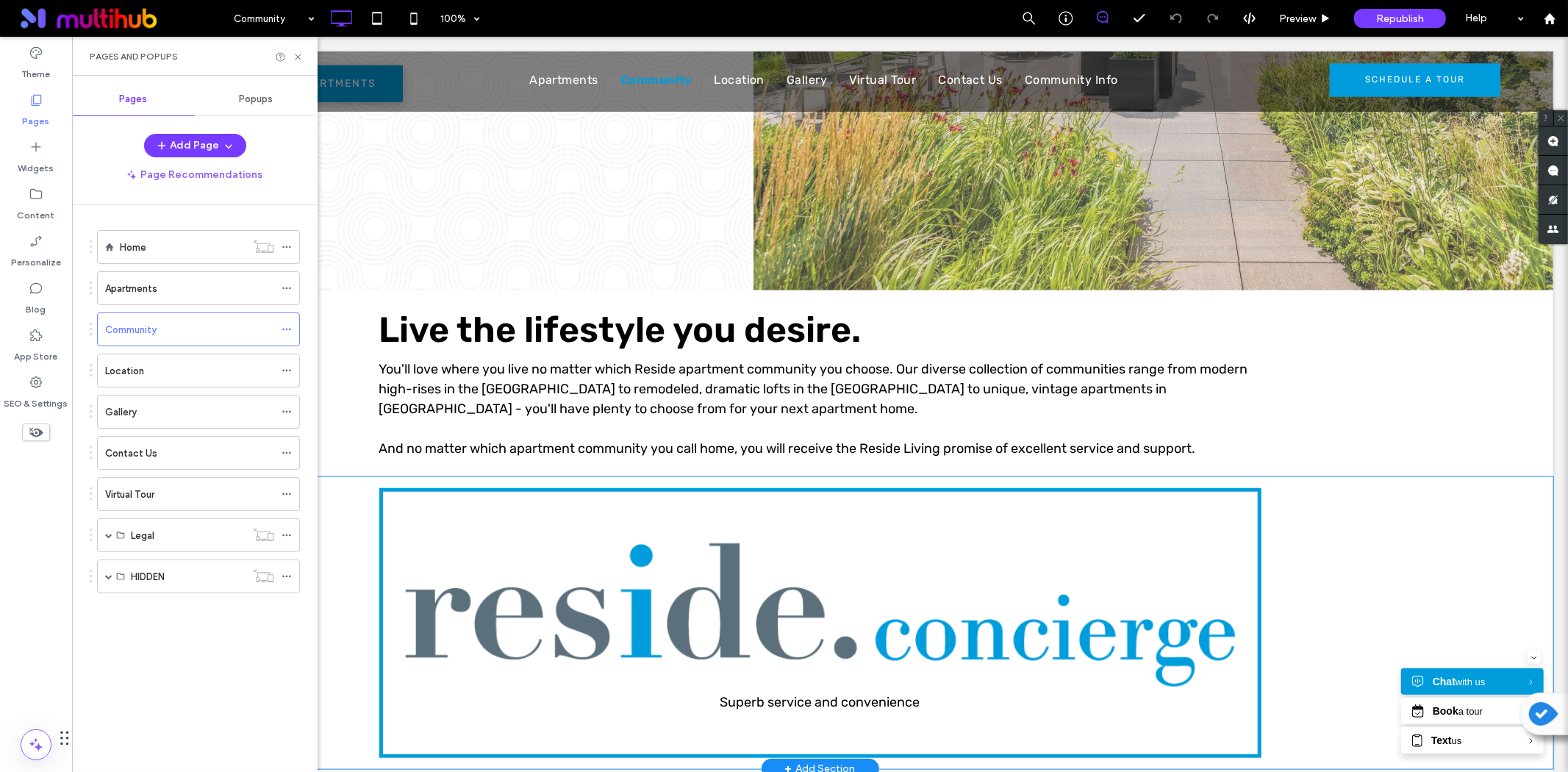
click at [334, 510] on div "Superb service and convenience Click To Paste Row + Add Section" at bounding box center [819, 622] width 1467 height 292
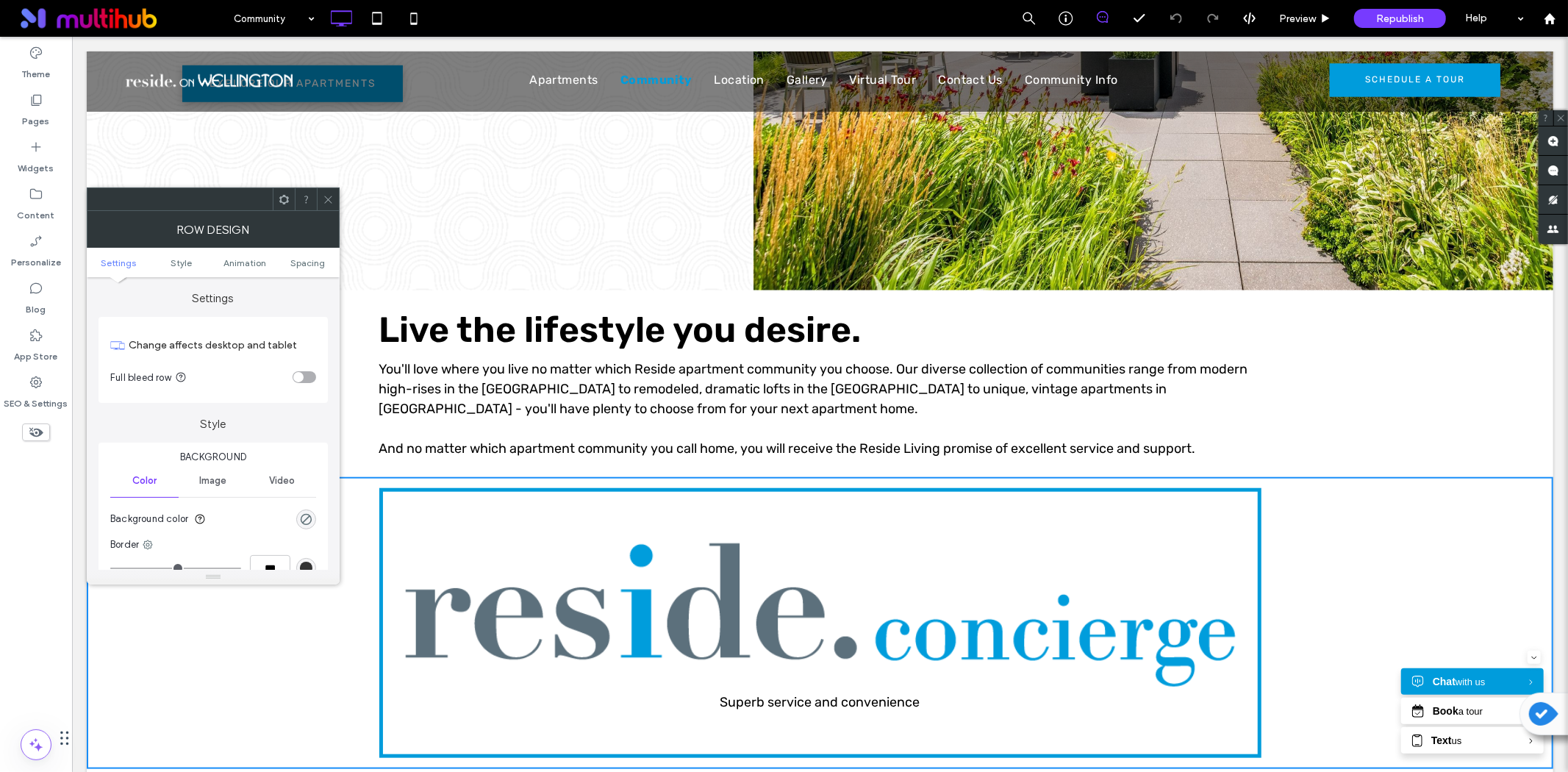
click at [281, 202] on icon at bounding box center [284, 200] width 11 height 11
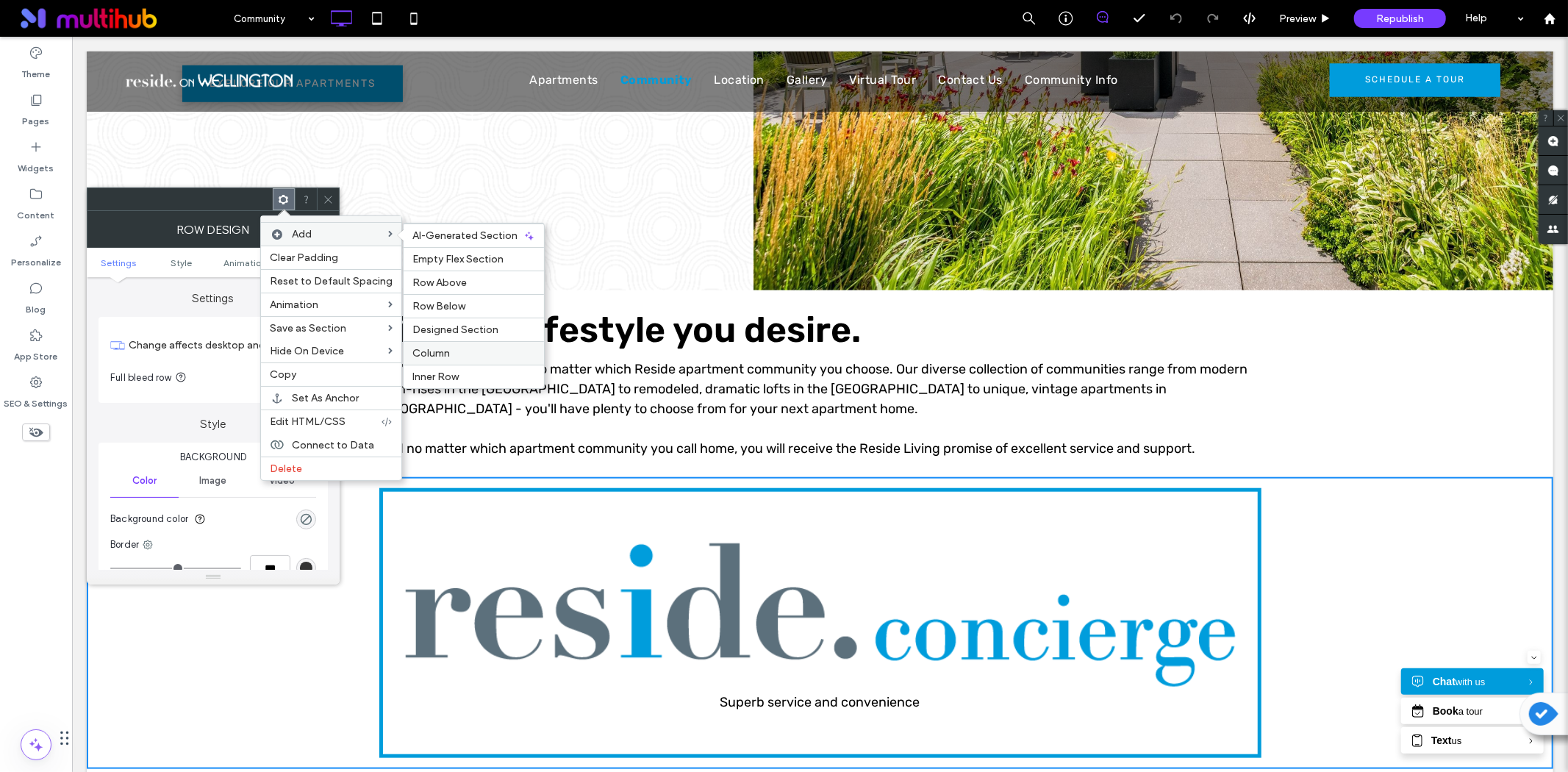
click at [443, 356] on span "Column" at bounding box center [431, 353] width 37 height 12
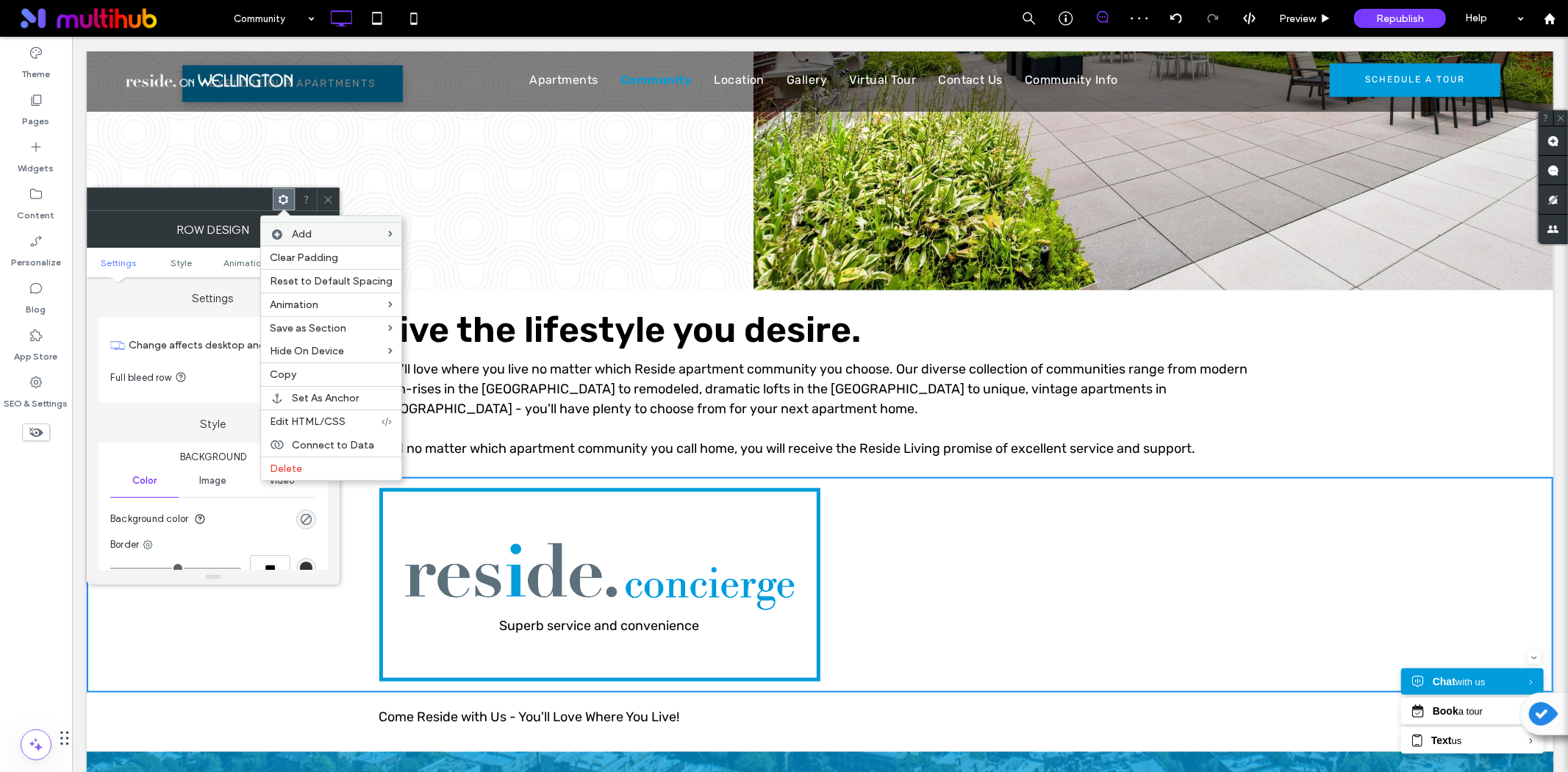
click at [333, 194] on icon at bounding box center [329, 200] width 11 height 11
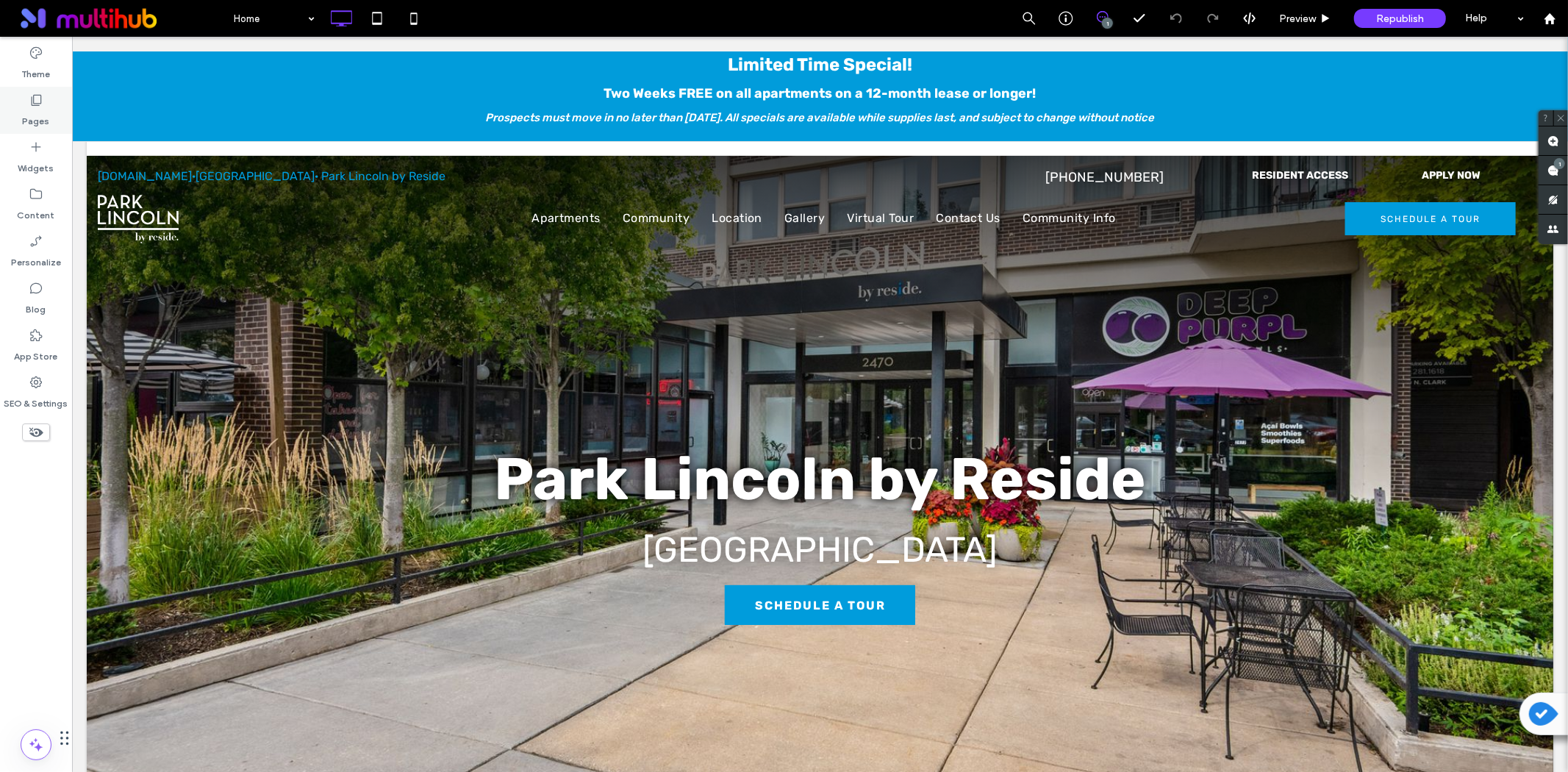
click at [50, 112] on div "Pages" at bounding box center [36, 110] width 72 height 47
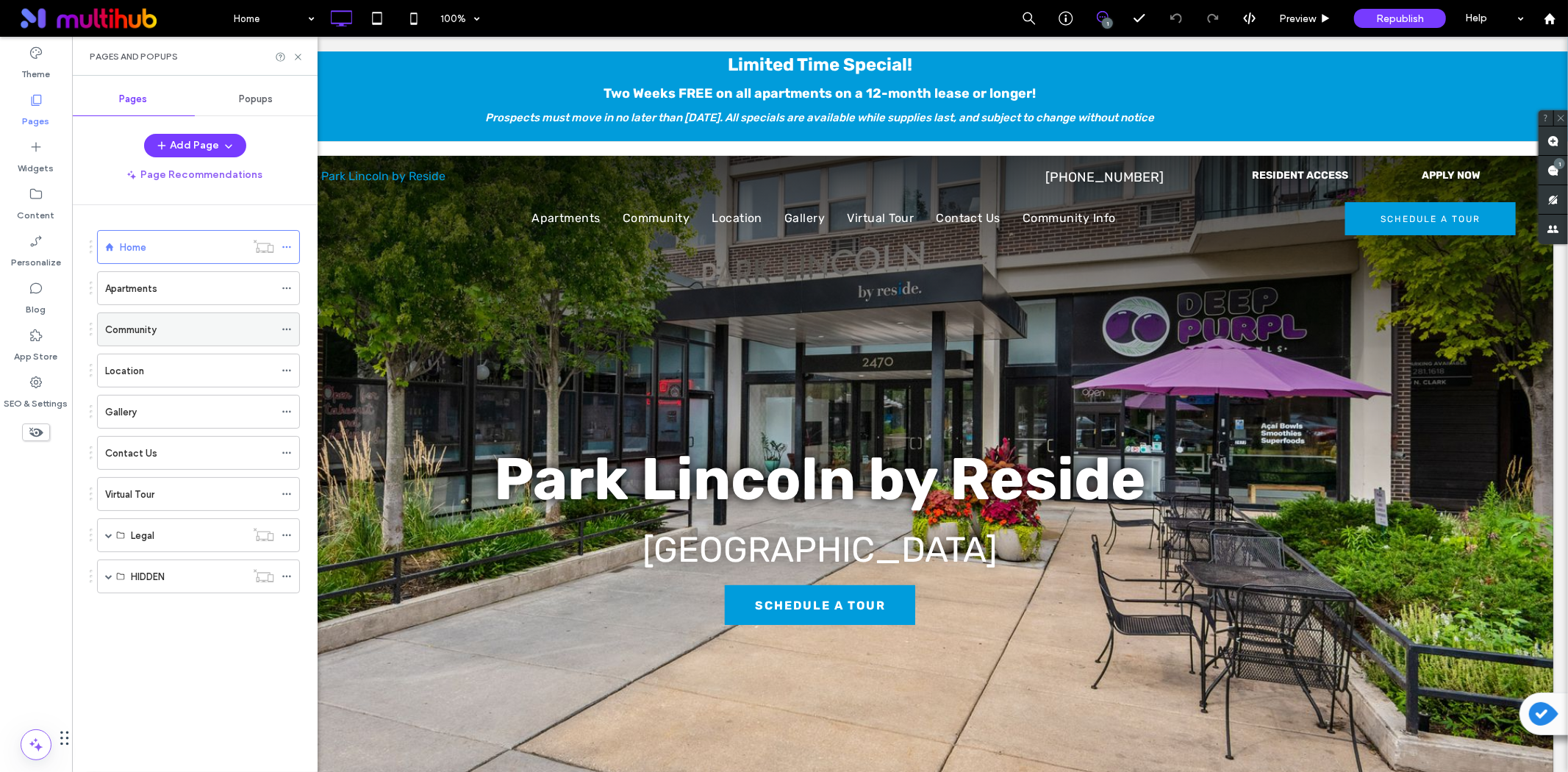
click at [121, 325] on label "Community" at bounding box center [131, 329] width 51 height 26
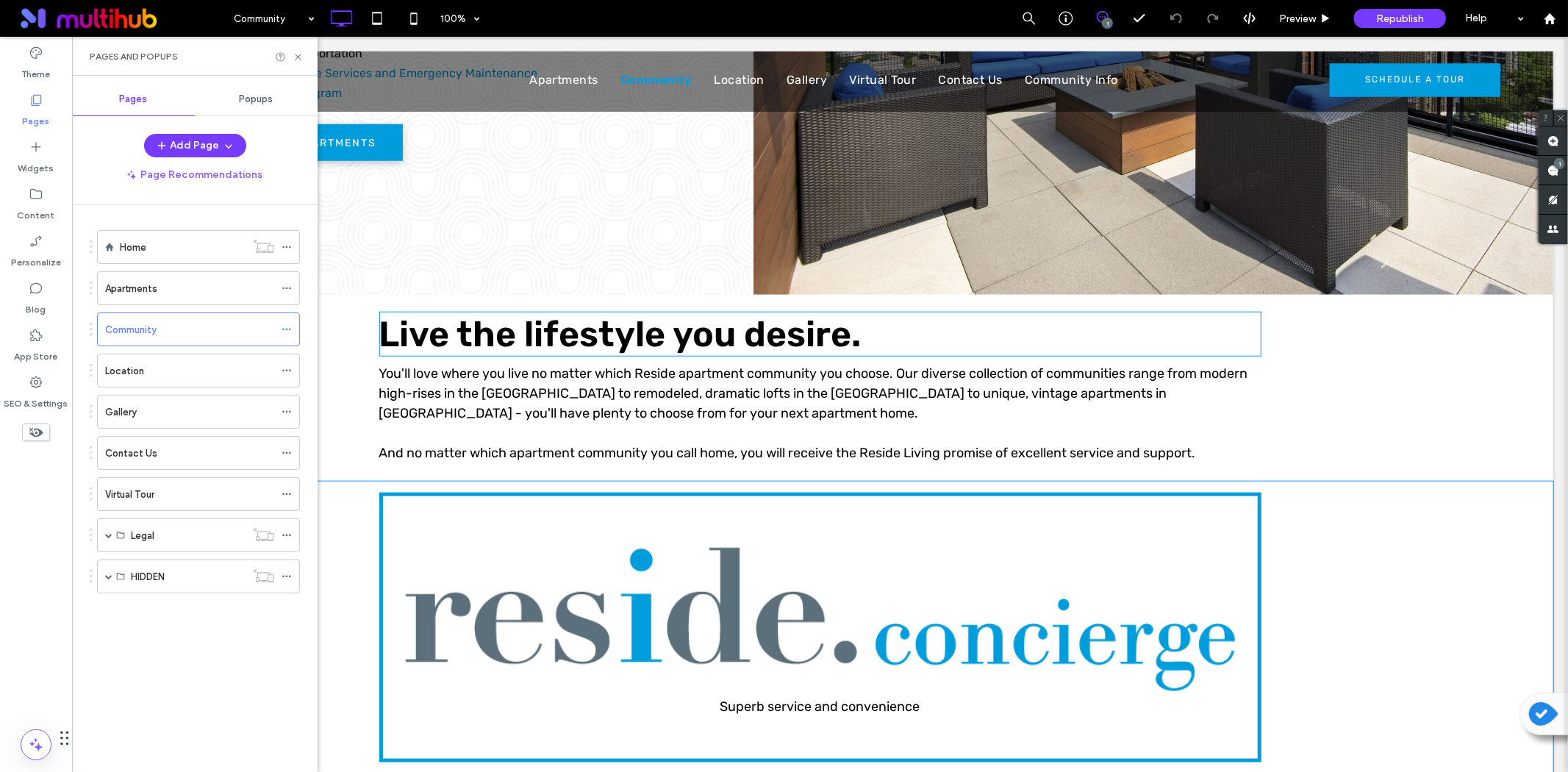
scroll to position [1062, 0]
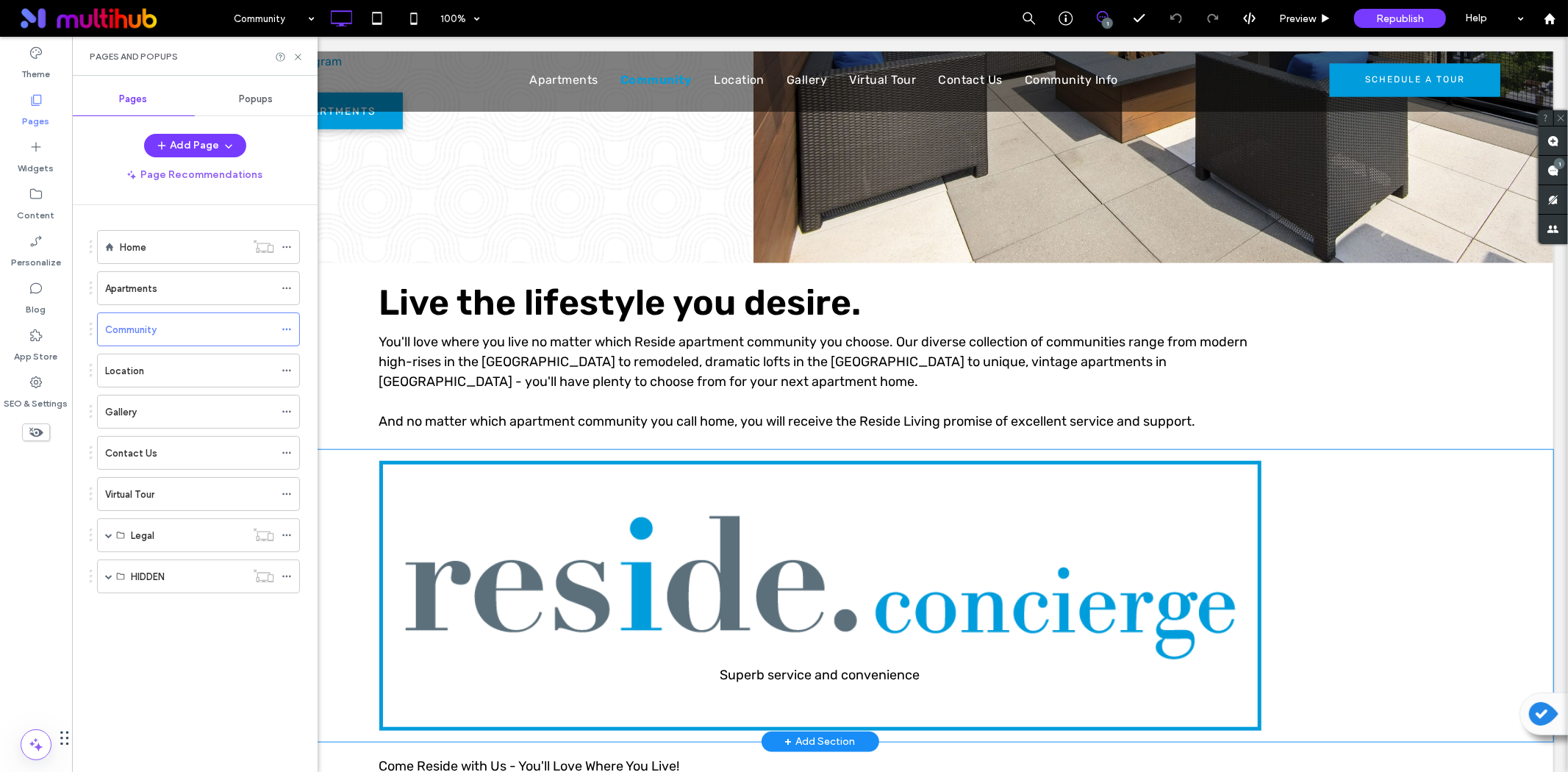
click at [343, 458] on div "Superb service and convenience Click To Paste Row + Add Section" at bounding box center [819, 595] width 1467 height 292
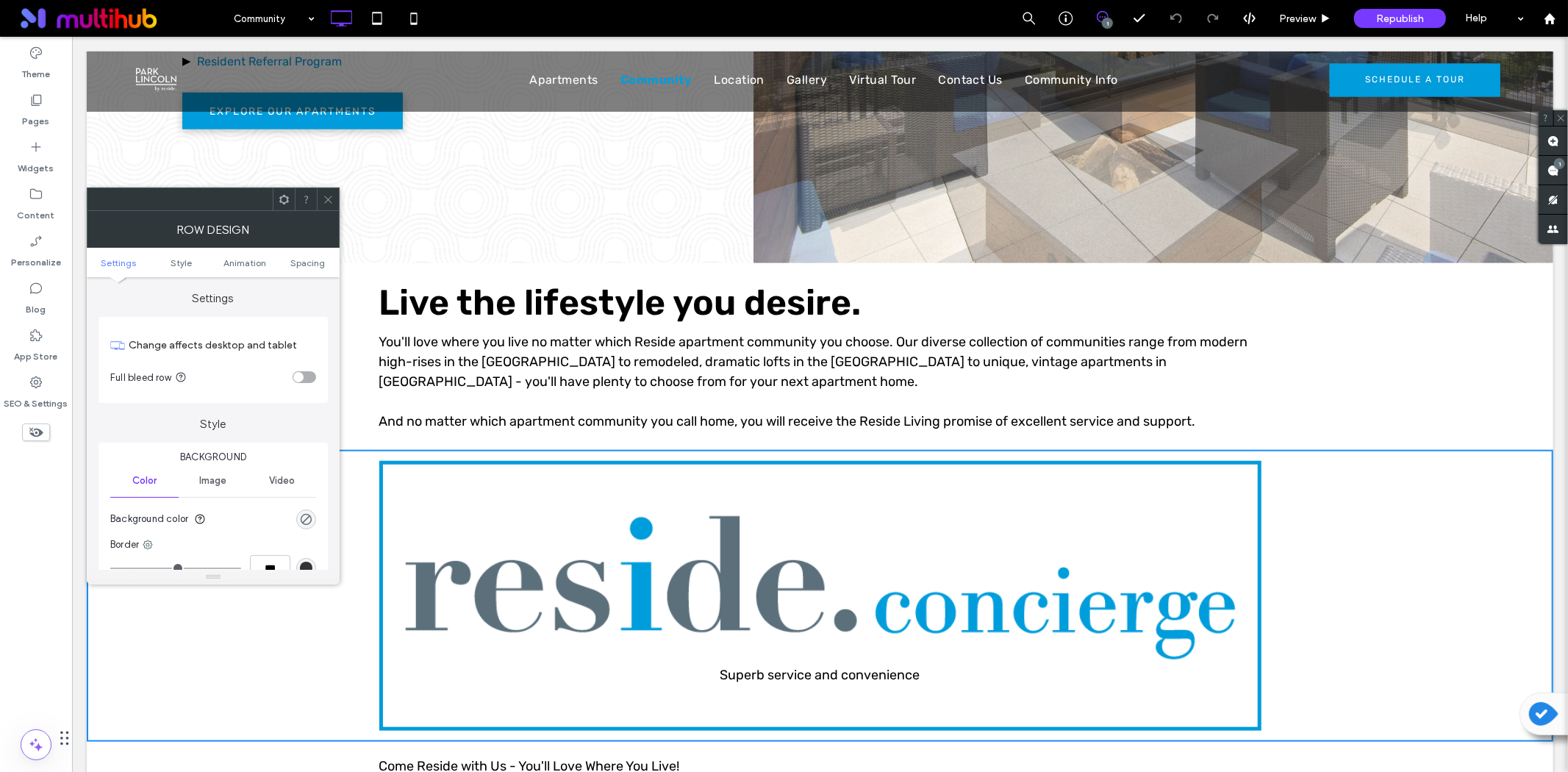
click at [282, 192] on span at bounding box center [284, 198] width 11 height 22
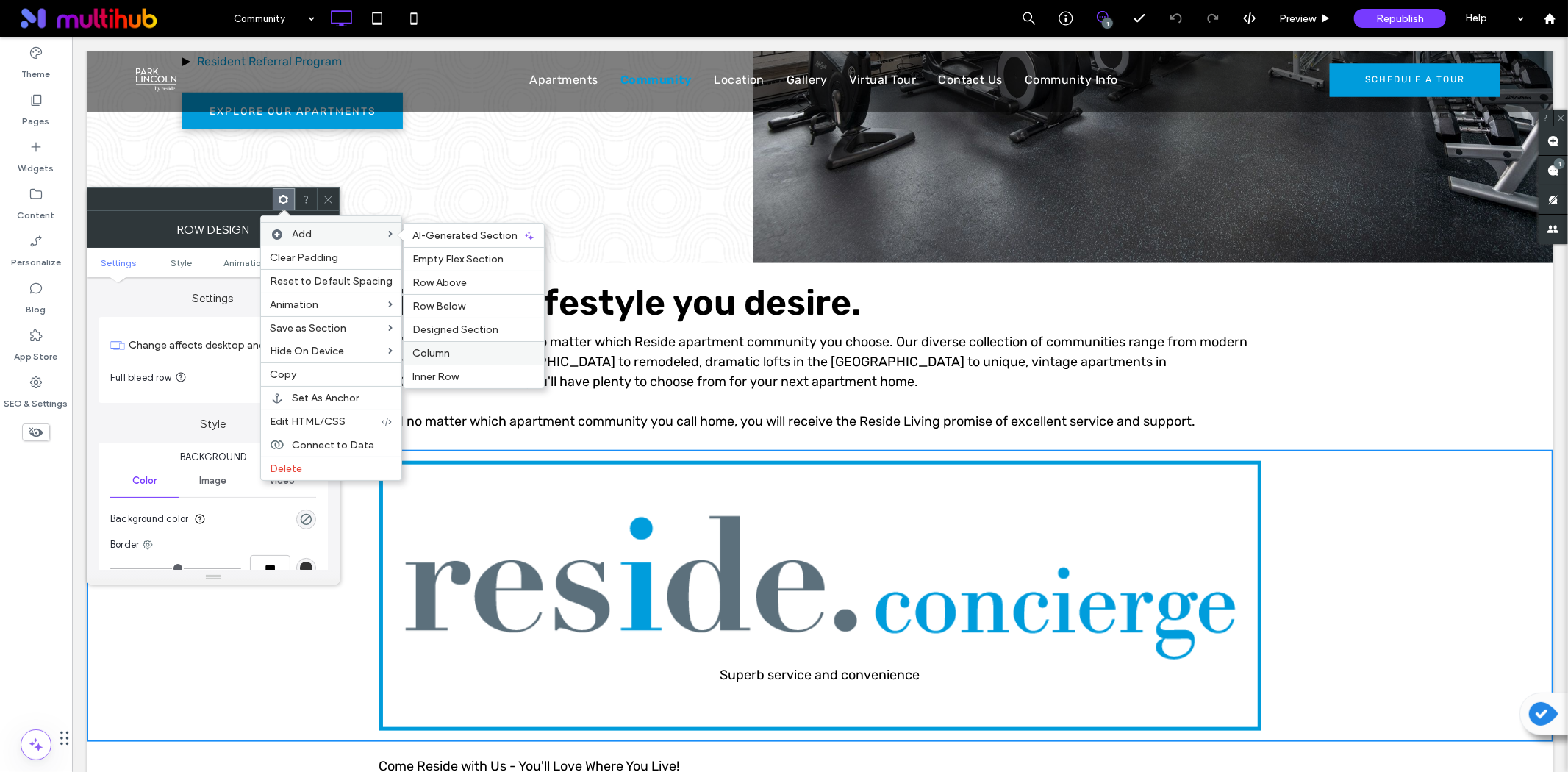
click at [461, 349] on label "Column" at bounding box center [474, 353] width 123 height 12
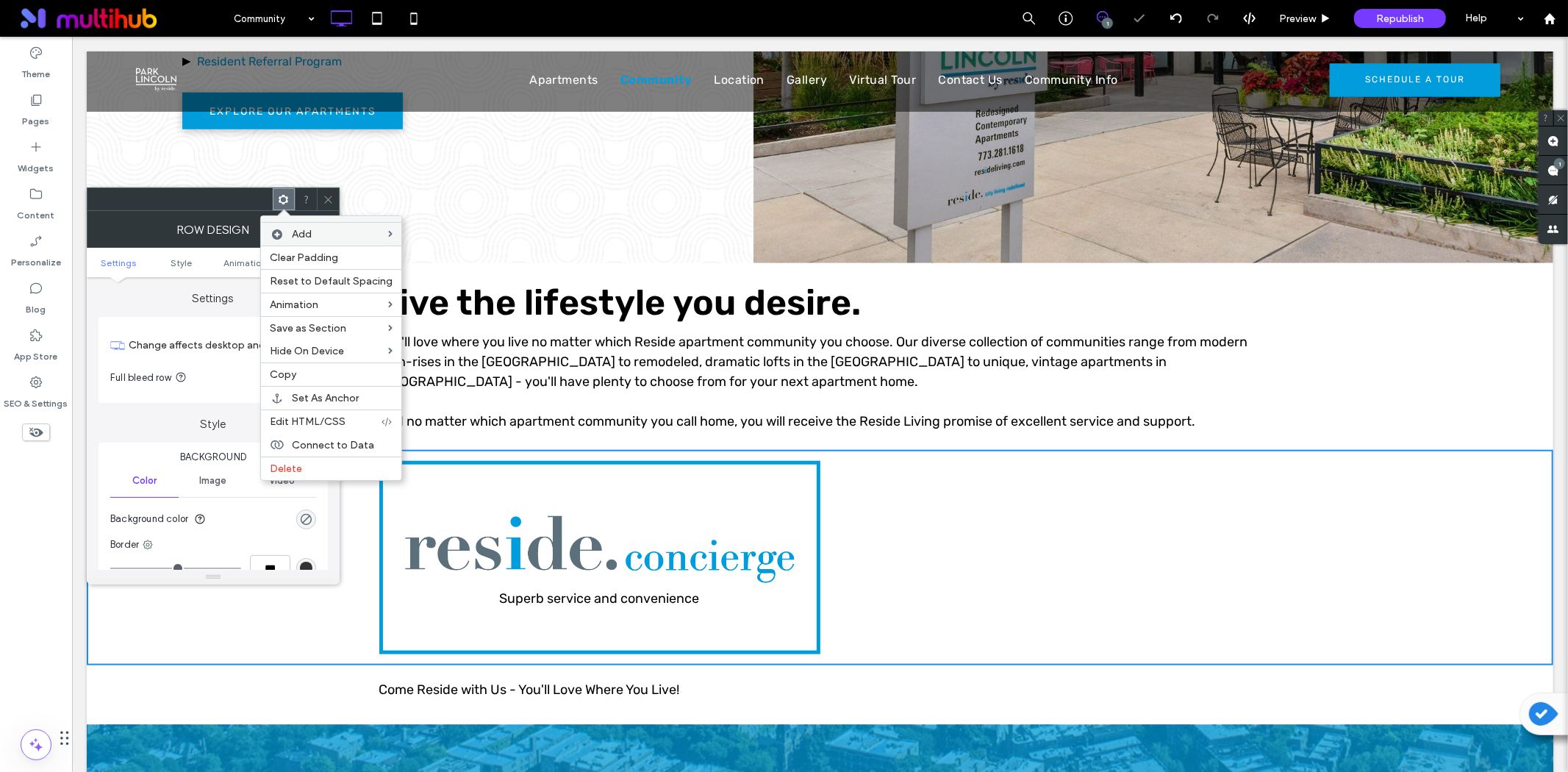
click at [327, 201] on icon at bounding box center [329, 200] width 11 height 11
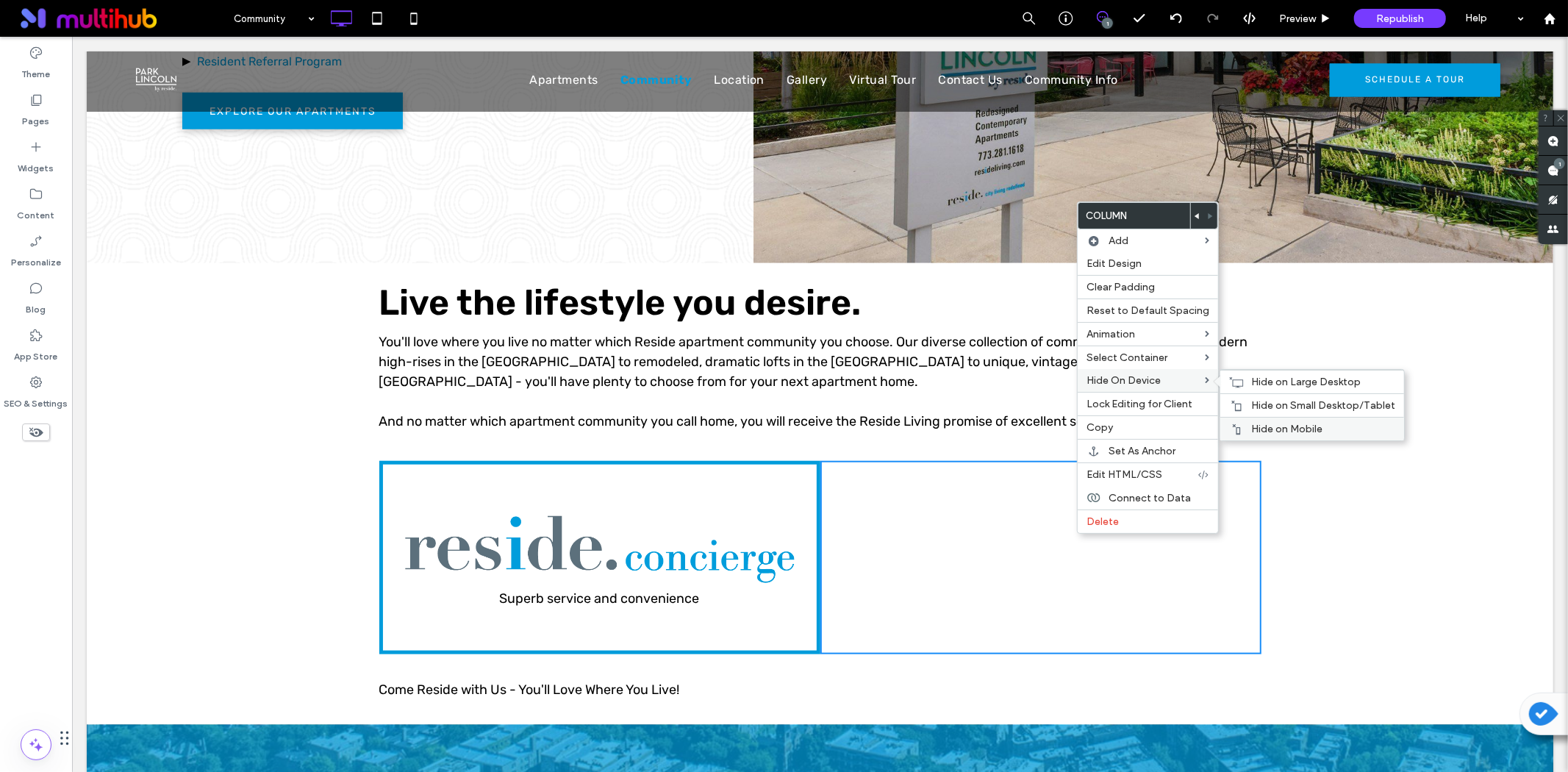
click at [1263, 428] on span "Hide on Mobile" at bounding box center [1287, 429] width 71 height 12
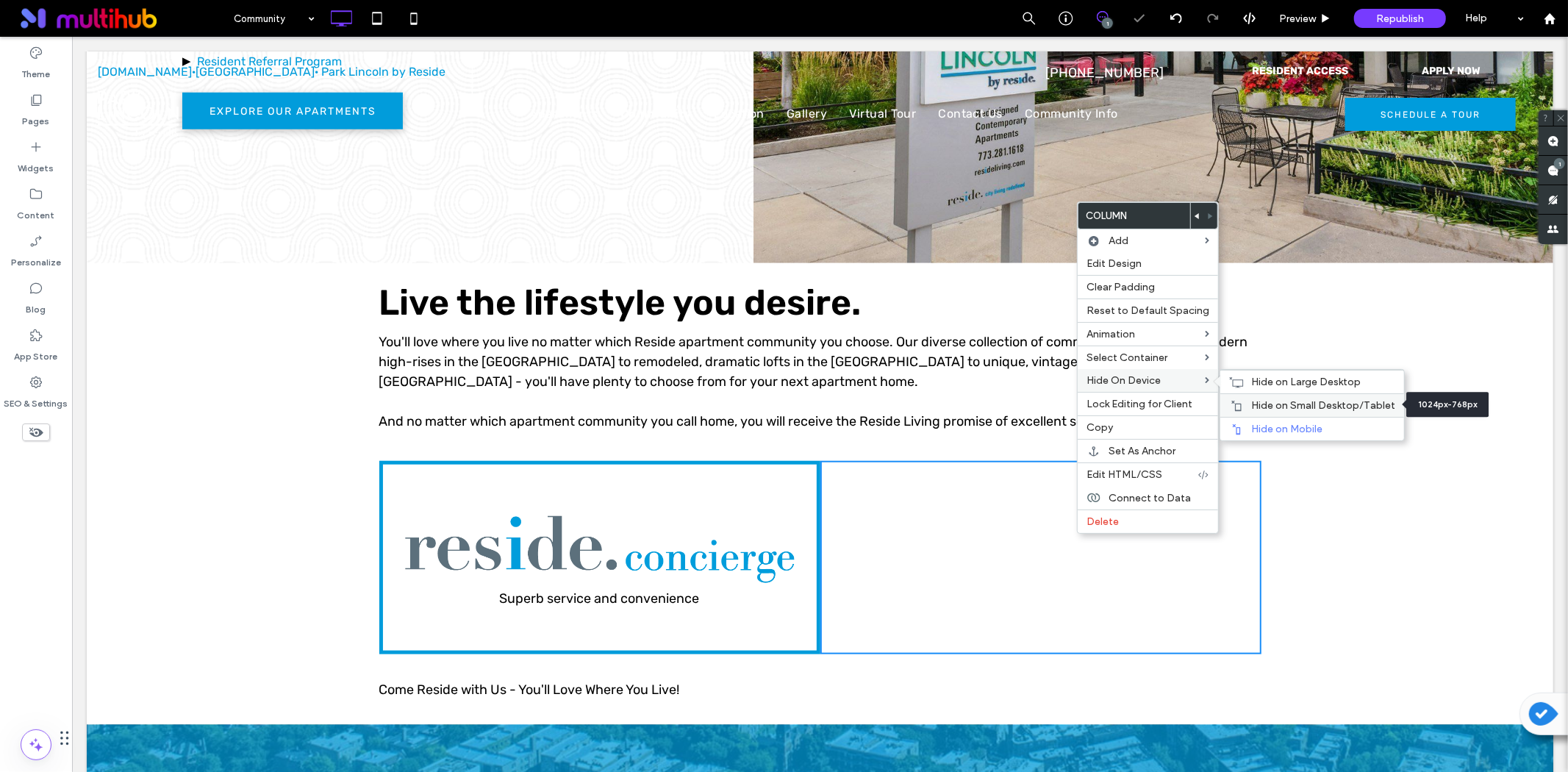
click at [1265, 410] on span "Hide on Small Desktop/Tablet" at bounding box center [1323, 405] width 144 height 12
click at [1277, 380] on span "Hide on Large Desktop" at bounding box center [1306, 381] width 110 height 12
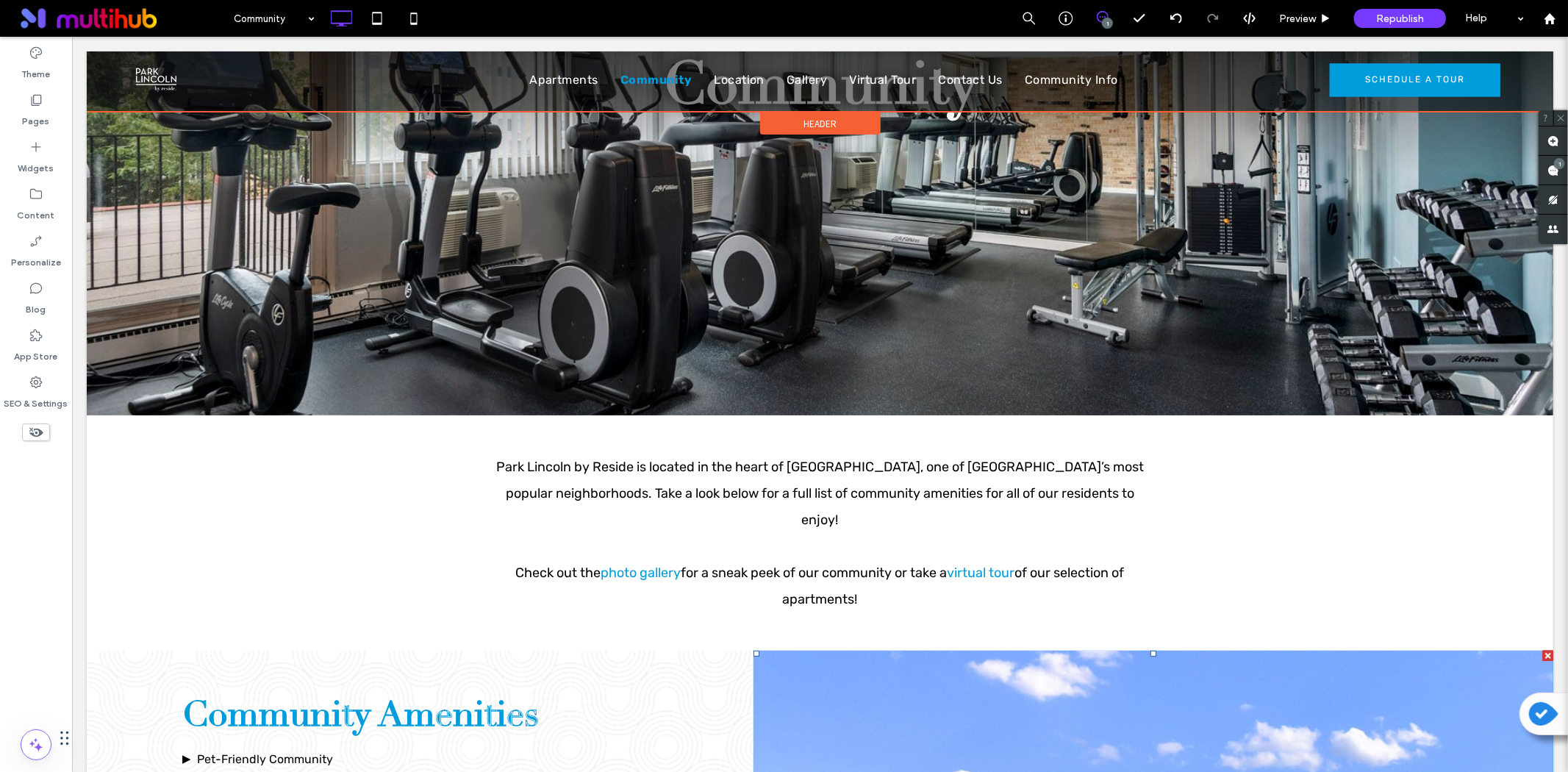
scroll to position [82, 0]
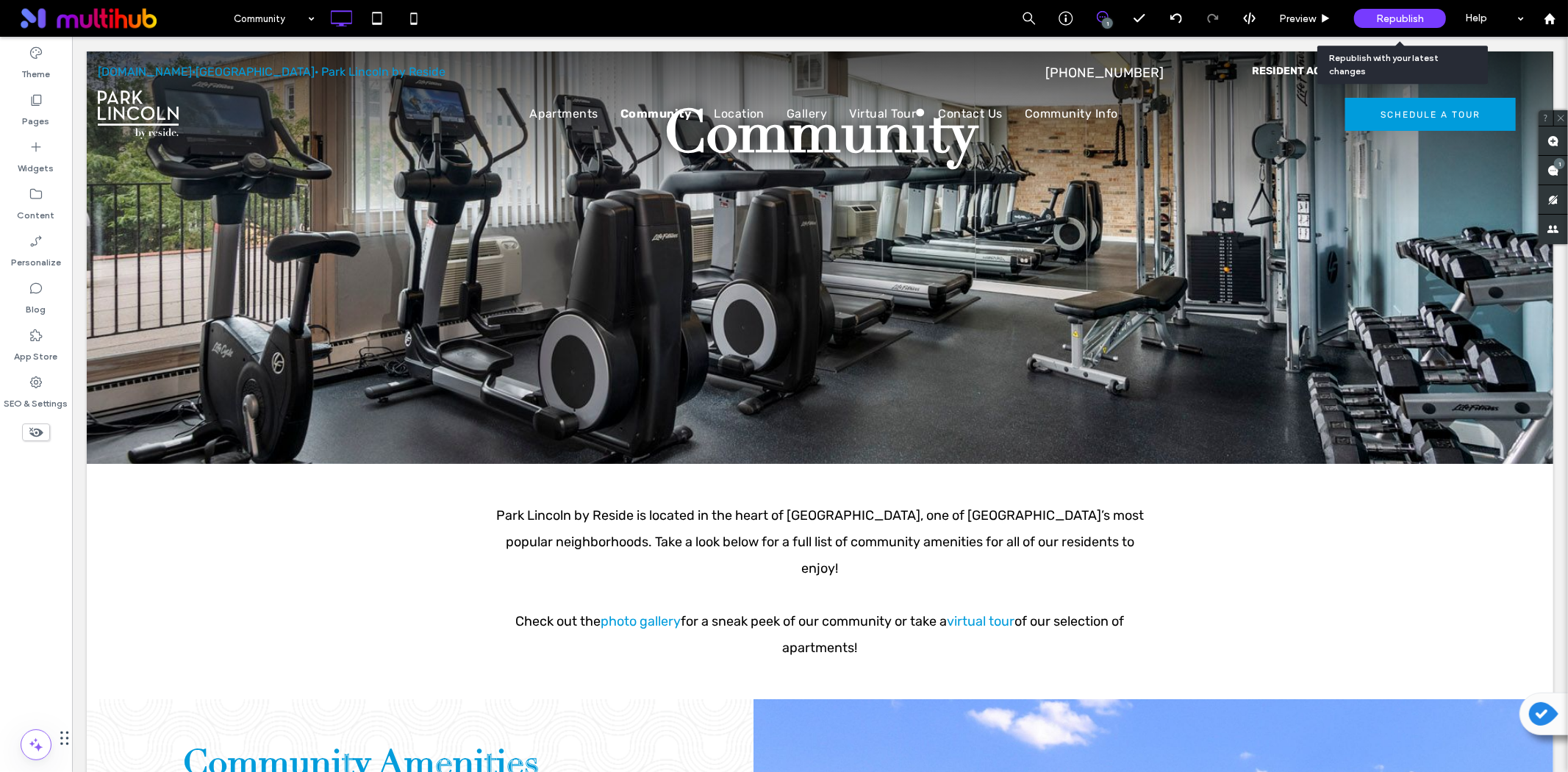
click at [1385, 12] on span "Republish" at bounding box center [1400, 18] width 48 height 12
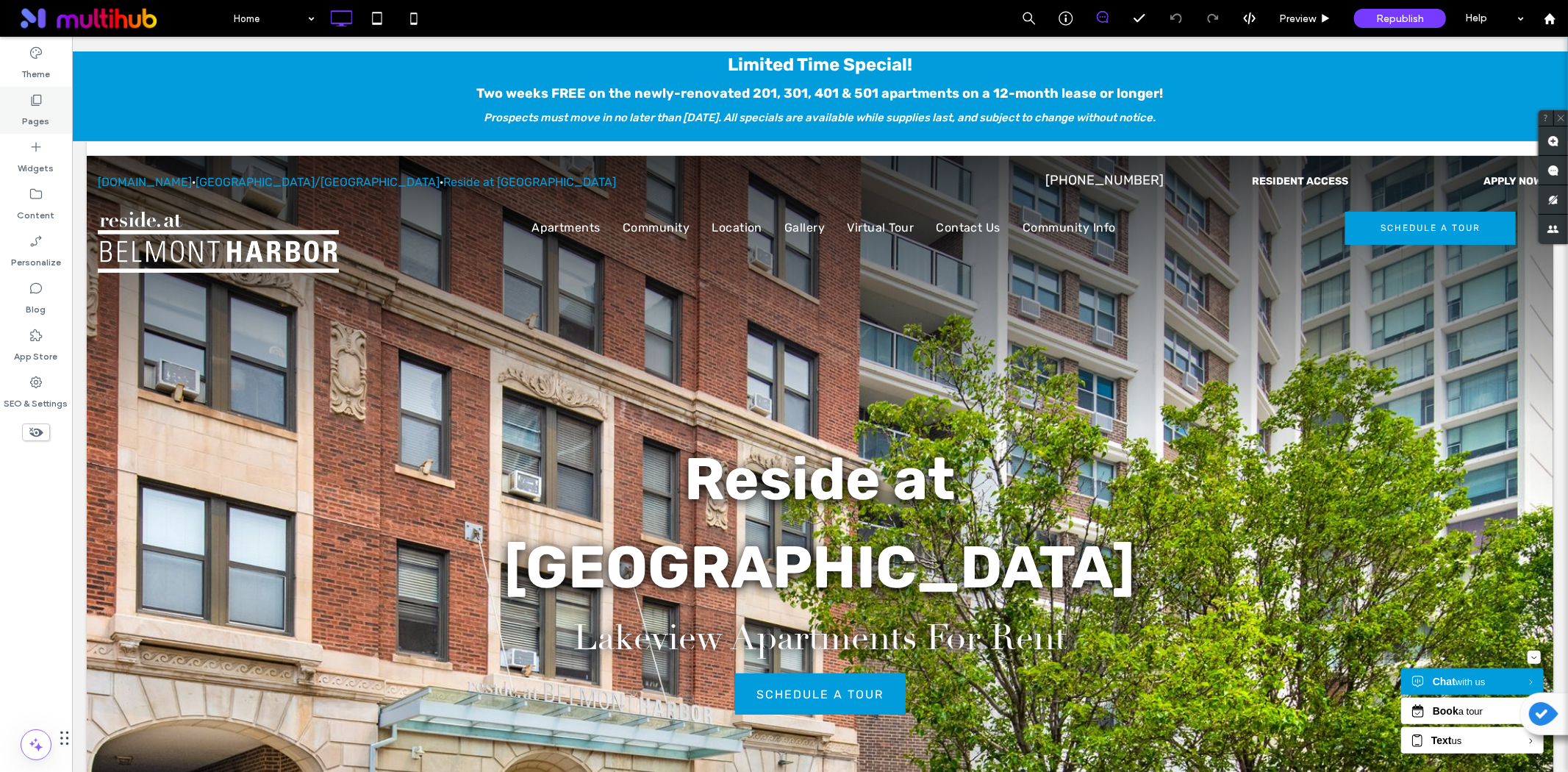
click at [38, 120] on label "Pages" at bounding box center [36, 118] width 28 height 21
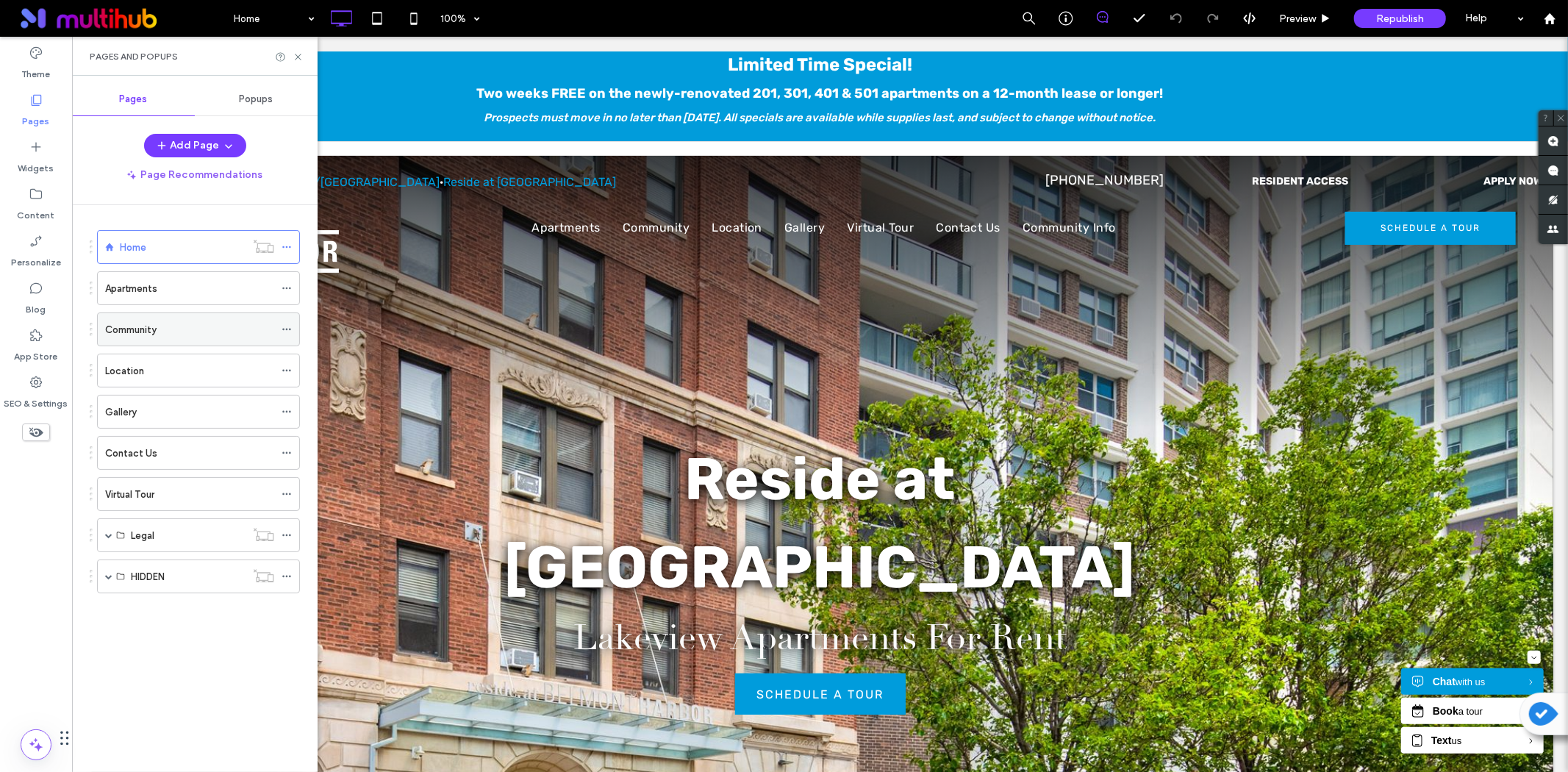
click at [143, 322] on label "Community" at bounding box center [131, 329] width 51 height 26
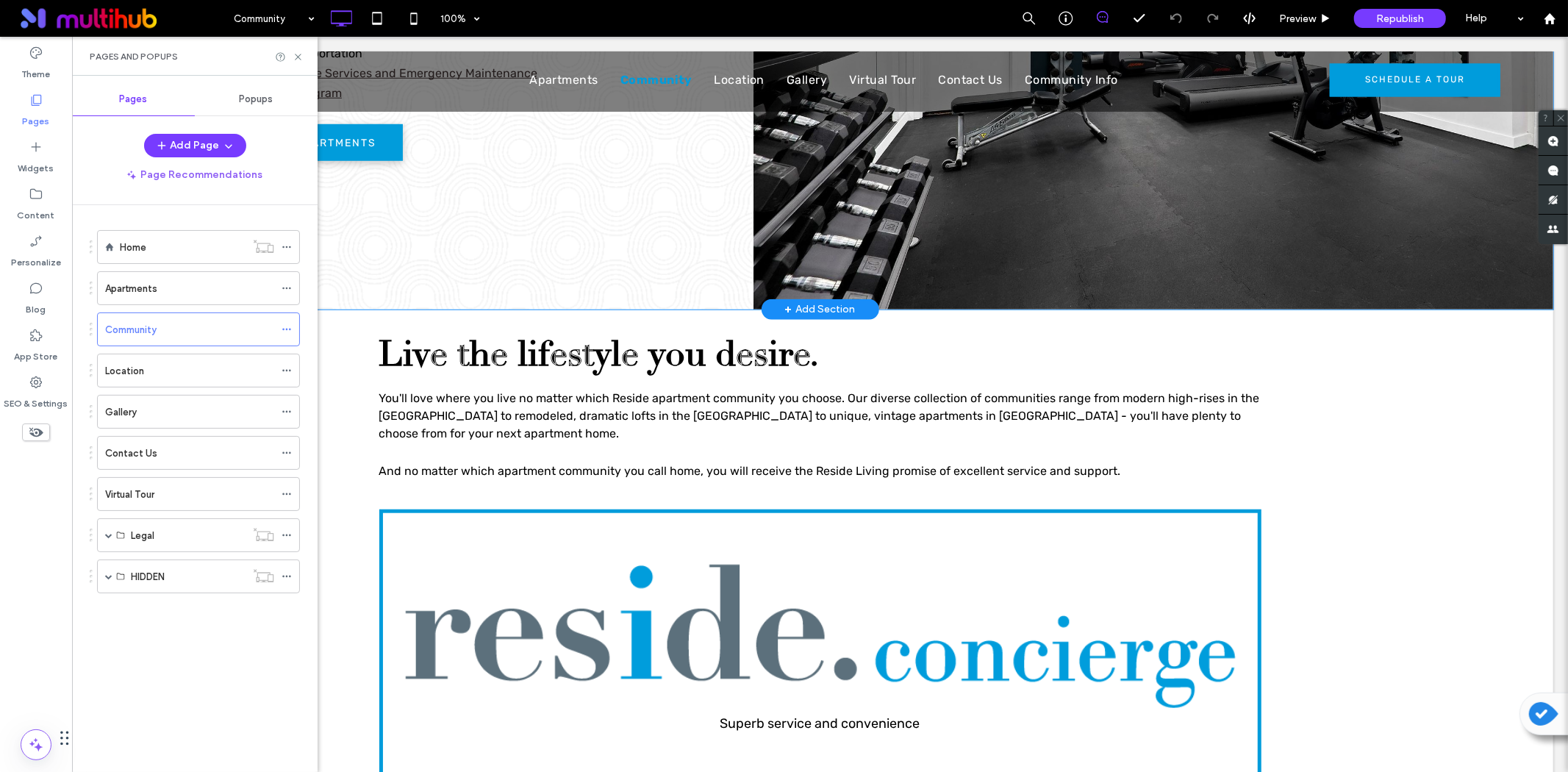
scroll to position [1062, 0]
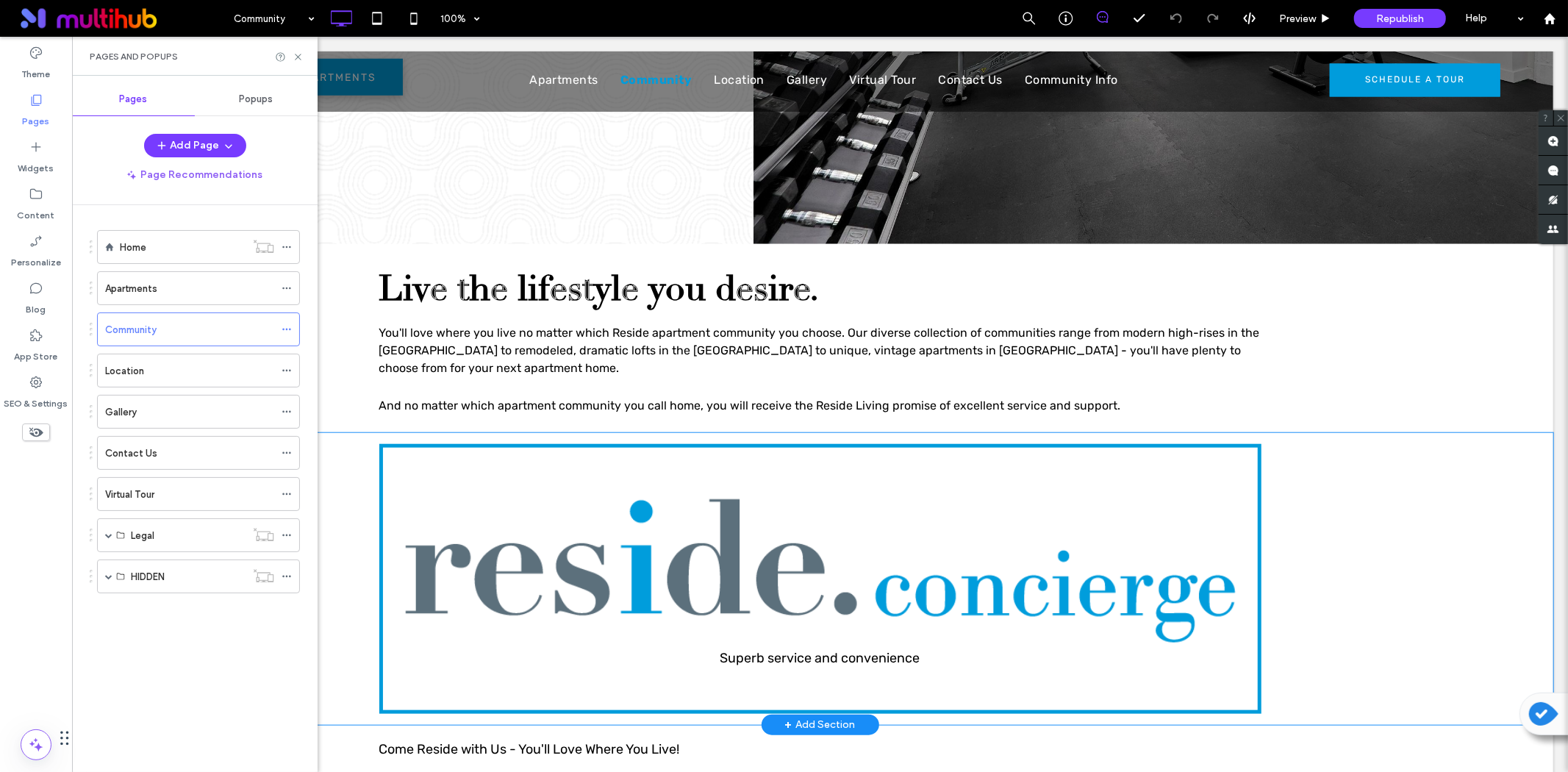
click at [340, 487] on div "Superb service and convenience Click To Paste Row + Add Section" at bounding box center [819, 579] width 1467 height 292
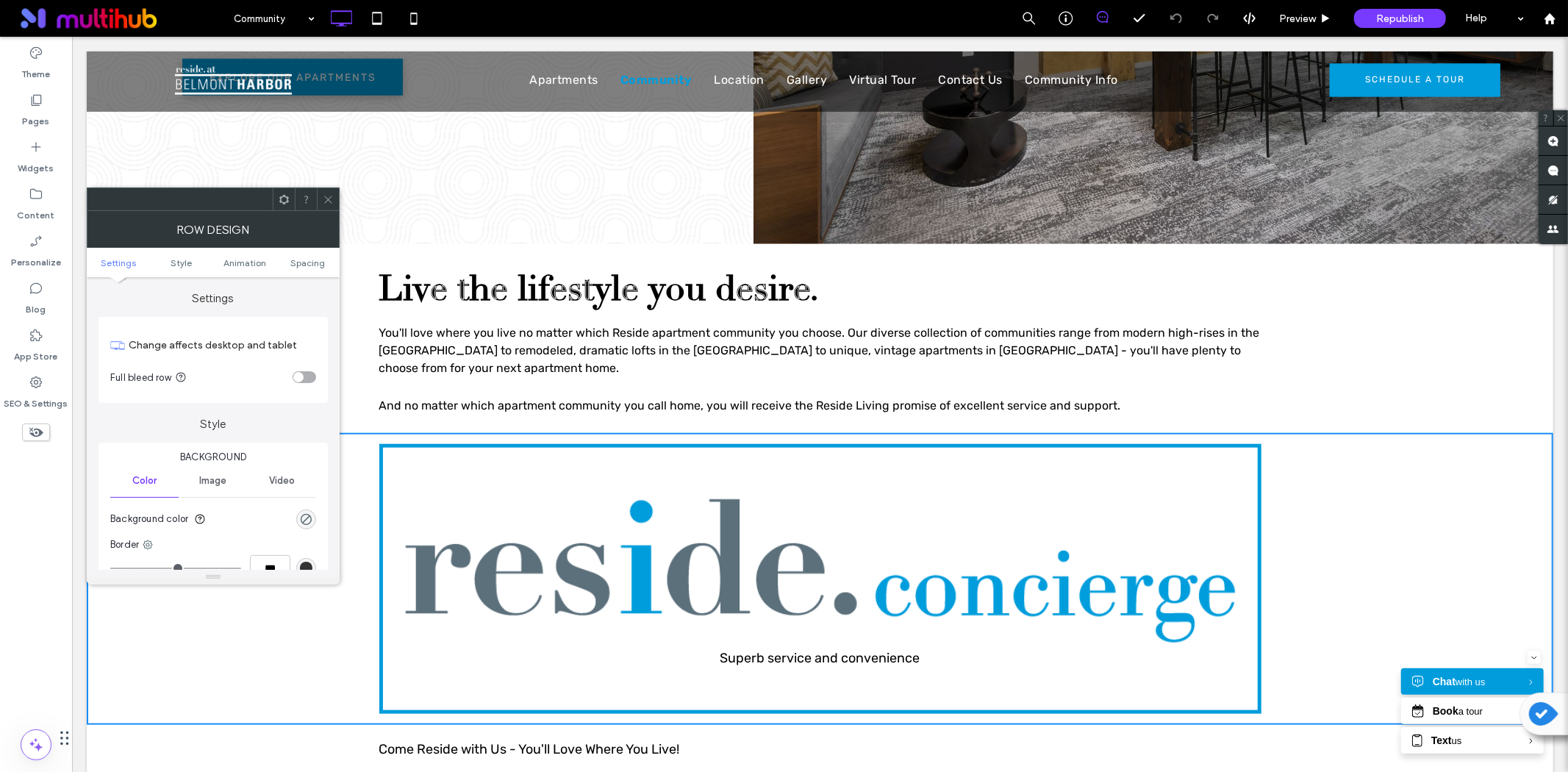
click at [281, 200] on icon at bounding box center [284, 200] width 11 height 11
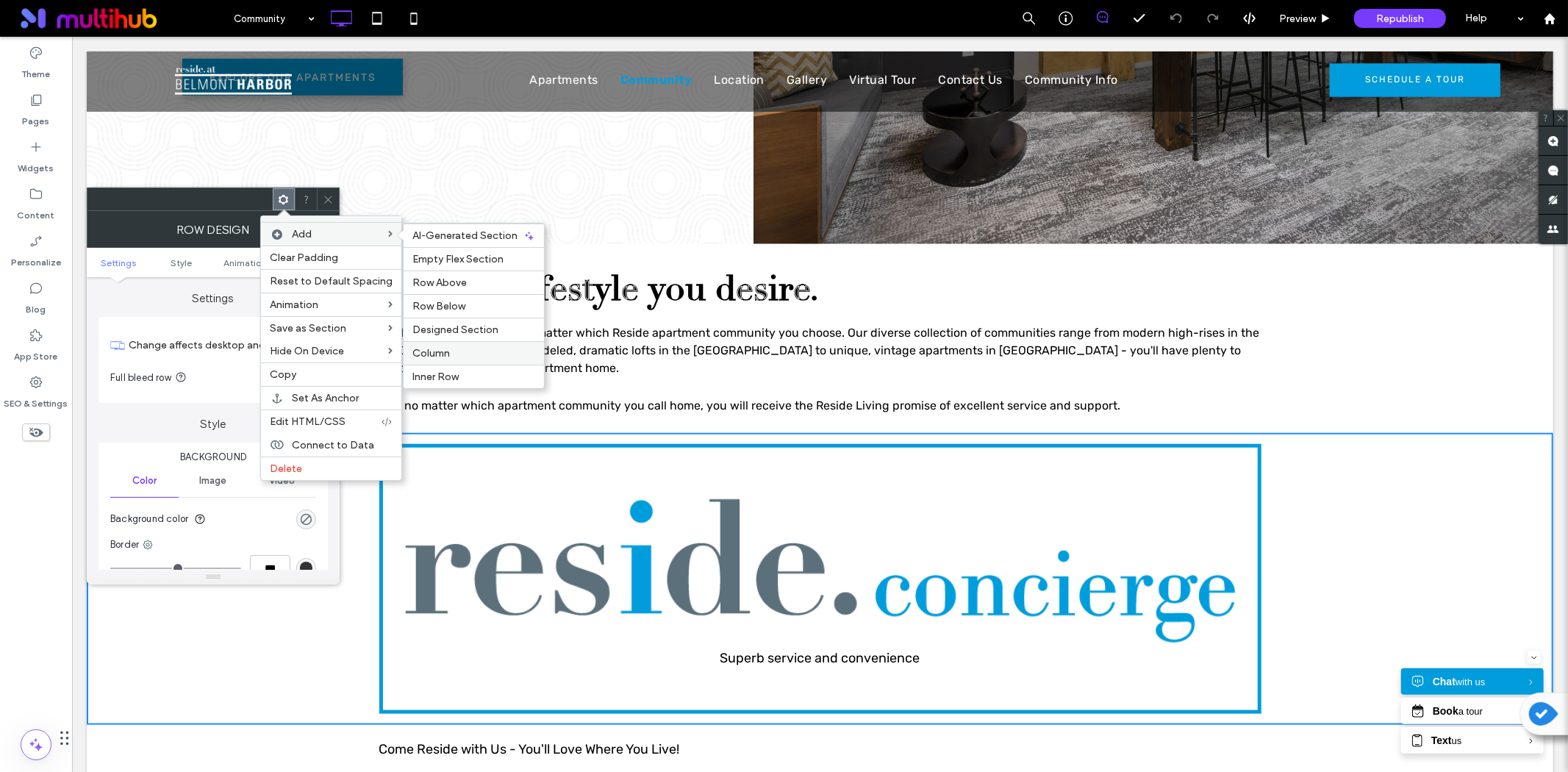
click at [443, 346] on div "Column" at bounding box center [473, 353] width 140 height 24
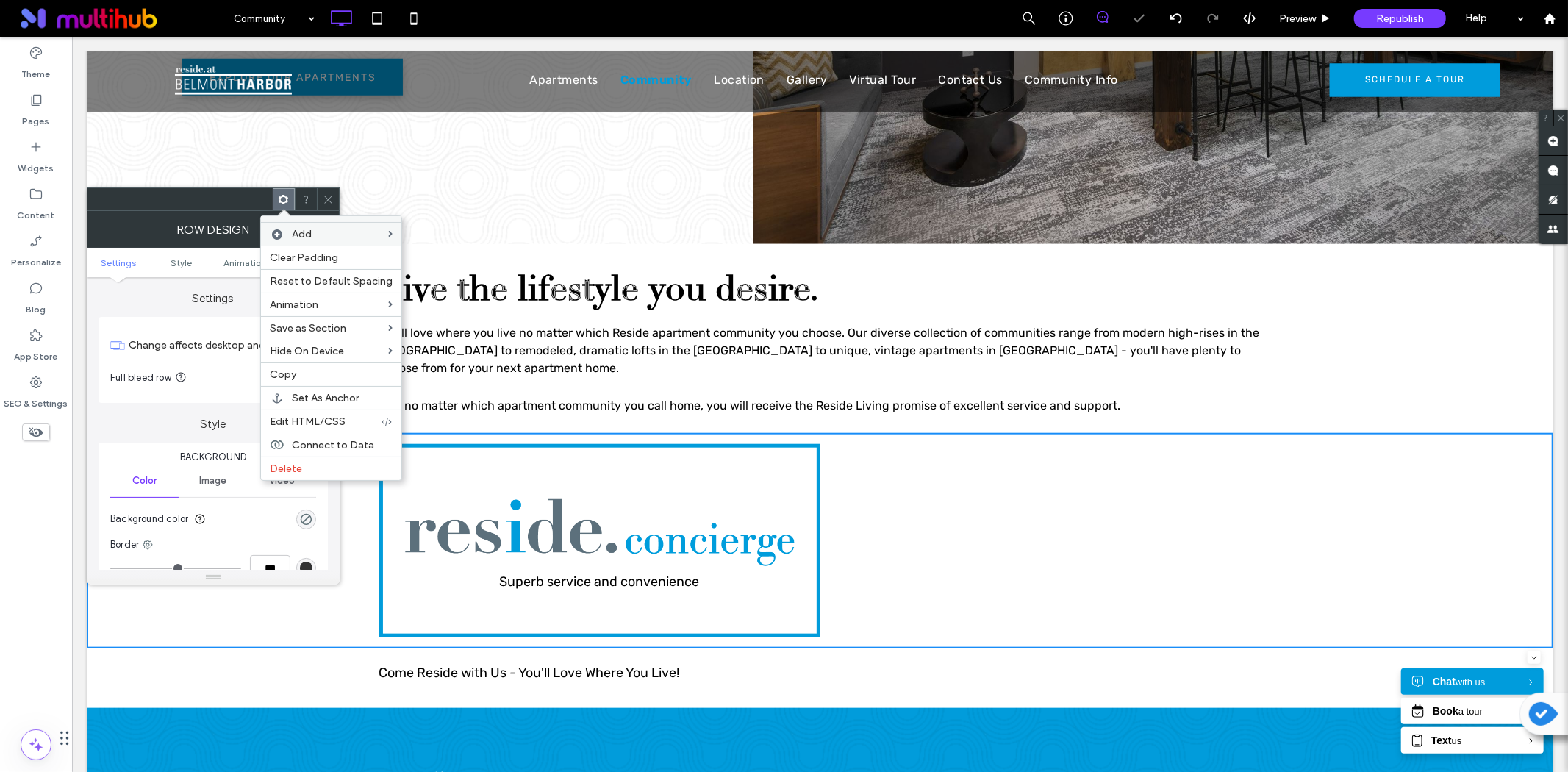
click at [331, 201] on use at bounding box center [328, 199] width 8 height 8
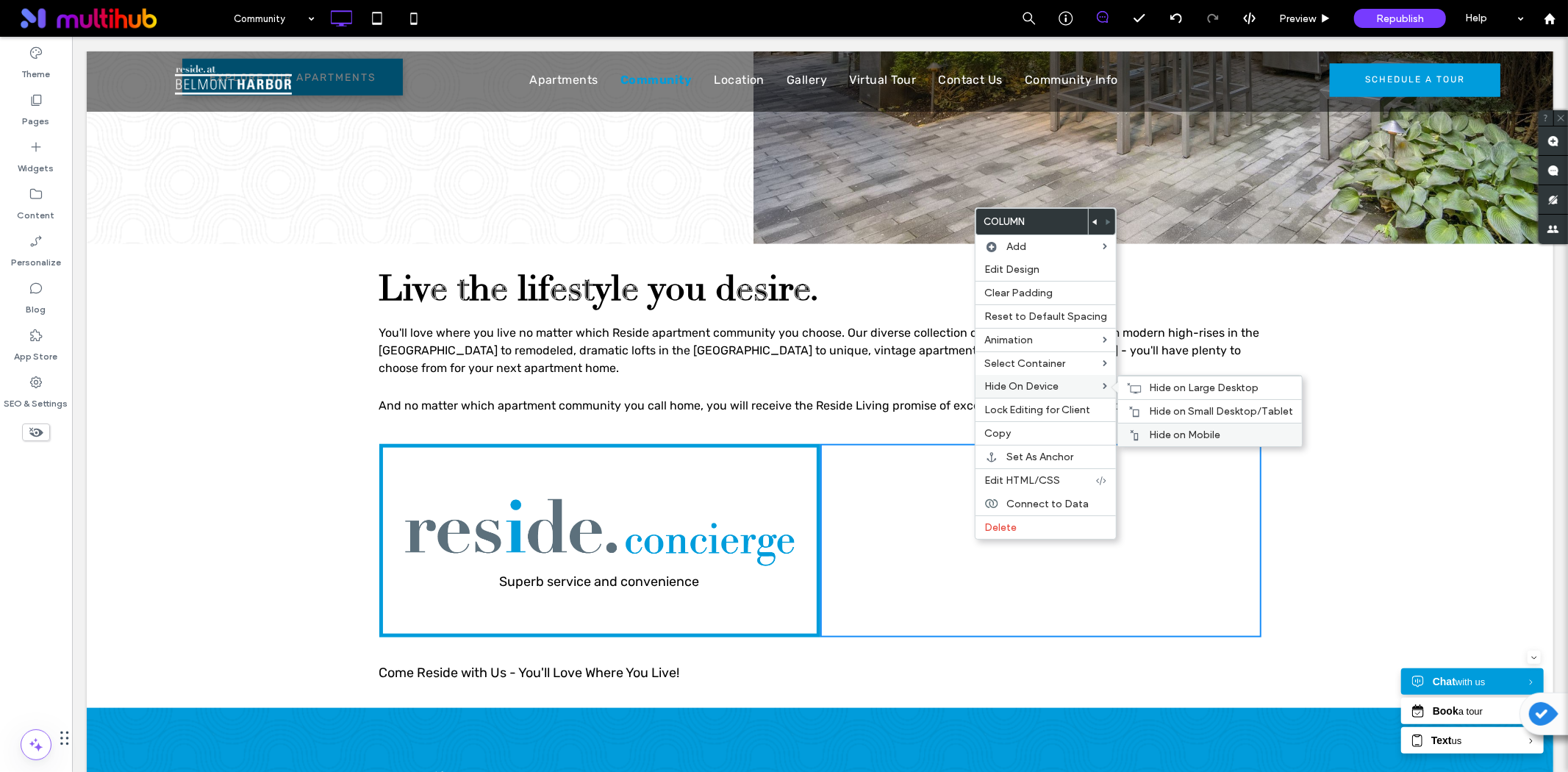
click at [1158, 437] on span "Hide on Mobile" at bounding box center [1185, 435] width 71 height 12
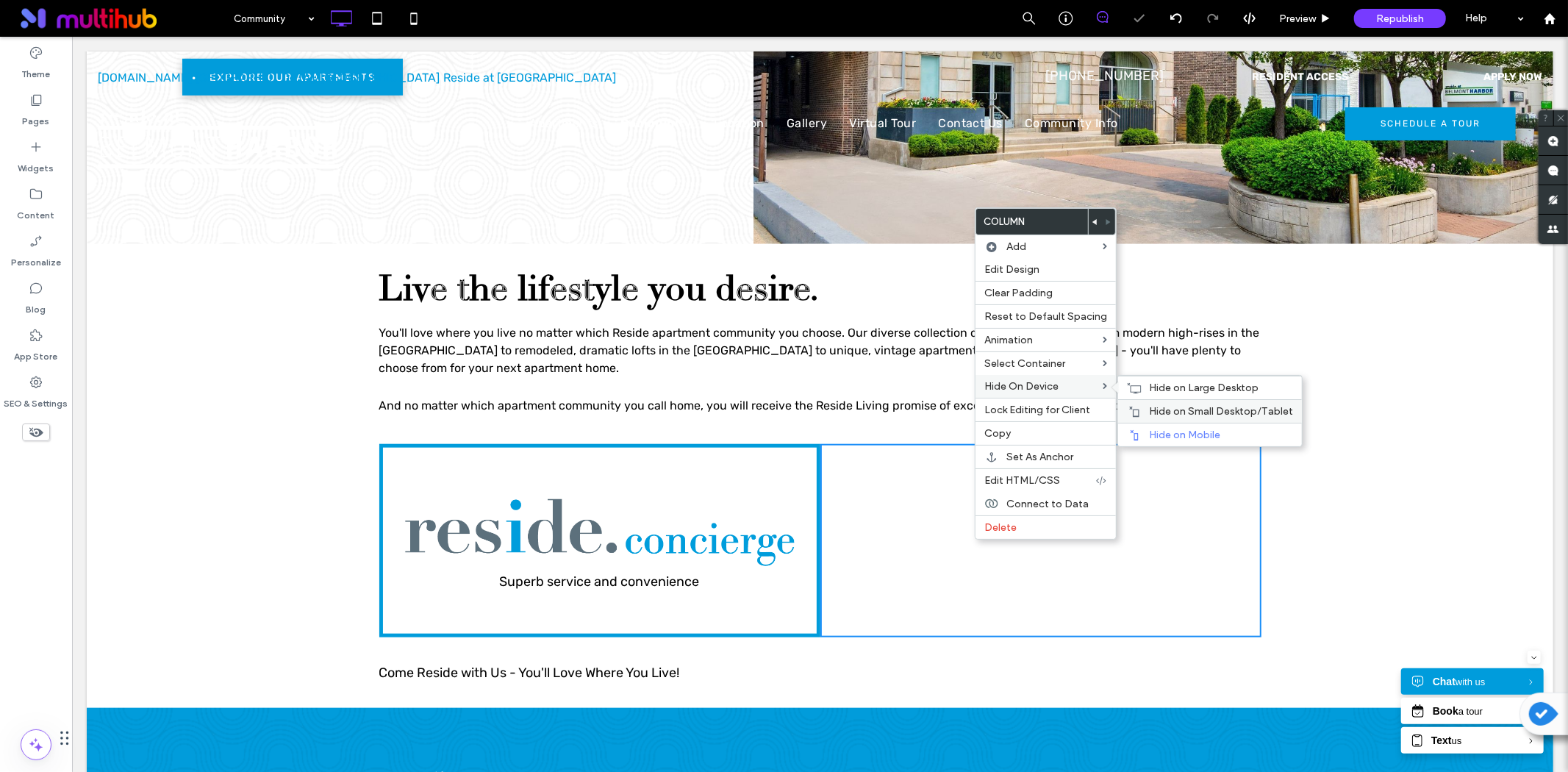
click at [1204, 413] on span "Hide on Small Desktop/Tablet" at bounding box center [1221, 411] width 144 height 12
click at [1165, 381] on span "Hide on Large Desktop" at bounding box center [1204, 387] width 110 height 12
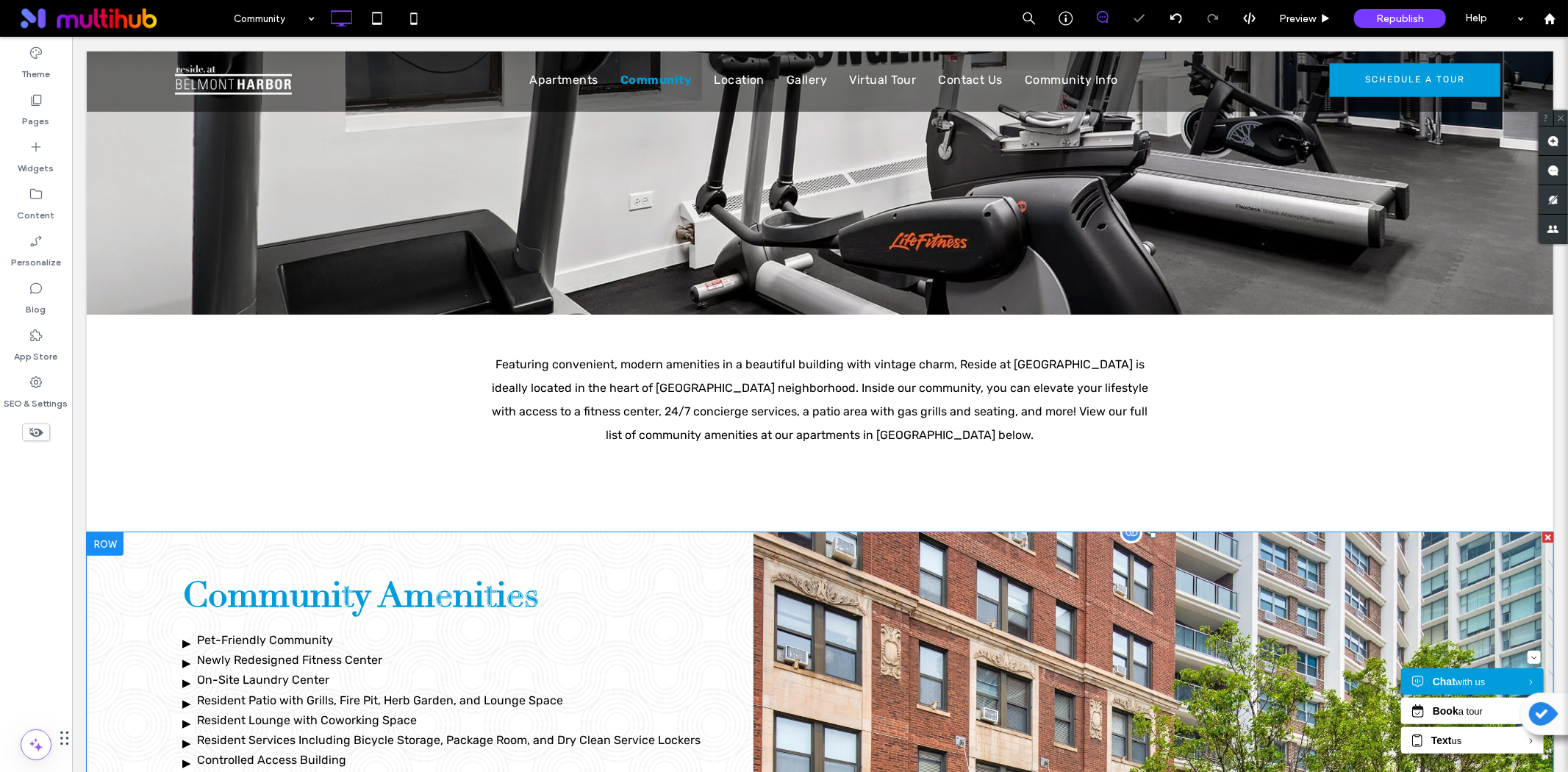
scroll to position [163, 0]
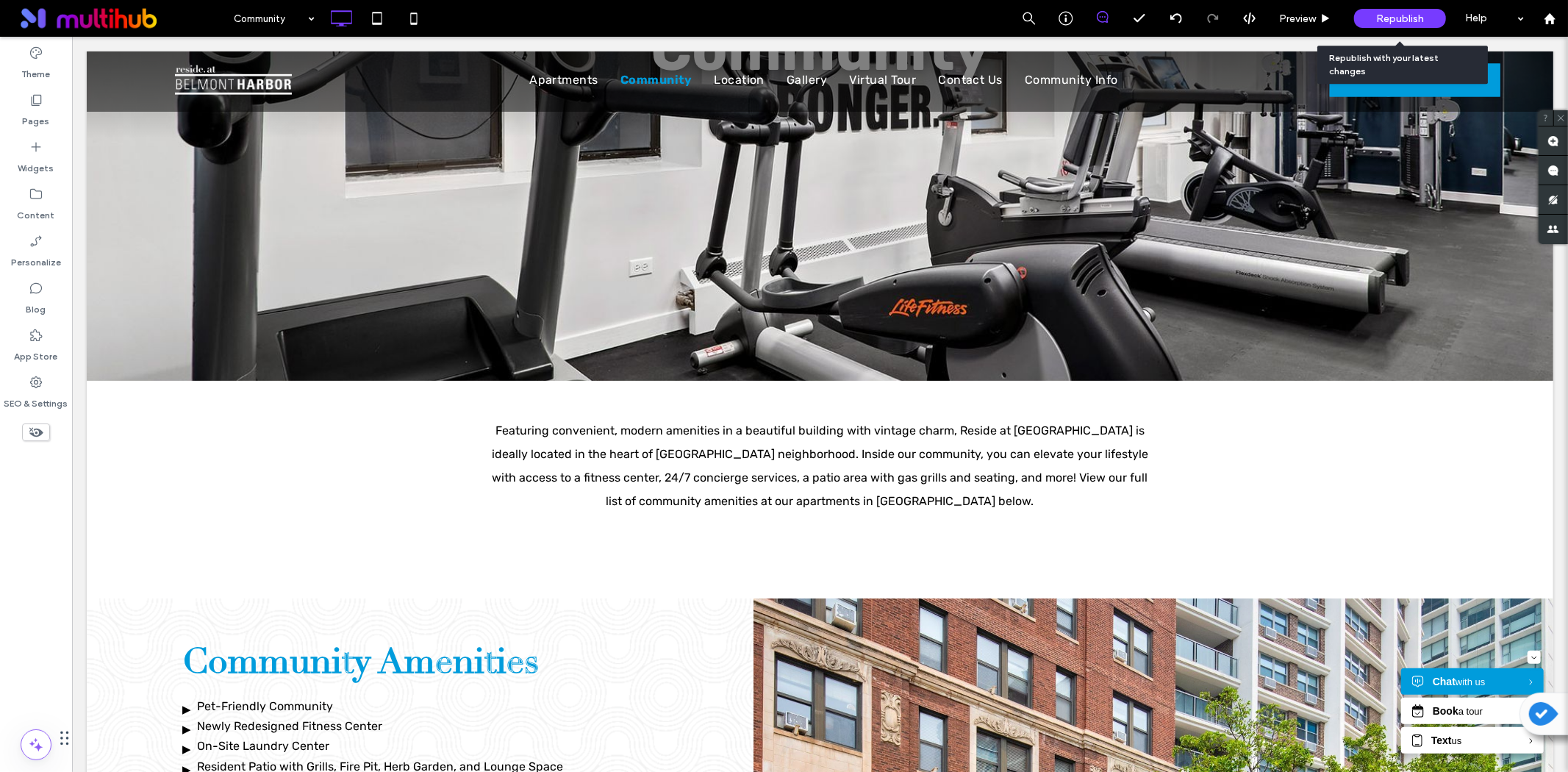
click at [1419, 12] on span "Republish" at bounding box center [1400, 18] width 48 height 12
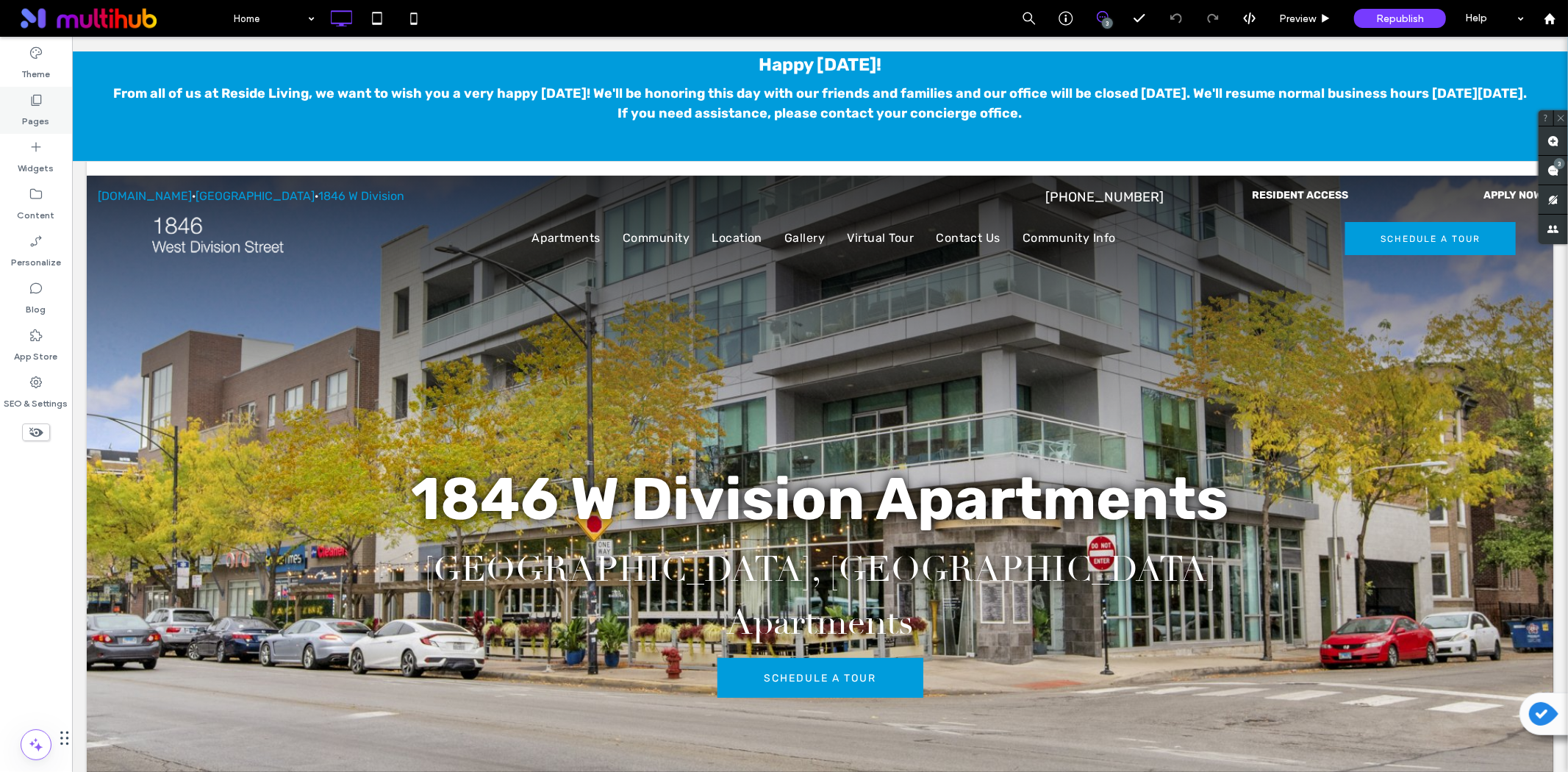
click at [50, 96] on div "Pages" at bounding box center [36, 110] width 72 height 47
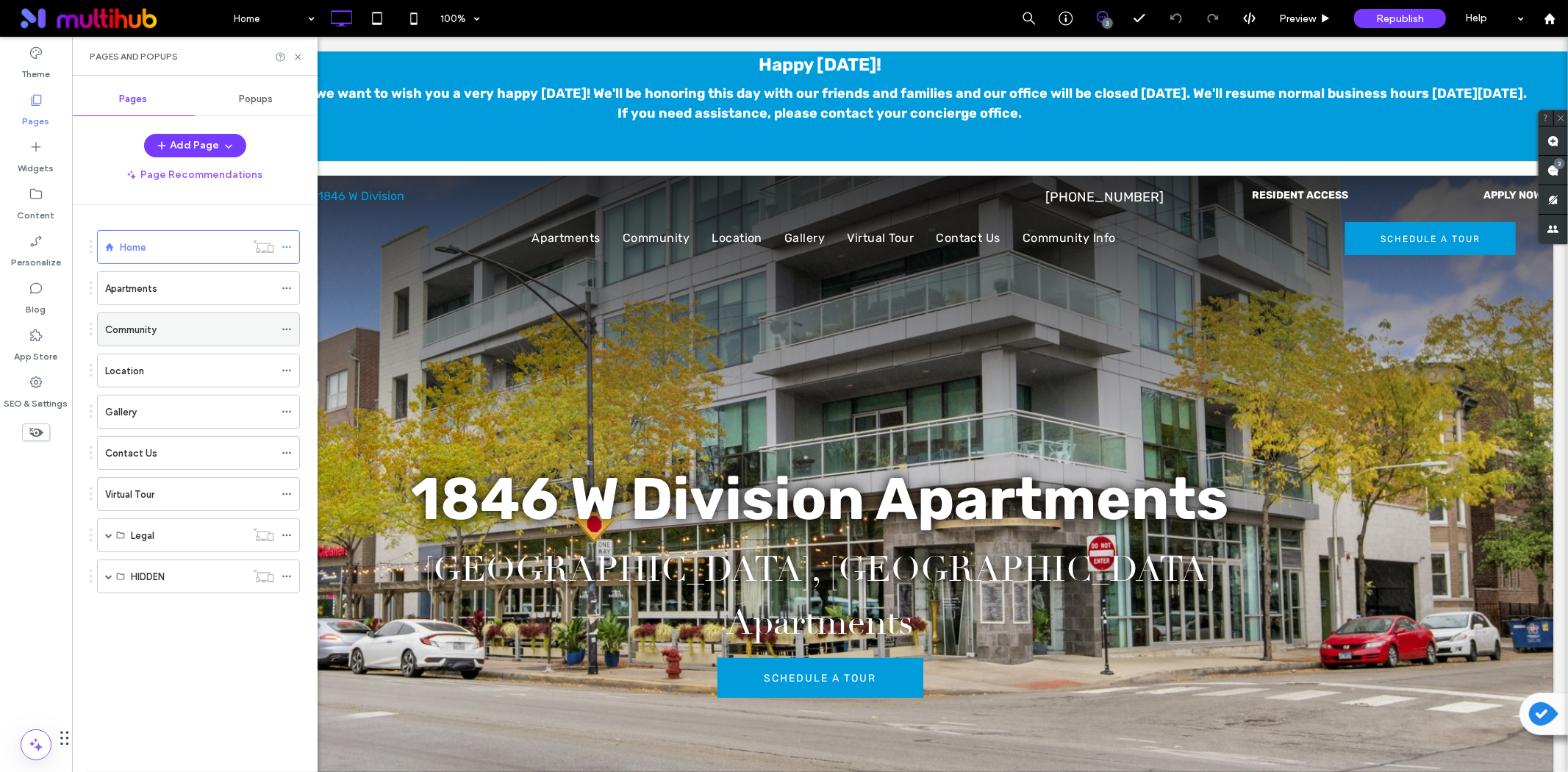
click at [128, 327] on label "Community" at bounding box center [131, 329] width 51 height 26
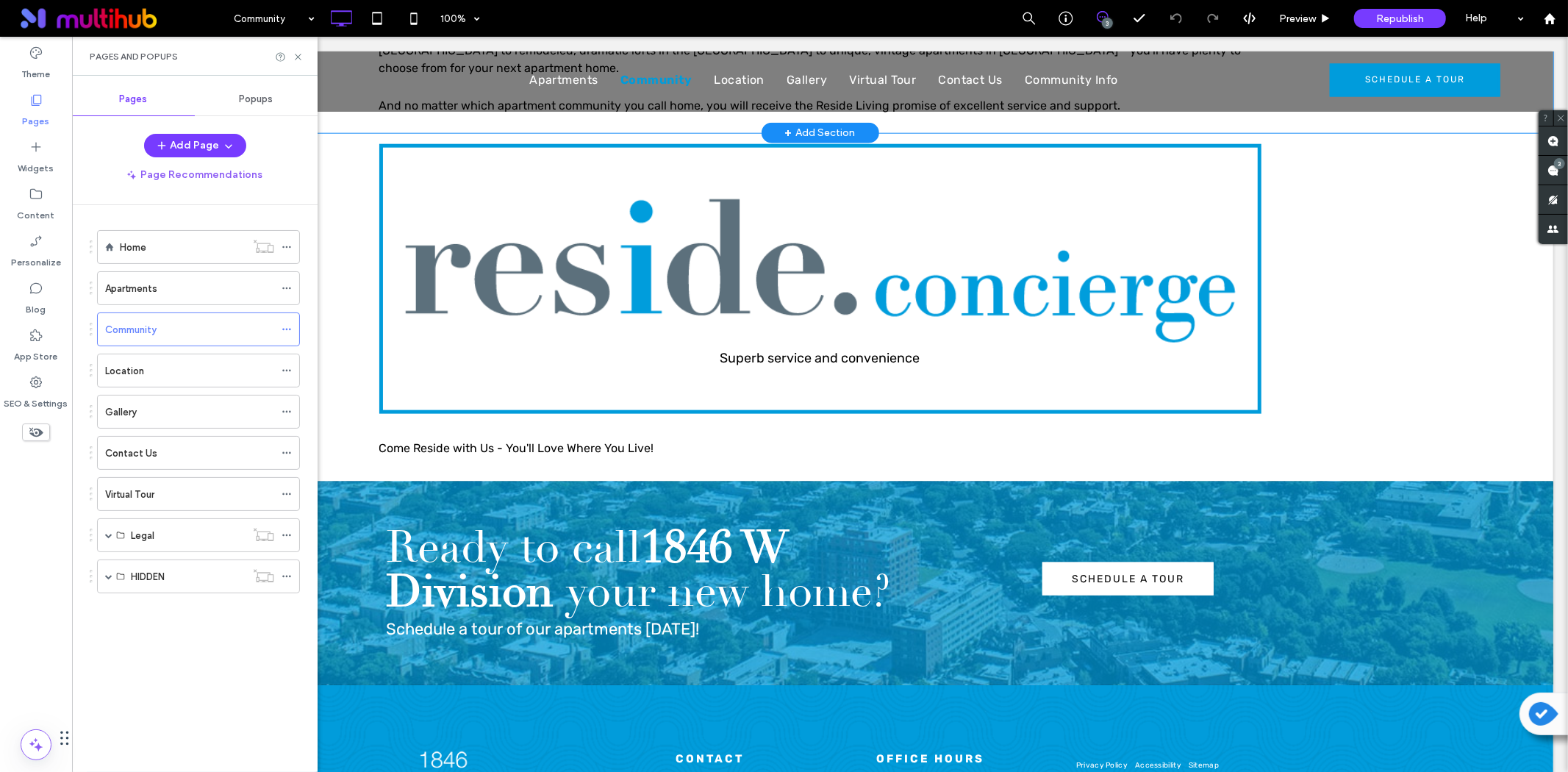
scroll to position [1388, 0]
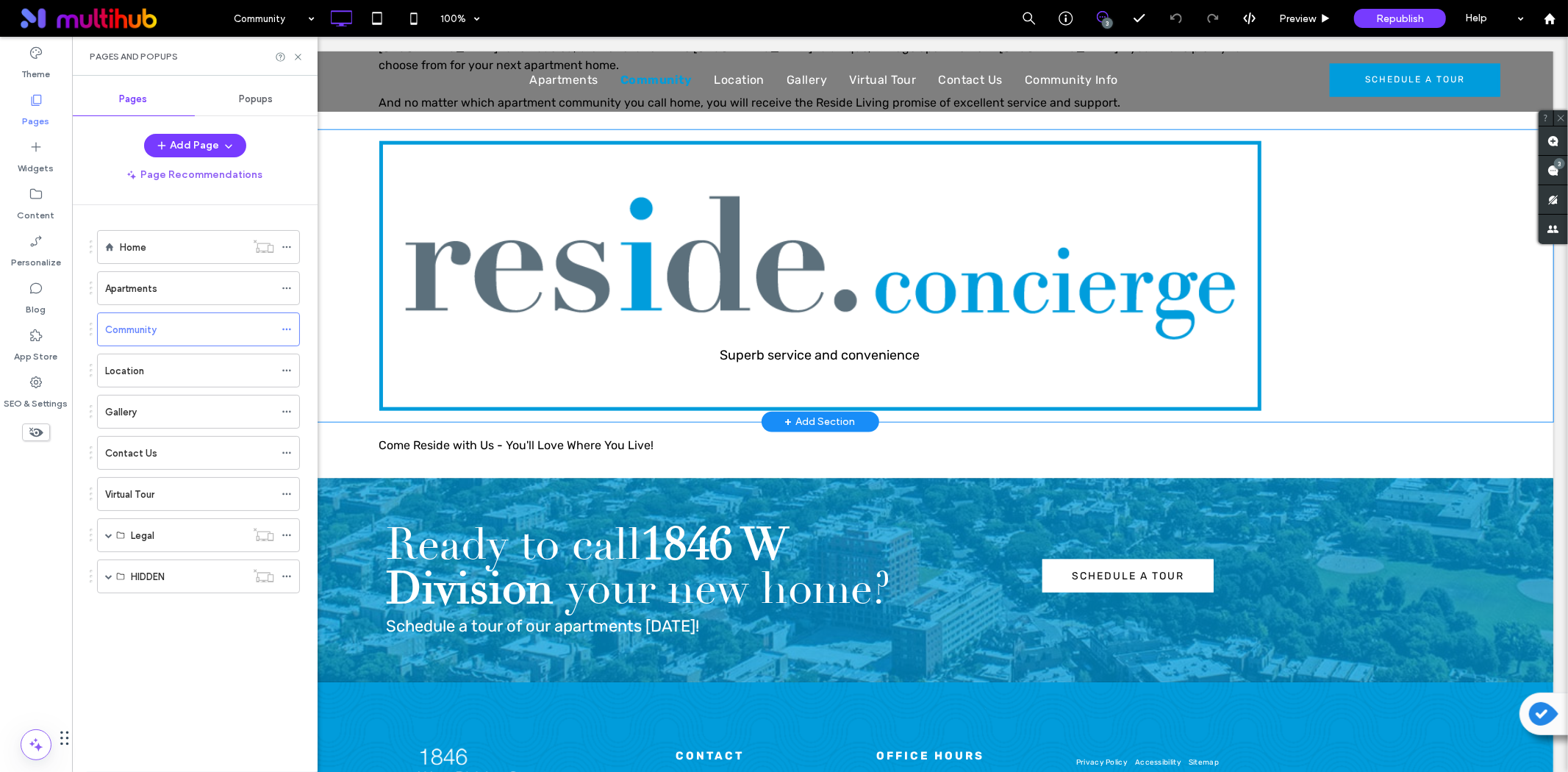
click at [323, 297] on div "Superb service and convenience Click To Paste Row + Add Section" at bounding box center [819, 275] width 1467 height 292
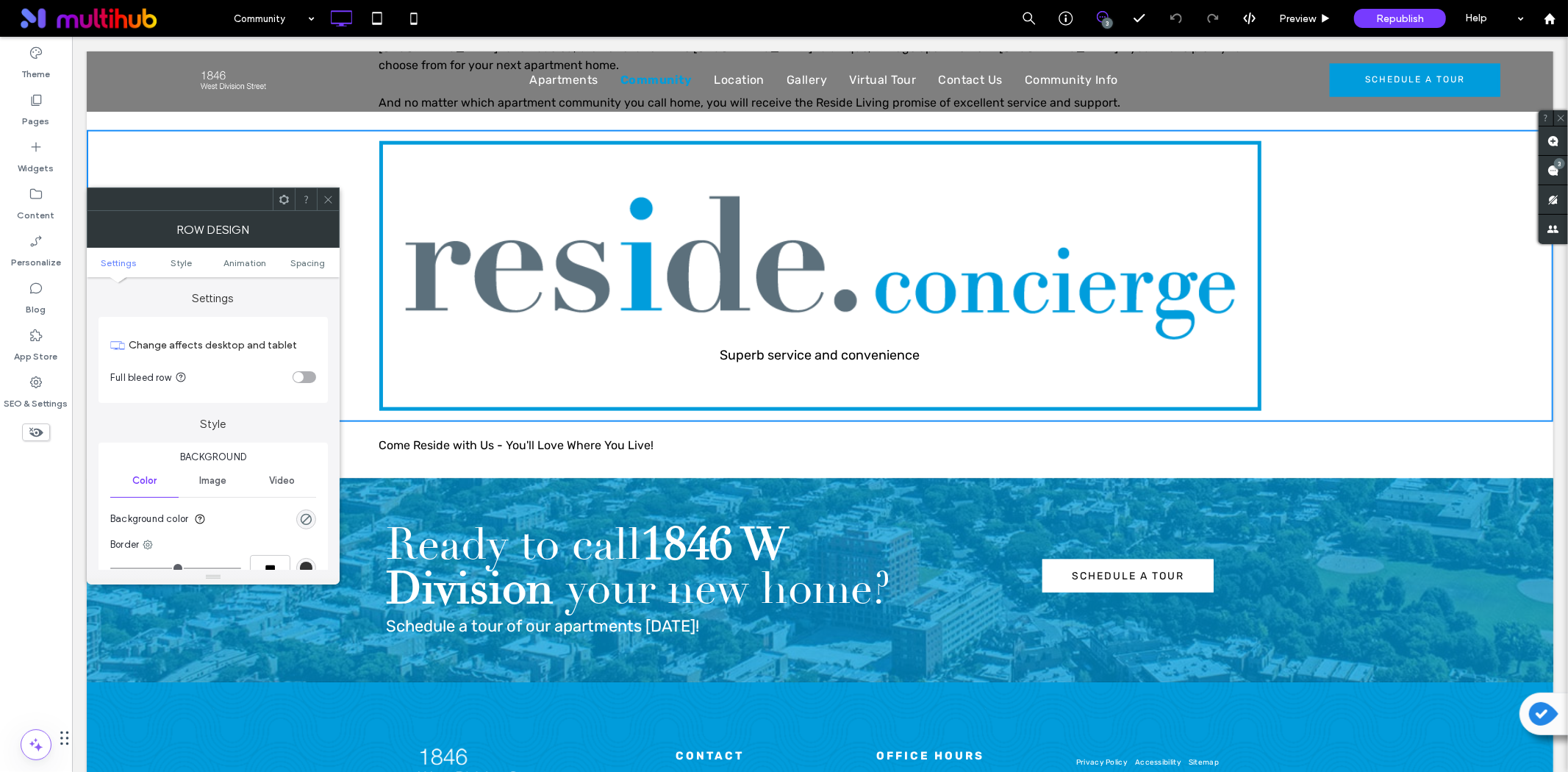
click at [283, 196] on icon at bounding box center [284, 200] width 11 height 11
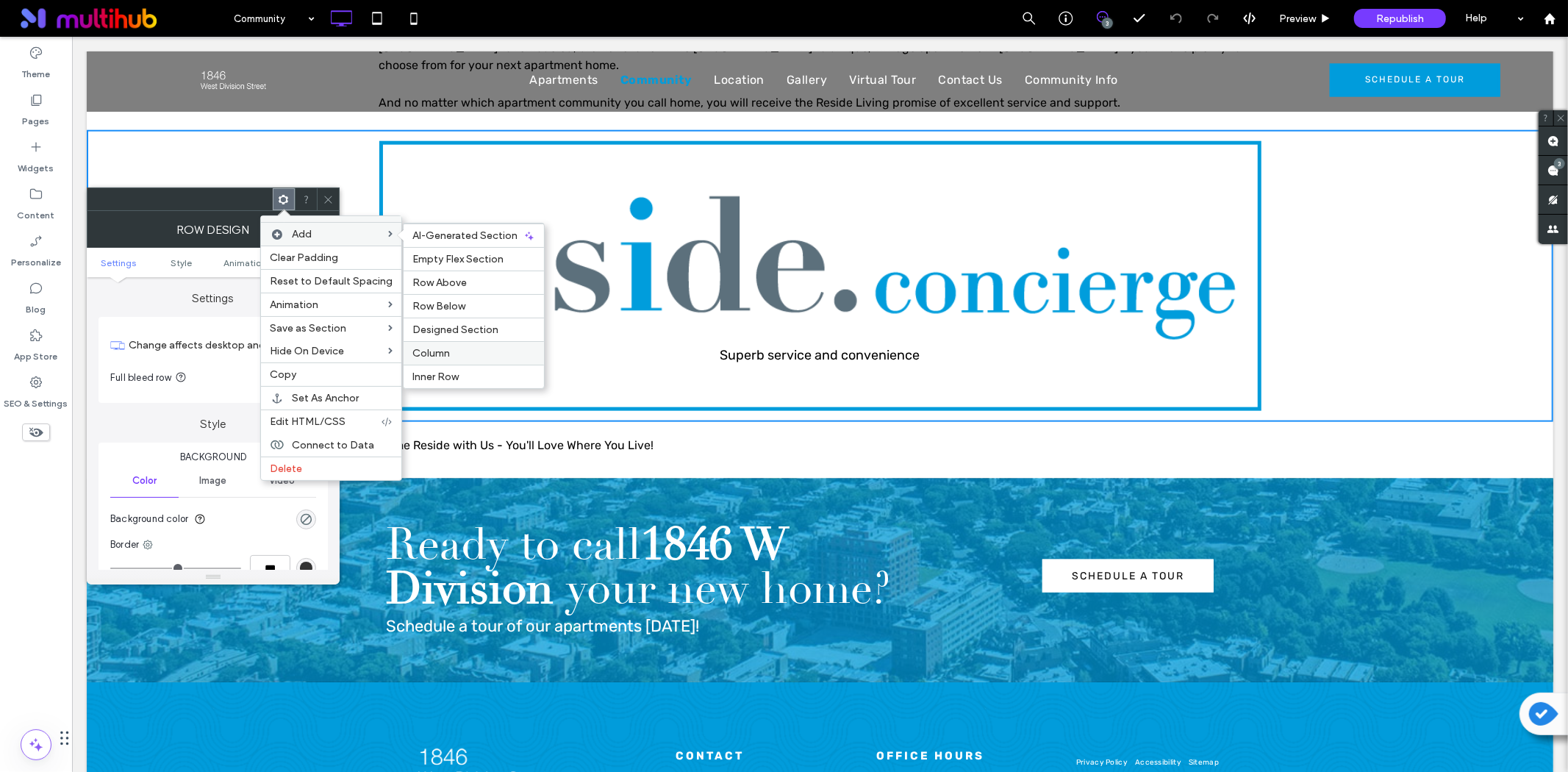
click at [443, 353] on span "Column" at bounding box center [431, 353] width 37 height 12
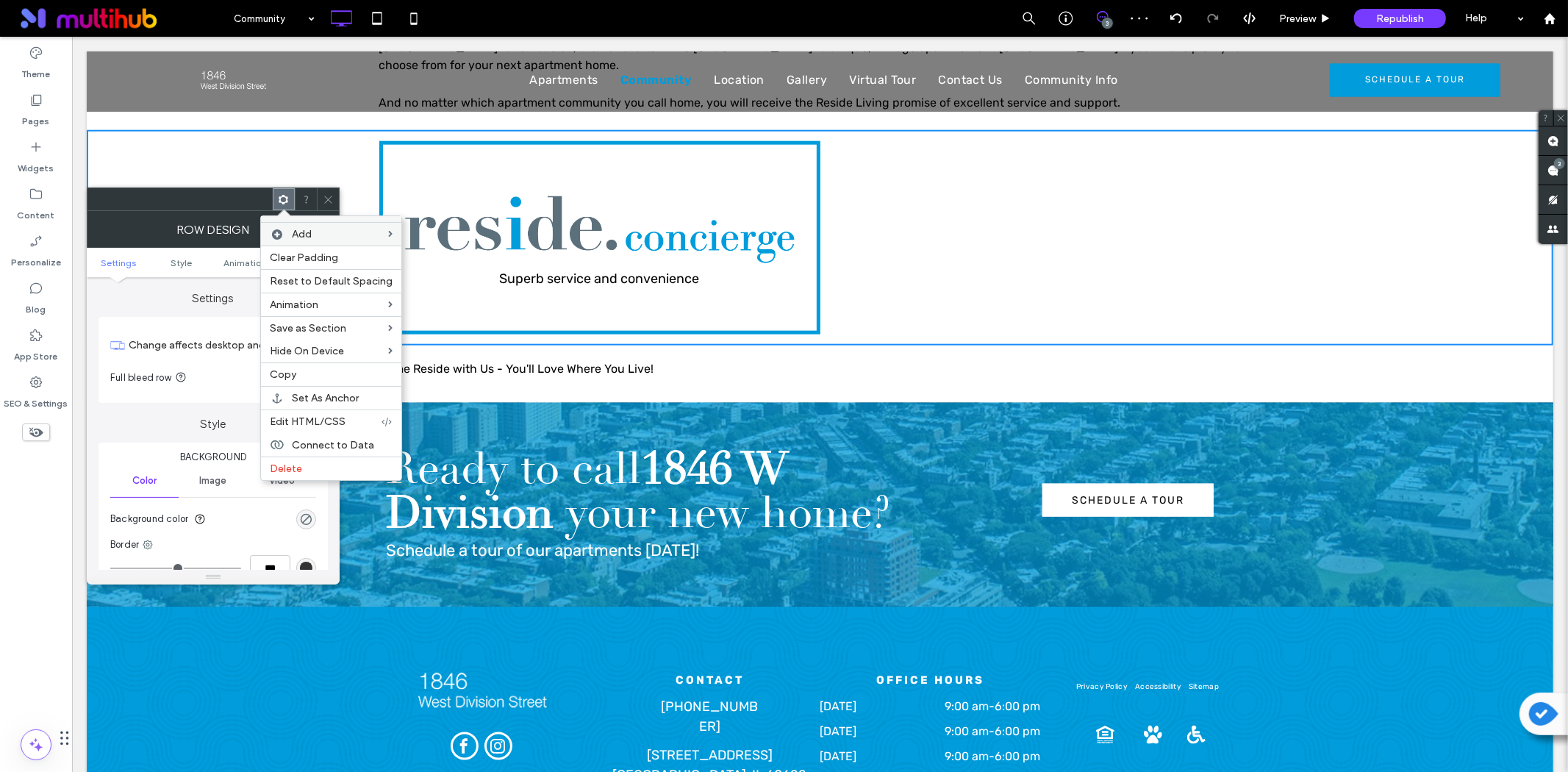
click at [320, 197] on div at bounding box center [327, 198] width 22 height 22
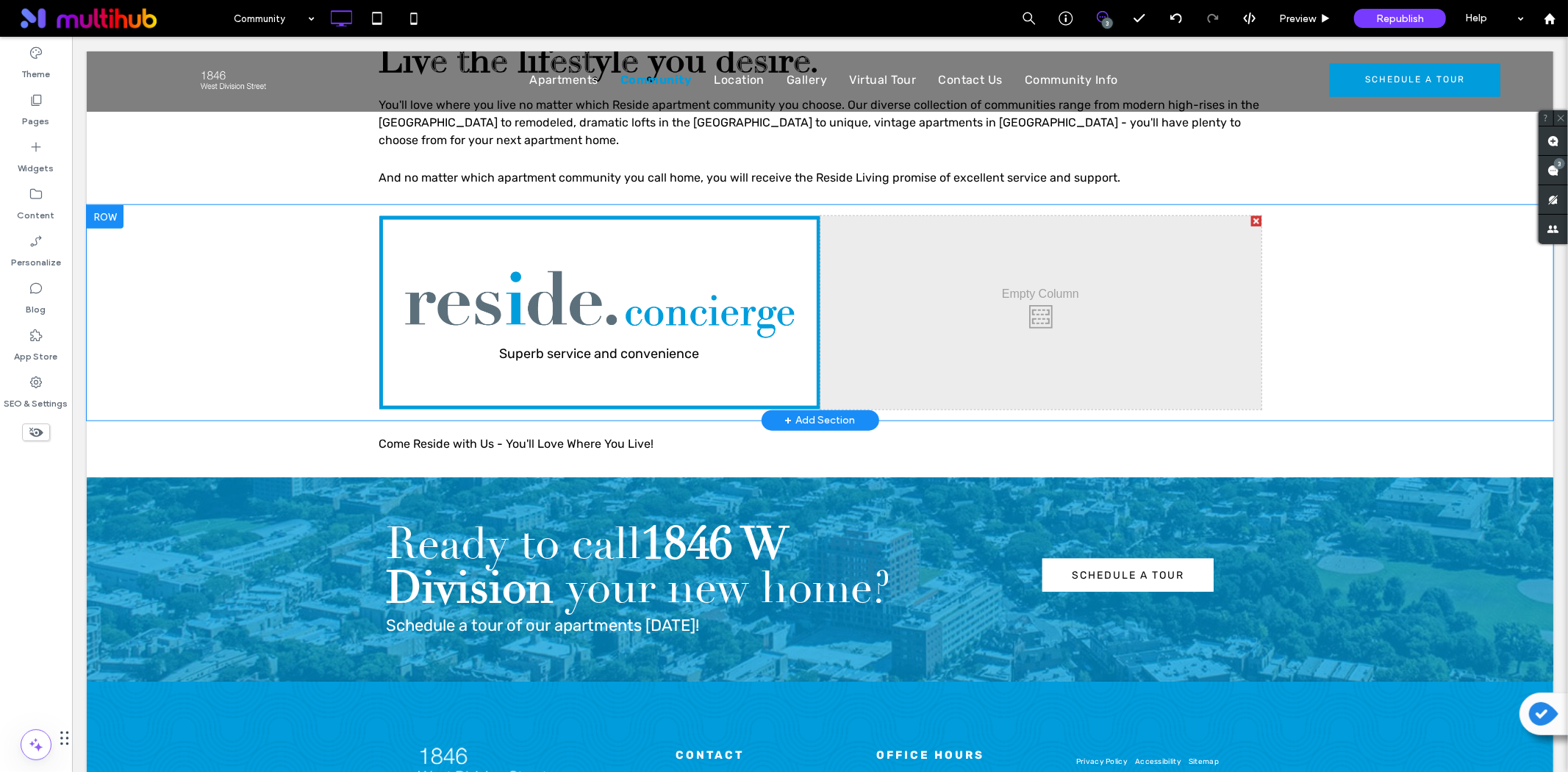
scroll to position [1307, 0]
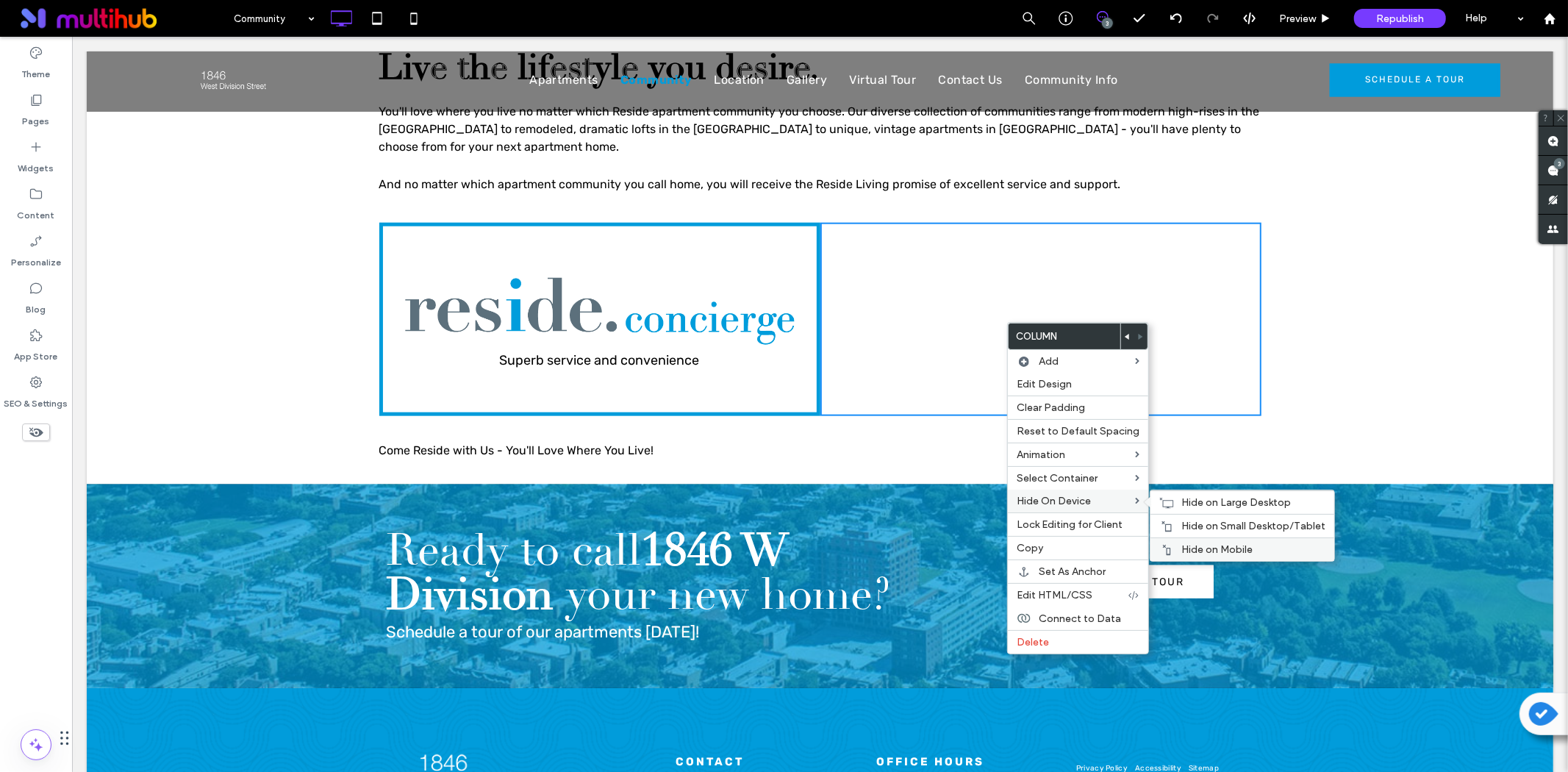
click at [1230, 544] on span "Hide on Mobile" at bounding box center [1216, 549] width 71 height 12
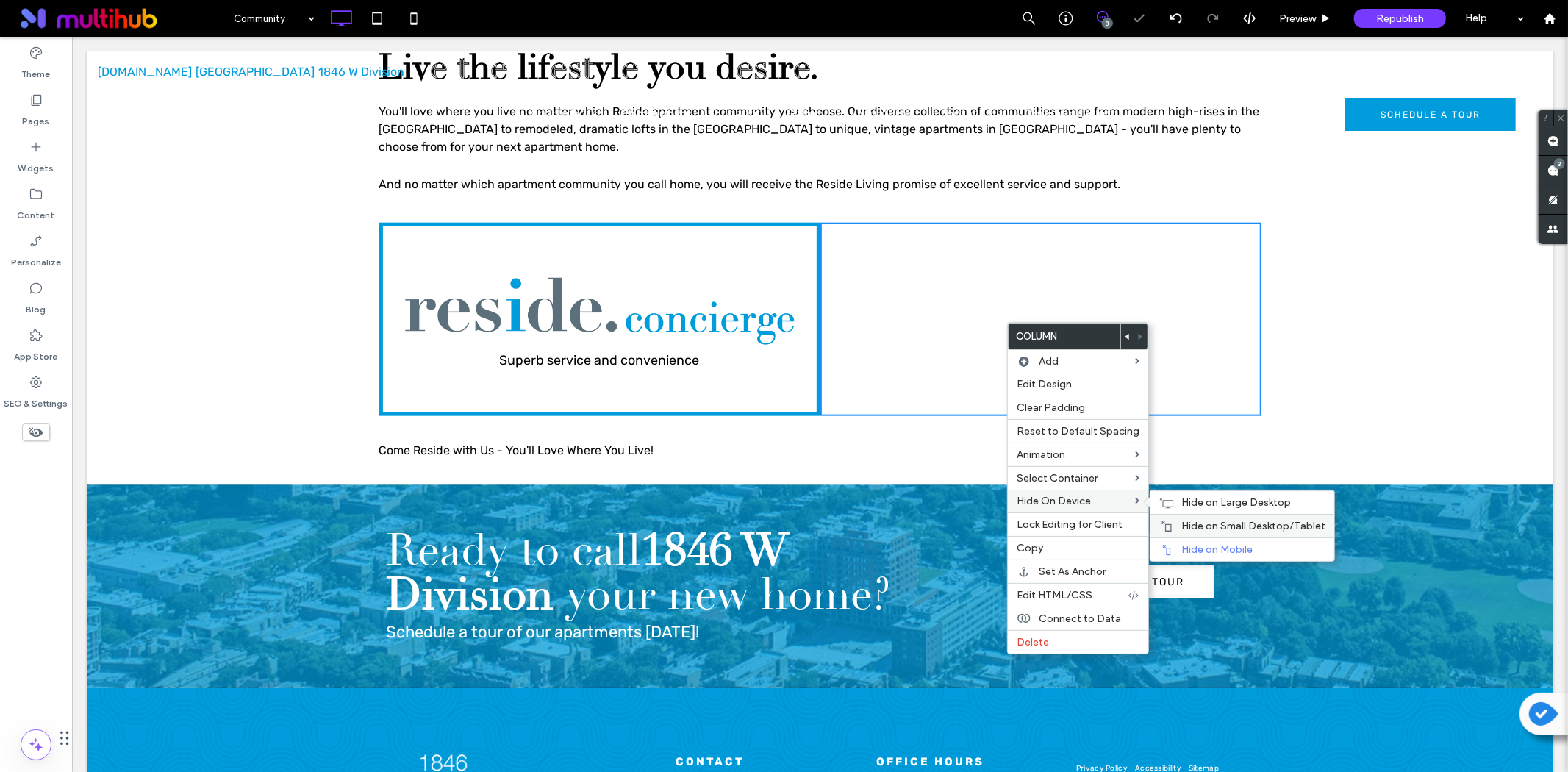
click at [1237, 519] on span "Hide on Small Desktop/Tablet" at bounding box center [1252, 525] width 144 height 12
click at [1239, 497] on span "Hide on Large Desktop" at bounding box center [1235, 502] width 110 height 12
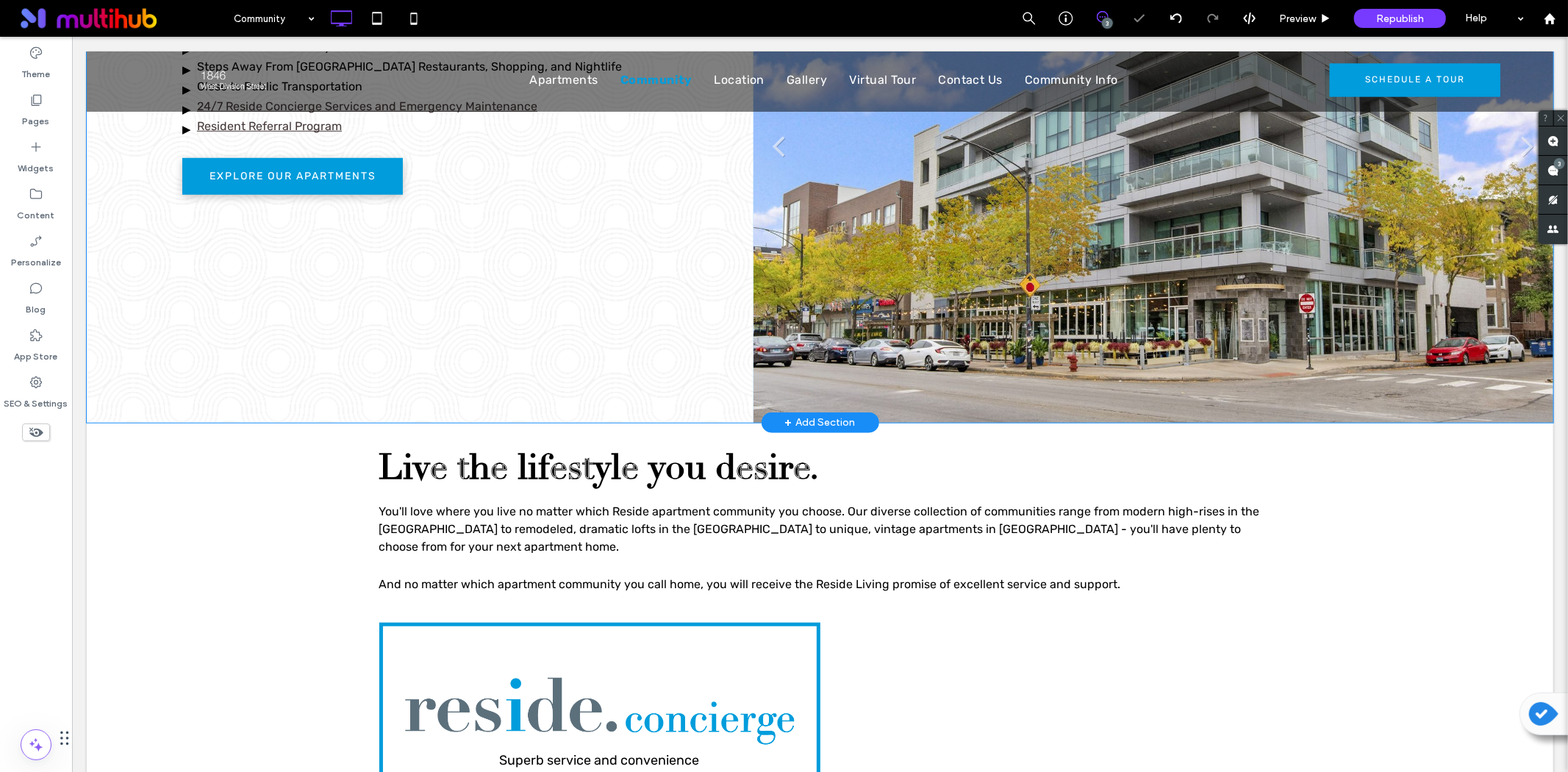
scroll to position [735, 0]
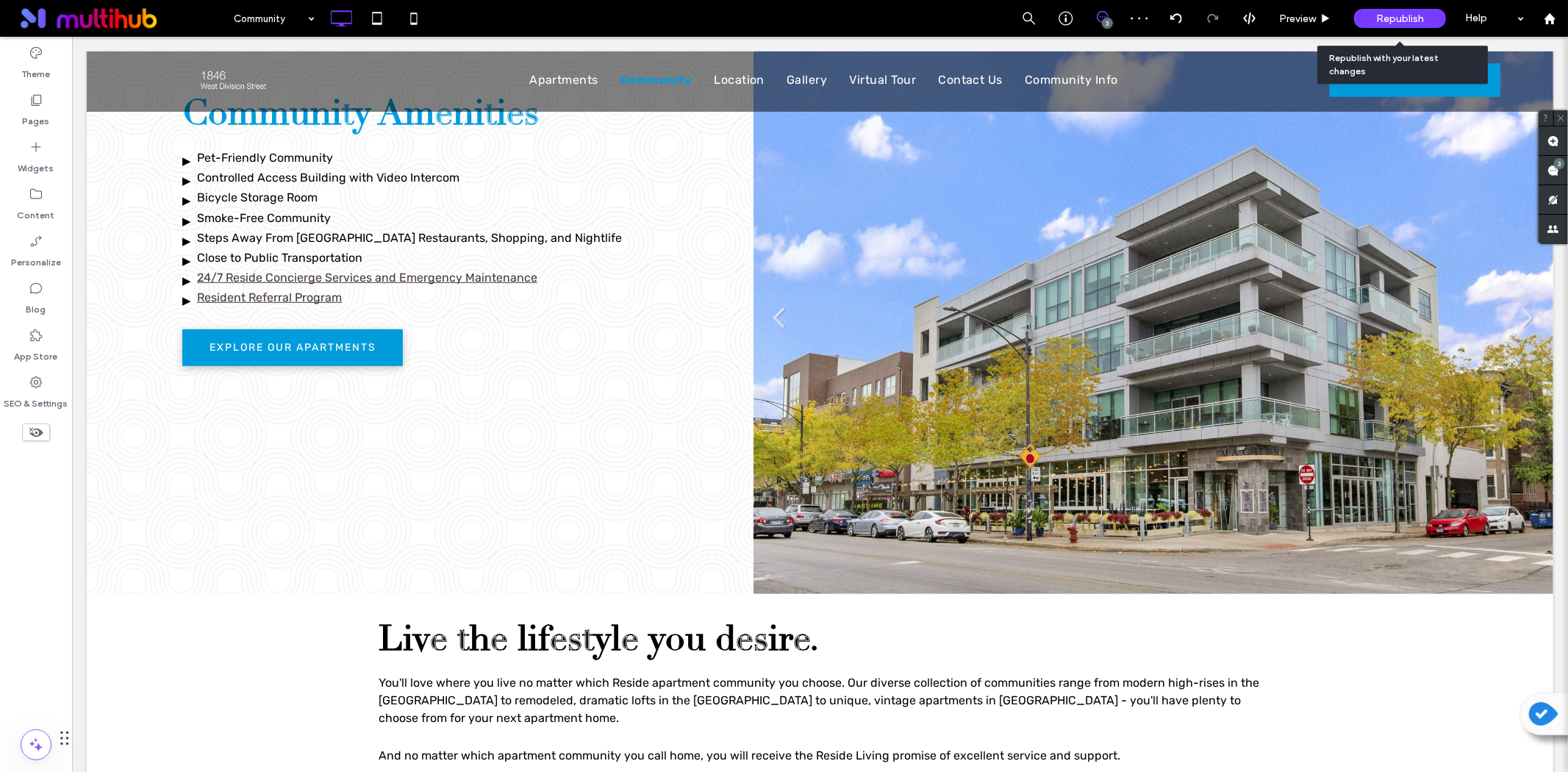
click at [1382, 12] on span "Republish" at bounding box center [1400, 18] width 48 height 12
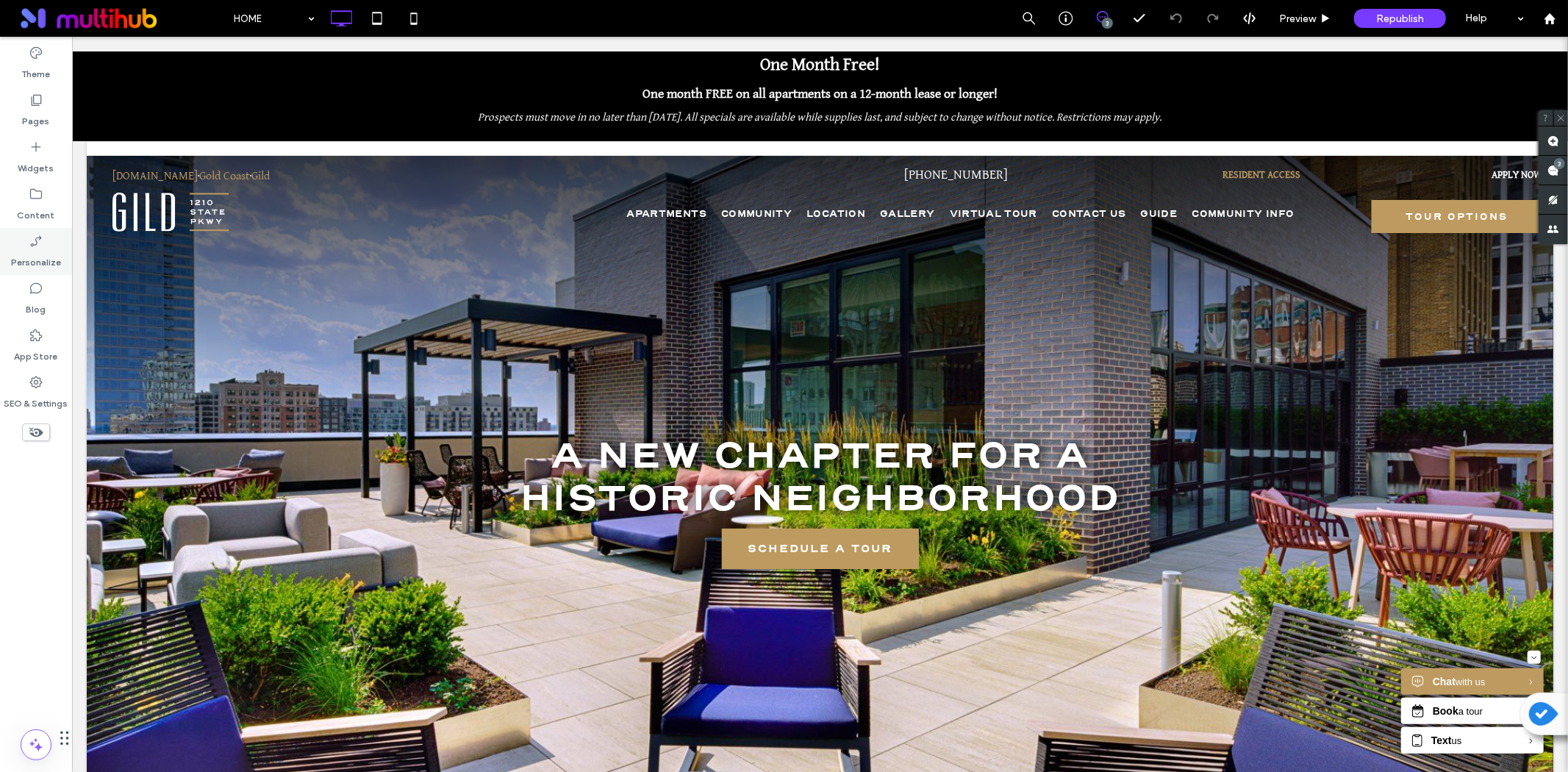
drag, startPoint x: 39, startPoint y: 113, endPoint x: 43, endPoint y: 254, distance: 141.1
click at [39, 114] on label "Pages" at bounding box center [36, 118] width 28 height 21
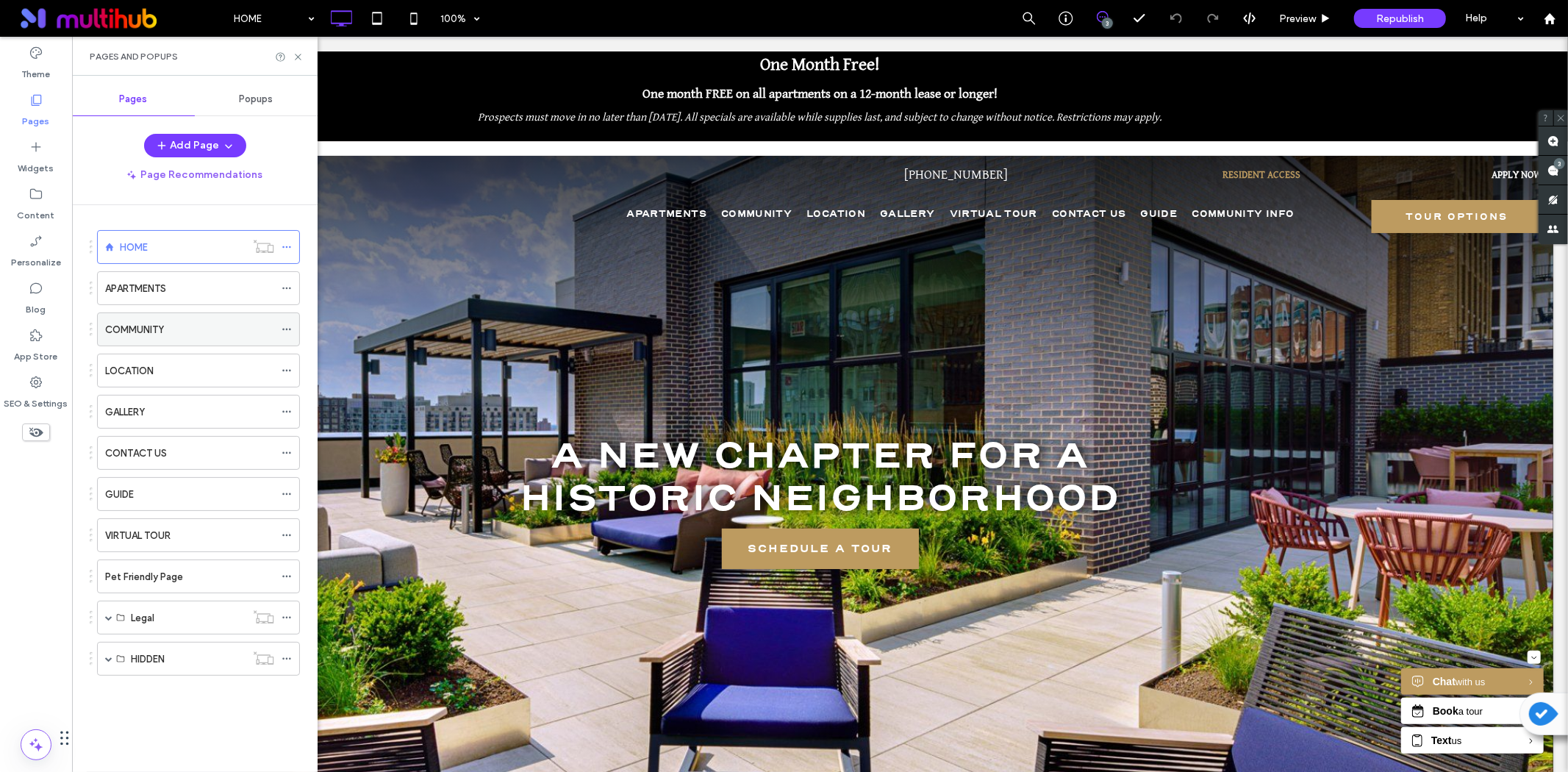
click at [162, 338] on div "COMMUNITY" at bounding box center [189, 330] width 169 height 32
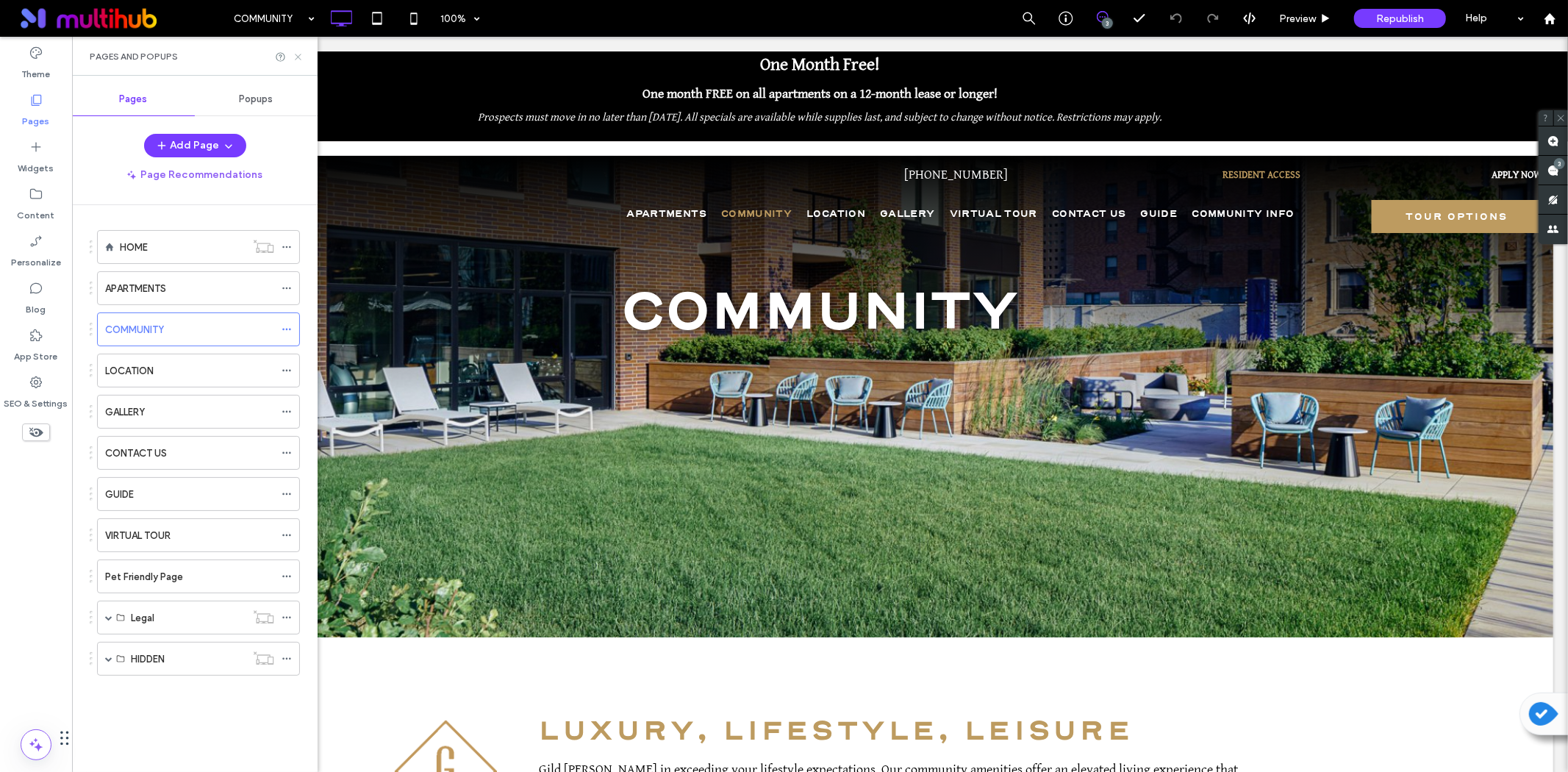
click at [295, 57] on icon at bounding box center [298, 57] width 11 height 11
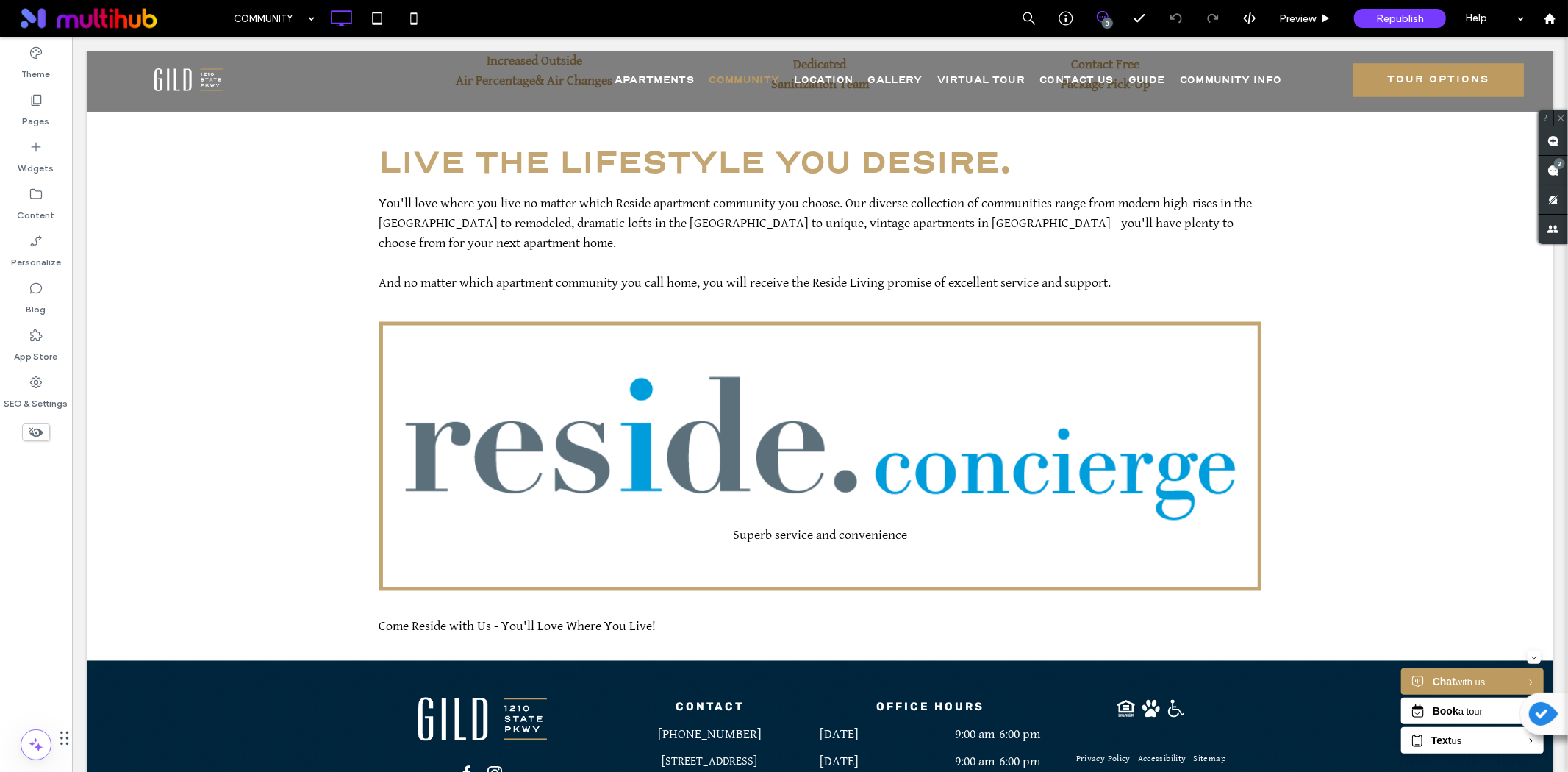
scroll to position [1960, 0]
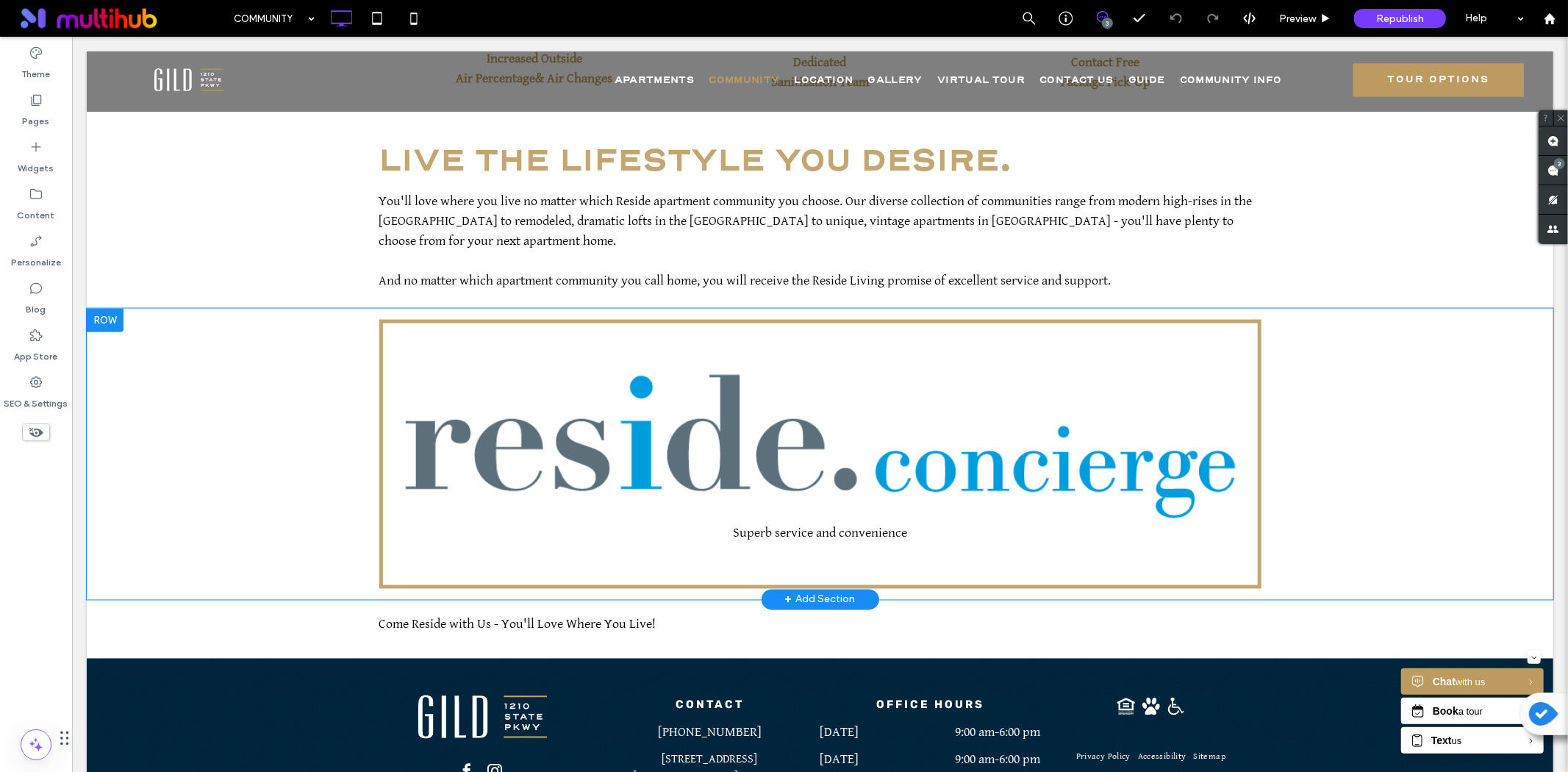
click at [214, 380] on div "Superb service and convenience Click To Paste Row + Add Section" at bounding box center [819, 453] width 1467 height 291
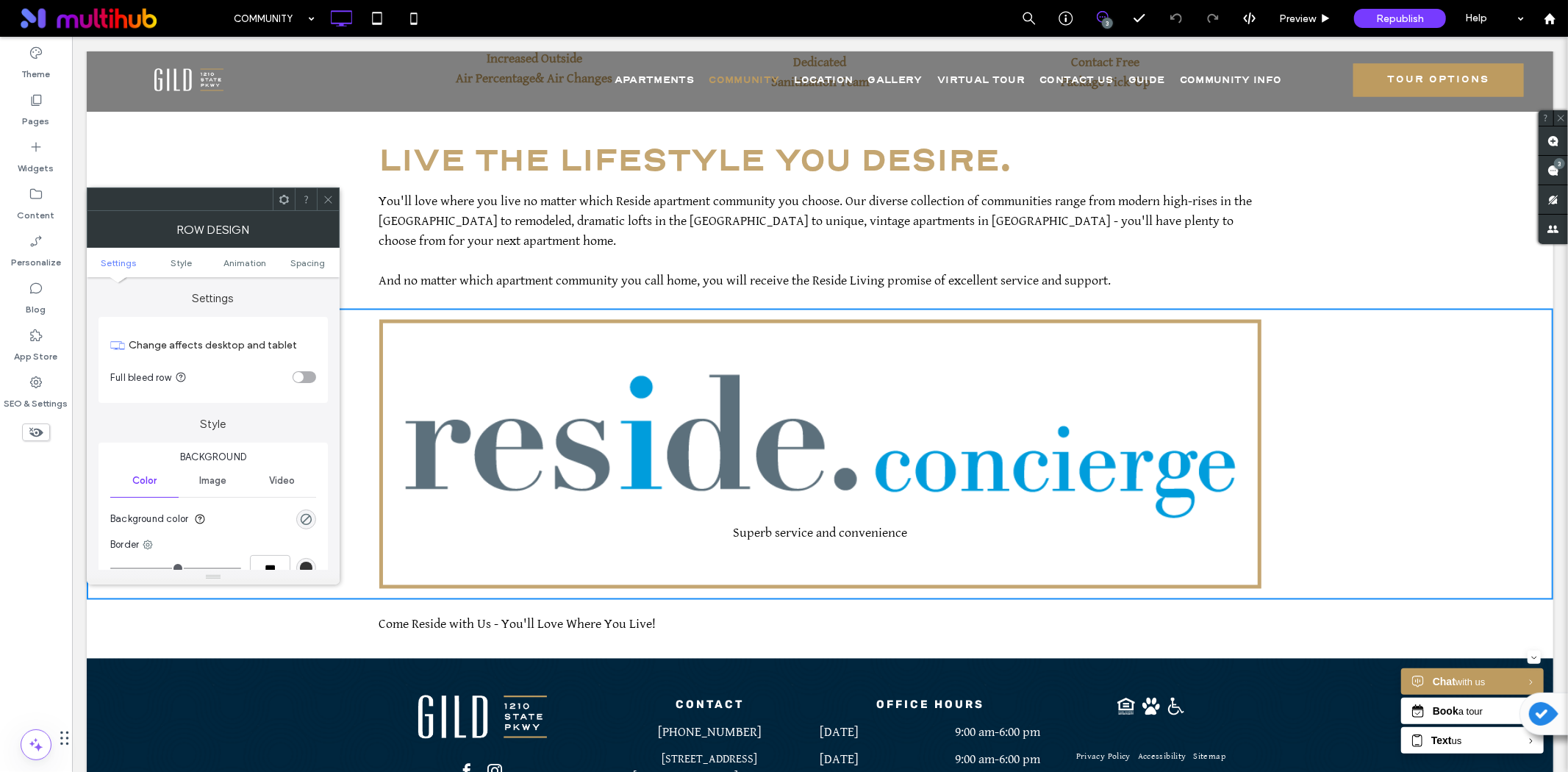
click at [284, 206] on span at bounding box center [284, 198] width 11 height 22
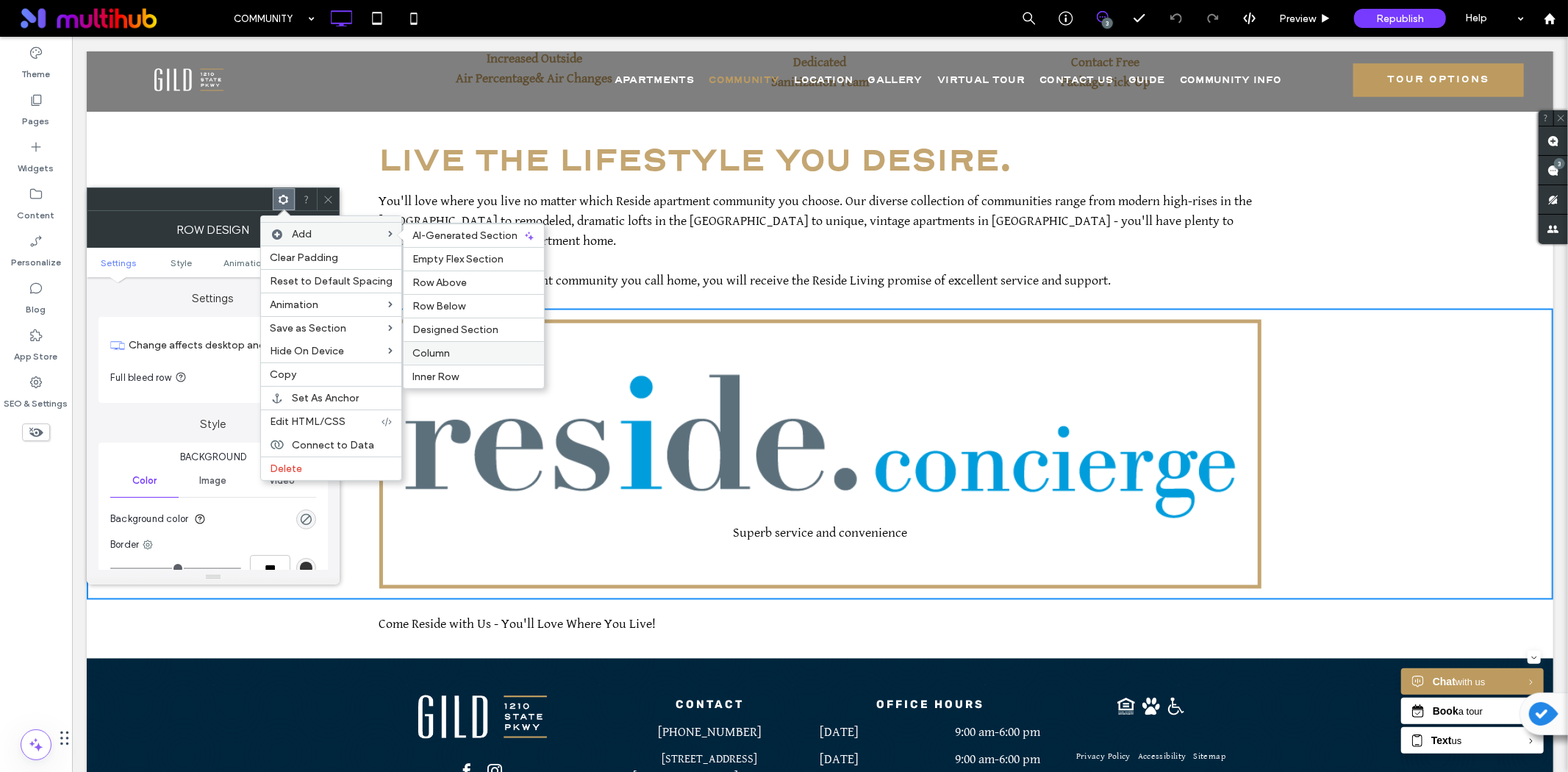
click at [447, 351] on label "Column" at bounding box center [474, 353] width 123 height 12
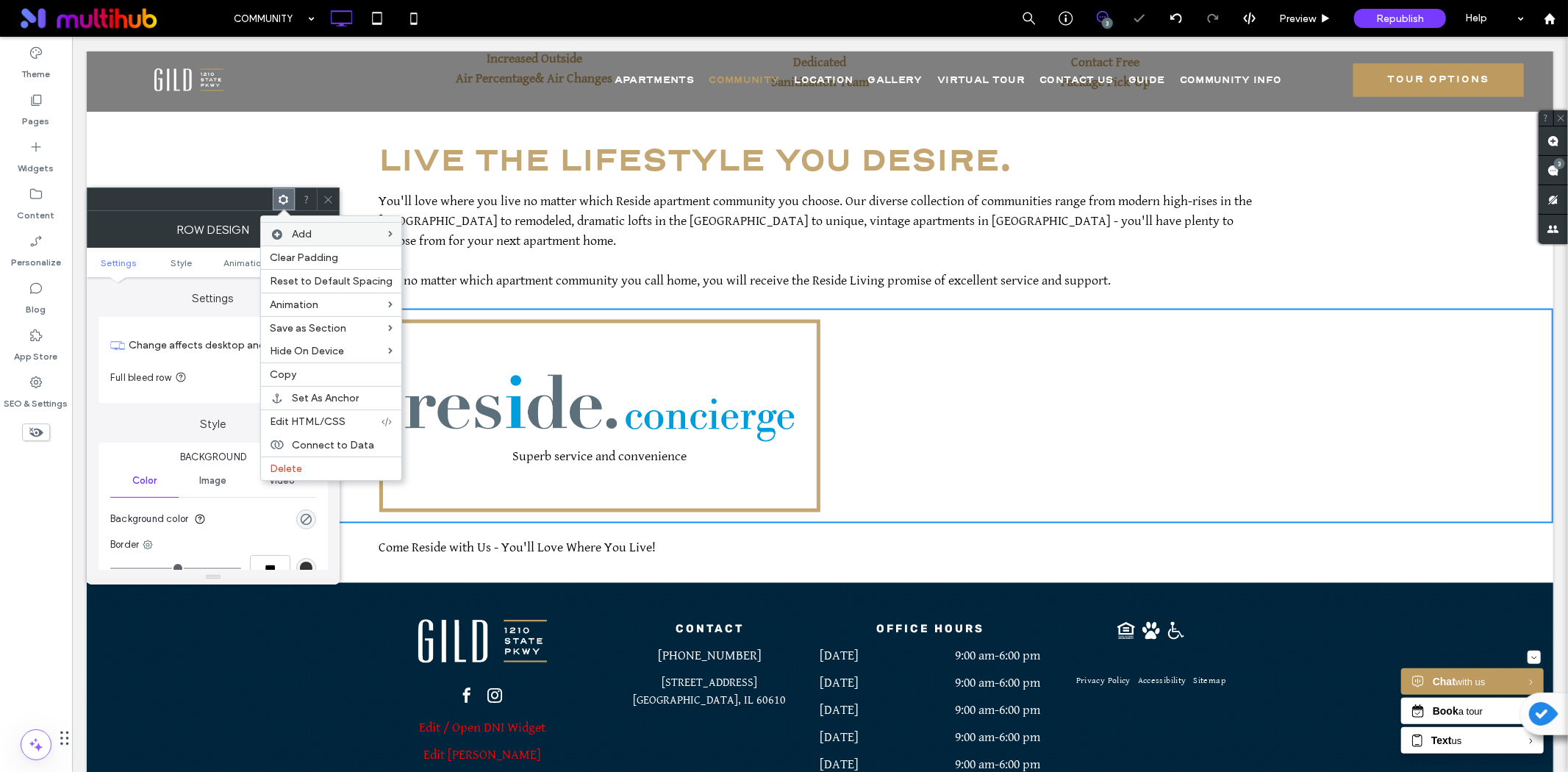
click at [325, 196] on icon at bounding box center [329, 200] width 11 height 11
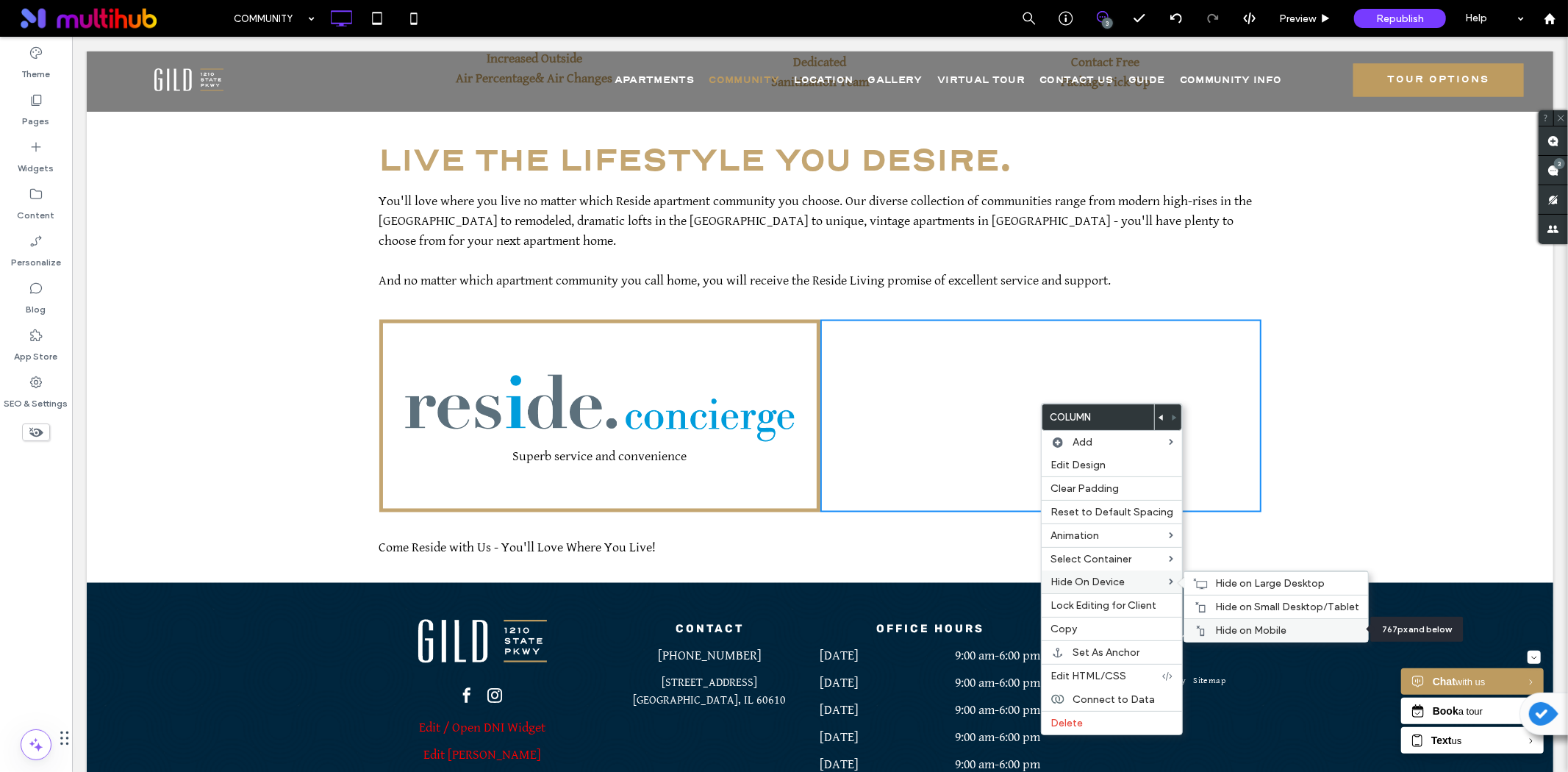
click at [1248, 632] on span "Hide on Mobile" at bounding box center [1251, 630] width 71 height 12
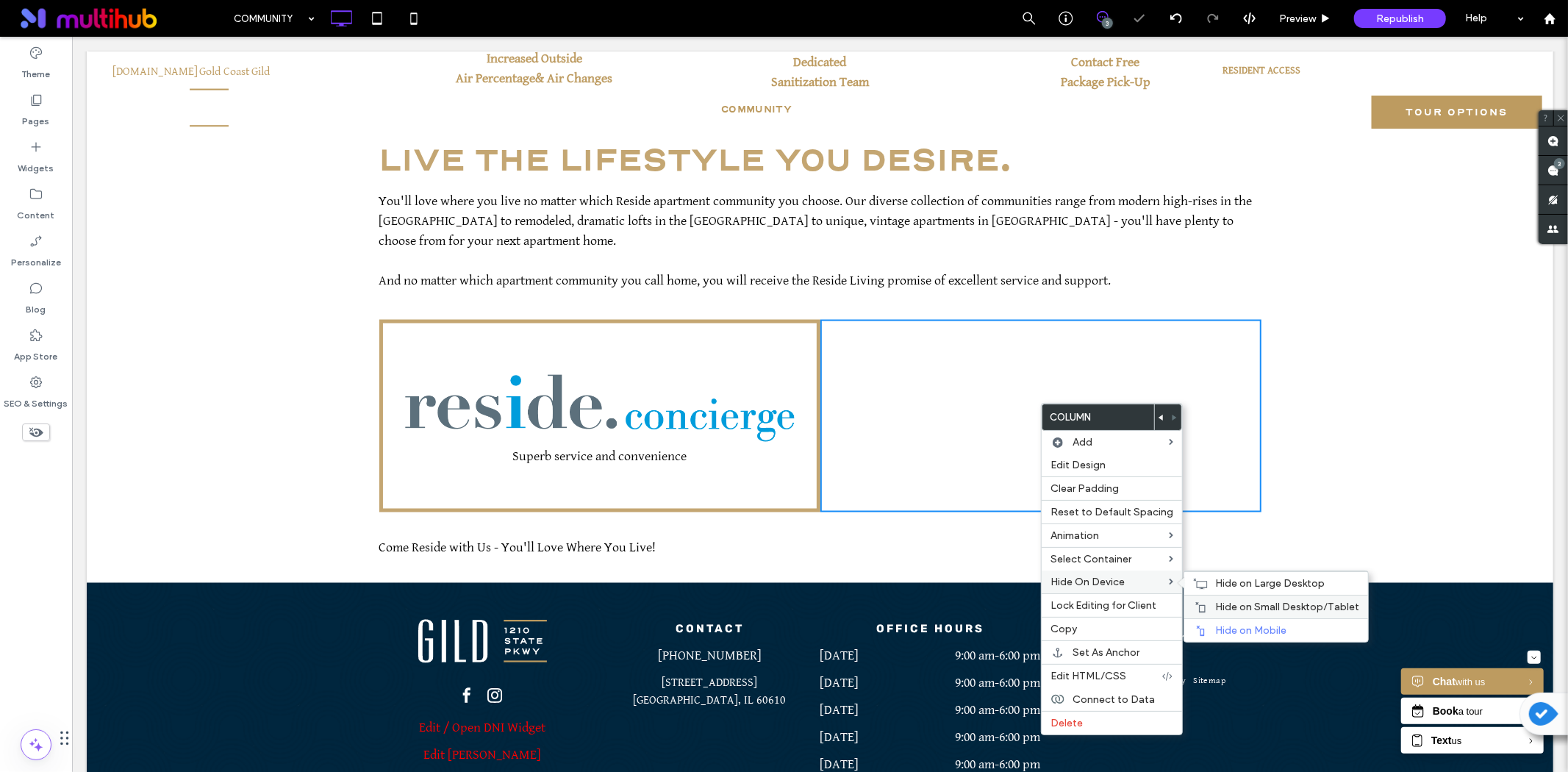
click at [1255, 597] on div "Hide on Small Desktop/Tablet" at bounding box center [1276, 606] width 184 height 24
click at [1251, 580] on span "Hide on Large Desktop" at bounding box center [1270, 582] width 110 height 12
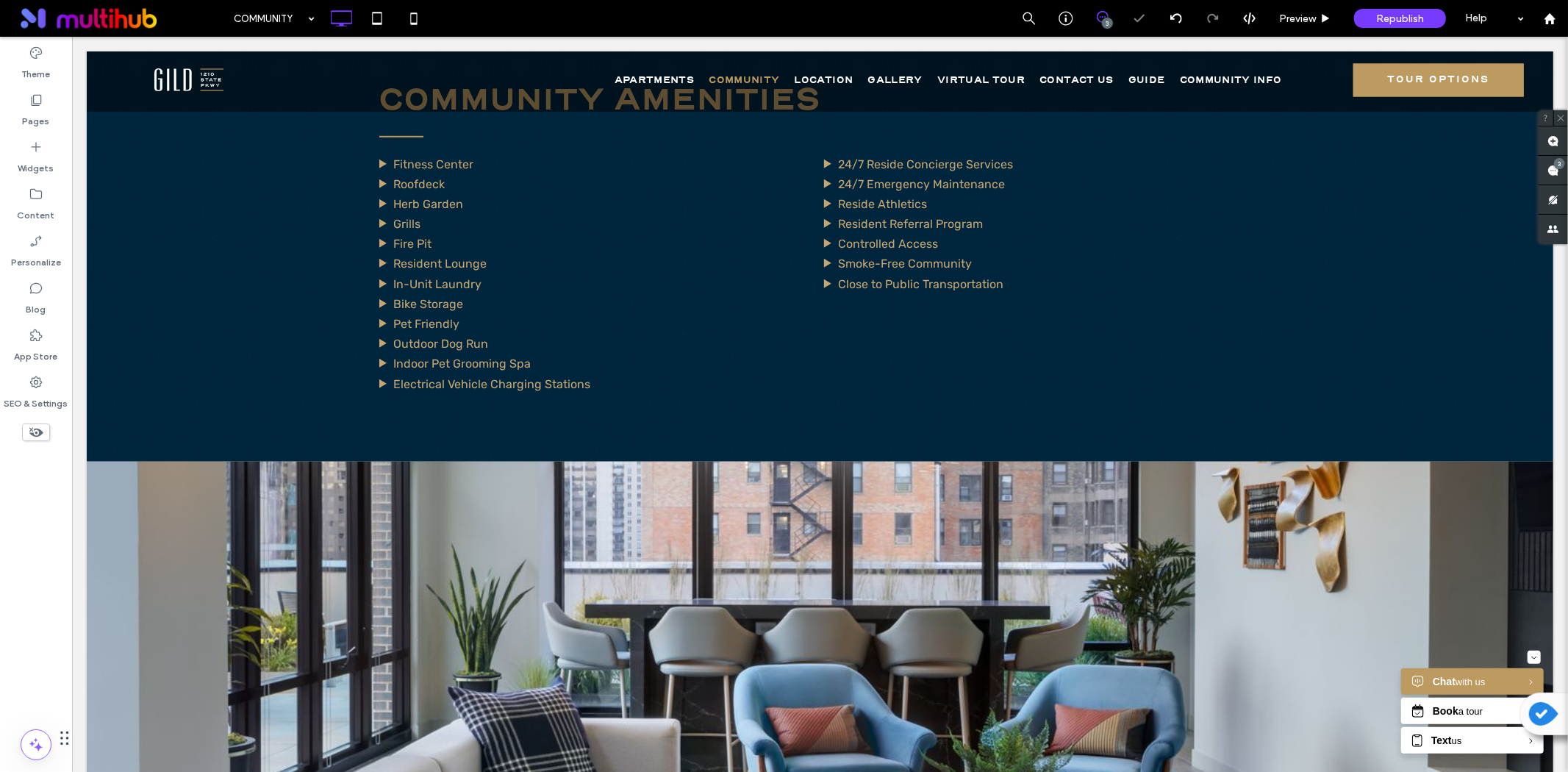
scroll to position [817, 0]
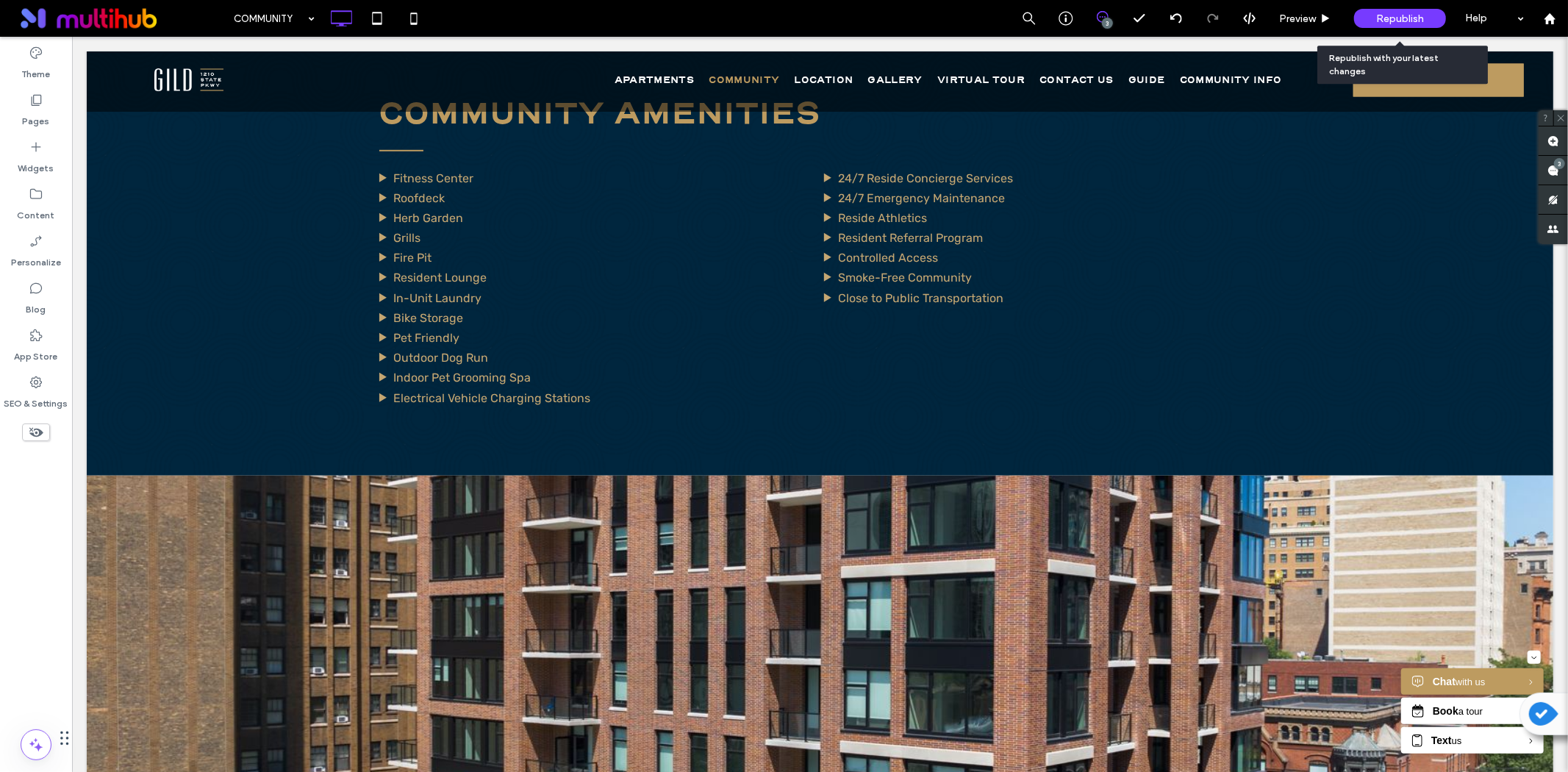
click at [1401, 18] on span "Republish" at bounding box center [1400, 18] width 48 height 12
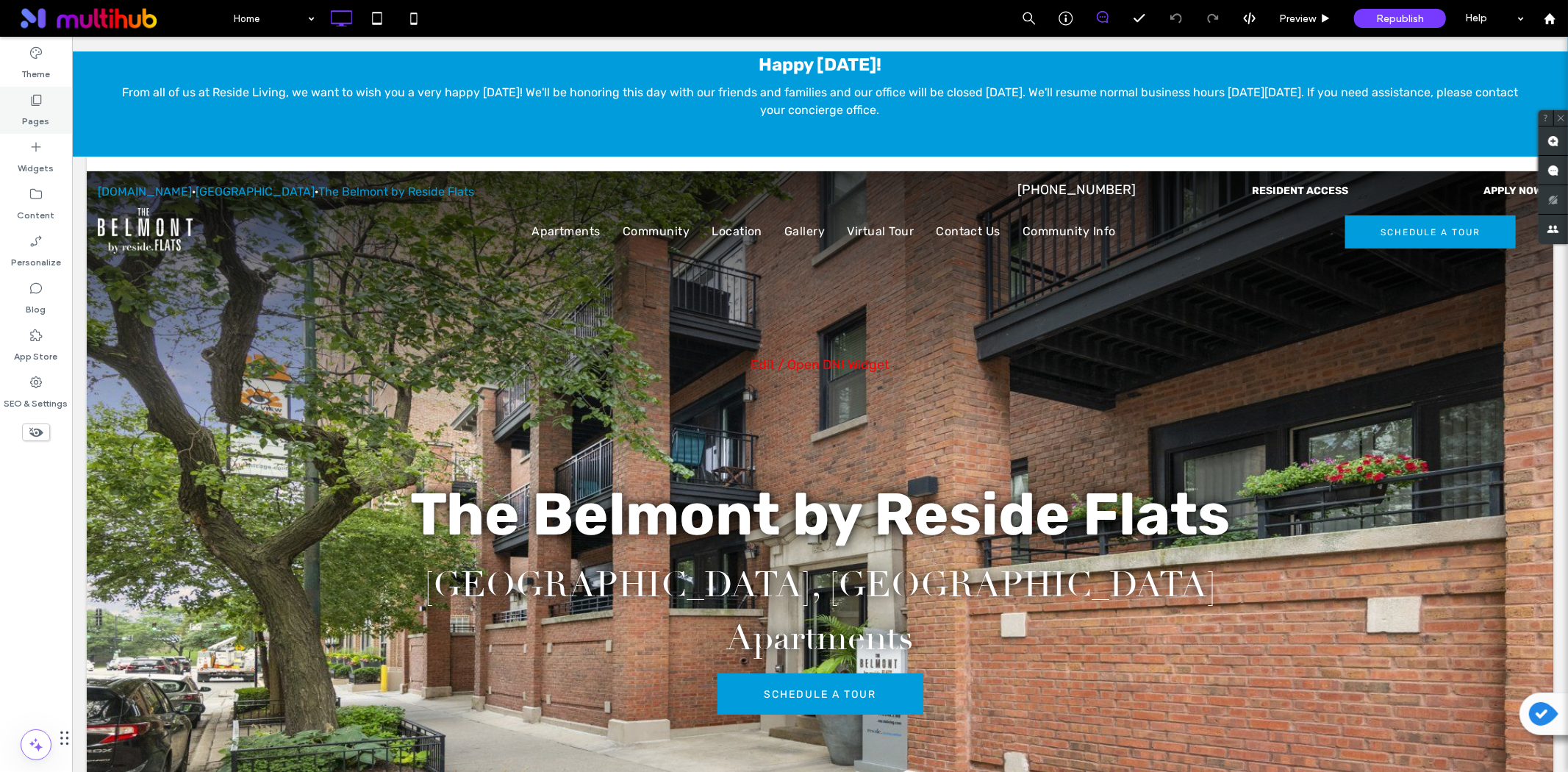
click at [44, 114] on label "Pages" at bounding box center [36, 118] width 28 height 21
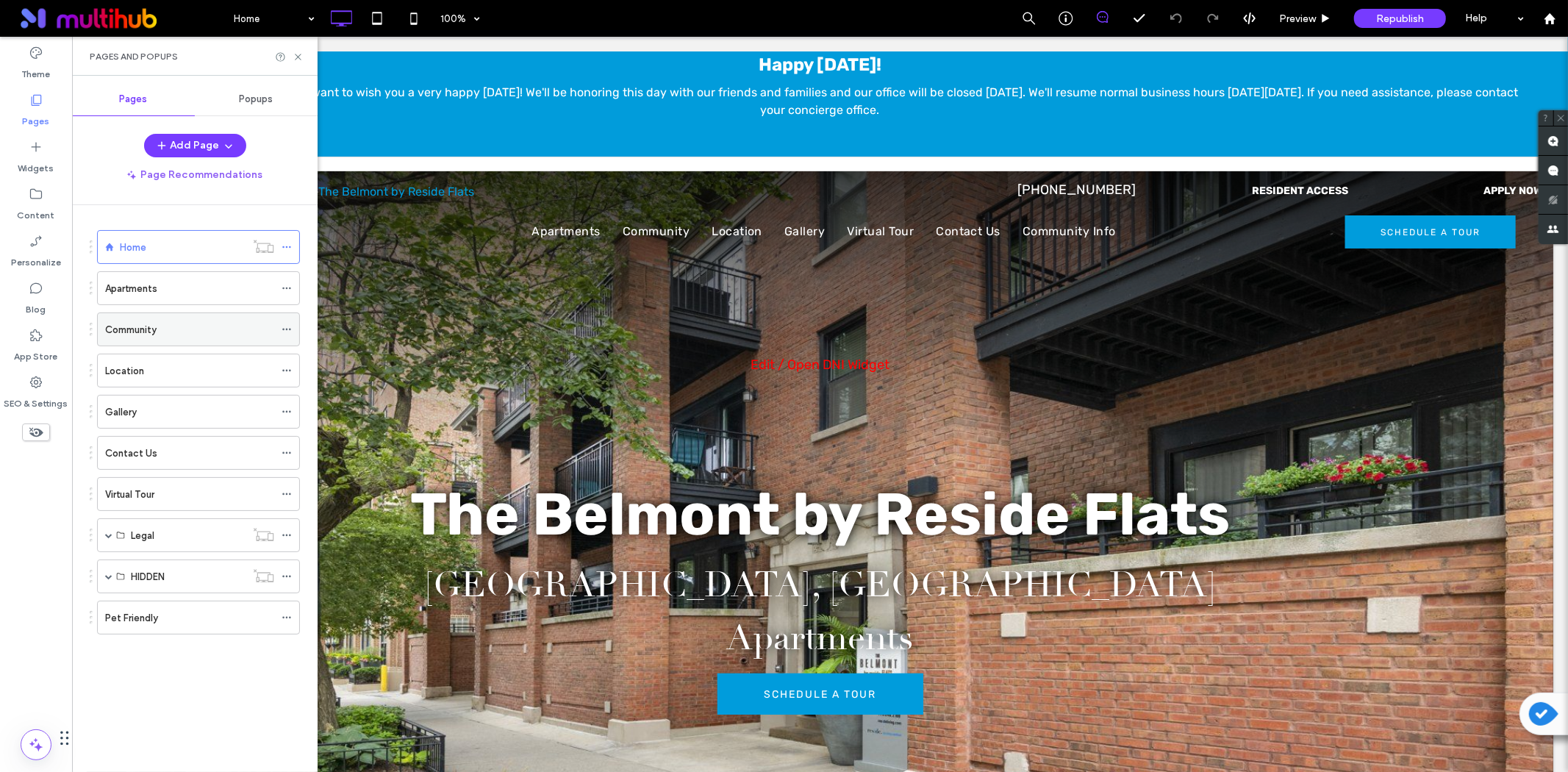
click at [132, 320] on div "Community" at bounding box center [189, 330] width 169 height 32
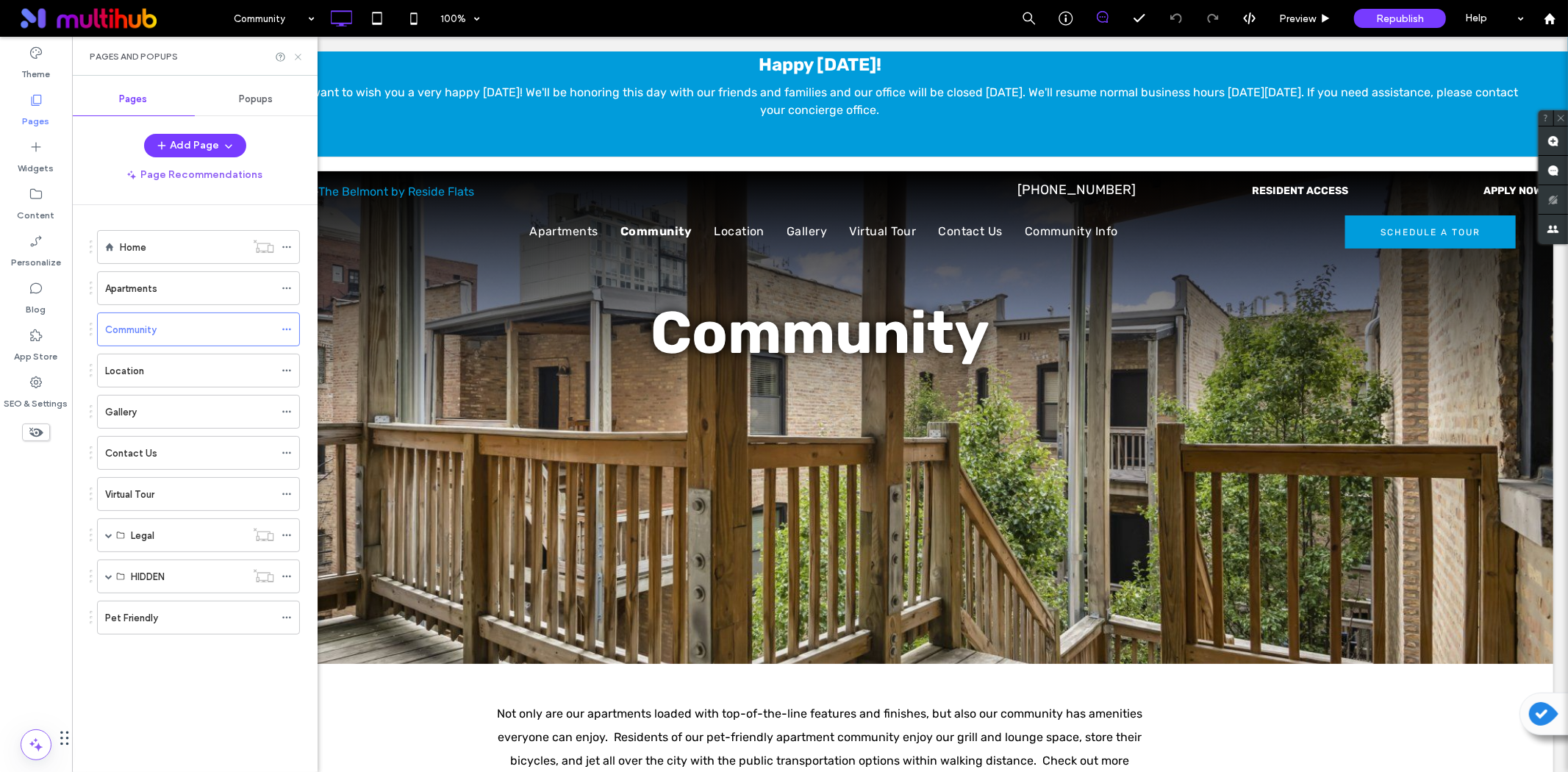
drag, startPoint x: 302, startPoint y: 54, endPoint x: 235, endPoint y: 75, distance: 70.2
click at [302, 54] on icon at bounding box center [298, 57] width 11 height 11
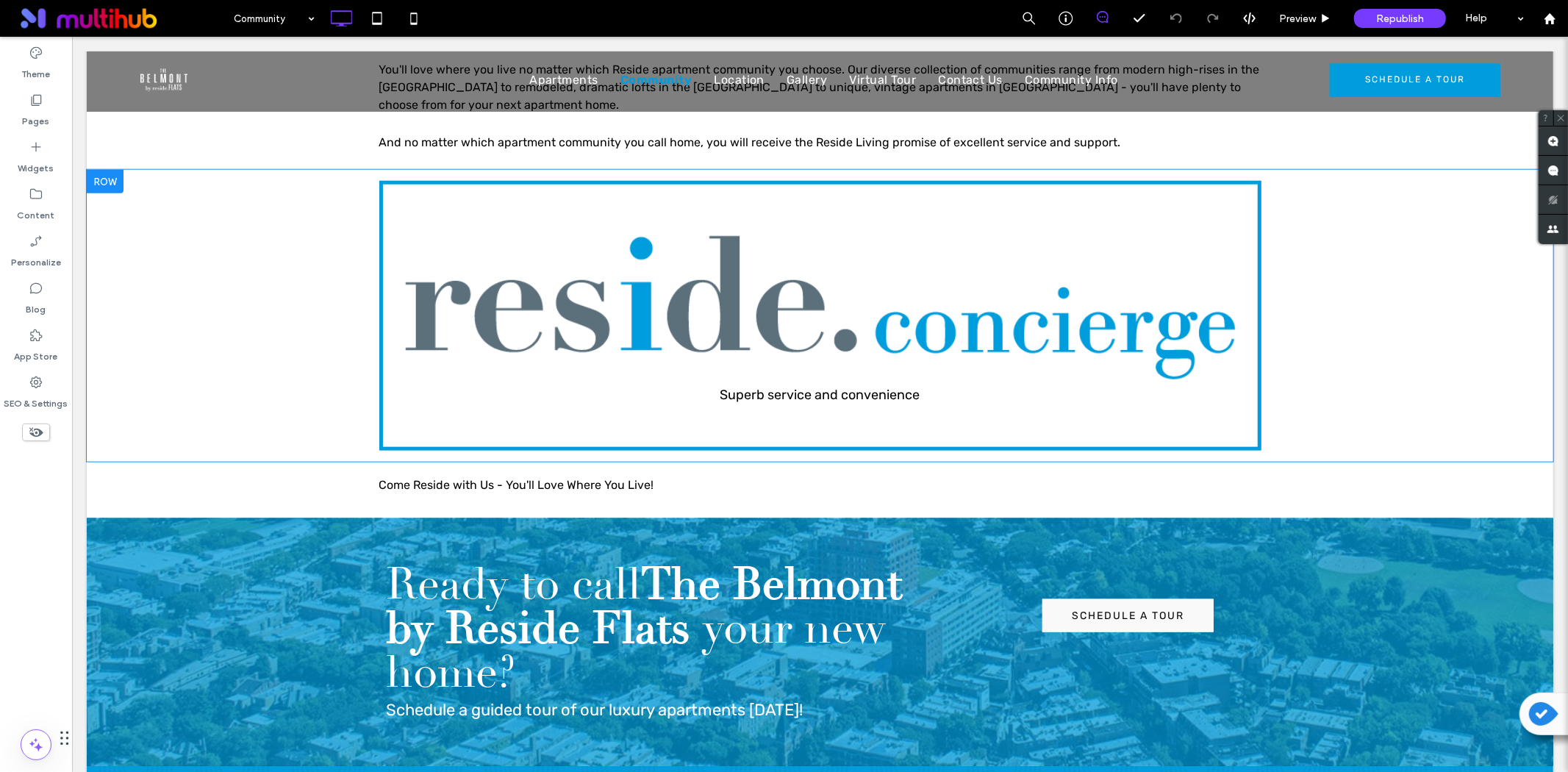
scroll to position [1143, 0]
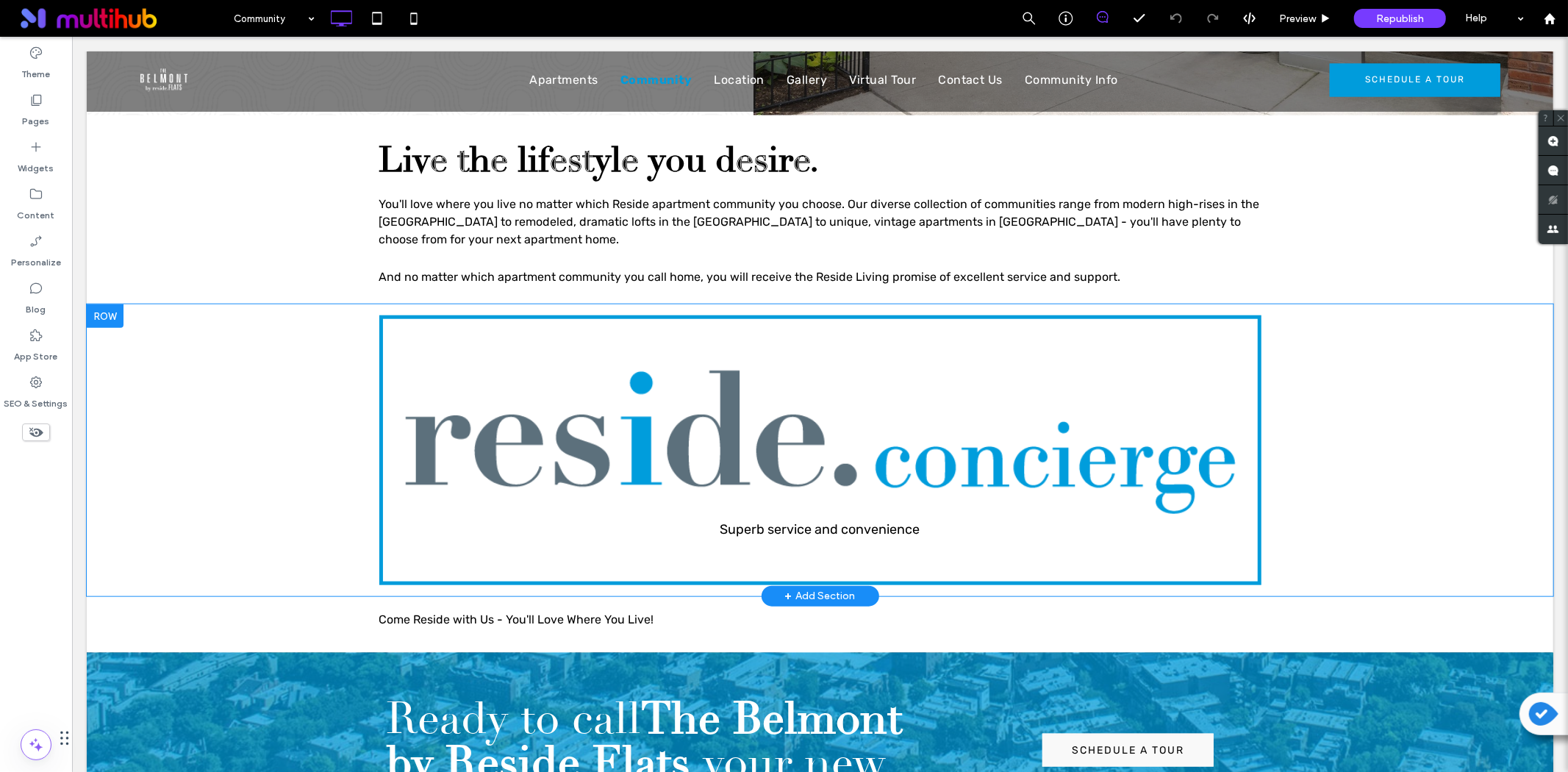
click at [133, 416] on div "Superb service and convenience Click To Paste Row + Add Section" at bounding box center [819, 450] width 1467 height 292
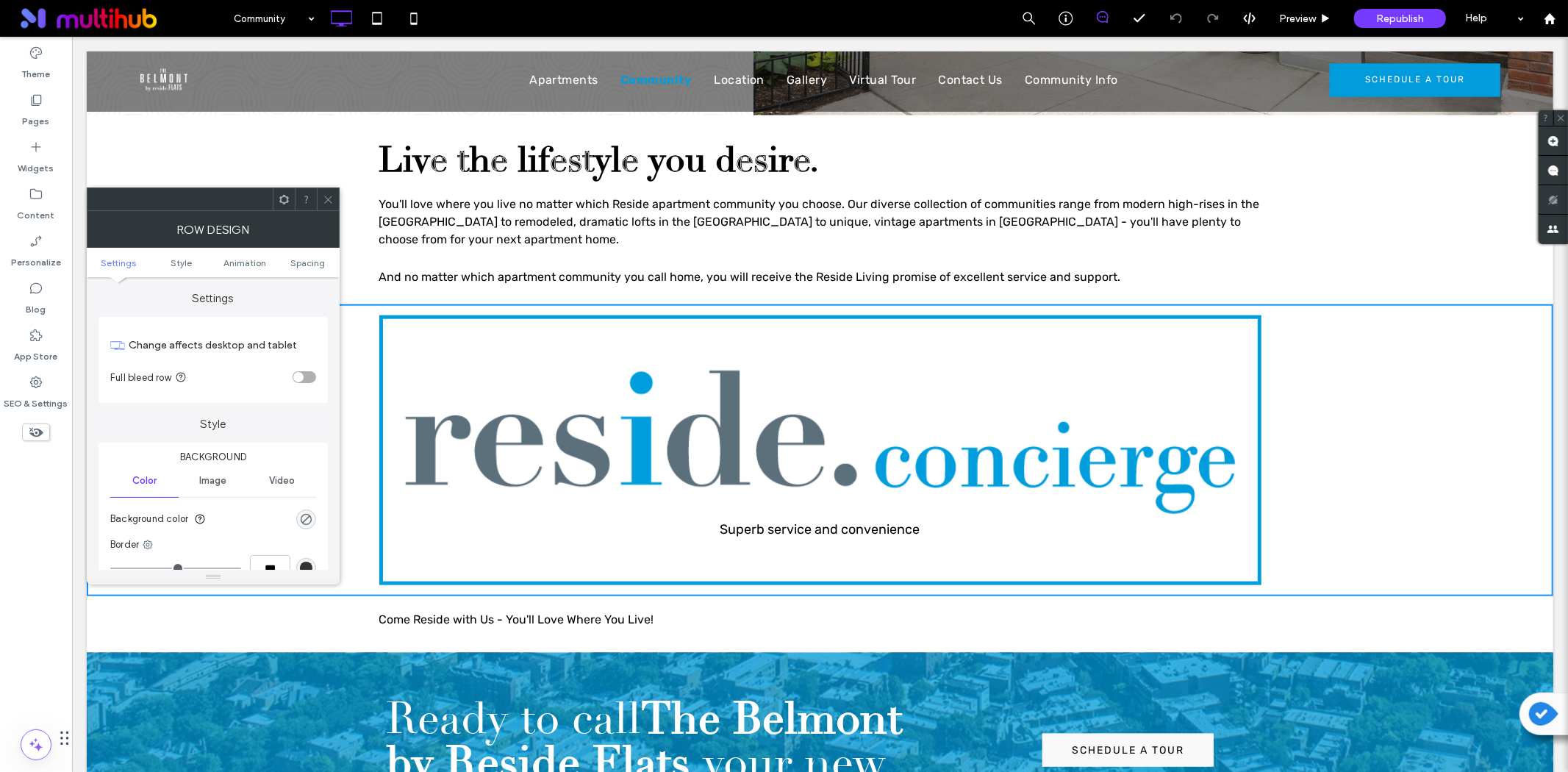
click at [281, 192] on span at bounding box center [284, 198] width 11 height 22
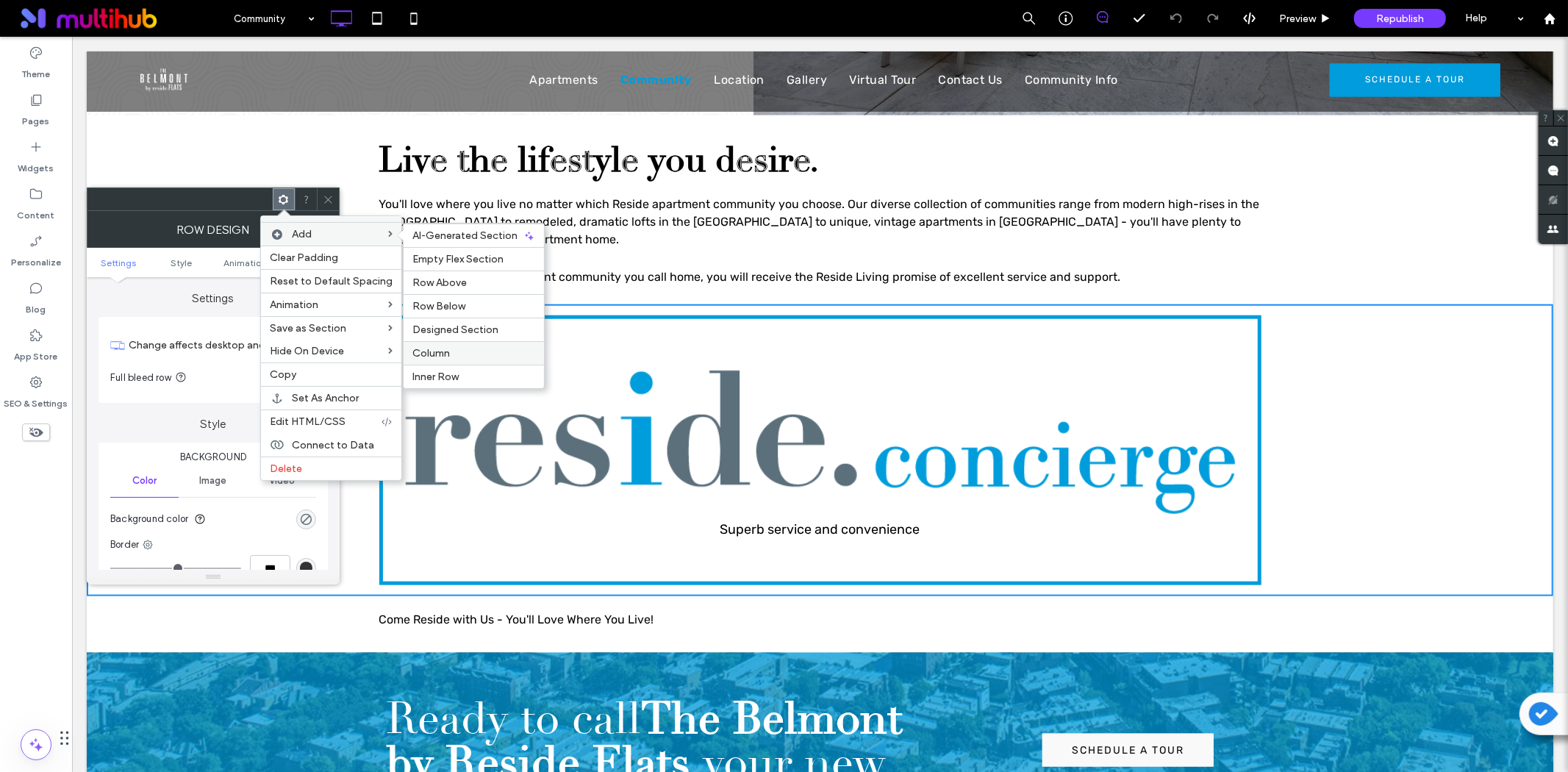
click at [439, 349] on span "Column" at bounding box center [431, 353] width 37 height 12
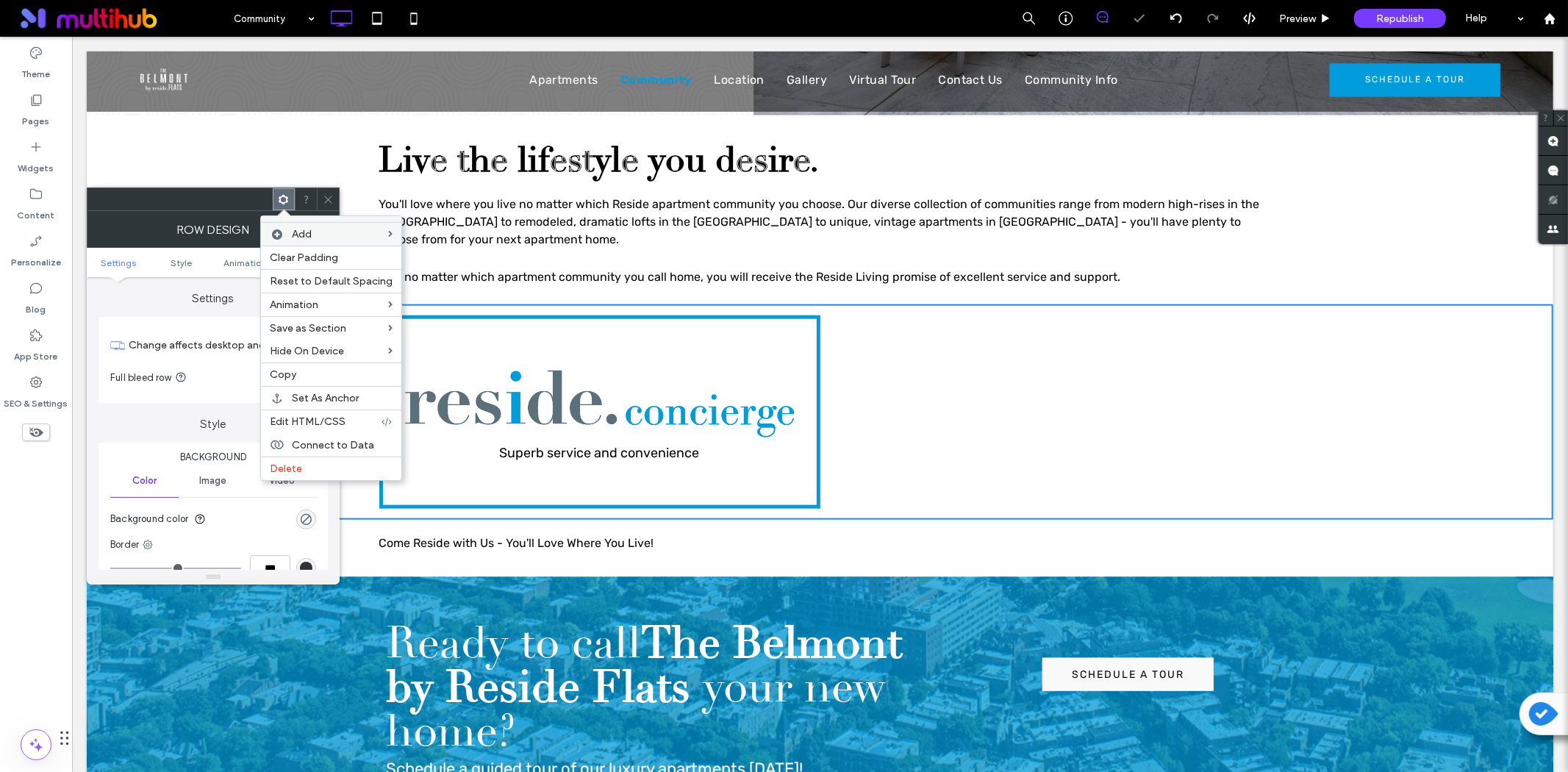
click at [329, 196] on icon at bounding box center [329, 200] width 11 height 11
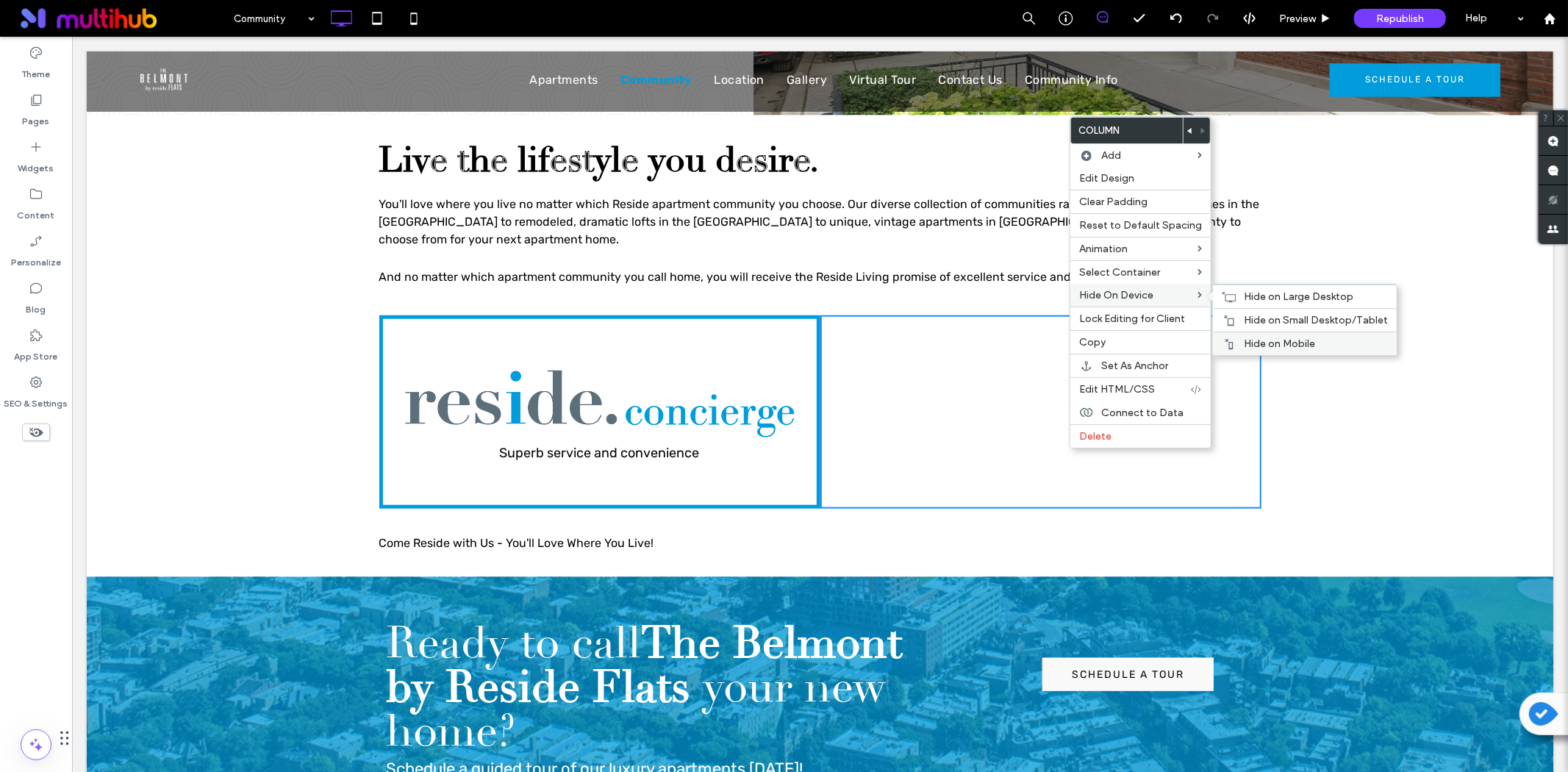
click at [1236, 338] on div "Hide on Mobile" at bounding box center [1305, 343] width 184 height 24
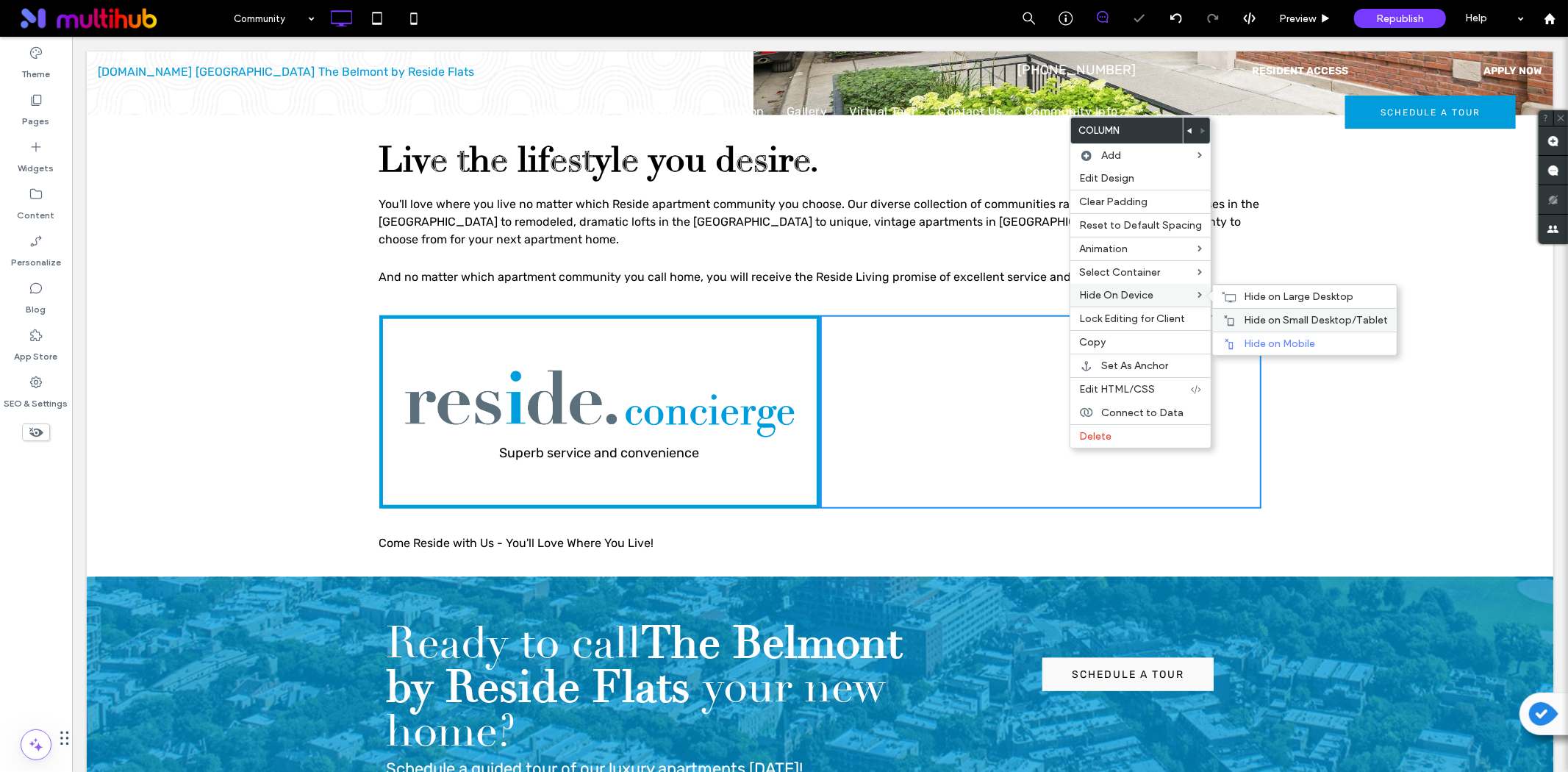
click at [1293, 311] on div "Hide on Small Desktop/Tablet" at bounding box center [1305, 319] width 184 height 24
click at [1247, 295] on span "Hide on Large Desktop" at bounding box center [1298, 296] width 110 height 12
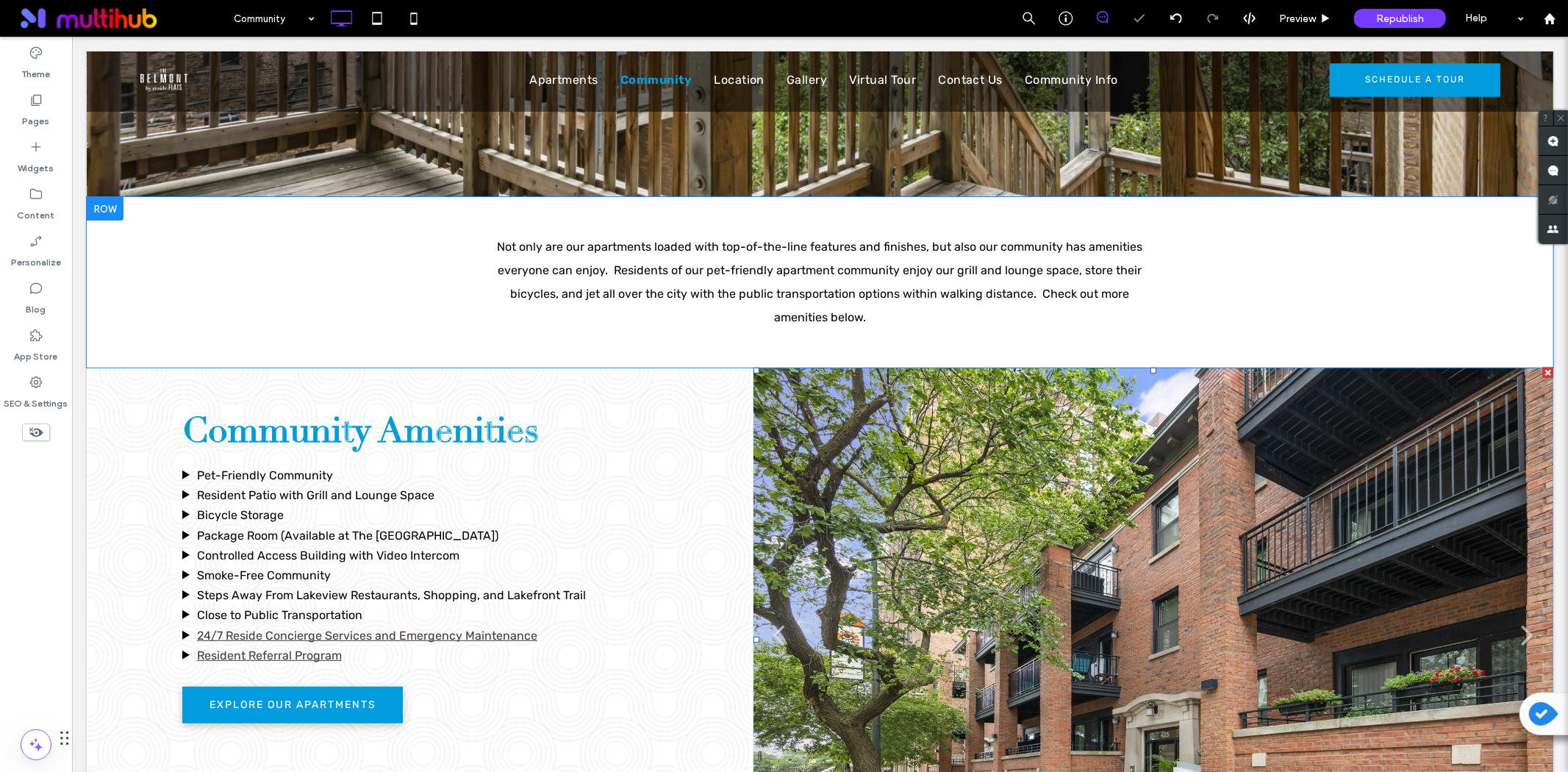
scroll to position [326, 0]
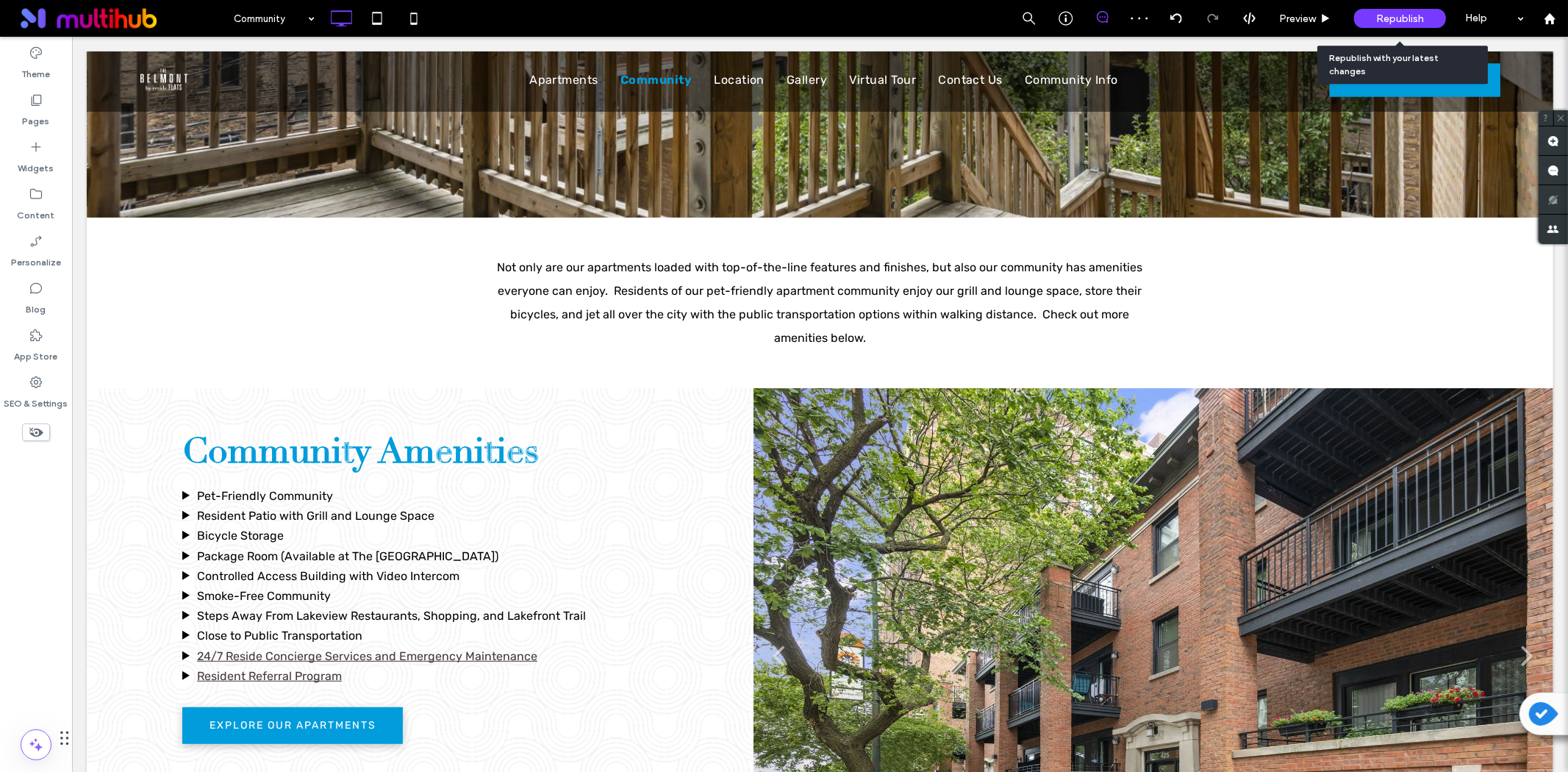
click at [1419, 20] on span "Republish" at bounding box center [1400, 18] width 48 height 12
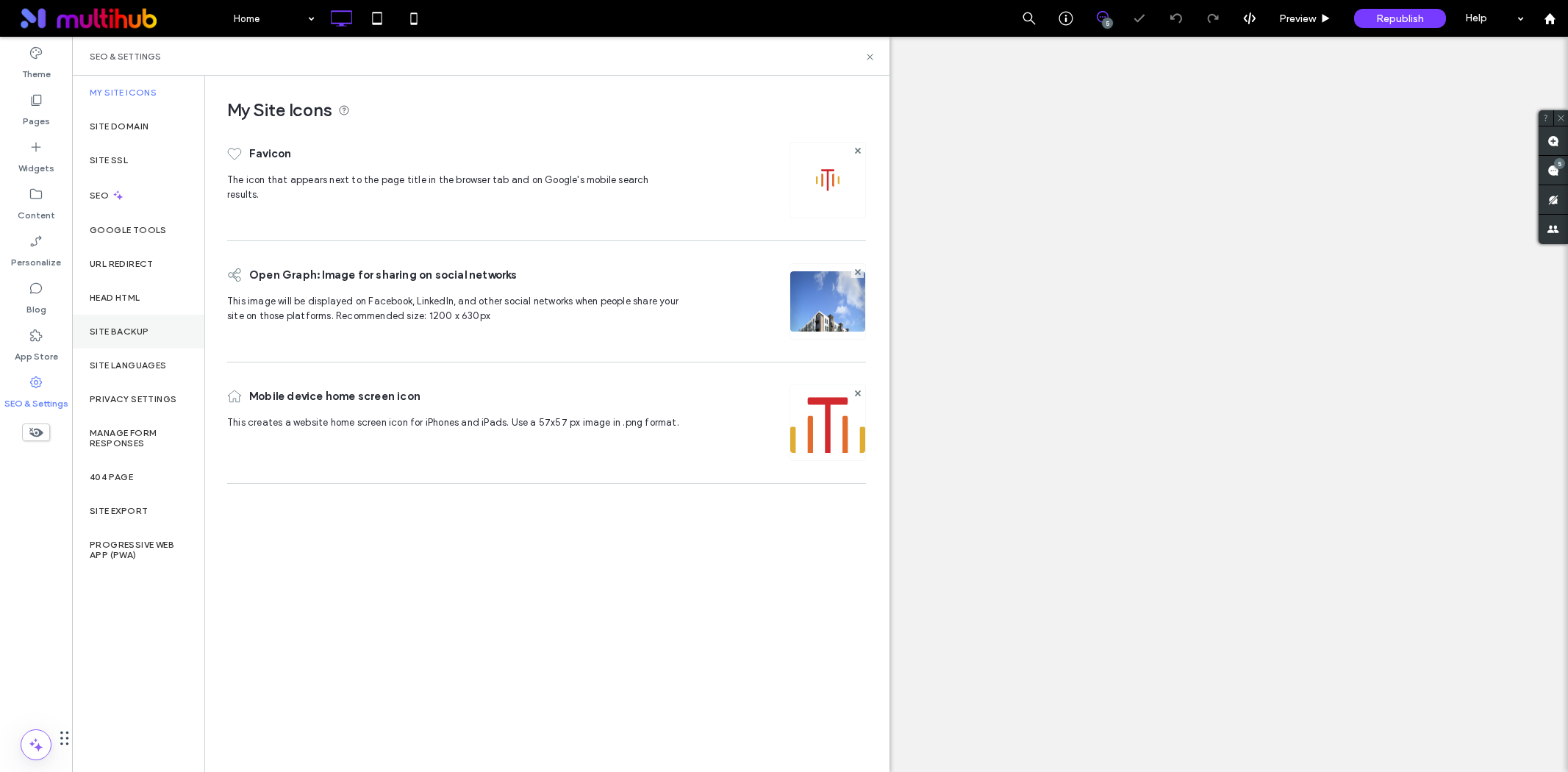
click at [112, 327] on label "Site Backup" at bounding box center [119, 331] width 59 height 10
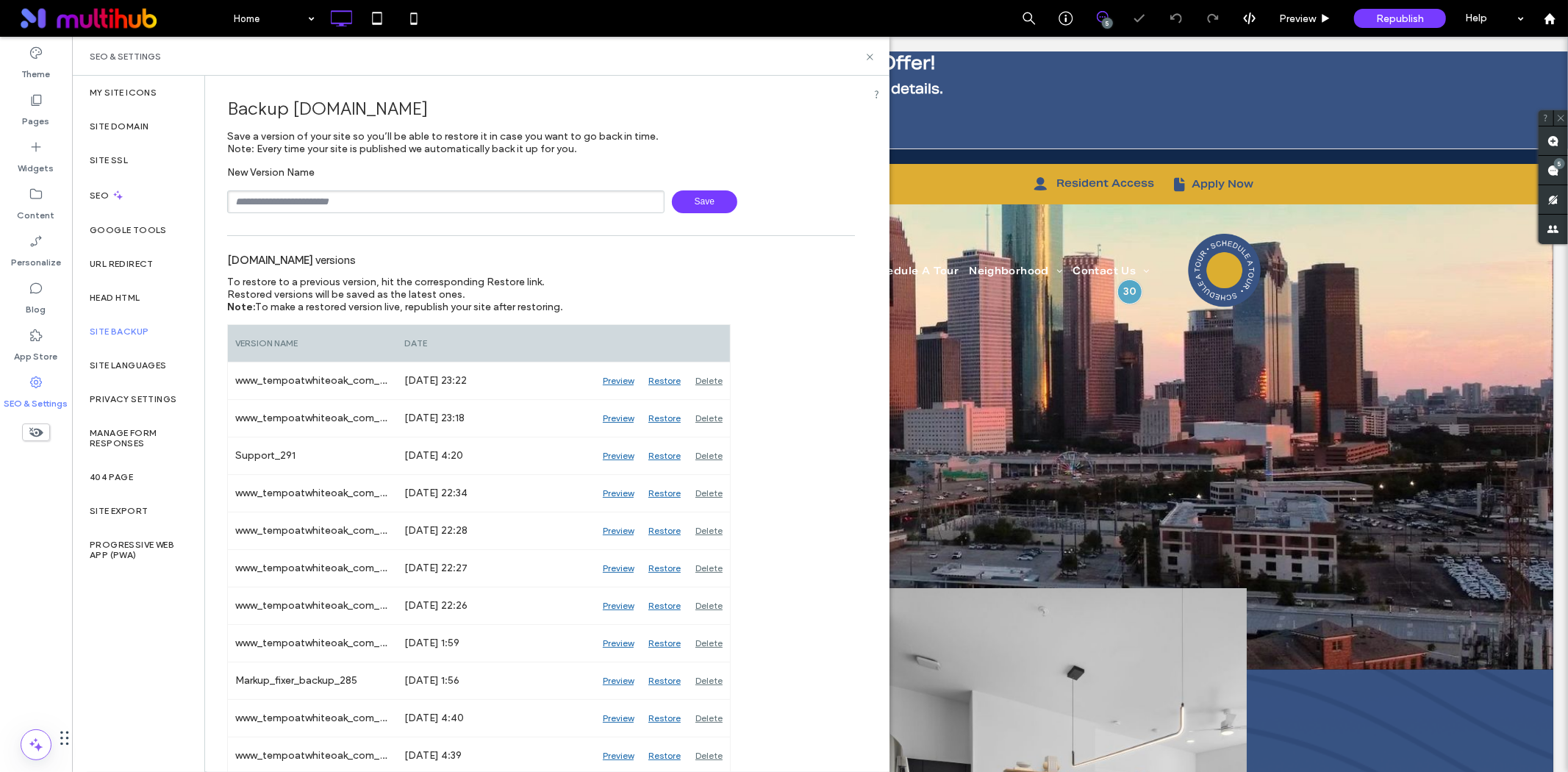
click at [288, 198] on input "text" at bounding box center [445, 202] width 438 height 23
click at [683, 201] on span "Save" at bounding box center [704, 202] width 66 height 23
click at [339, 202] on input "******" at bounding box center [445, 202] width 438 height 23
type input "*******"
click at [682, 204] on span "Save" at bounding box center [704, 202] width 66 height 23
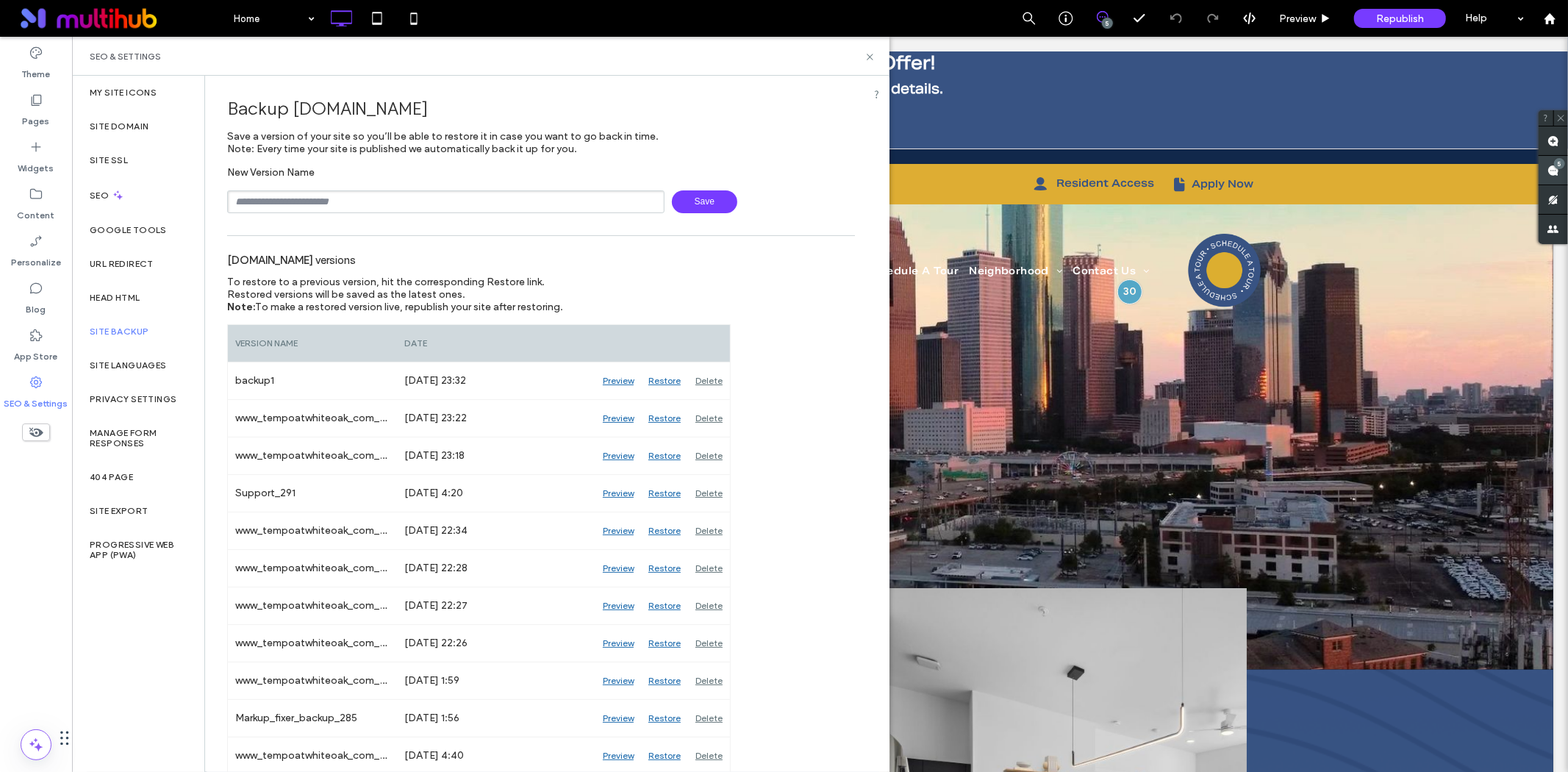
click at [1544, 173] on span at bounding box center [1553, 171] width 30 height 29
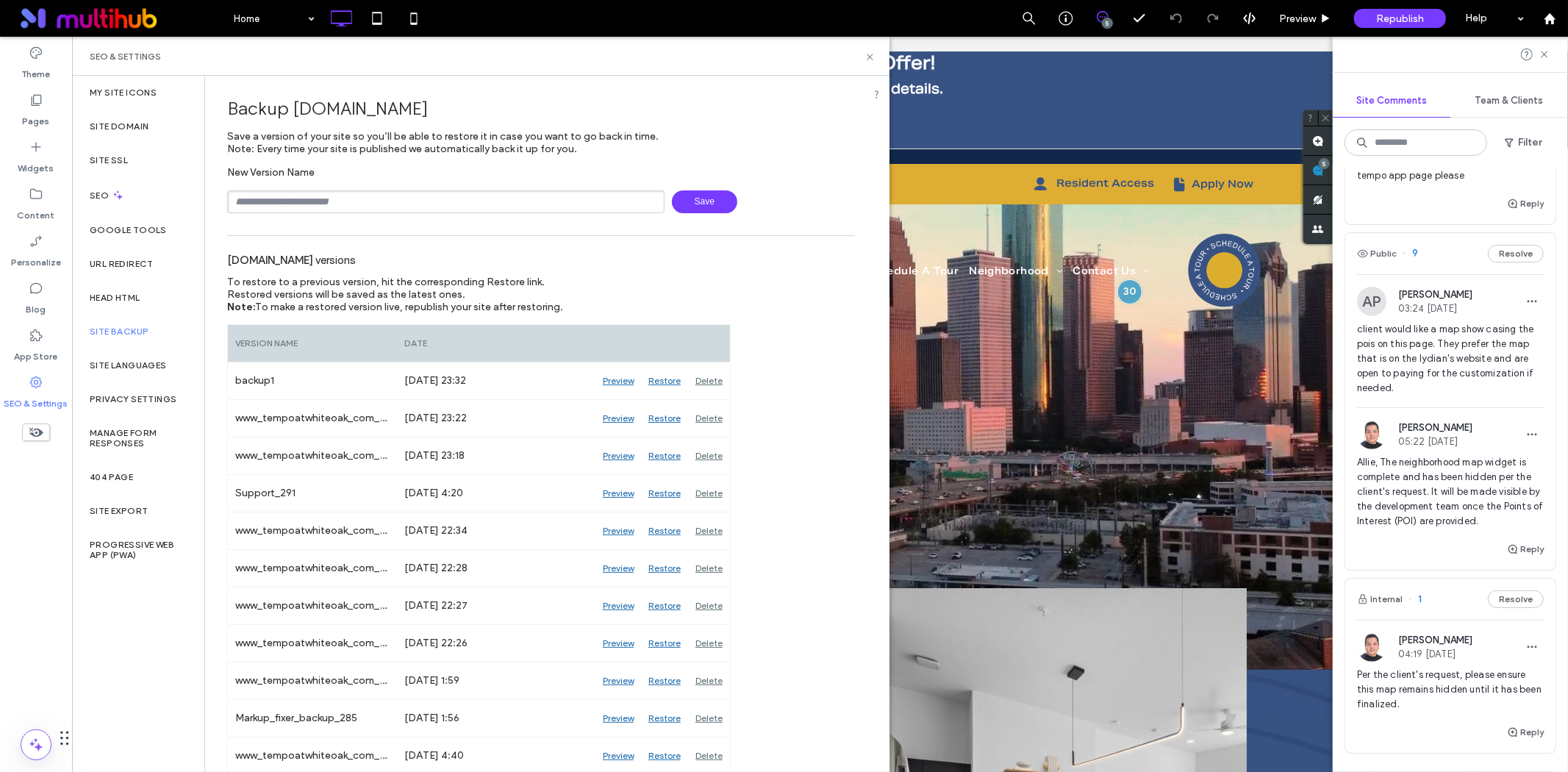
scroll to position [490, 0]
click at [872, 54] on icon at bounding box center [870, 57] width 11 height 11
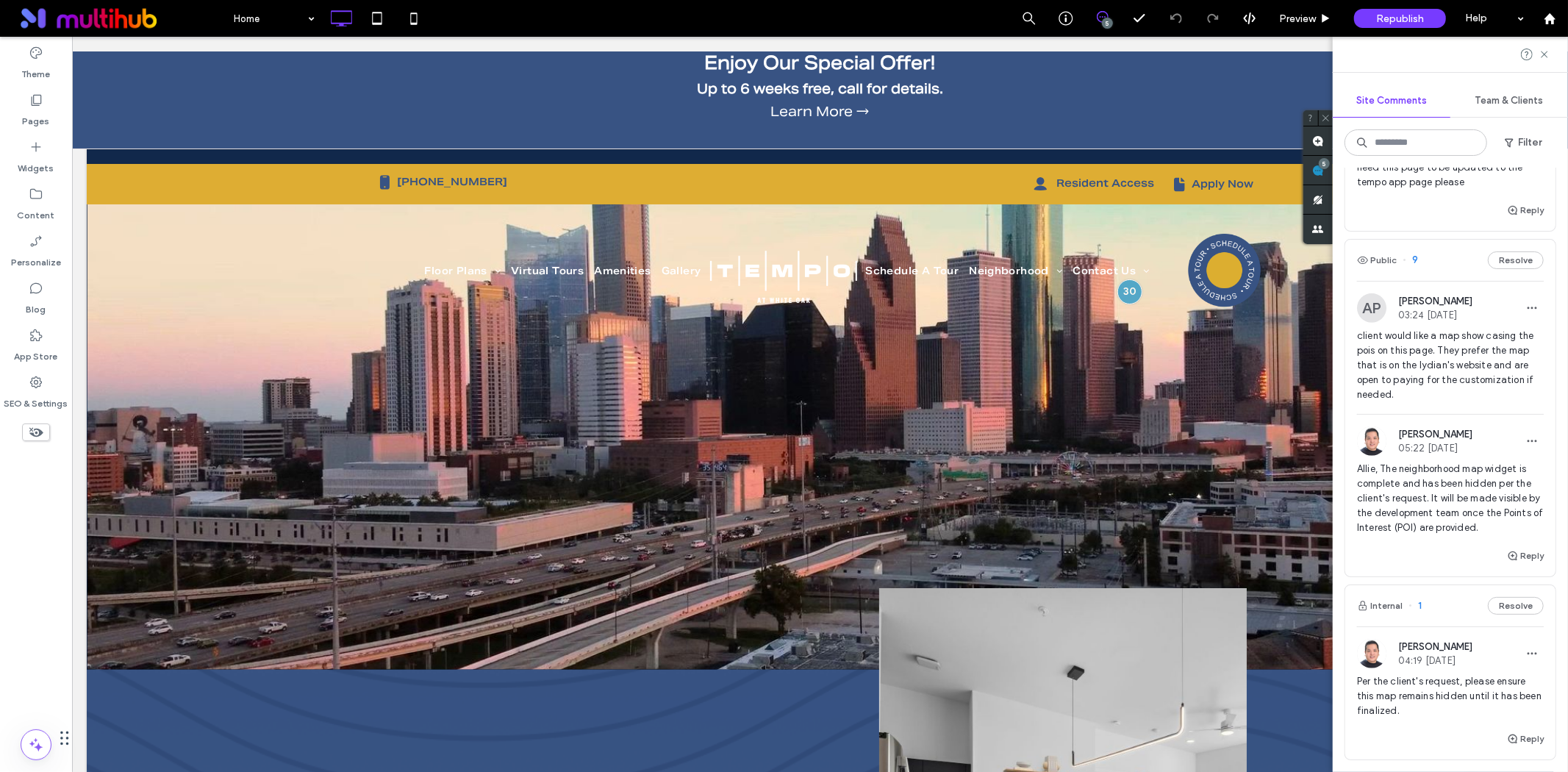
click at [1450, 369] on span "client would like a map show casing the pois on this page. They prefer the map …" at bounding box center [1451, 365] width 187 height 73
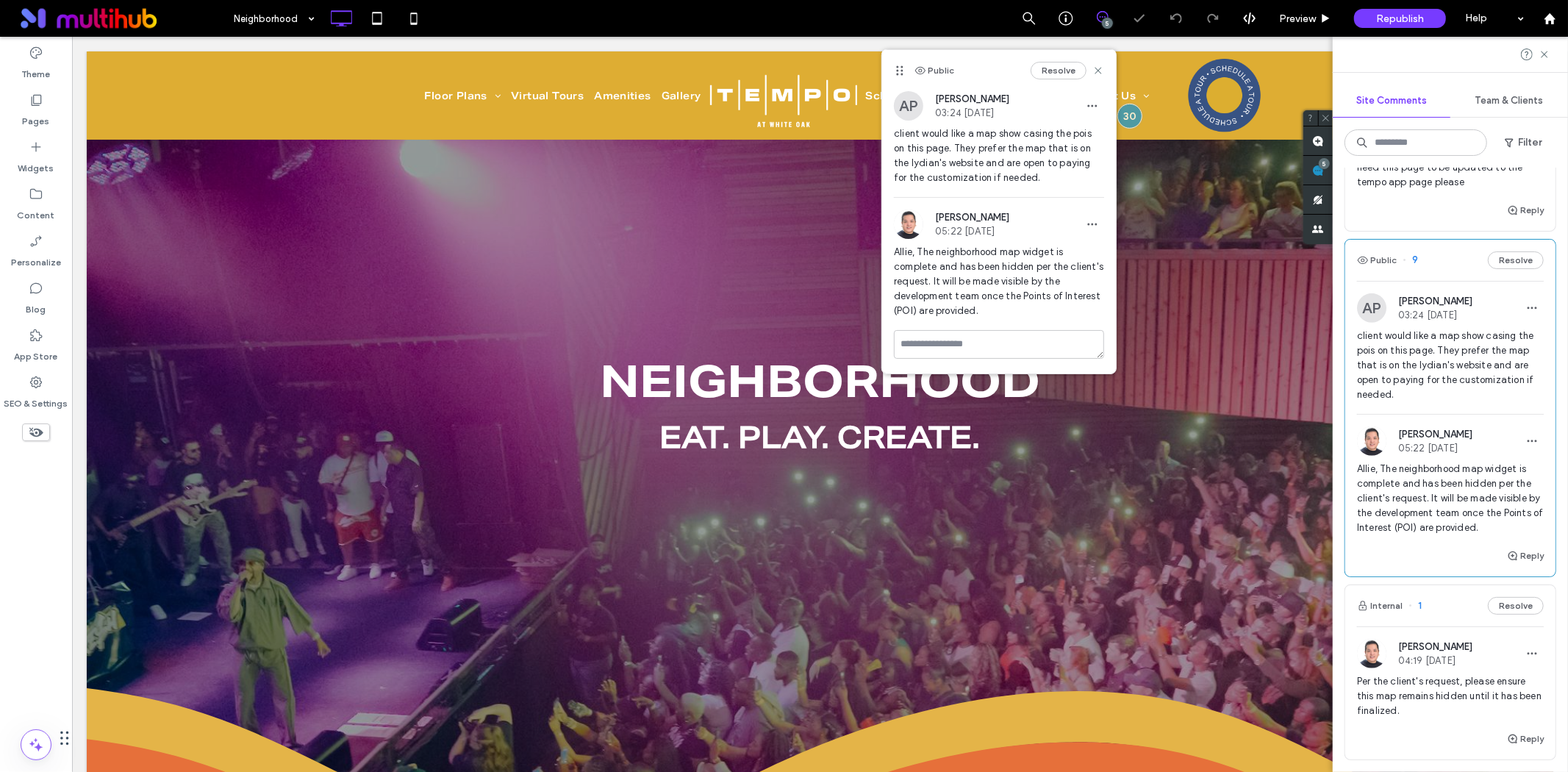
scroll to position [1304, 0]
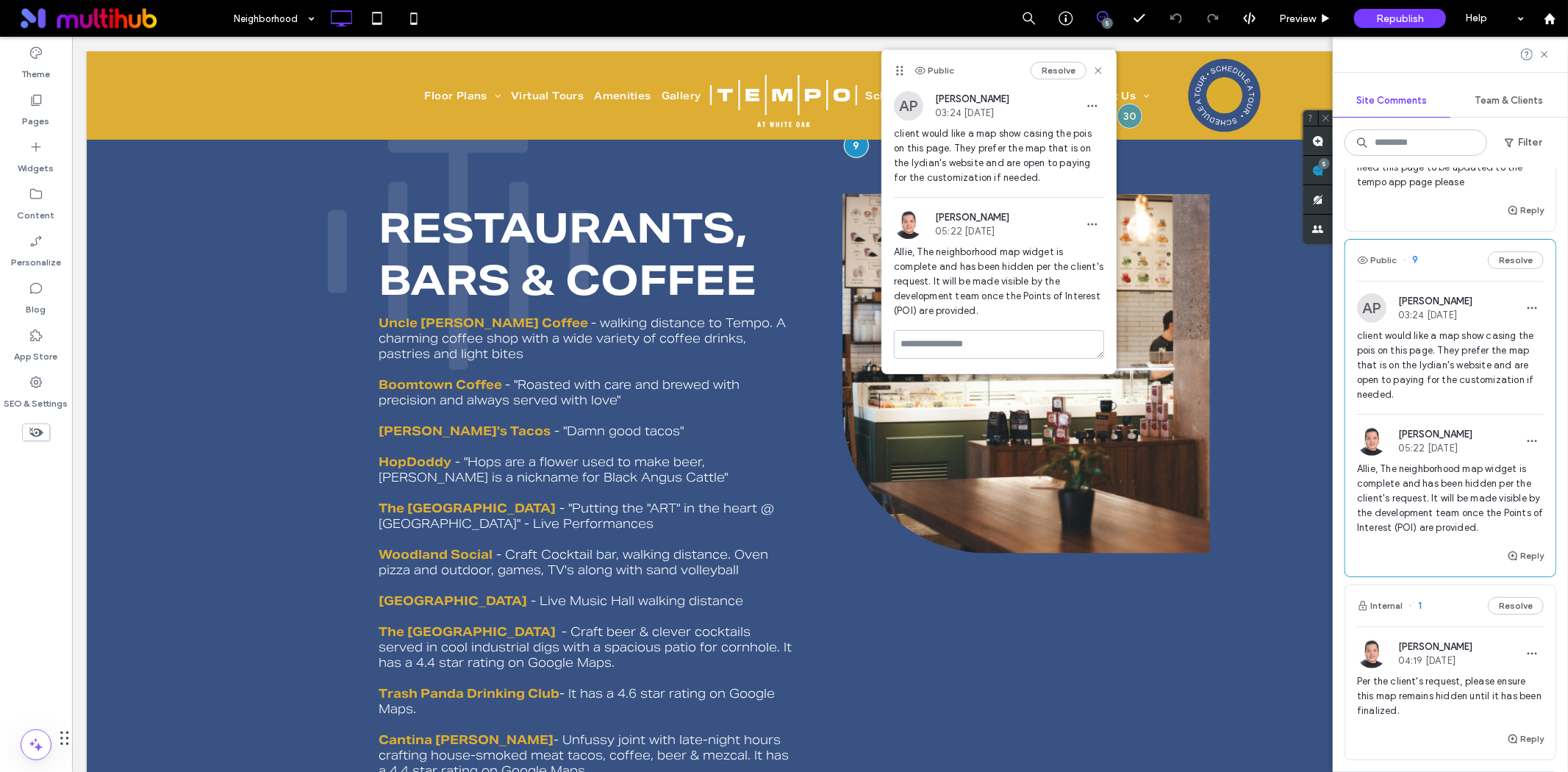
click at [1431, 532] on span "Allie, The neighborhood map widget is complete and has been hidden per the clie…" at bounding box center [1451, 498] width 187 height 73
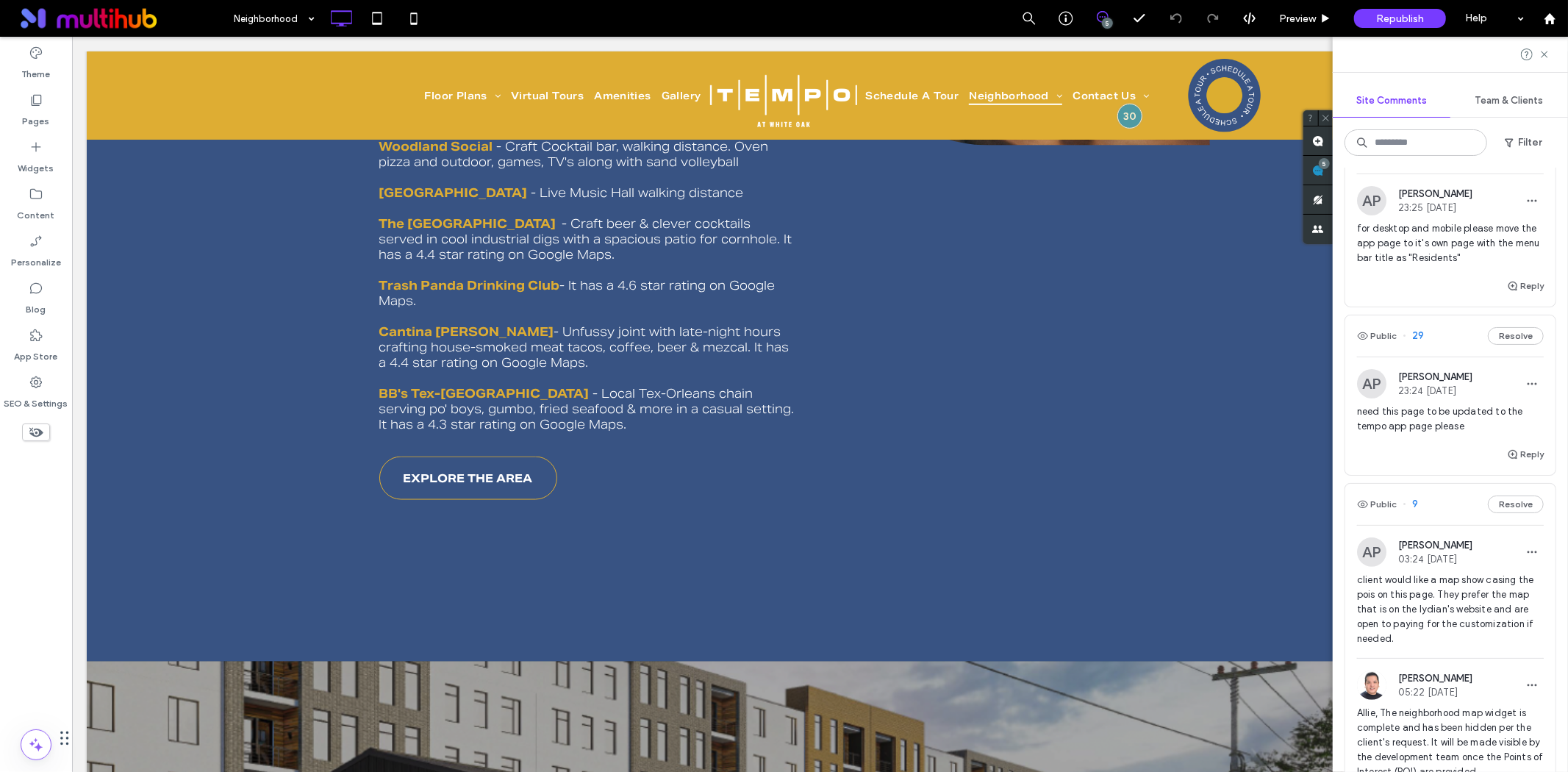
scroll to position [245, 0]
click at [1436, 425] on span "need this page to be updated to the tempo app page please" at bounding box center [1451, 419] width 187 height 30
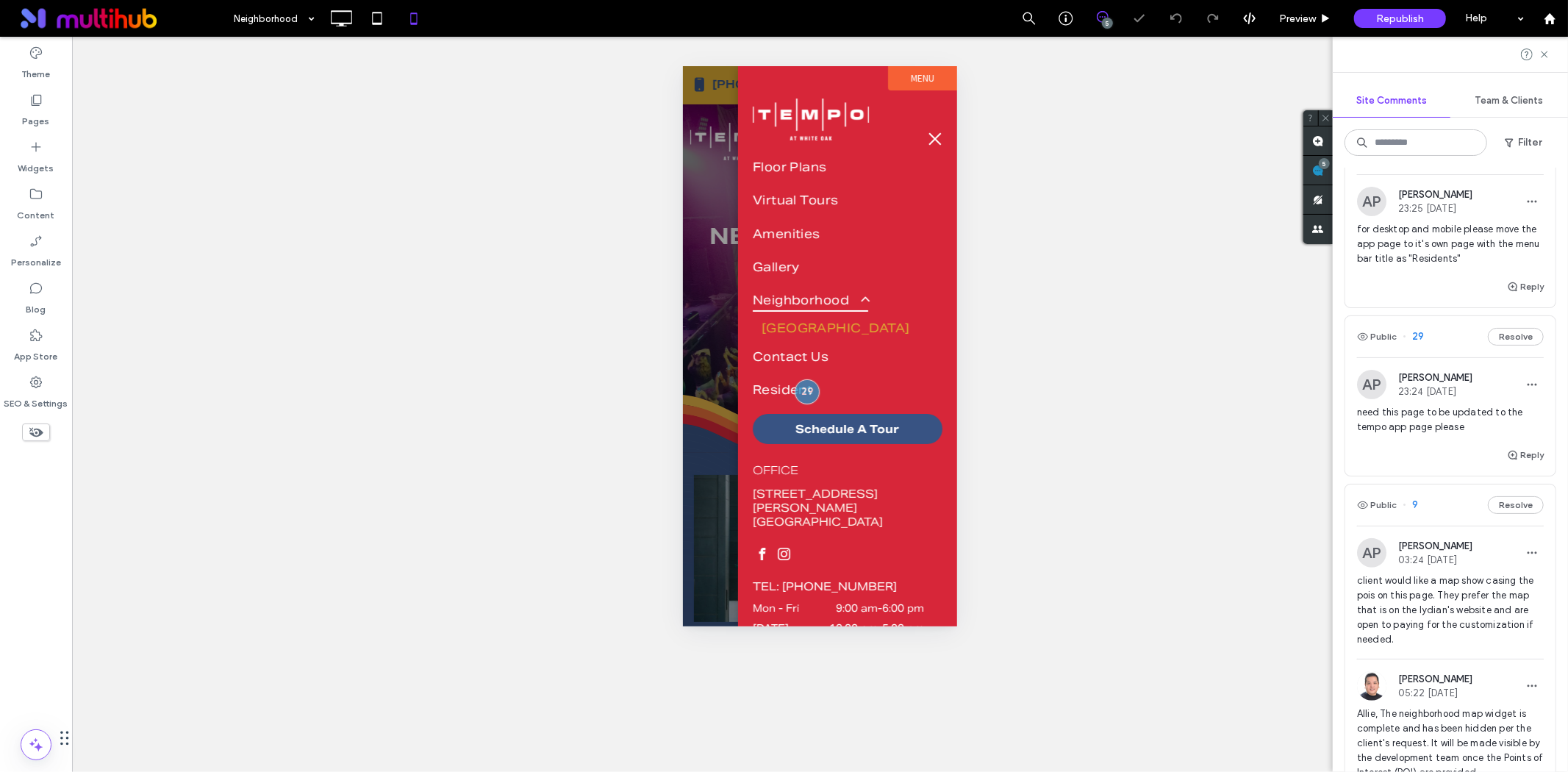
scroll to position [0, 0]
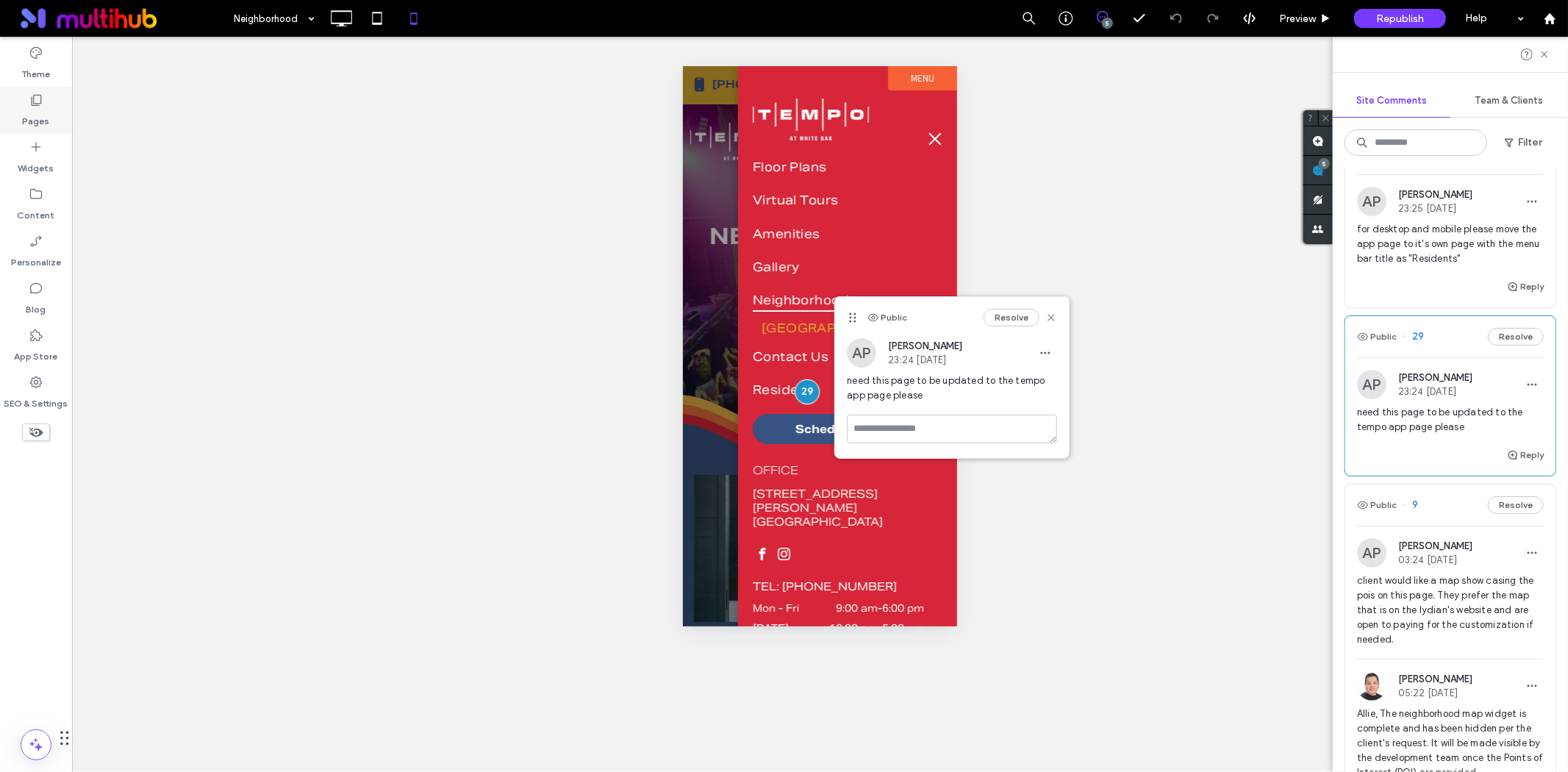
click at [32, 108] on label "Pages" at bounding box center [36, 118] width 28 height 21
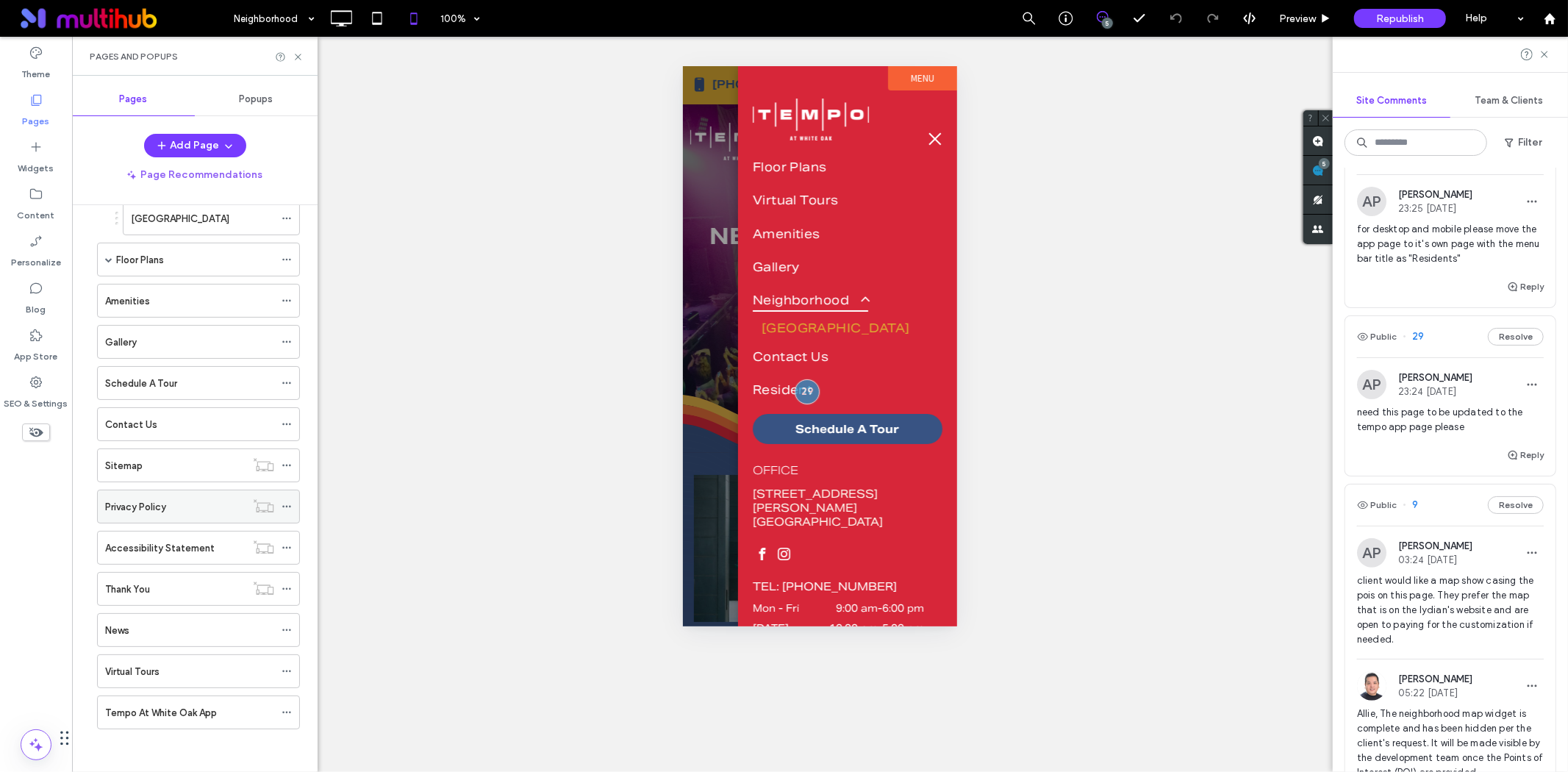
scroll to position [107, 0]
click at [204, 712] on label "Tempo At White Oak App" at bounding box center [160, 711] width 112 height 26
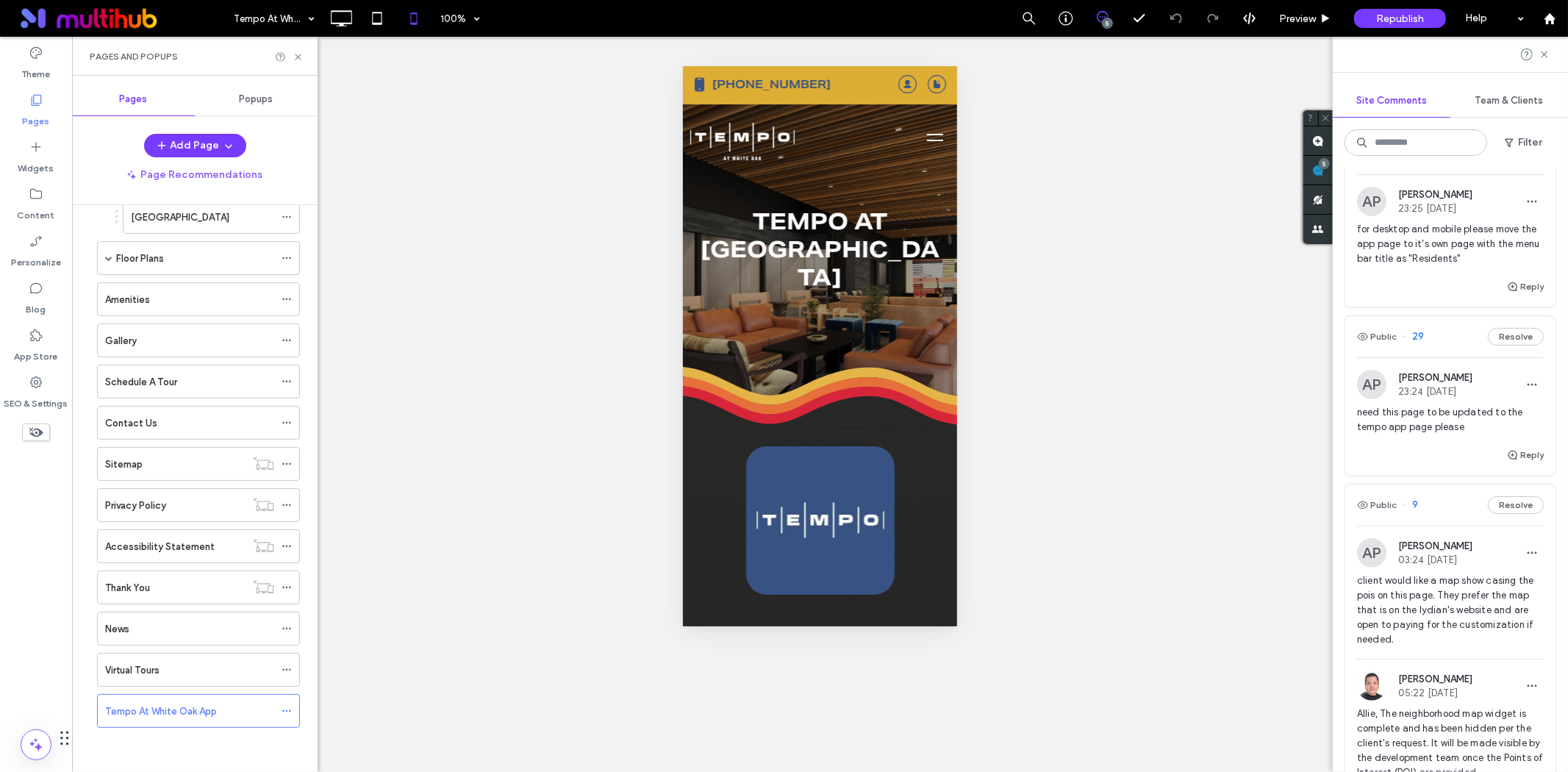
scroll to position [0, 0]
click at [1442, 427] on span "need this page to be updated to the tempo app page please" at bounding box center [1451, 419] width 187 height 30
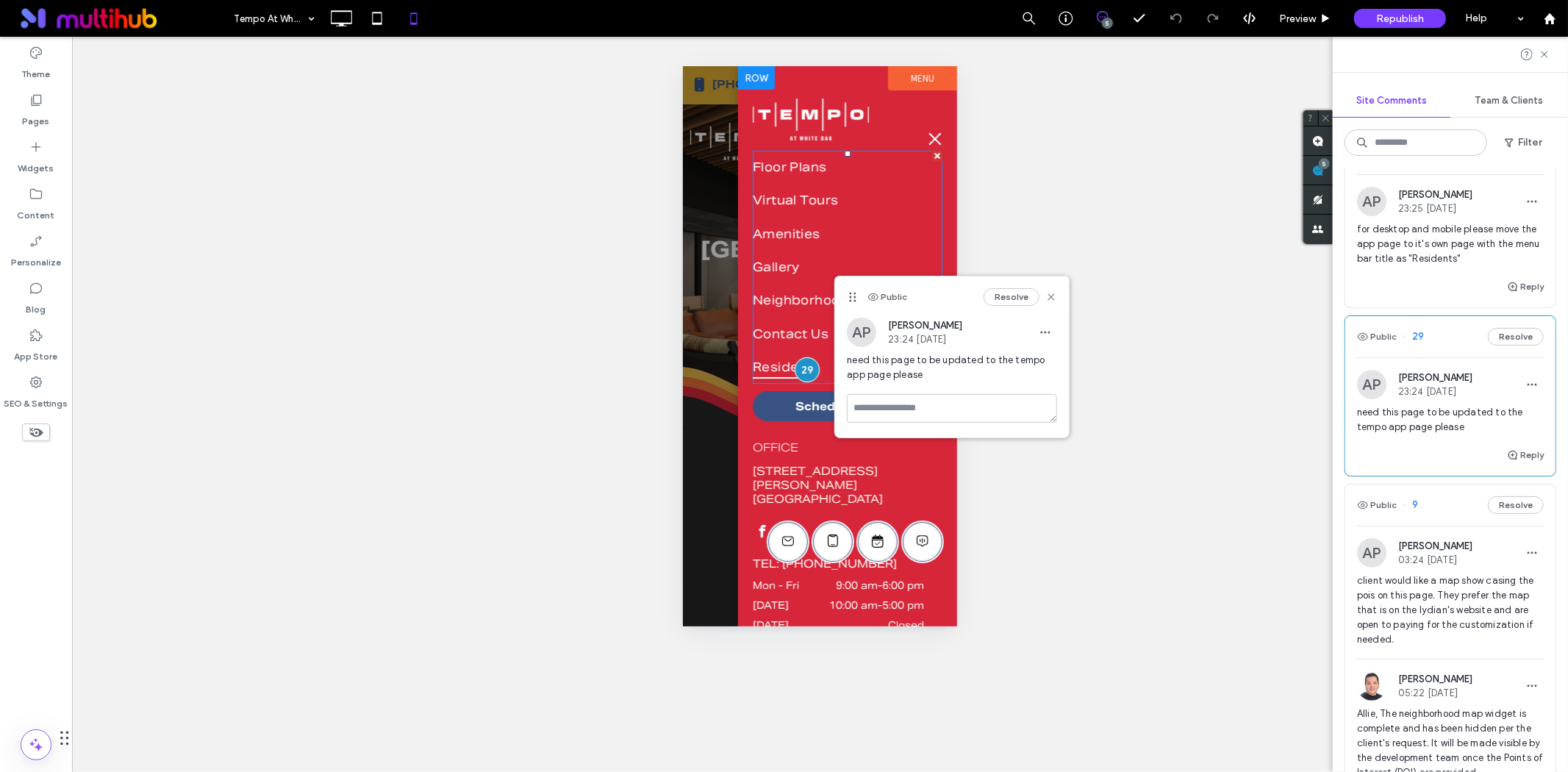
click at [775, 356] on span "Resident" at bounding box center [782, 367] width 60 height 23
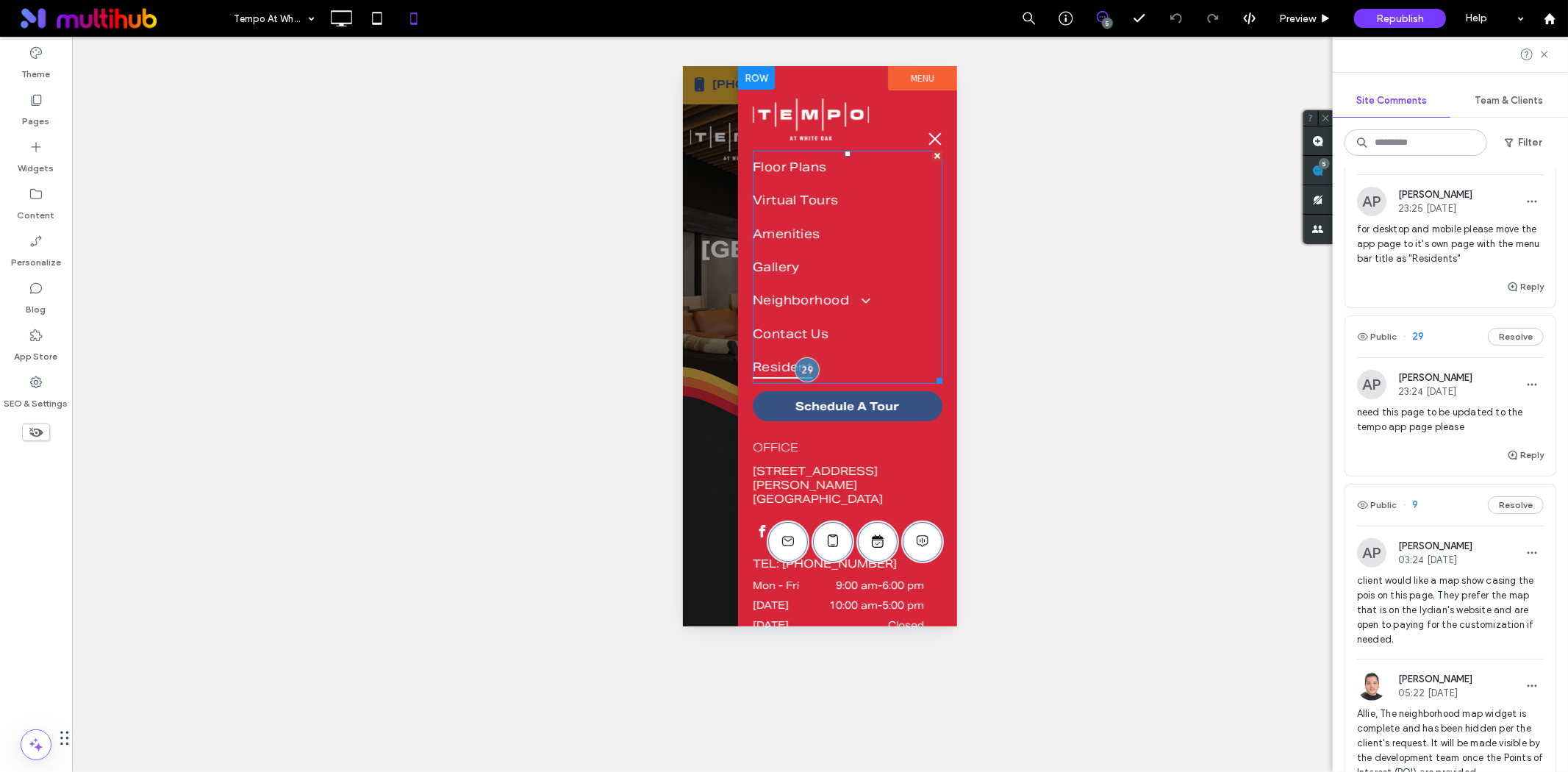
click at [774, 356] on span "Resident" at bounding box center [782, 367] width 60 height 23
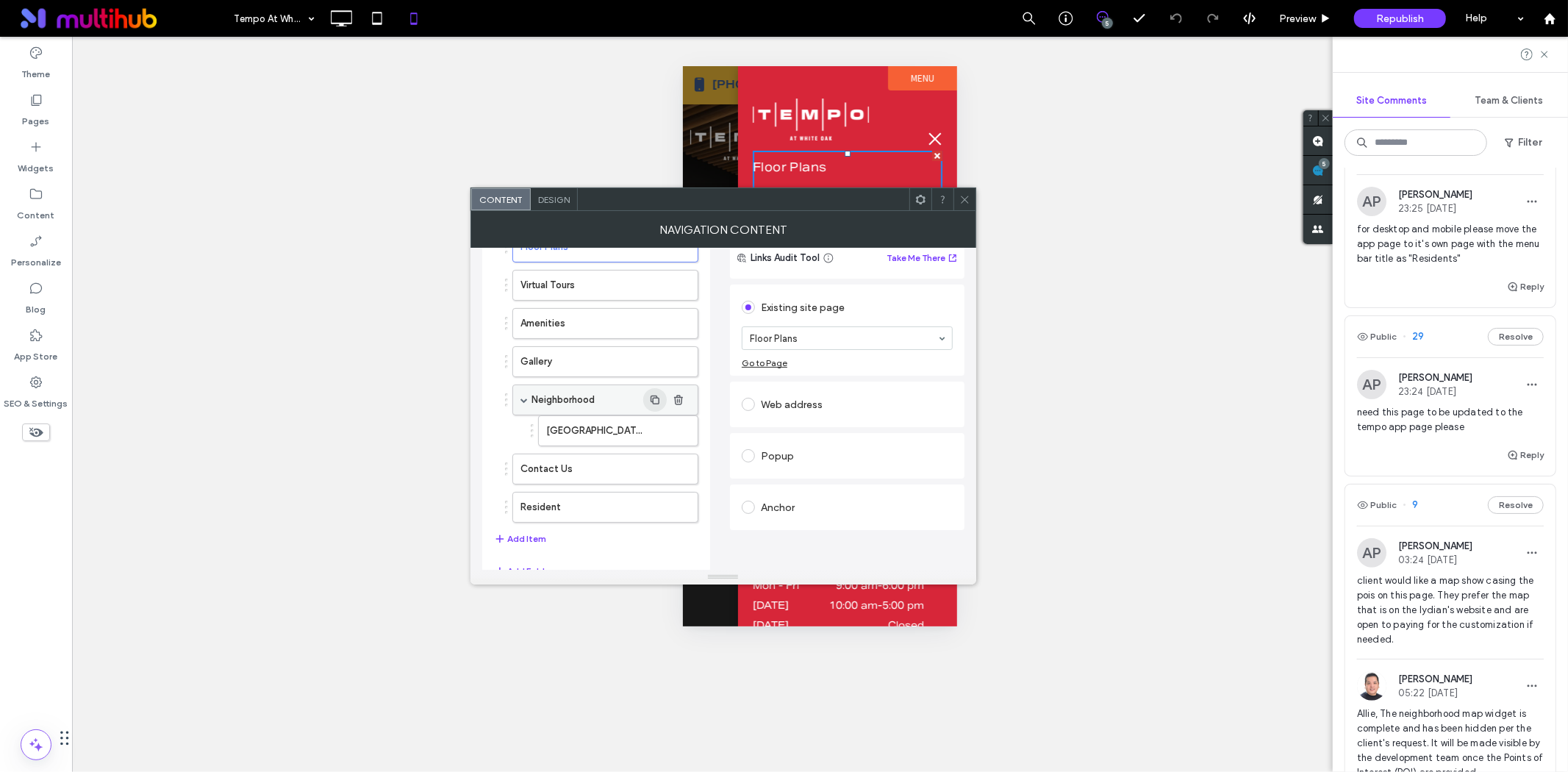
scroll to position [131, 0]
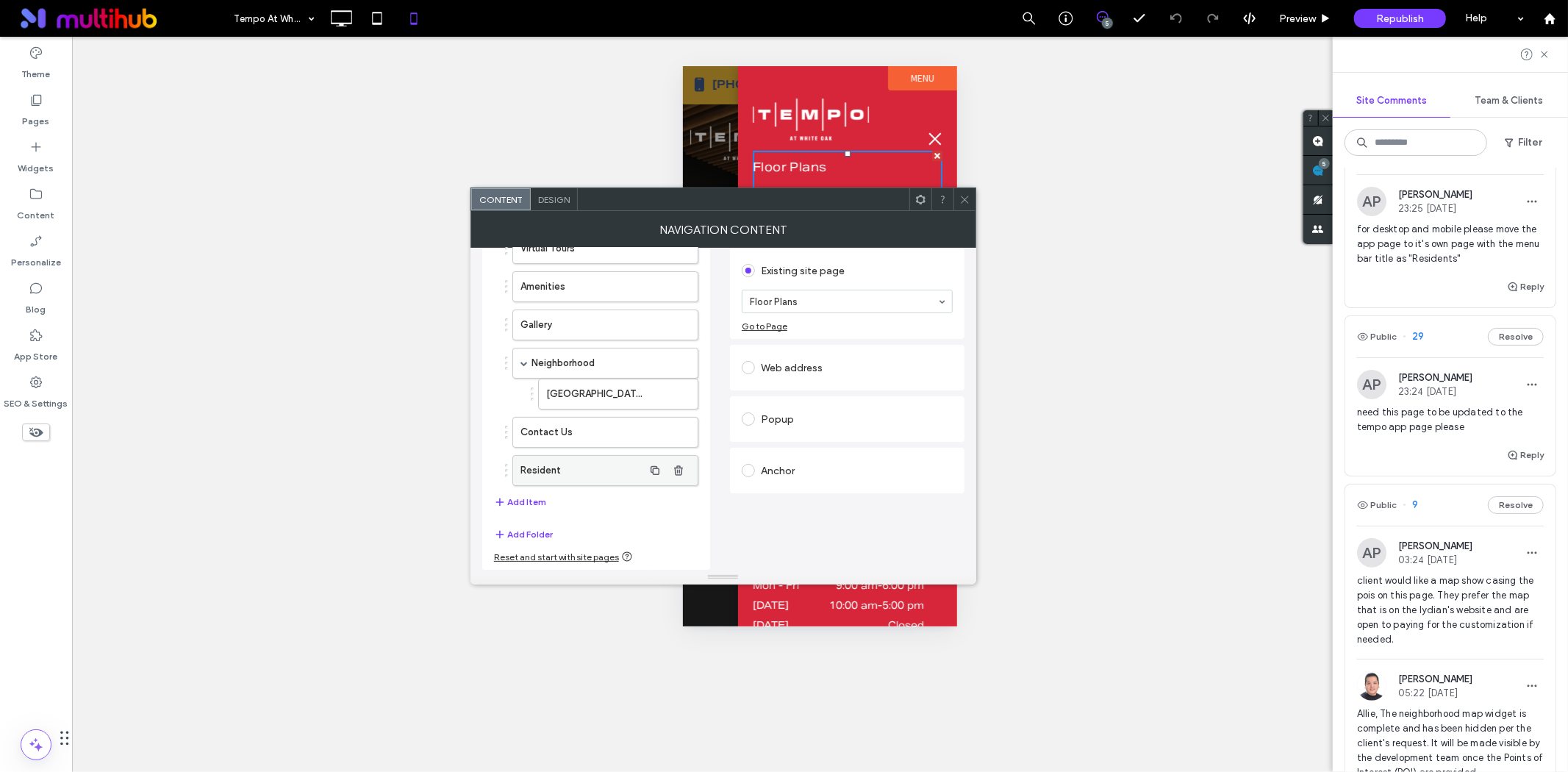
click at [614, 472] on label "Resident" at bounding box center [581, 470] width 123 height 30
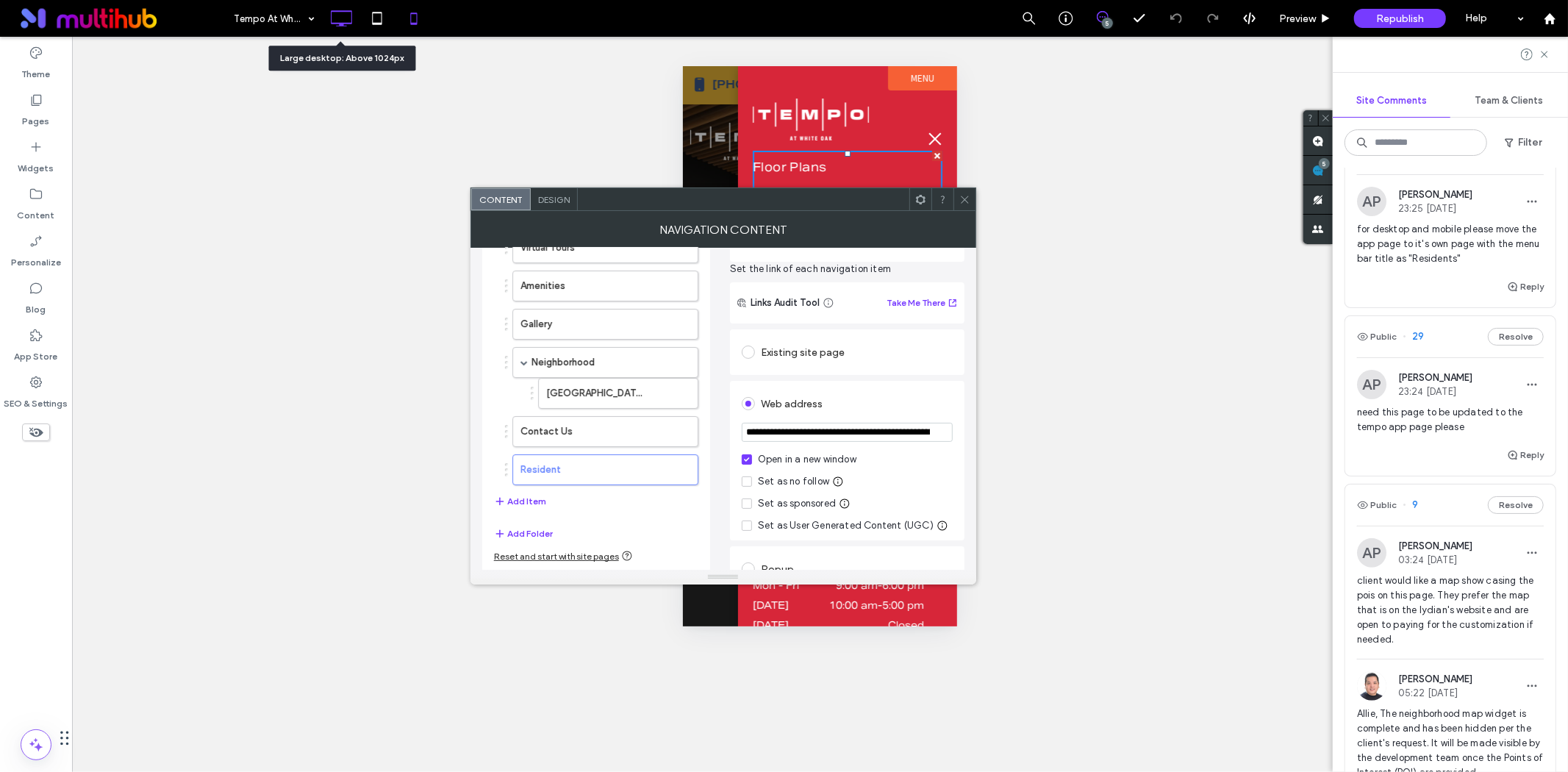
click at [336, 21] on icon at bounding box center [340, 18] width 30 height 30
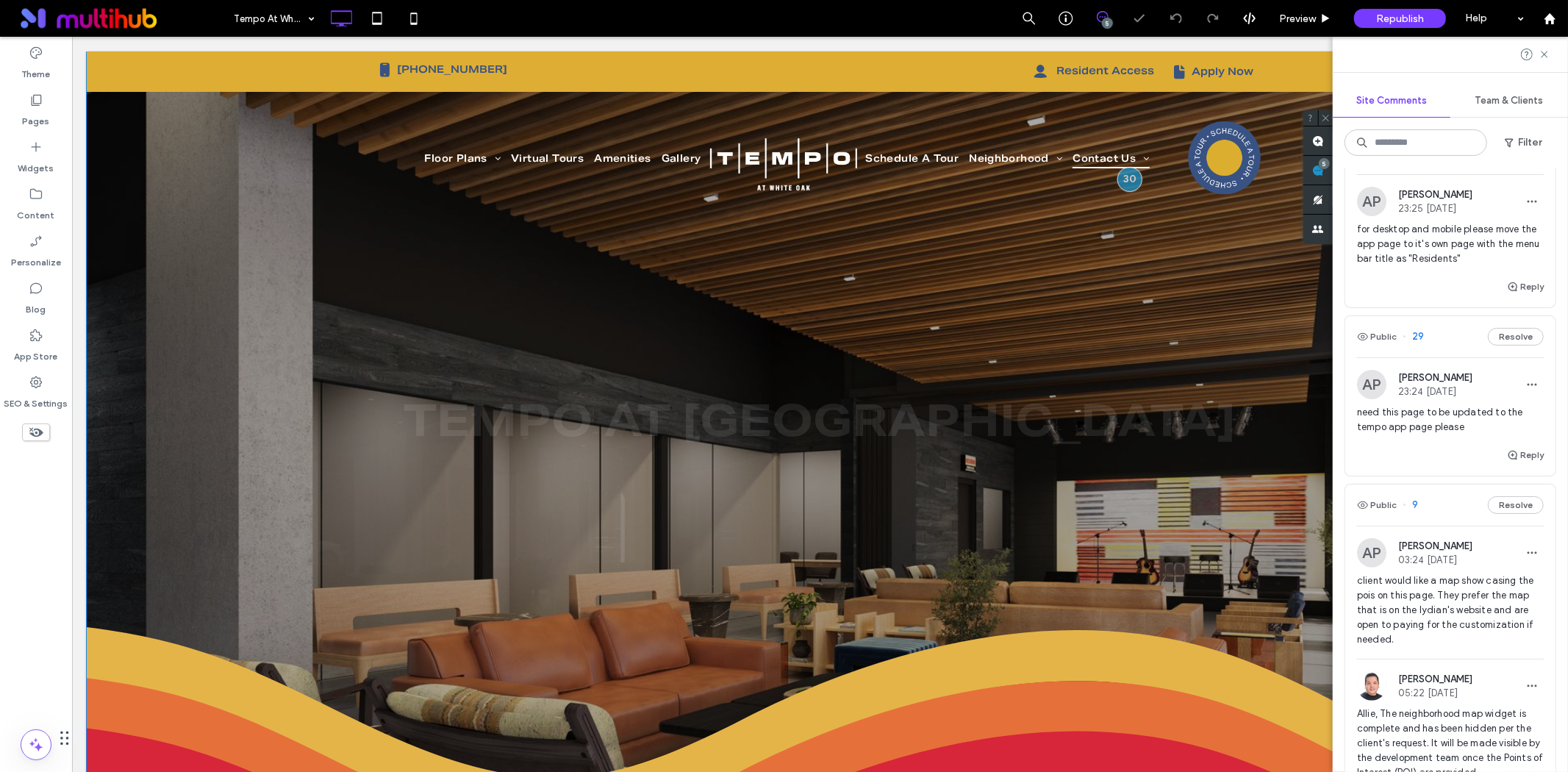
scroll to position [0, 0]
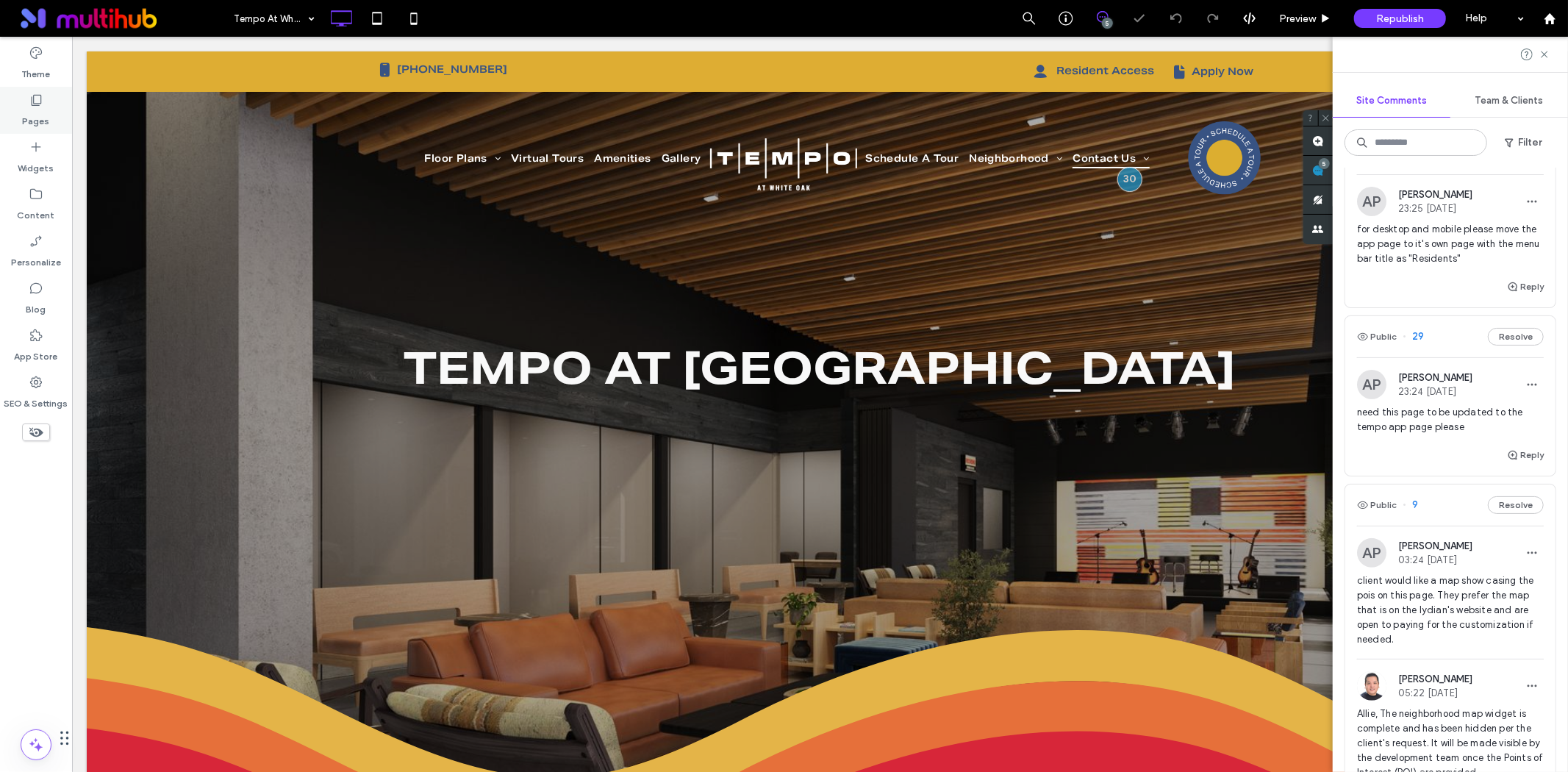
click at [49, 105] on div "Pages" at bounding box center [36, 110] width 72 height 47
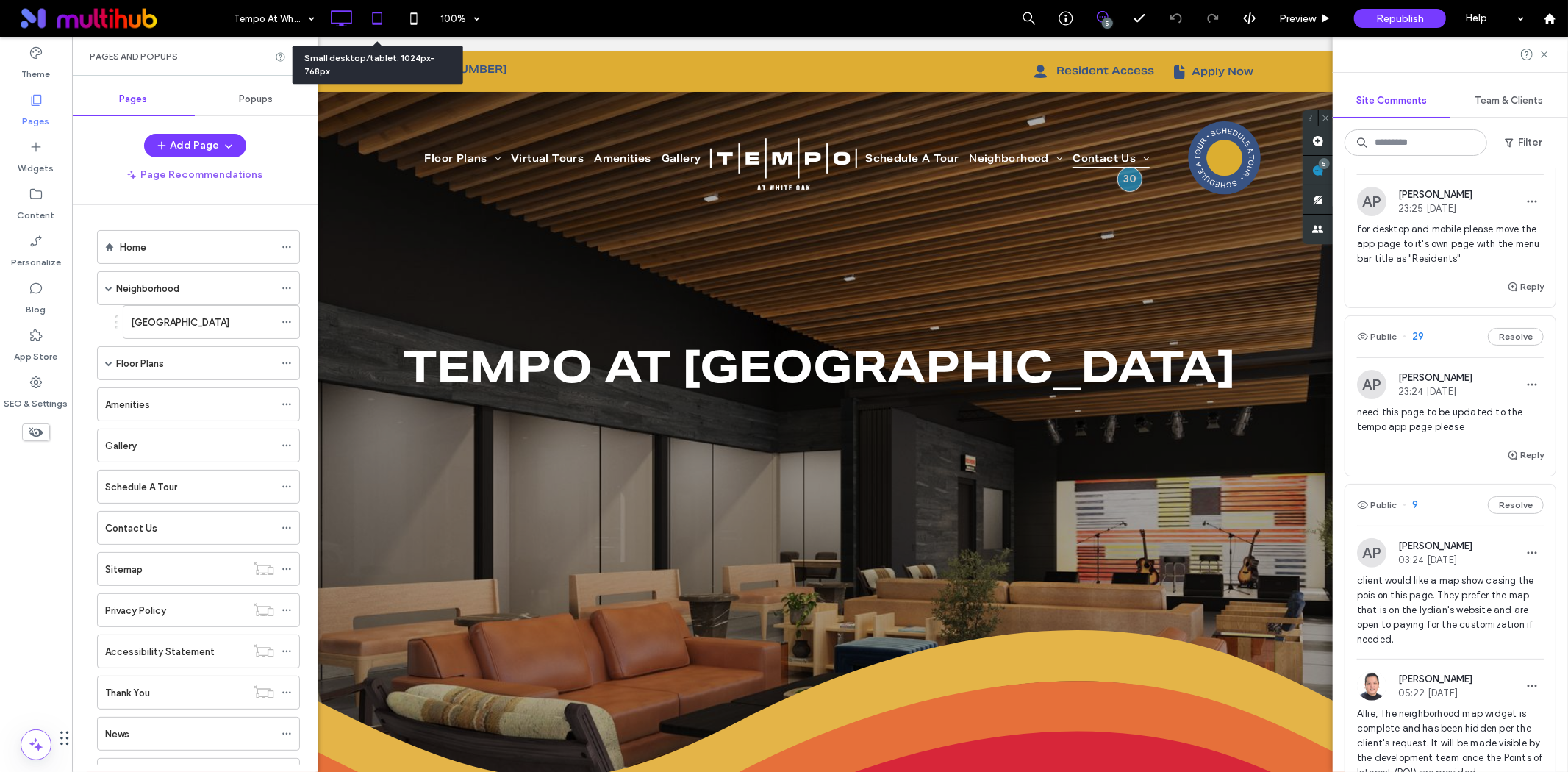
click at [377, 17] on icon at bounding box center [377, 18] width 30 height 30
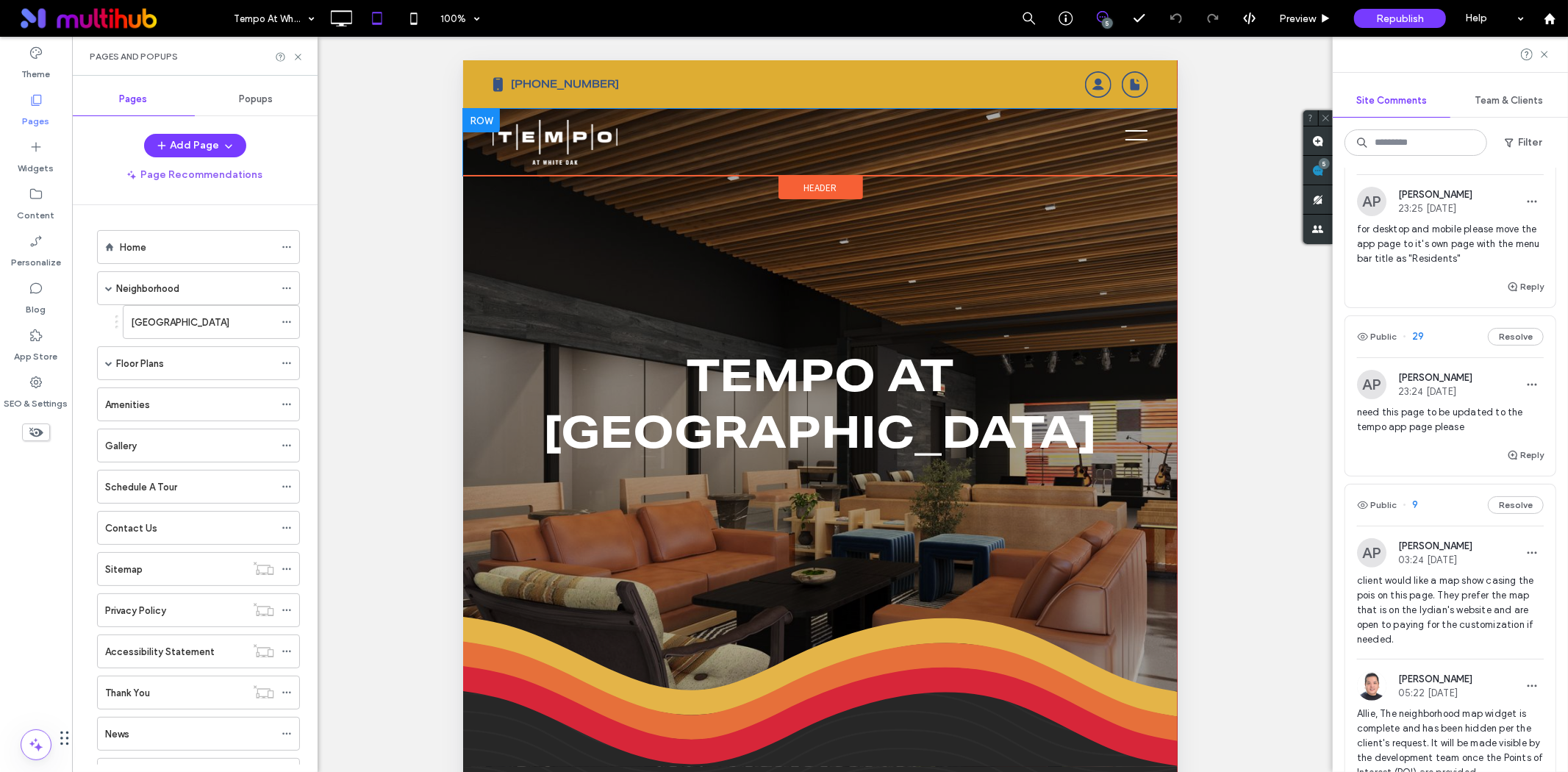
click at [1101, 137] on div "Click To Paste" at bounding box center [820, 141] width 656 height 45
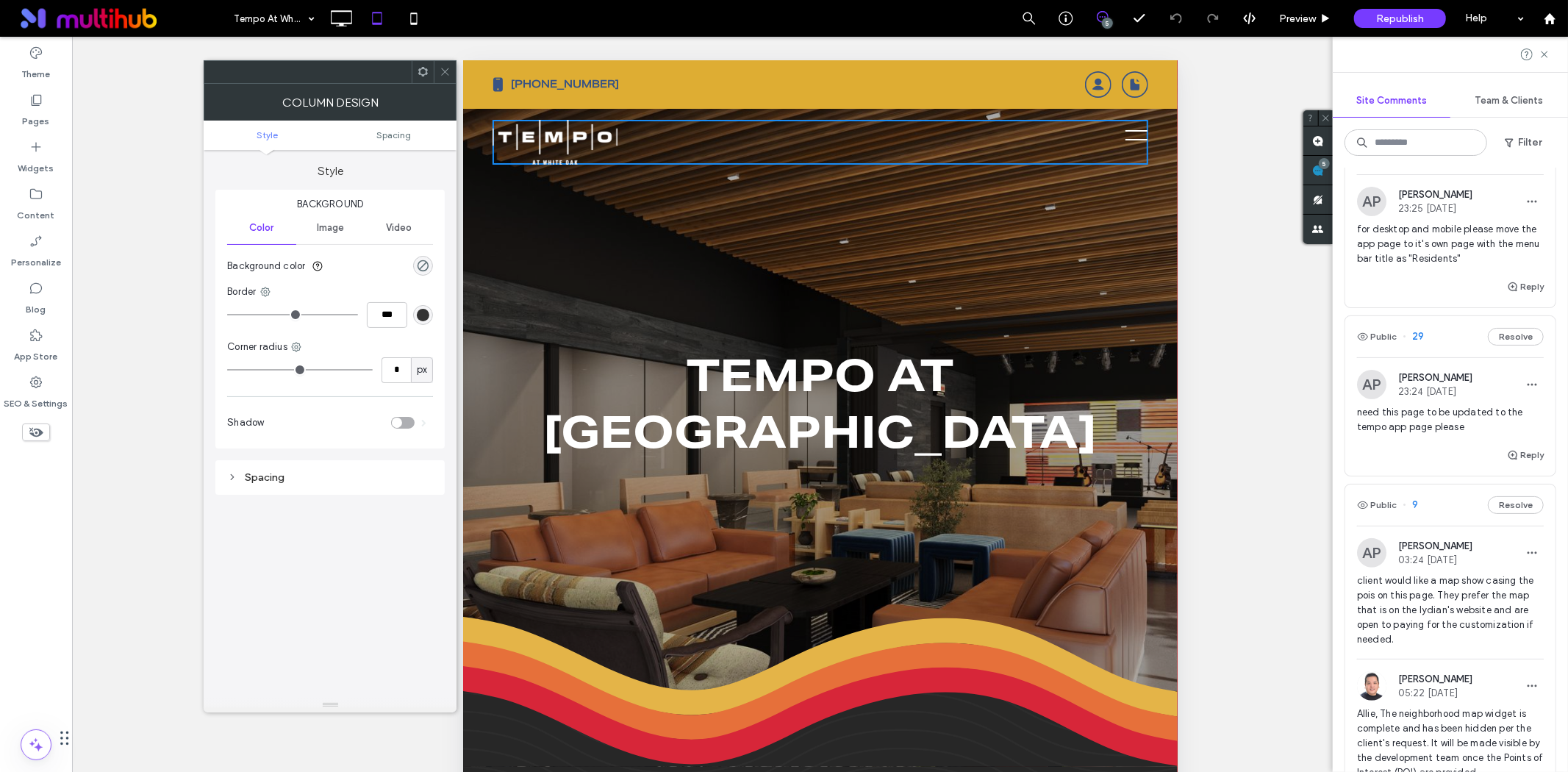
click at [1125, 138] on span "menu" at bounding box center [1135, 139] width 22 height 2
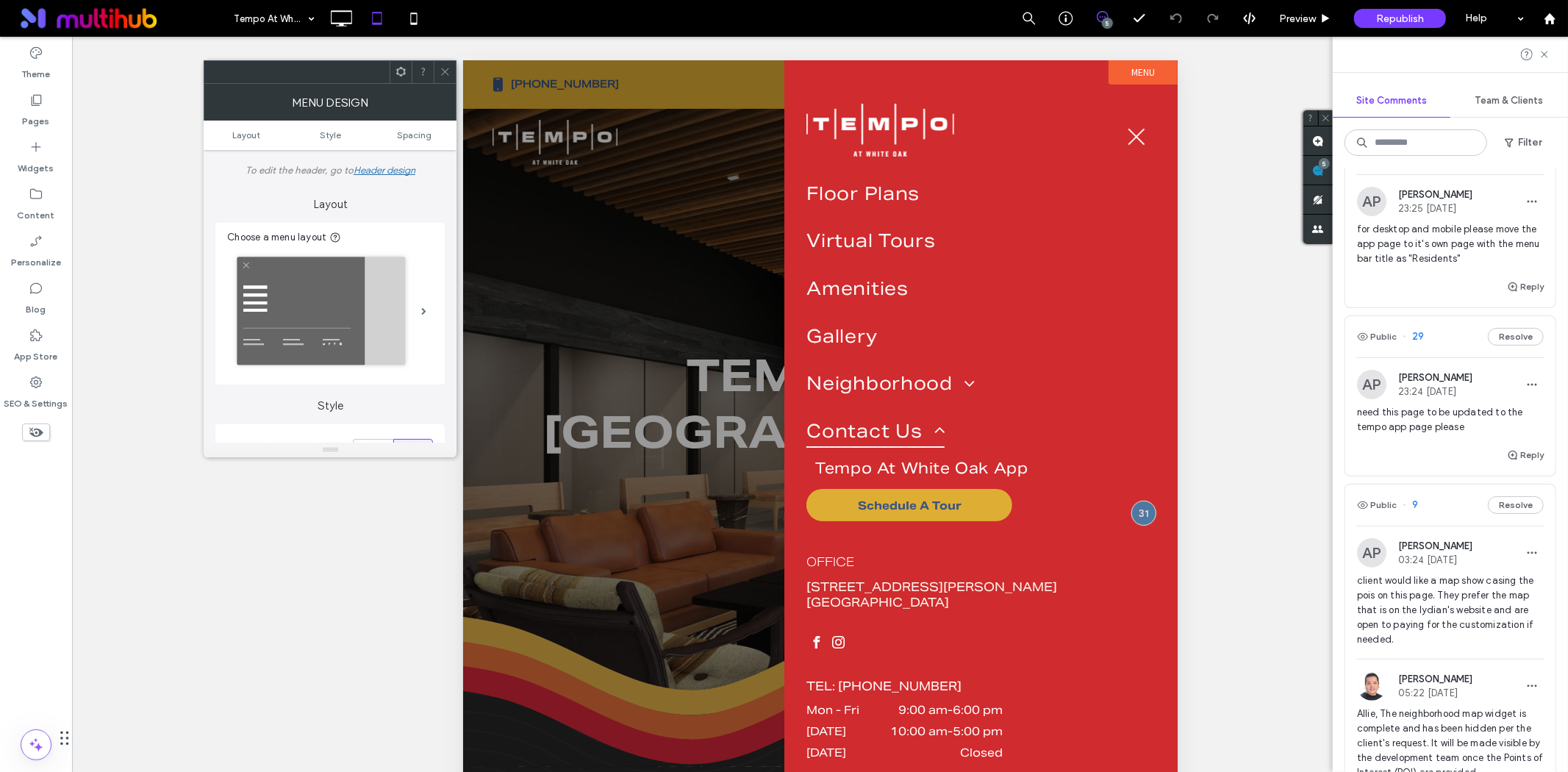
click at [1133, 136] on span "menu" at bounding box center [1136, 136] width 17 height 17
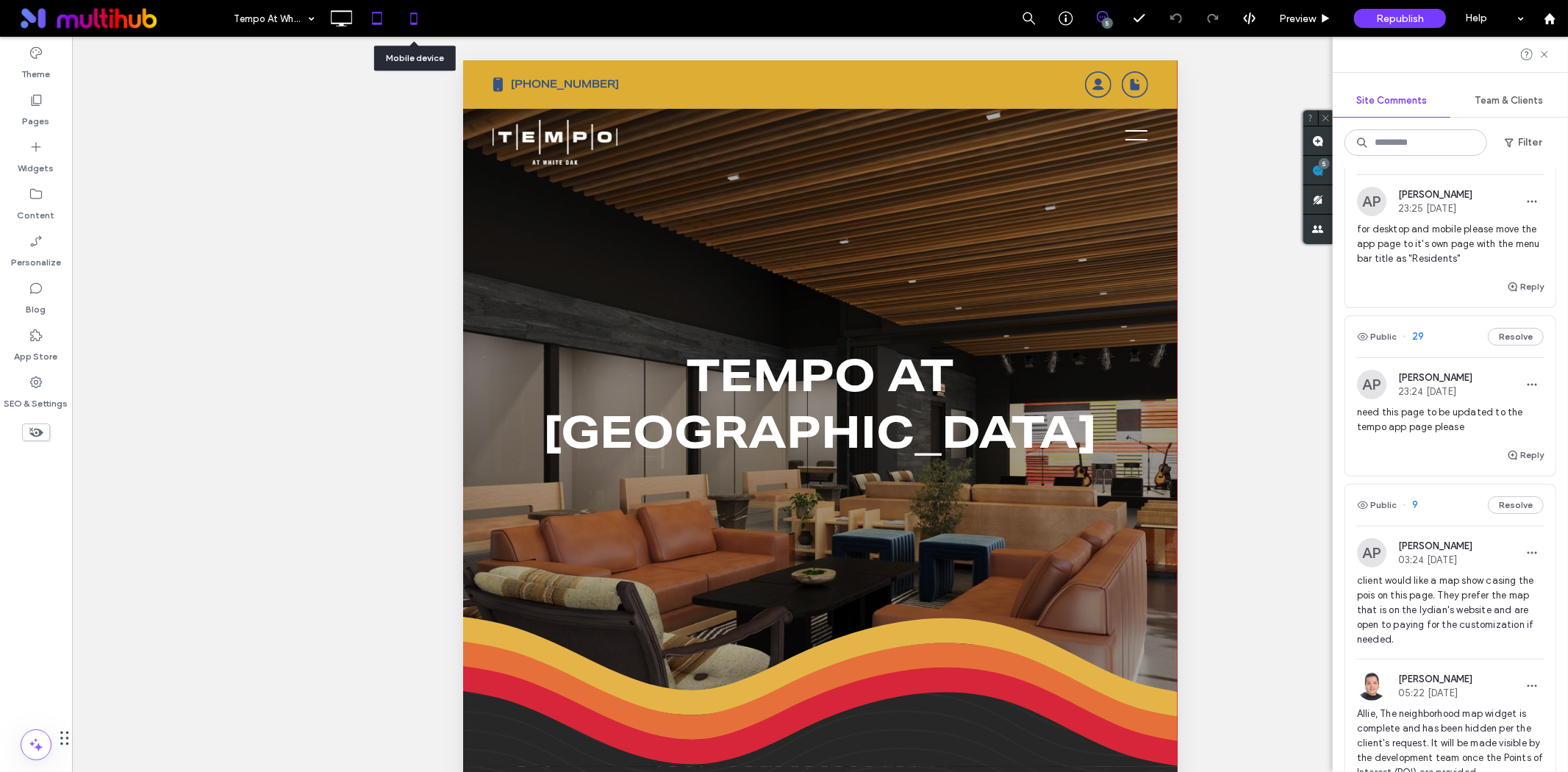
click at [415, 23] on use at bounding box center [414, 18] width 7 height 11
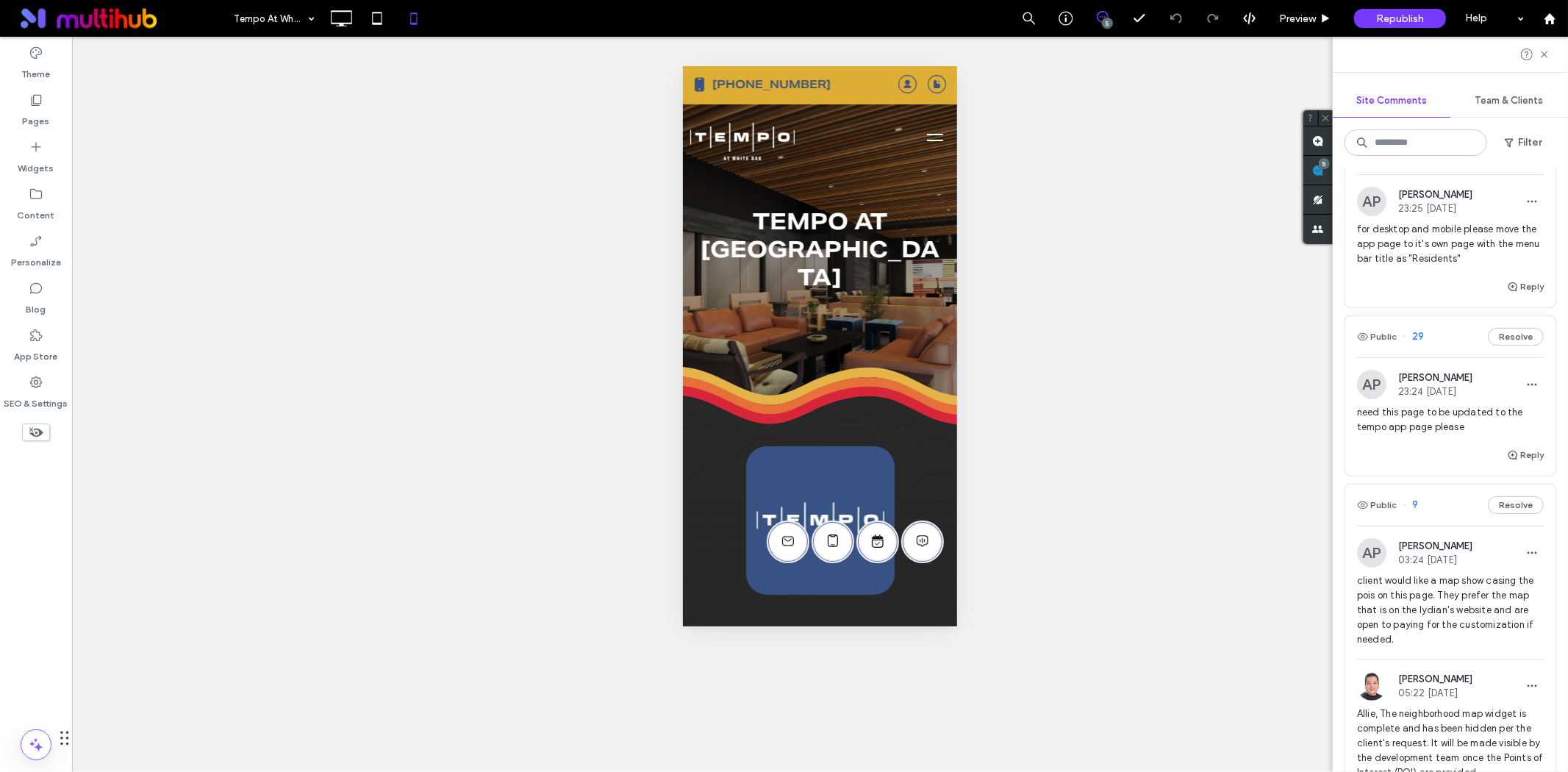
click at [1447, 432] on span "need this page to be updated to the tempo app page please" at bounding box center [1451, 419] width 187 height 30
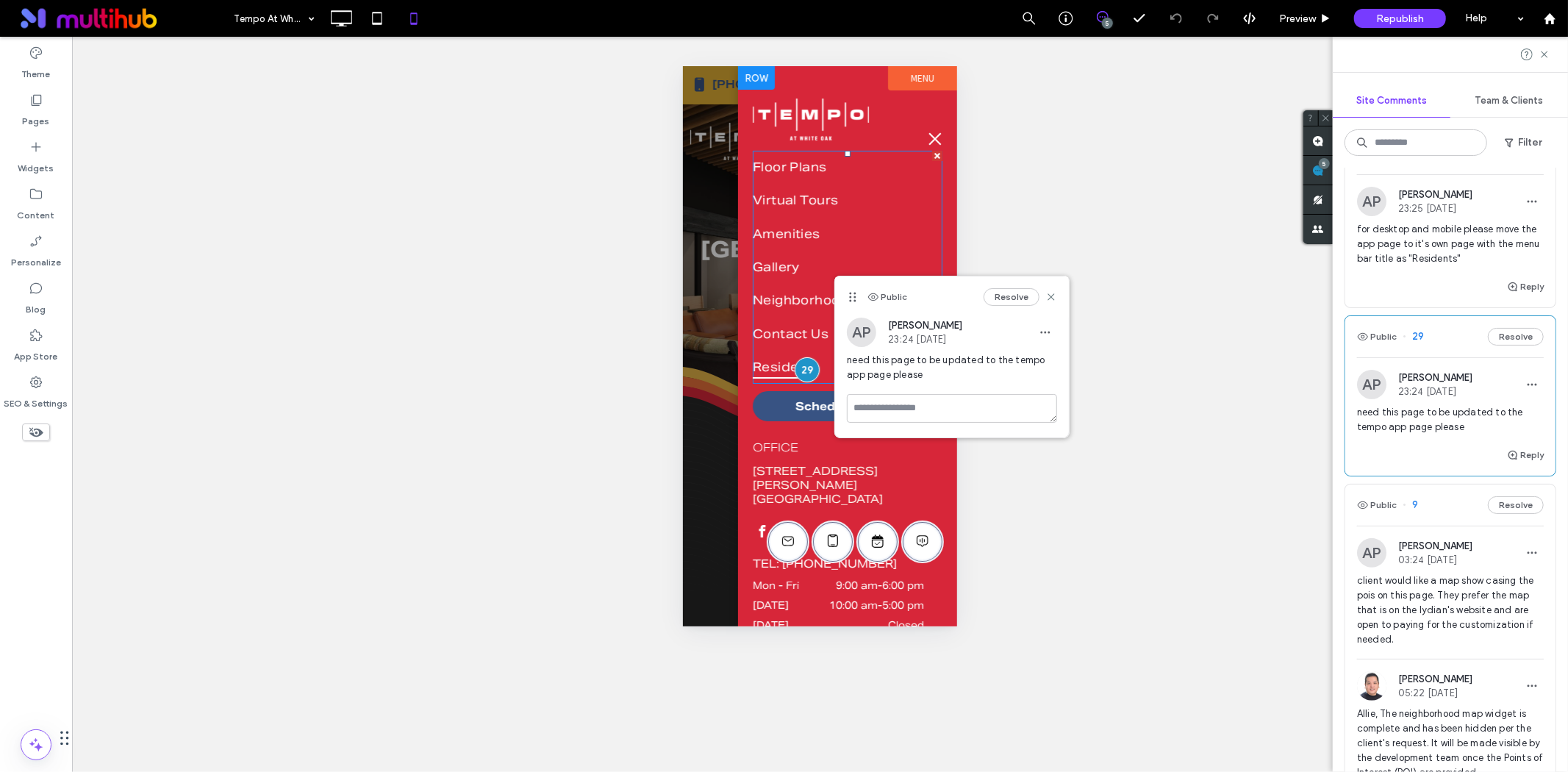
click at [771, 356] on span "Resident" at bounding box center [782, 367] width 60 height 23
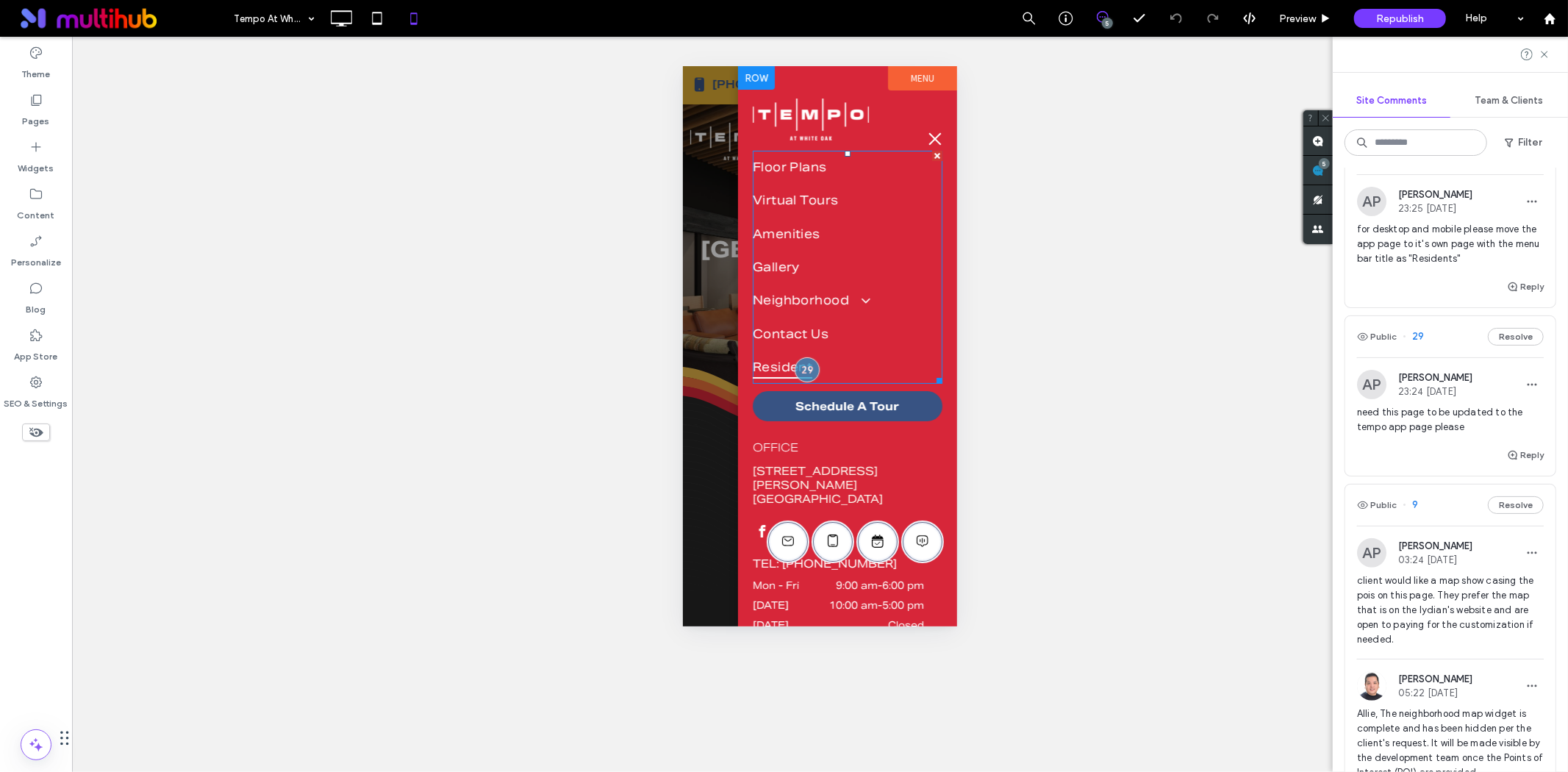
click at [857, 350] on link "Resident" at bounding box center [846, 366] width 190 height 33
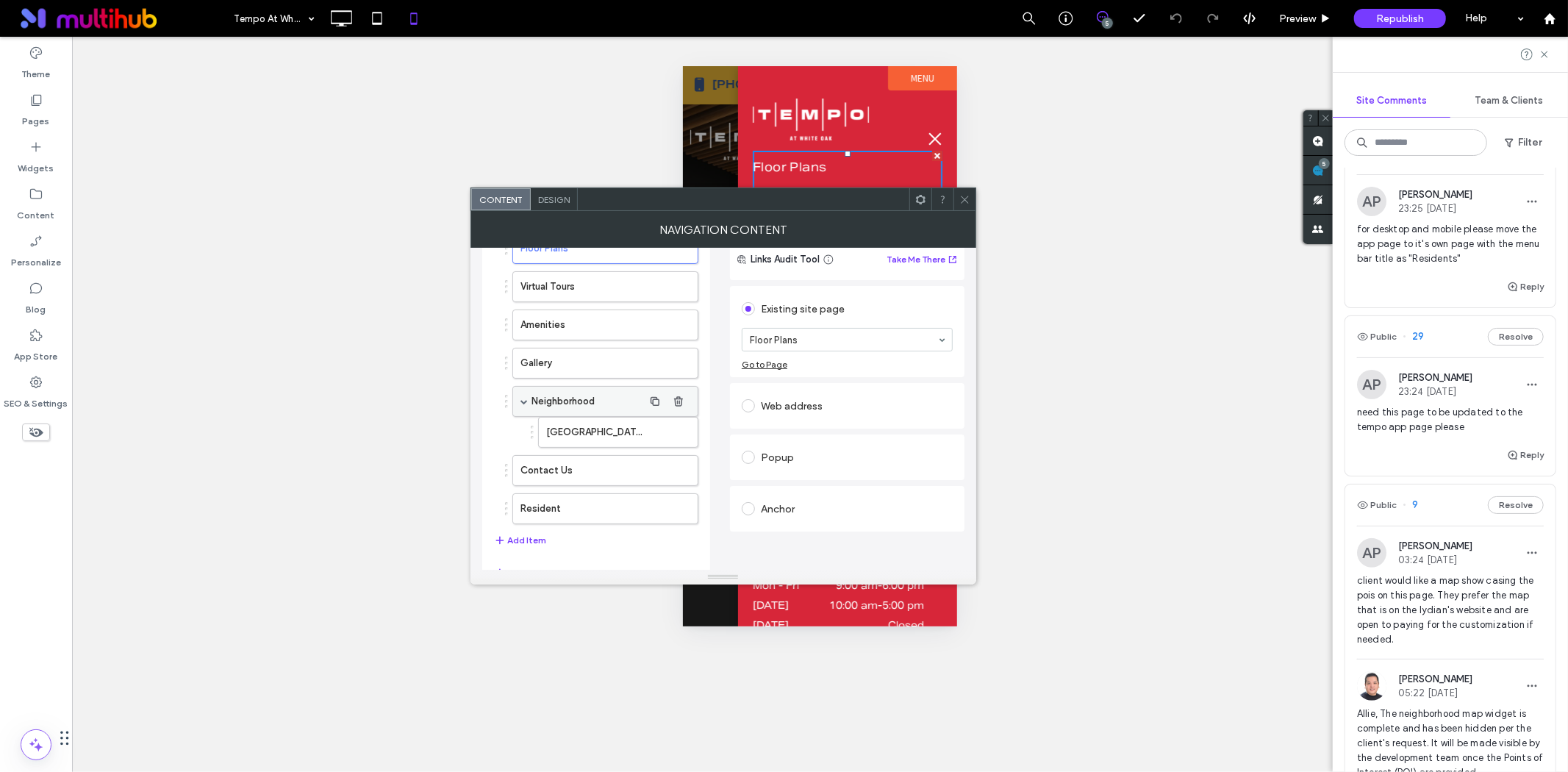
scroll to position [131, 0]
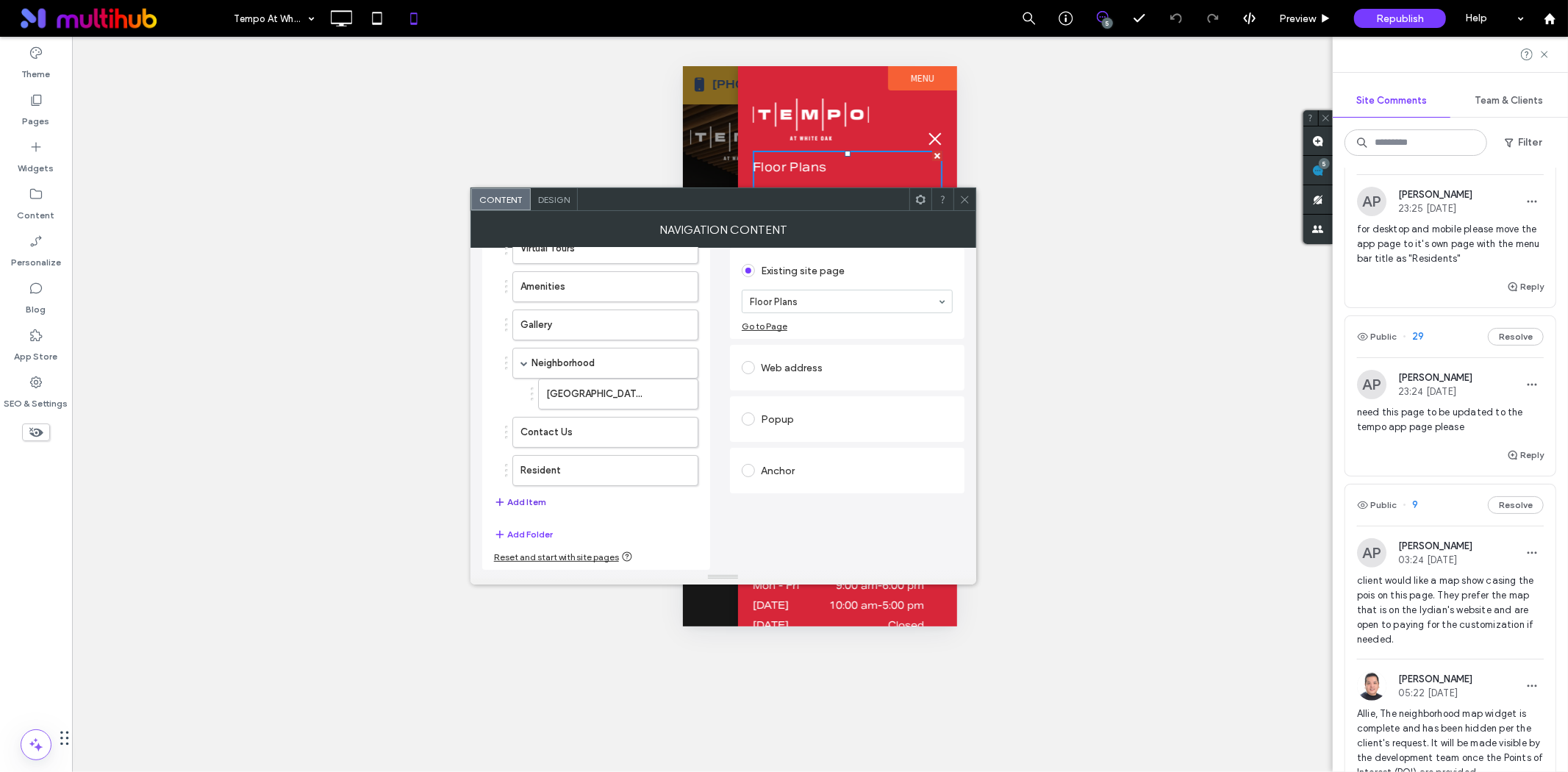
click at [536, 503] on button "Add Item" at bounding box center [519, 502] width 52 height 18
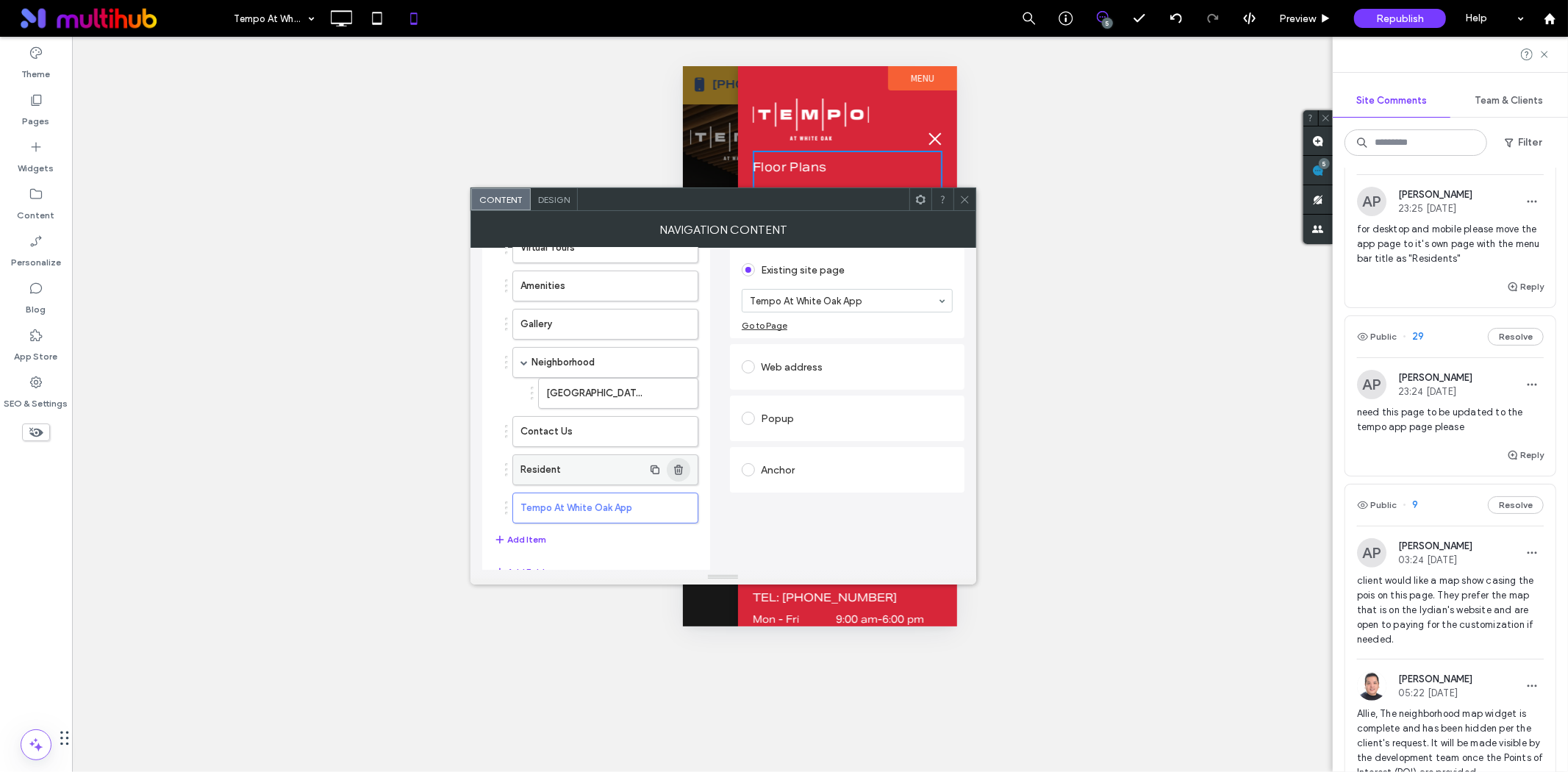
click at [681, 469] on use "button" at bounding box center [678, 469] width 9 height 10
click at [967, 204] on icon at bounding box center [966, 200] width 11 height 11
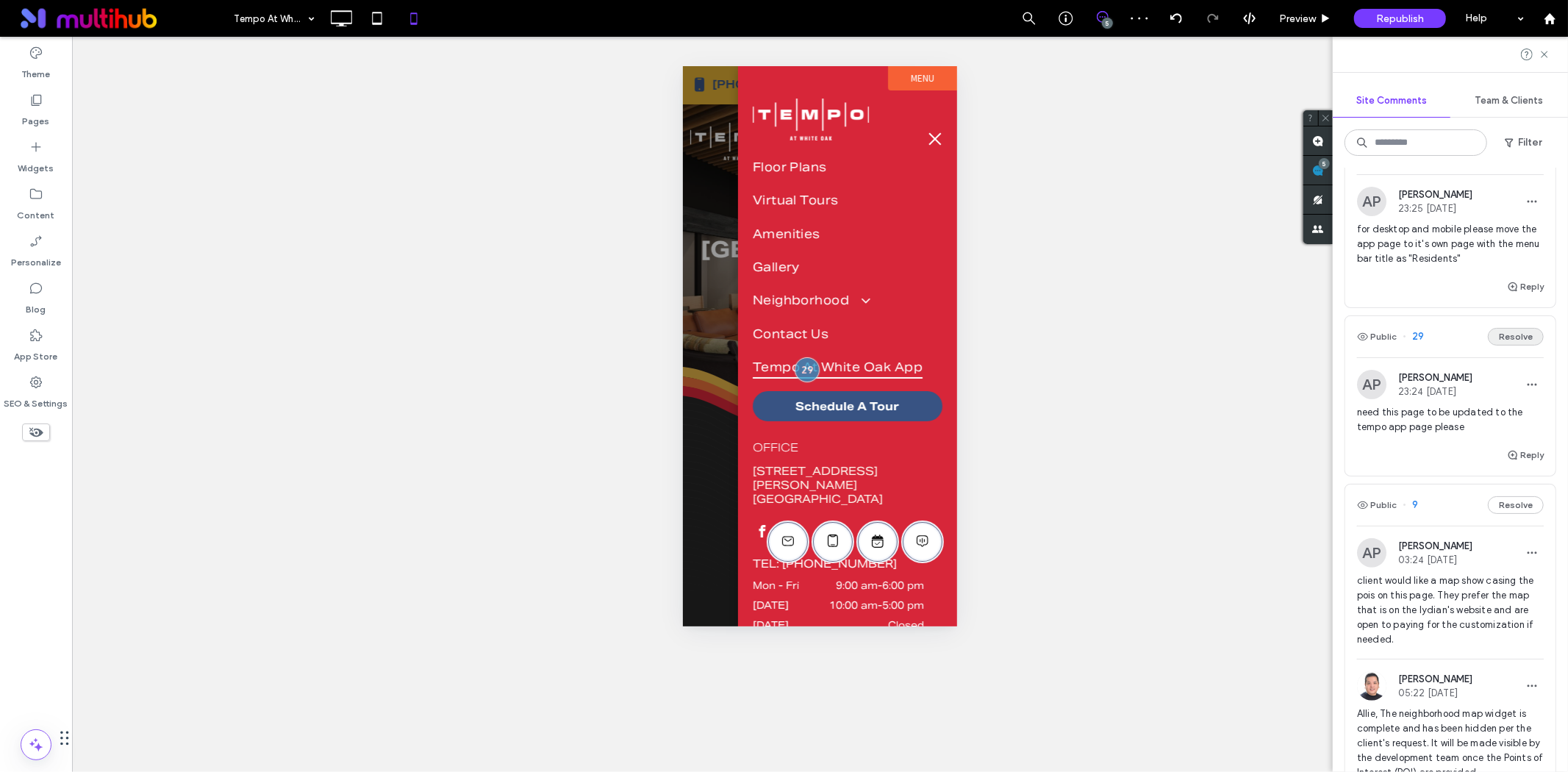
click at [1494, 338] on button "Resolve" at bounding box center [1516, 336] width 56 height 18
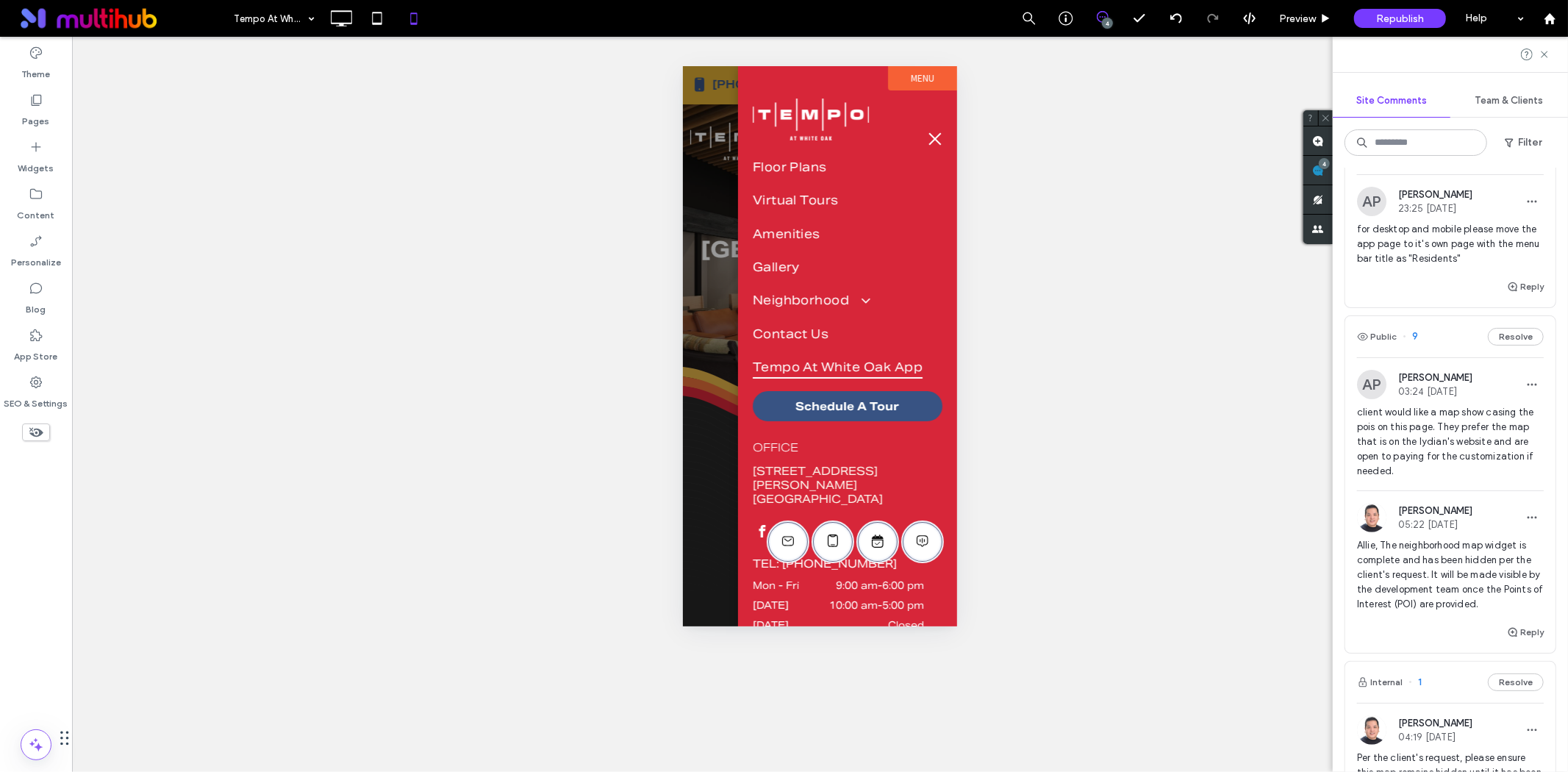
click at [1395, 262] on span "for desktop and mobile please move the app page to it's own page with the menu …" at bounding box center [1451, 244] width 187 height 44
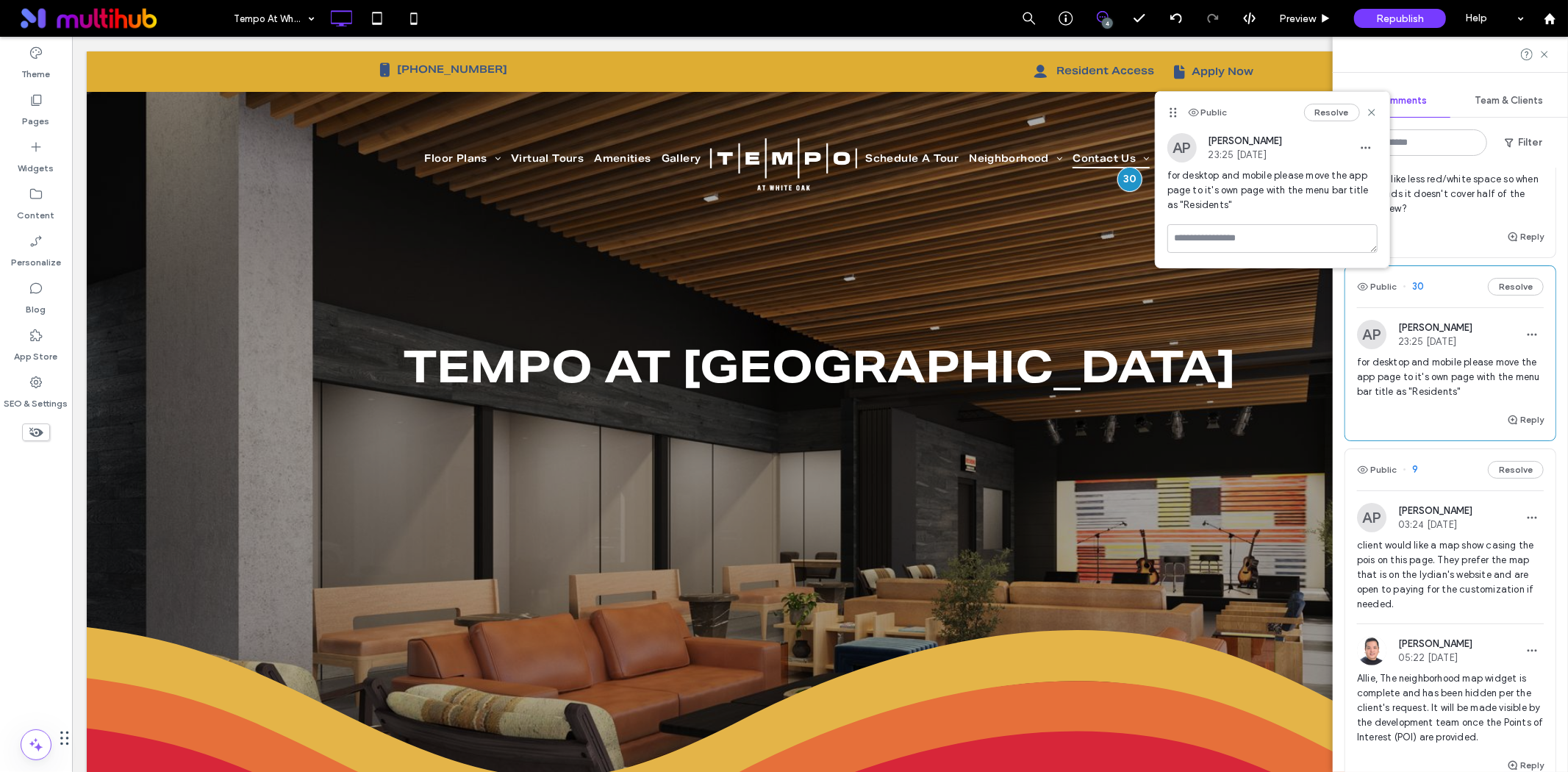
scroll to position [82, 0]
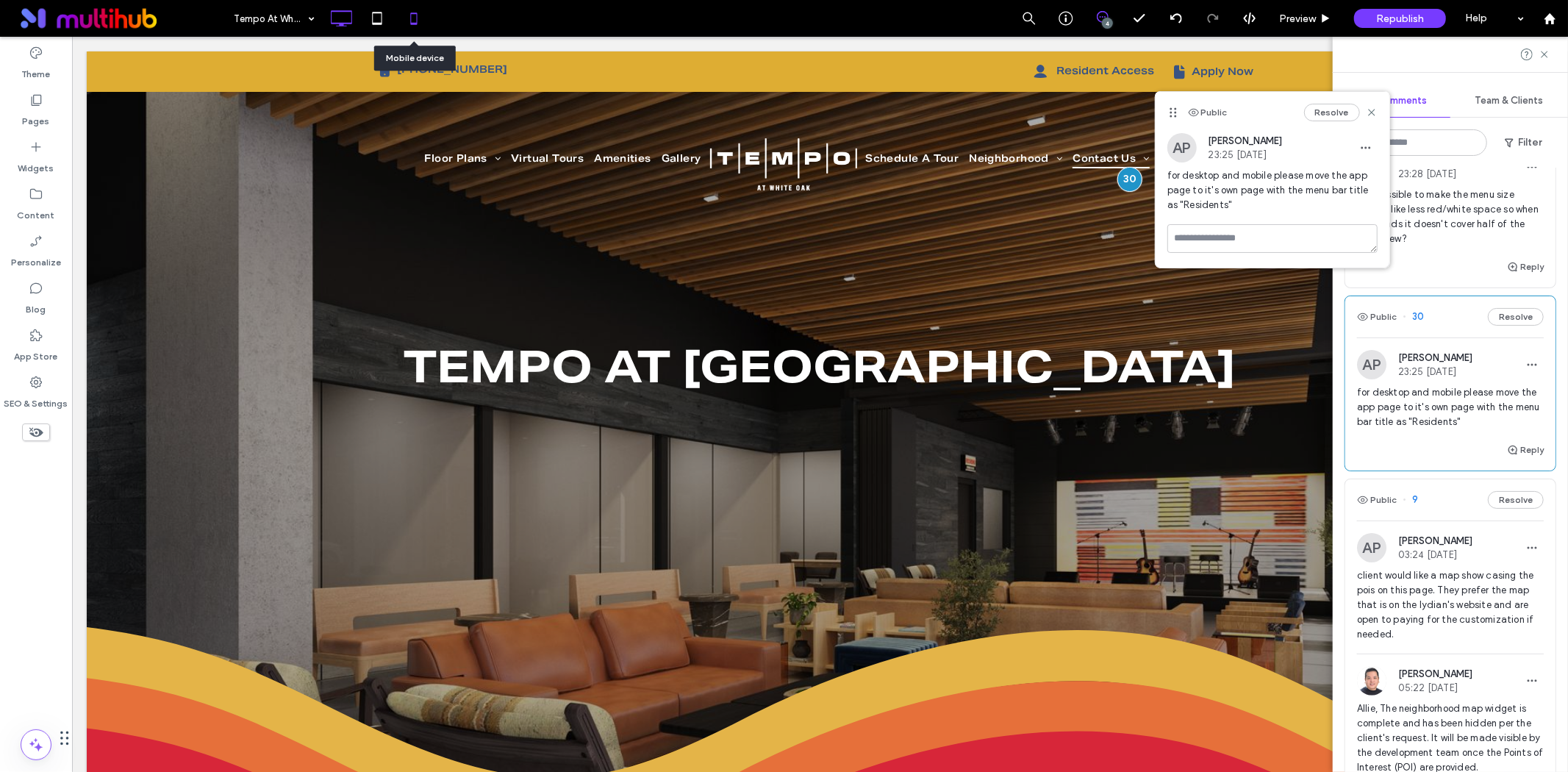
click at [407, 18] on icon at bounding box center [414, 18] width 30 height 30
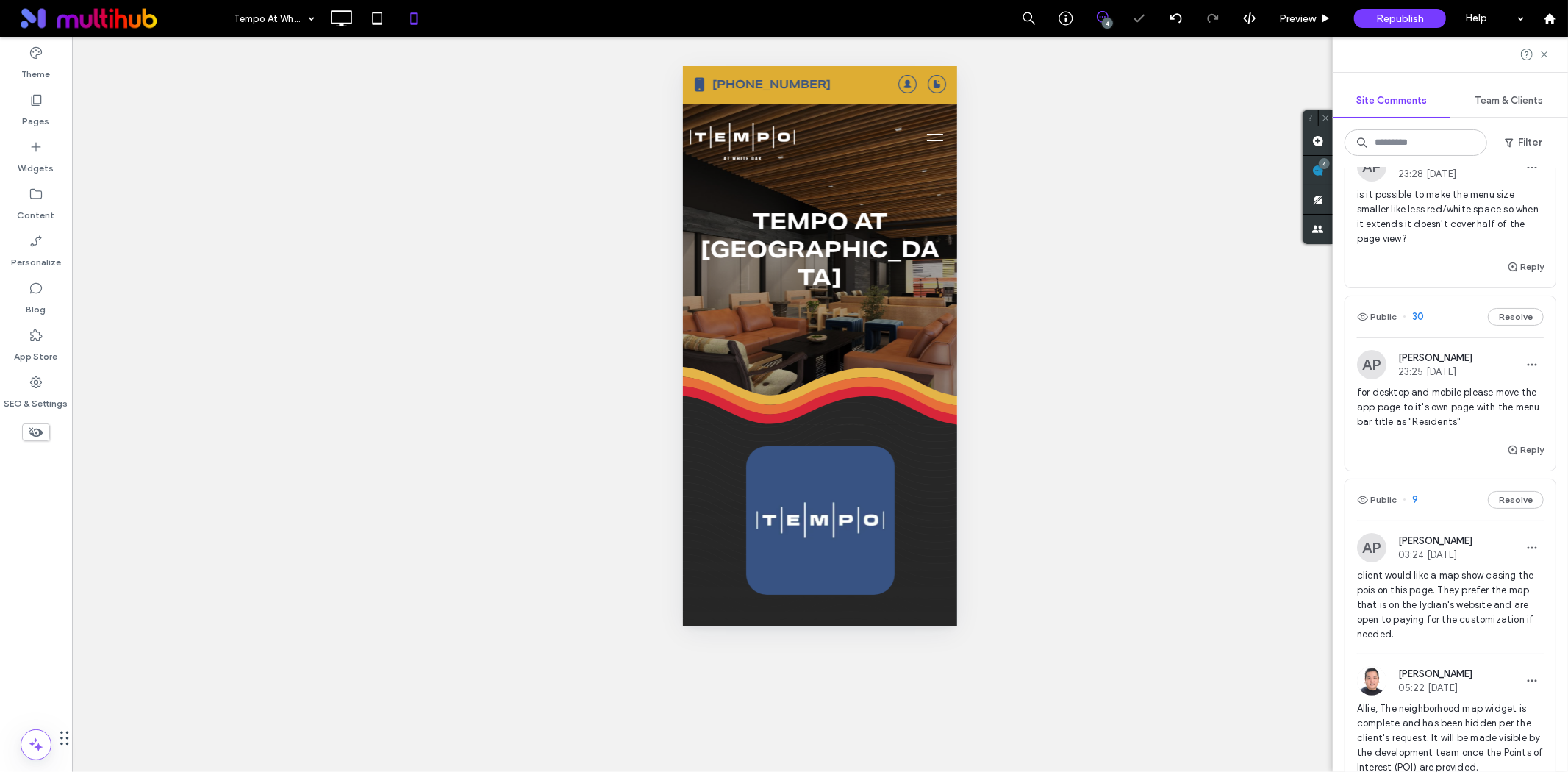
scroll to position [0, 0]
click at [927, 133] on span "menu" at bounding box center [934, 134] width 16 height 2
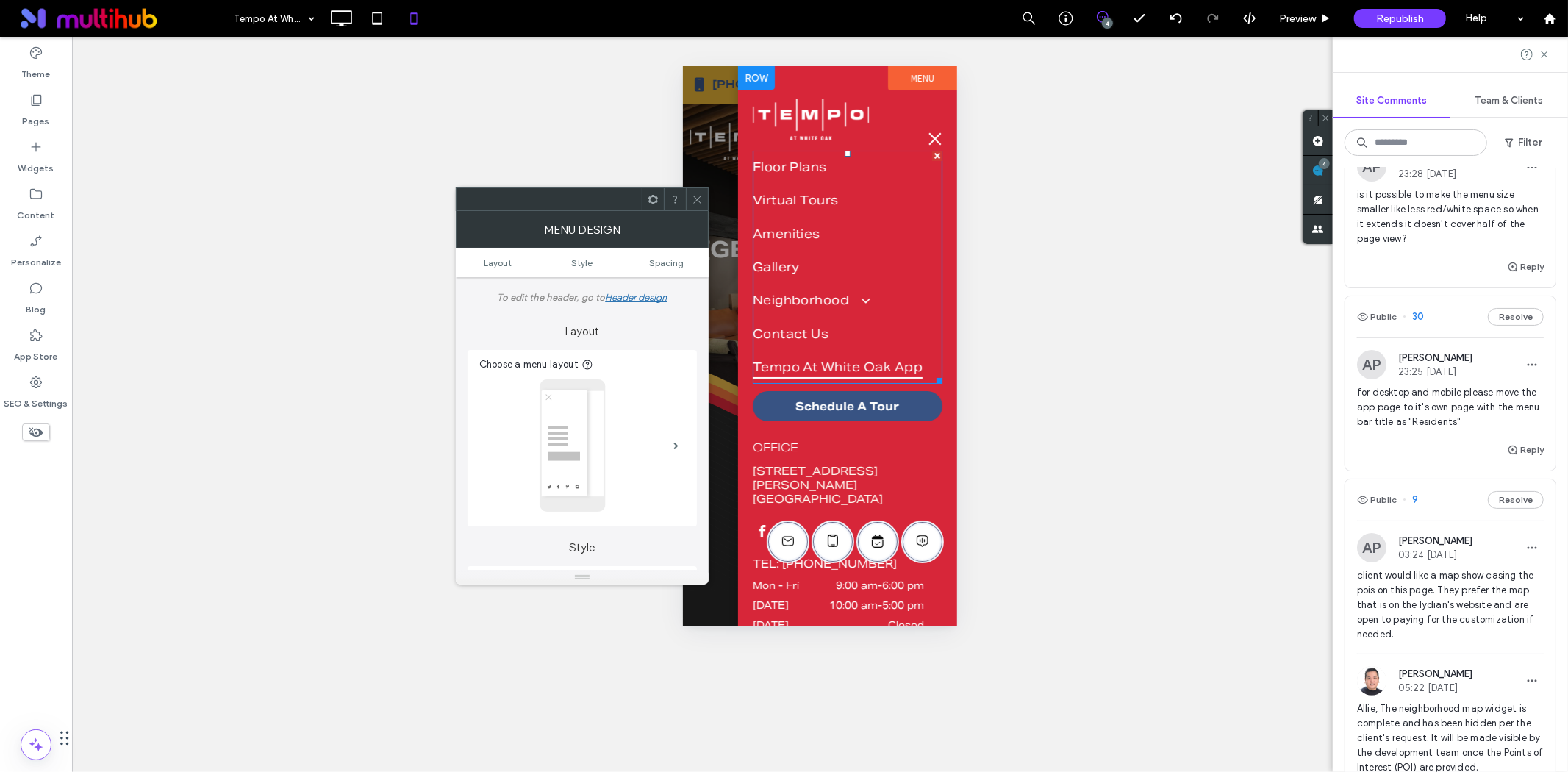
click at [834, 356] on span "Tempo At White Oak App" at bounding box center [837, 367] width 171 height 23
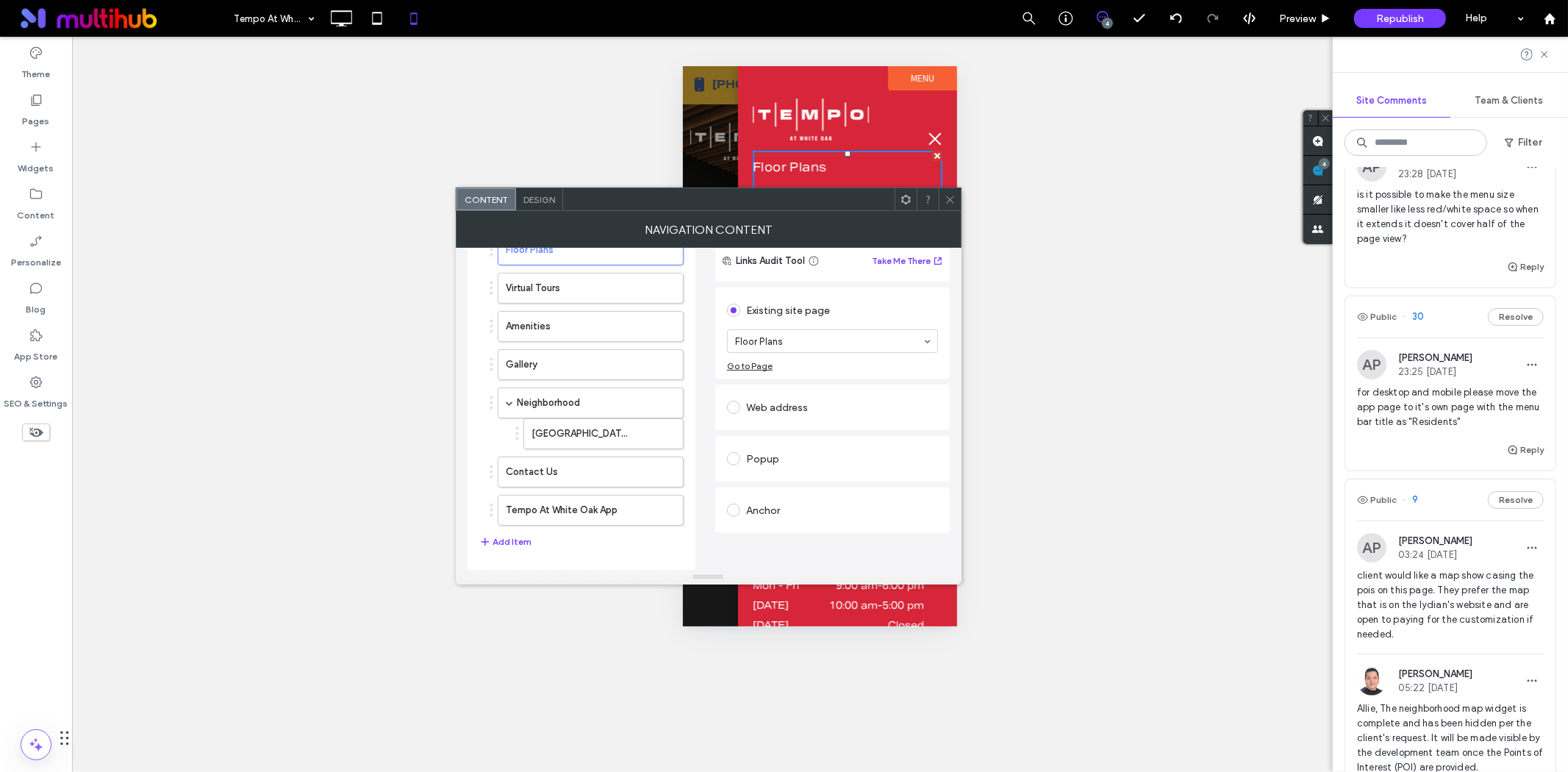
scroll to position [131, 0]
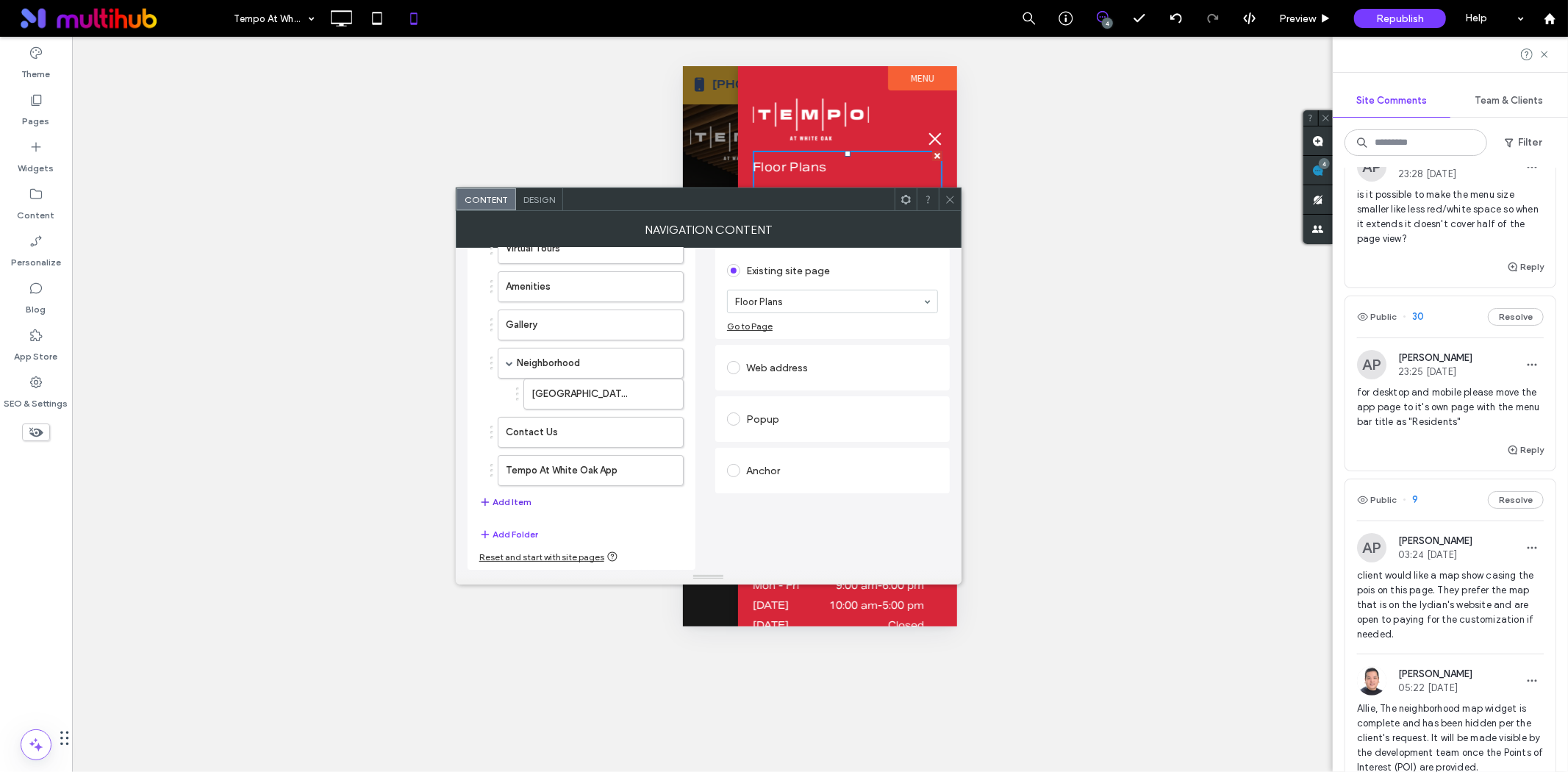
click at [513, 497] on button "Add Item" at bounding box center [505, 502] width 52 height 18
drag, startPoint x: 1437, startPoint y: 419, endPoint x: 1480, endPoint y: 424, distance: 43.3
click at [1480, 424] on span "for desktop and mobile please move the app page to it's own page with the menu …" at bounding box center [1451, 407] width 187 height 44
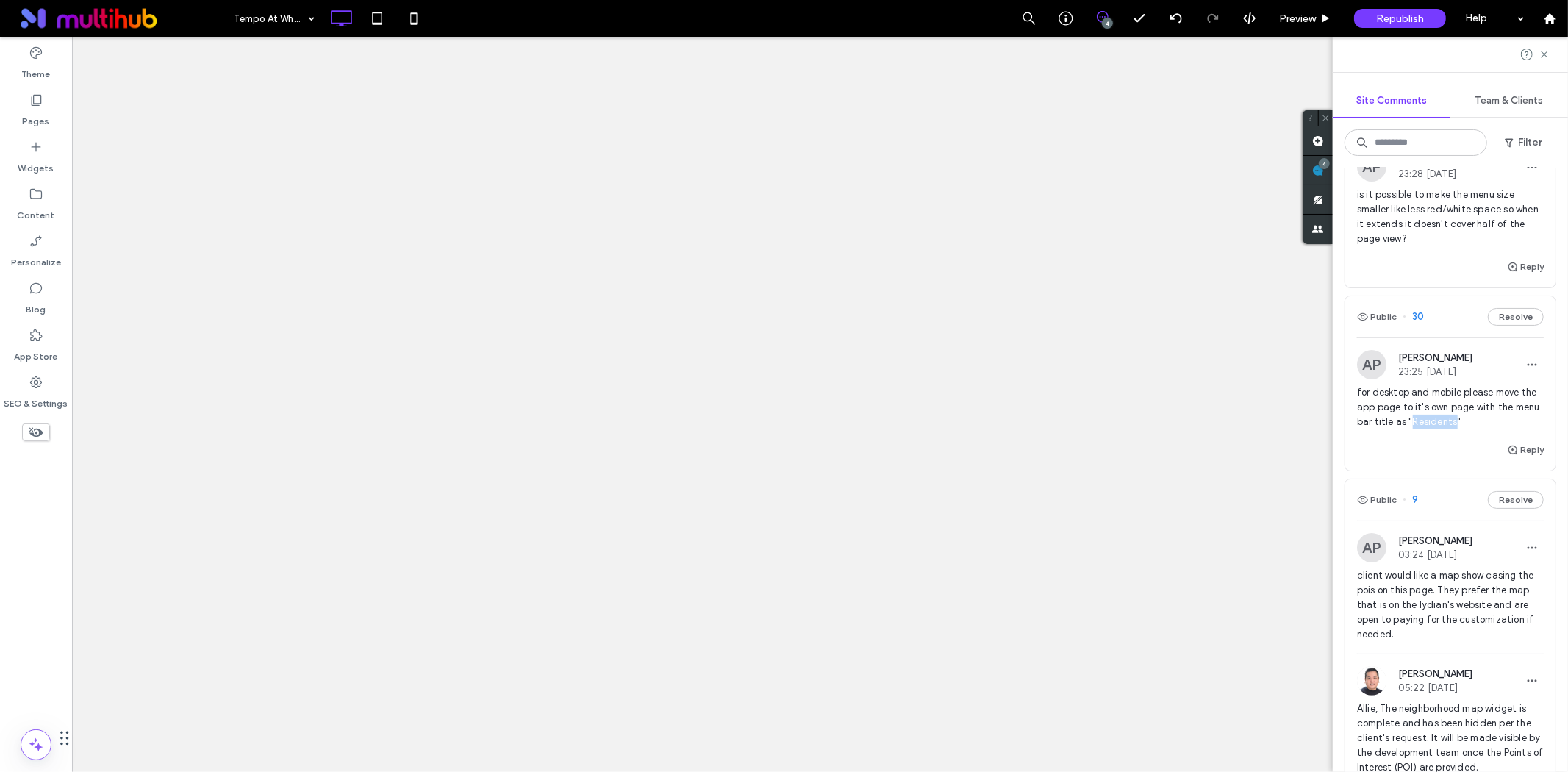
copy span "Residents"
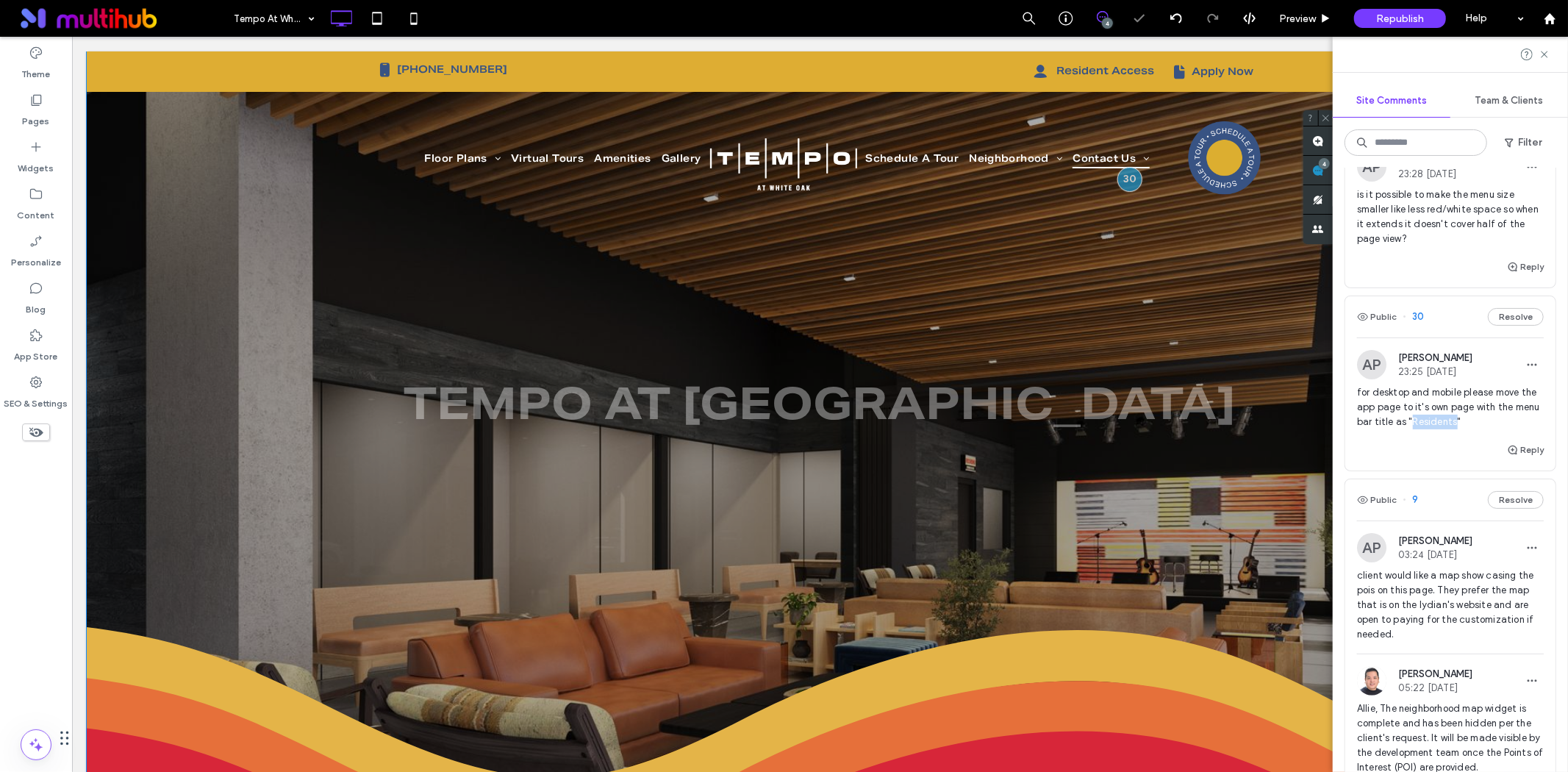
scroll to position [0, 0]
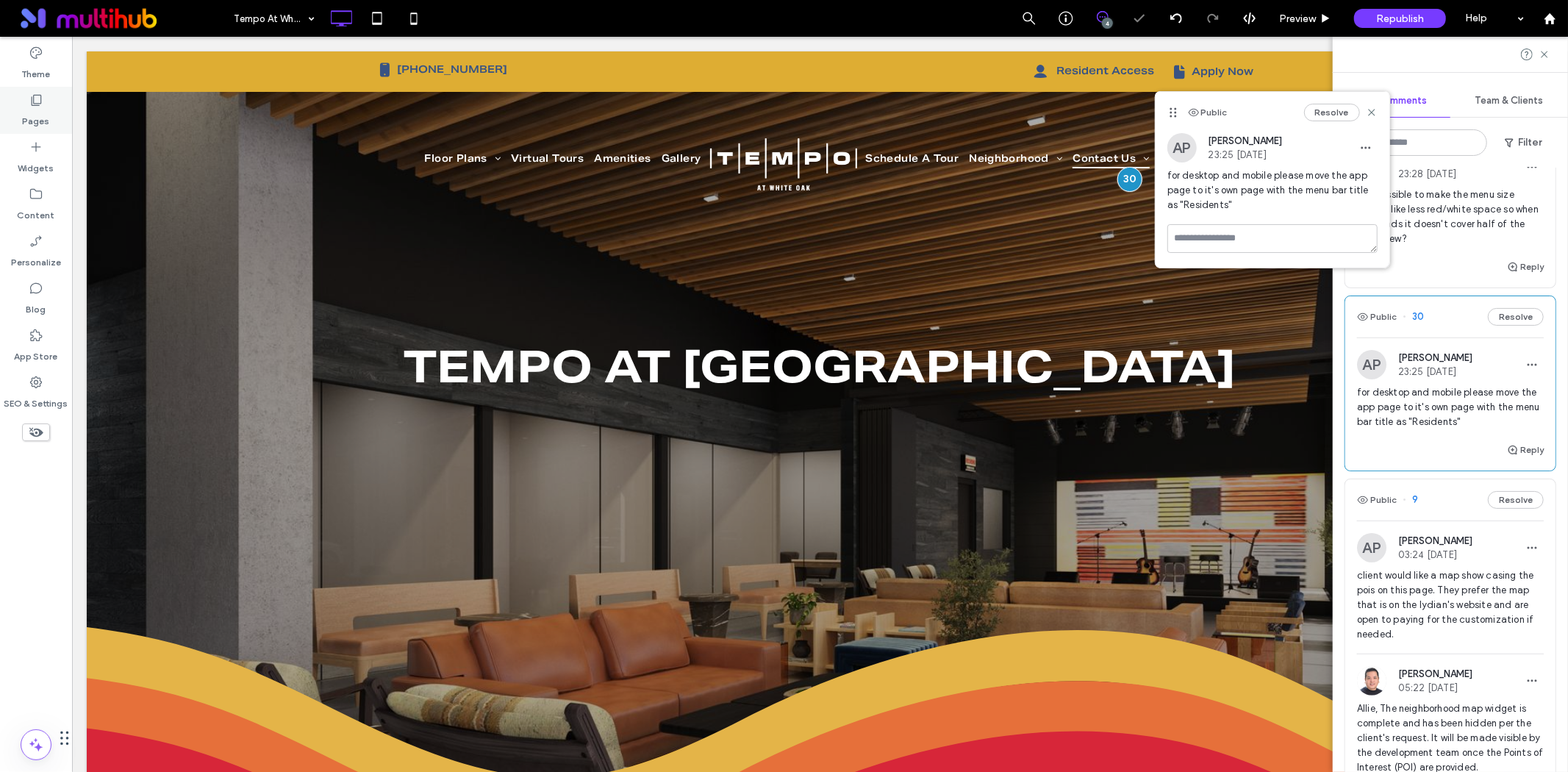
click at [31, 118] on label "Pages" at bounding box center [36, 118] width 28 height 21
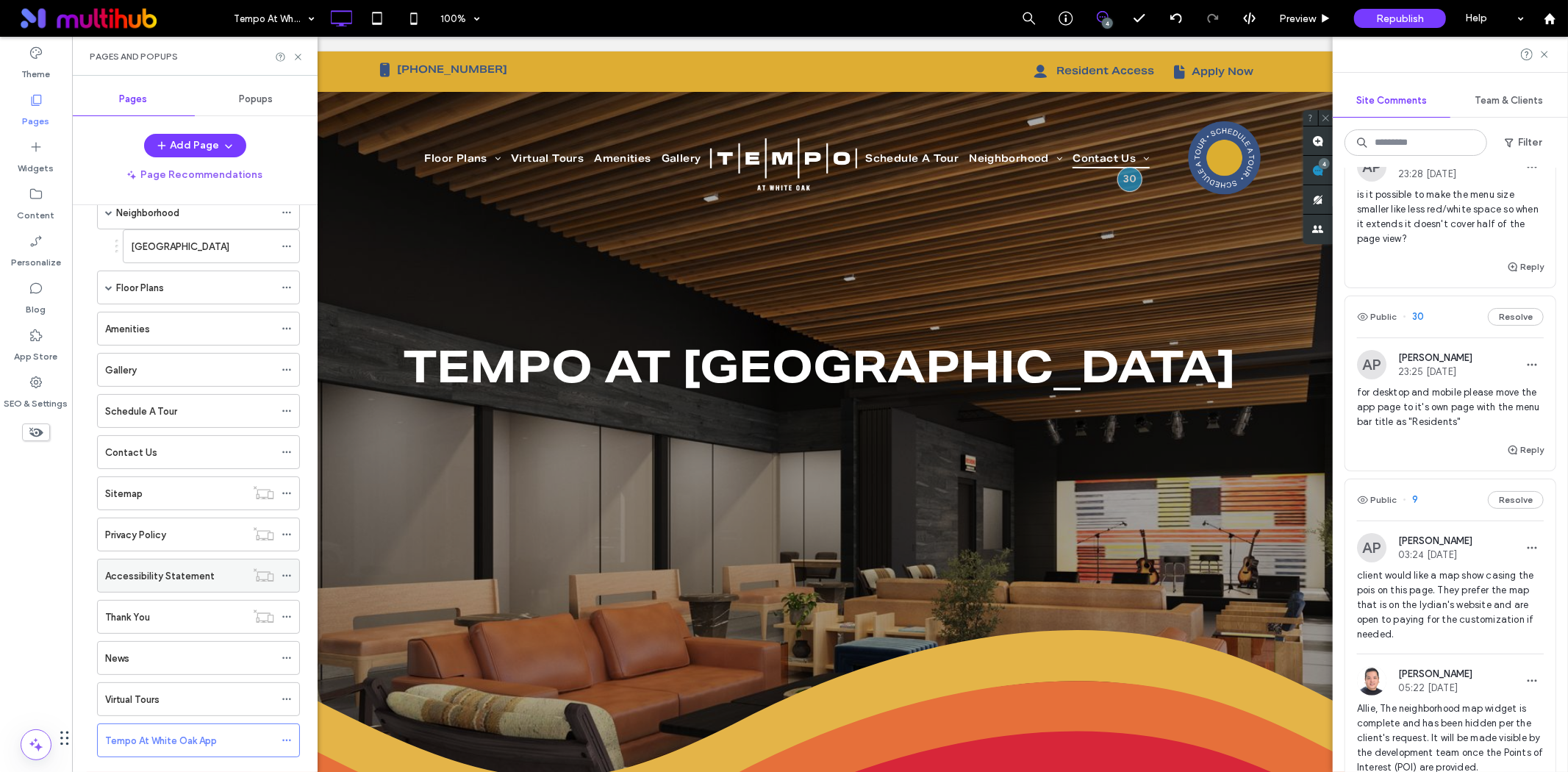
scroll to position [107, 0]
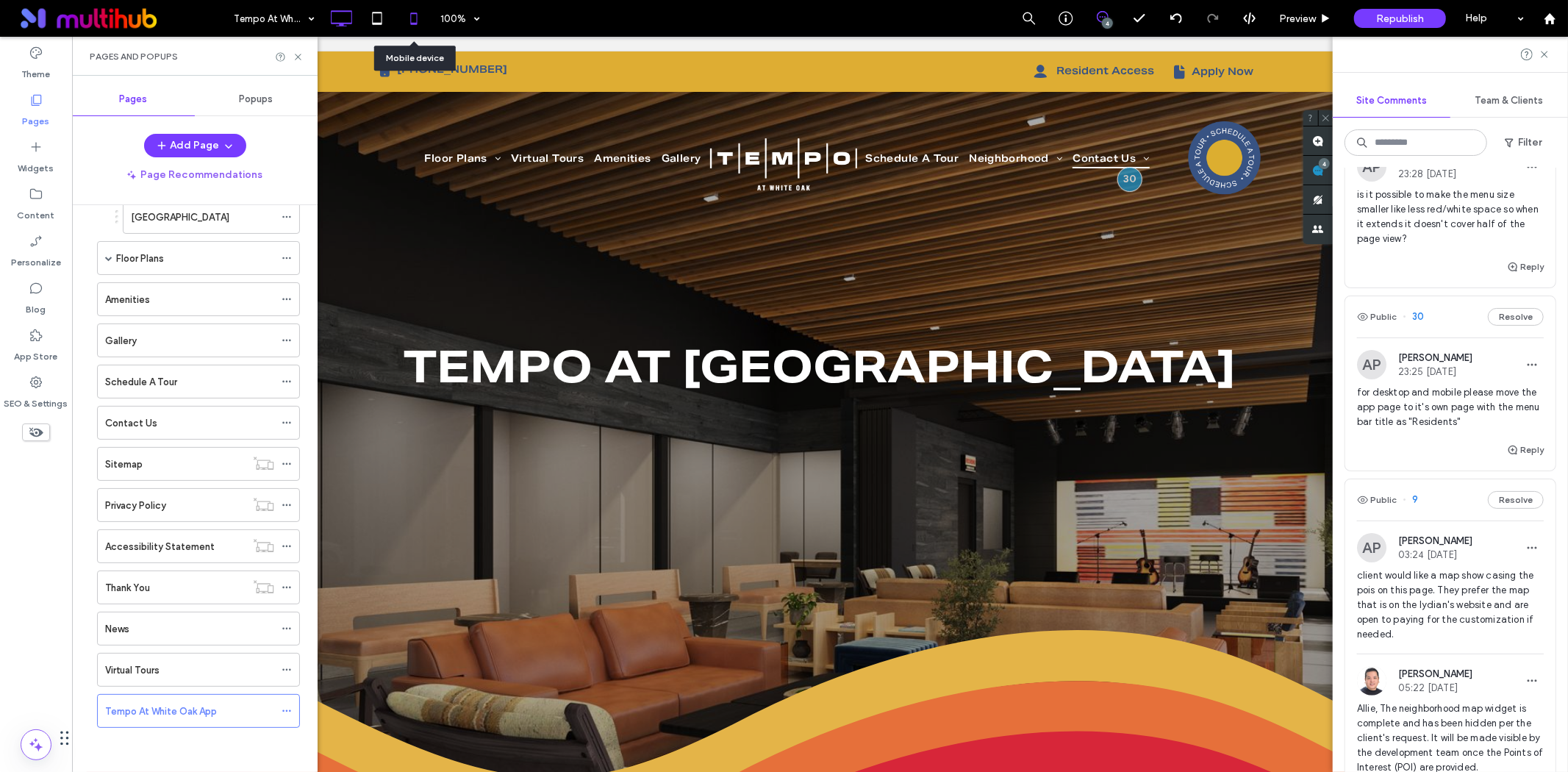
click at [410, 25] on icon at bounding box center [414, 18] width 30 height 30
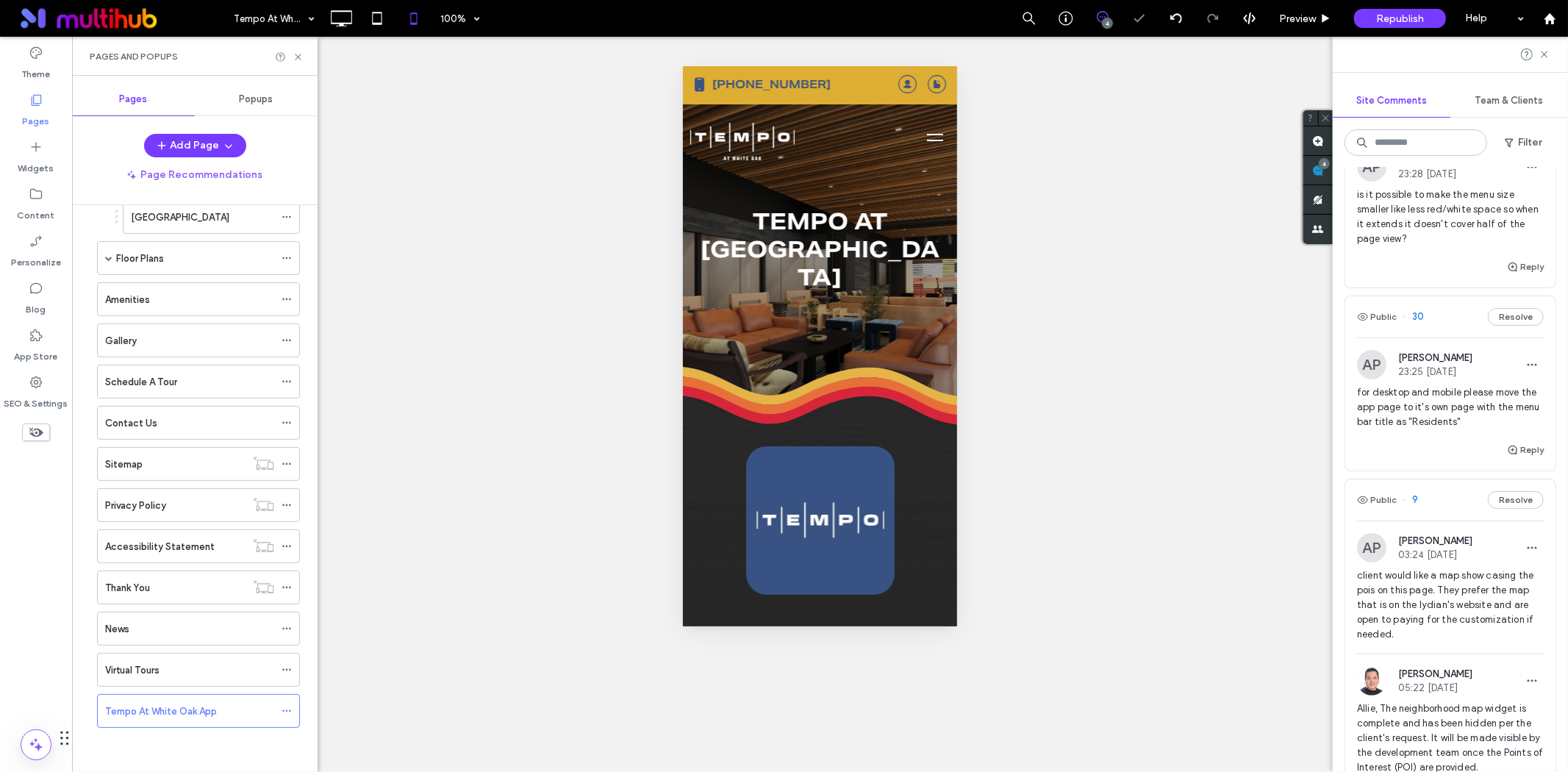
scroll to position [0, 0]
click at [925, 134] on button "menu" at bounding box center [934, 138] width 30 height 30
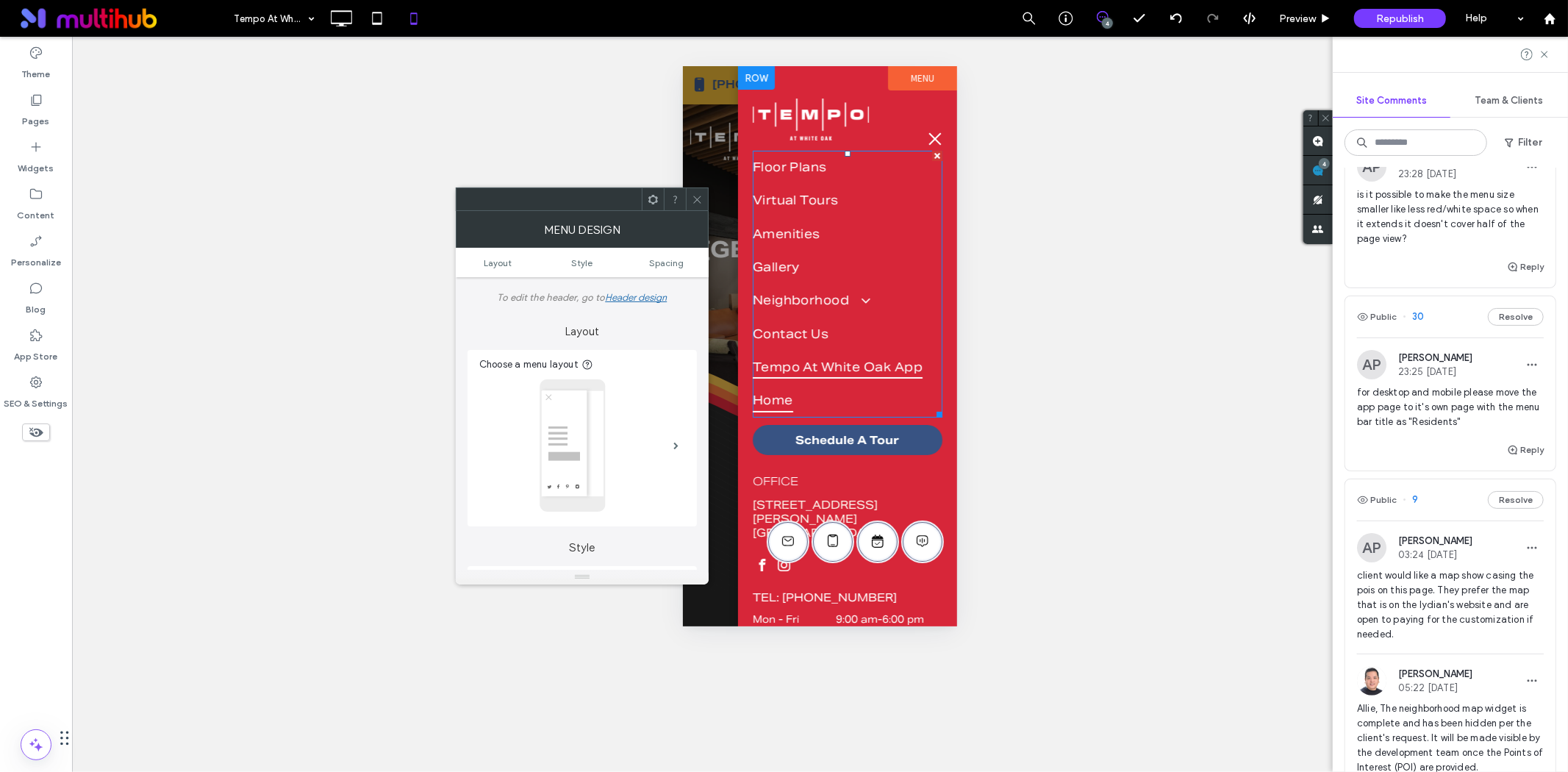
click at [865, 383] on link "Home" at bounding box center [846, 399] width 190 height 33
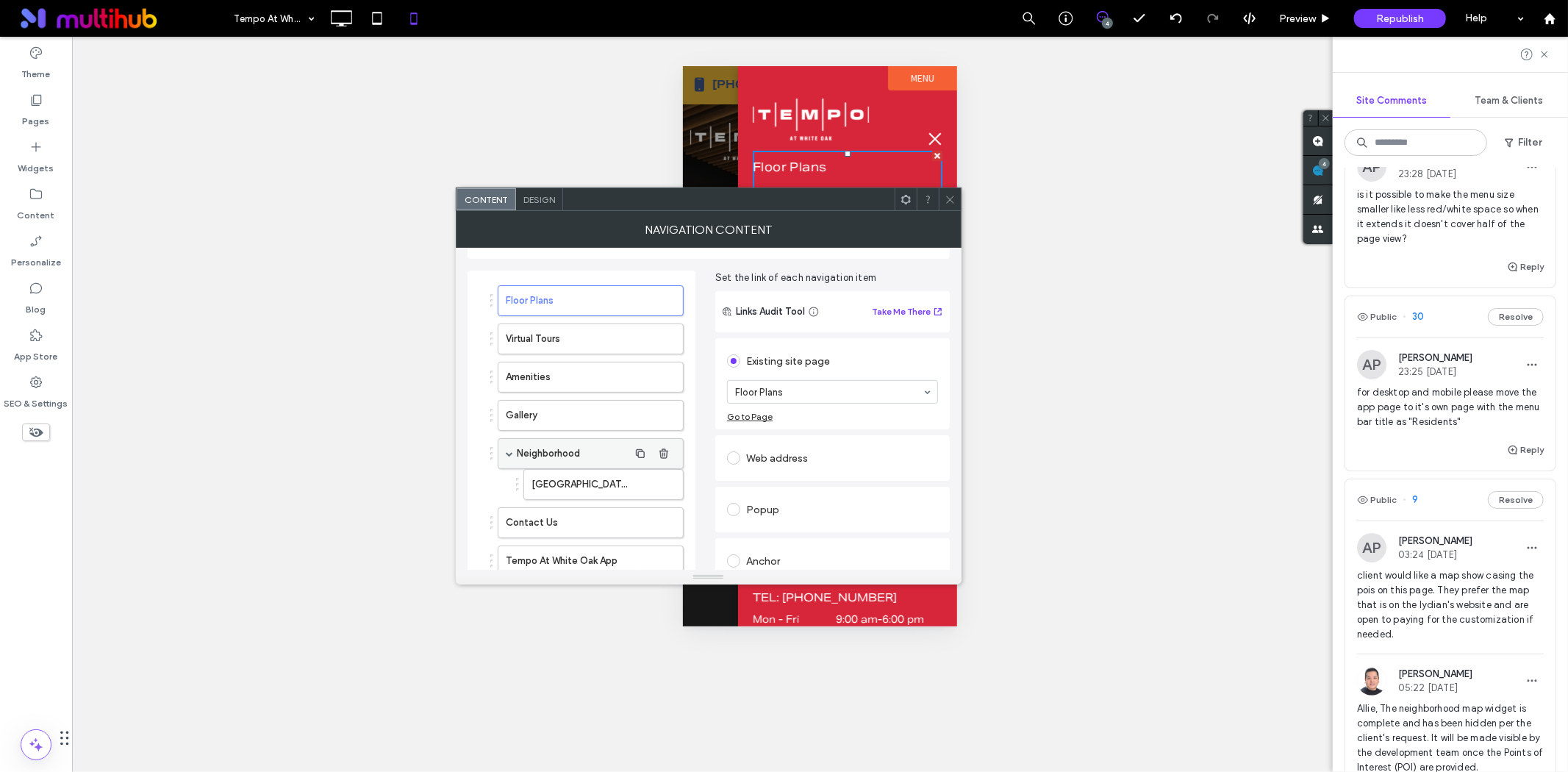
scroll to position [169, 0]
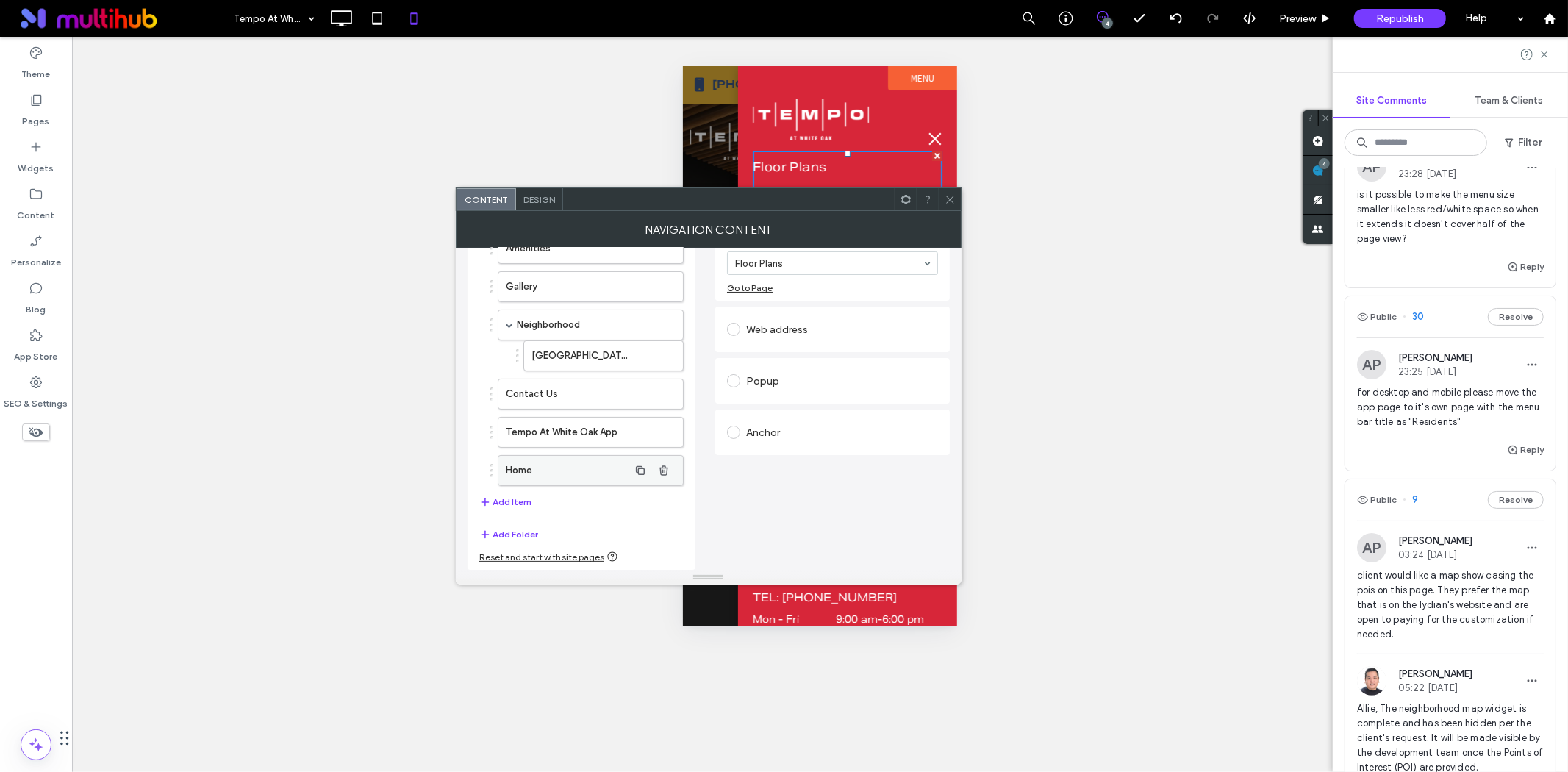
click at [584, 468] on label "Home" at bounding box center [567, 470] width 123 height 30
click at [664, 430] on icon "button" at bounding box center [663, 432] width 11 height 11
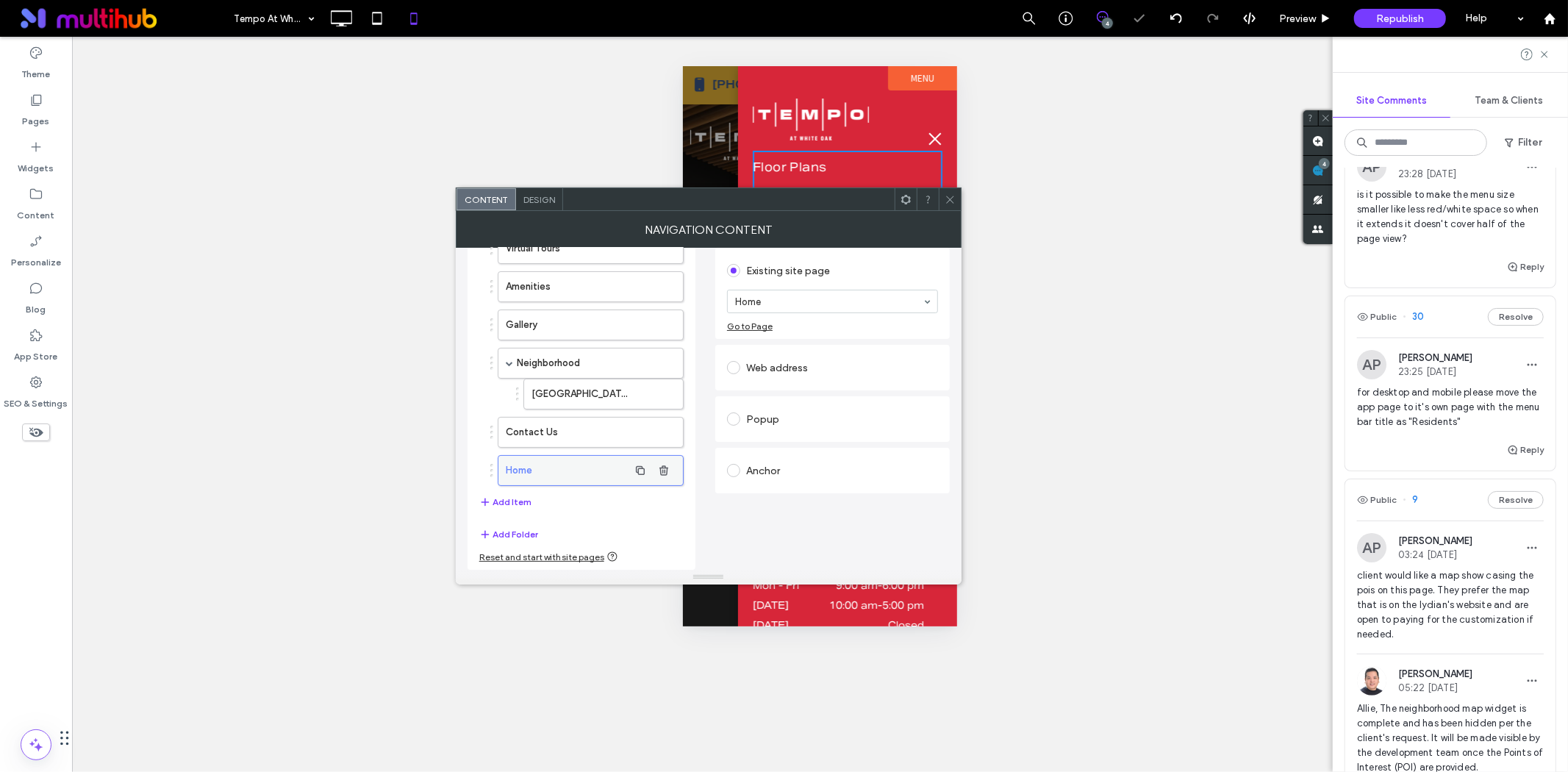
click at [610, 468] on label "Home" at bounding box center [567, 470] width 123 height 30
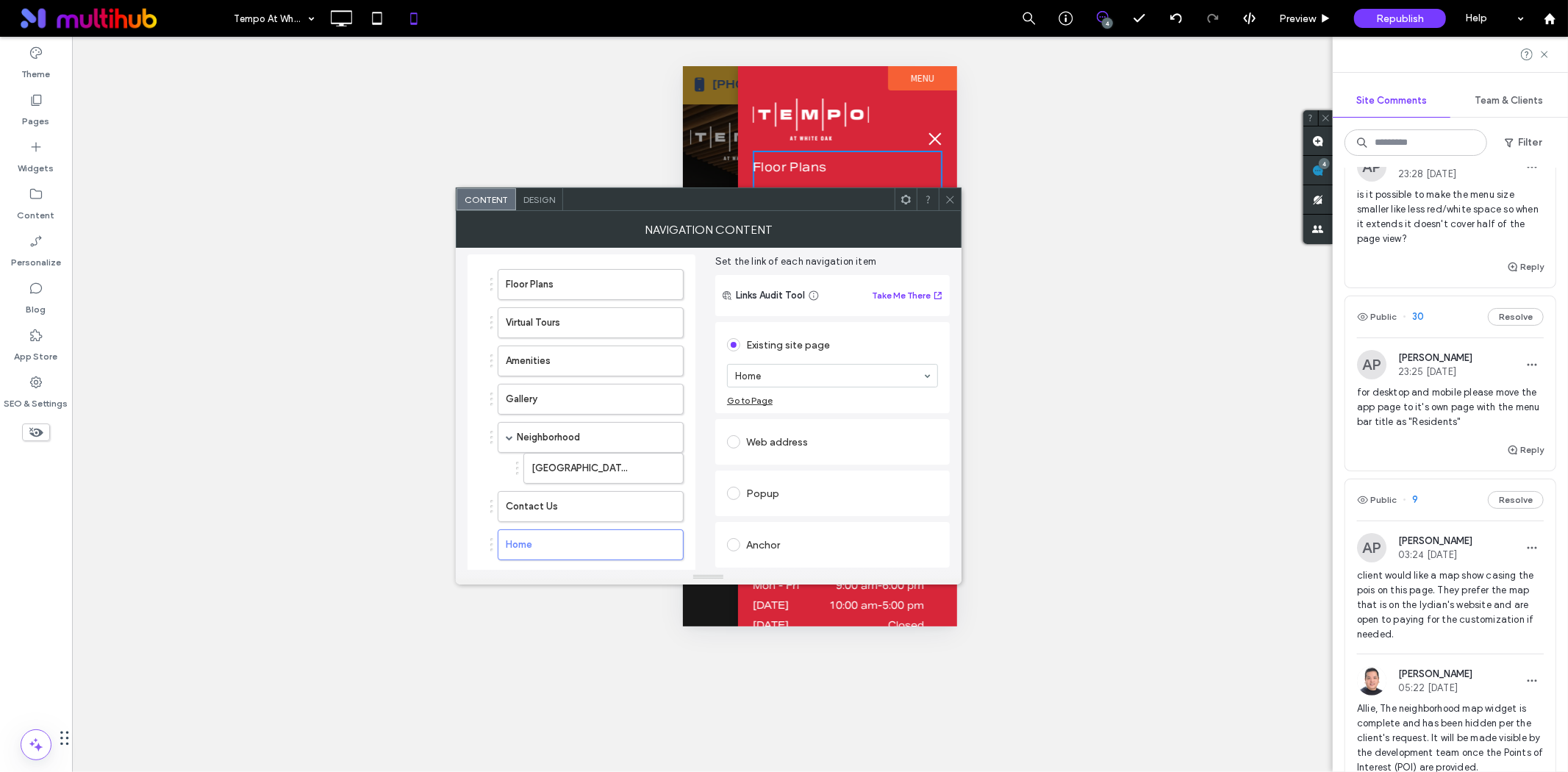
scroll to position [49, 0]
click at [773, 447] on div "Web address" at bounding box center [832, 448] width 211 height 24
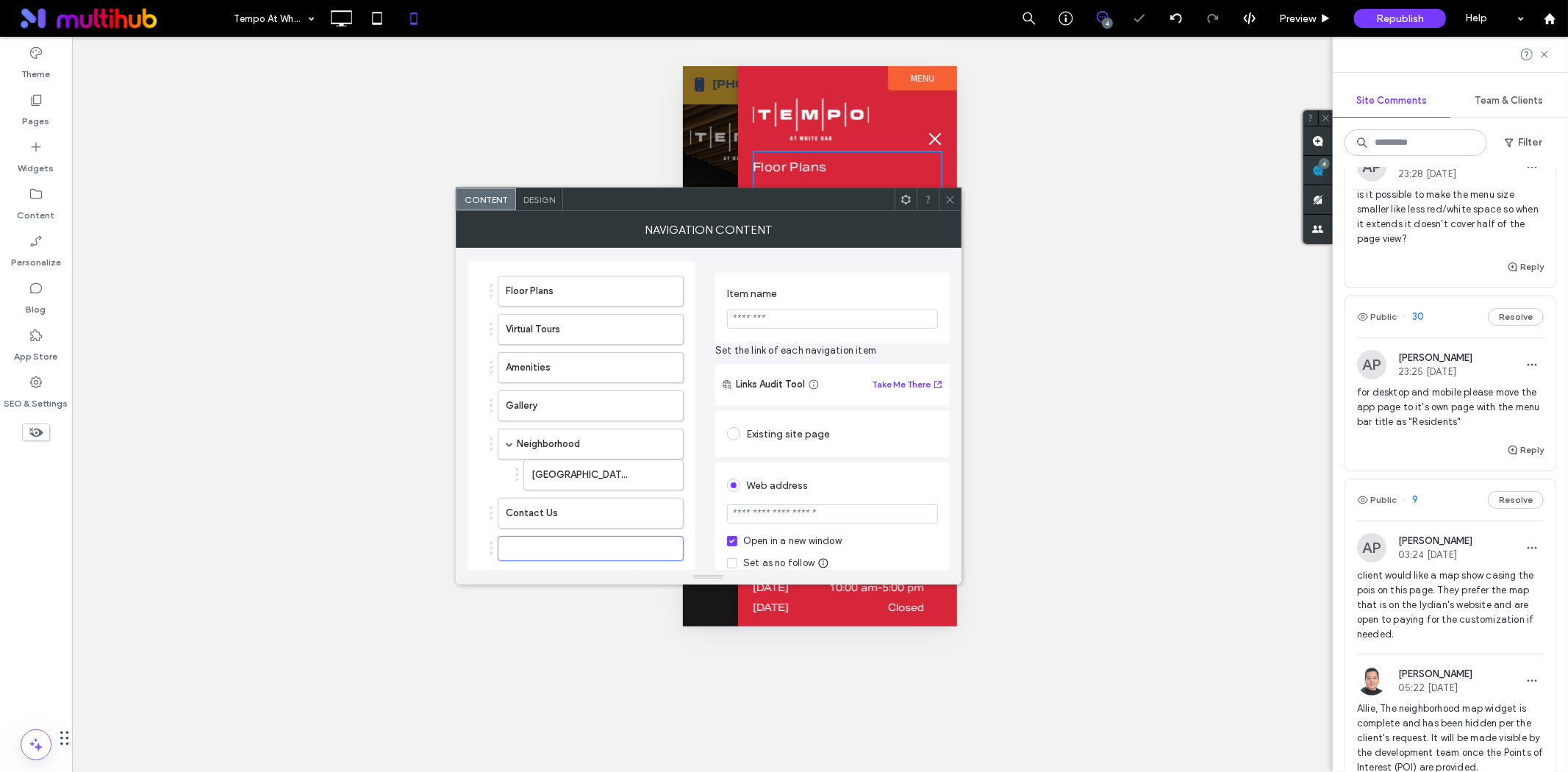
click at [790, 322] on input "Item name" at bounding box center [832, 319] width 211 height 19
paste input "*********"
type input "*********"
click at [816, 295] on label "Item name" at bounding box center [829, 295] width 205 height 16
click at [777, 513] on input "url" at bounding box center [832, 514] width 211 height 19
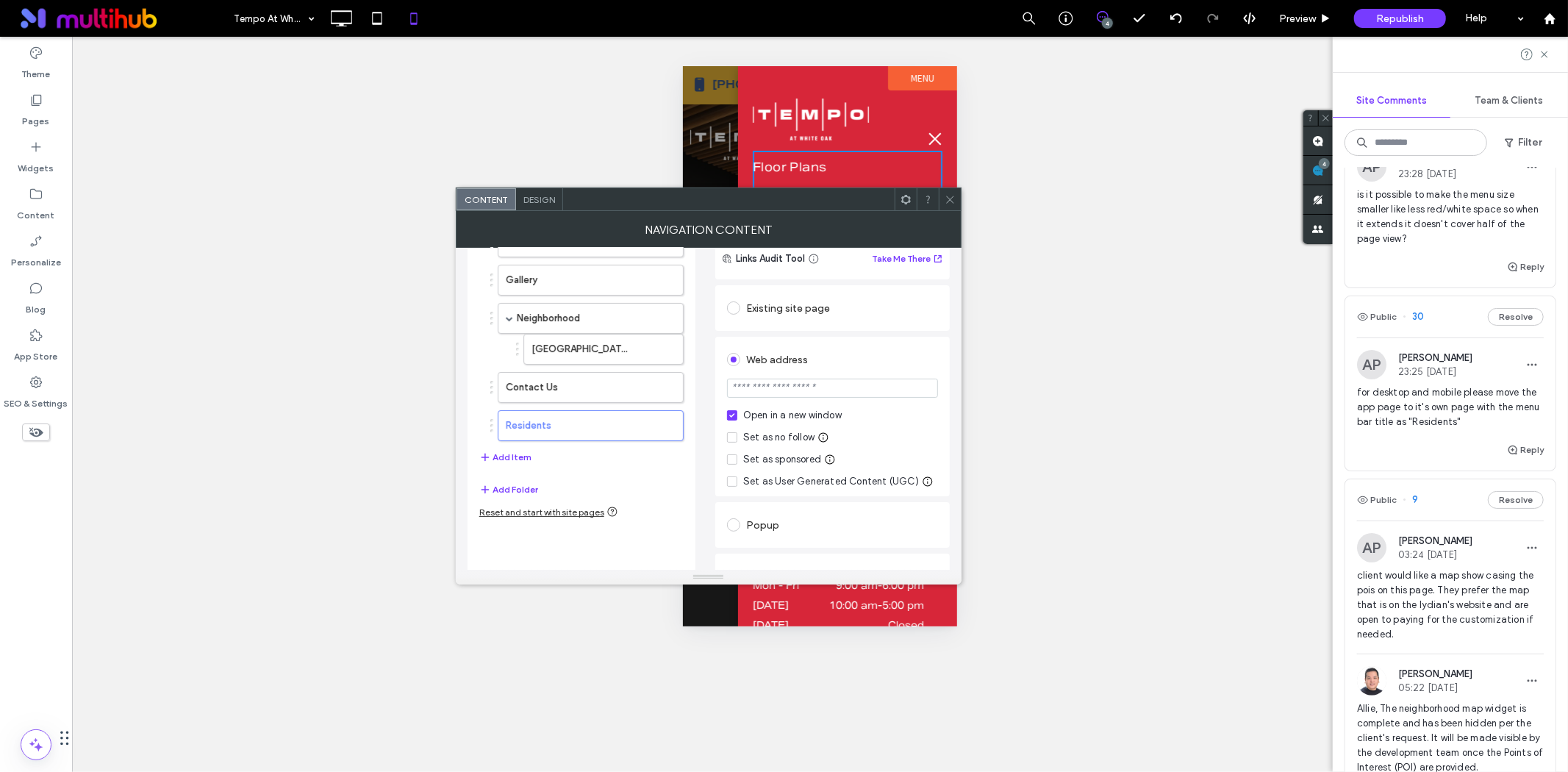
scroll to position [204, 0]
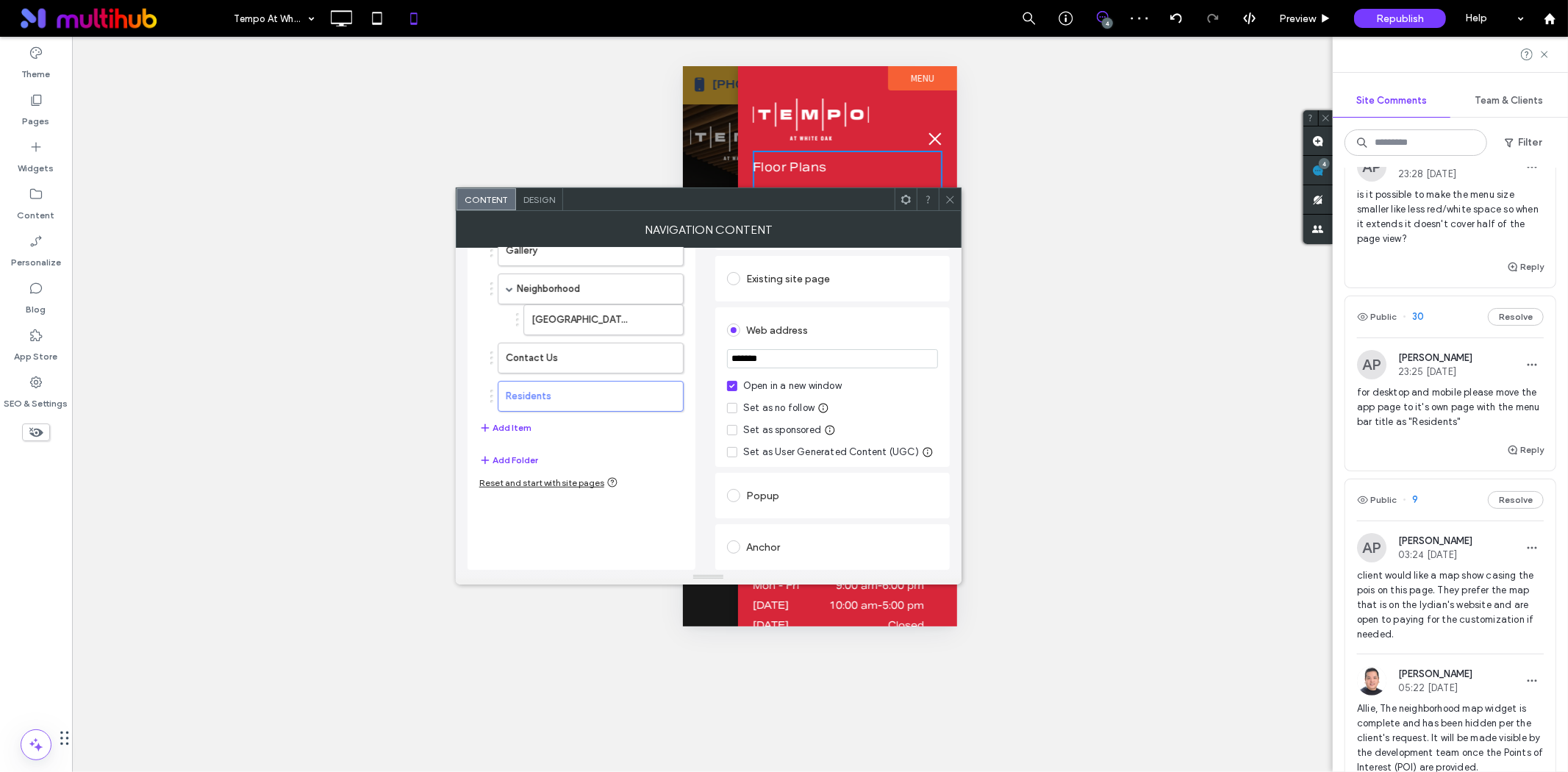
paste input "**********"
type input "**********"
click at [851, 333] on div "Web address" at bounding box center [832, 330] width 211 height 24
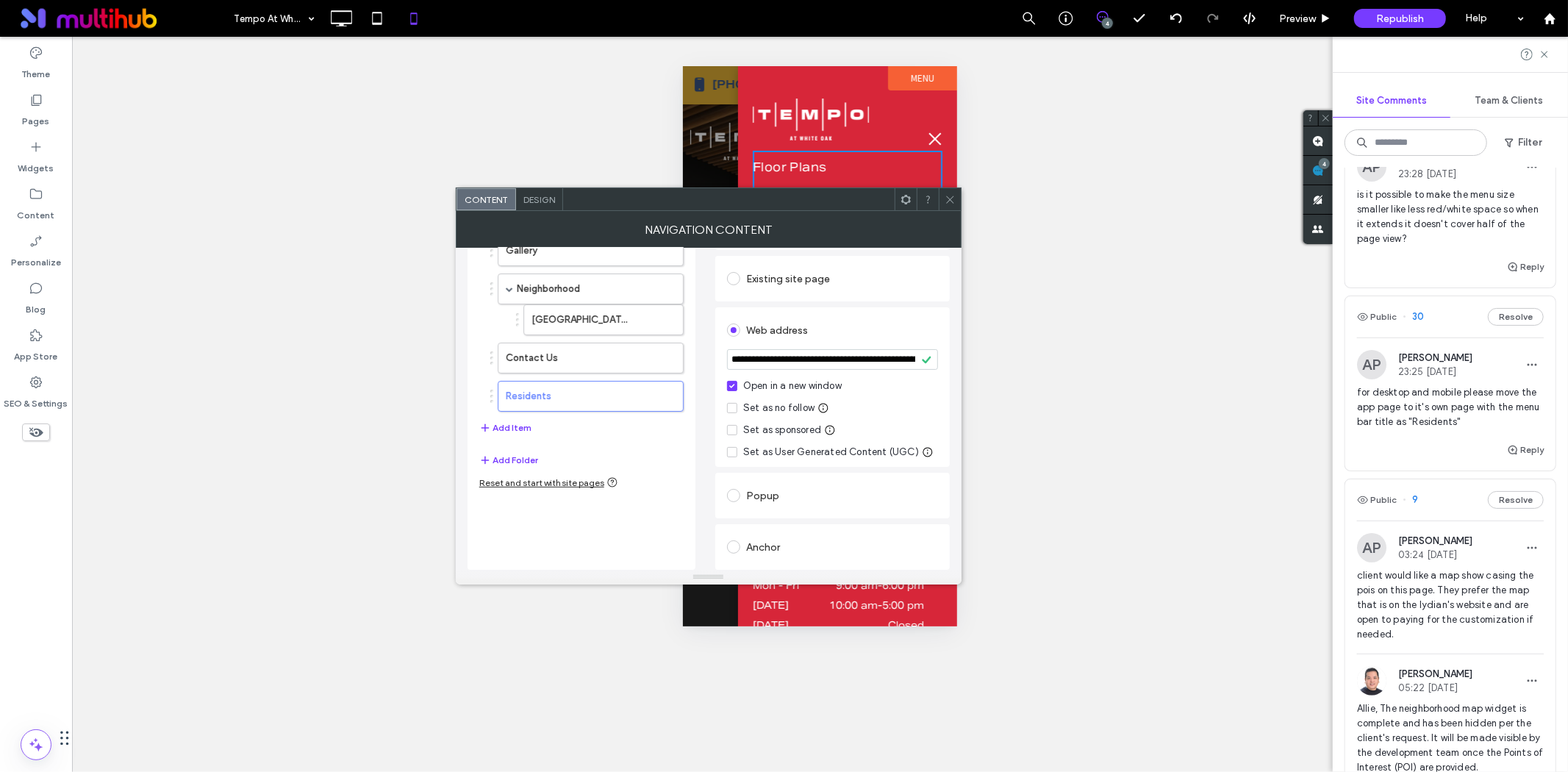
click at [956, 201] on div at bounding box center [949, 198] width 22 height 22
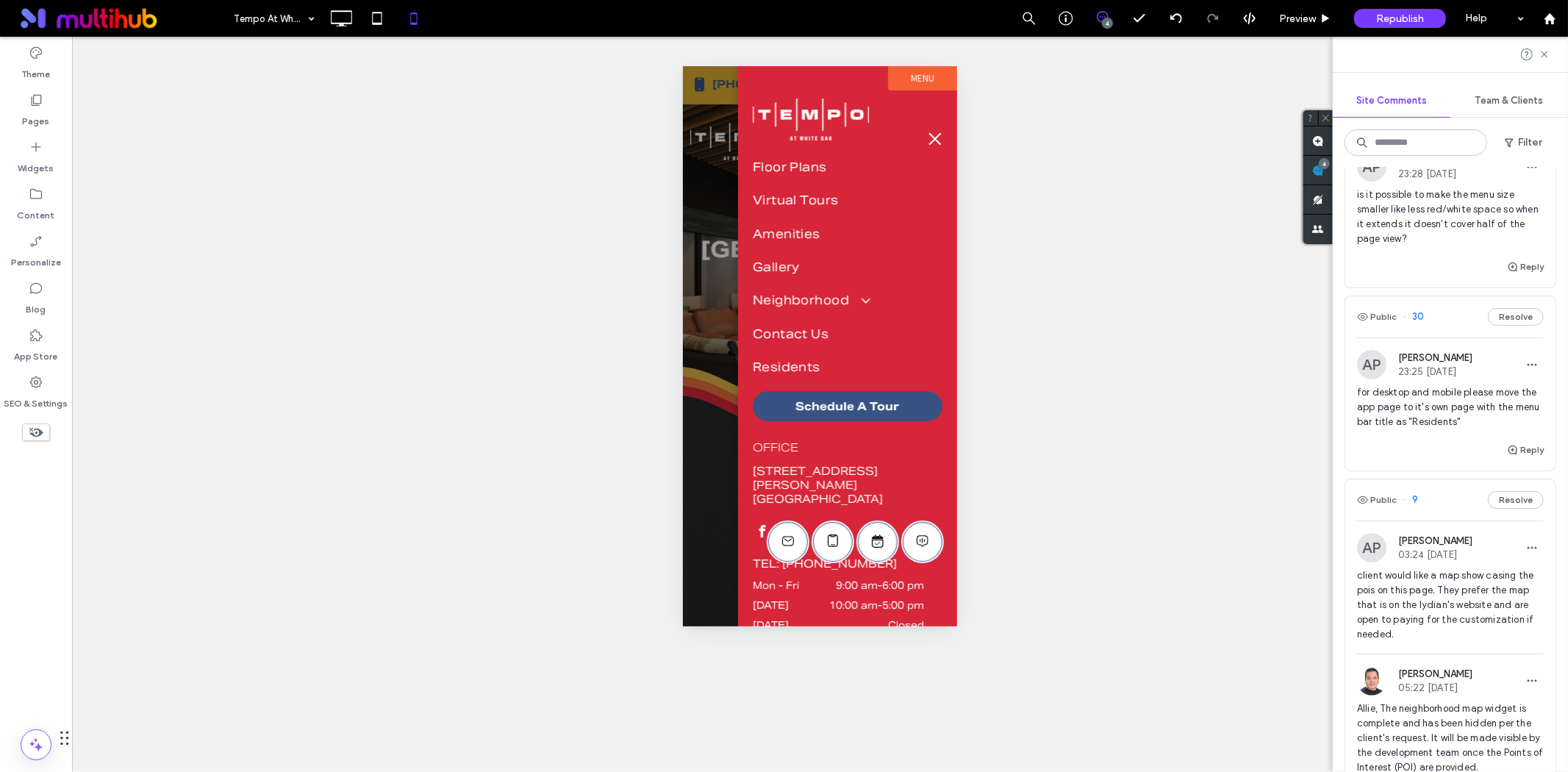
click at [920, 134] on button "menu" at bounding box center [934, 138] width 30 height 30
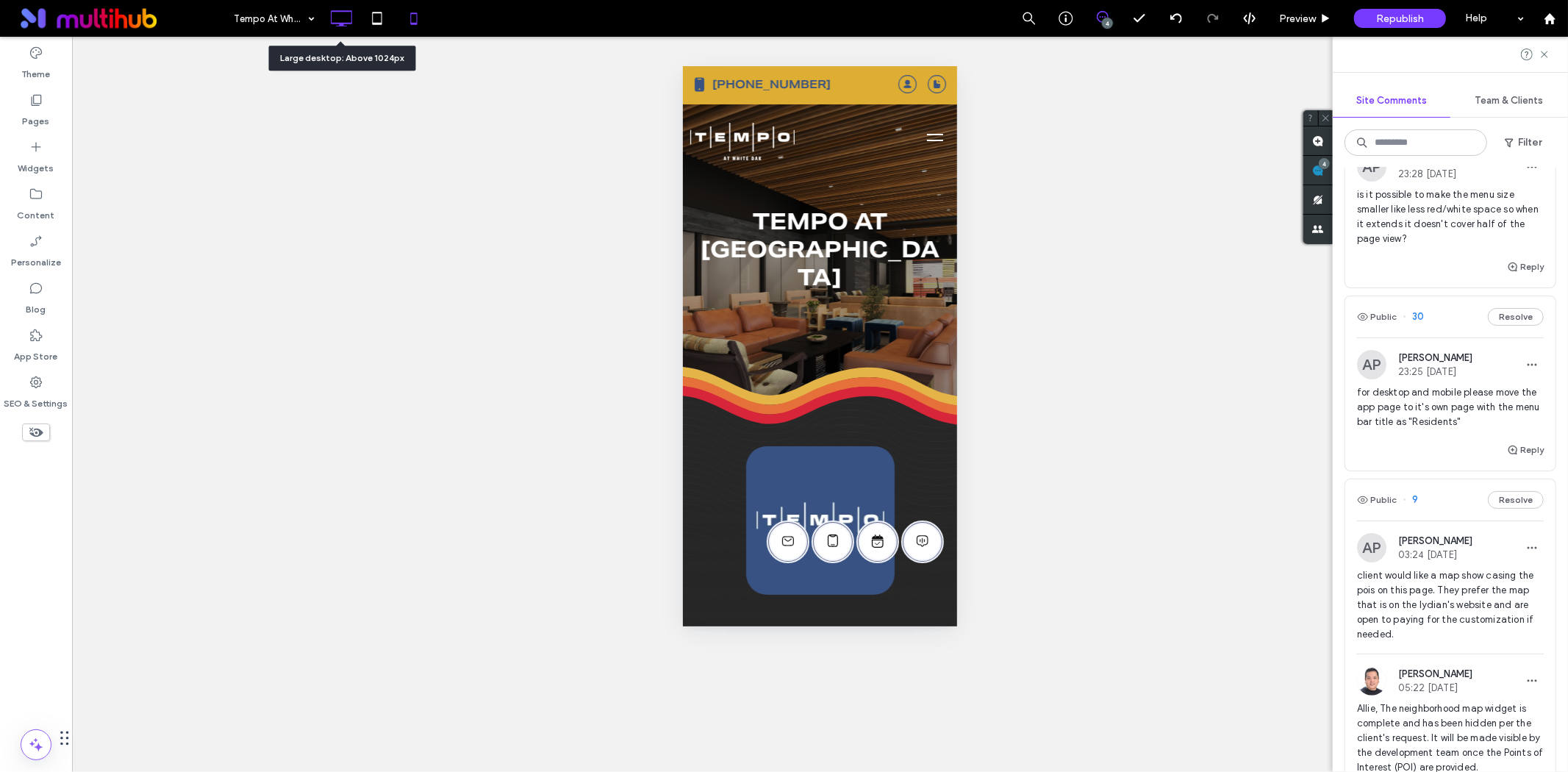
click at [356, 30] on icon at bounding box center [340, 18] width 30 height 30
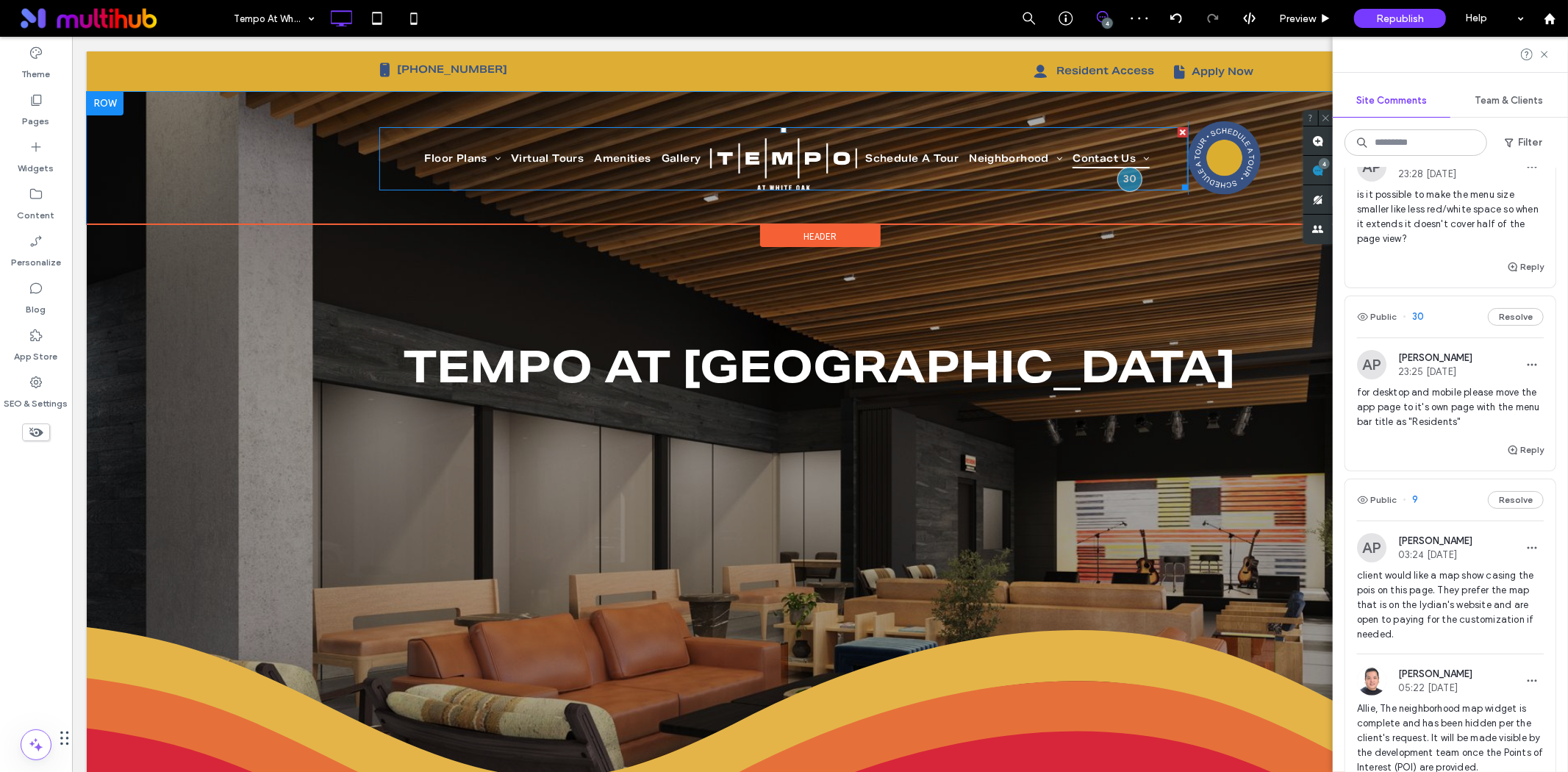
click at [960, 170] on ul "Schedule A Tour Neighborhood White Oak District Contact Us Tempo At White Oak A…" at bounding box center [1023, 158] width 327 height 63
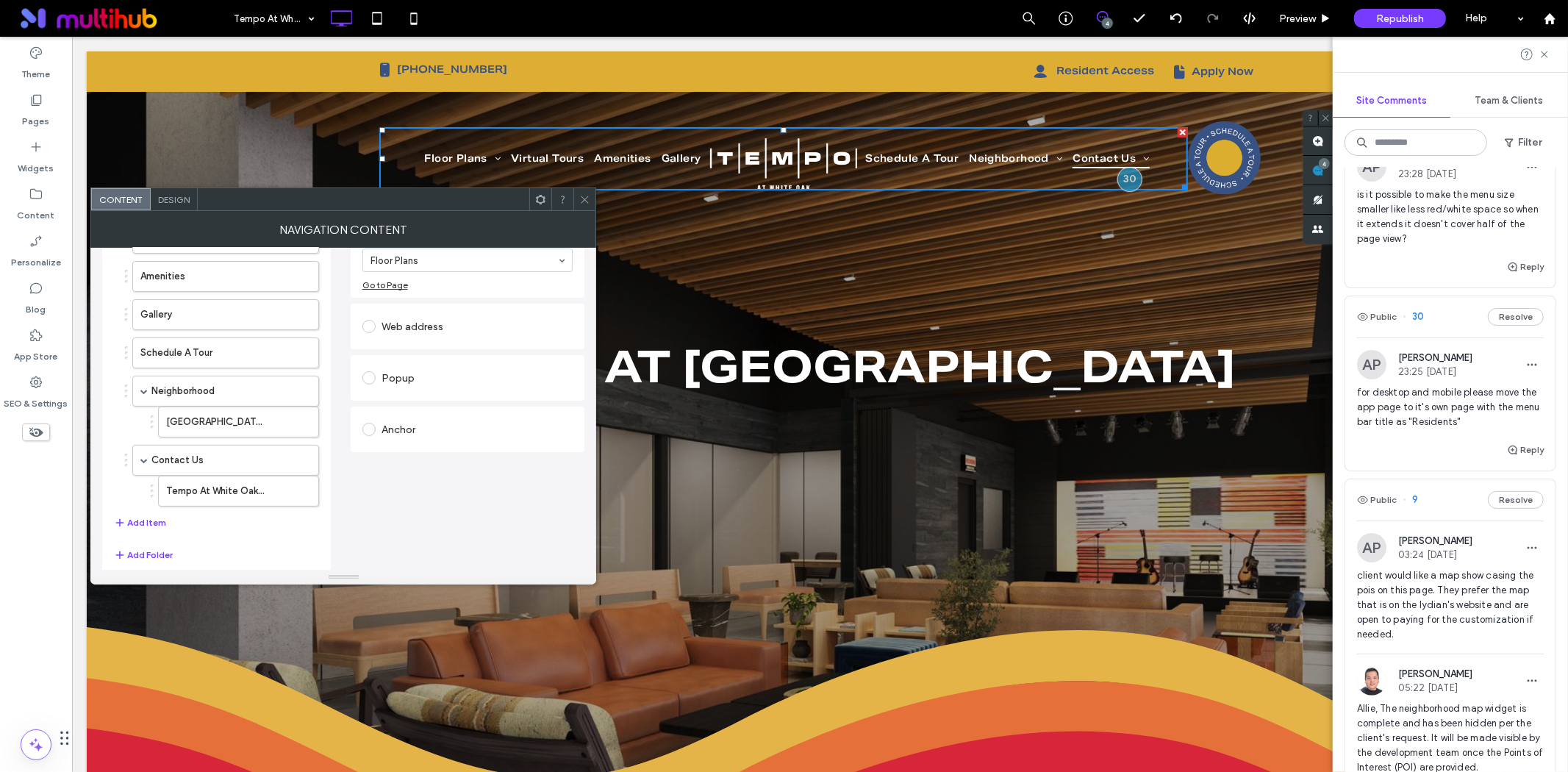
scroll to position [193, 0]
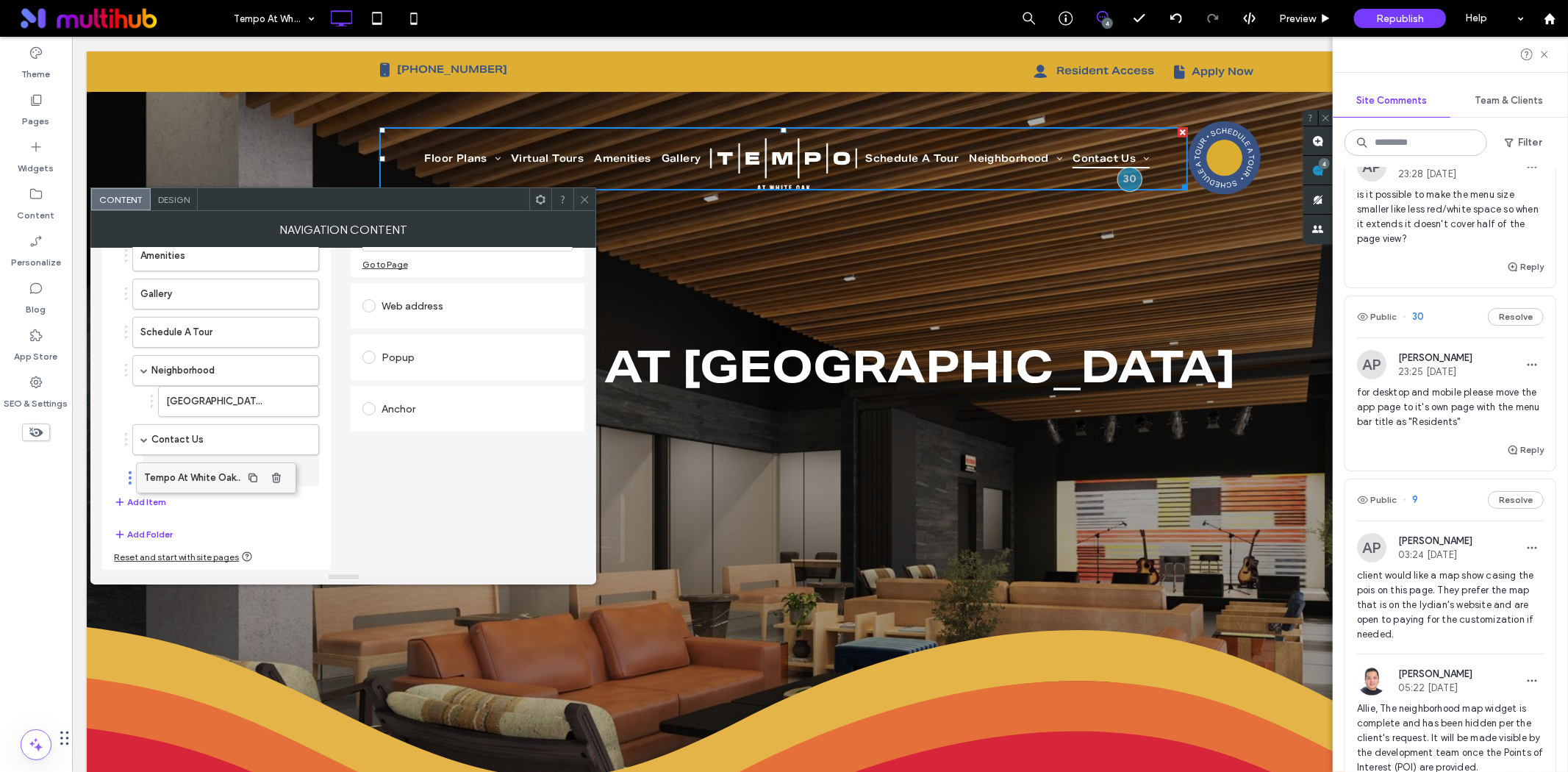
drag, startPoint x: 223, startPoint y: 468, endPoint x: 201, endPoint y: 468, distance: 22.0
drag, startPoint x: 197, startPoint y: 471, endPoint x: 159, endPoint y: 474, distance: 38.1
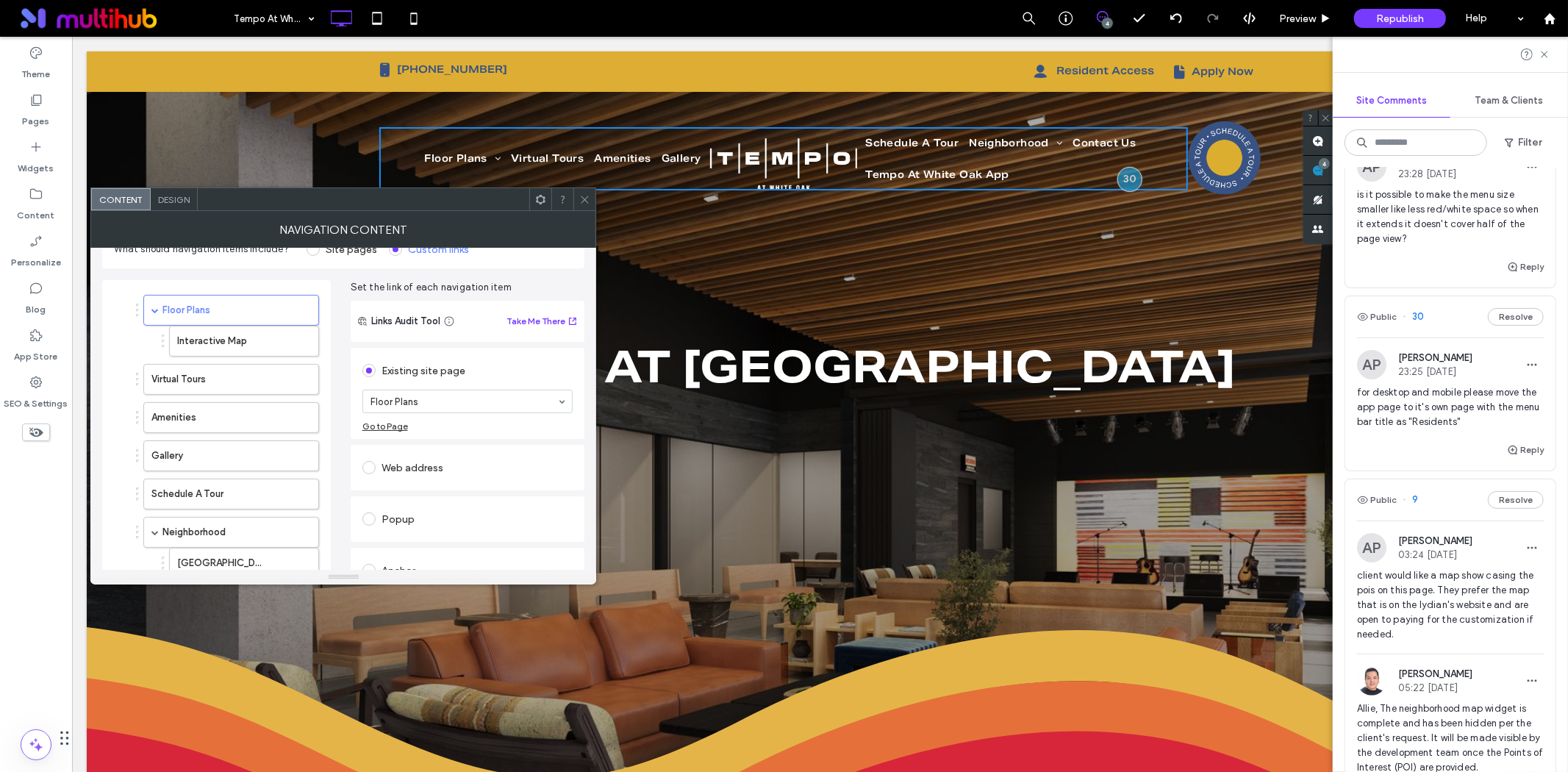
scroll to position [82, 0]
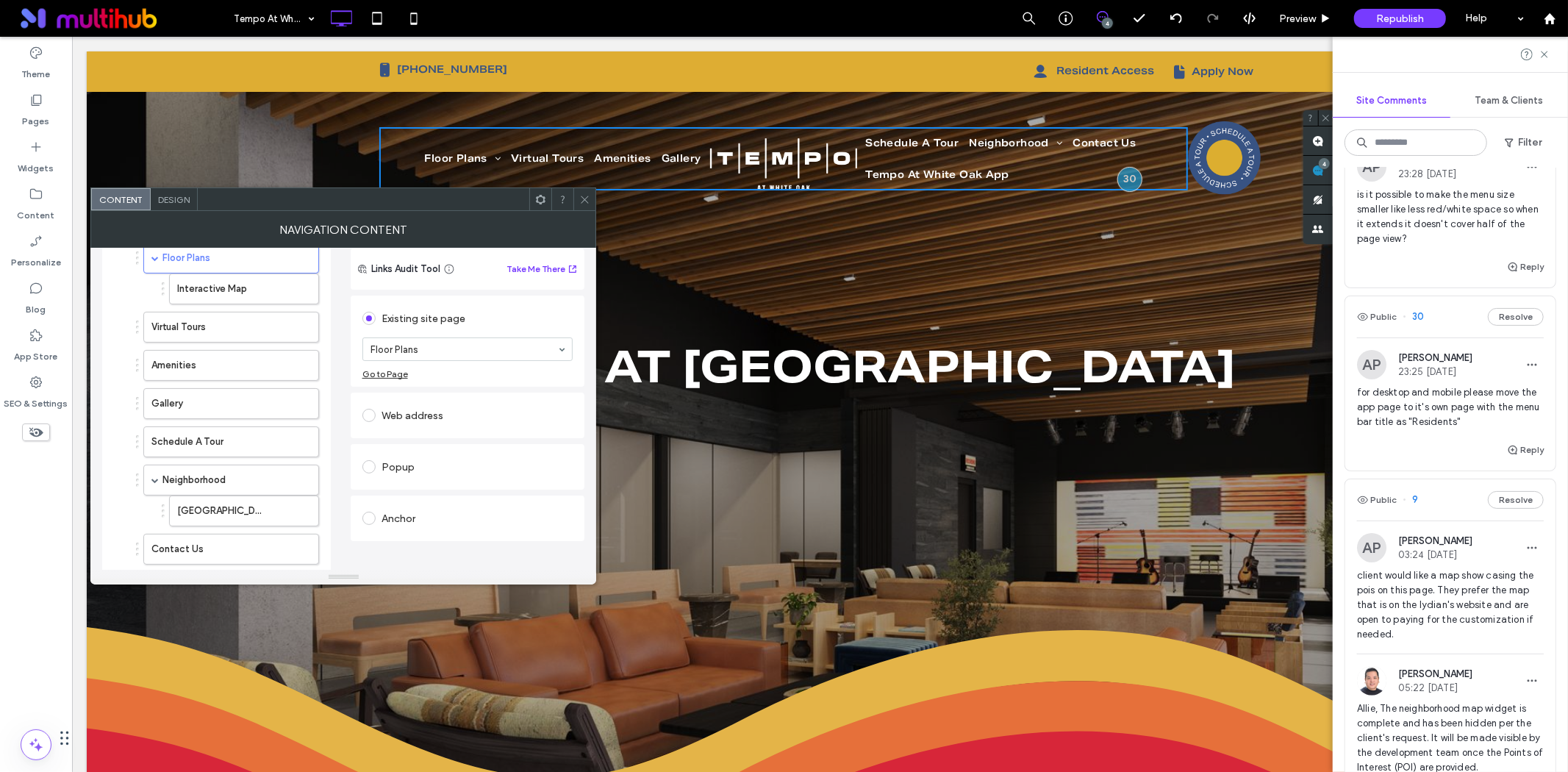
click at [416, 417] on div "Web address" at bounding box center [467, 415] width 211 height 24
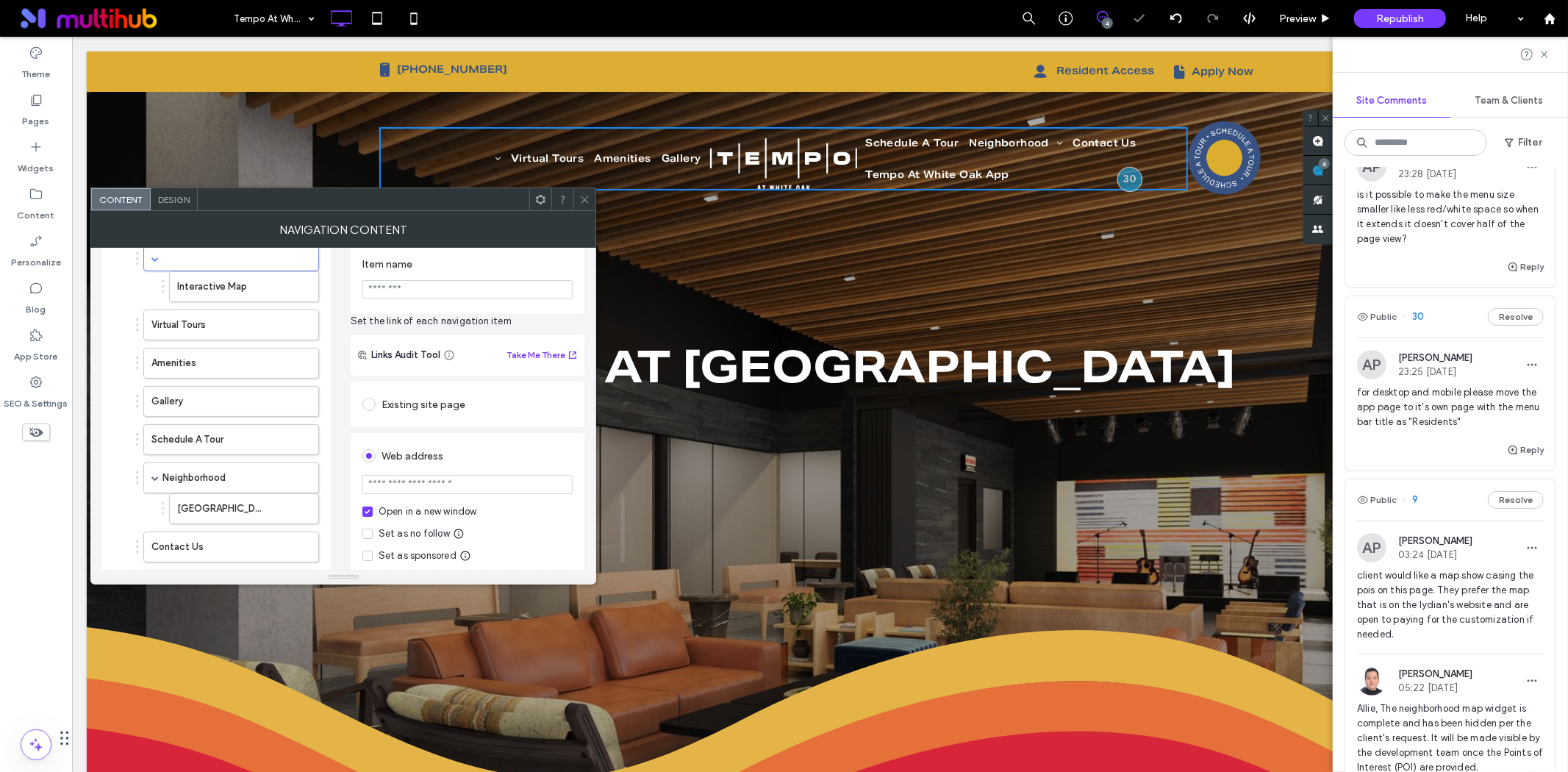
click at [391, 490] on input "url" at bounding box center [467, 484] width 211 height 19
paste input "**********"
type input "**********"
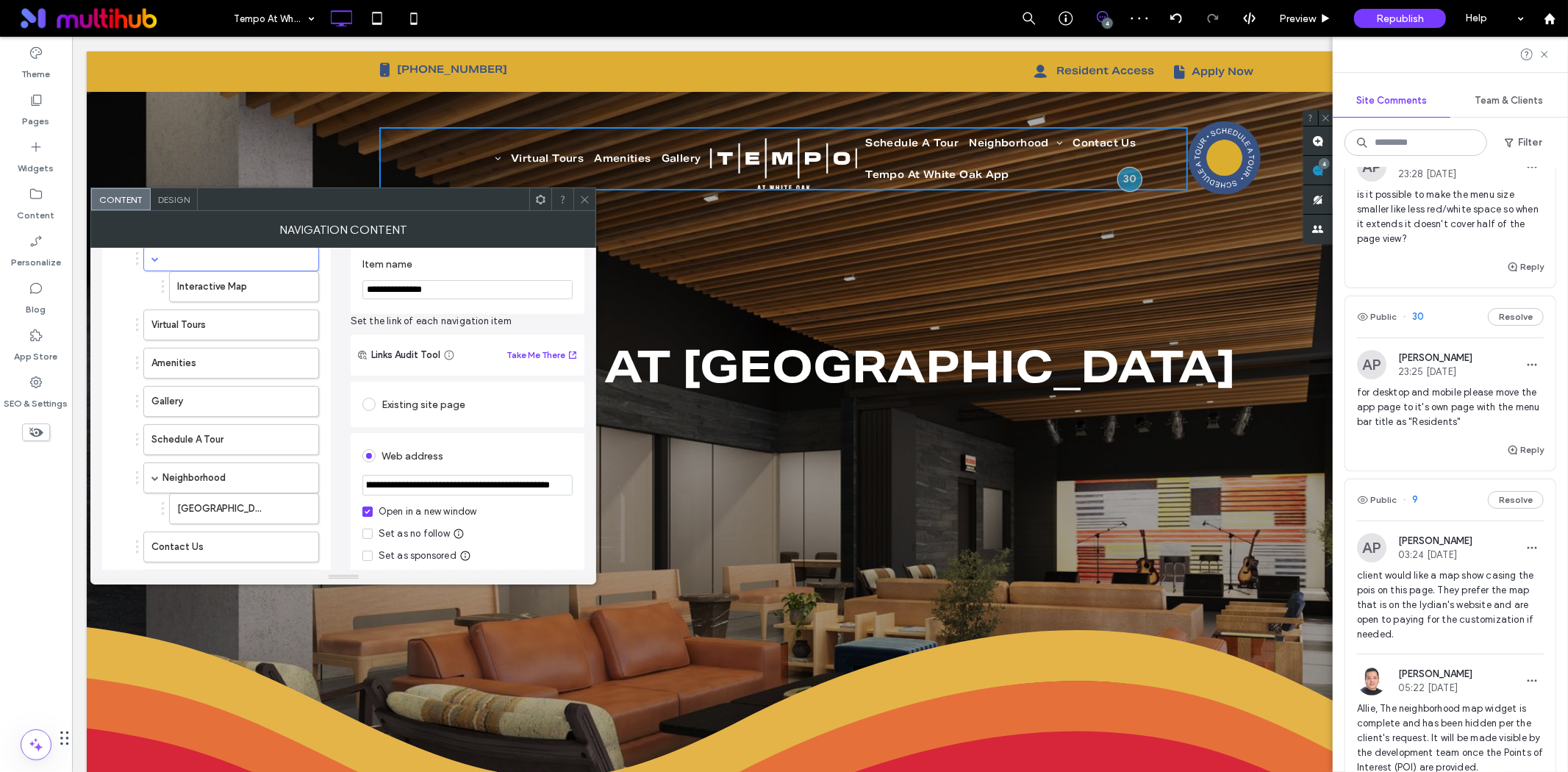
scroll to position [82, 0]
click at [499, 457] on div "Web address" at bounding box center [467, 452] width 211 height 24
drag, startPoint x: 1438, startPoint y: 421, endPoint x: 1482, endPoint y: 422, distance: 44.0
click at [1482, 422] on span "for desktop and mobile please move the app page to it's own page with the menu …" at bounding box center [1451, 407] width 187 height 44
copy span "Residents"
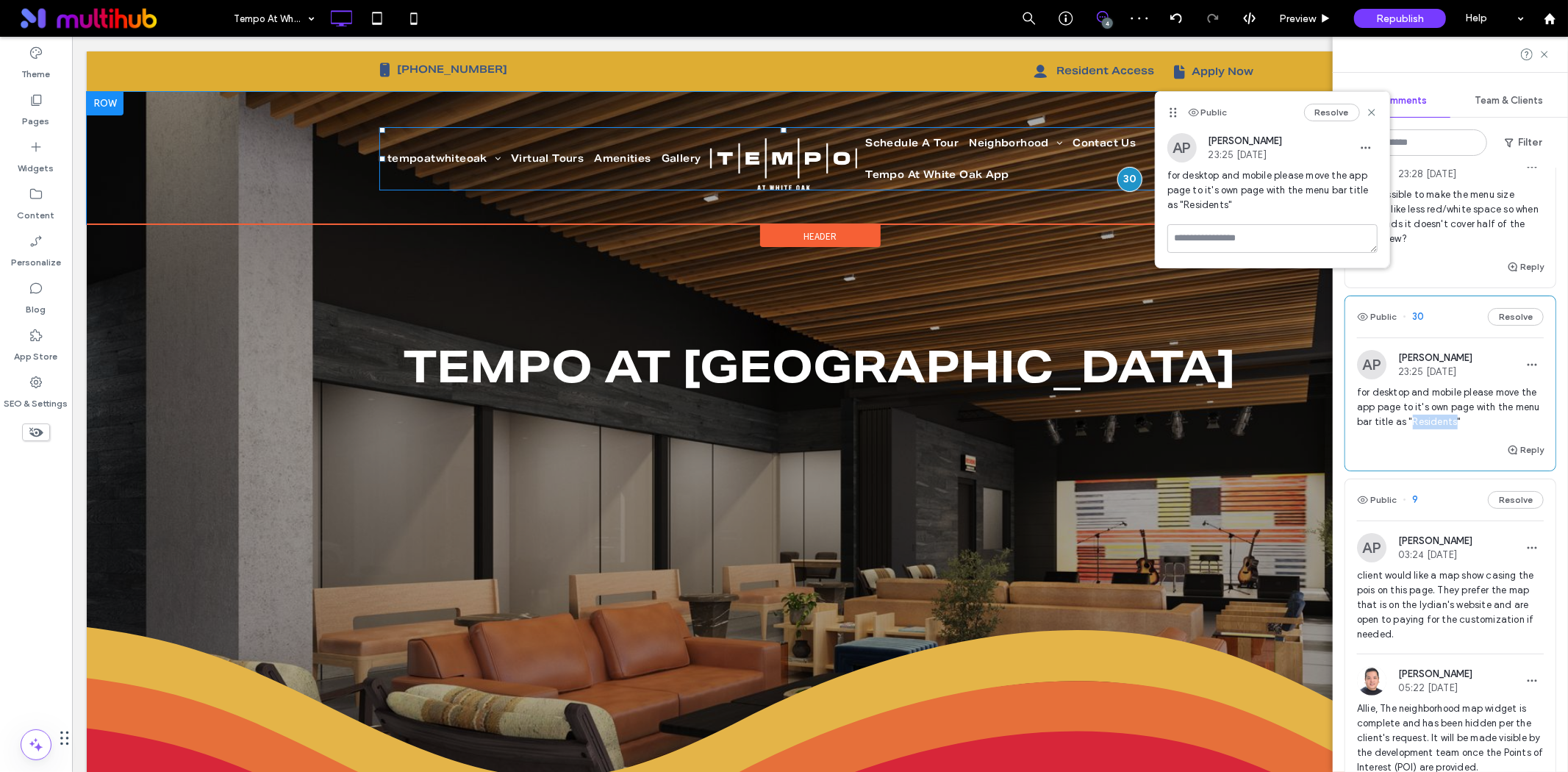
click at [1049, 177] on ul "Schedule A Tour Neighborhood White Oak District Contact Us Tempo At White Oak A…" at bounding box center [1023, 158] width 327 height 63
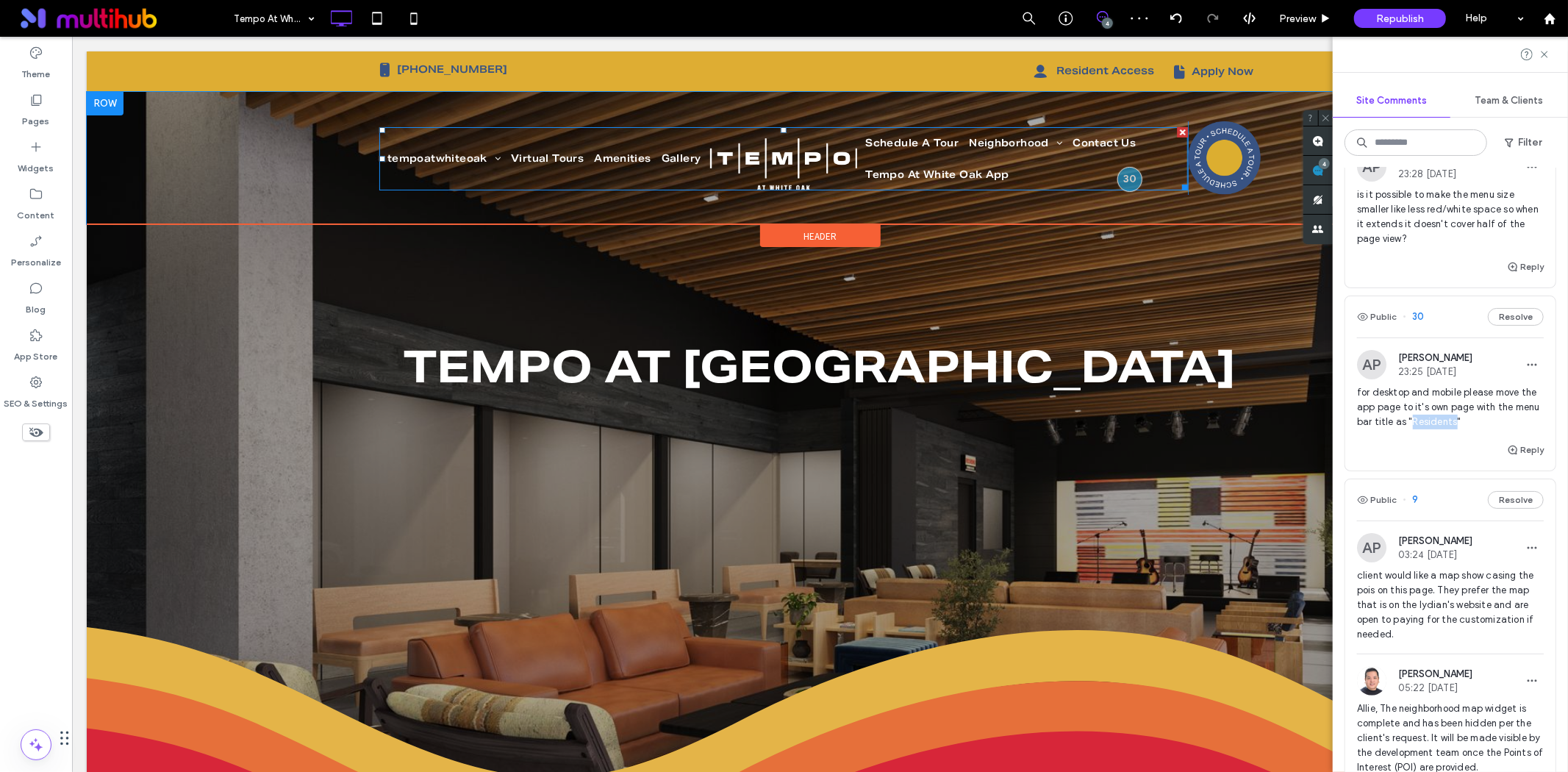
click at [1060, 162] on ul "Schedule A Tour Neighborhood White Oak District Contact Us Tempo At White Oak A…" at bounding box center [1023, 158] width 327 height 63
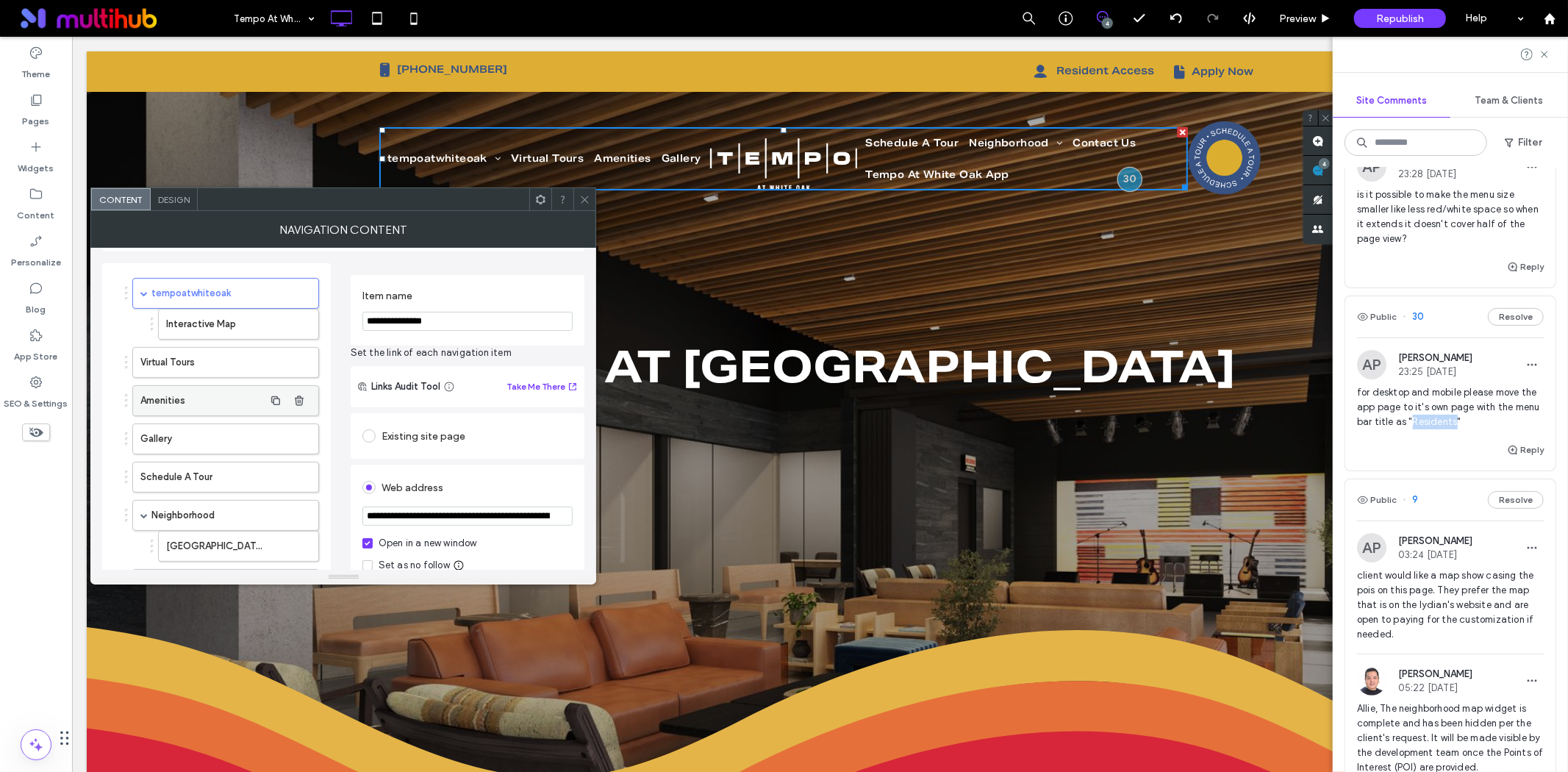
scroll to position [204, 0]
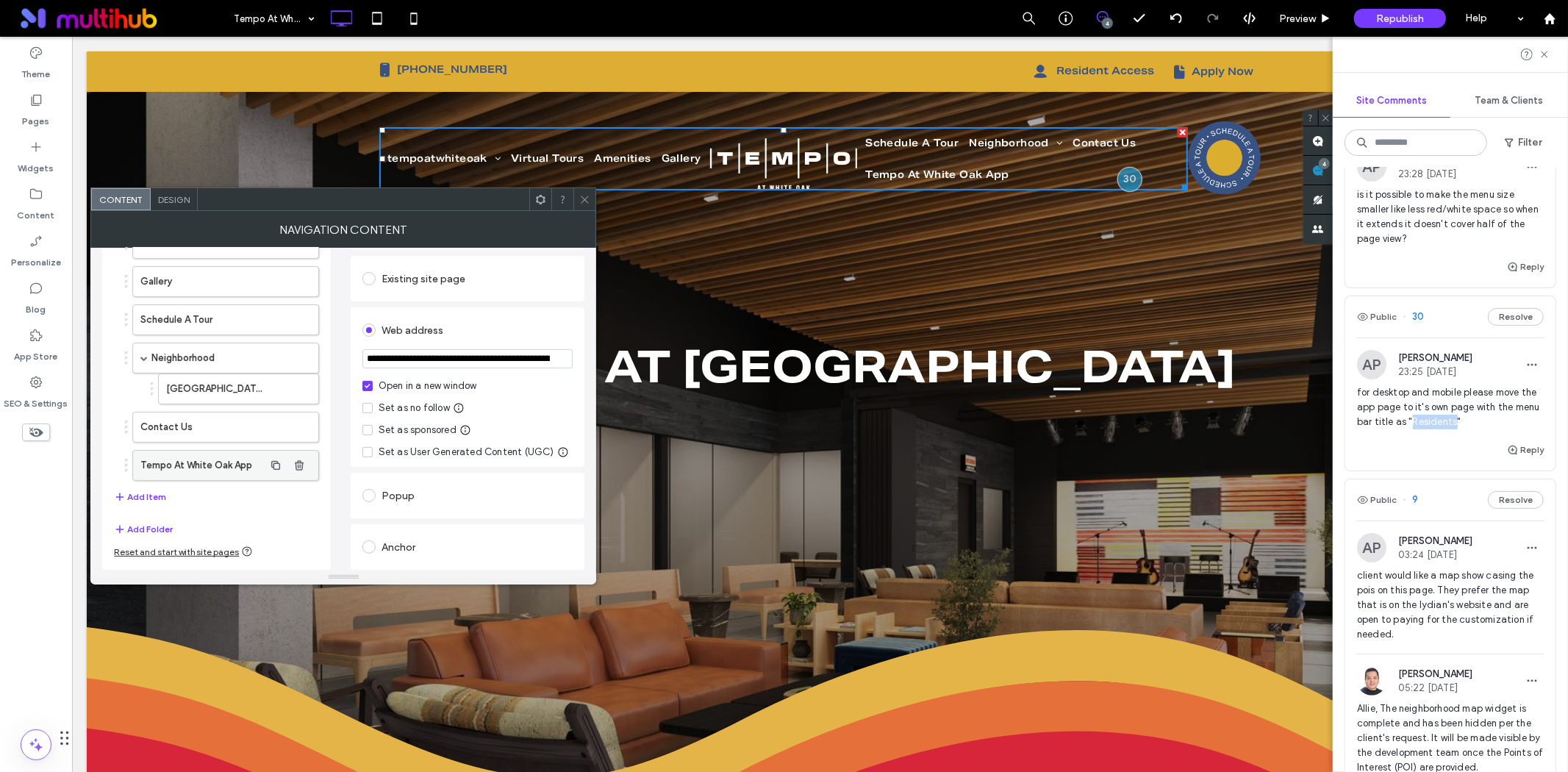
click at [234, 471] on label "Tempo At White Oak App" at bounding box center [201, 465] width 123 height 30
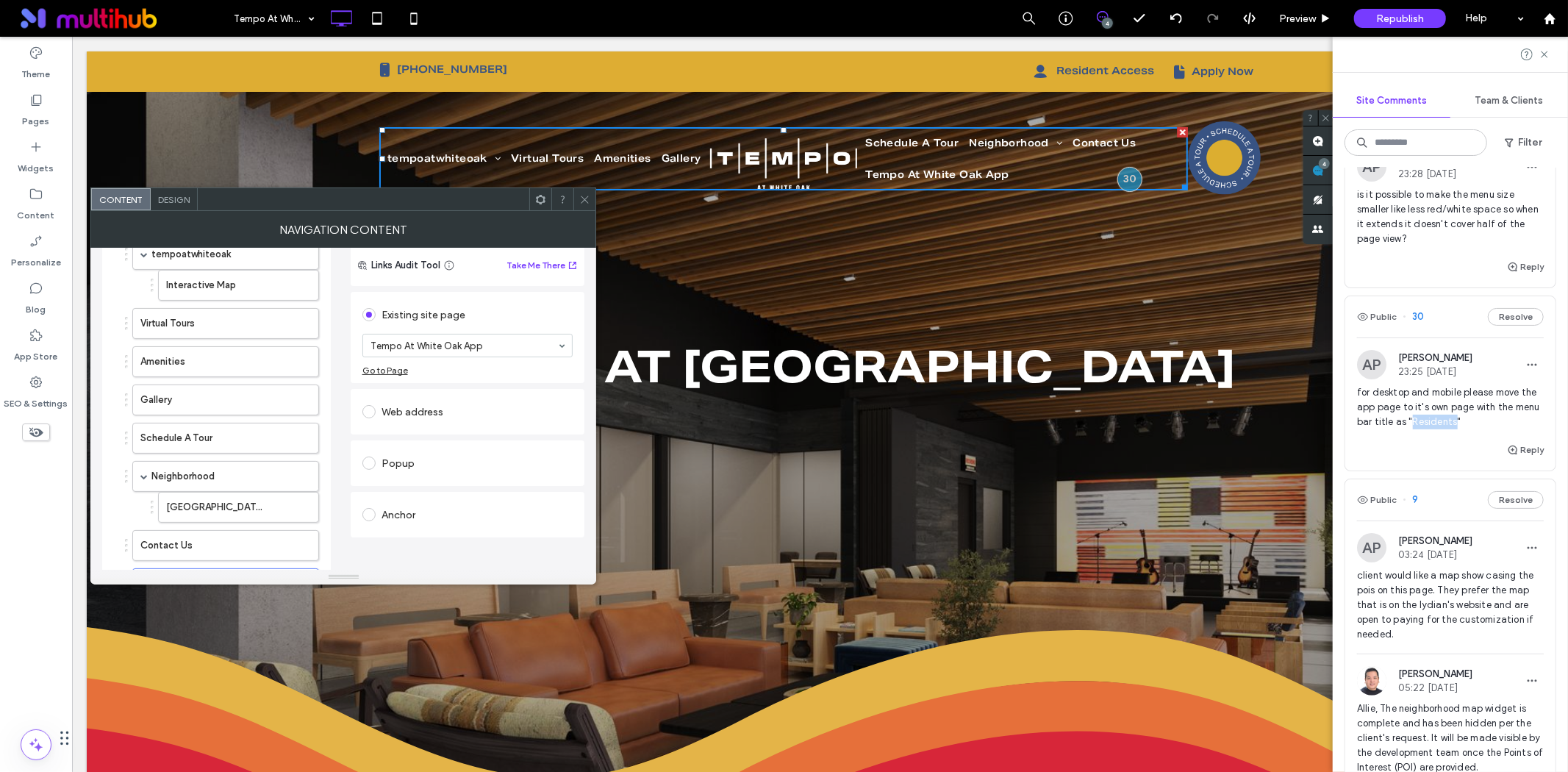
scroll to position [37, 0]
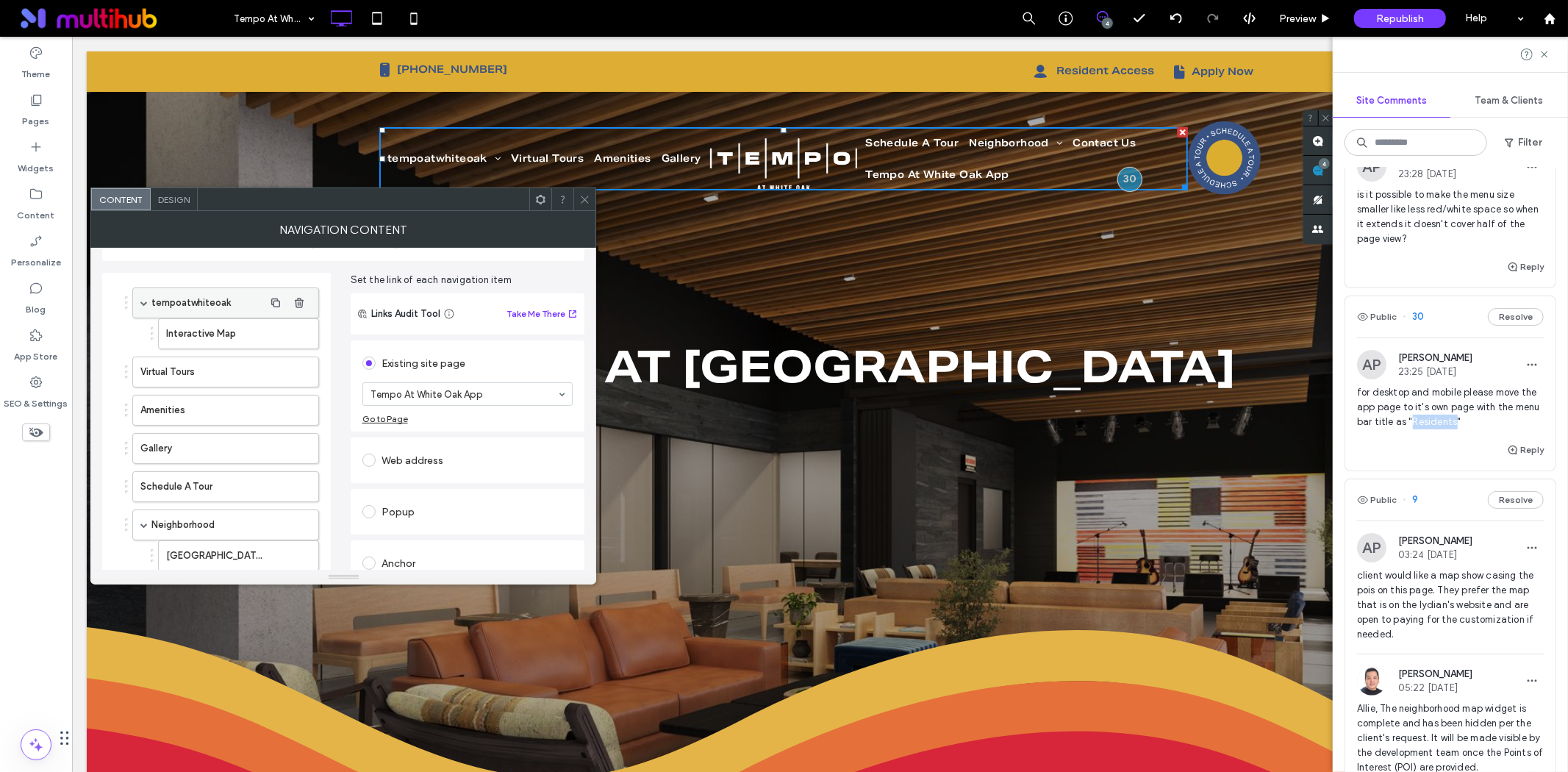
click at [259, 298] on label "tempoatwhiteoak" at bounding box center [207, 302] width 112 height 30
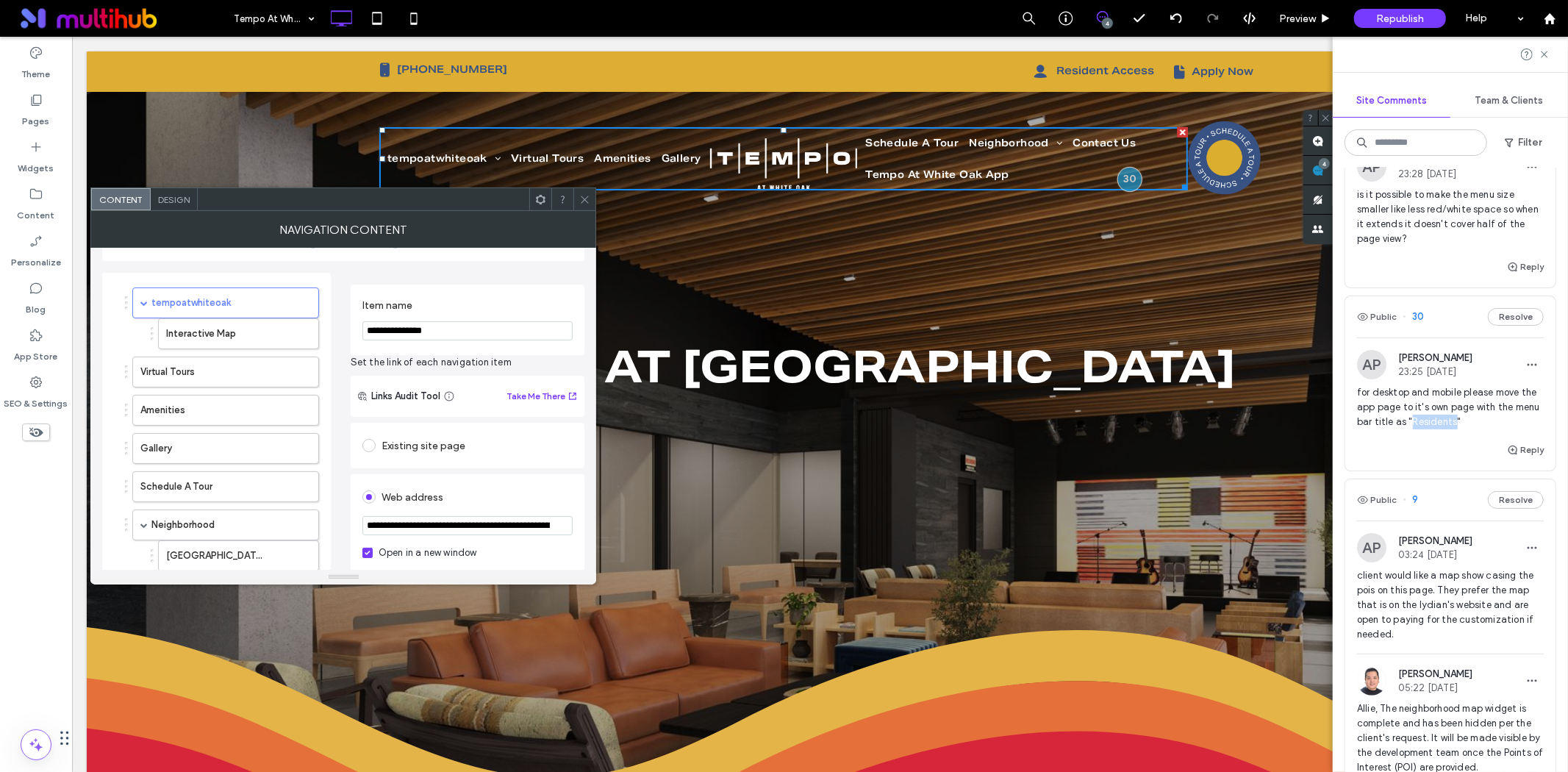
click at [431, 444] on div "Existing site page" at bounding box center [467, 445] width 211 height 24
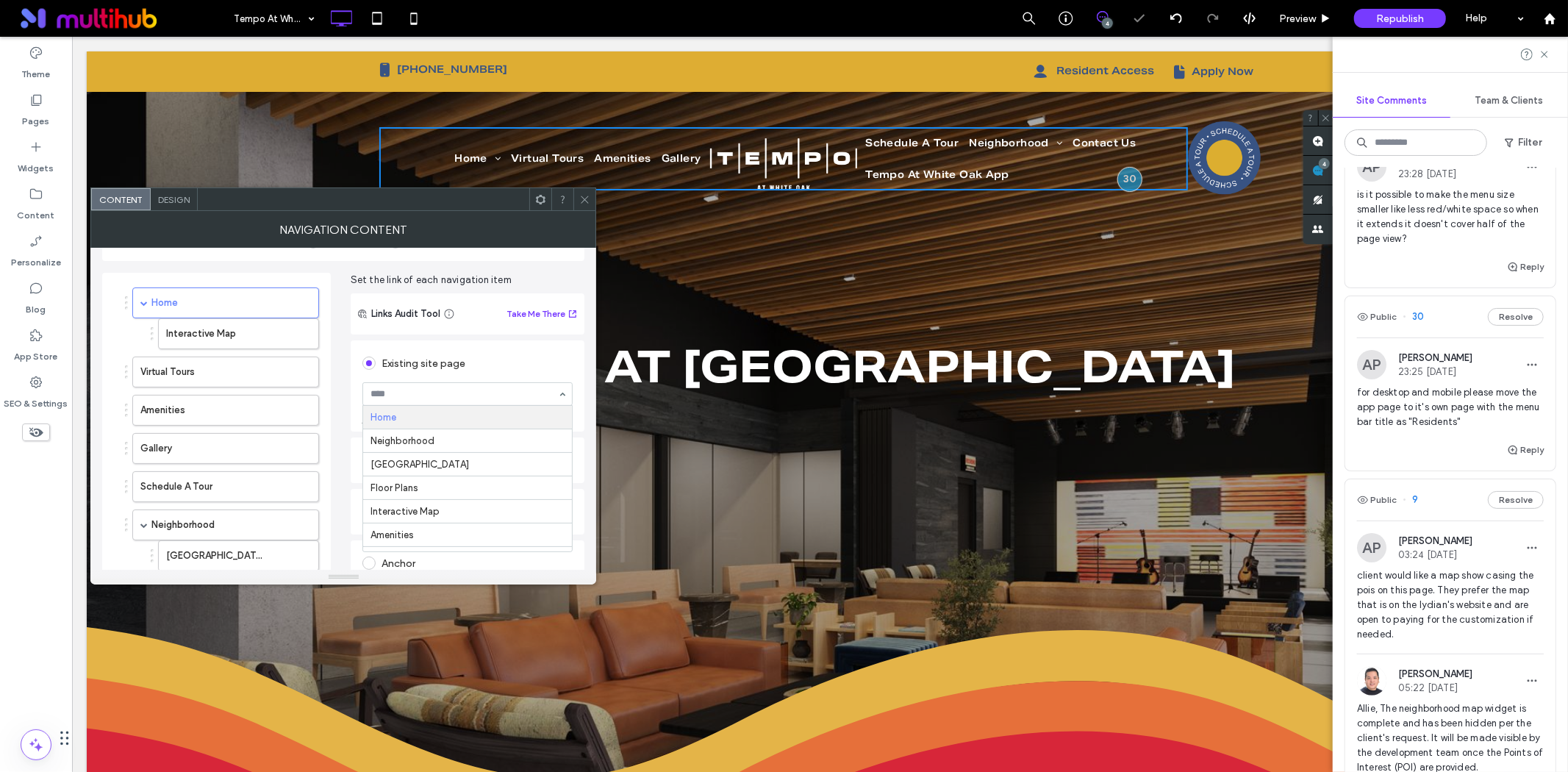
type input "*"
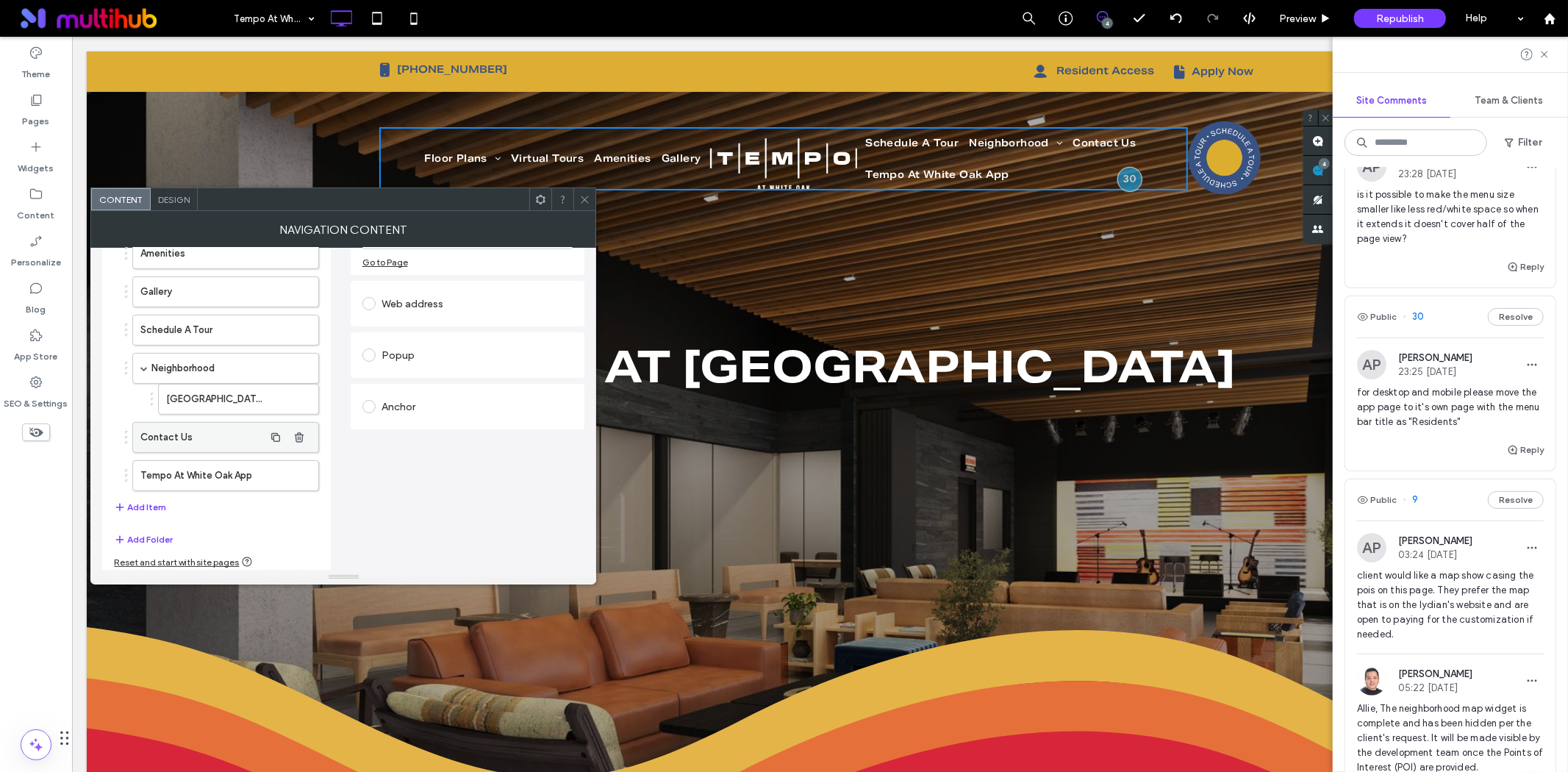
scroll to position [200, 0]
click at [223, 484] on label "Tempo At White Oak App" at bounding box center [201, 470] width 123 height 30
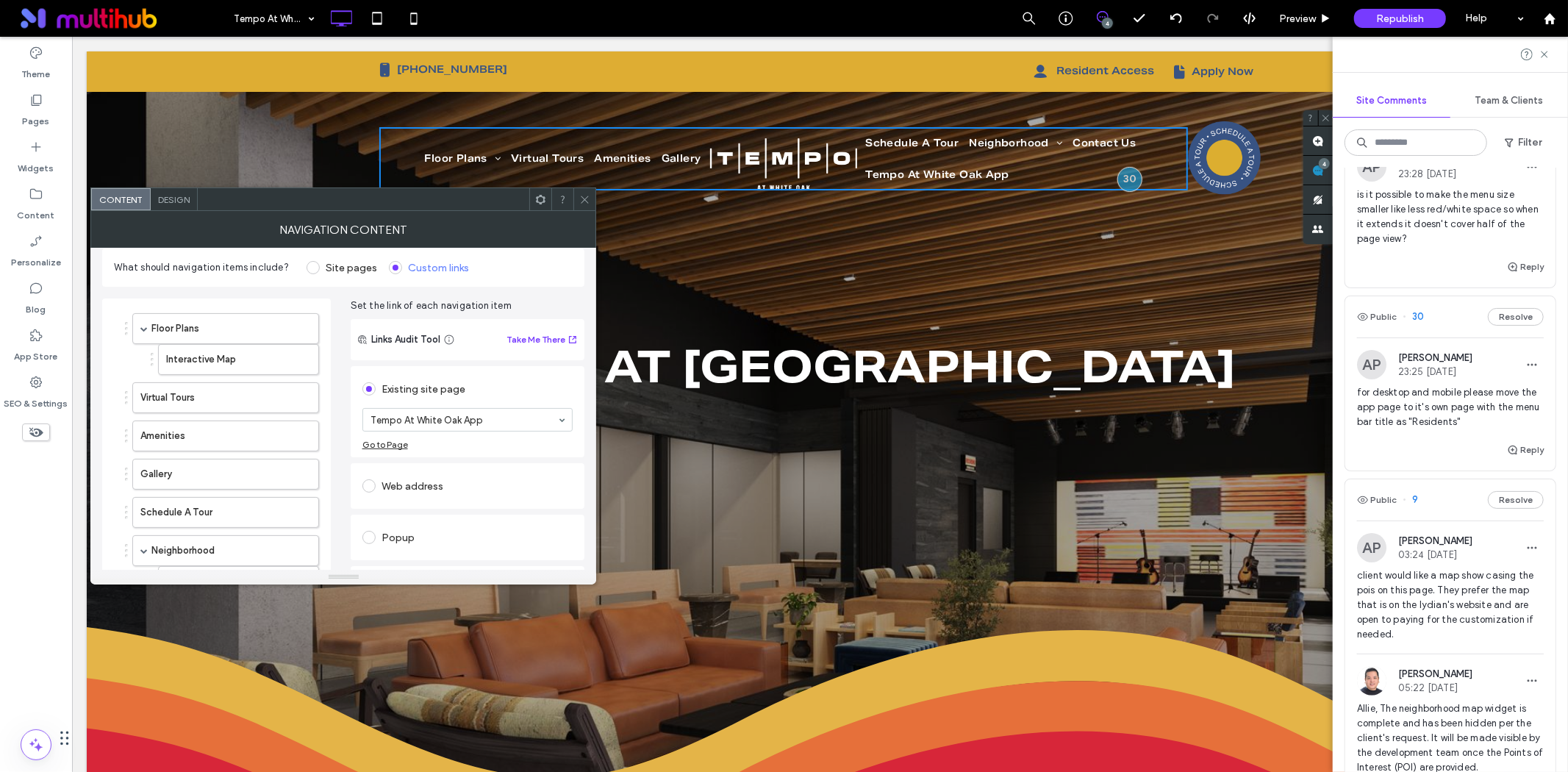
scroll to position [0, 0]
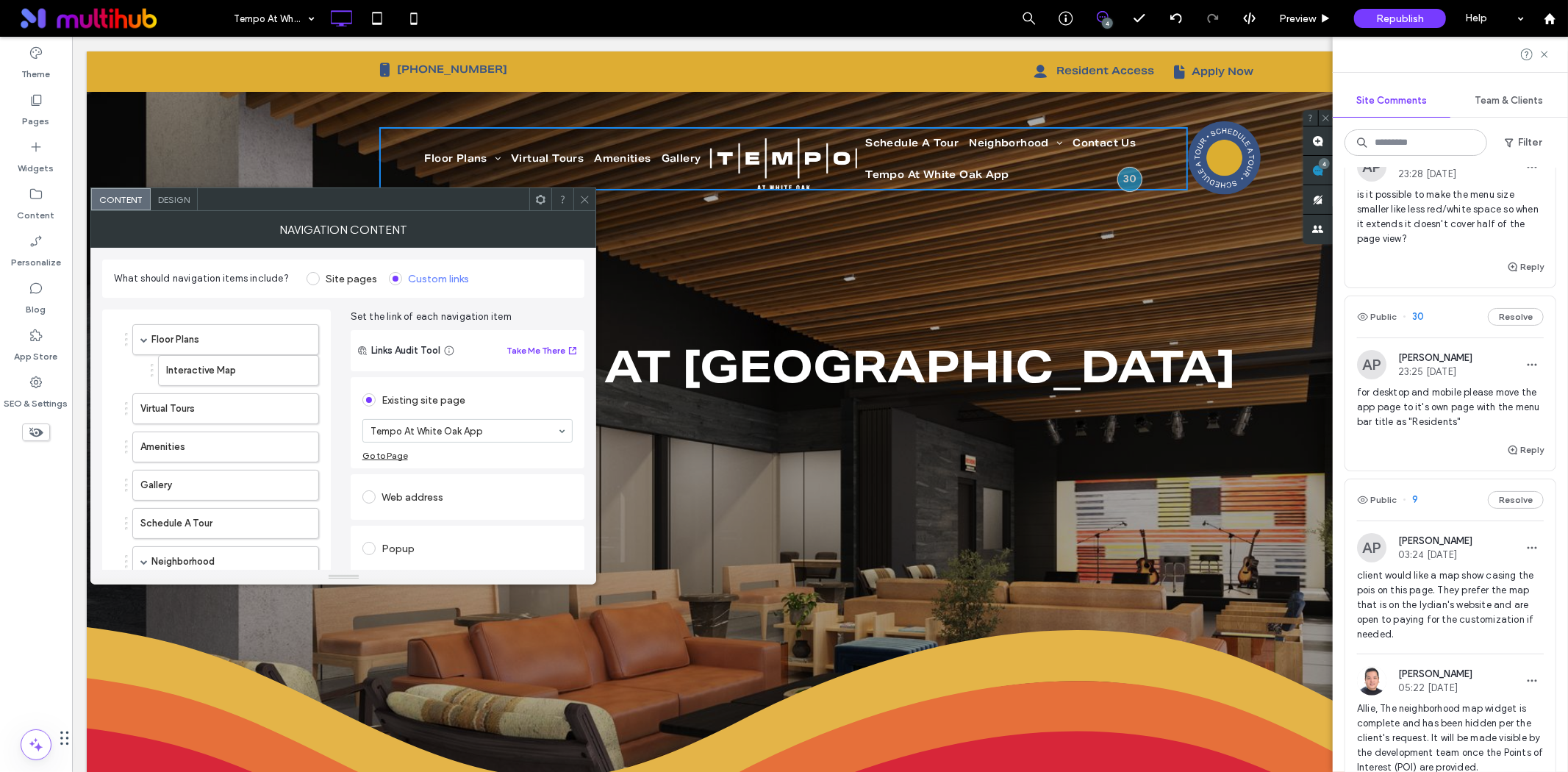
click at [419, 491] on div "Web address" at bounding box center [467, 497] width 211 height 24
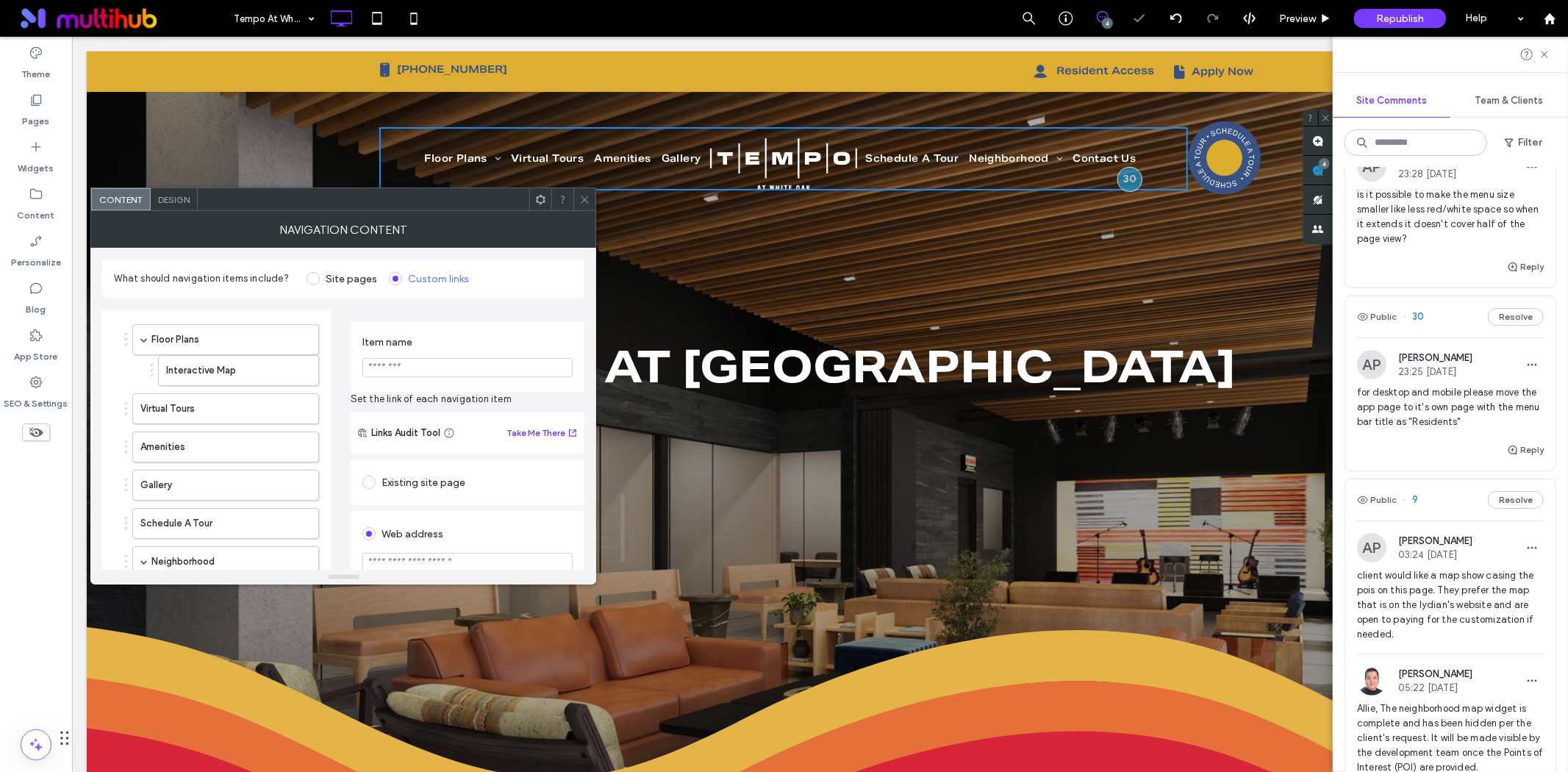
click at [419, 358] on input "Item name" at bounding box center [467, 368] width 211 height 19
paste input "*********"
type input "*********"
click at [450, 349] on label "Item name" at bounding box center [464, 343] width 205 height 16
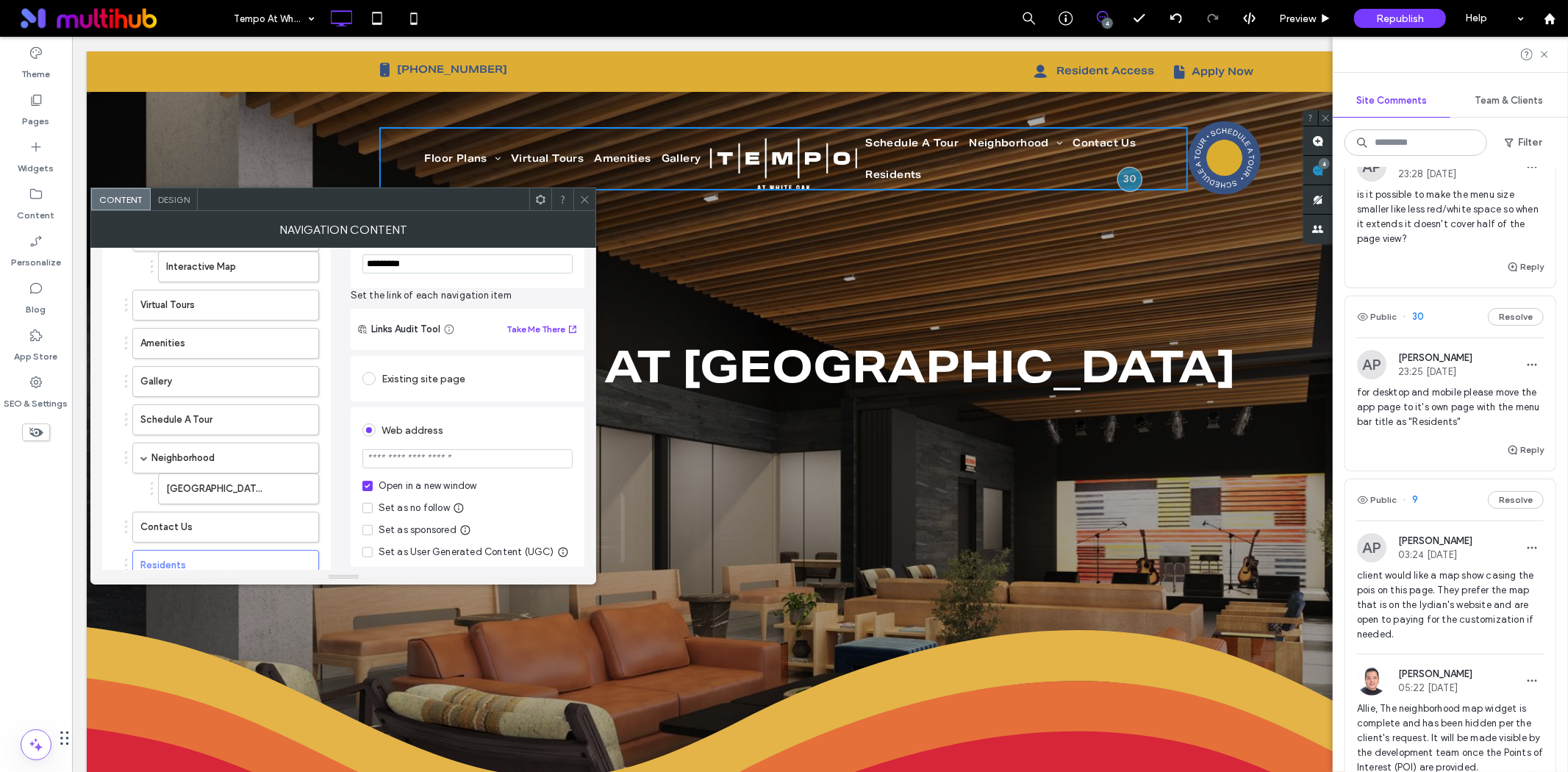
scroll to position [204, 0]
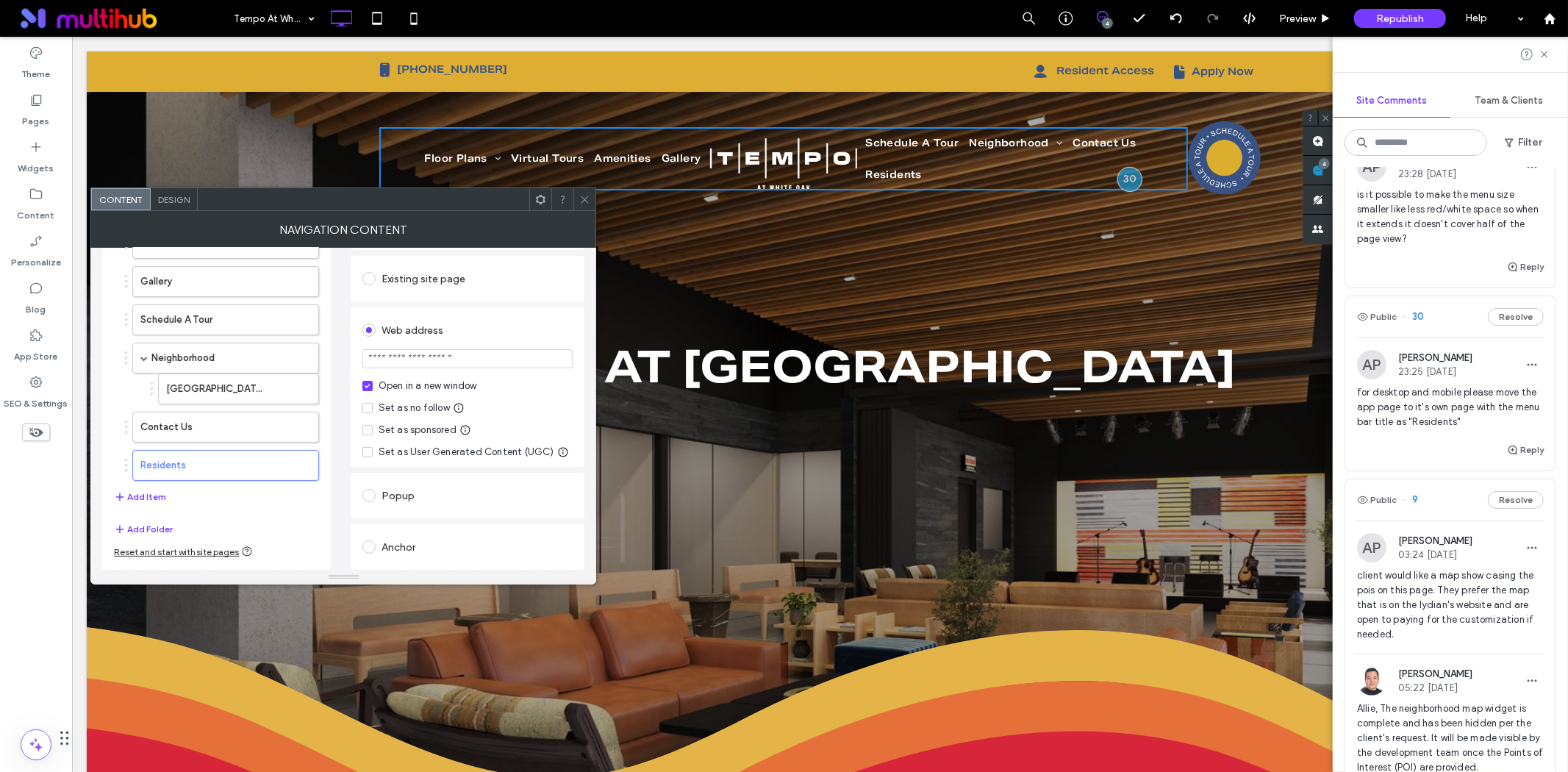
click at [438, 358] on input "url" at bounding box center [467, 358] width 211 height 19
paste input "**********"
type input "**********"
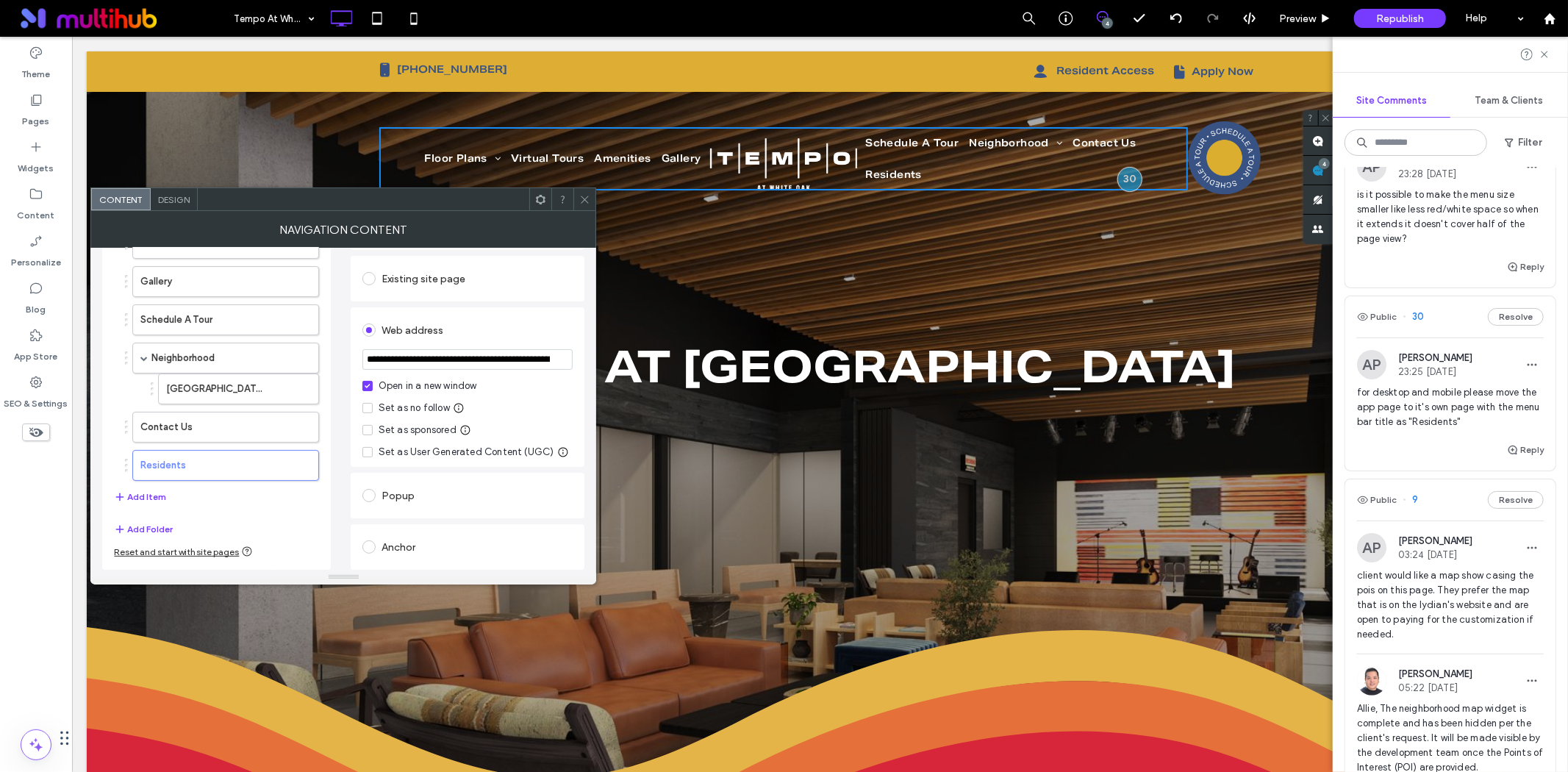
click at [510, 332] on div "Web address" at bounding box center [467, 330] width 211 height 24
click at [586, 201] on icon at bounding box center [585, 200] width 11 height 11
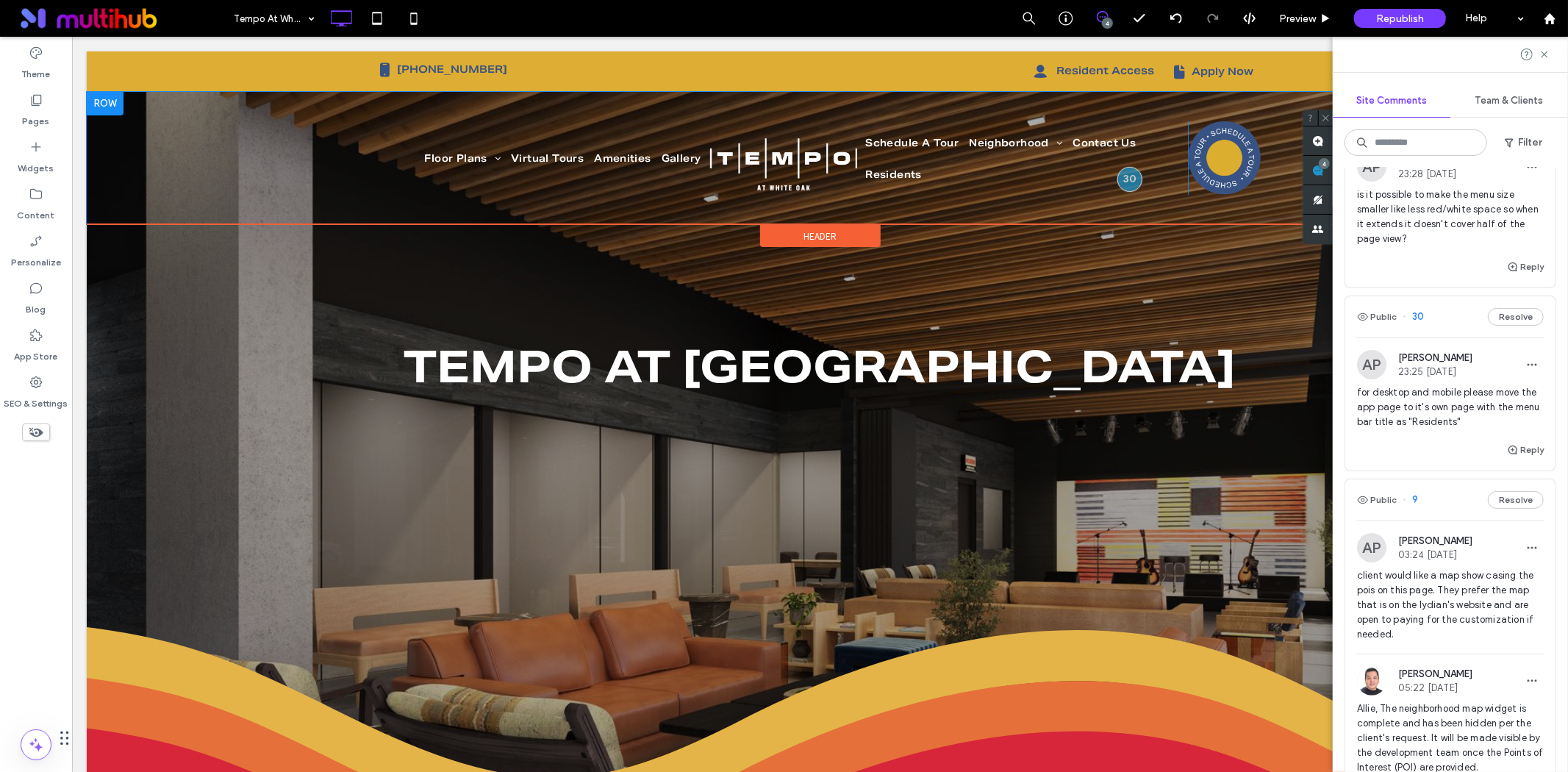
click at [186, 159] on div "Floor Plans Interactive Map Virtual Tours Amenities Gallery Schedule A Tour Nei…" at bounding box center [819, 157] width 1467 height 132
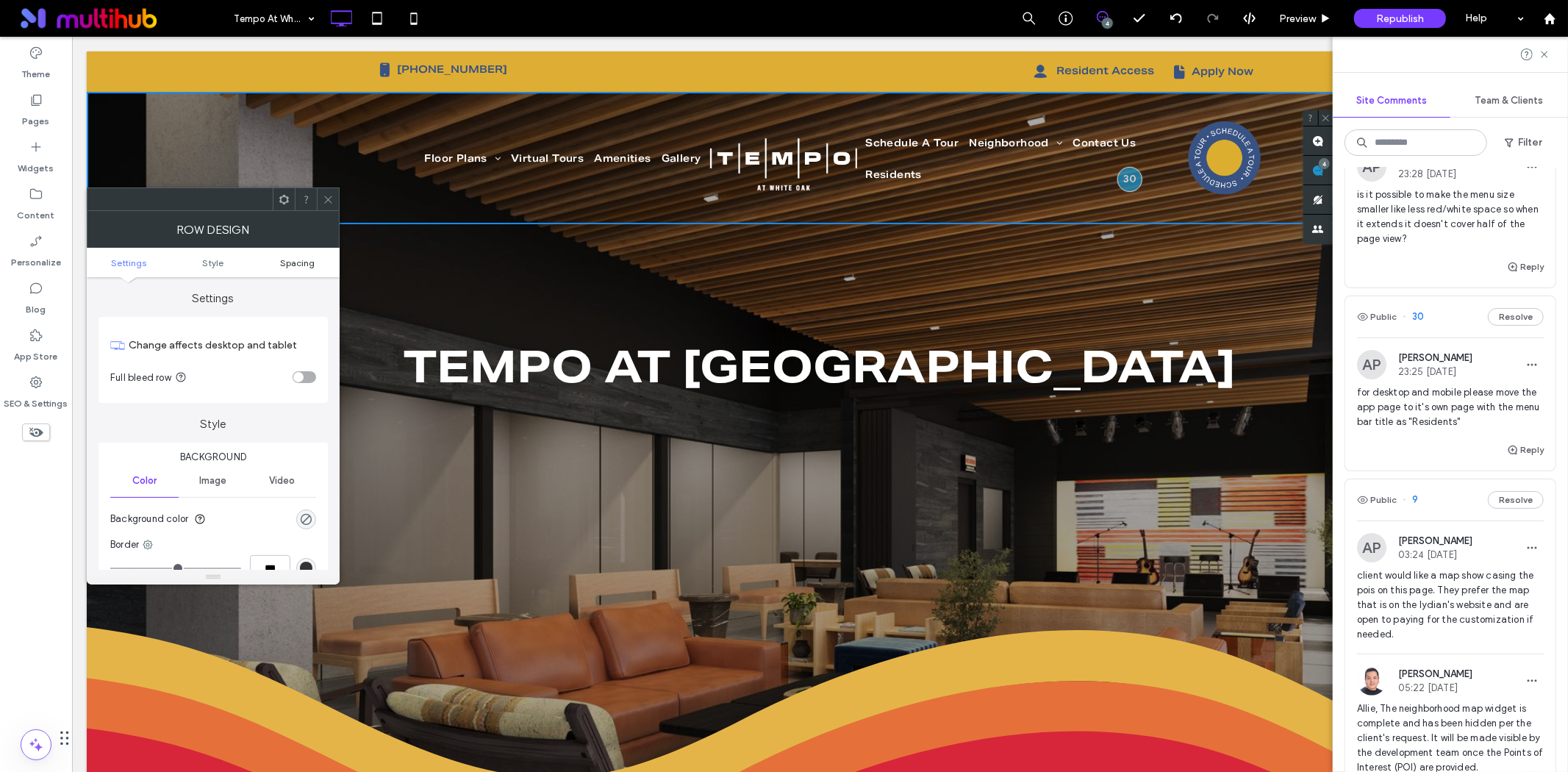
click at [295, 258] on span "Spacing" at bounding box center [297, 263] width 34 height 11
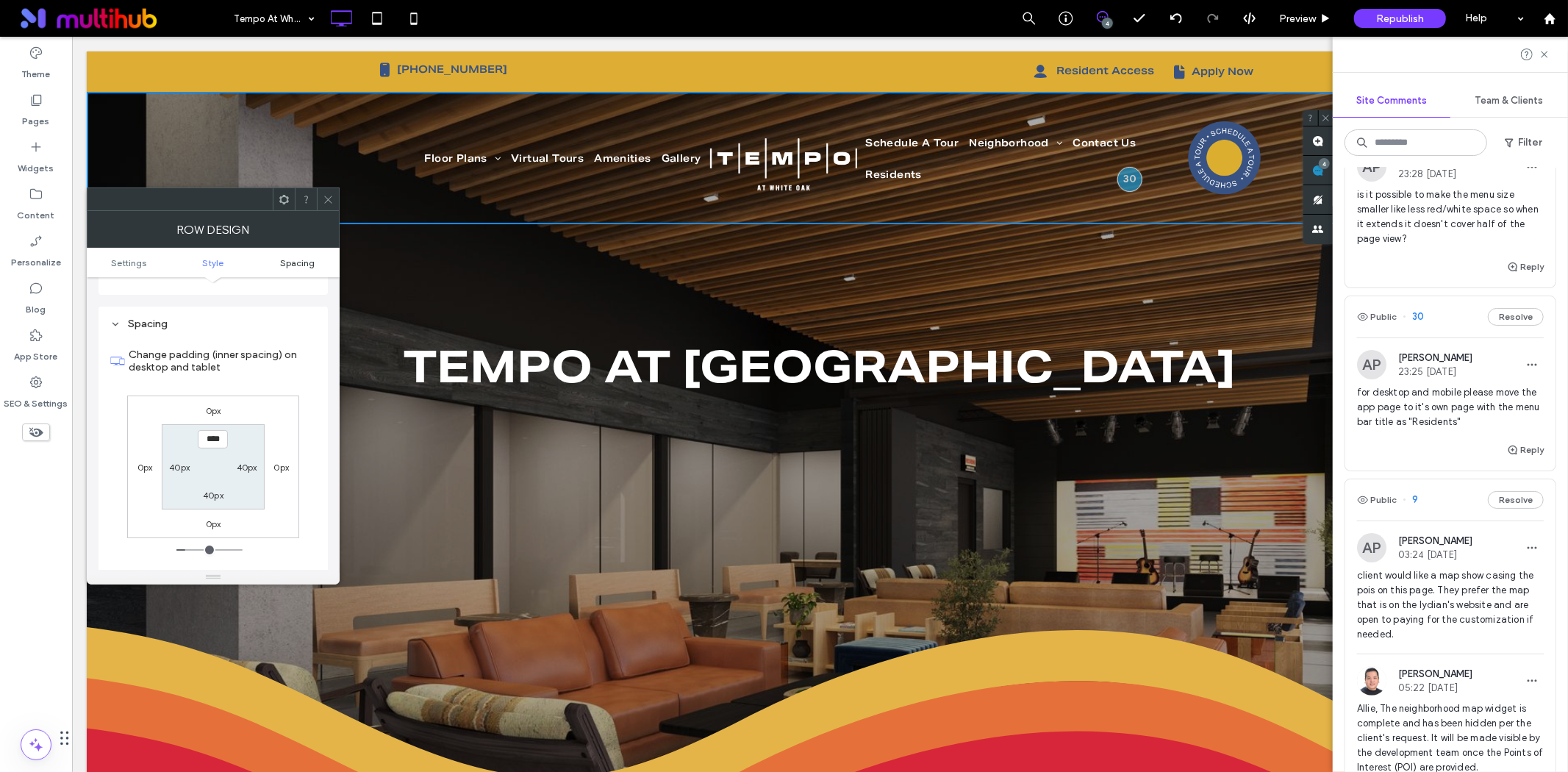
scroll to position [369, 0]
click at [330, 203] on icon at bounding box center [329, 200] width 11 height 11
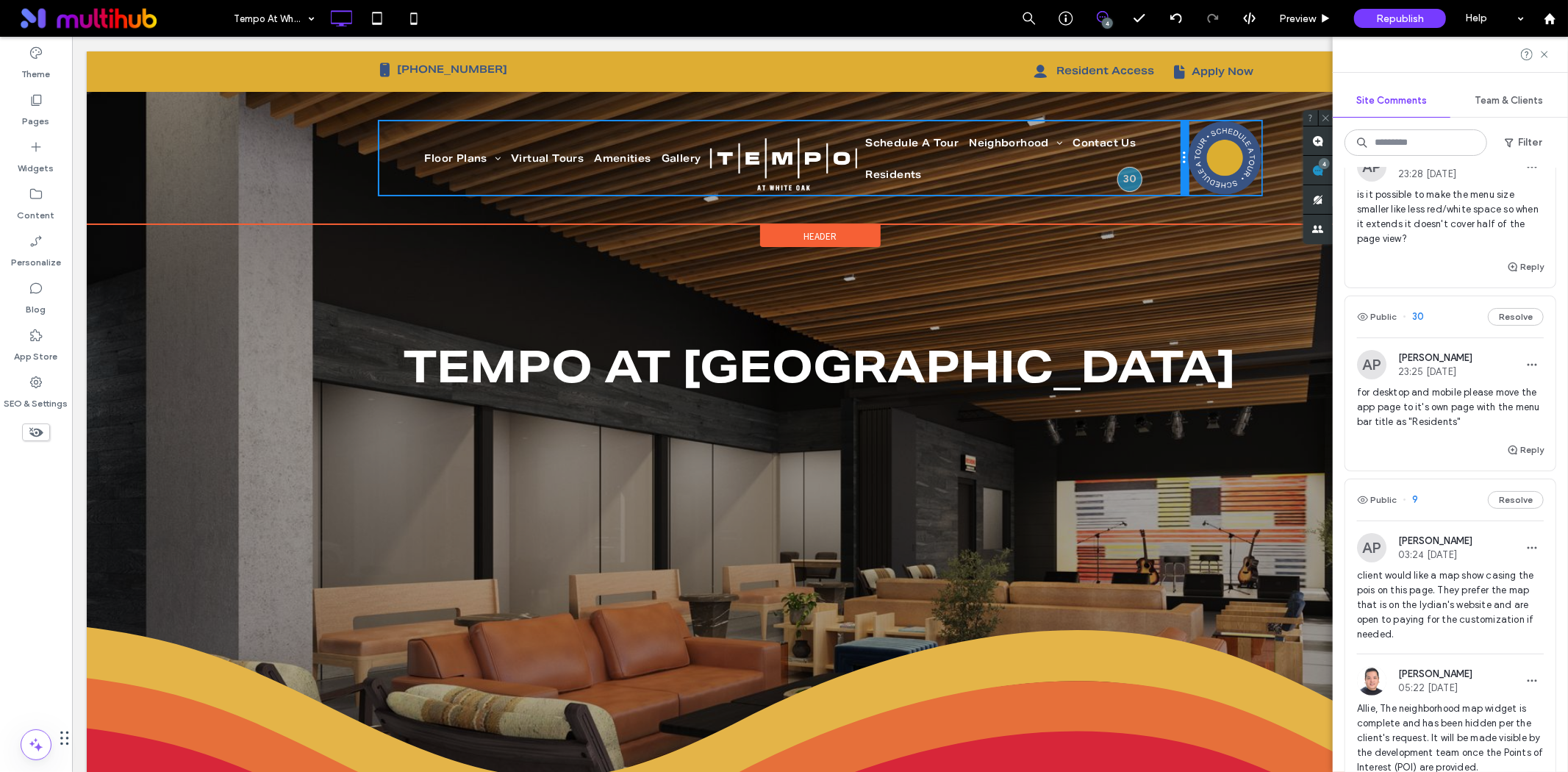
drag, startPoint x: 1177, startPoint y: 188, endPoint x: 1236, endPoint y: 188, distance: 59.0
click at [1236, 188] on div "Floor Plans Interactive Map Virtual Tours Amenities Gallery Schedule A Tour Nei…" at bounding box center [820, 156] width 883 height 73
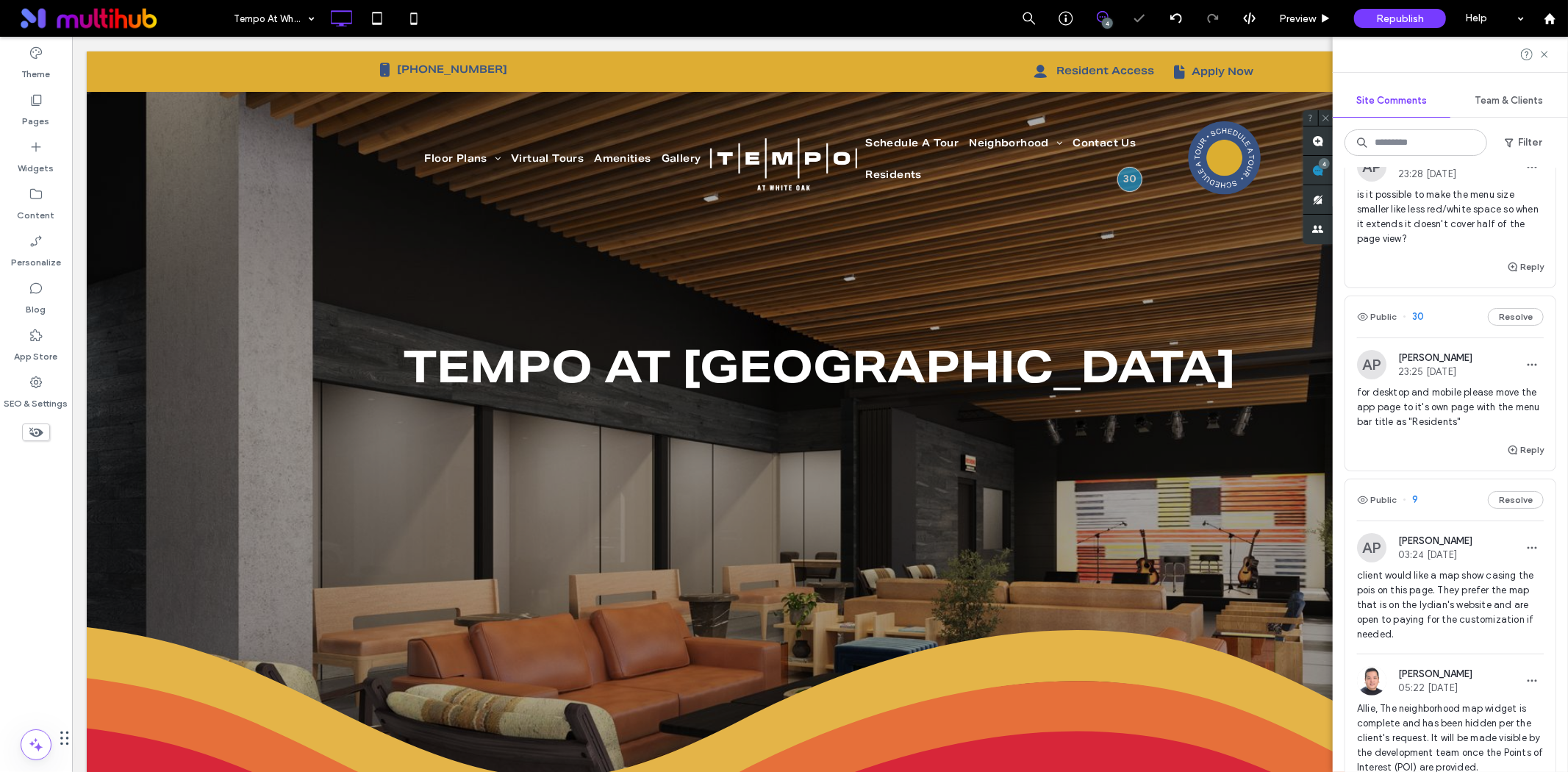
click at [1540, 61] on div at bounding box center [1450, 54] width 235 height 35
click at [1544, 52] on icon at bounding box center [1544, 54] width 11 height 11
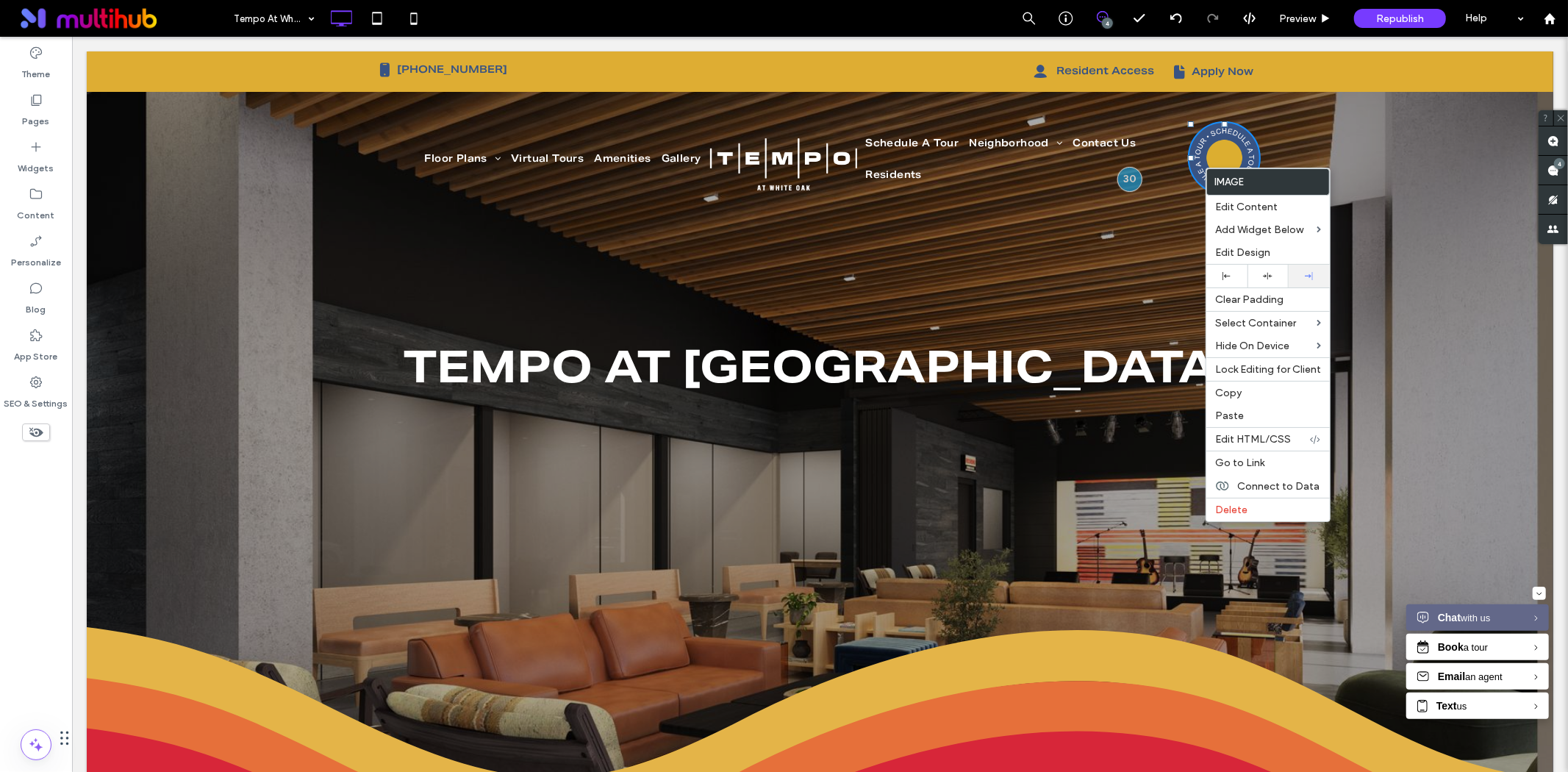
click at [1305, 272] on icon at bounding box center [1309, 275] width 8 height 8
click at [1143, 140] on ul "Schedule A Tour Neighborhood White Oak District Contact Us Residents" at bounding box center [1023, 158] width 327 height 63
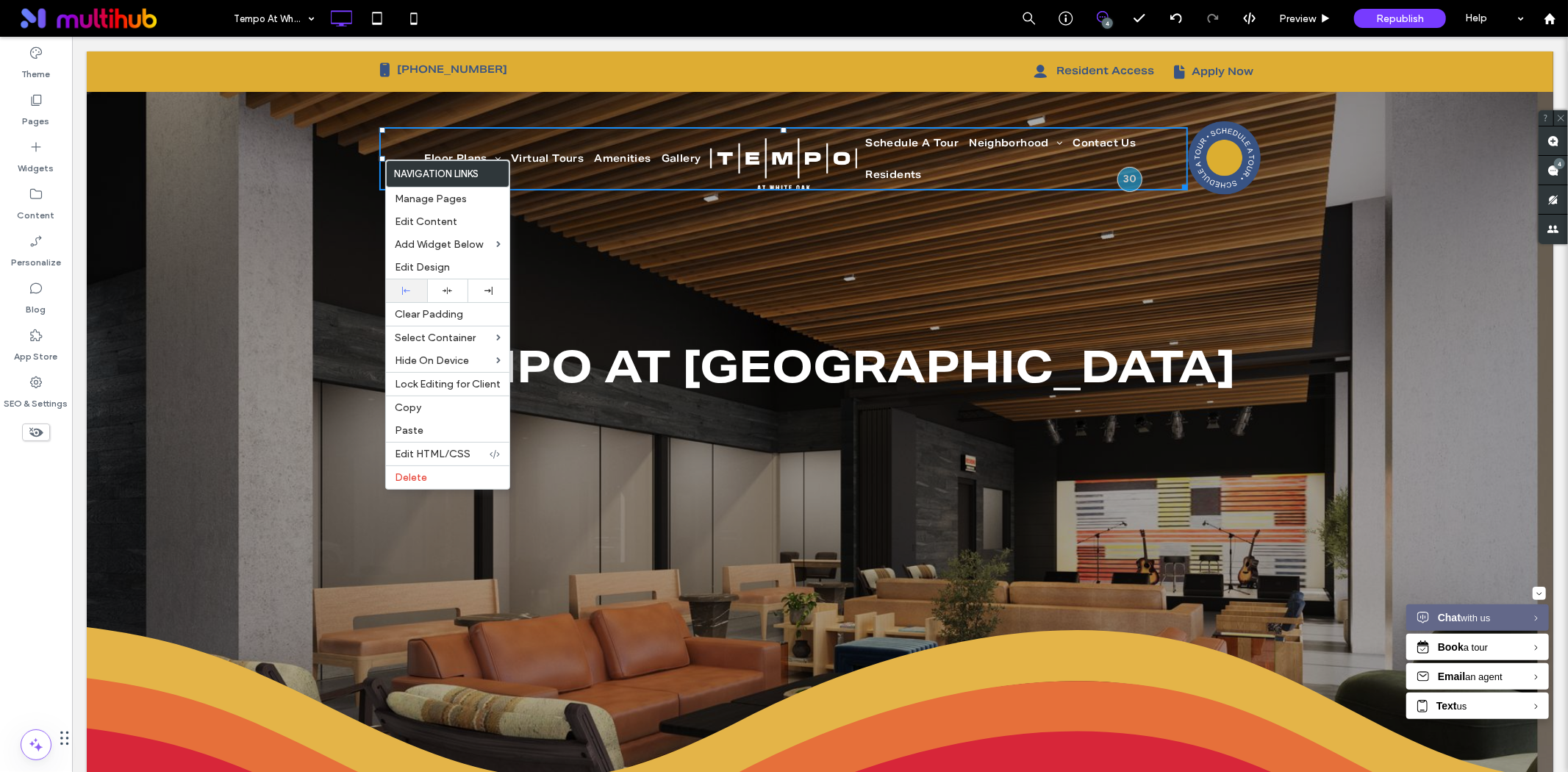
click at [414, 289] on div at bounding box center [407, 291] width 27 height 8
click at [709, 173] on img at bounding box center [783, 163] width 147 height 52
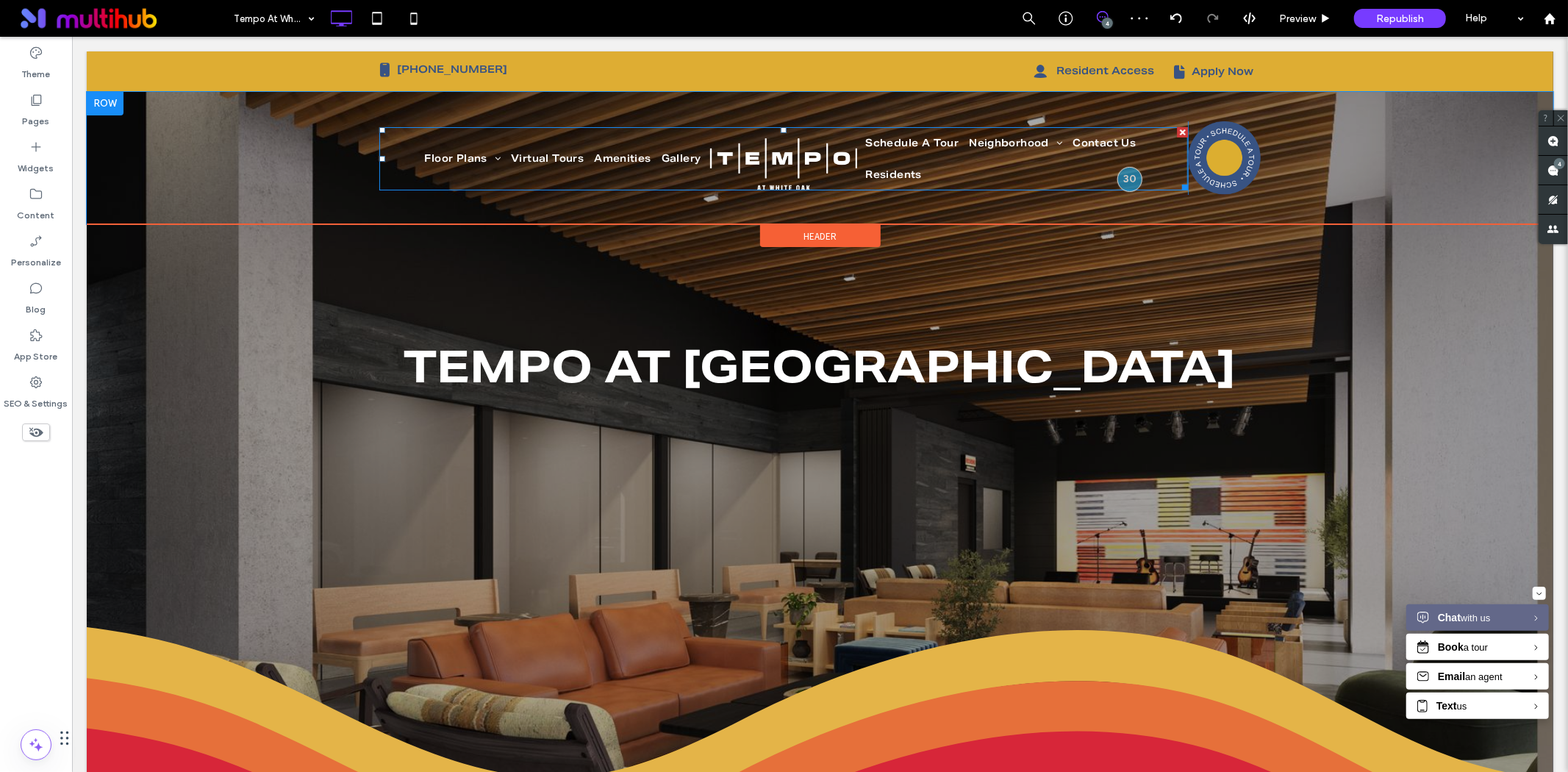
click at [709, 173] on img at bounding box center [783, 163] width 147 height 52
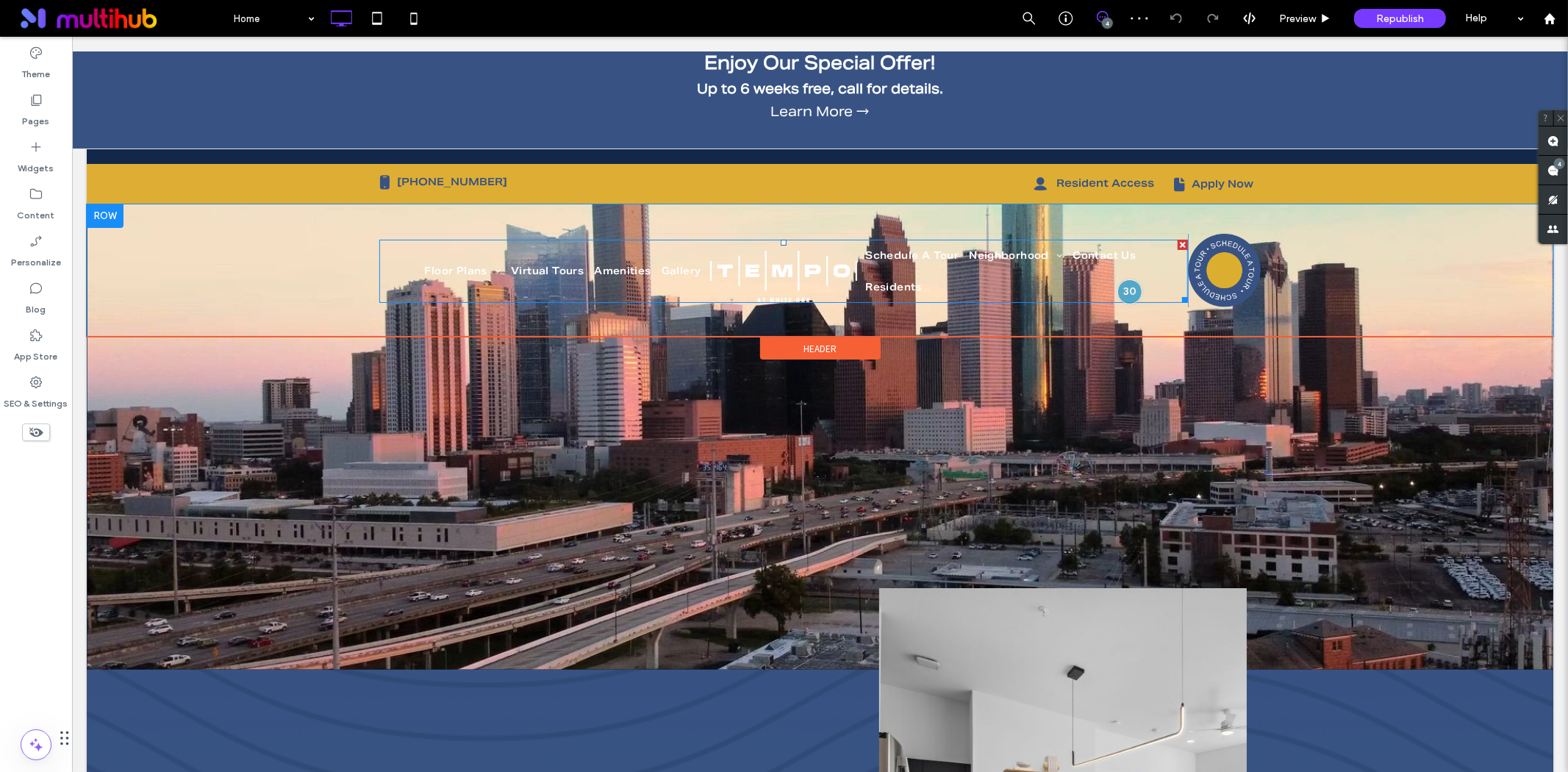
click at [423, 251] on ul "Floor Plans Interactive Map Virtual Tours Amenities Gallery" at bounding box center [541, 271] width 327 height 63
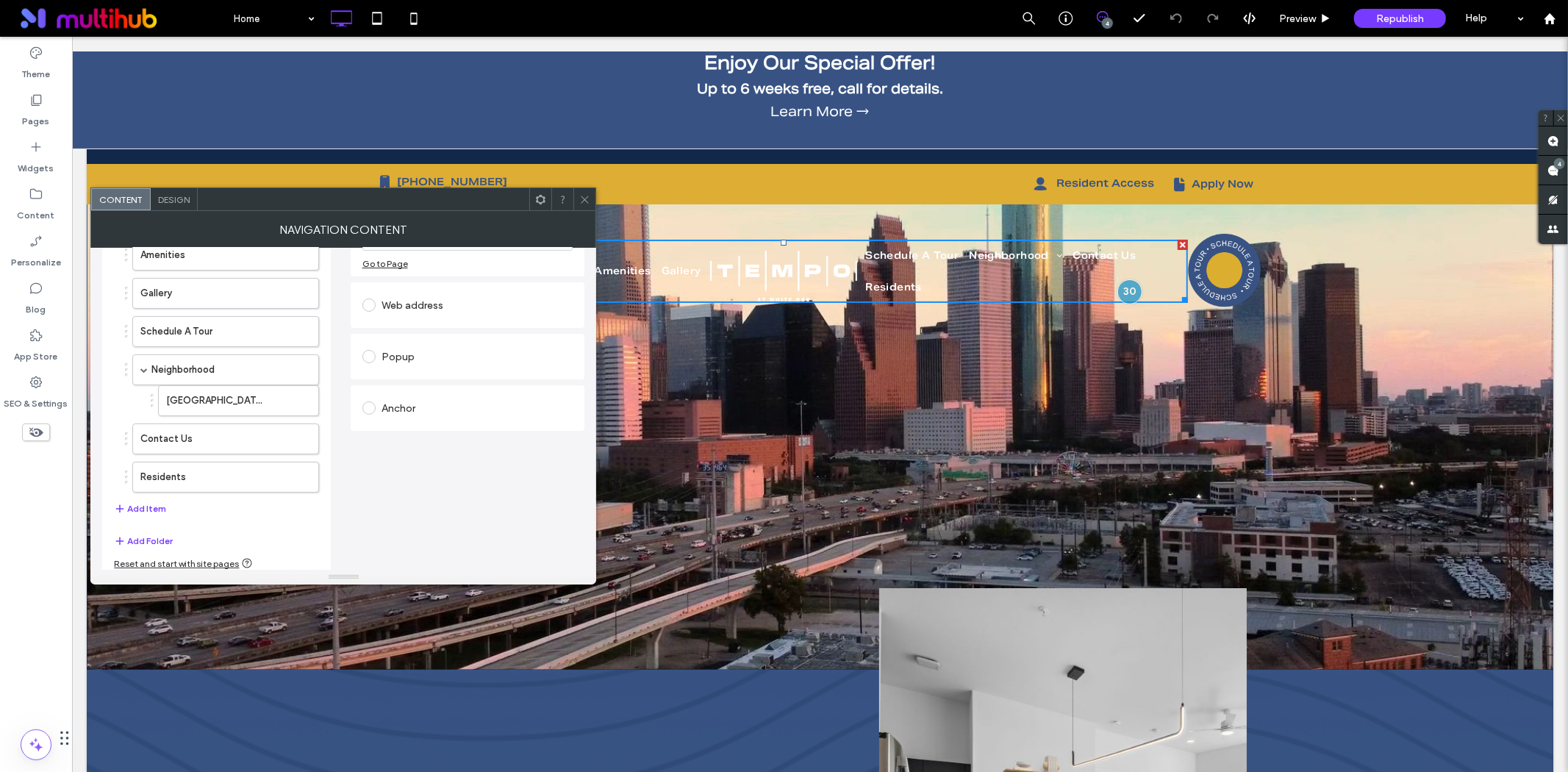
scroll to position [200, 0]
click at [1122, 284] on div at bounding box center [1129, 291] width 28 height 28
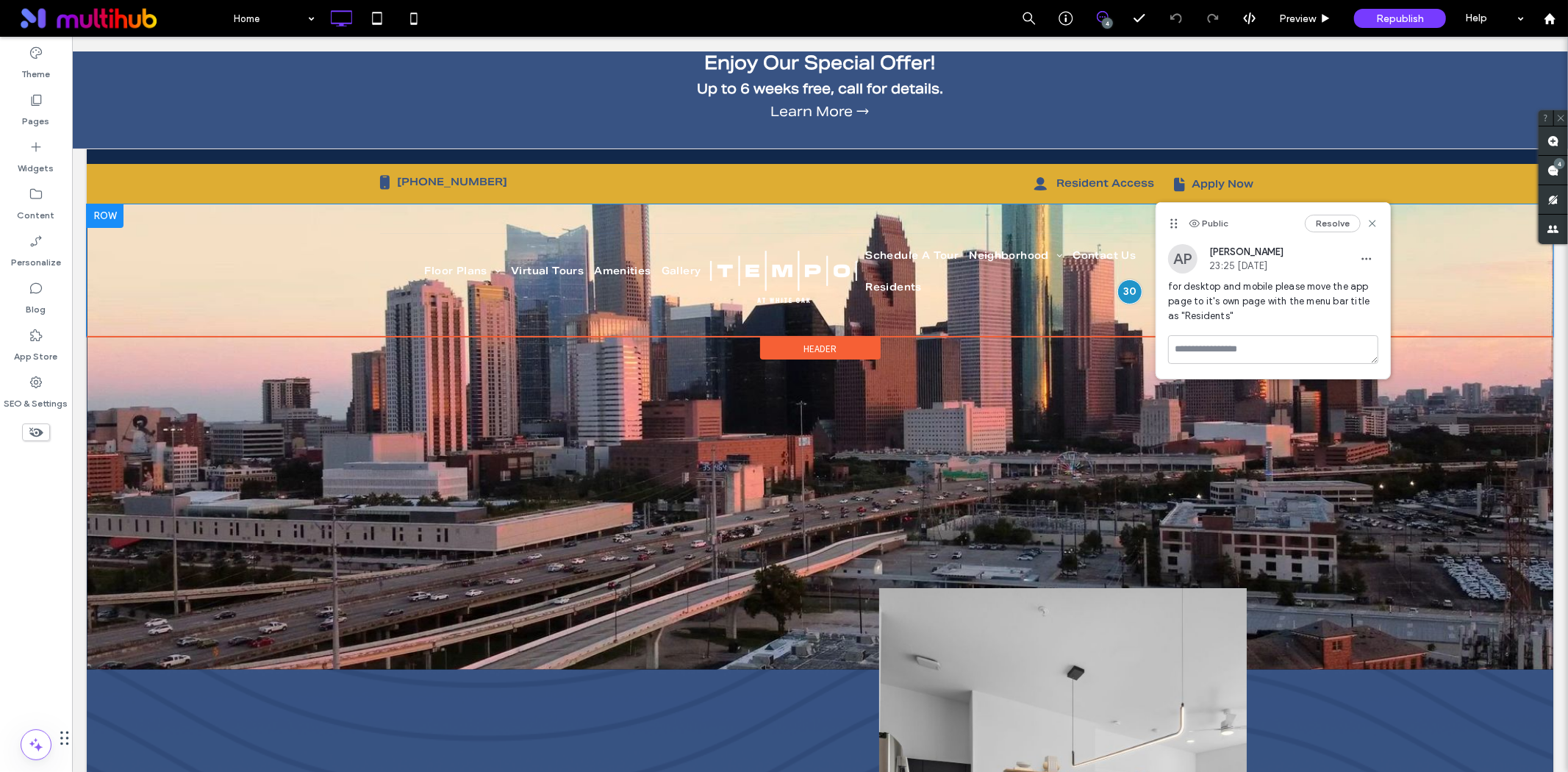
click at [299, 268] on div "Floor Plans Interactive Map Virtual Tours Amenities Gallery Schedule A Tour Nei…" at bounding box center [819, 270] width 1467 height 132
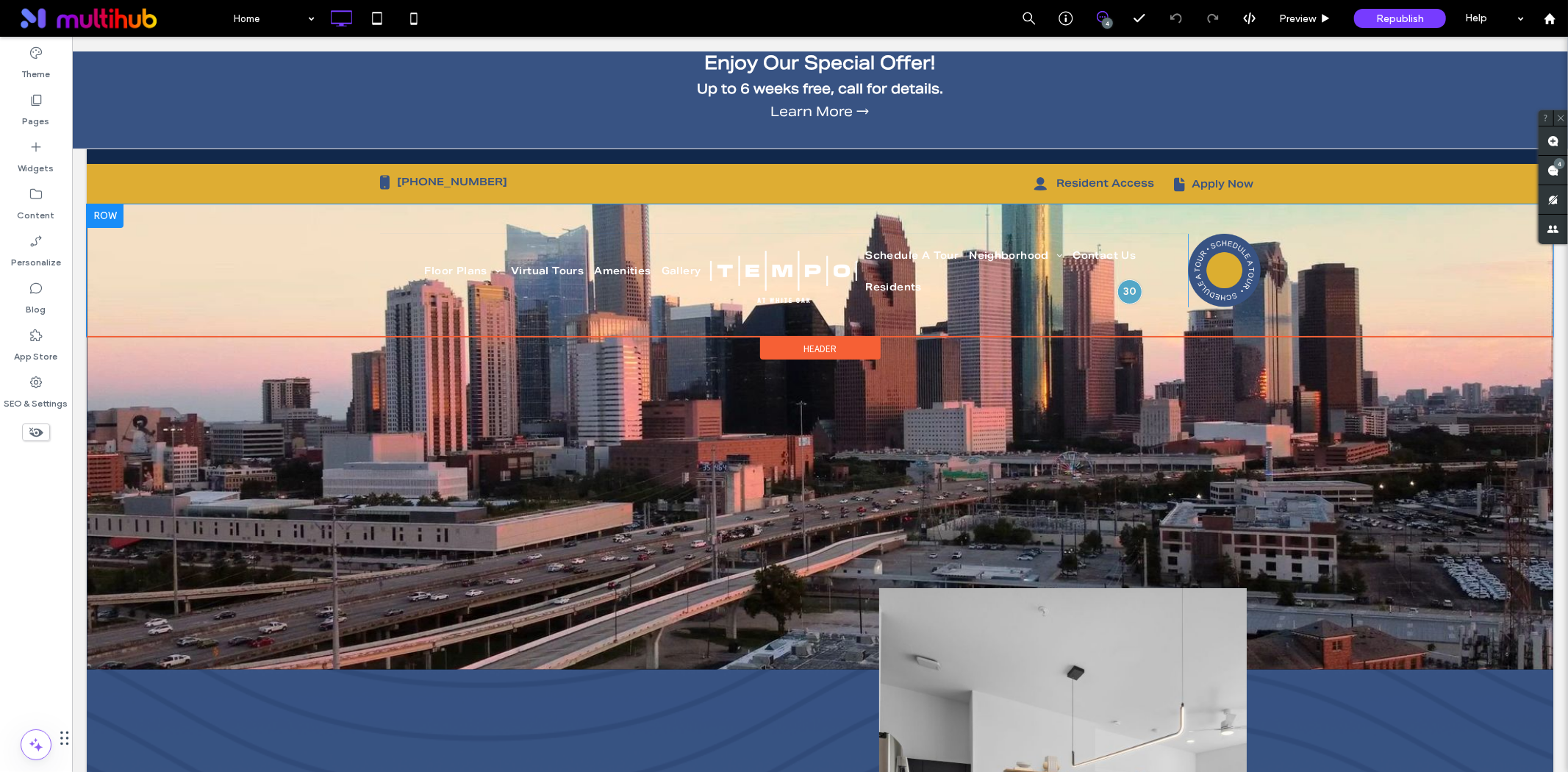
click at [299, 268] on div "Floor Plans Interactive Map Virtual Tours Amenities Gallery Schedule A Tour Nei…" at bounding box center [819, 270] width 1467 height 132
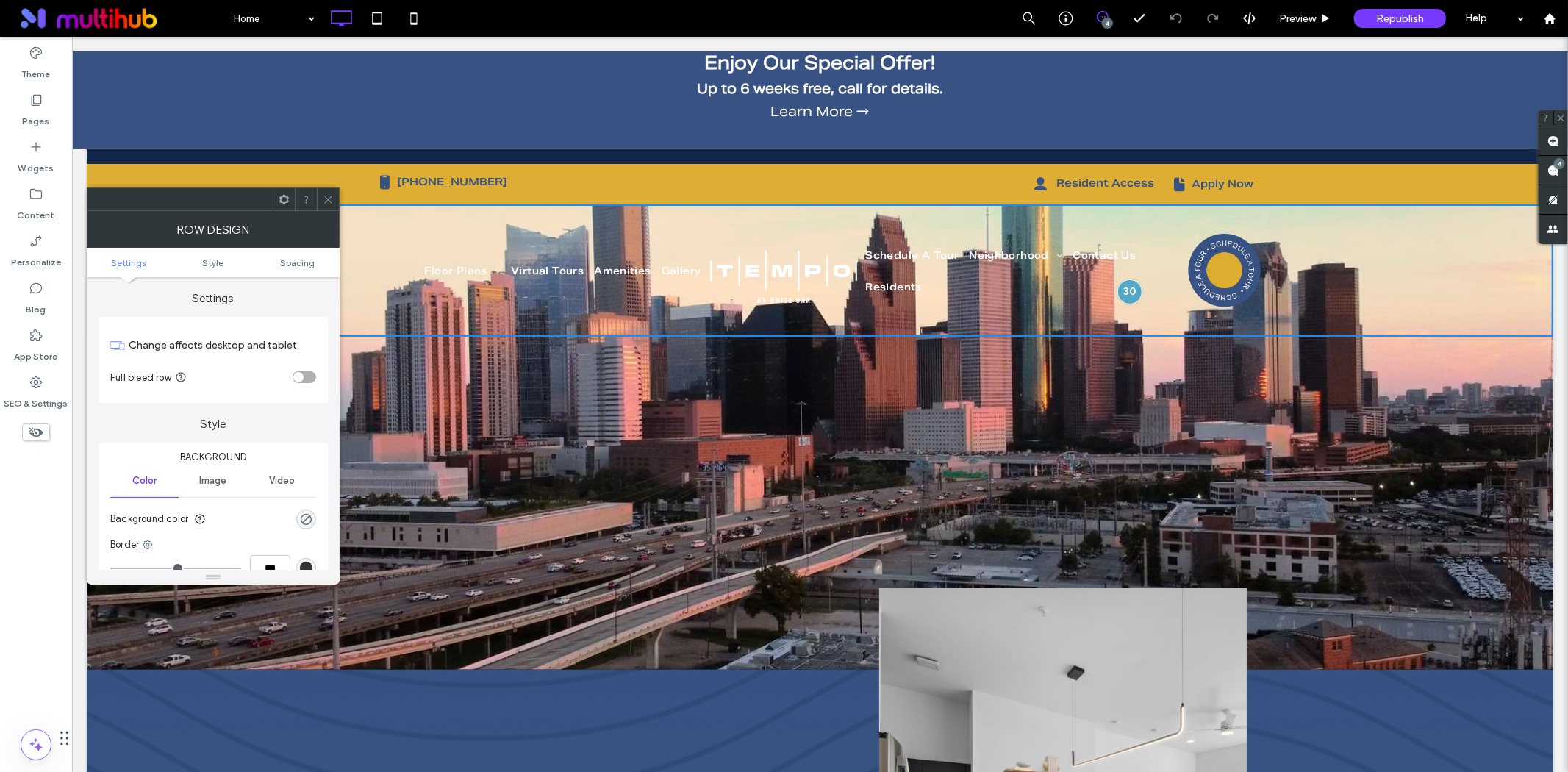
click at [327, 195] on icon at bounding box center [329, 200] width 11 height 11
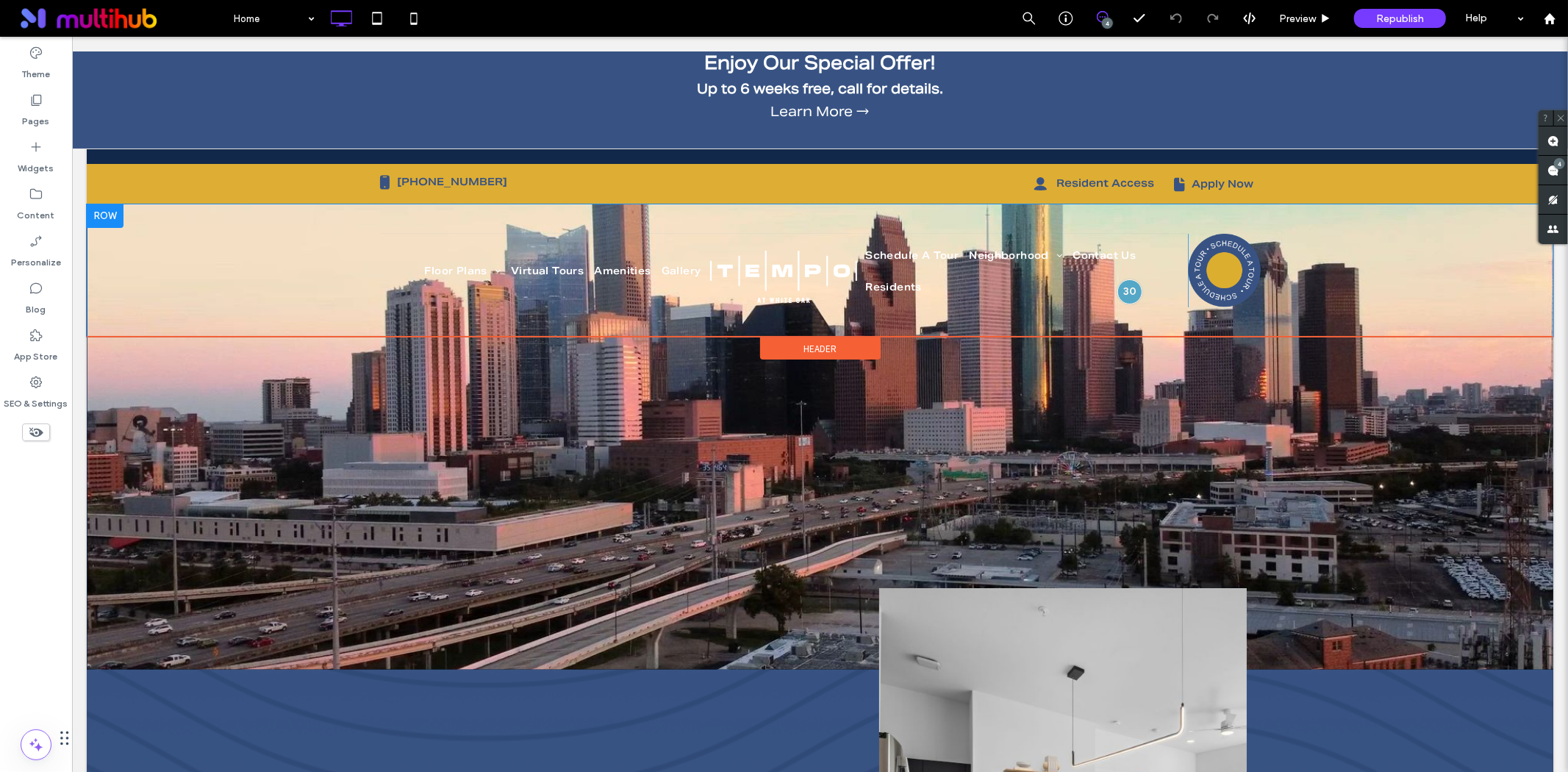
click at [233, 257] on div "Floor Plans Interactive Map Virtual Tours Amenities Gallery Schedule A Tour Nei…" at bounding box center [819, 270] width 1467 height 132
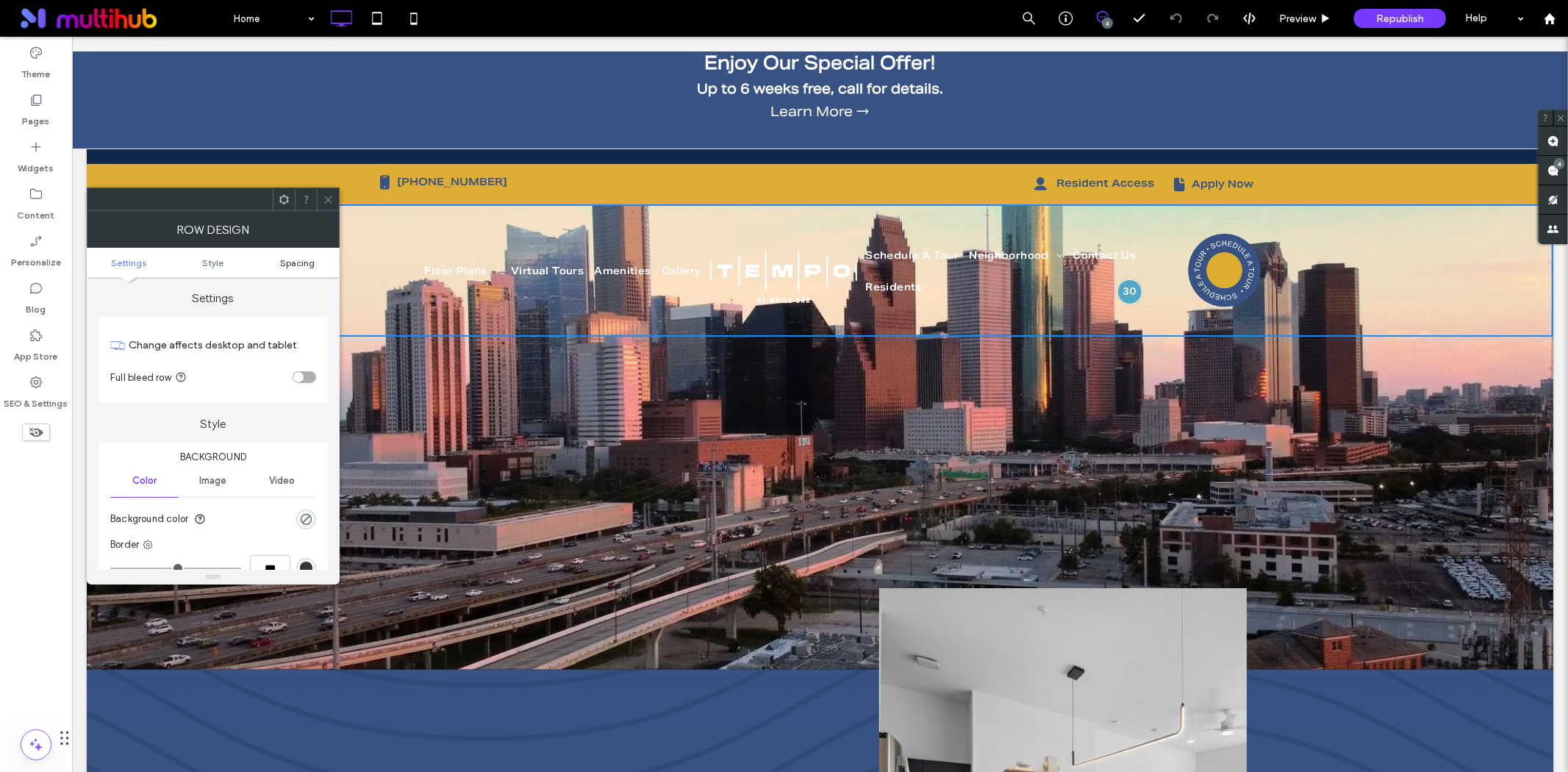
click at [295, 257] on span "Spacing" at bounding box center [297, 263] width 34 height 11
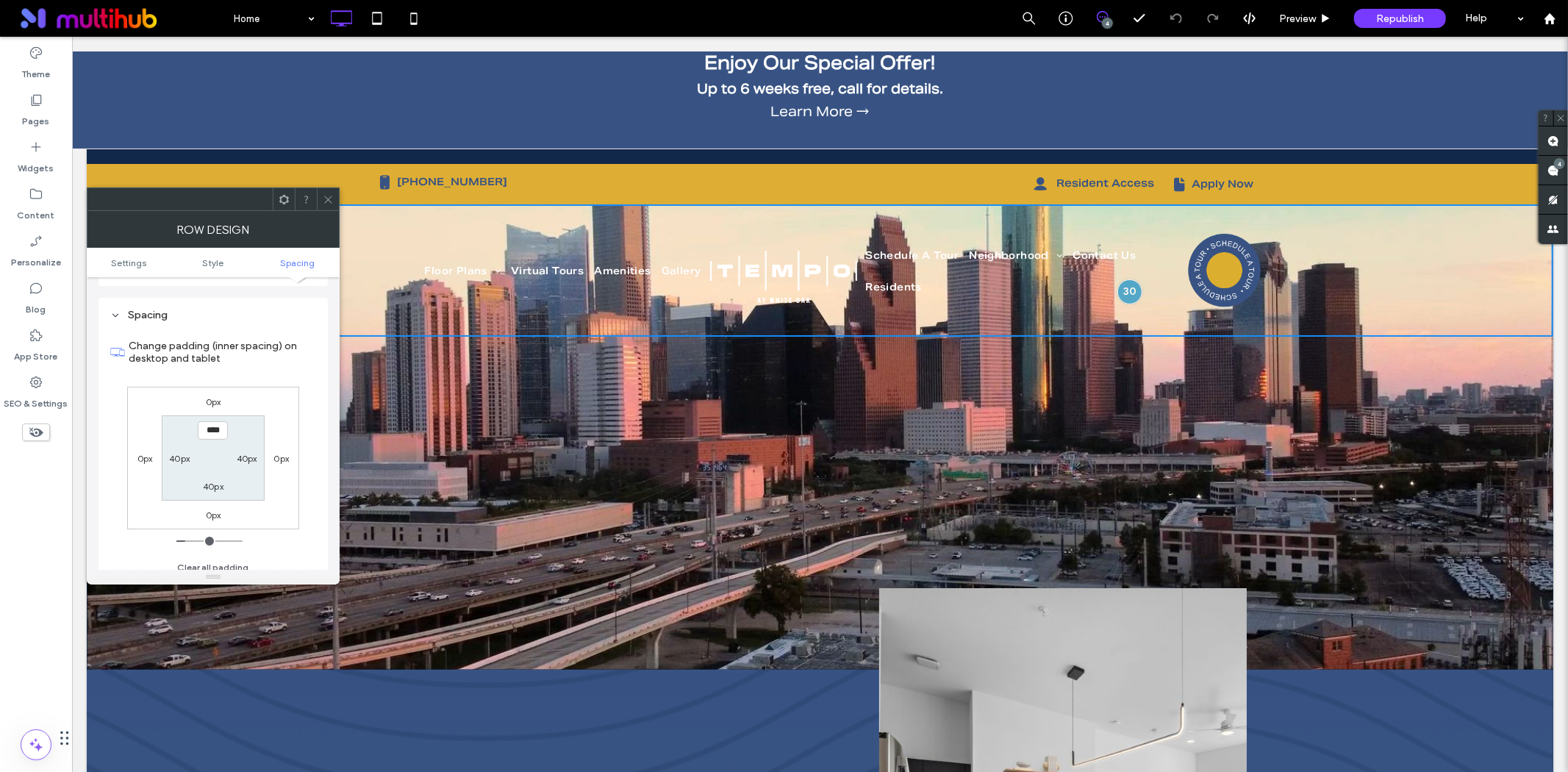
scroll to position [369, 0]
click at [331, 192] on span at bounding box center [329, 198] width 11 height 22
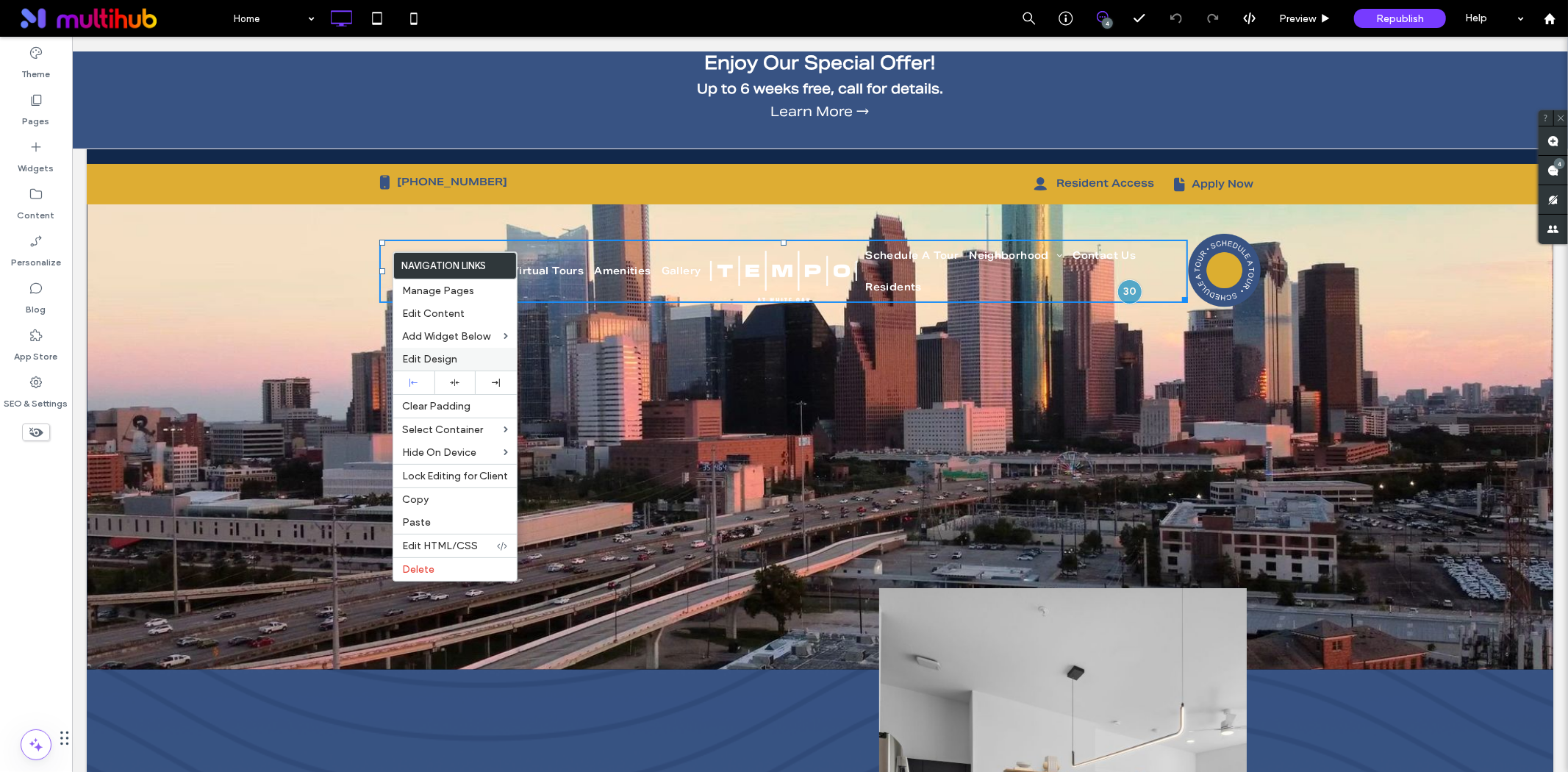
click at [443, 354] on span "Edit Design" at bounding box center [430, 358] width 55 height 12
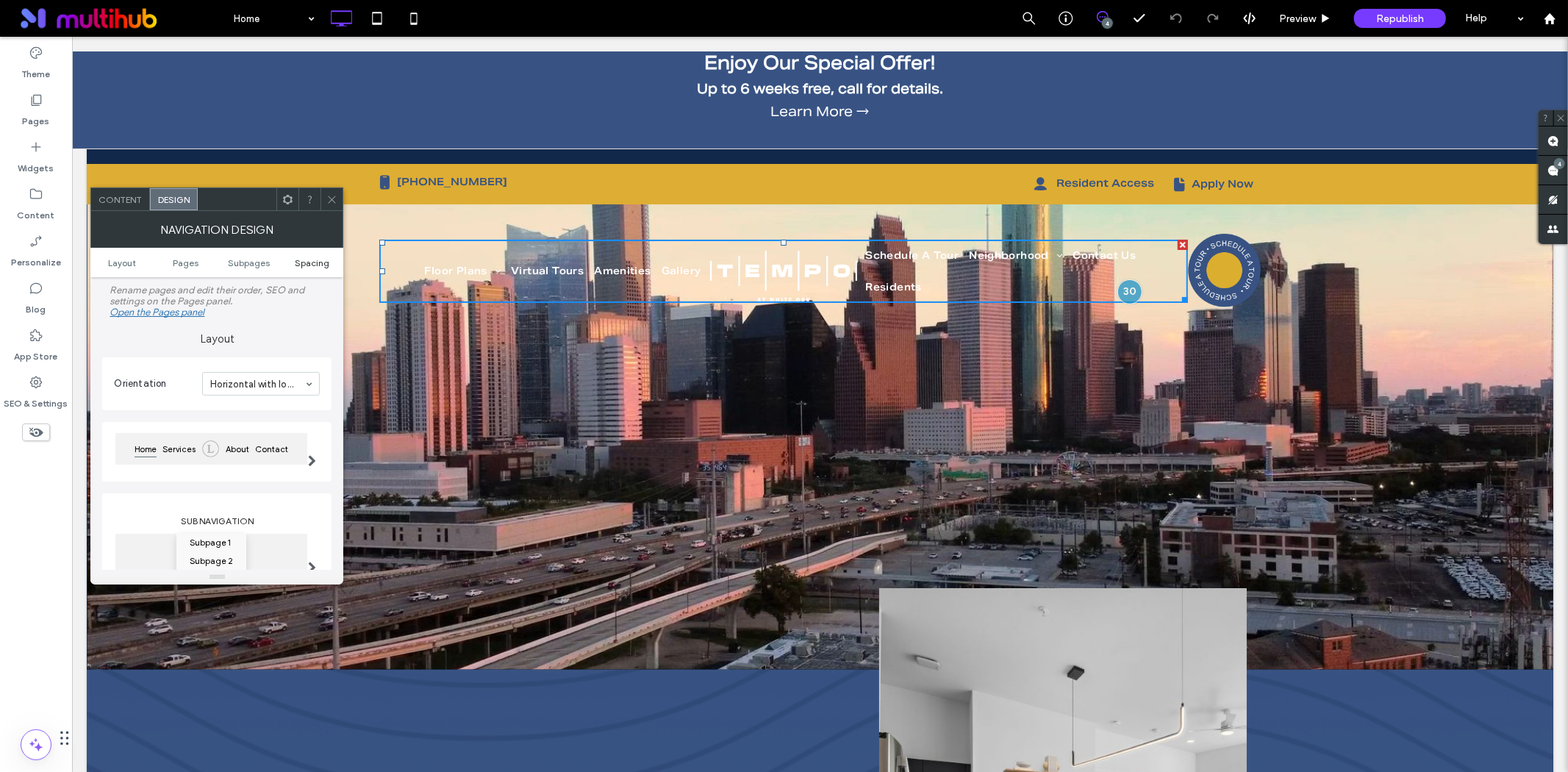
click at [299, 260] on span "Spacing" at bounding box center [312, 263] width 34 height 11
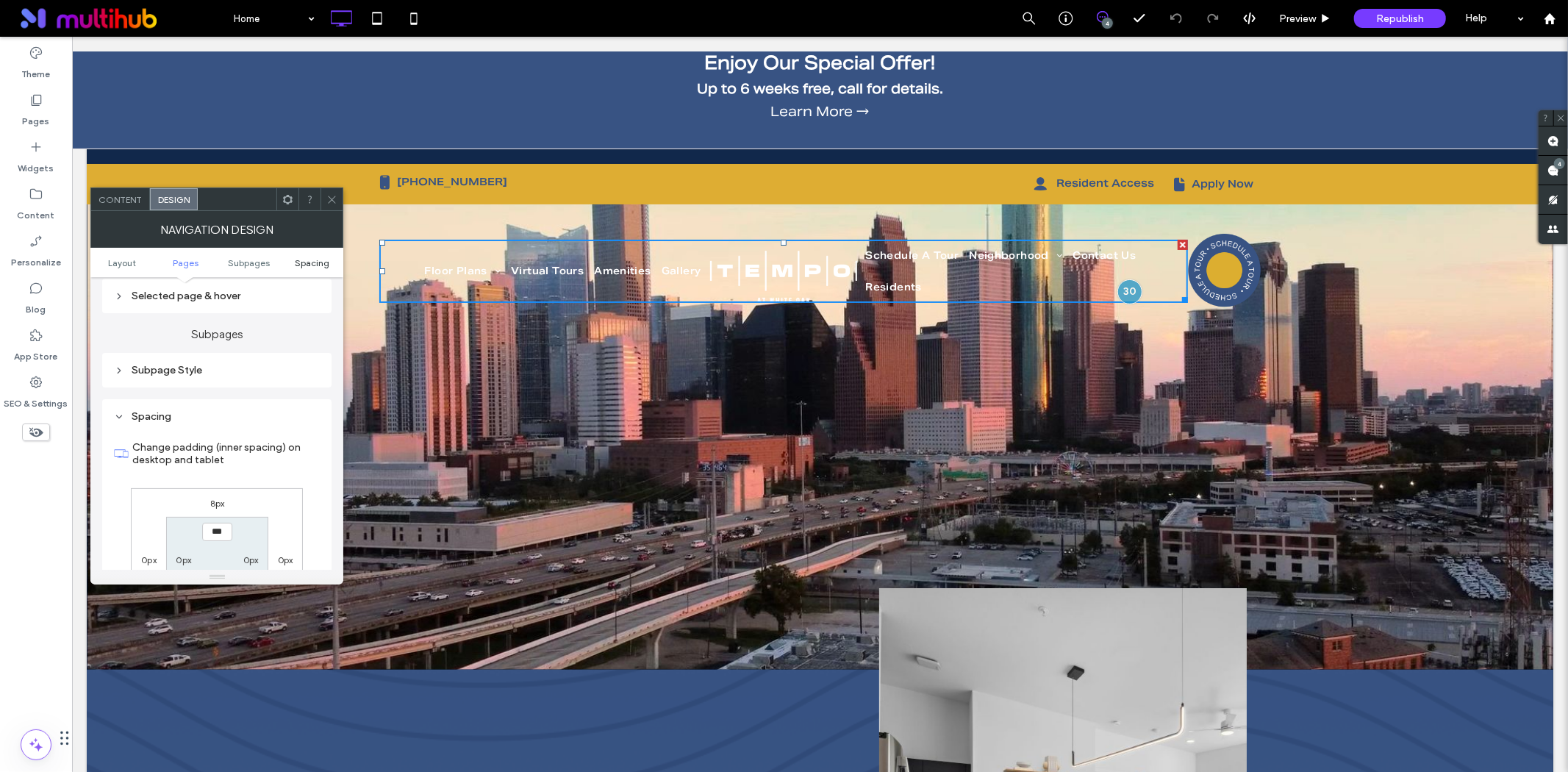
scroll to position [587, 0]
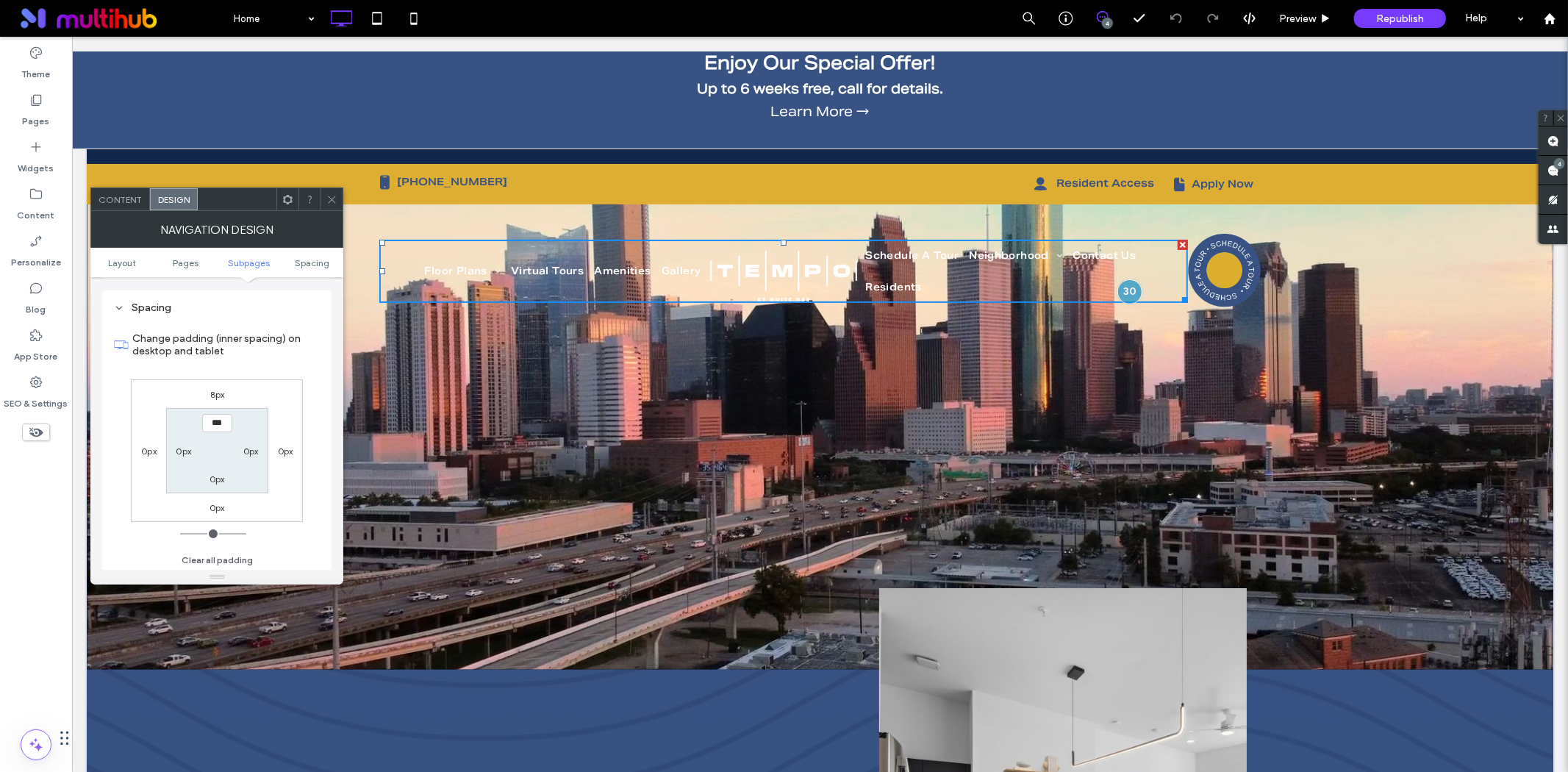
click at [330, 194] on icon at bounding box center [332, 200] width 11 height 11
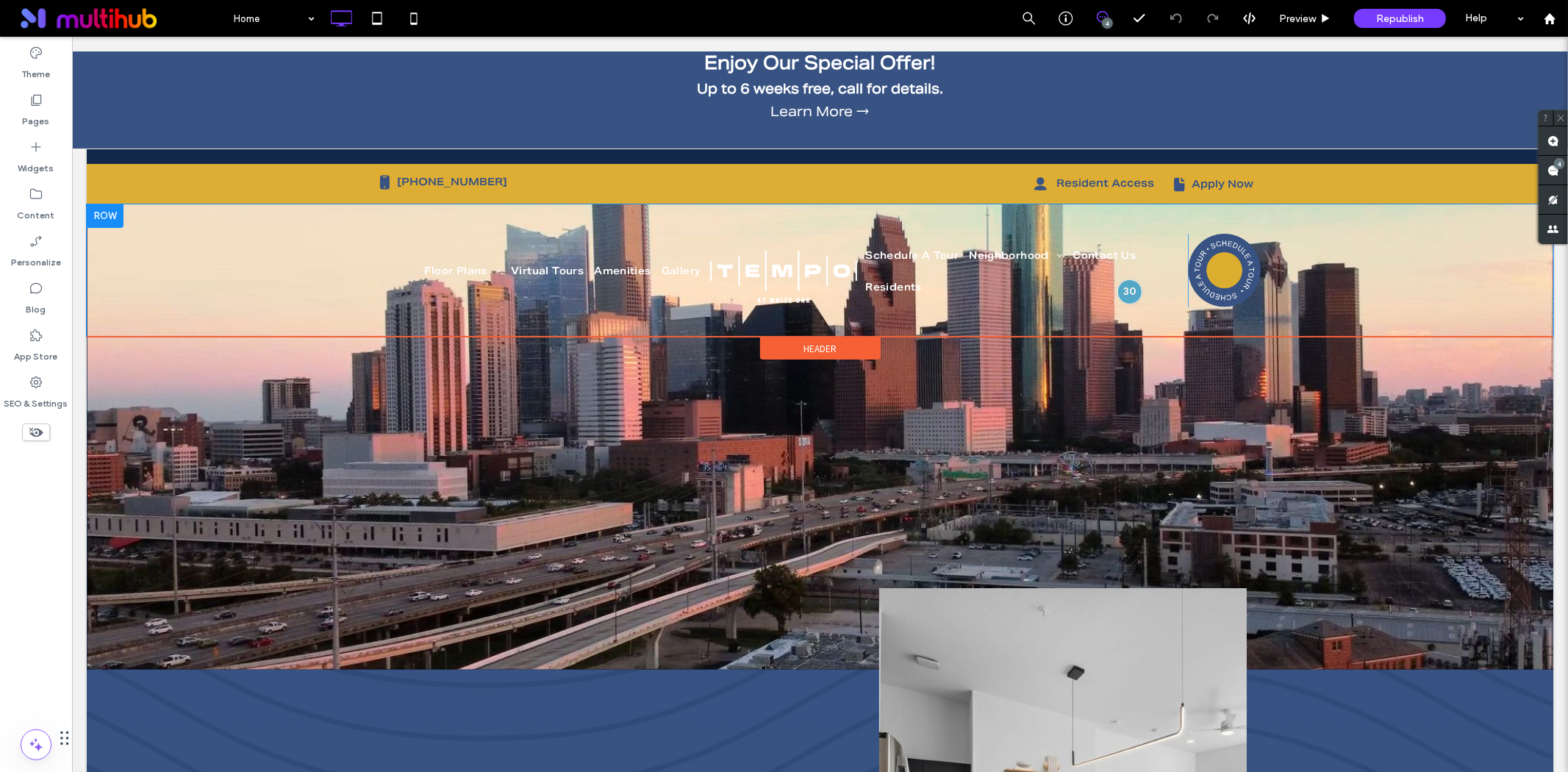
click at [246, 275] on div "Floor Plans Interactive Map Virtual Tours Amenities Gallery Schedule A Tour Nei…" at bounding box center [819, 270] width 1467 height 132
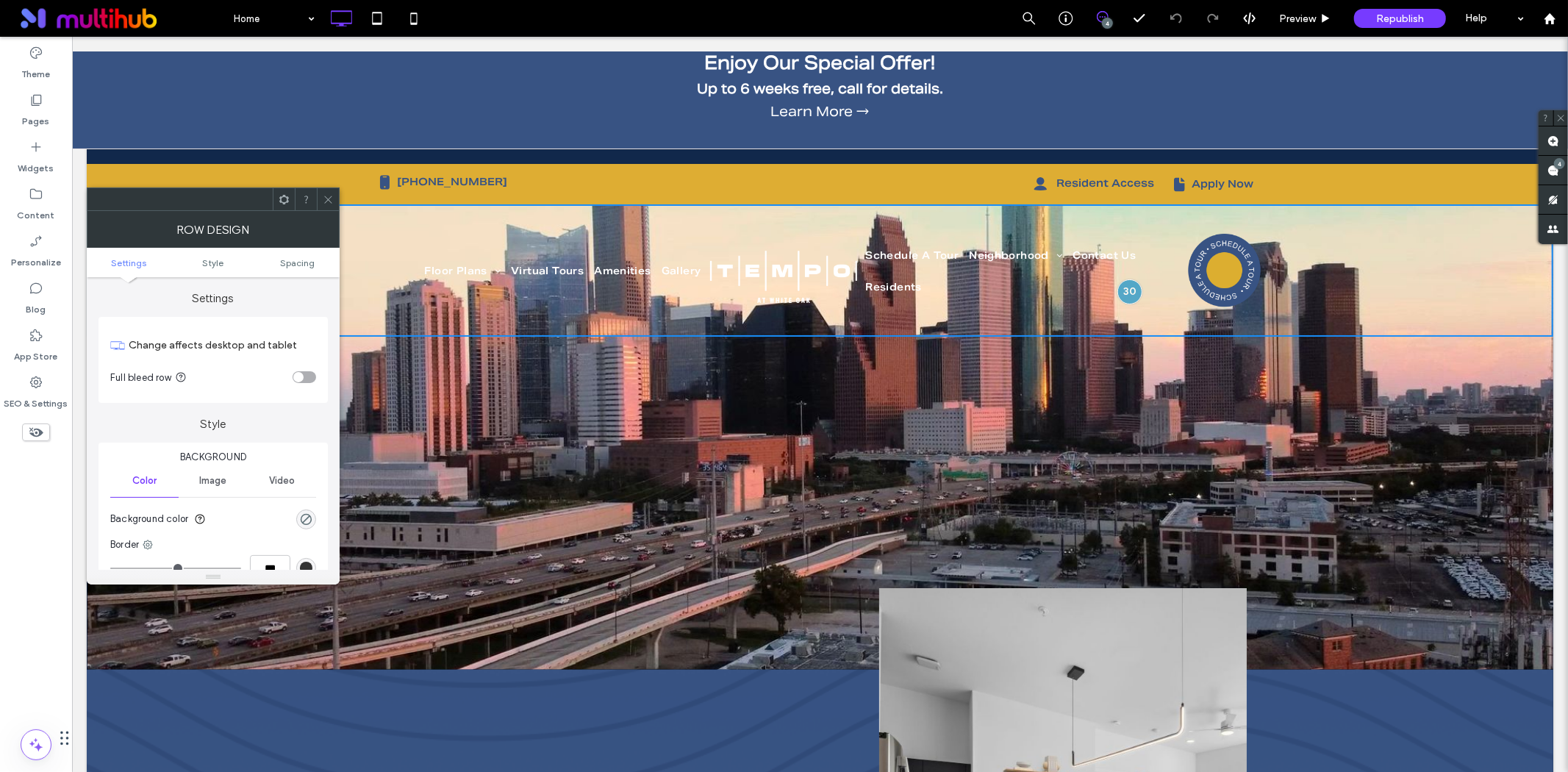
click at [303, 369] on section "Full bleed row" at bounding box center [214, 376] width 206 height 37
click at [303, 372] on div "toggle" at bounding box center [304, 377] width 24 height 11
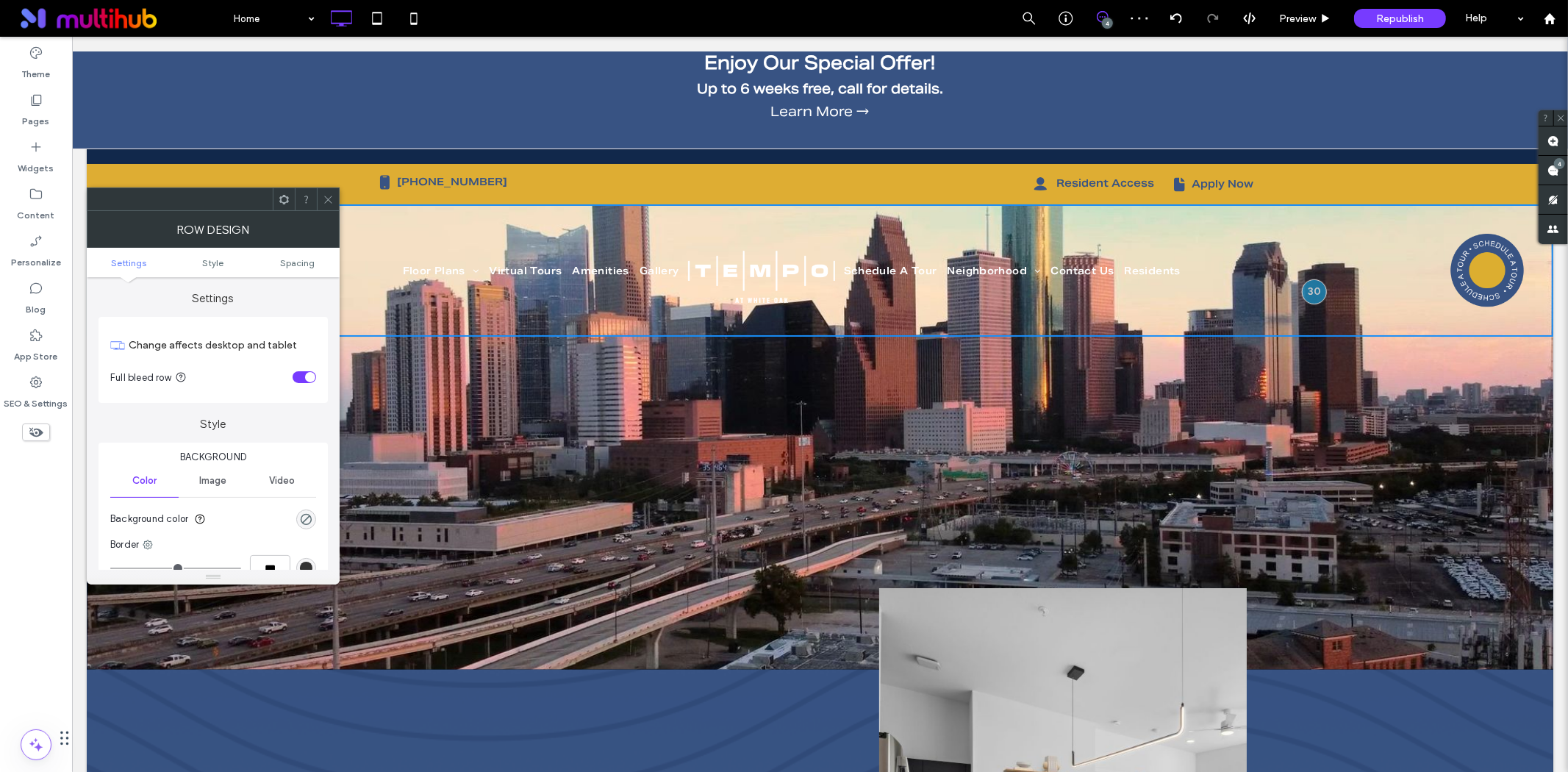
click at [325, 194] on icon at bounding box center [329, 200] width 11 height 11
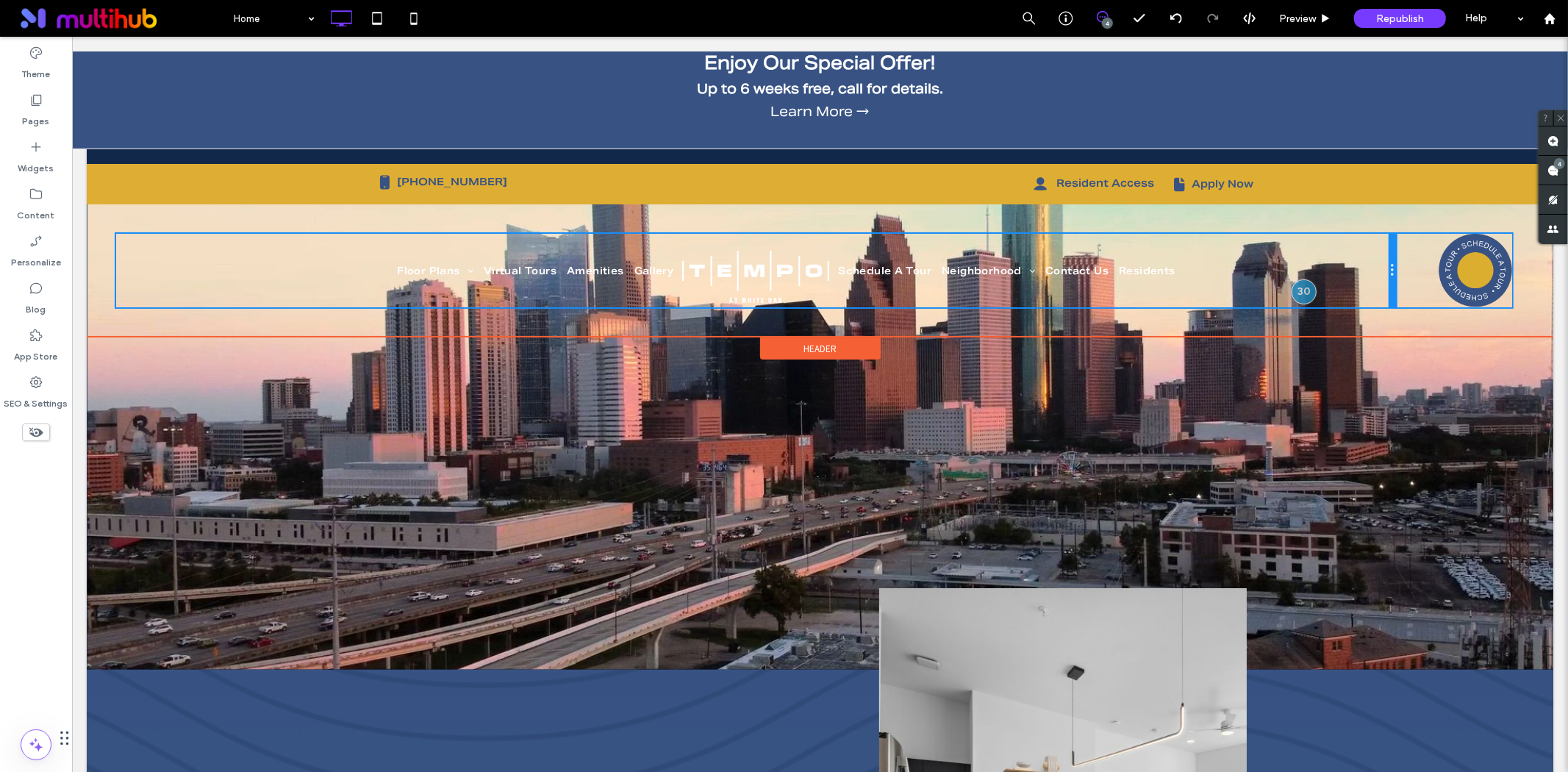
drag, startPoint x: 1393, startPoint y: 267, endPoint x: 1565, endPoint y: 329, distance: 182.8
click at [1492, 292] on div "Floor Plans Interactive Map Virtual Tours Amenities Gallery Schedule A Tour Nei…" at bounding box center [819, 270] width 1408 height 73
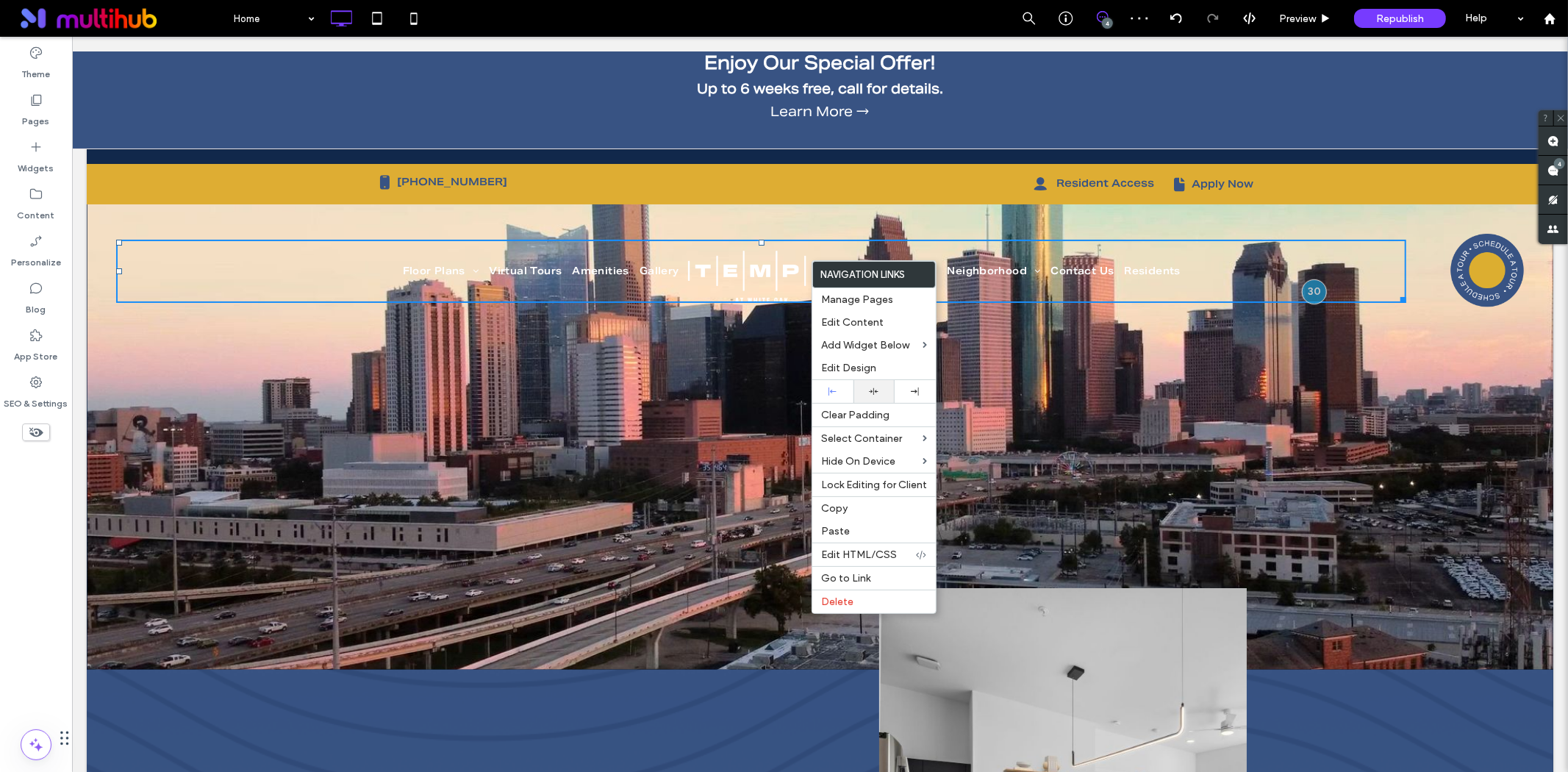
click at [876, 394] on icon at bounding box center [874, 392] width 10 height 10
click at [1173, 280] on li "Residents" at bounding box center [1152, 270] width 67 height 22
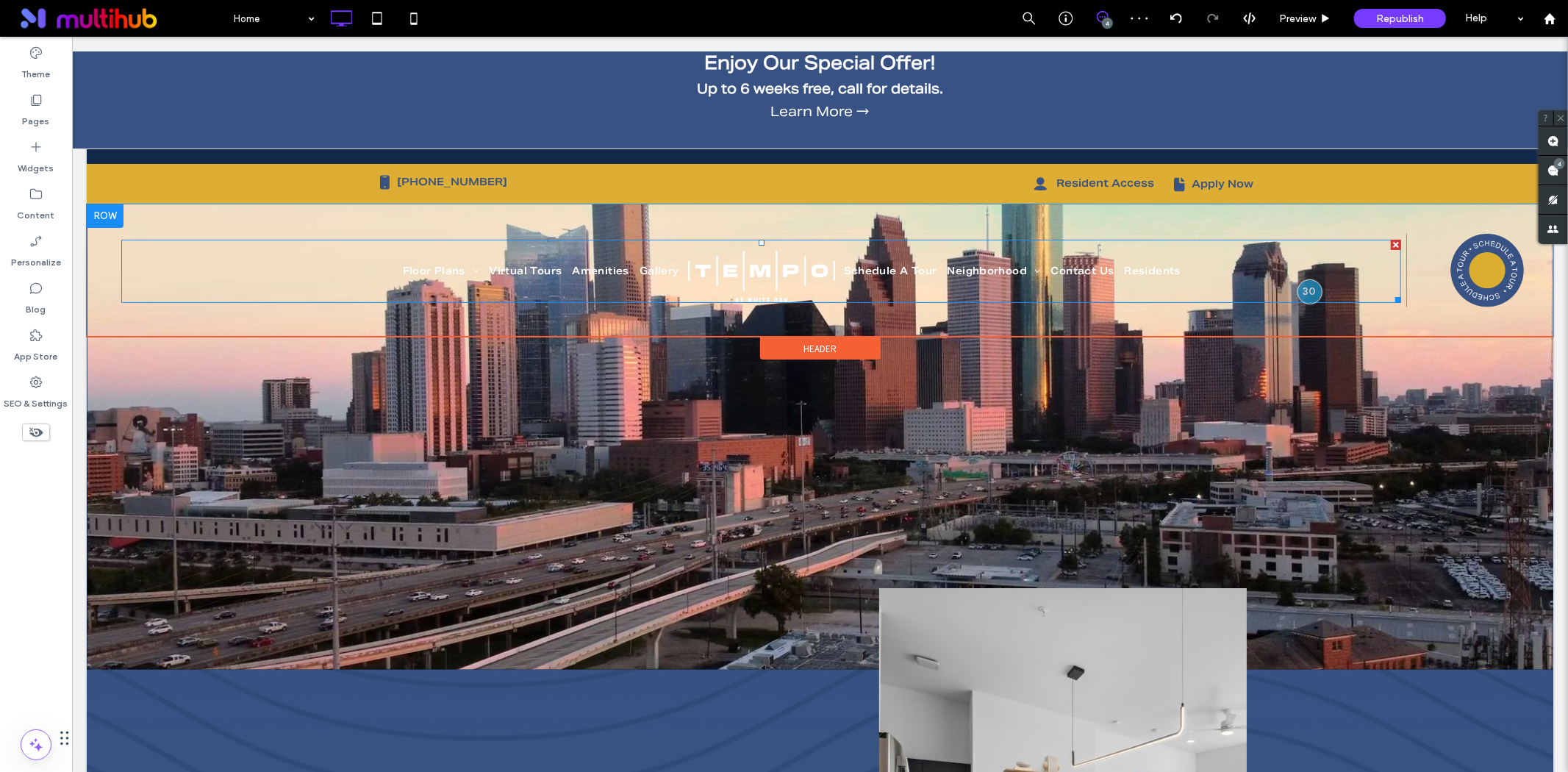
click at [1178, 274] on li "Residents" at bounding box center [1152, 270] width 67 height 22
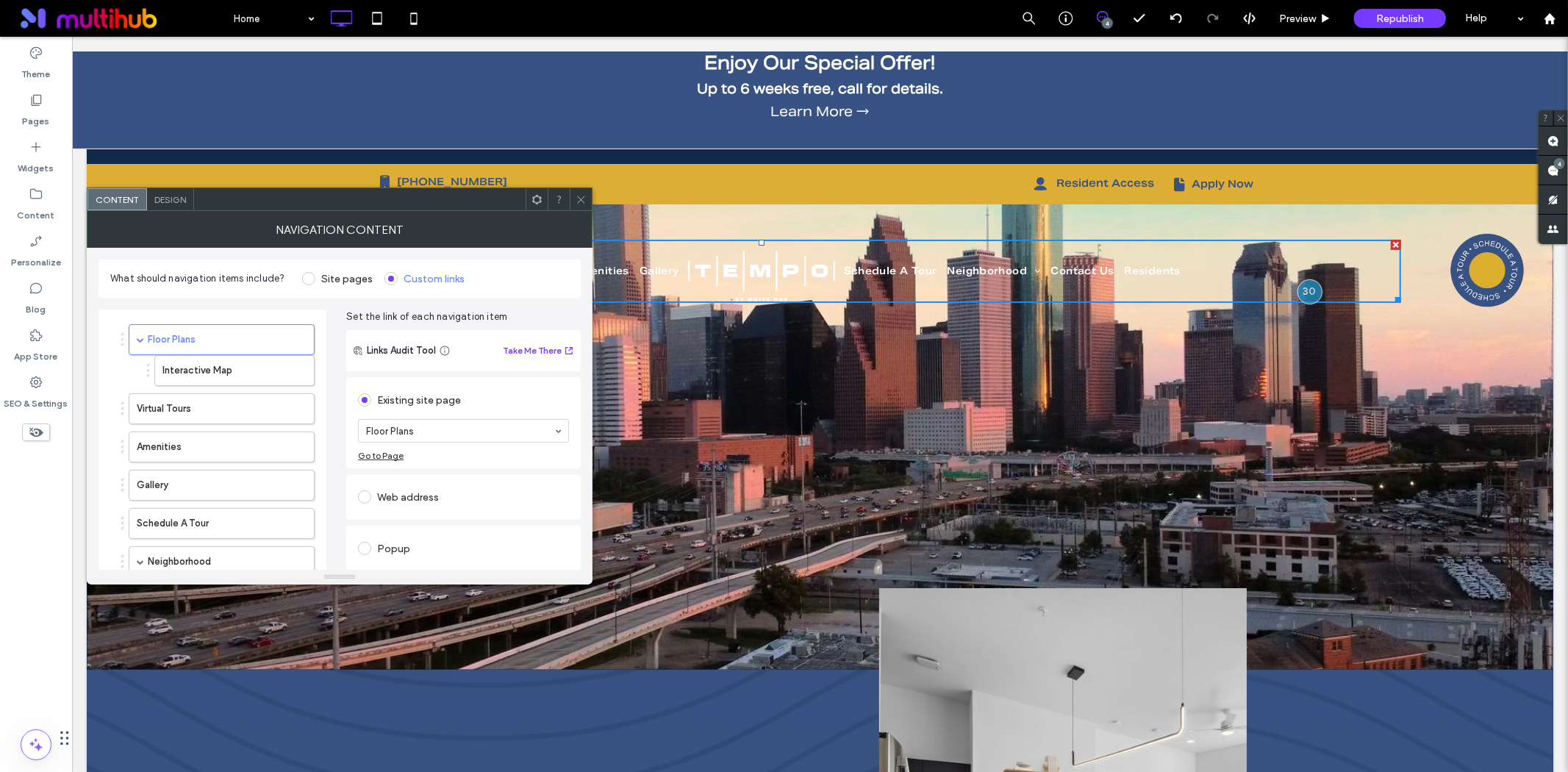
click at [176, 201] on span "Design" at bounding box center [170, 200] width 31 height 11
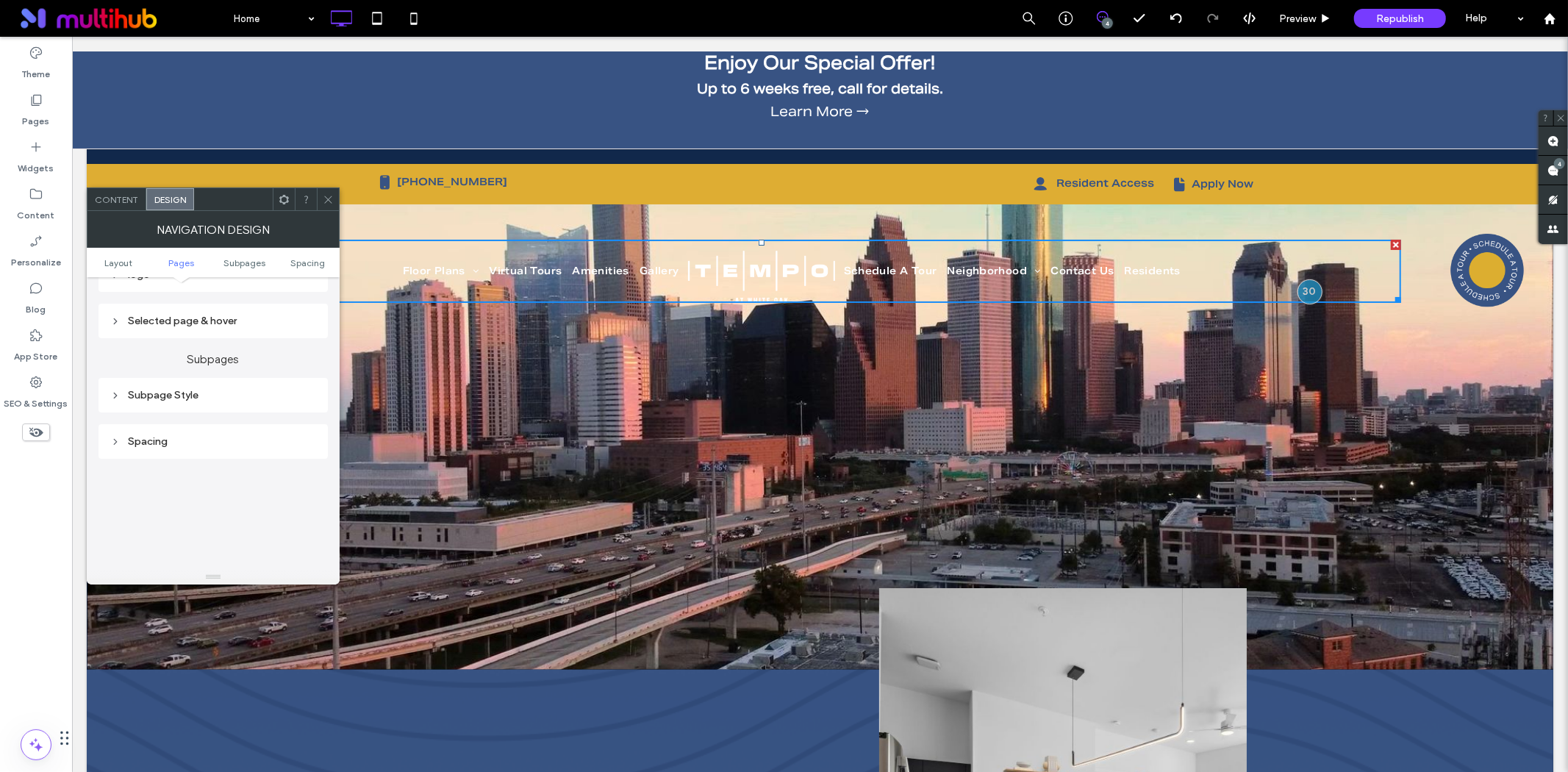
scroll to position [326, 0]
click at [154, 361] on div "All Pages" at bounding box center [214, 355] width 206 height 20
click at [328, 201] on icon at bounding box center [329, 200] width 11 height 11
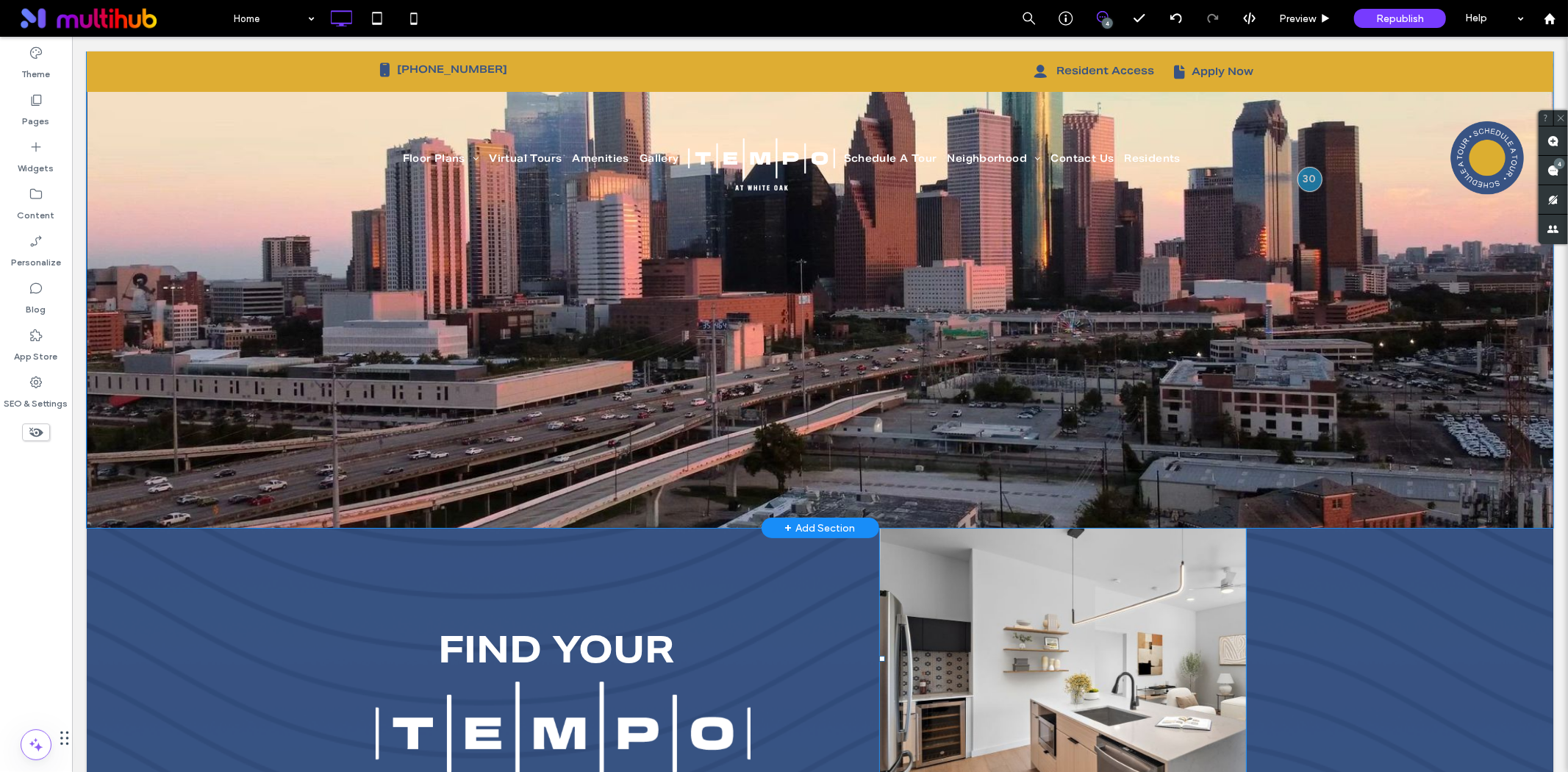
scroll to position [0, 0]
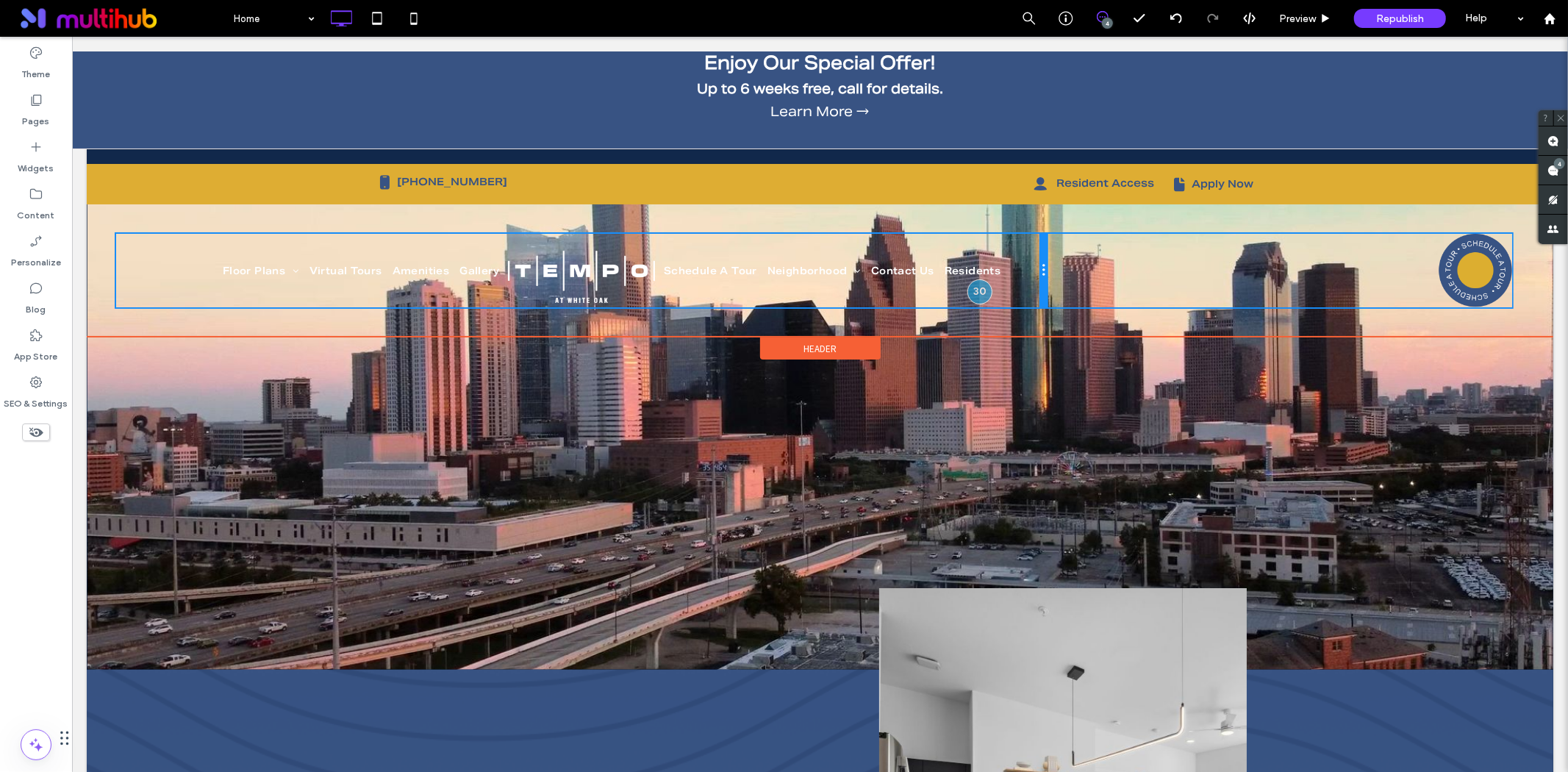
drag, startPoint x: 1393, startPoint y: 269, endPoint x: 1041, endPoint y: 278, distance: 352.1
click at [1041, 278] on div at bounding box center [1043, 270] width 8 height 73
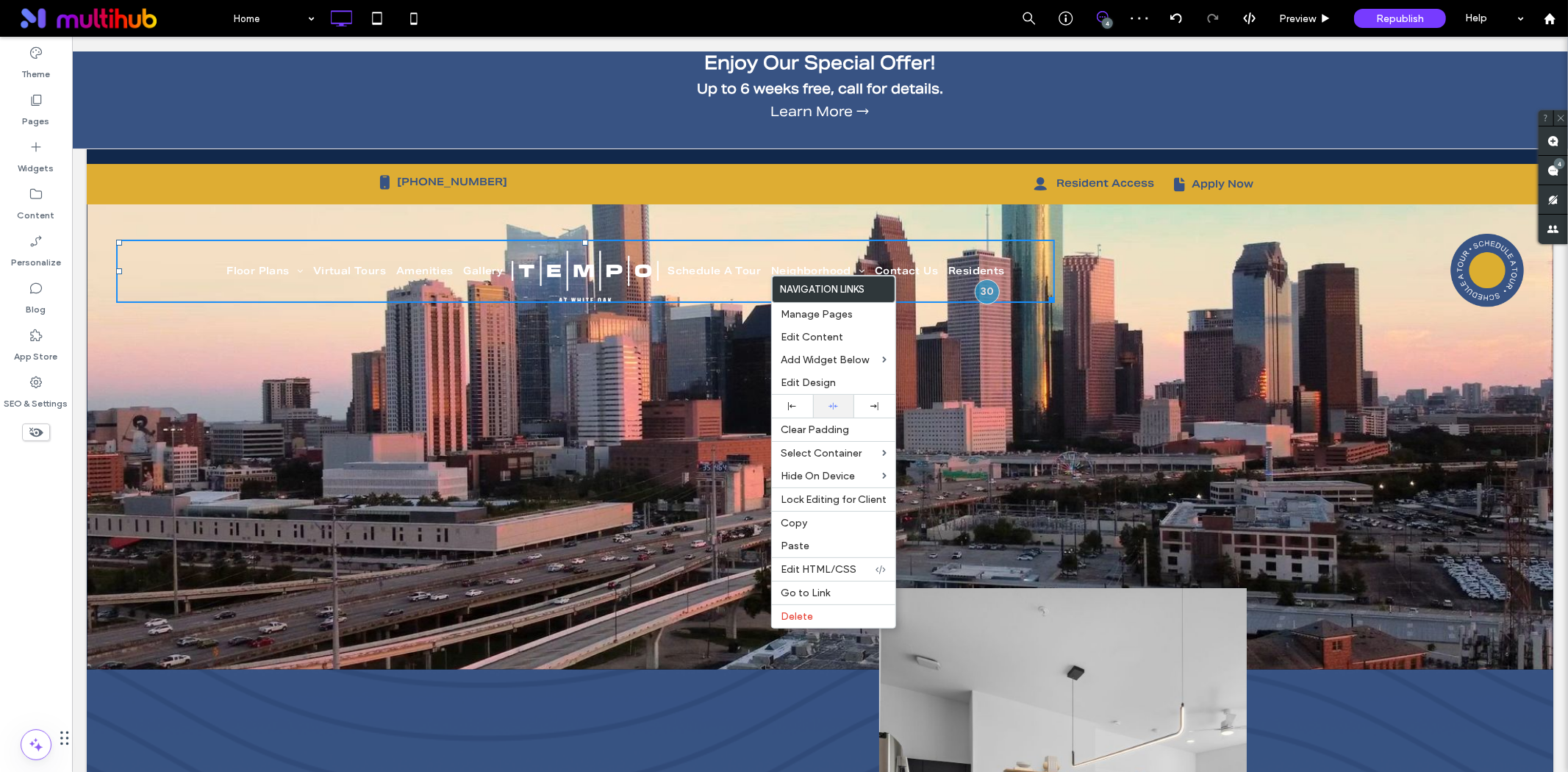
click at [835, 408] on icon at bounding box center [833, 406] width 10 height 10
click at [1112, 259] on div "Click To Paste" at bounding box center [1289, 270] width 469 height 73
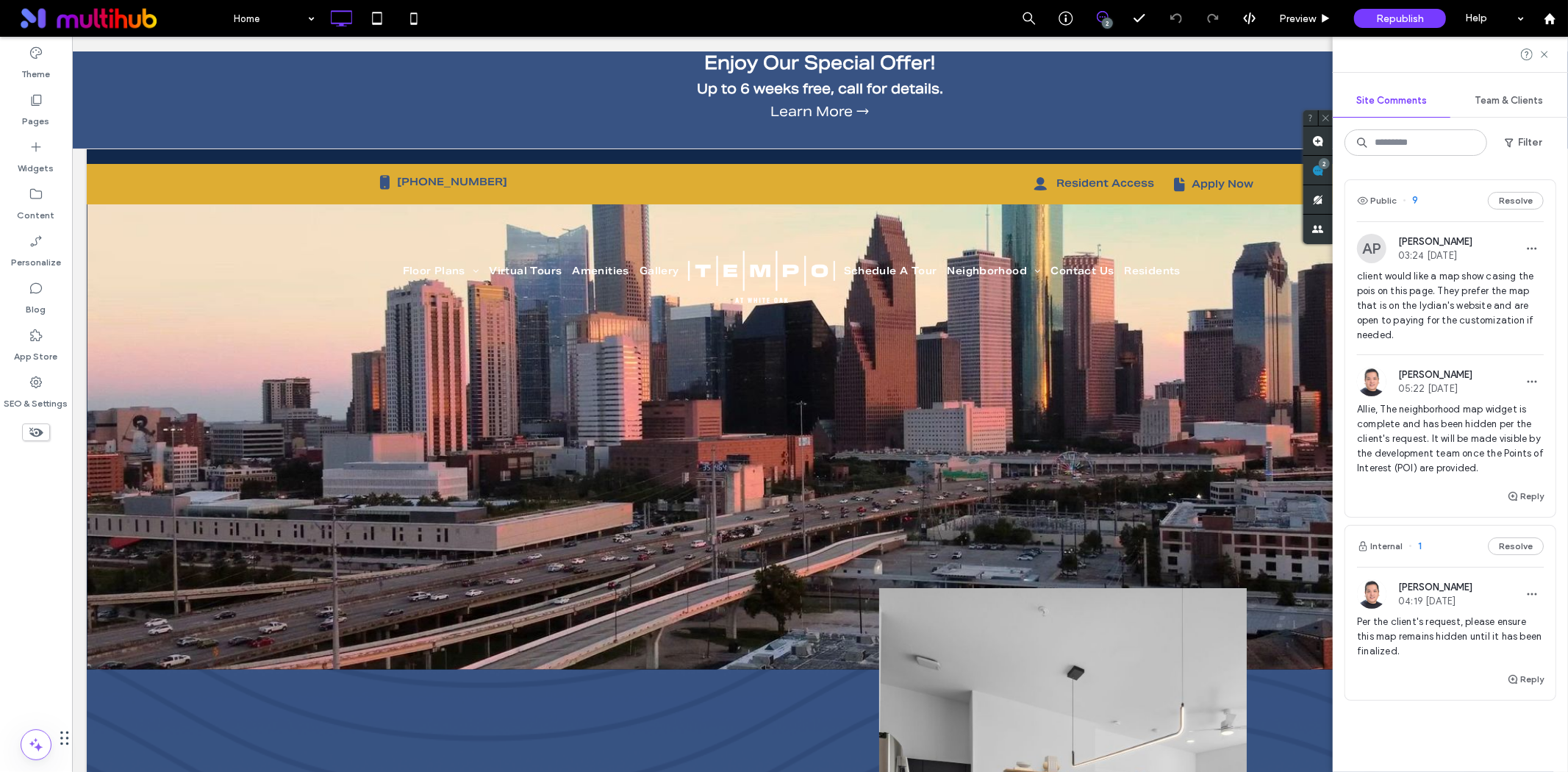
click at [1425, 622] on span "Per the client's request, please ensure this map remains hidden until it has be…" at bounding box center [1451, 637] width 187 height 44
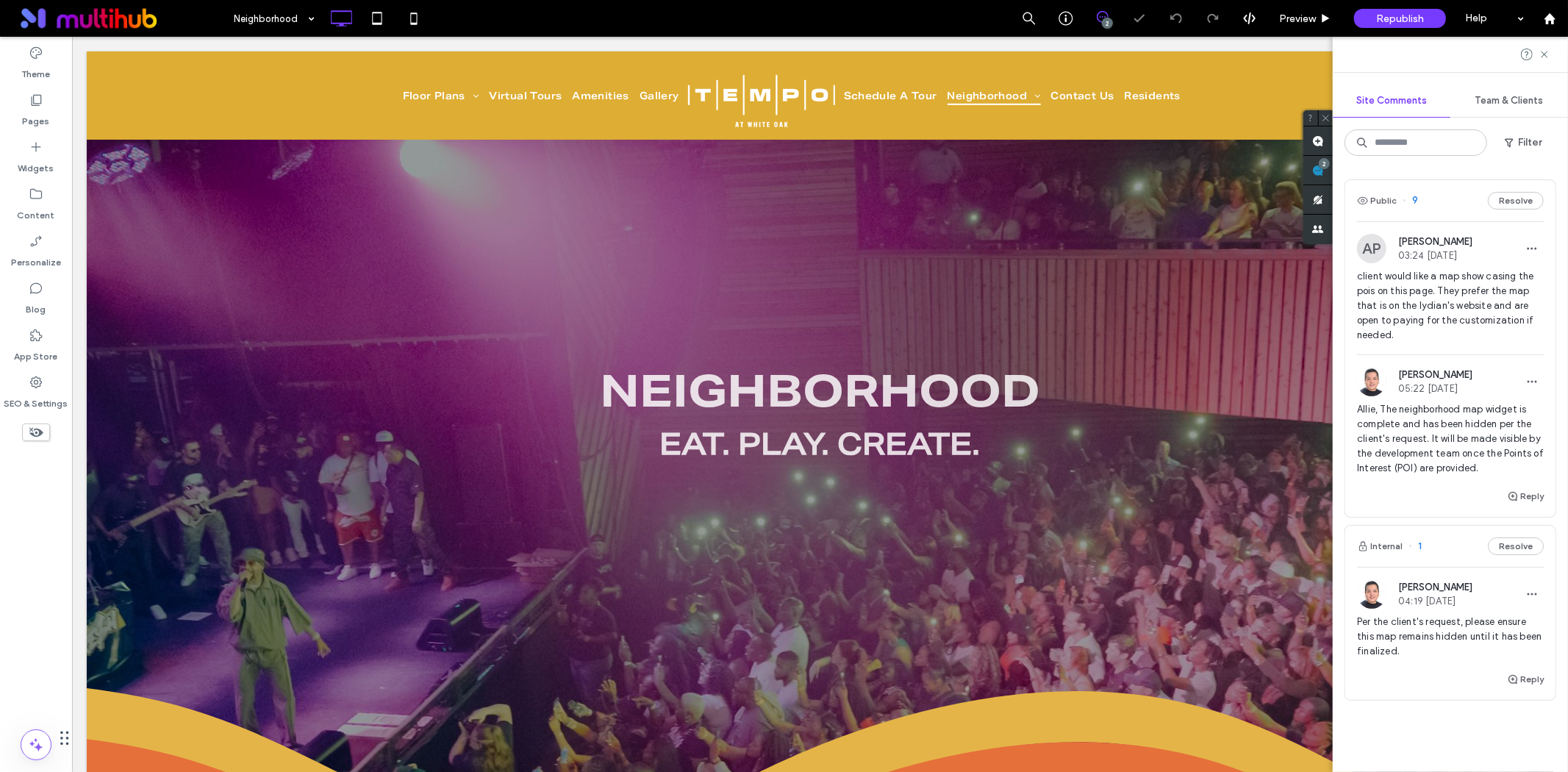
scroll to position [3207, 0]
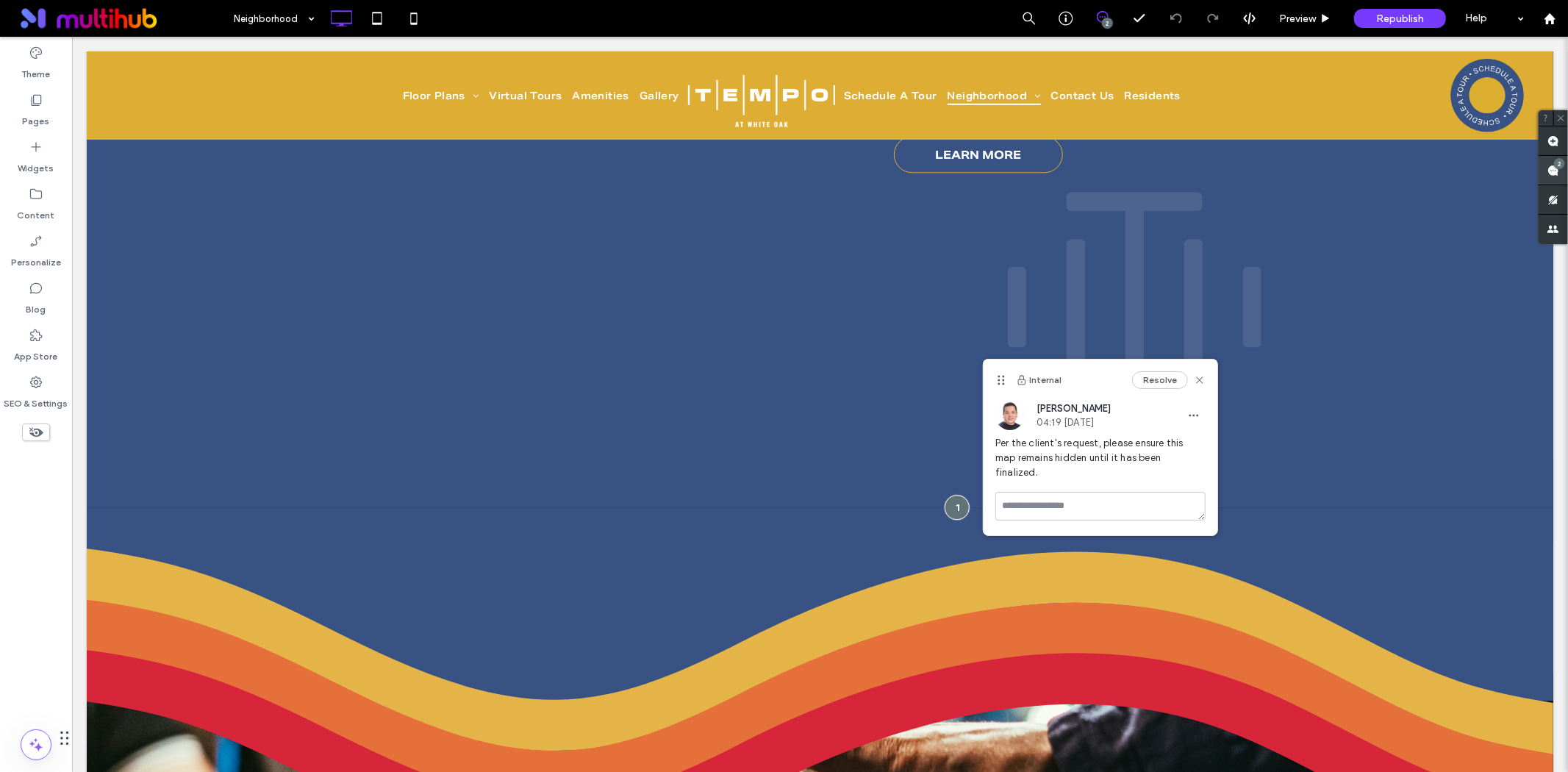
click at [1555, 171] on span at bounding box center [1553, 171] width 30 height 29
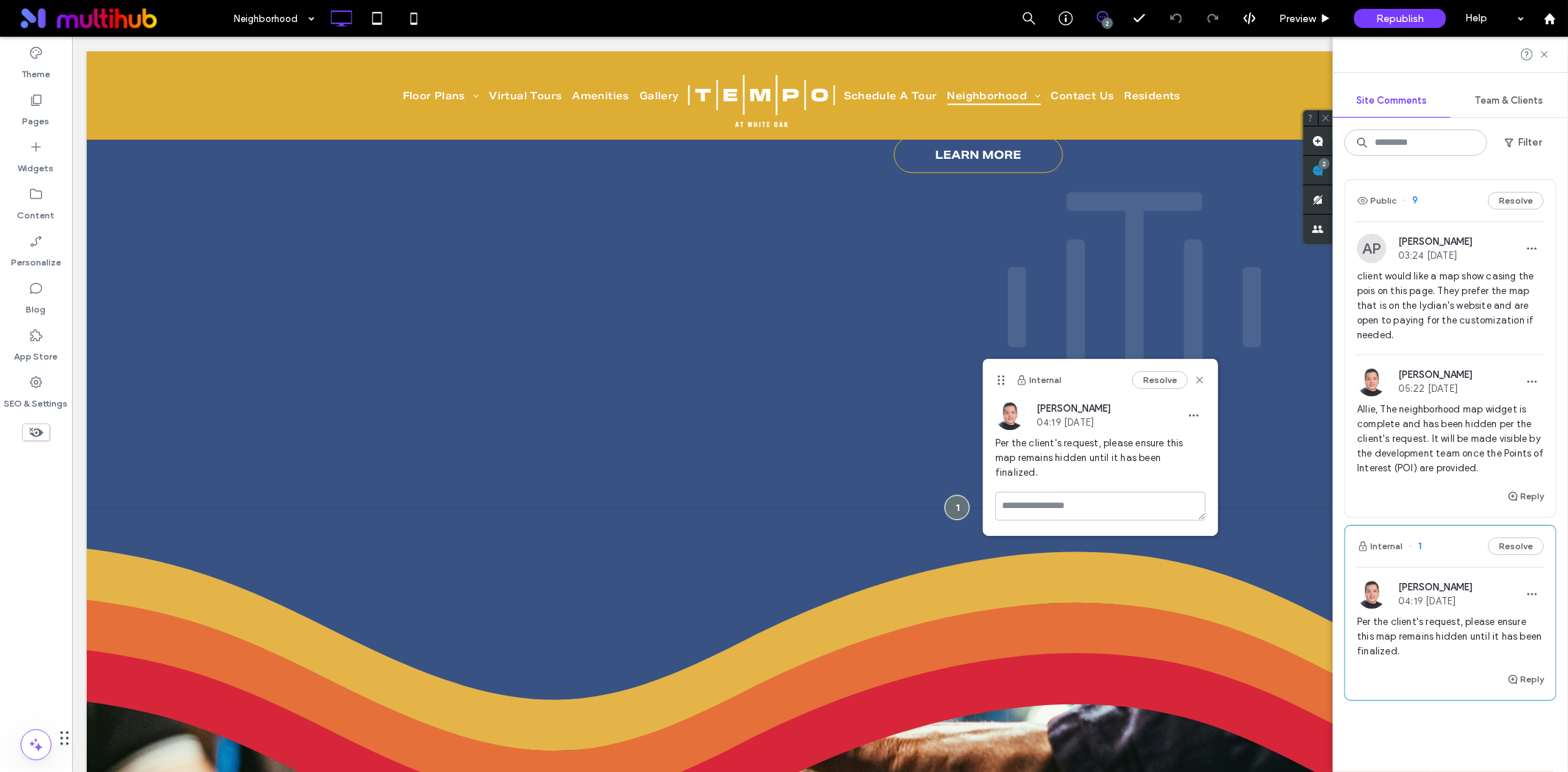
click at [1416, 323] on span "client would like a map show casing the pois on this page. They prefer the map …" at bounding box center [1451, 305] width 187 height 73
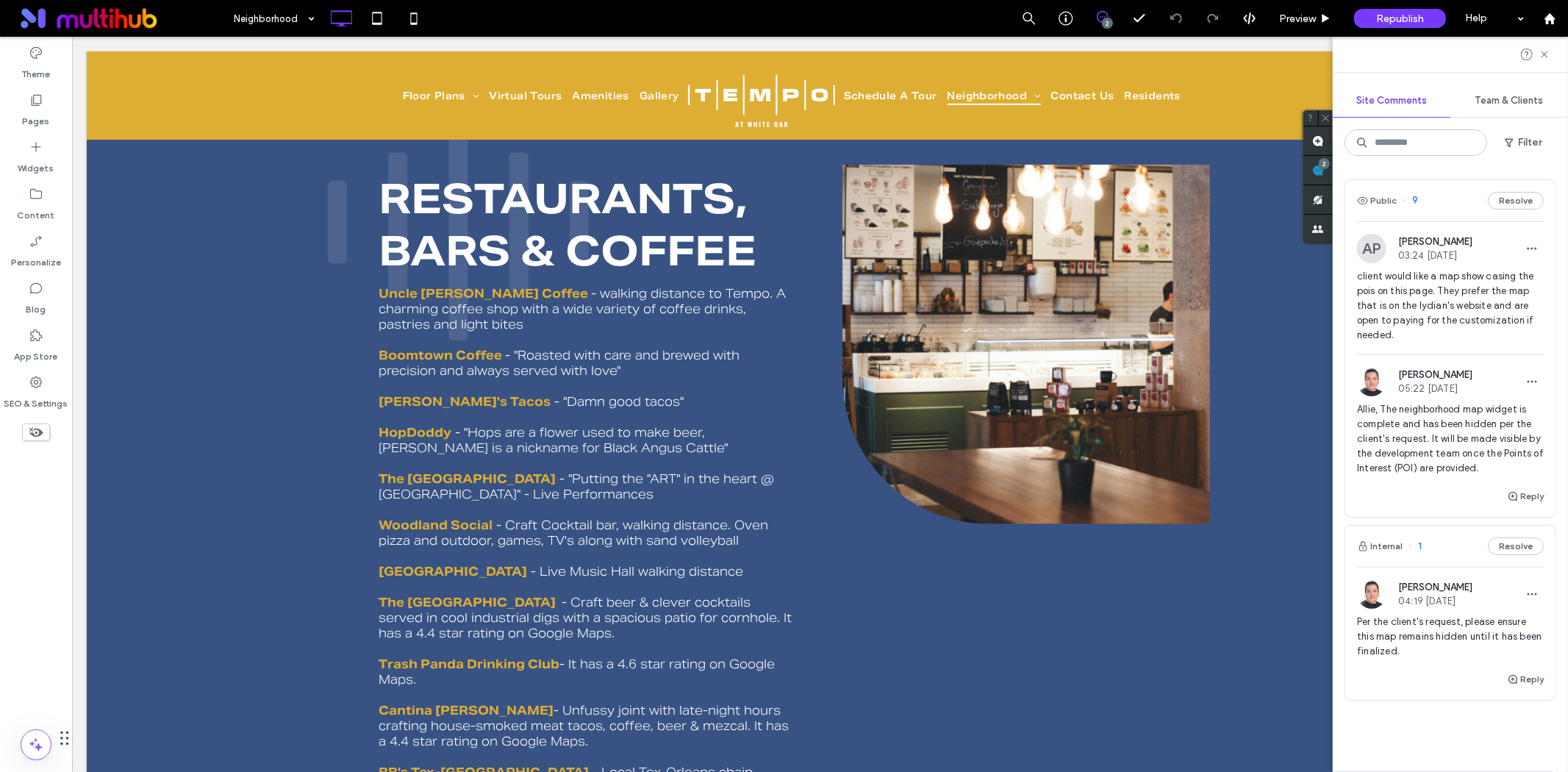
scroll to position [1325, 0]
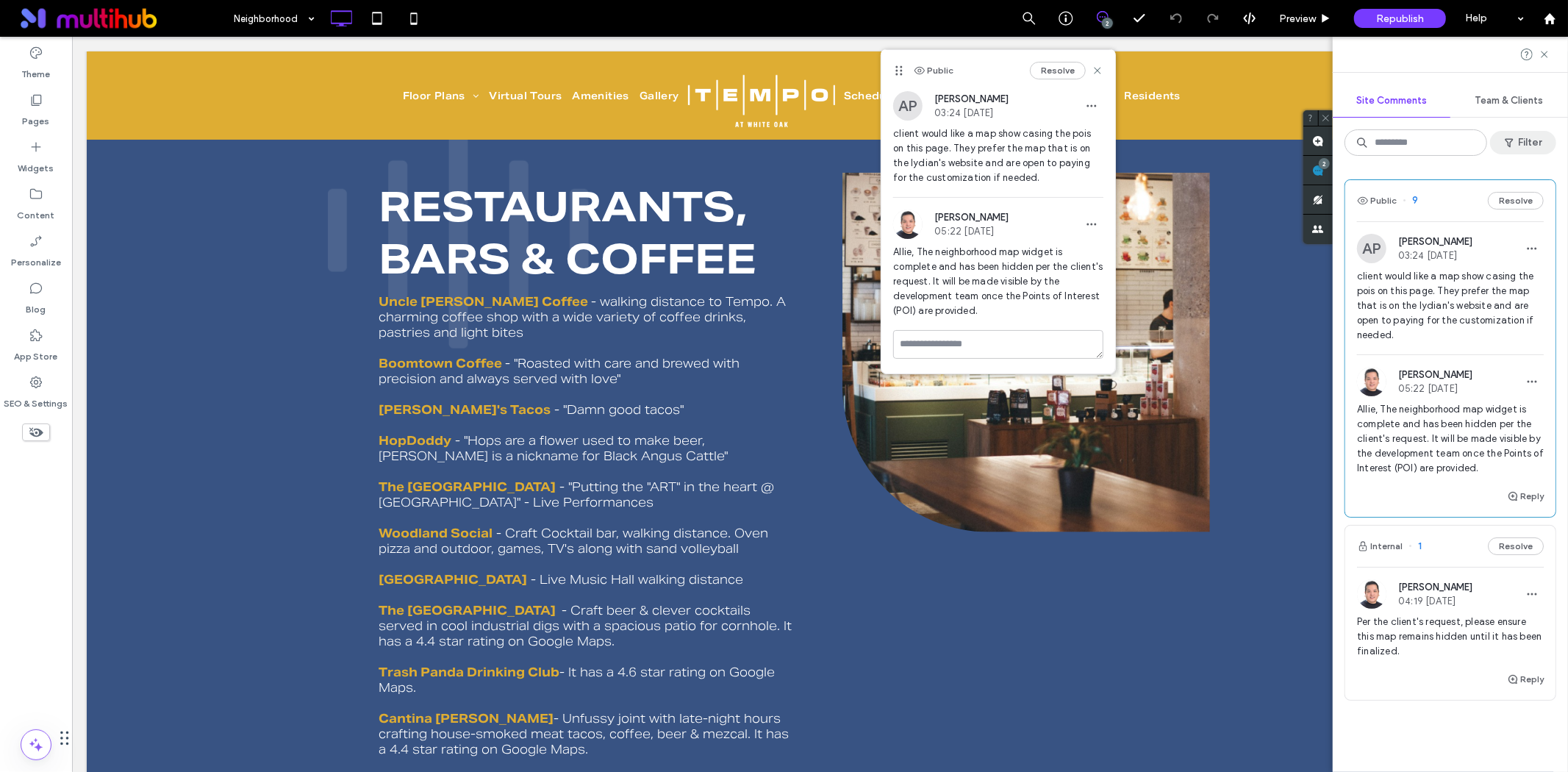
click at [1519, 146] on button "Filter" at bounding box center [1522, 142] width 66 height 24
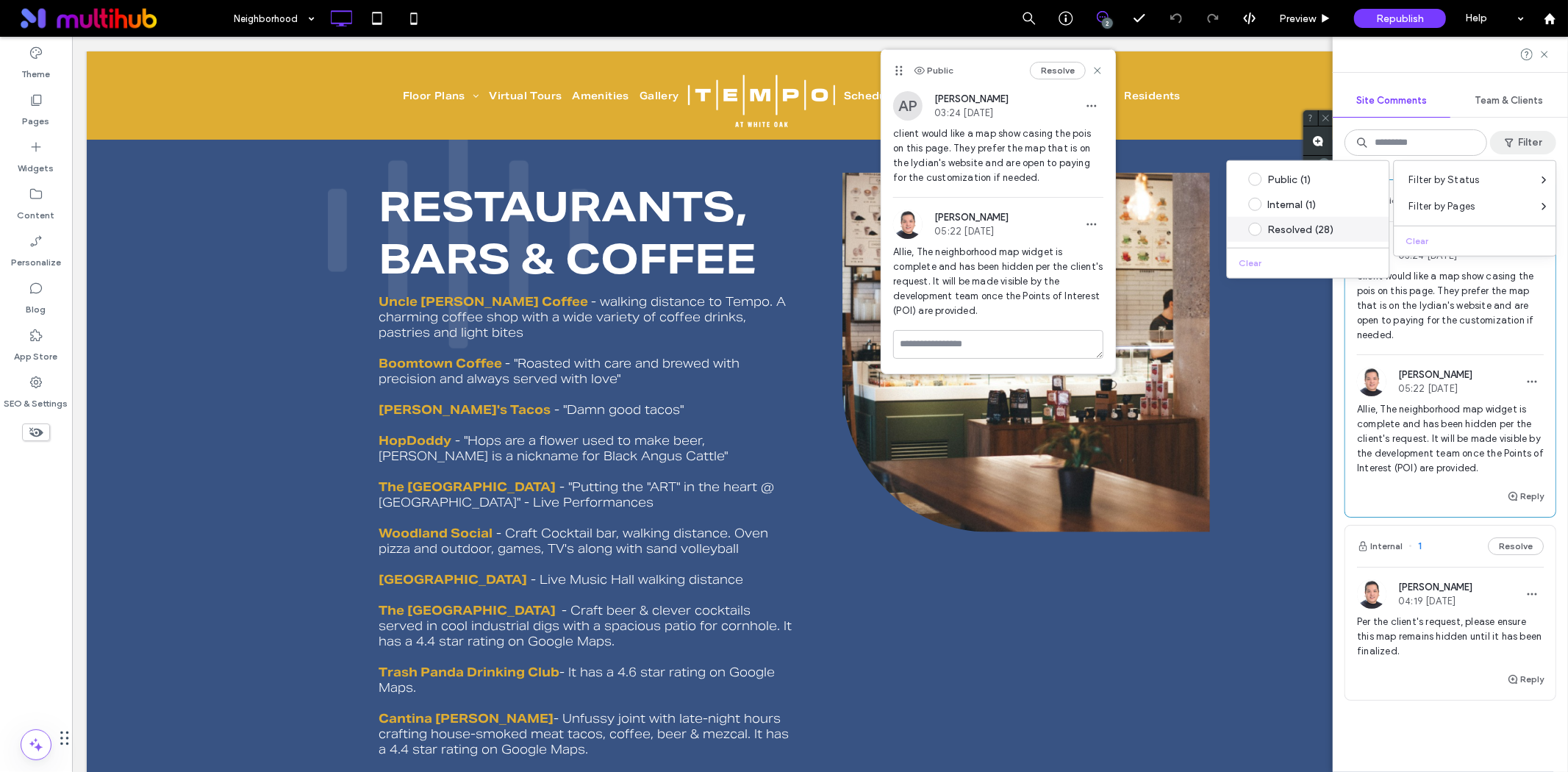
click at [1322, 232] on div "Resolved (28)" at bounding box center [1319, 229] width 104 height 12
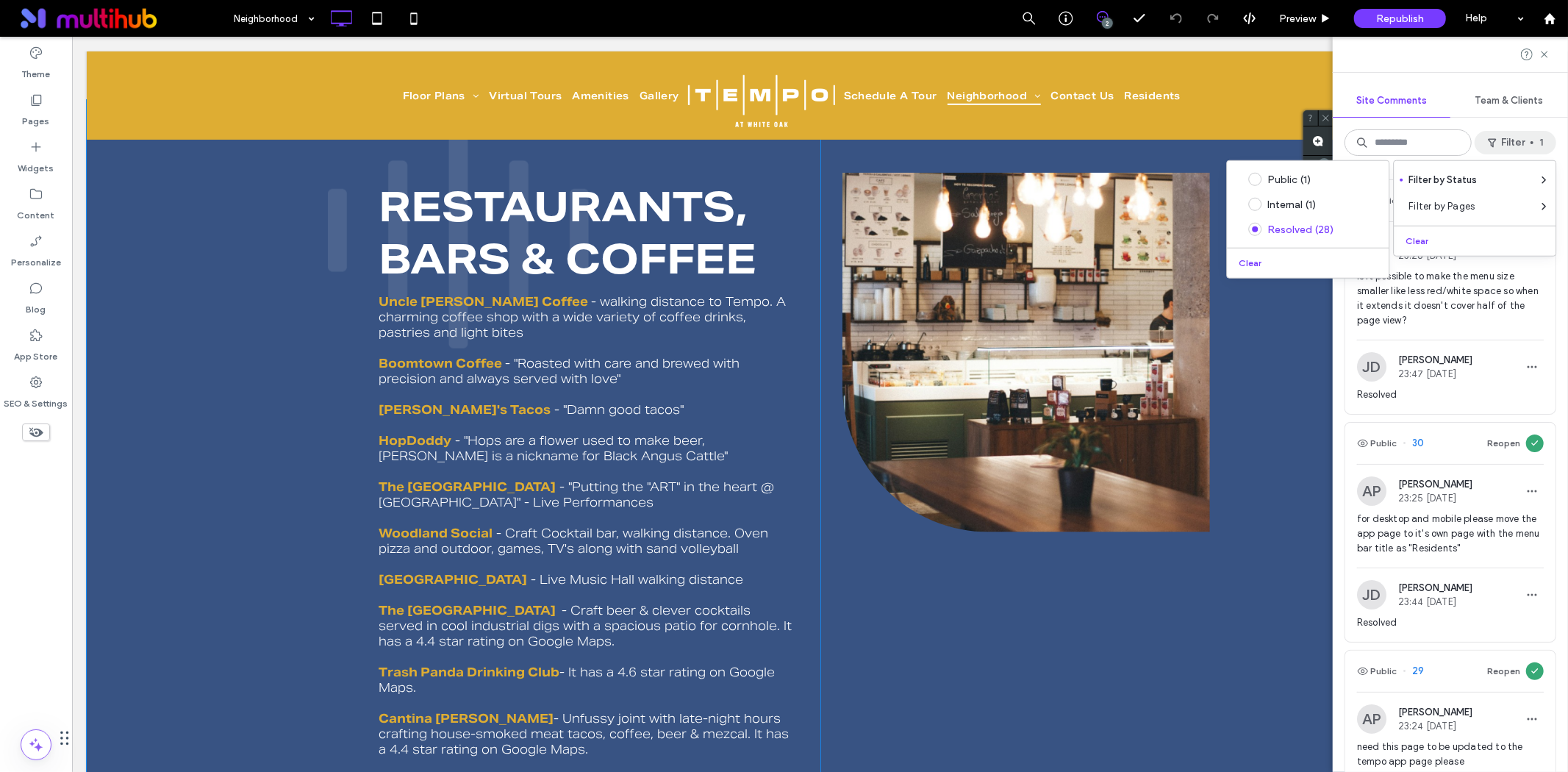
click at [1297, 391] on div "Click To Paste Restaurants, bars & coffee Uncle [PERSON_NAME] Coffee - walking …" at bounding box center [819, 573] width 1467 height 948
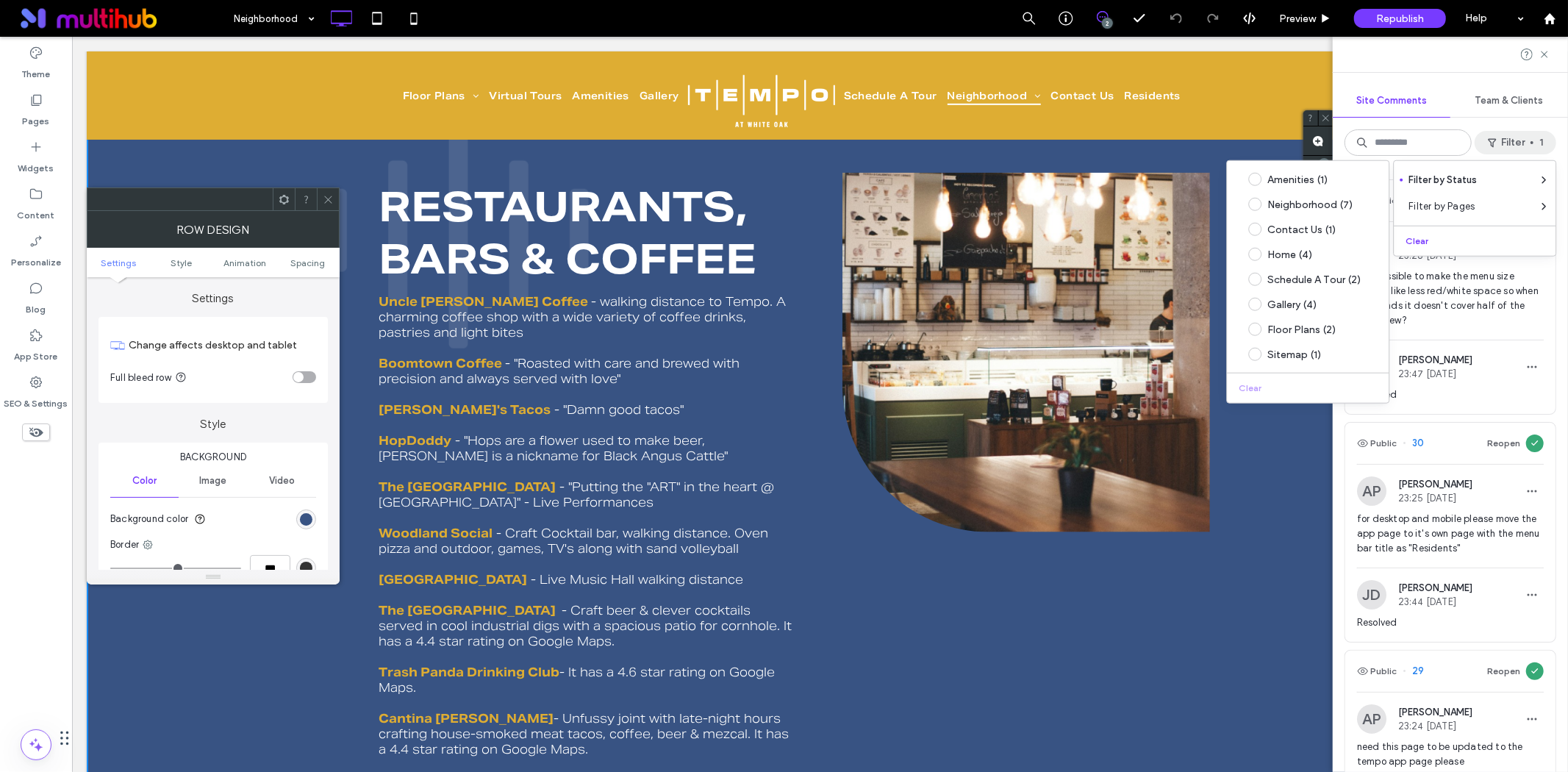
click at [1554, 287] on div "Public 31 Reopen AP [PERSON_NAME] 23:28 [DATE] is it possible to make the menu …" at bounding box center [1450, 470] width 235 height 604
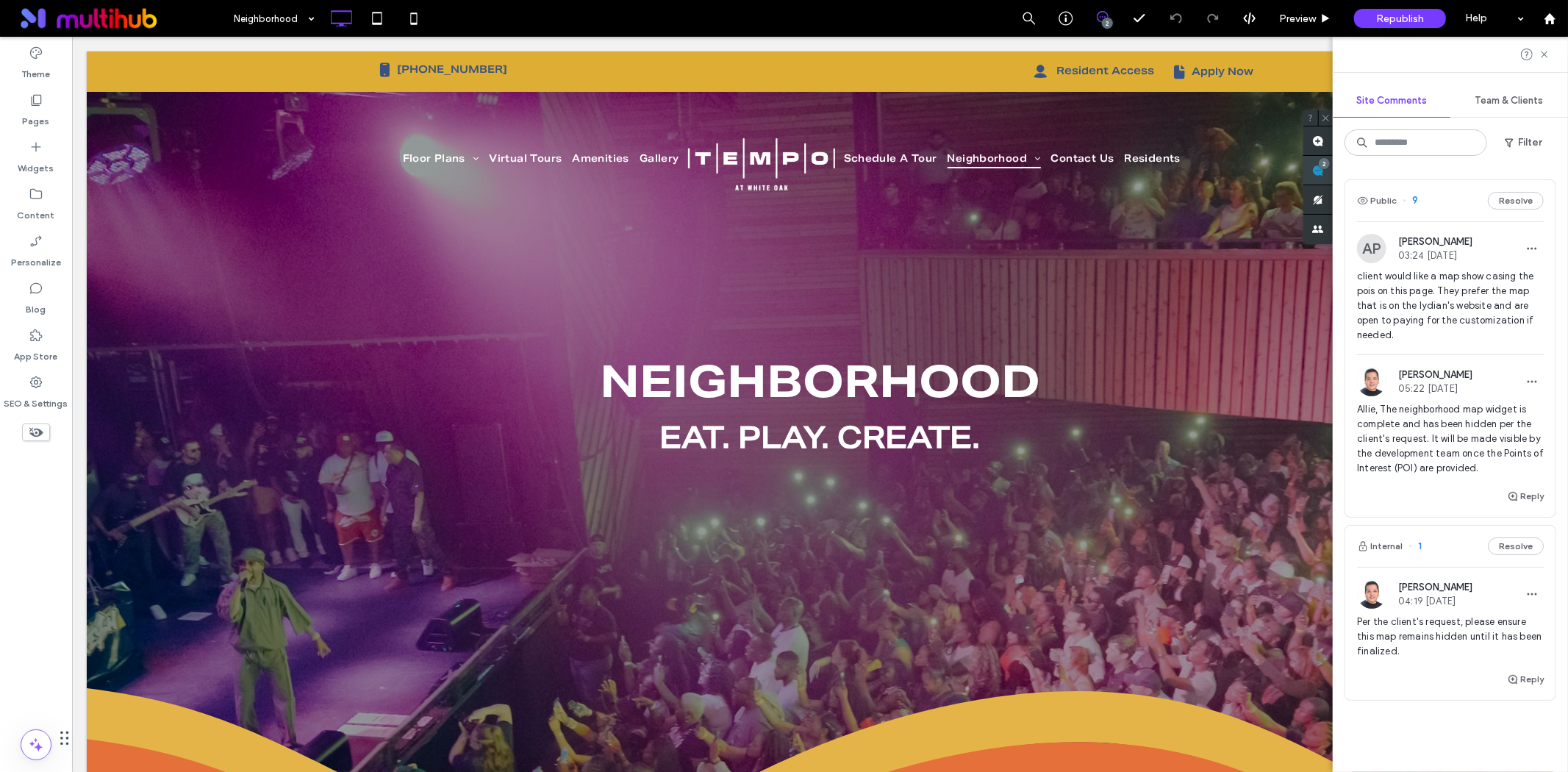
click at [1333, 166] on div "2" at bounding box center [1318, 171] width 30 height 30
drag, startPoint x: 1355, startPoint y: 277, endPoint x: 1413, endPoint y: 333, distance: 80.6
click at [1413, 333] on div "AP [PERSON_NAME] 03:24 [DATE] client would like a map show casing the pois on t…" at bounding box center [1450, 294] width 211 height 120
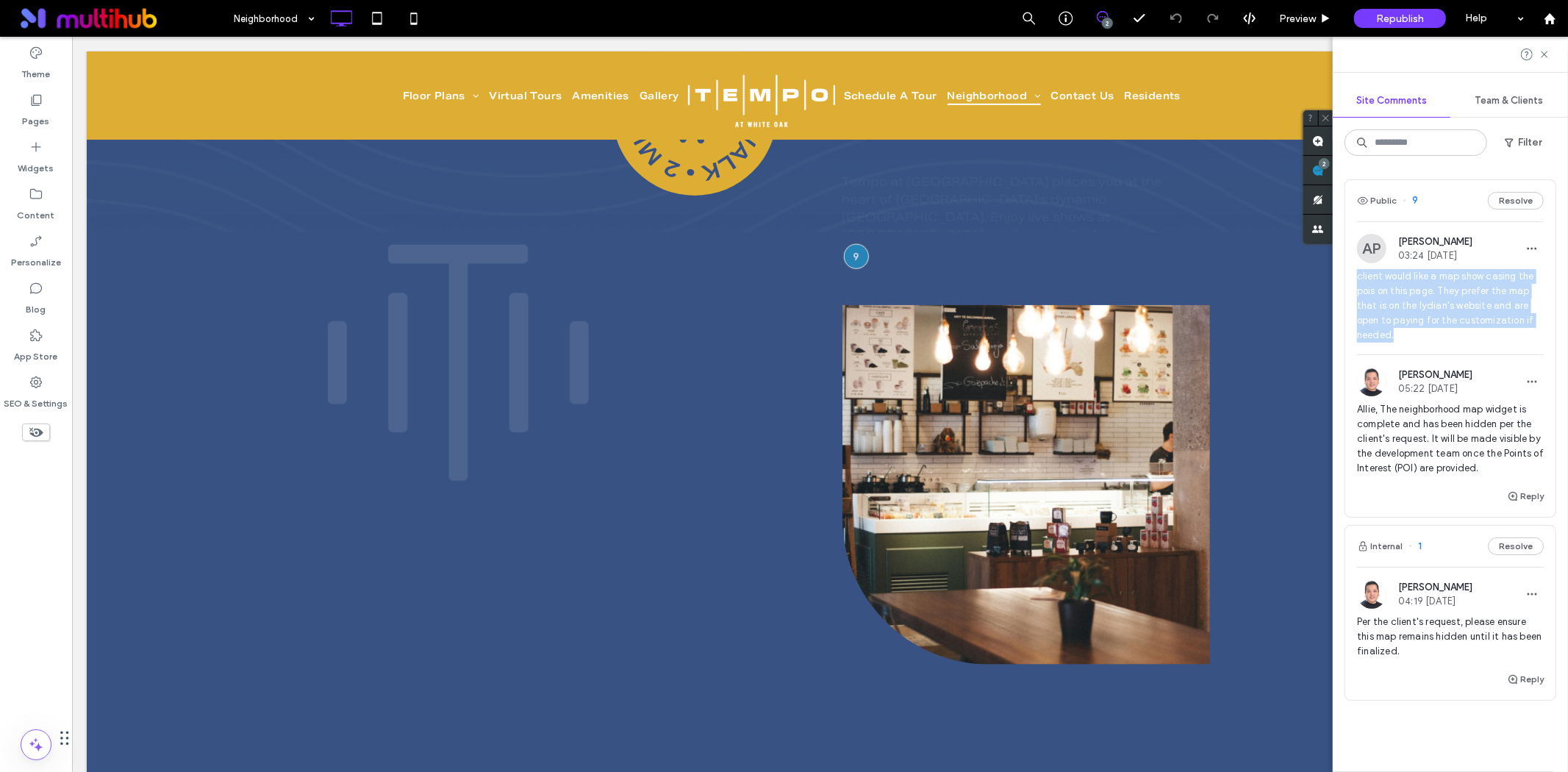
scroll to position [1325, 0]
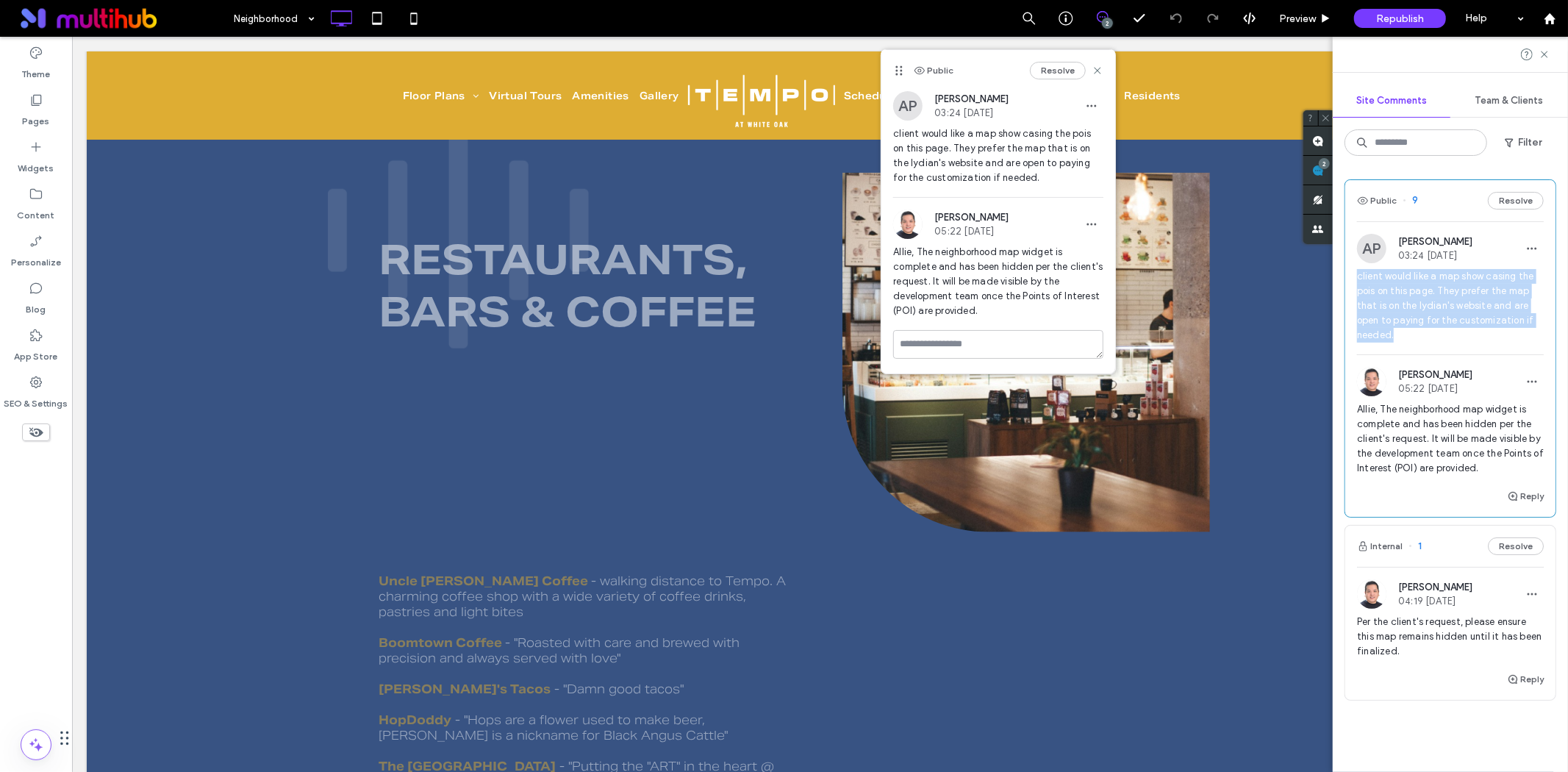
copy span "client would like a map show casing the pois on this page. They prefer the map …"
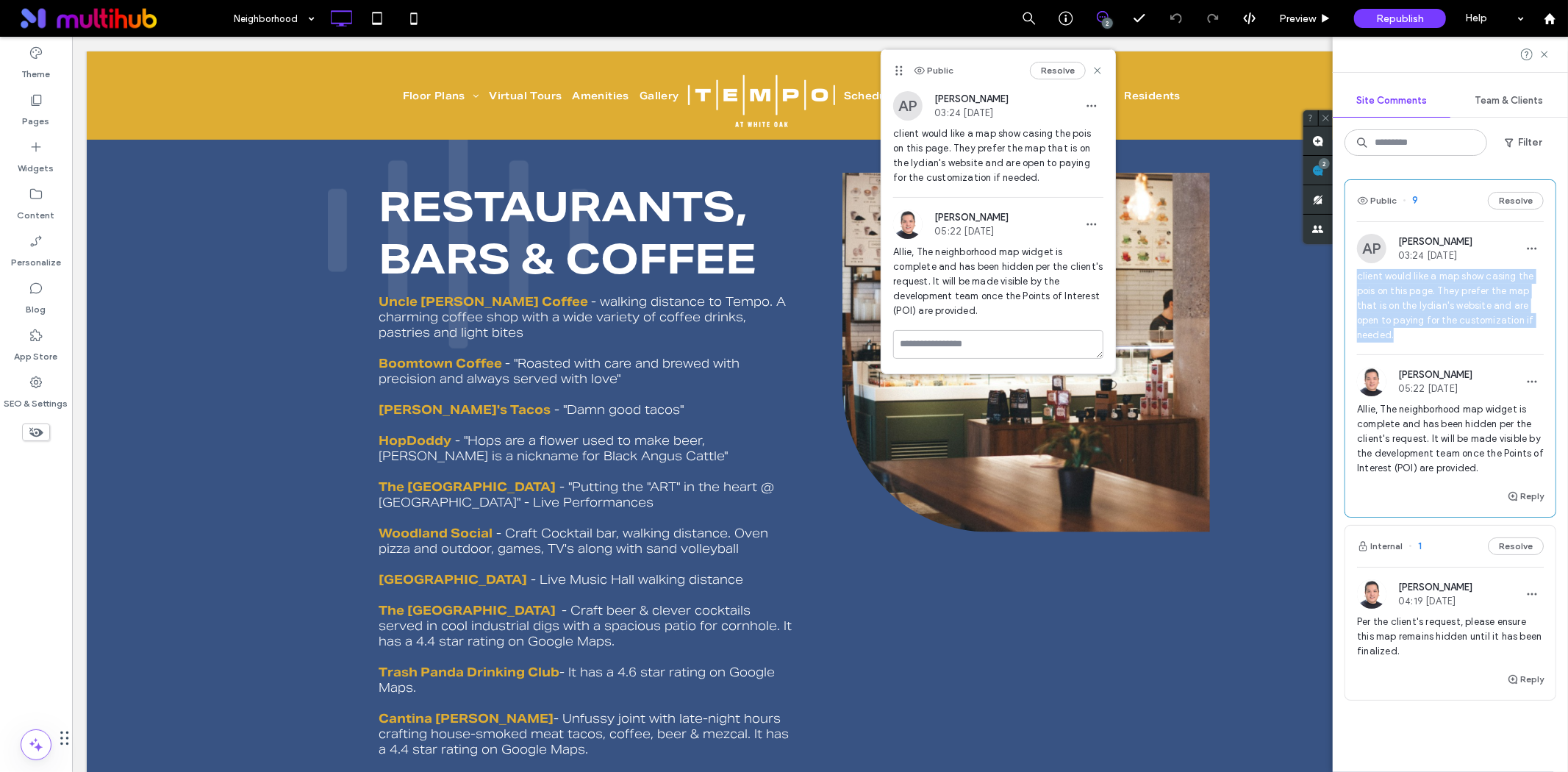
click at [1434, 336] on span "client would like a map show casing the pois on this page. They prefer the map …" at bounding box center [1451, 305] width 187 height 73
drag, startPoint x: 1354, startPoint y: 276, endPoint x: 1407, endPoint y: 333, distance: 77.8
click at [1407, 333] on div "AP [PERSON_NAME] 03:24 [DATE] client would like a map show casing the pois on t…" at bounding box center [1450, 294] width 211 height 120
copy span "client would like a map show casing the pois on this page. They prefer the map …"
